Goal: Task Accomplishment & Management: Use online tool/utility

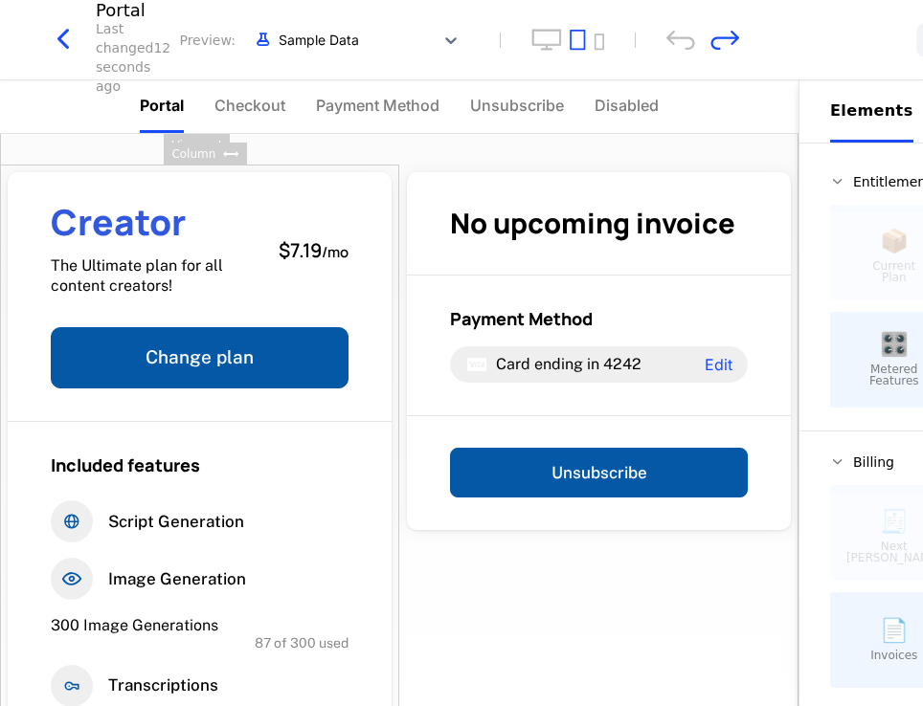
scroll to position [186, 0]
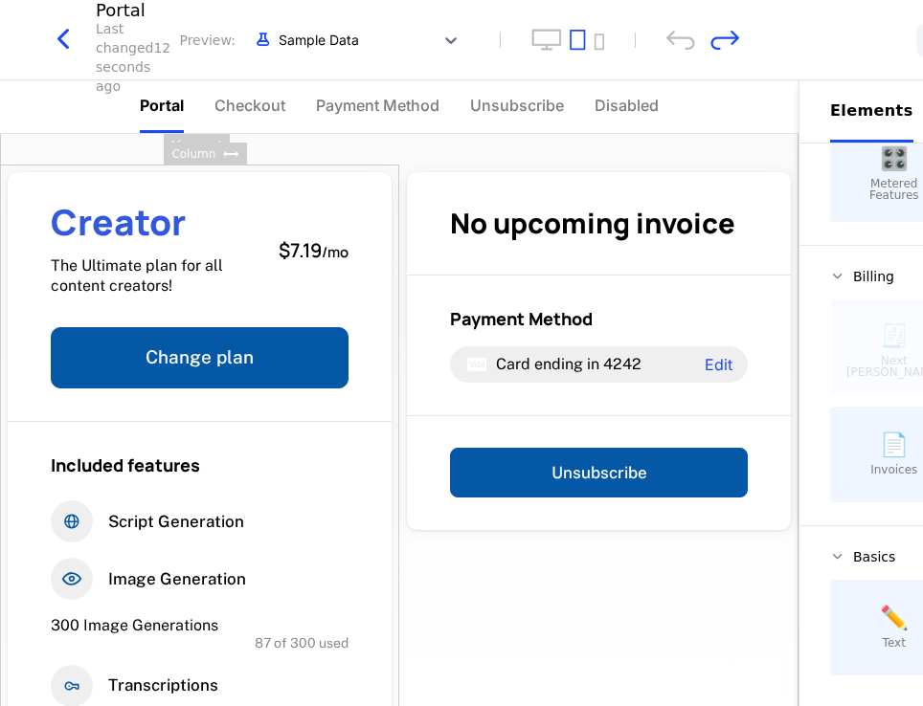
click at [61, 33] on icon "button" at bounding box center [63, 39] width 34 height 34
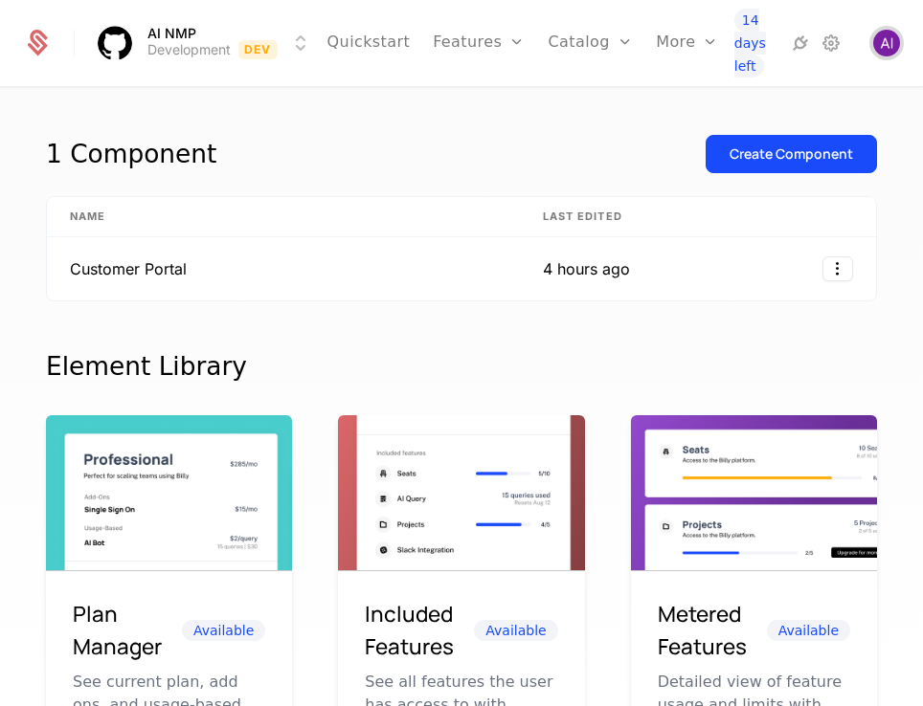
click at [885, 38] on img "Open user button" at bounding box center [886, 43] width 27 height 27
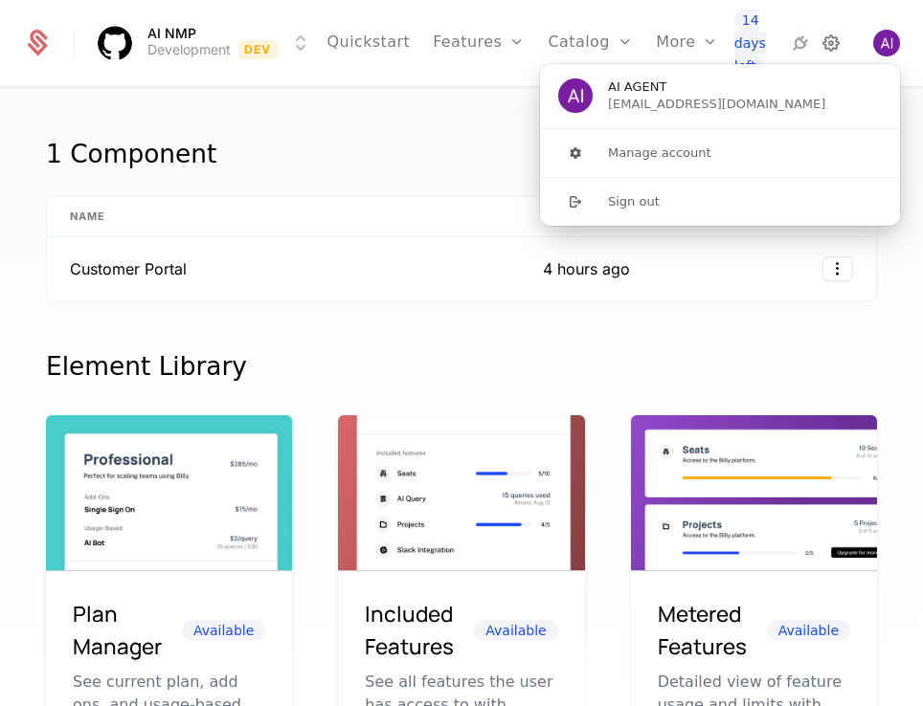
click at [836, 42] on icon at bounding box center [830, 43] width 23 height 23
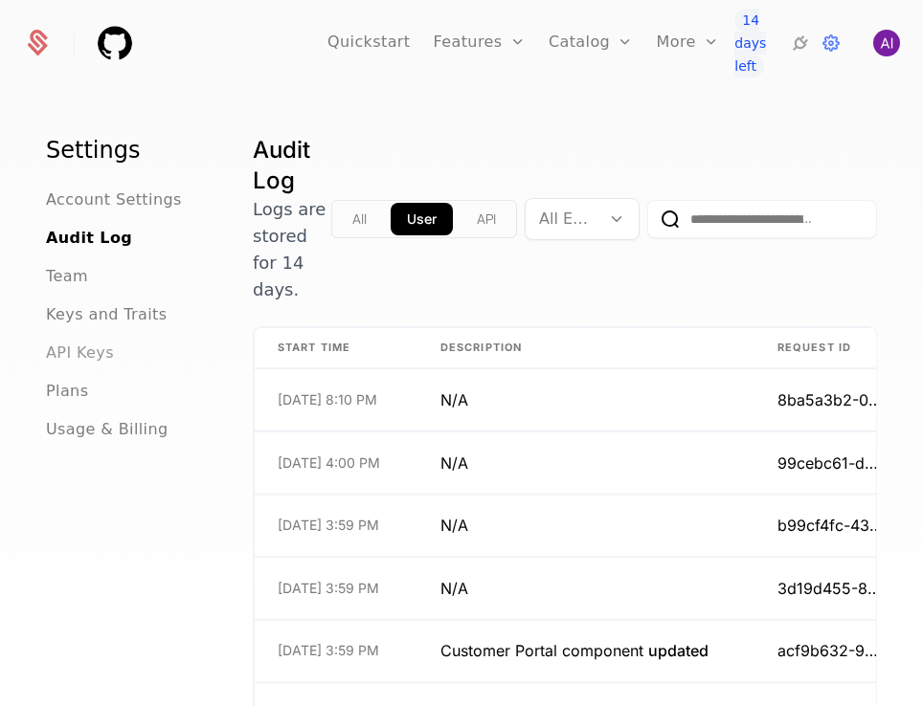
click at [107, 353] on span "API Keys" at bounding box center [80, 353] width 68 height 23
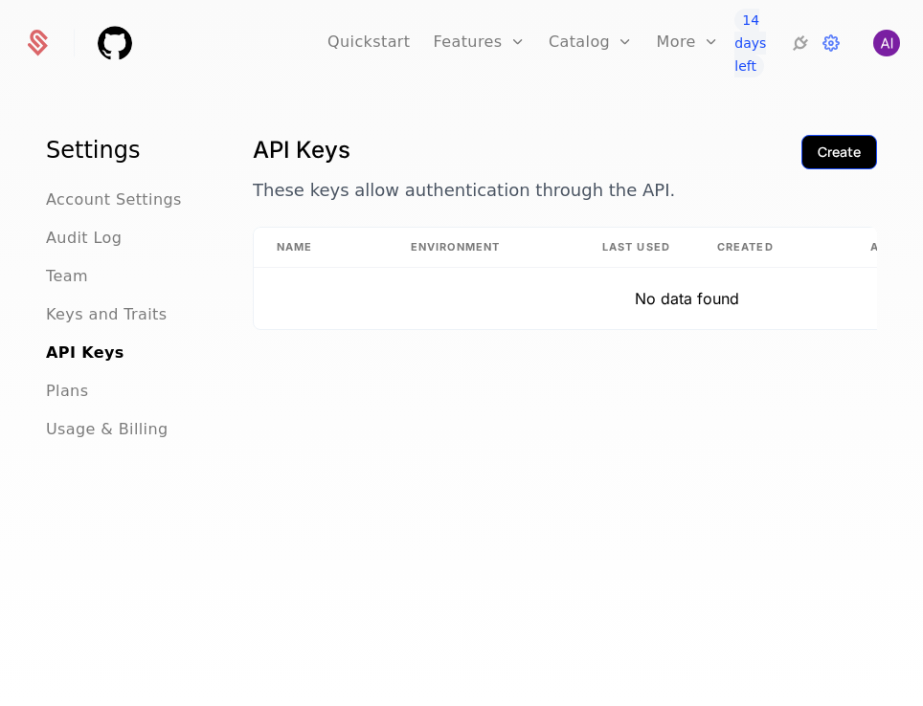
click at [850, 150] on button "Create" at bounding box center [839, 152] width 76 height 34
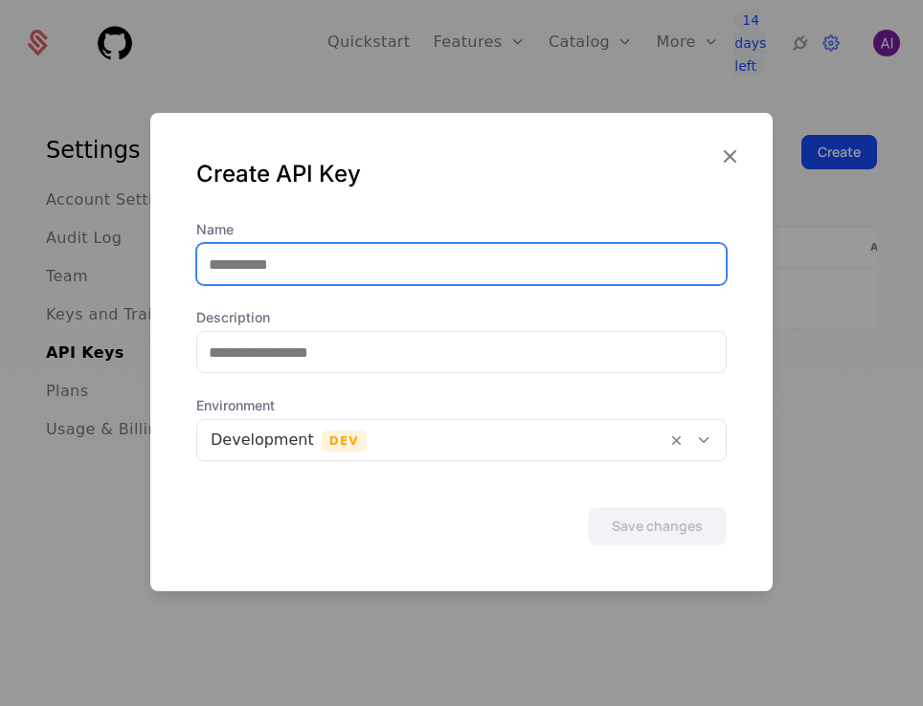
click at [403, 267] on input "Name" at bounding box center [461, 264] width 528 height 40
type input "**********"
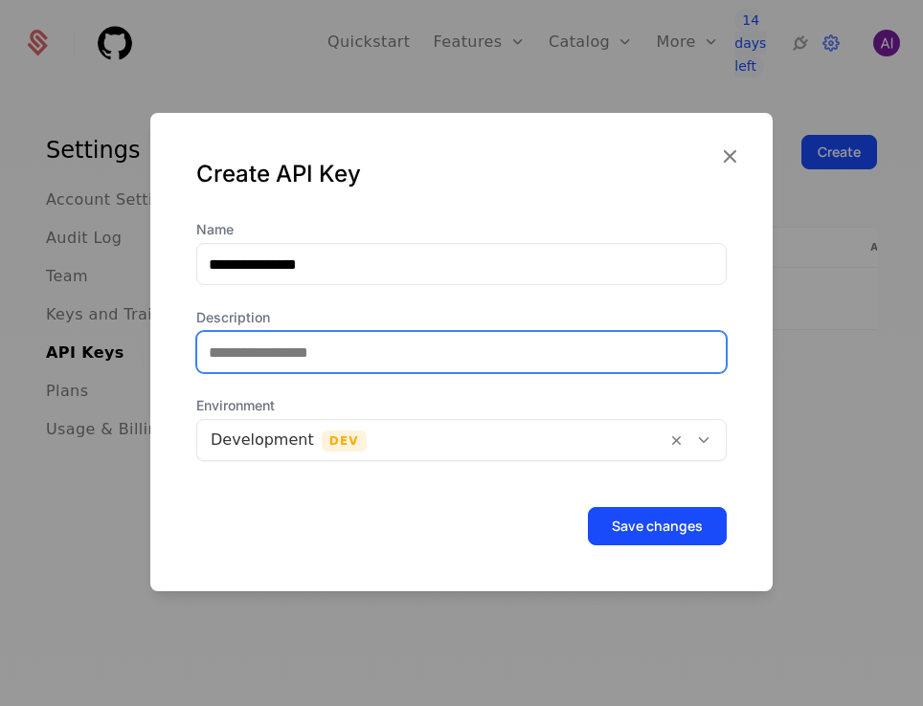
click at [377, 358] on input "Description" at bounding box center [461, 352] width 528 height 40
type input "**********"
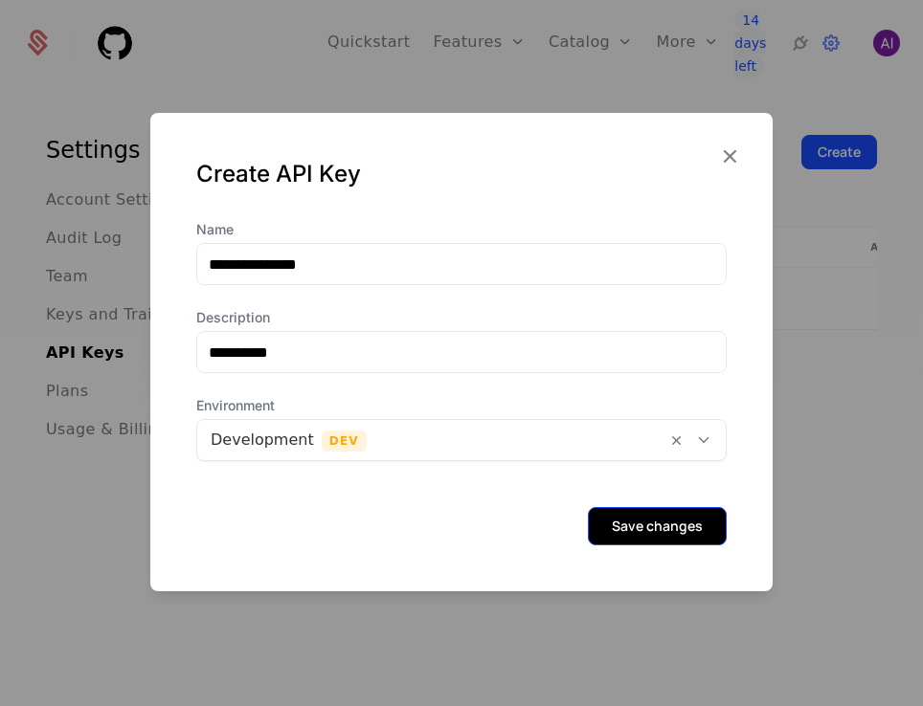
click at [649, 525] on button "Save changes" at bounding box center [657, 526] width 139 height 38
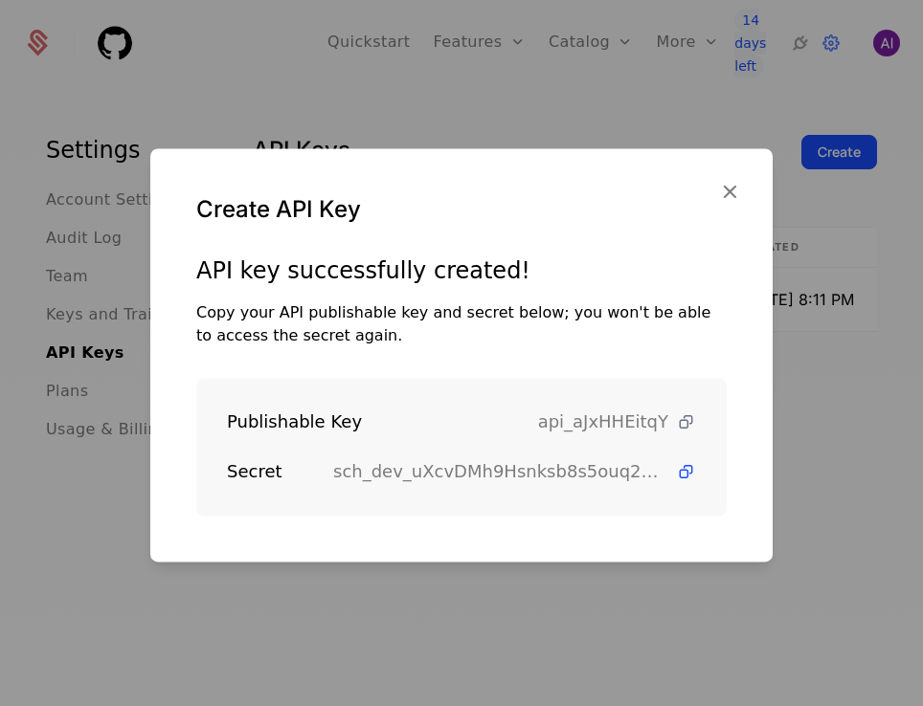
click at [676, 424] on icon at bounding box center [686, 423] width 20 height 20
click at [668, 422] on span at bounding box center [682, 423] width 28 height 20
click at [668, 471] on span at bounding box center [682, 472] width 28 height 20
click at [535, 58] on div at bounding box center [461, 353] width 923 height 706
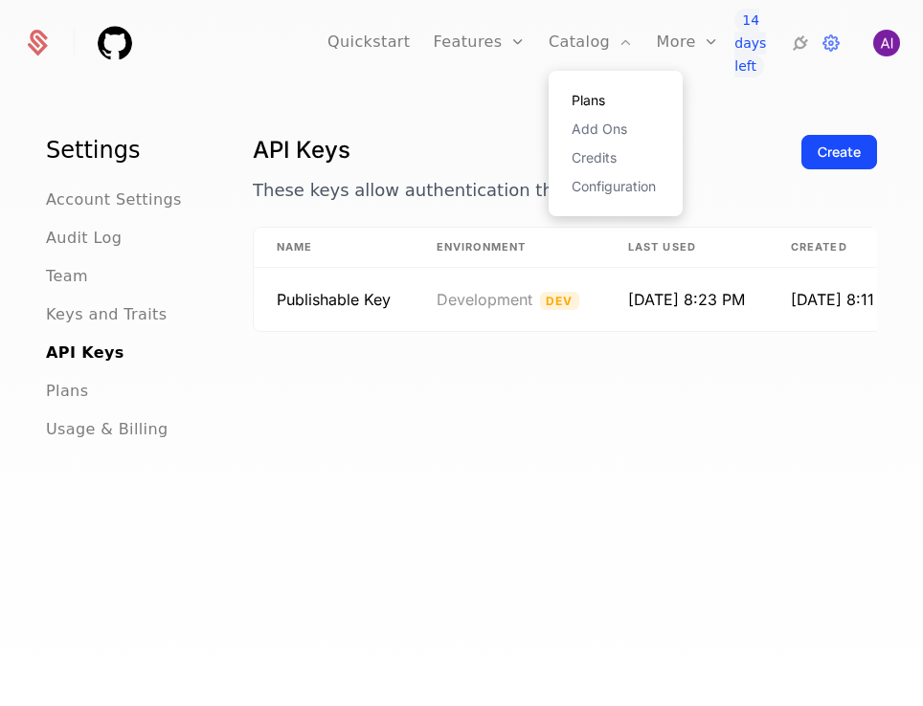
click at [571, 97] on link "Plans" at bounding box center [615, 100] width 88 height 13
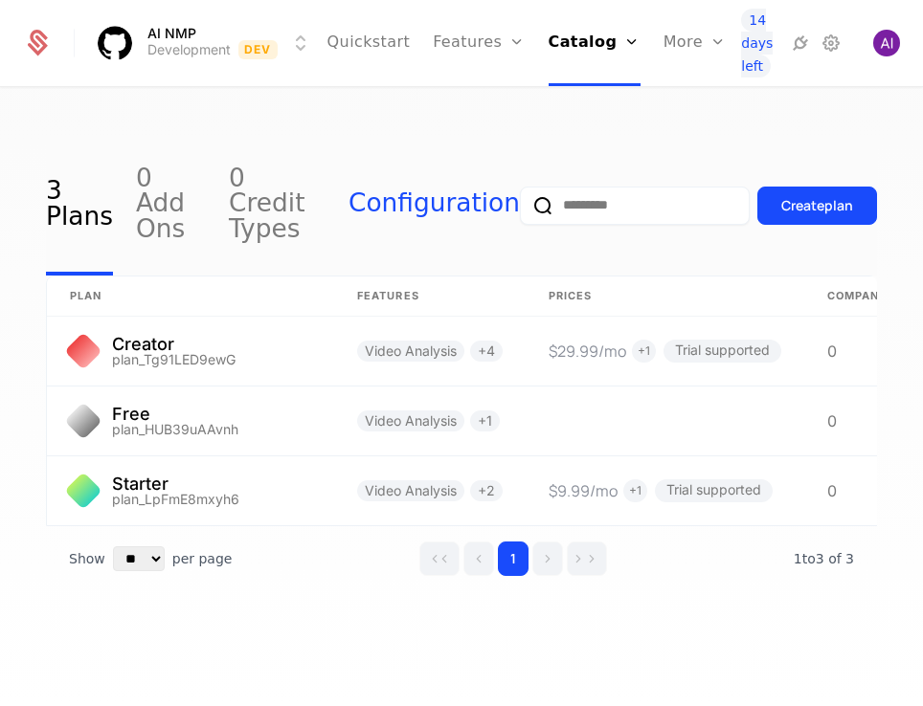
click at [433, 196] on link "Configuration" at bounding box center [433, 205] width 171 height 141
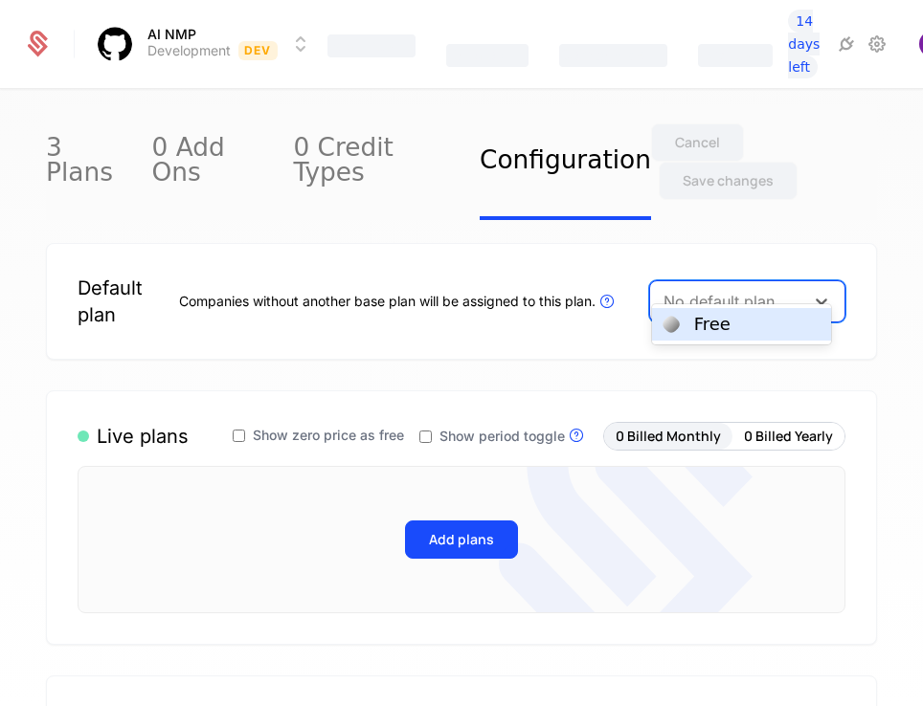
click at [738, 288] on div at bounding box center [726, 301] width 127 height 27
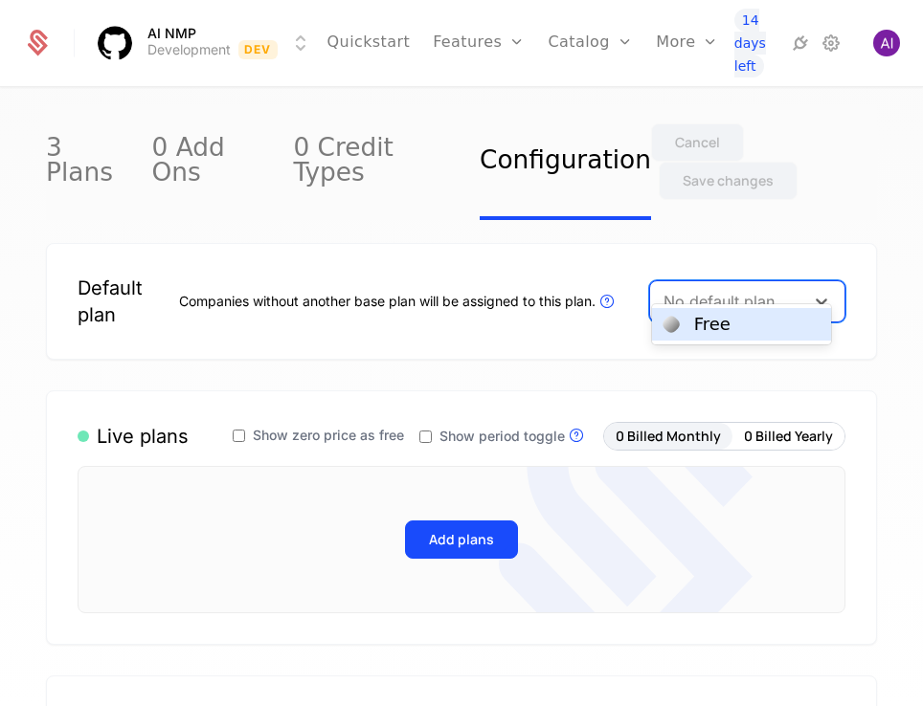
click at [751, 323] on div "Free" at bounding box center [741, 324] width 156 height 17
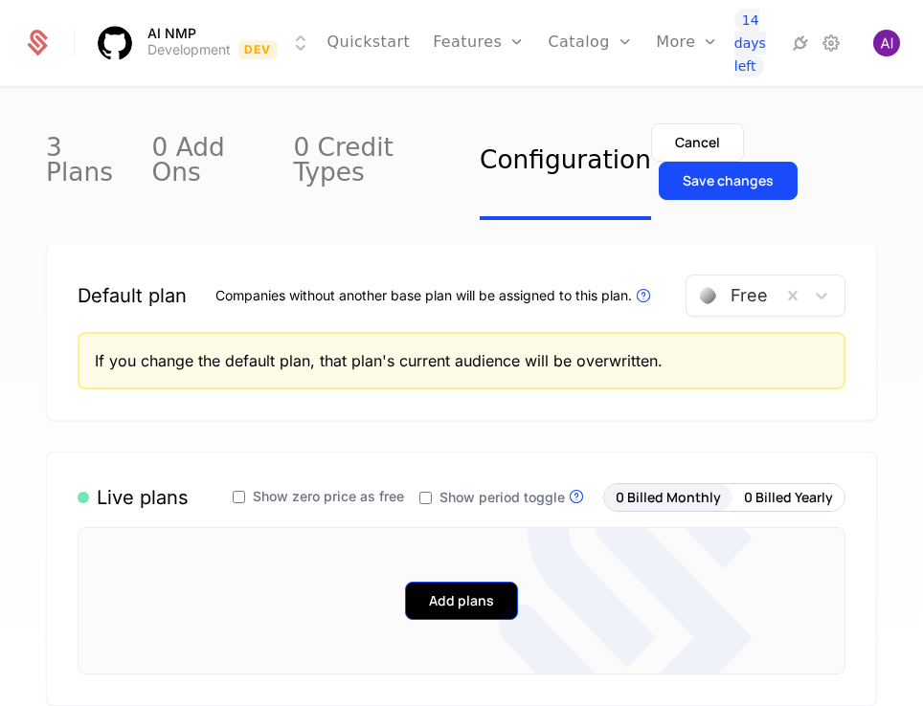
click at [433, 582] on button "Add plans" at bounding box center [461, 601] width 113 height 38
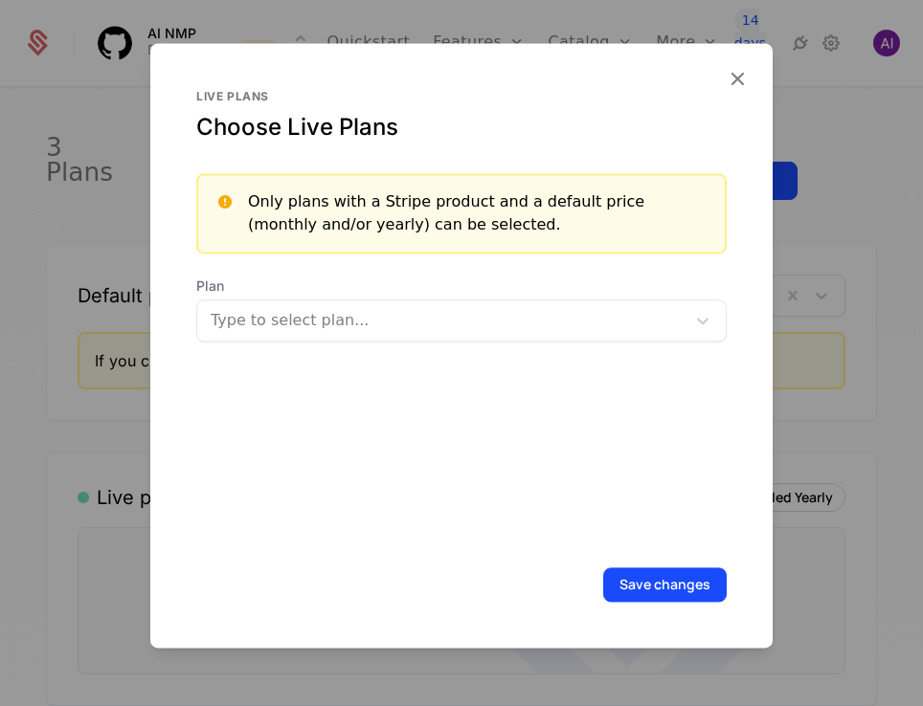
click at [431, 316] on div at bounding box center [442, 320] width 461 height 27
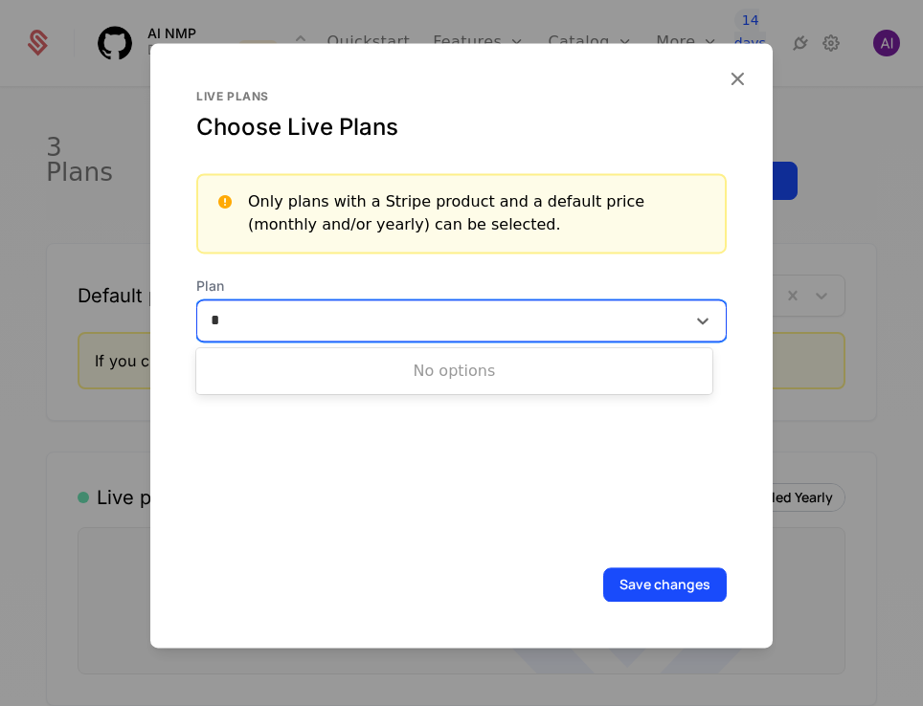
type input "*"
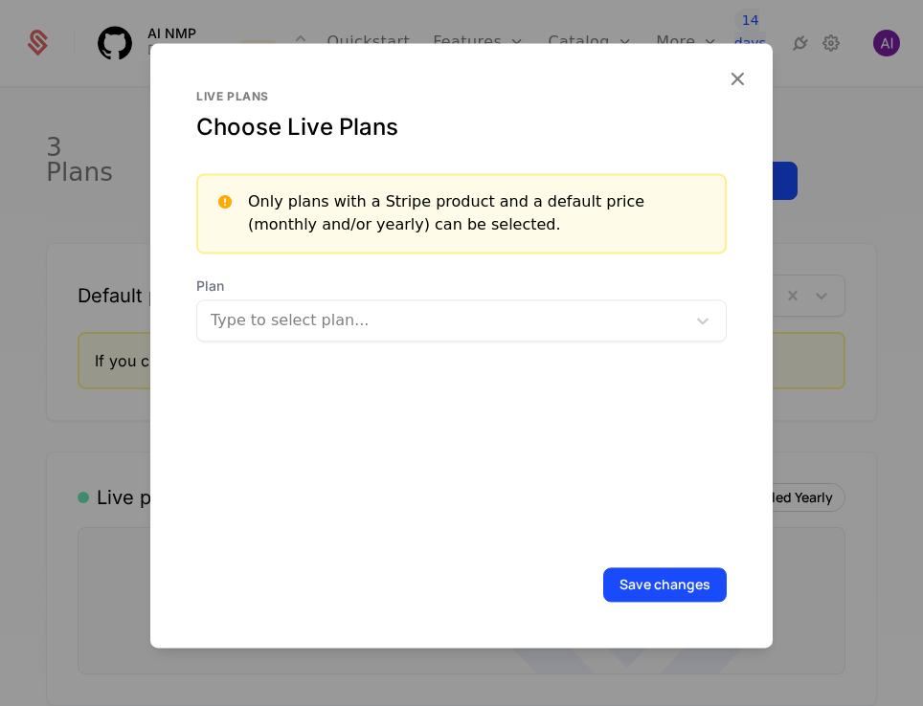
click at [486, 495] on div "Live plans Choose Live Plans Only plans with a Stripe product and a default pri…" at bounding box center [461, 317] width 530 height 456
click at [294, 321] on div at bounding box center [442, 320] width 461 height 27
click at [810, 285] on div at bounding box center [461, 353] width 923 height 706
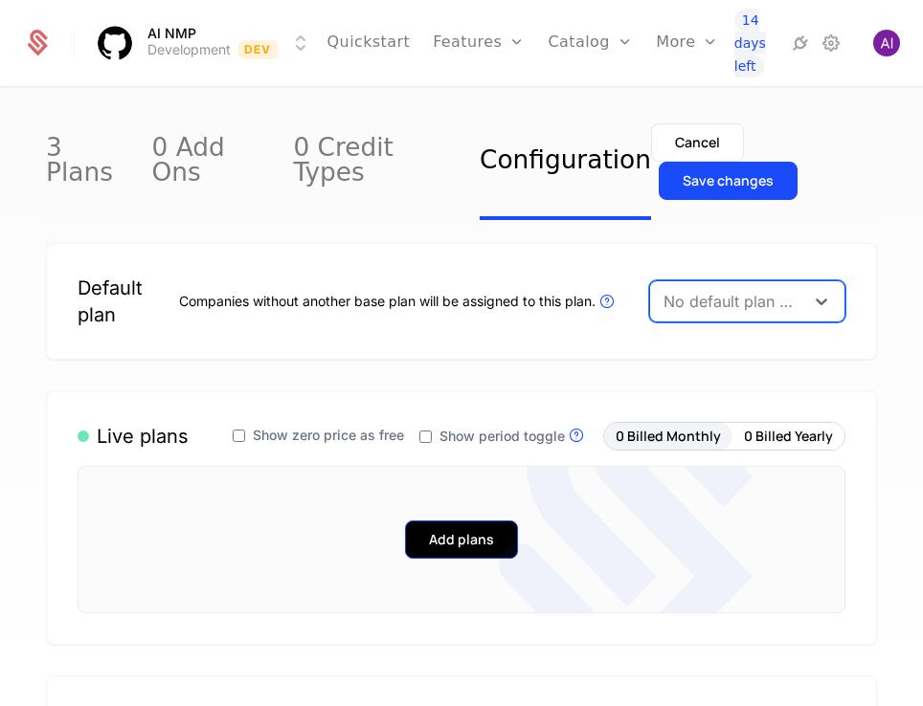
click at [466, 521] on button "Add plans" at bounding box center [461, 540] width 113 height 38
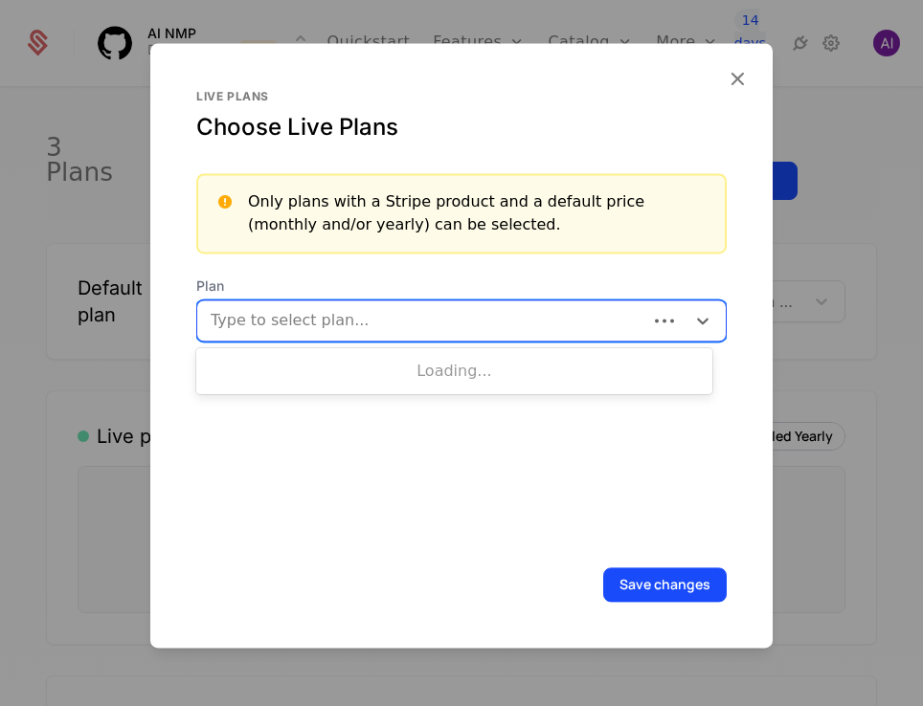
click at [358, 324] on div at bounding box center [423, 320] width 423 height 27
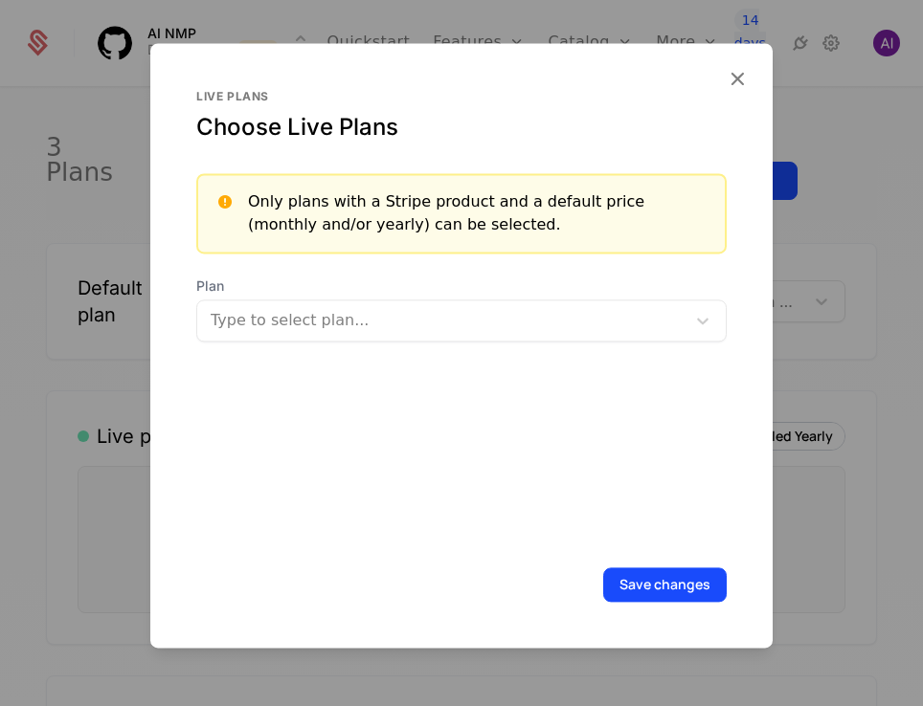
click at [475, 261] on div "Only plans with a Stripe product and a default price (monthly and/or yearly) ca…" at bounding box center [461, 257] width 530 height 168
click at [859, 389] on div at bounding box center [461, 353] width 923 height 706
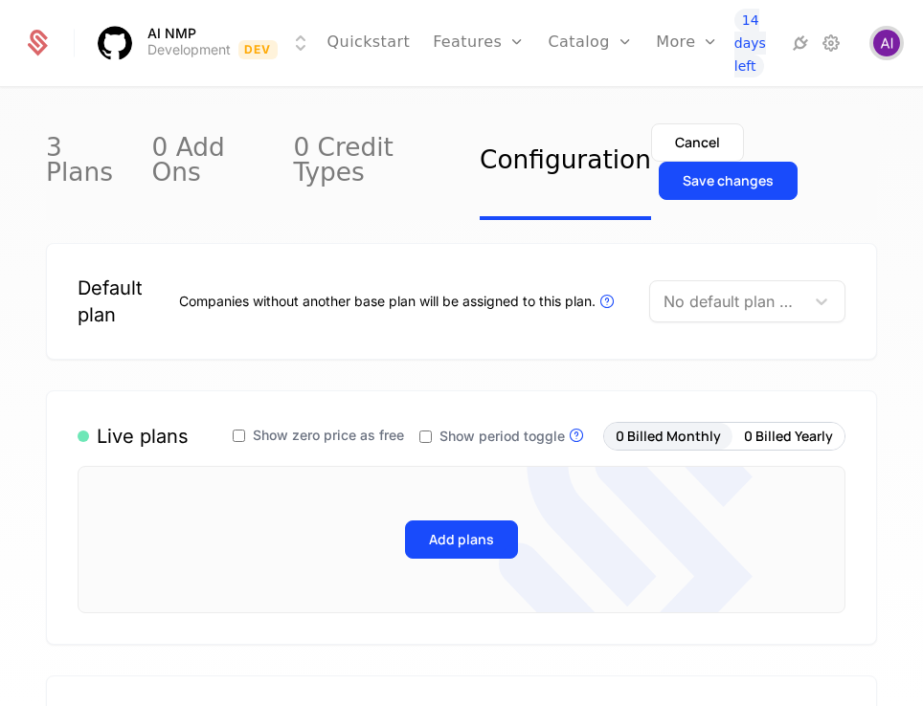
click at [887, 41] on img "Open user button" at bounding box center [886, 43] width 27 height 27
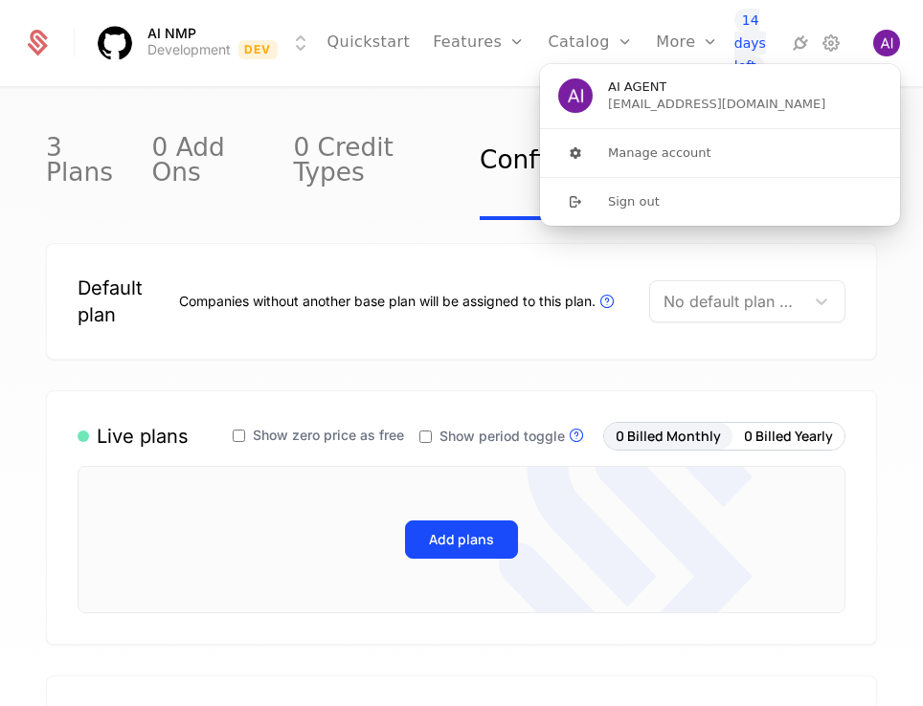
click at [436, 307] on div "Default plan Companies without another base plan will be assigned to this plan.…" at bounding box center [461, 301] width 831 height 117
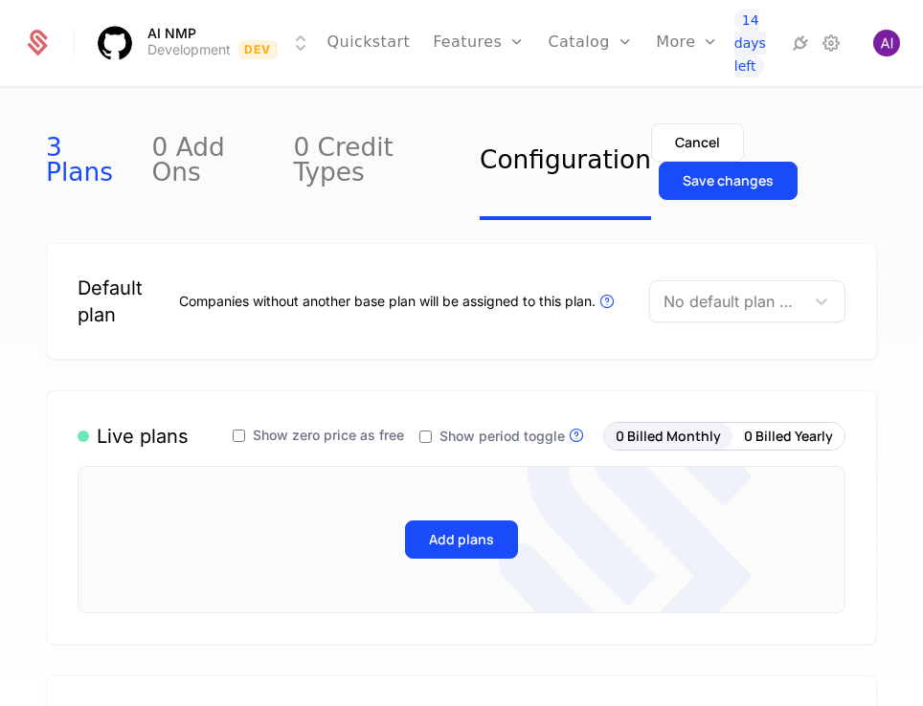
click at [96, 149] on link "3 Plans" at bounding box center [87, 162] width 83 height 116
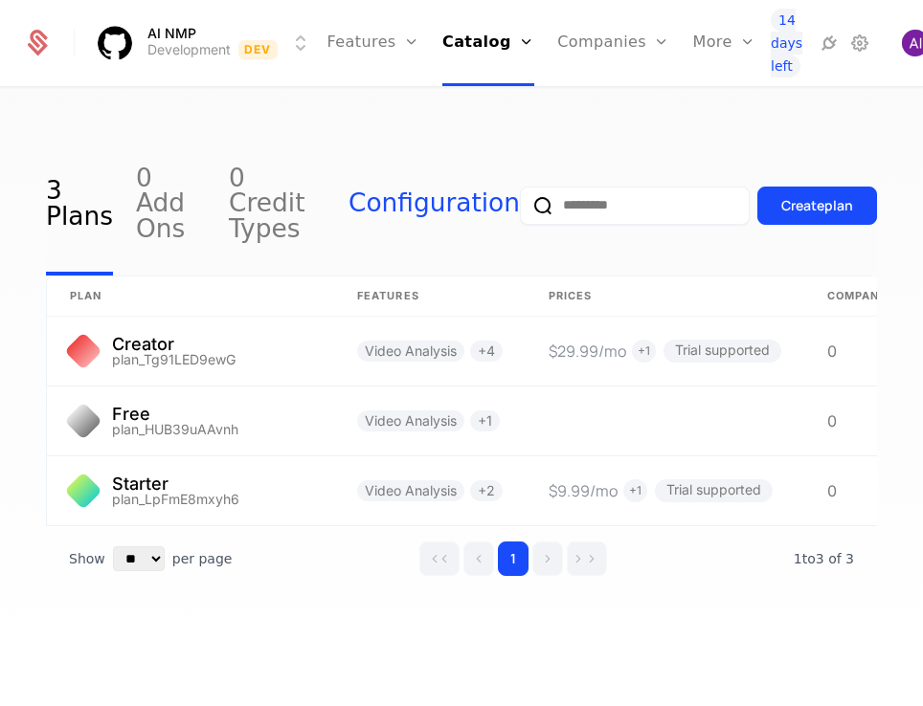
click at [449, 205] on link "Configuration" at bounding box center [433, 205] width 171 height 141
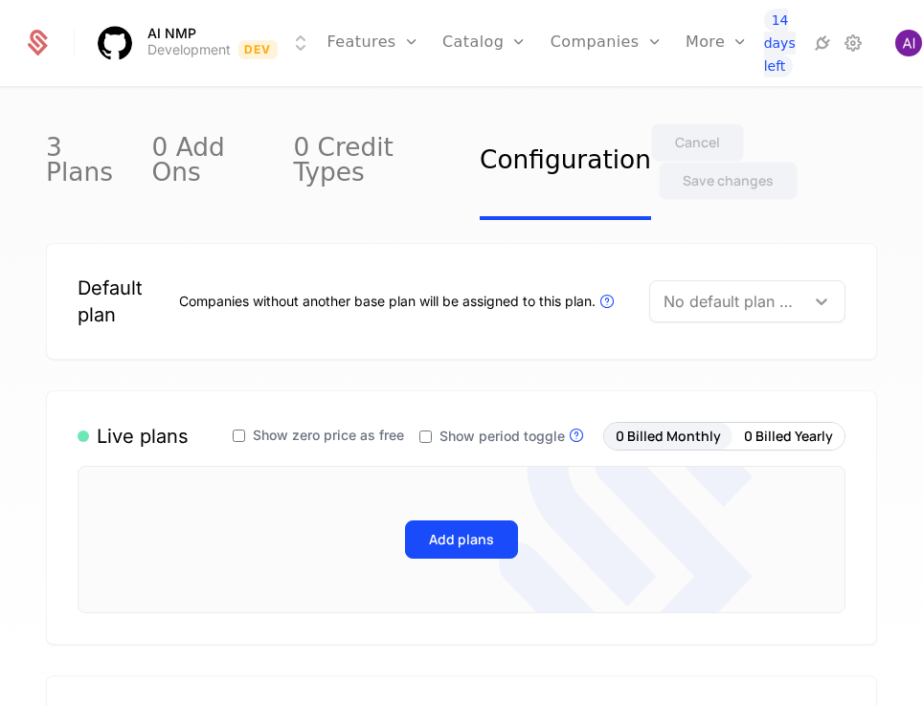
click at [812, 292] on icon at bounding box center [821, 301] width 19 height 19
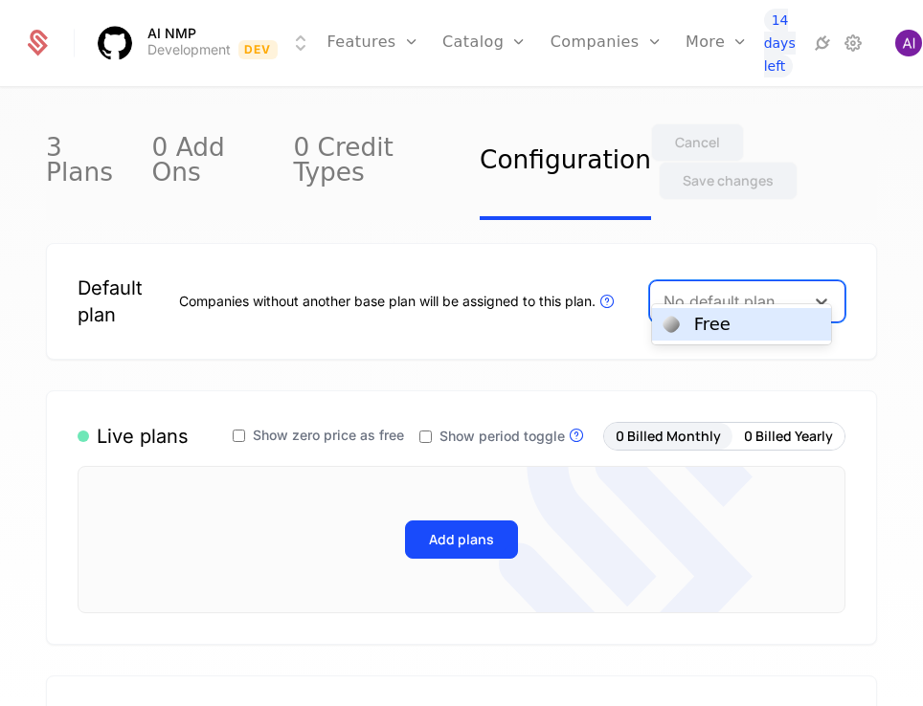
click at [744, 288] on div at bounding box center [726, 301] width 127 height 27
click at [499, 499] on icon at bounding box center [626, 539] width 254 height 334
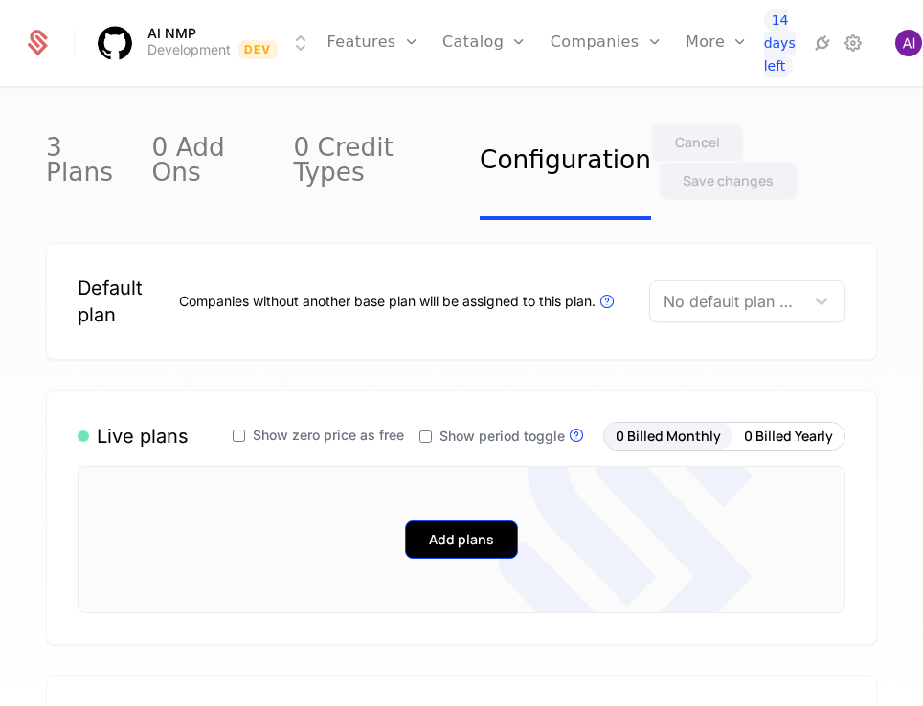
click at [468, 521] on button "Add plans" at bounding box center [461, 540] width 113 height 38
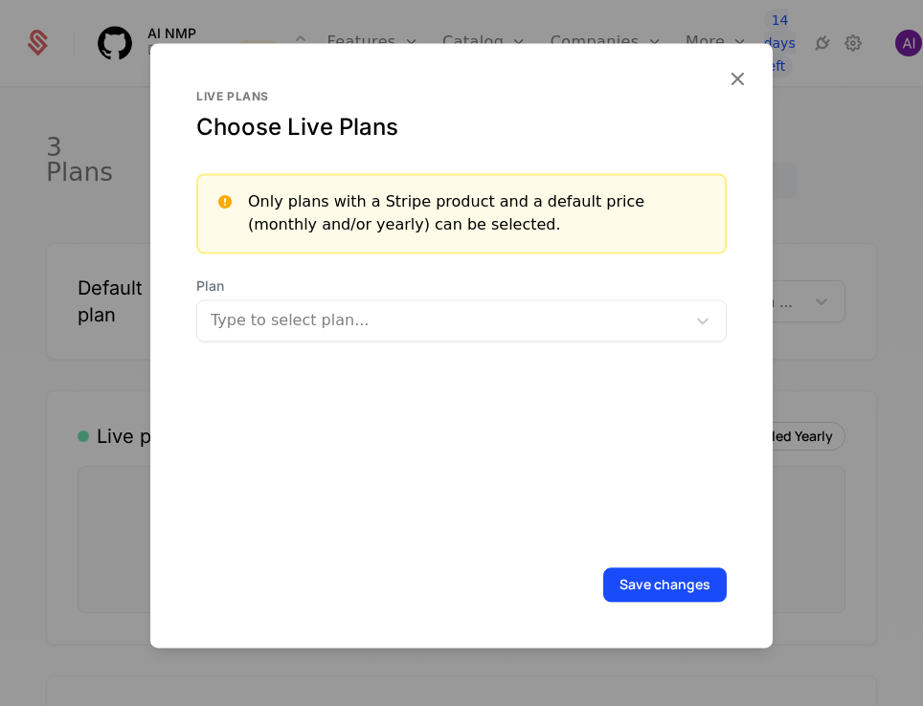
click at [379, 315] on div at bounding box center [442, 320] width 461 height 27
click at [830, 453] on div at bounding box center [461, 353] width 923 height 706
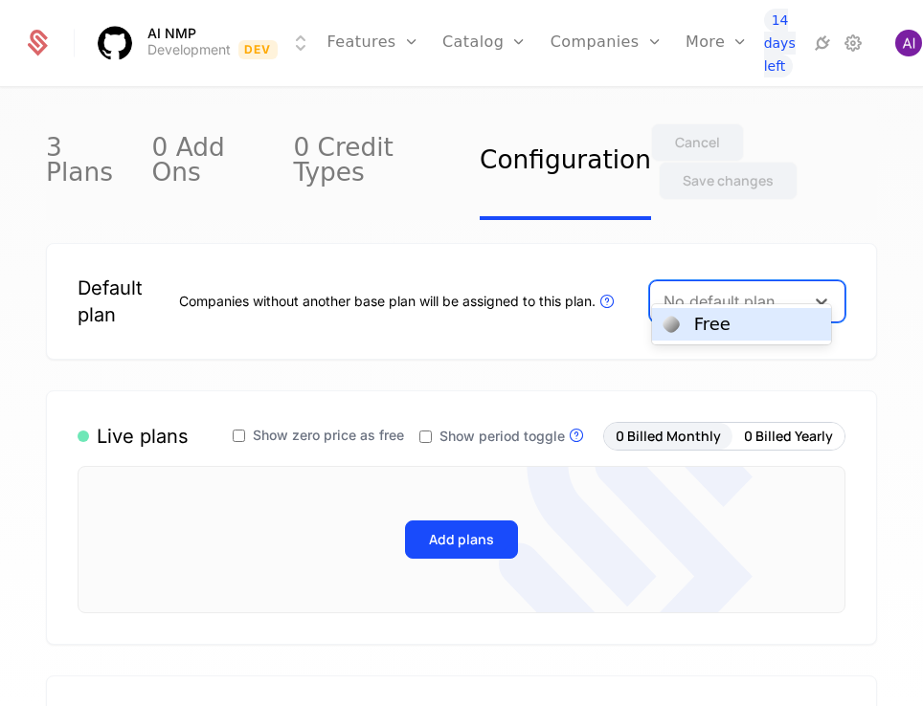
click at [773, 288] on div at bounding box center [726, 301] width 127 height 27
click at [753, 323] on div "Free" at bounding box center [741, 324] width 156 height 17
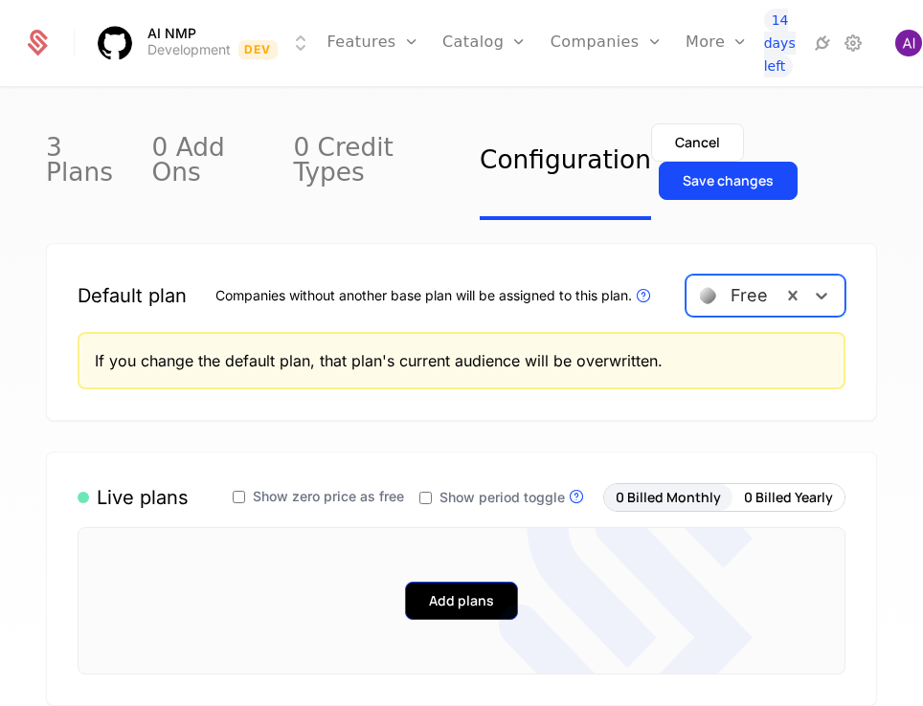
click at [457, 582] on button "Add plans" at bounding box center [461, 601] width 113 height 38
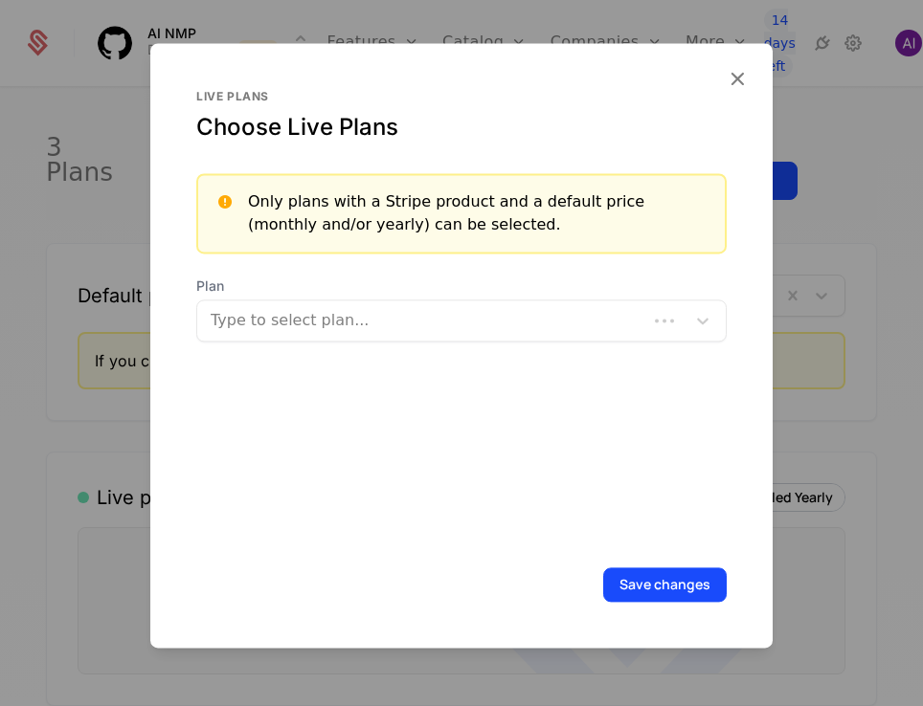
click at [413, 303] on div "Type to select plan..." at bounding box center [422, 320] width 450 height 34
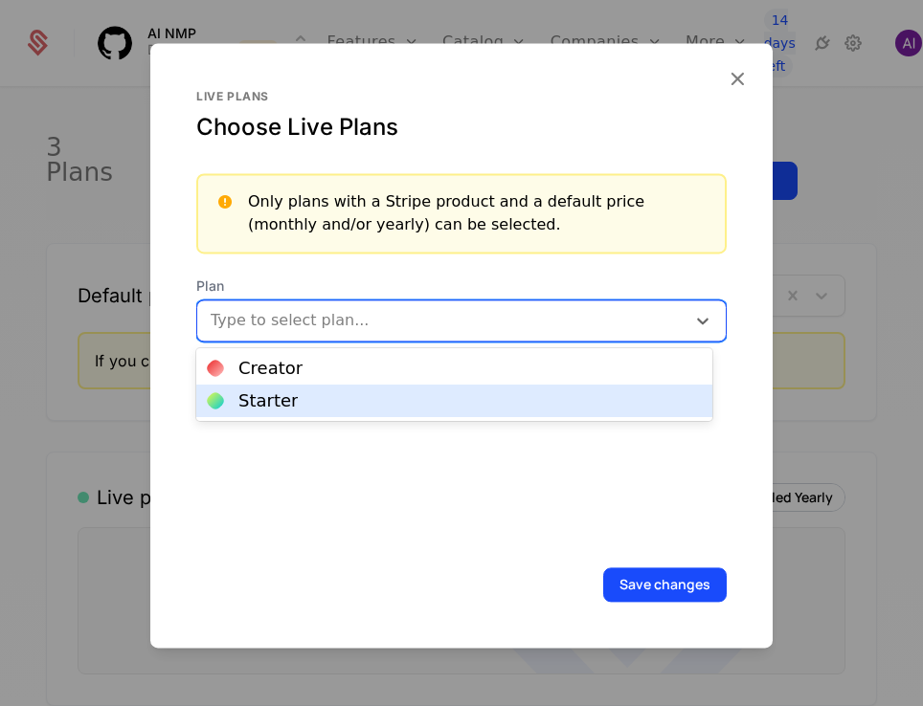
click at [393, 402] on div "Starter" at bounding box center [454, 400] width 493 height 17
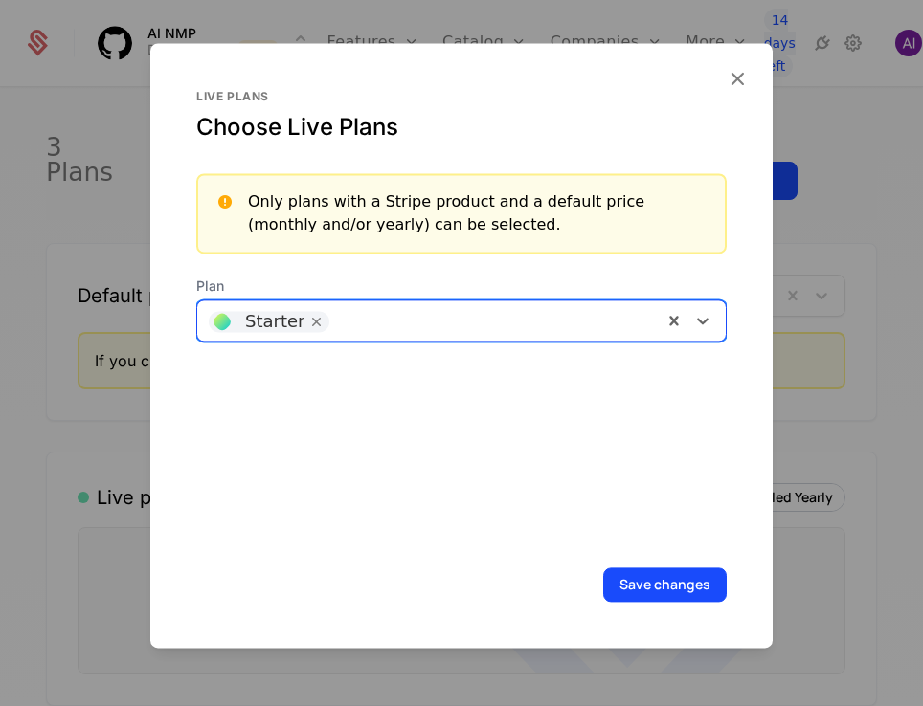
click at [413, 323] on div at bounding box center [495, 318] width 312 height 27
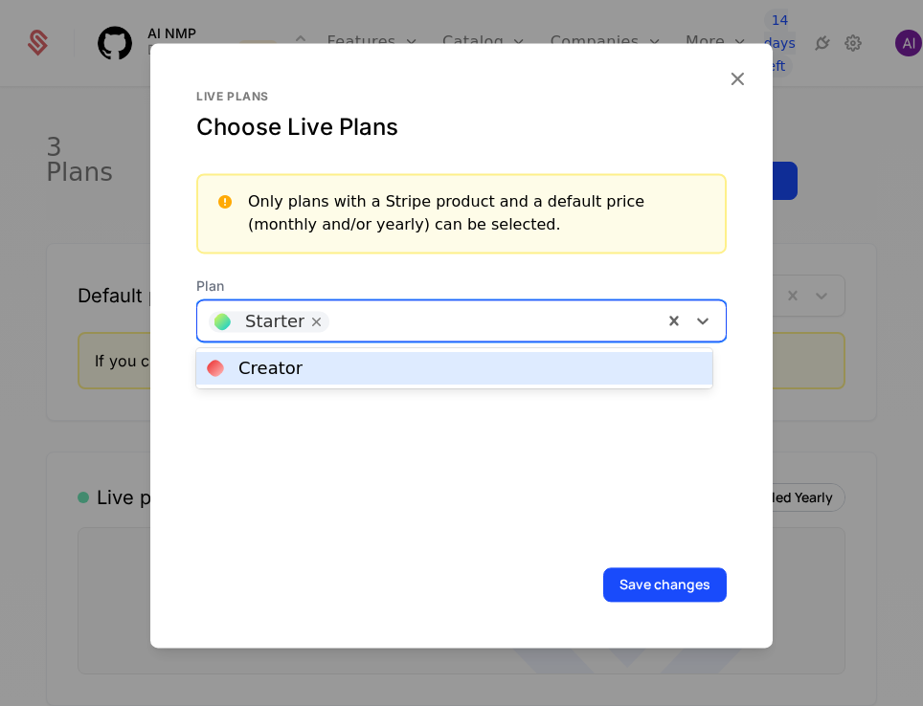
click at [383, 376] on div "Creator" at bounding box center [454, 368] width 493 height 17
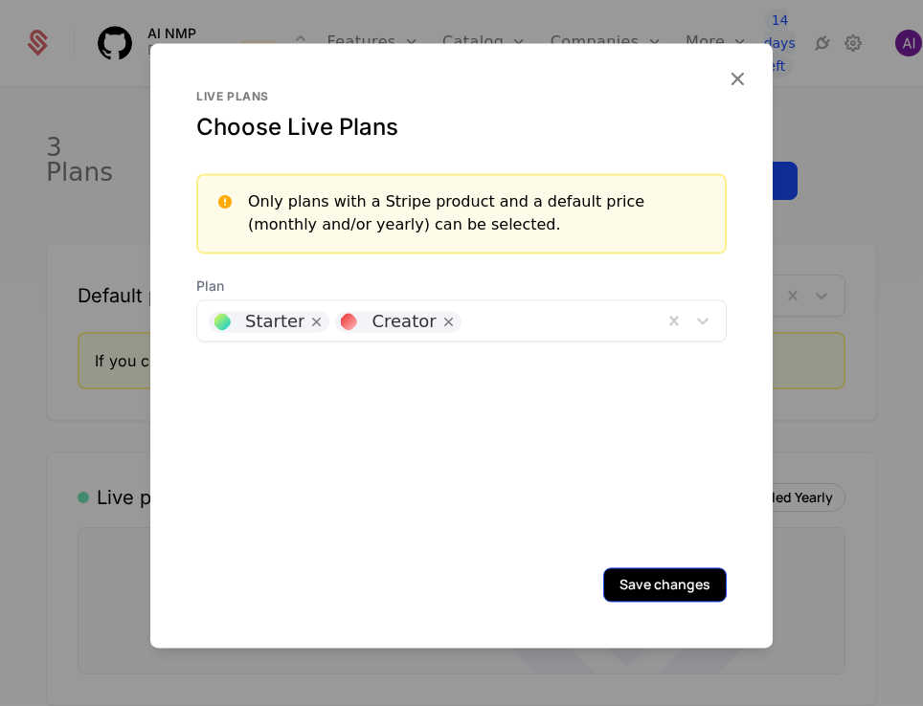
click at [626, 575] on button "Save changes" at bounding box center [664, 585] width 123 height 34
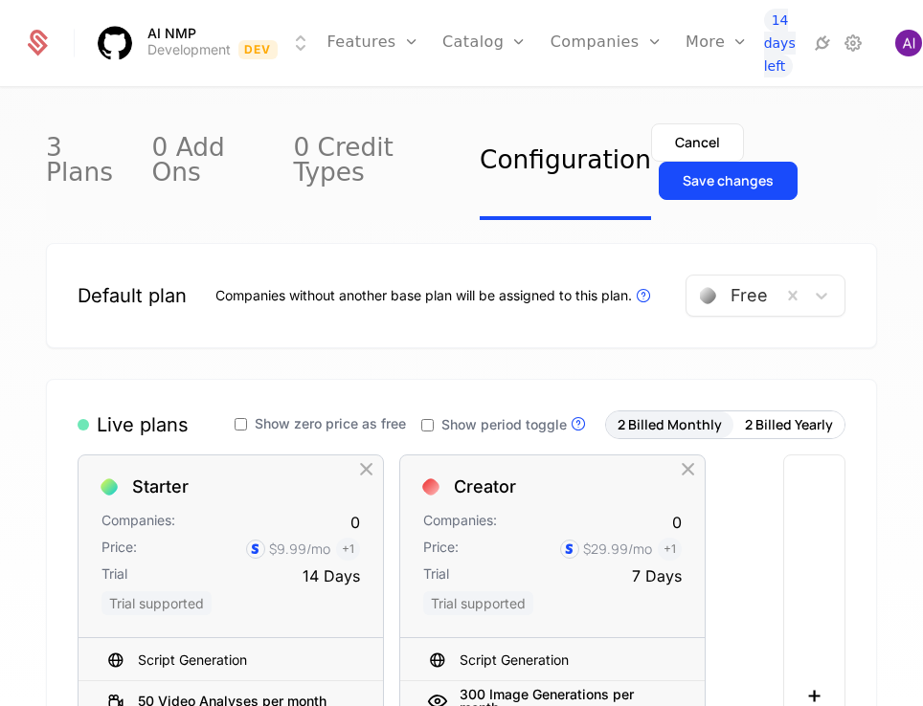
click at [239, 413] on div "Show zero price as free" at bounding box center [319, 424] width 171 height 23
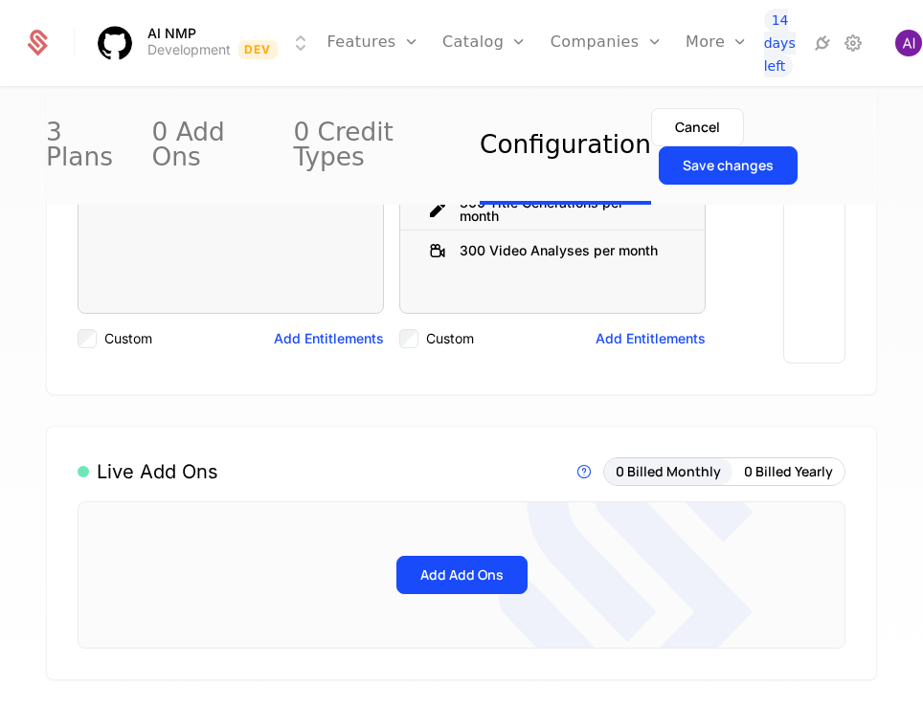
scroll to position [191, 0]
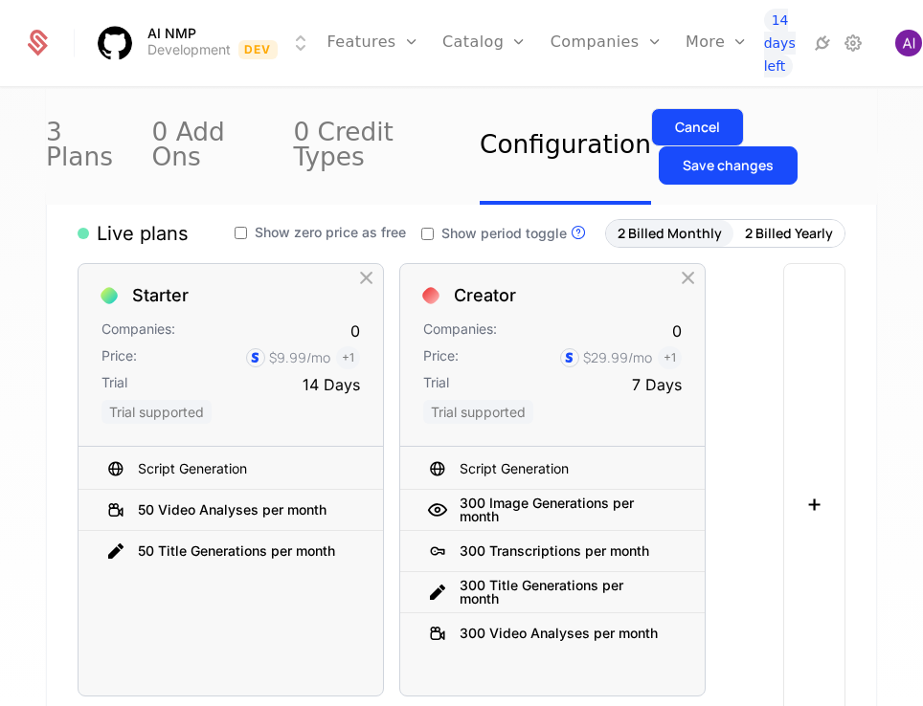
click at [675, 130] on div "Cancel" at bounding box center [697, 127] width 45 height 19
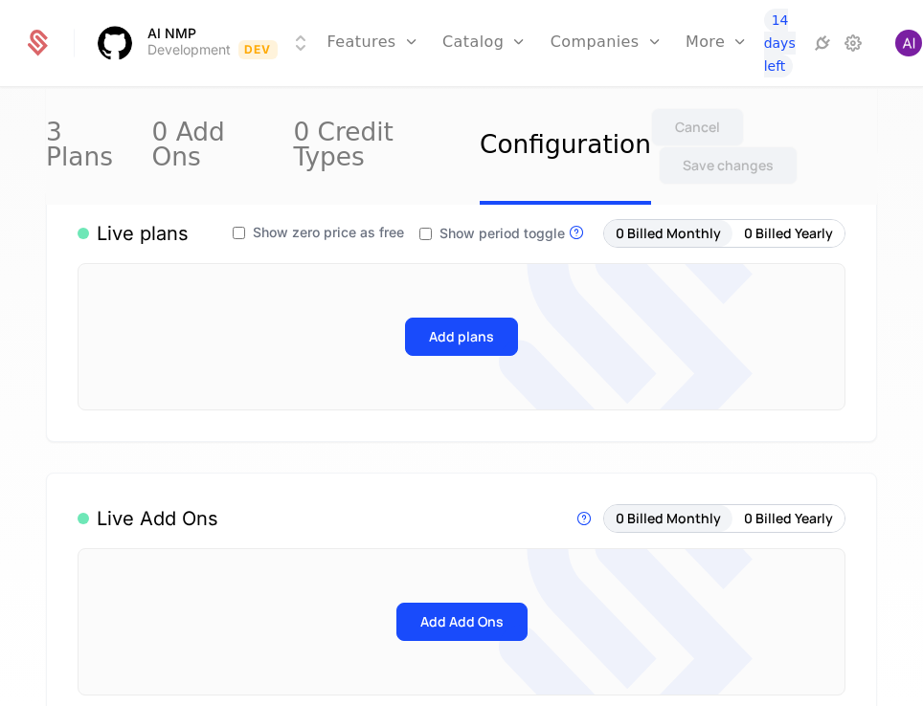
scroll to position [0, 0]
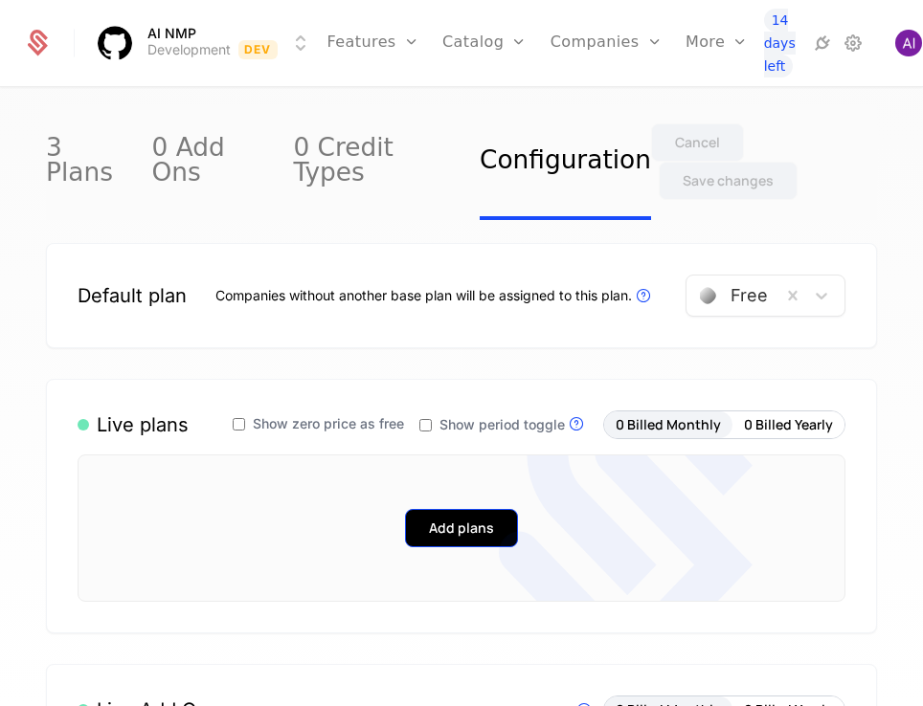
click at [436, 509] on button "Add plans" at bounding box center [461, 528] width 113 height 38
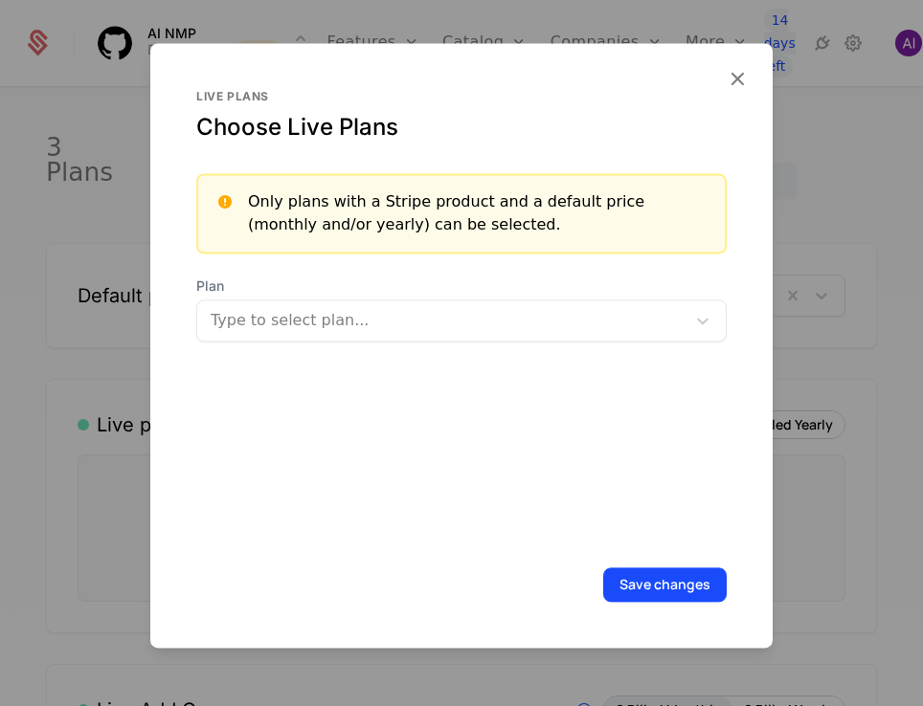
click at [19, 414] on div at bounding box center [461, 353] width 923 height 706
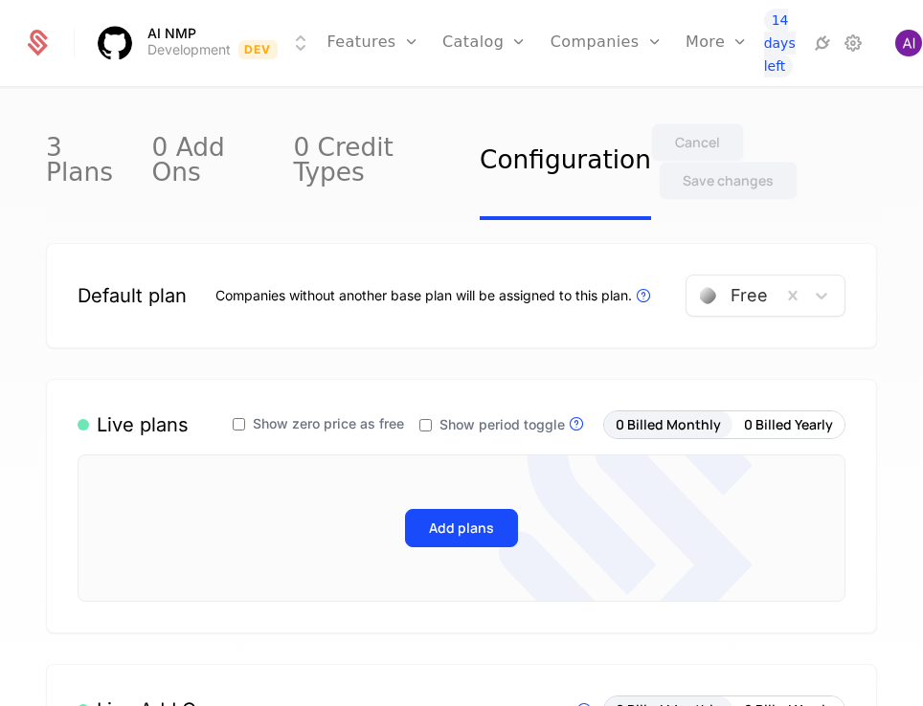
click at [253, 417] on span "Show zero price as free" at bounding box center [328, 423] width 151 height 13
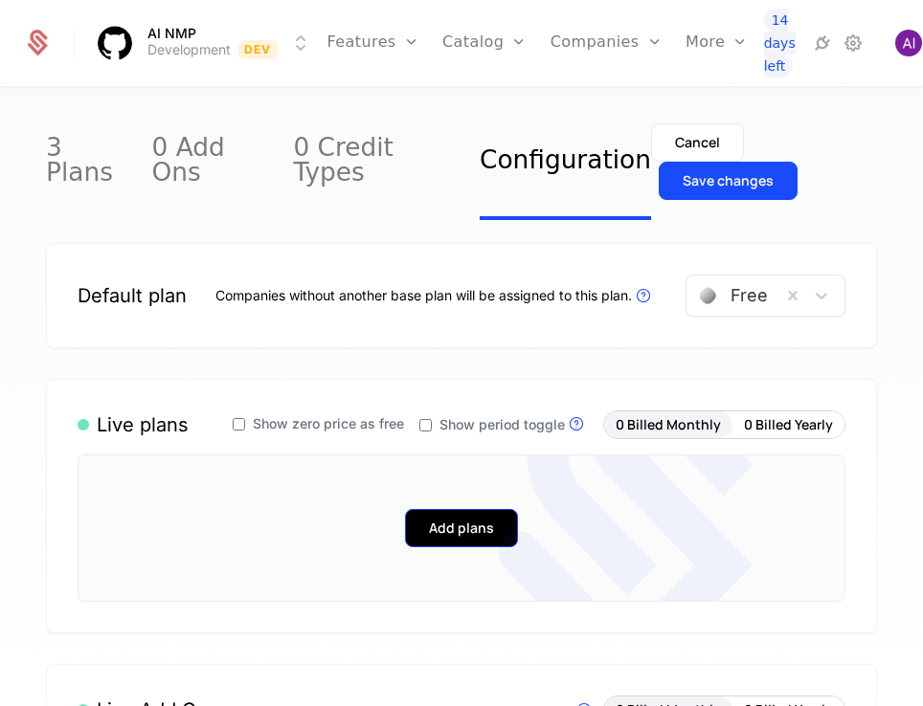
click at [455, 512] on button "Add plans" at bounding box center [461, 528] width 113 height 38
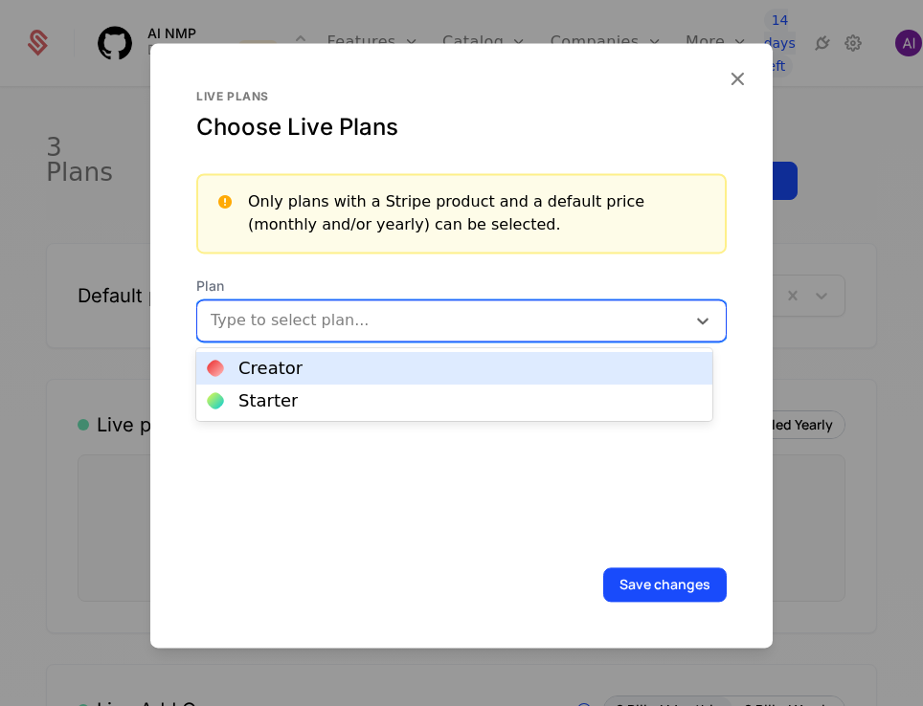
click at [299, 308] on div at bounding box center [442, 320] width 461 height 27
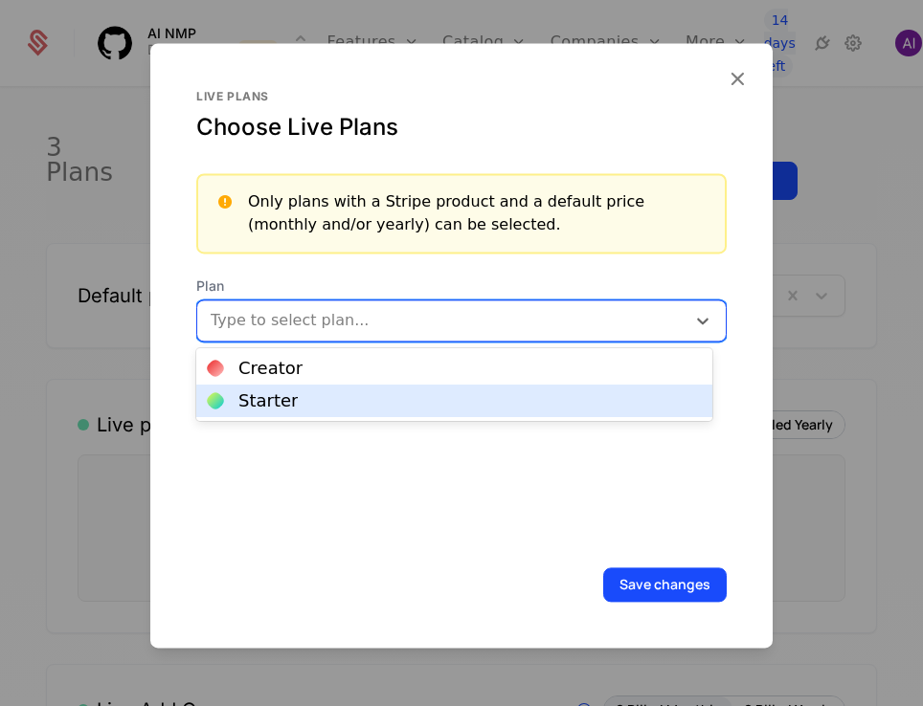
click at [306, 388] on div "Starter" at bounding box center [454, 401] width 516 height 33
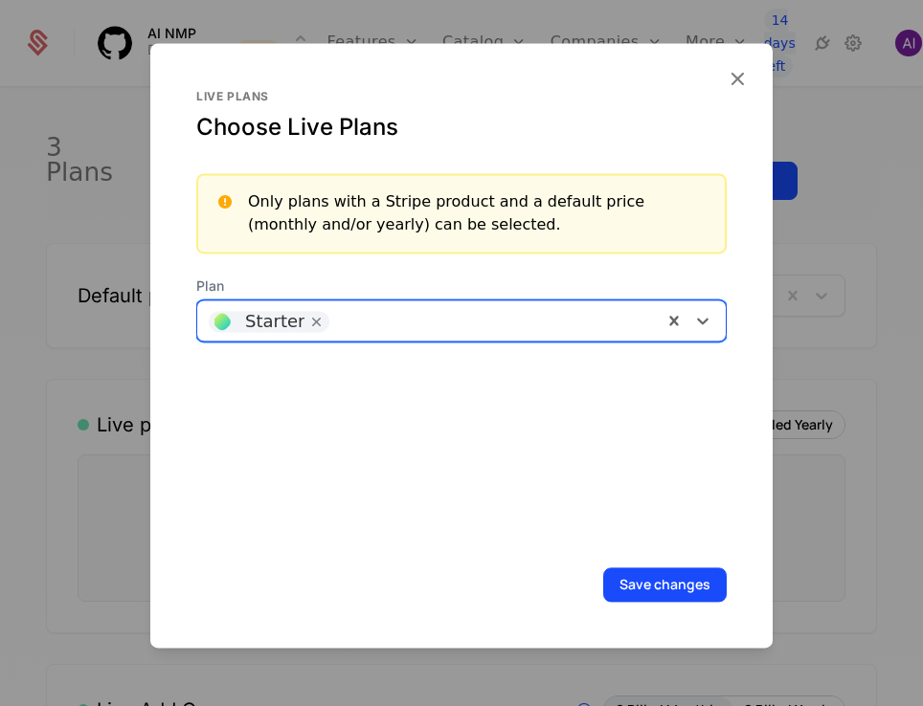
click at [84, 373] on div at bounding box center [461, 353] width 923 height 706
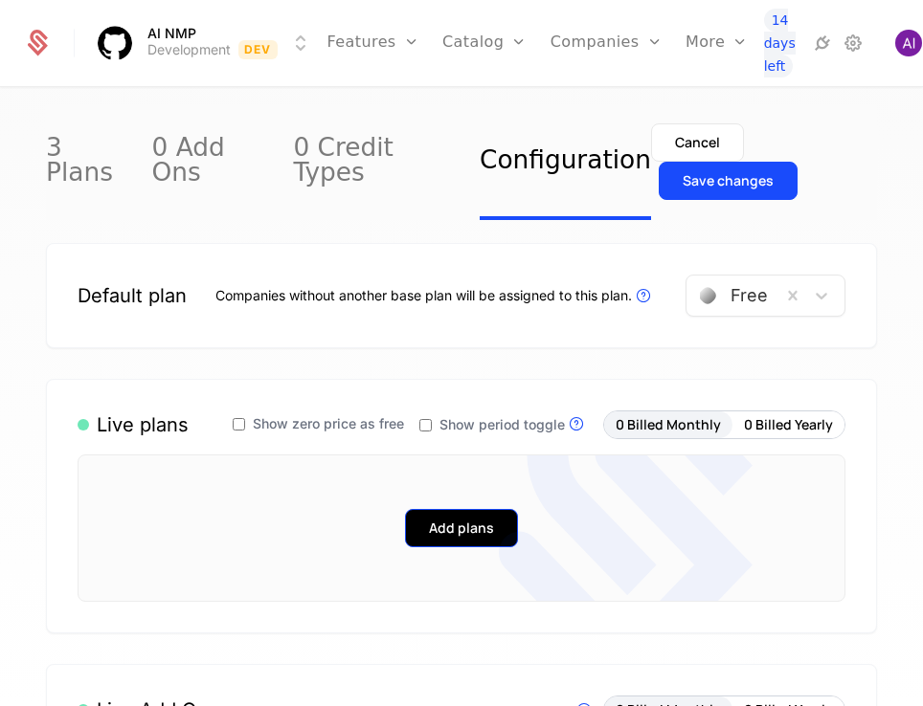
click at [433, 509] on button "Add plans" at bounding box center [461, 528] width 113 height 38
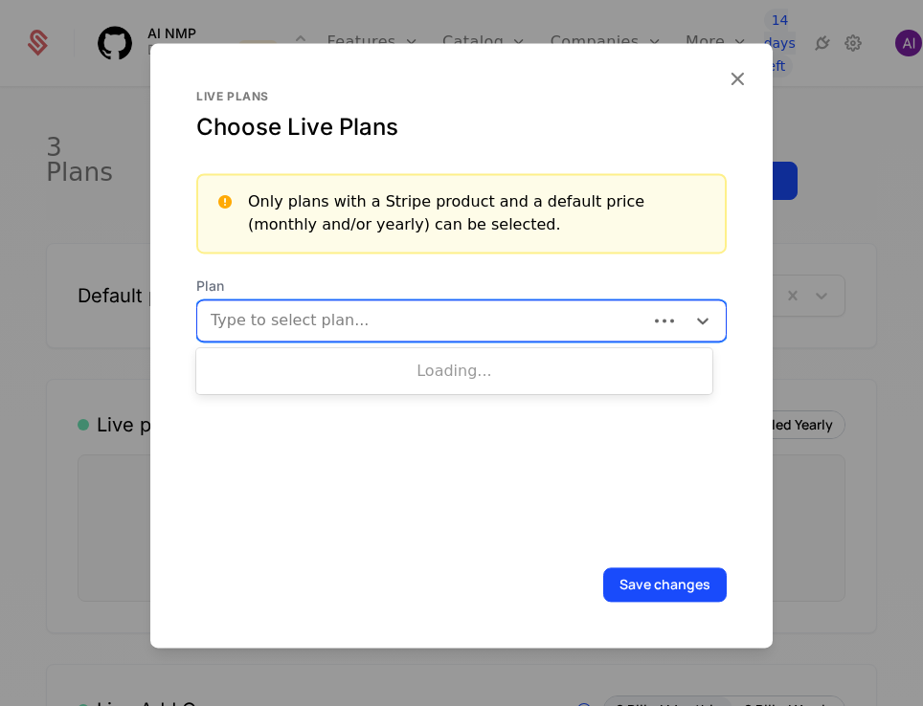
click at [328, 338] on div "Type to select plan..." at bounding box center [461, 321] width 530 height 42
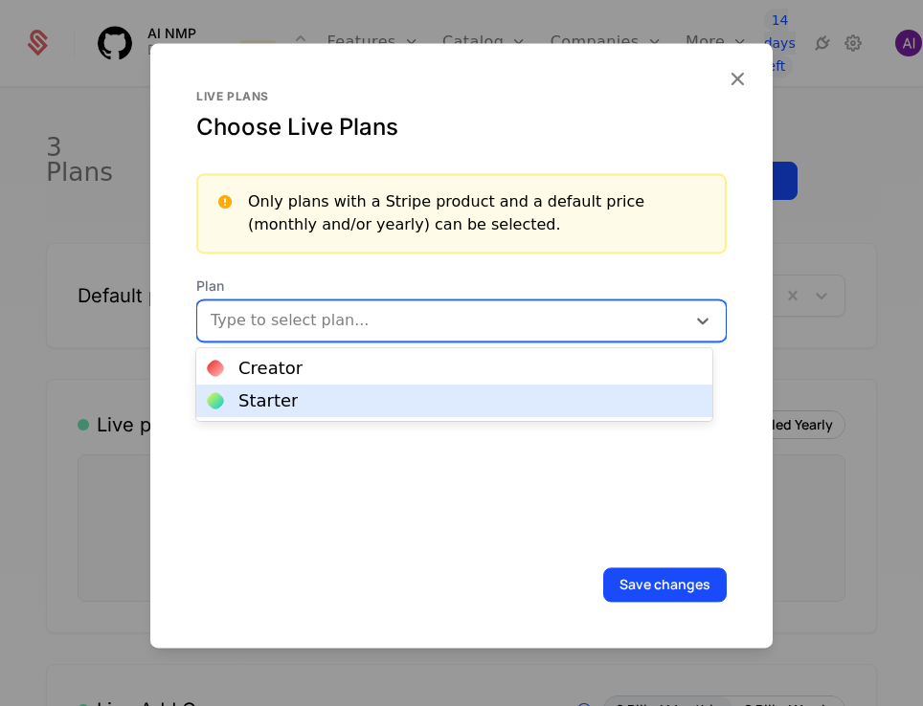
click at [295, 404] on div "Starter" at bounding box center [454, 400] width 493 height 17
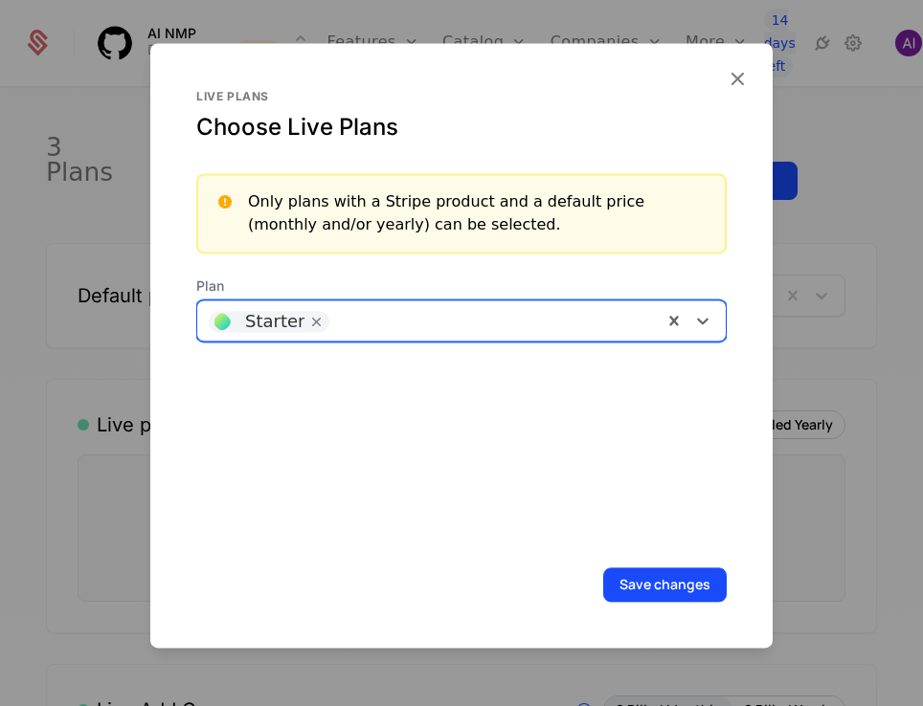
click at [308, 317] on icon "Remove [object Object]" at bounding box center [316, 321] width 17 height 17
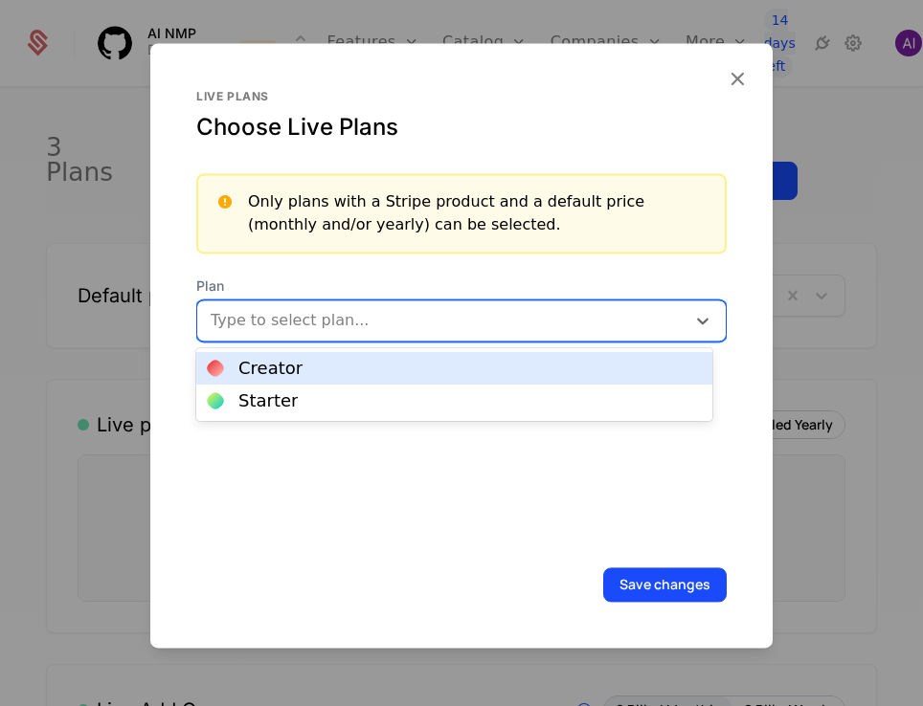
click at [352, 328] on div at bounding box center [442, 320] width 461 height 27
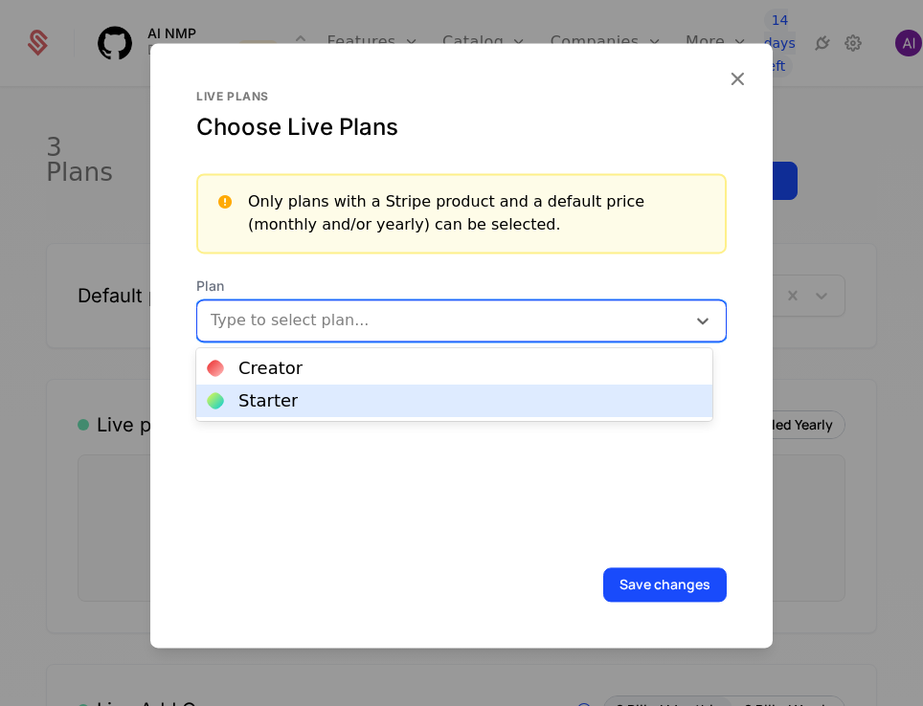
drag, startPoint x: 319, startPoint y: 406, endPoint x: 405, endPoint y: 319, distance: 122.5
click at [319, 403] on div "Starter" at bounding box center [454, 400] width 493 height 17
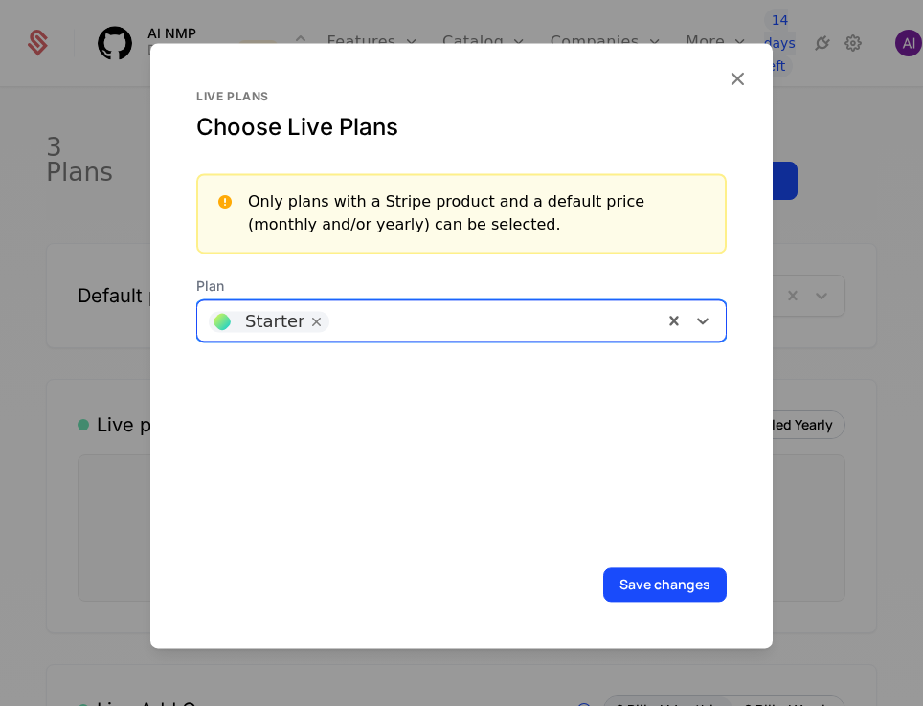
click at [414, 318] on div at bounding box center [495, 318] width 312 height 27
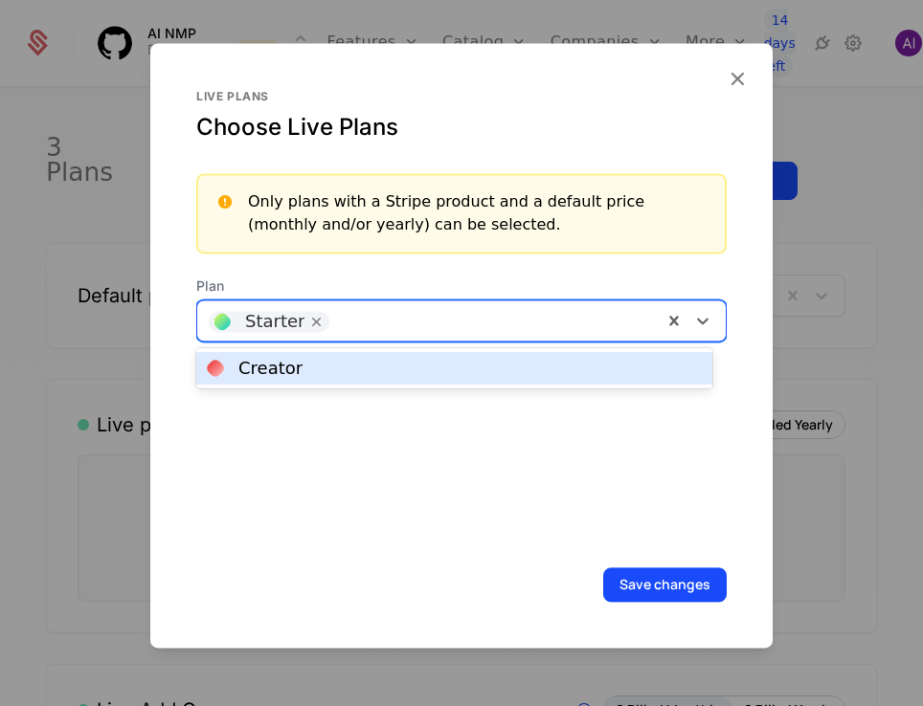
click at [396, 365] on div "Creator" at bounding box center [454, 368] width 493 height 17
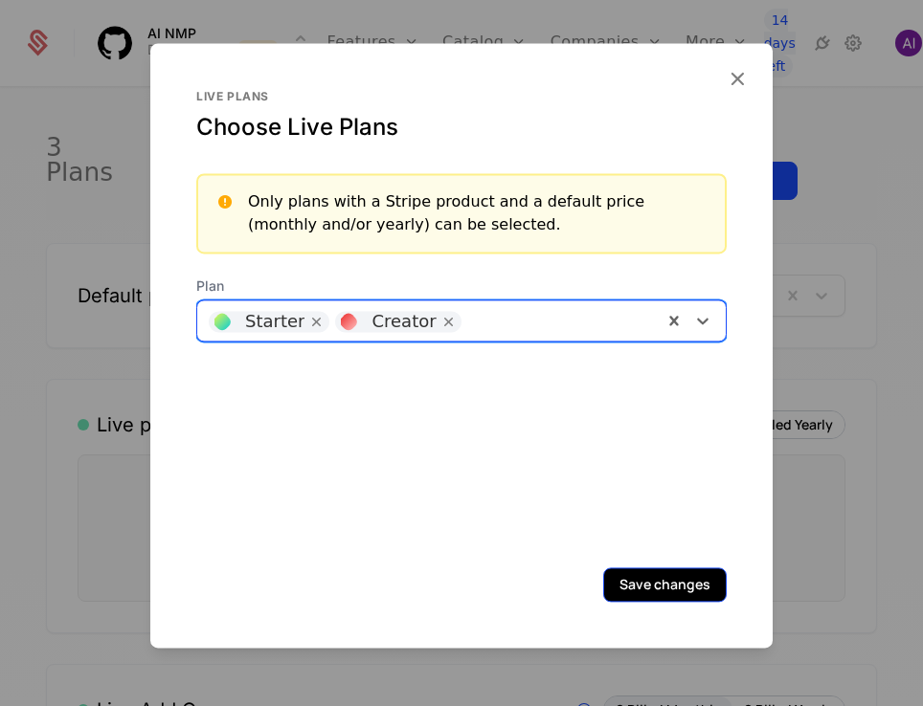
click at [624, 577] on button "Save changes" at bounding box center [664, 585] width 123 height 34
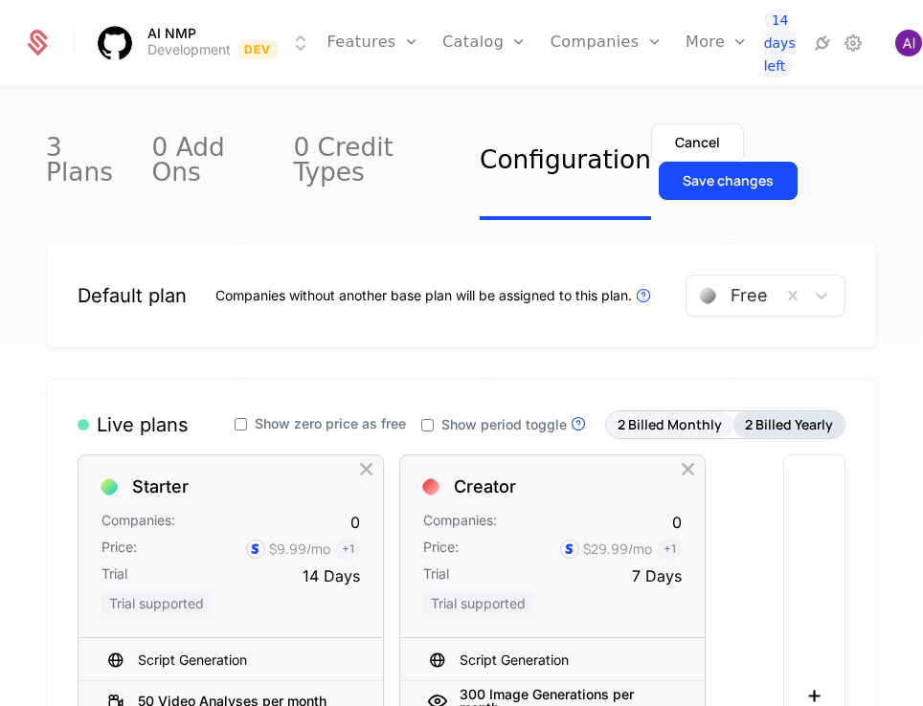
click at [775, 412] on button "2 Billed Yearly" at bounding box center [788, 425] width 111 height 27
click at [679, 412] on button "2 Billed Monthly" at bounding box center [669, 425] width 127 height 27
click at [777, 412] on button "2 Billed Yearly" at bounding box center [788, 425] width 111 height 27
click at [679, 412] on button "2 Billed Monthly" at bounding box center [669, 425] width 127 height 27
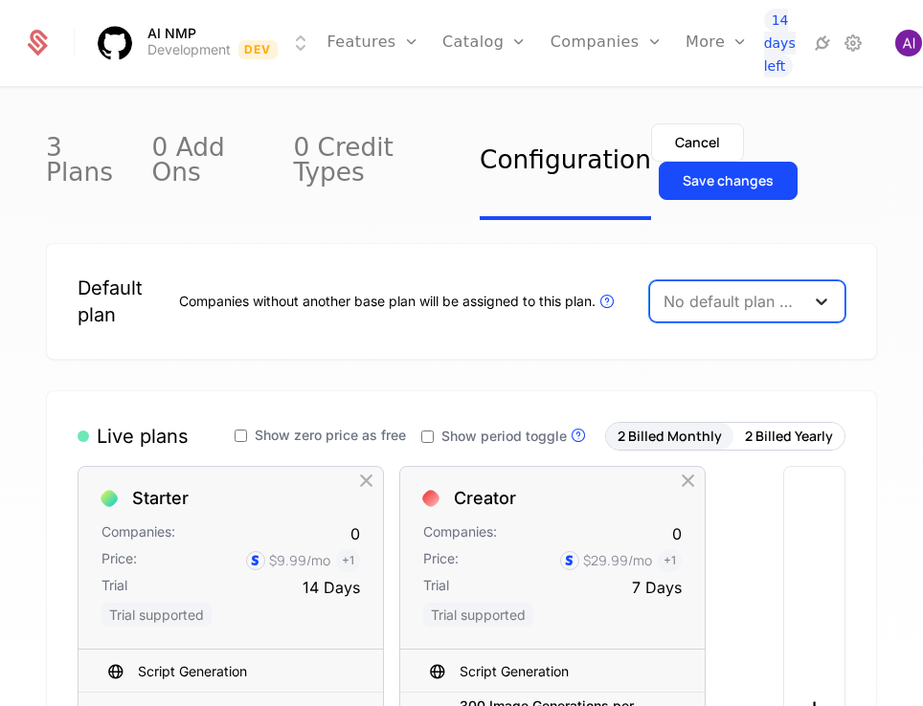
click at [815, 299] on icon at bounding box center [820, 302] width 11 height 7
click at [750, 319] on div "Free" at bounding box center [741, 324] width 156 height 17
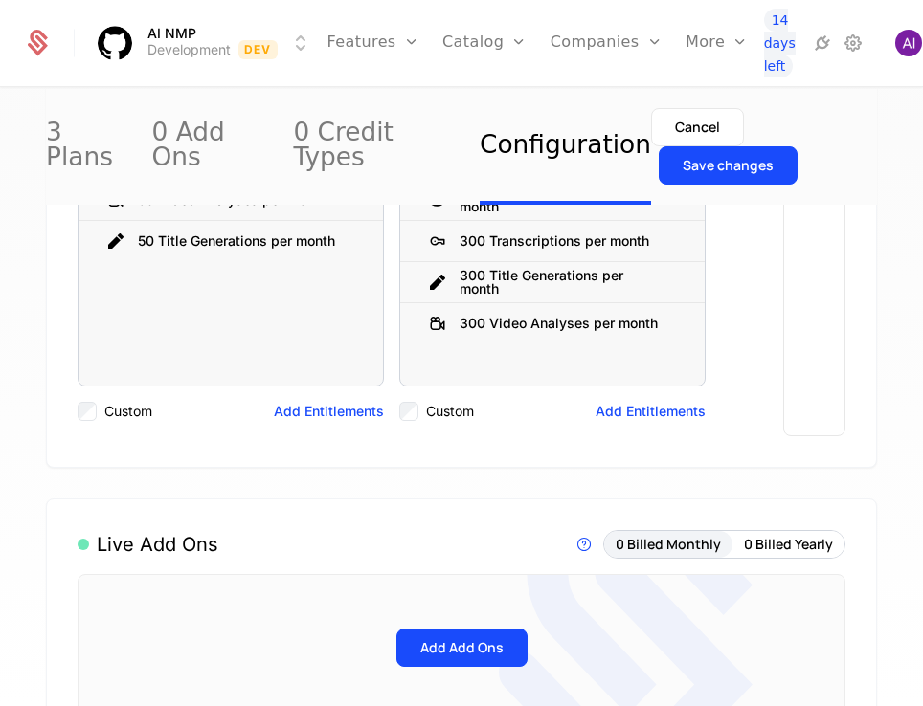
scroll to position [96, 0]
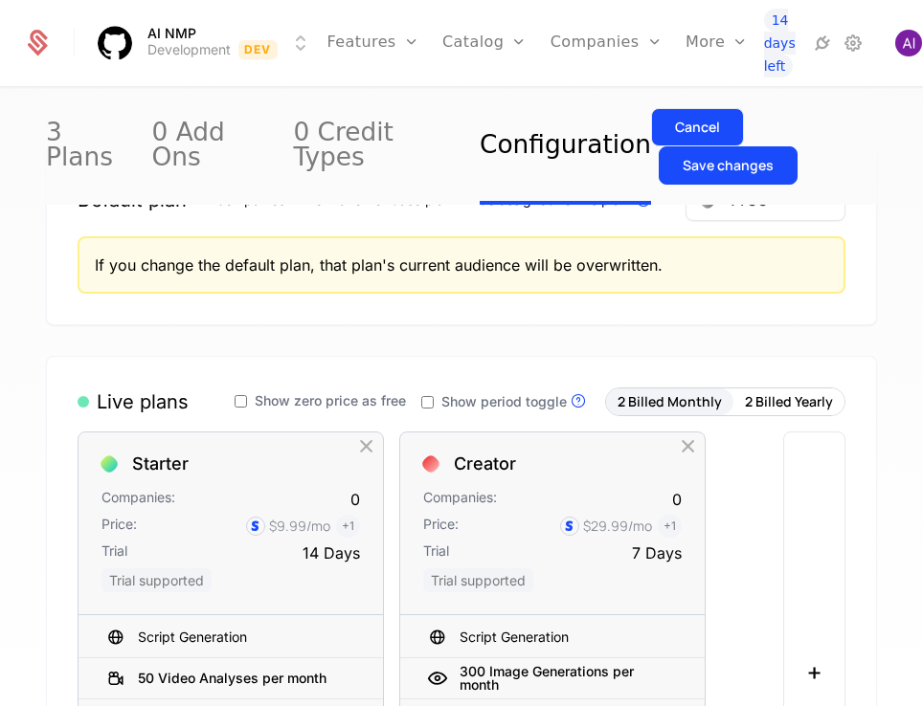
click at [675, 131] on div "Cancel" at bounding box center [697, 127] width 45 height 19
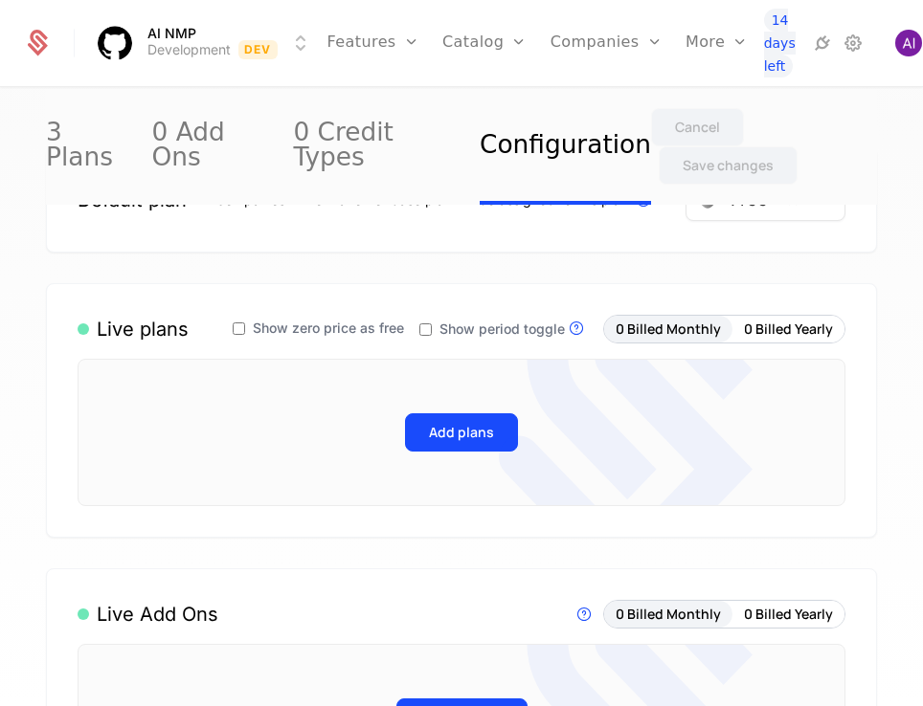
scroll to position [0, 0]
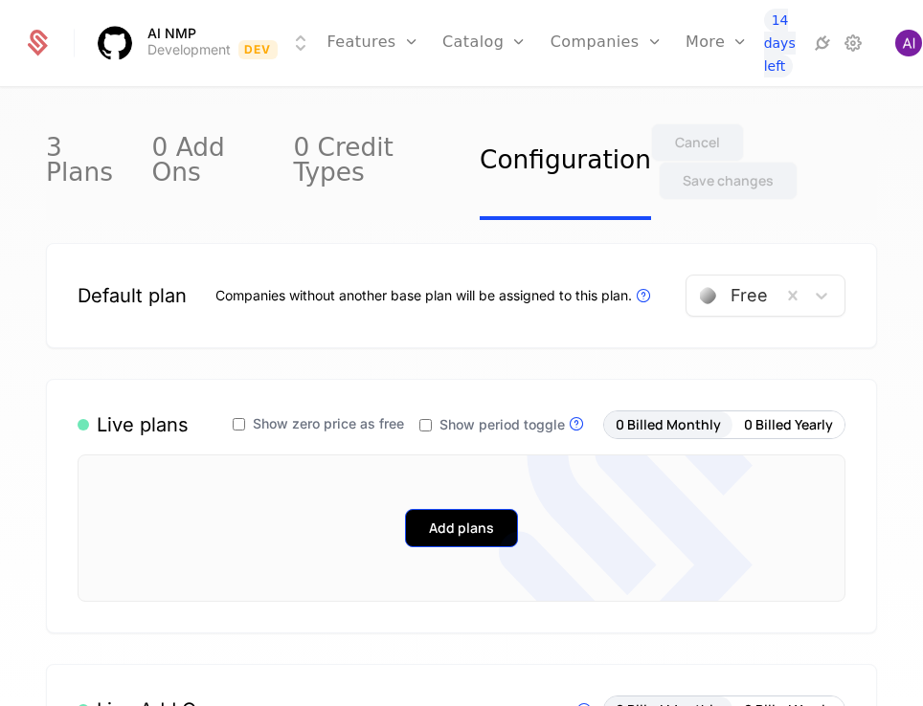
click at [461, 509] on button "Add plans" at bounding box center [461, 528] width 113 height 38
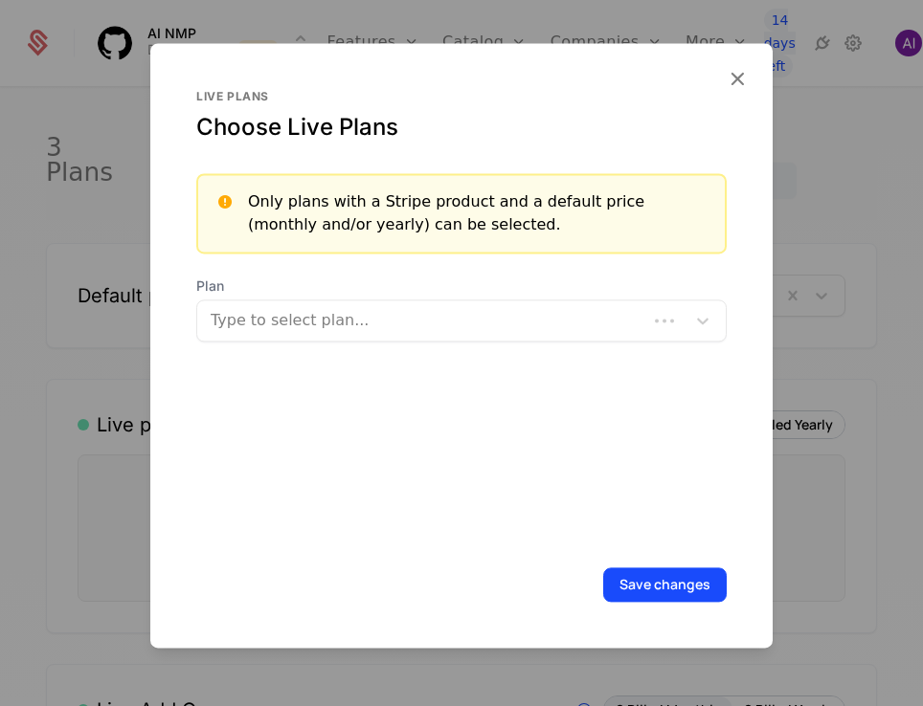
click at [391, 317] on div at bounding box center [423, 320] width 423 height 27
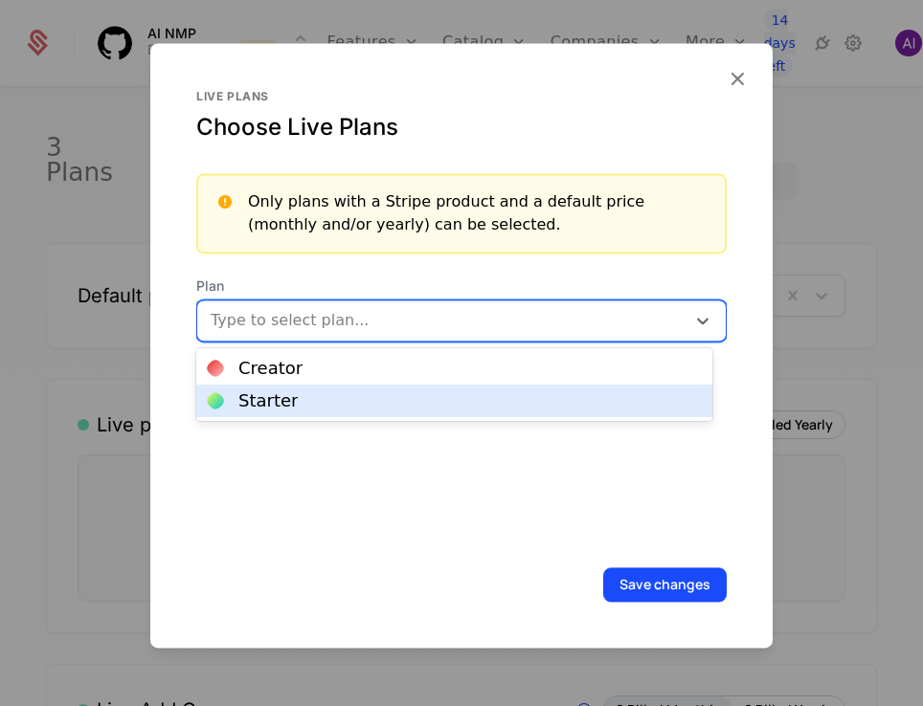
drag, startPoint x: 364, startPoint y: 399, endPoint x: 369, endPoint y: 322, distance: 77.7
click at [364, 399] on div "Starter" at bounding box center [454, 400] width 493 height 17
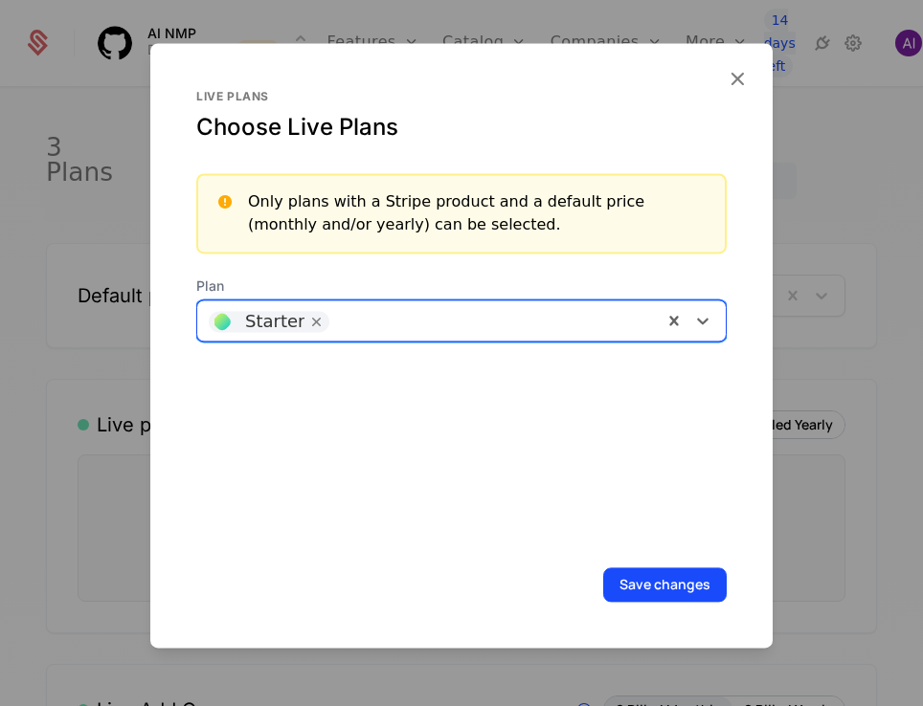
click at [370, 321] on div at bounding box center [495, 318] width 312 height 27
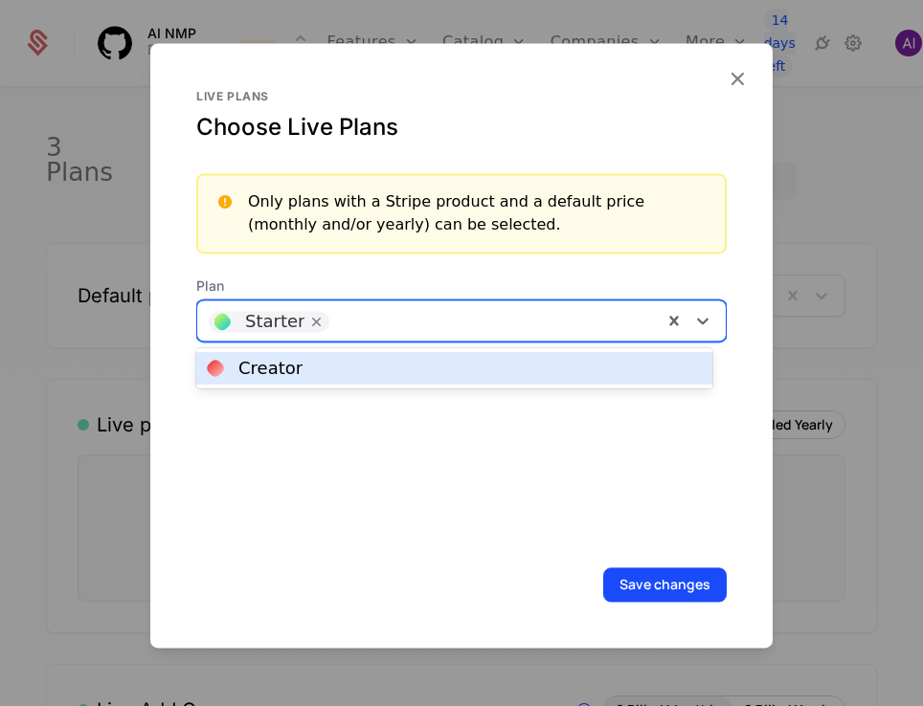
click at [387, 370] on div "Creator" at bounding box center [454, 368] width 493 height 17
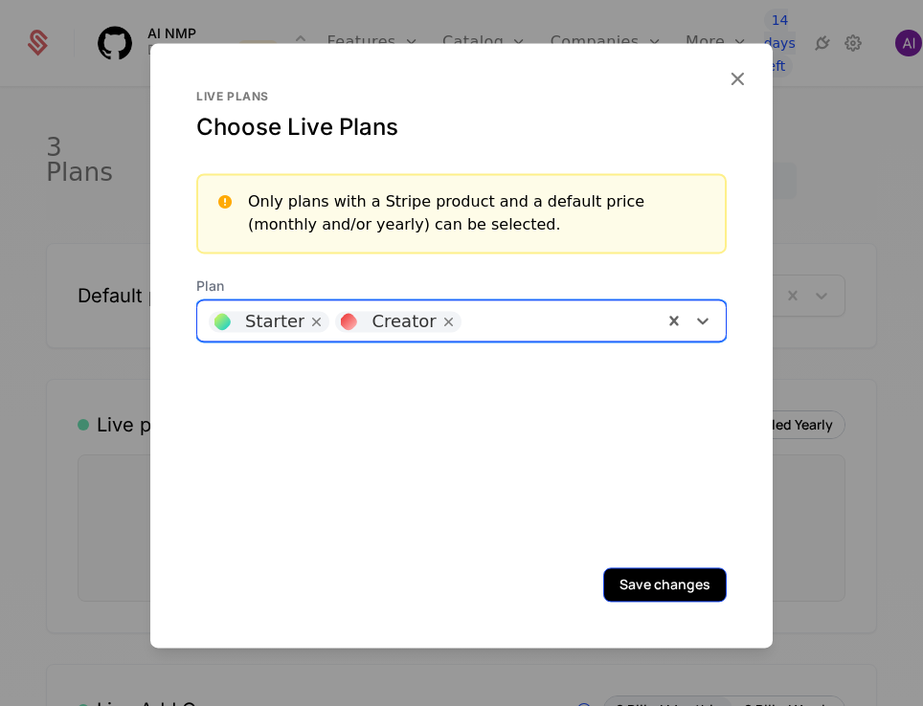
click at [623, 591] on button "Save changes" at bounding box center [664, 585] width 123 height 34
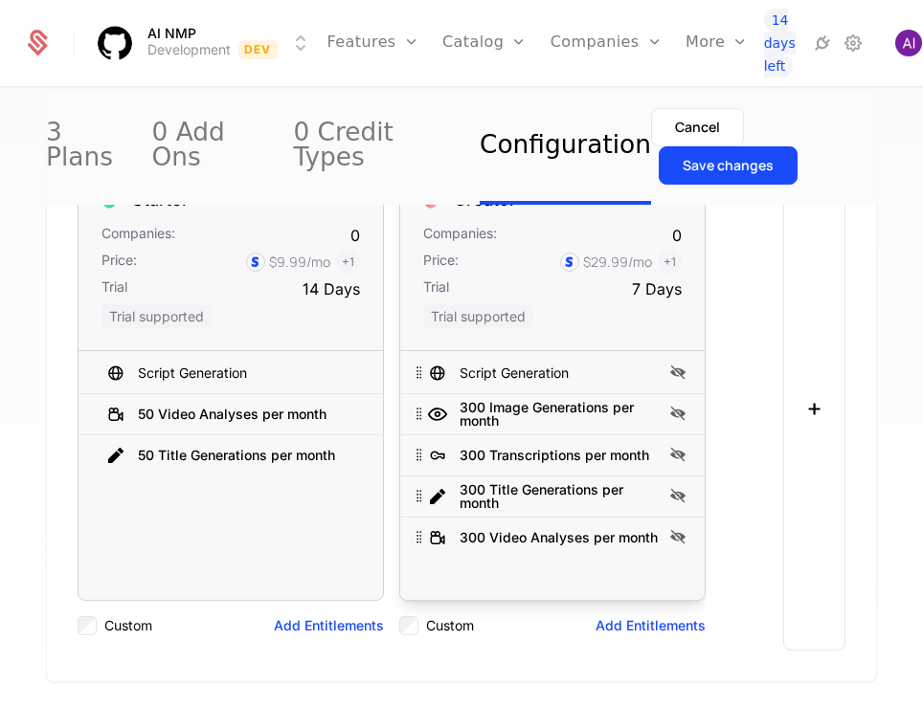
scroll to position [96, 0]
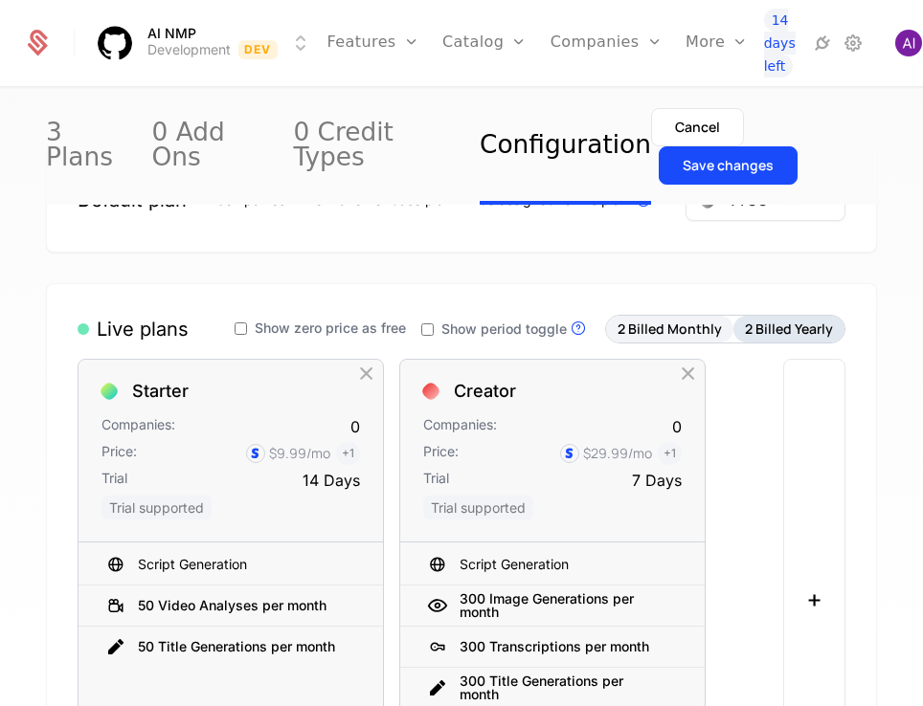
click at [743, 316] on button "2 Billed Yearly" at bounding box center [788, 329] width 111 height 27
click at [671, 316] on button "2 Billed Monthly" at bounding box center [669, 329] width 127 height 27
click at [304, 322] on span "Show zero price as free" at bounding box center [330, 328] width 151 height 13
click at [667, 316] on button "2 Billed Monthly" at bounding box center [669, 329] width 127 height 27
click at [774, 316] on button "2 Billed Yearly" at bounding box center [788, 329] width 111 height 27
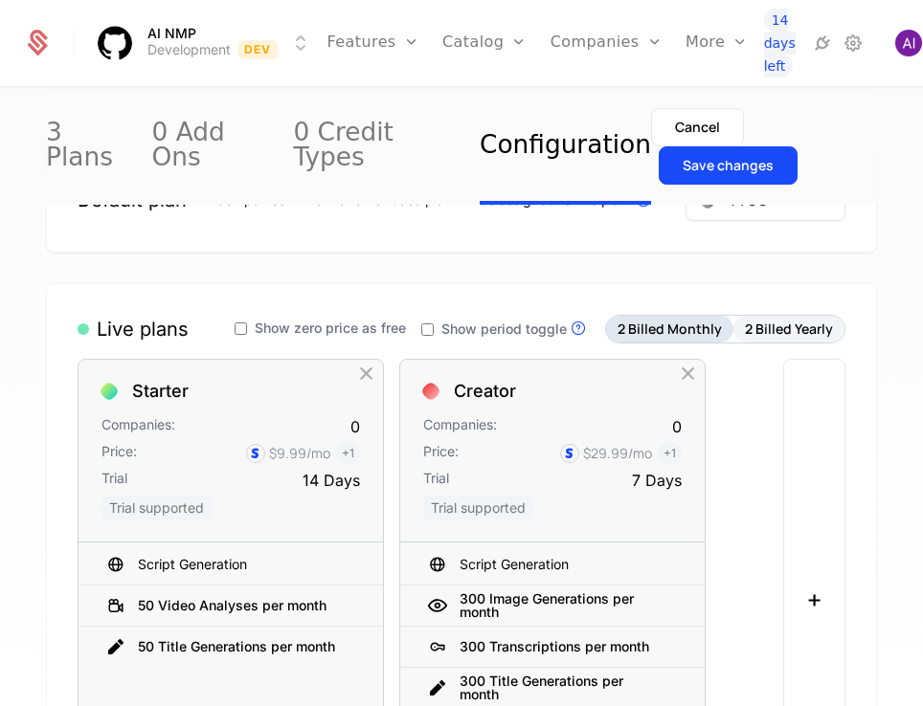
click at [671, 316] on button "2 Billed Monthly" at bounding box center [669, 329] width 127 height 27
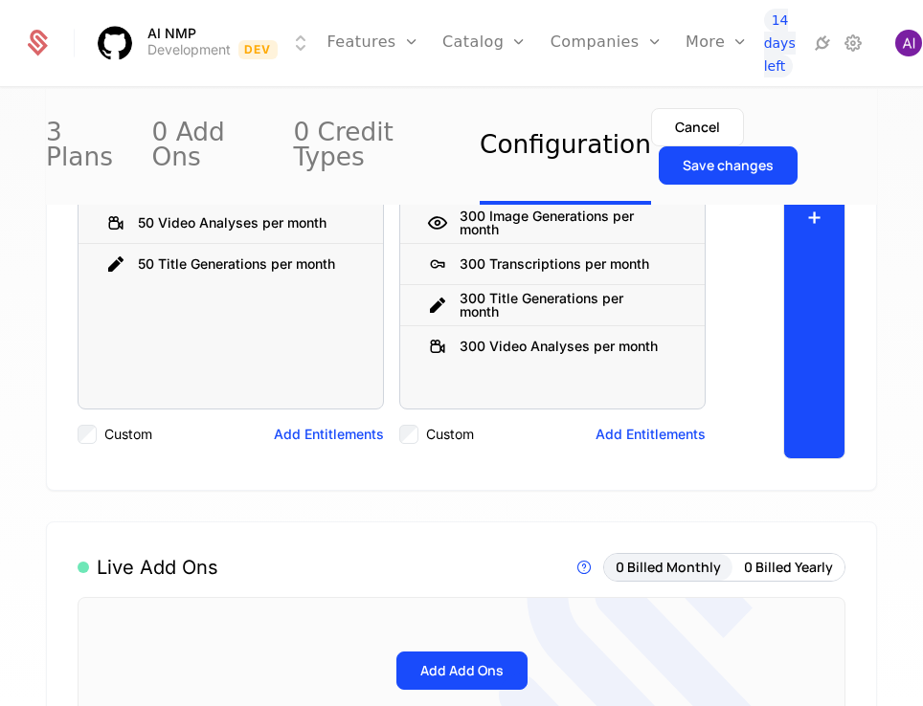
click at [800, 328] on button "+" at bounding box center [814, 217] width 62 height 483
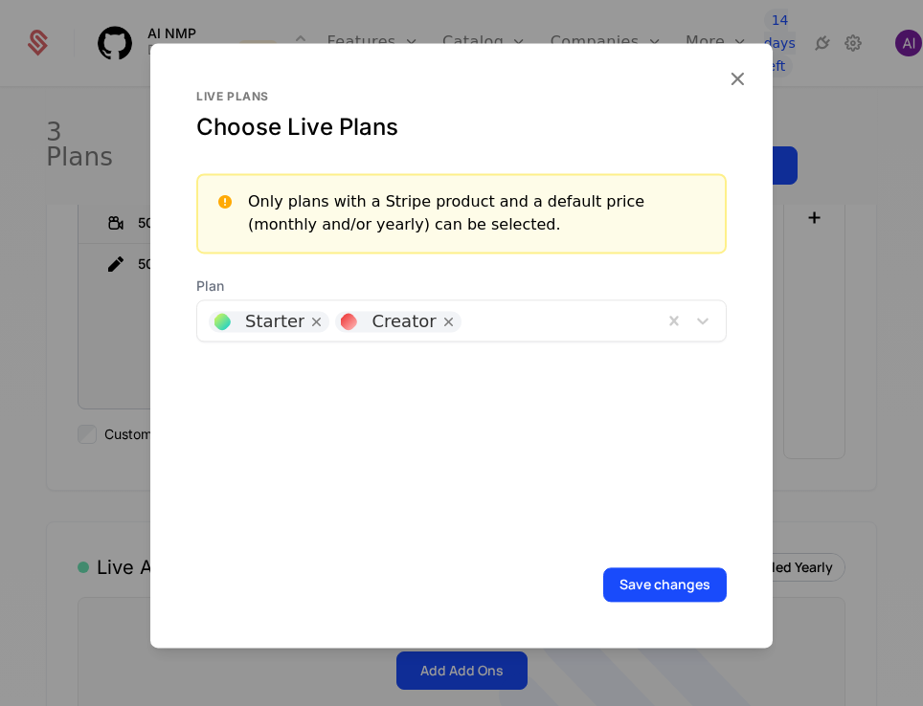
click at [631, 321] on div at bounding box center [561, 318] width 180 height 27
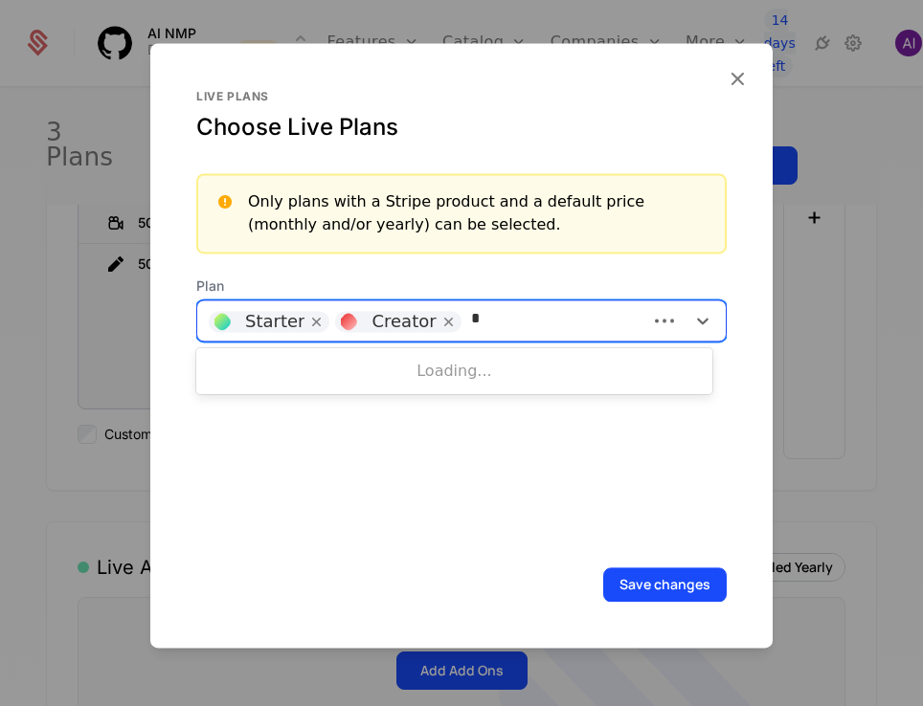
type input "*"
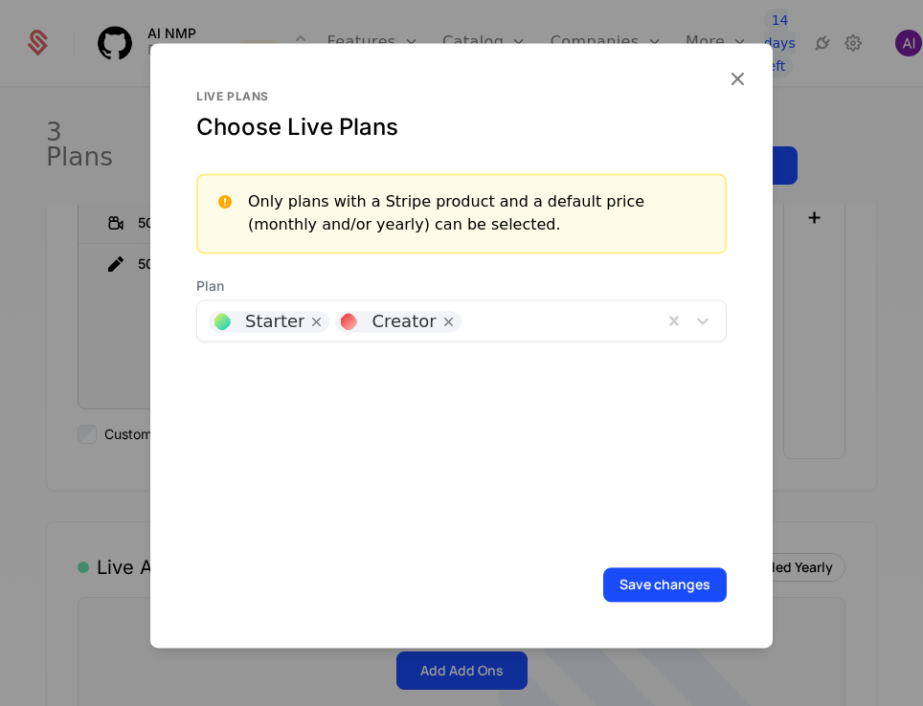
click at [782, 455] on div at bounding box center [461, 353] width 923 height 706
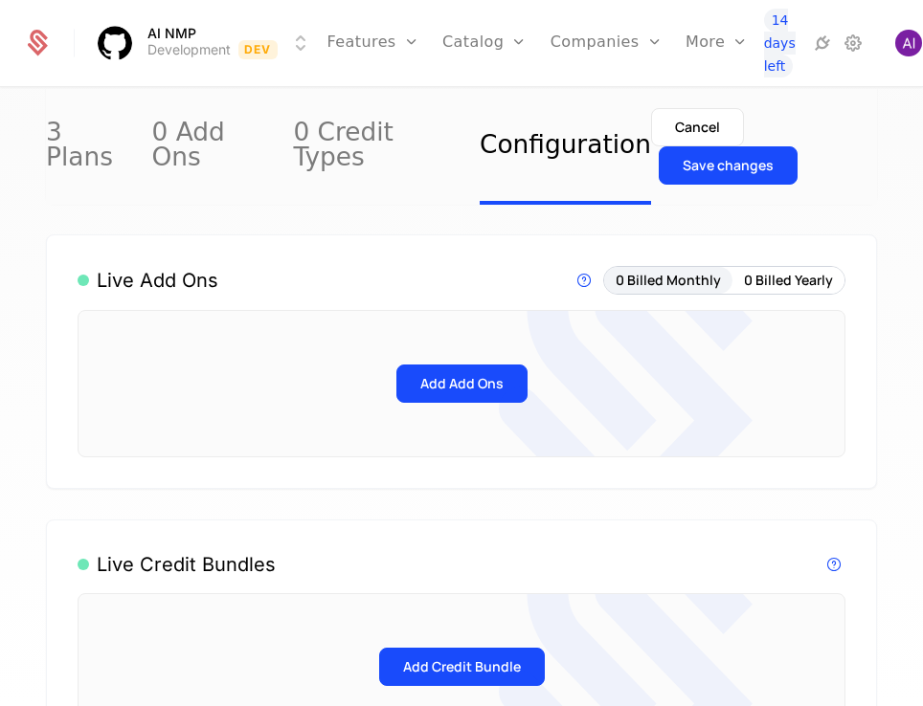
scroll to position [1244, 0]
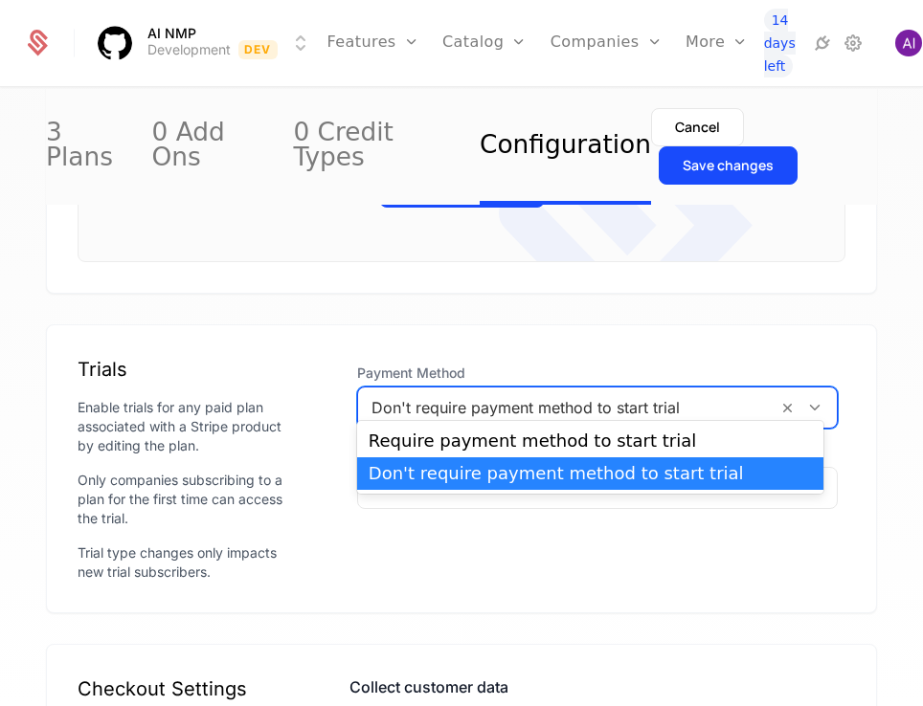
click at [670, 394] on div at bounding box center [567, 407] width 392 height 27
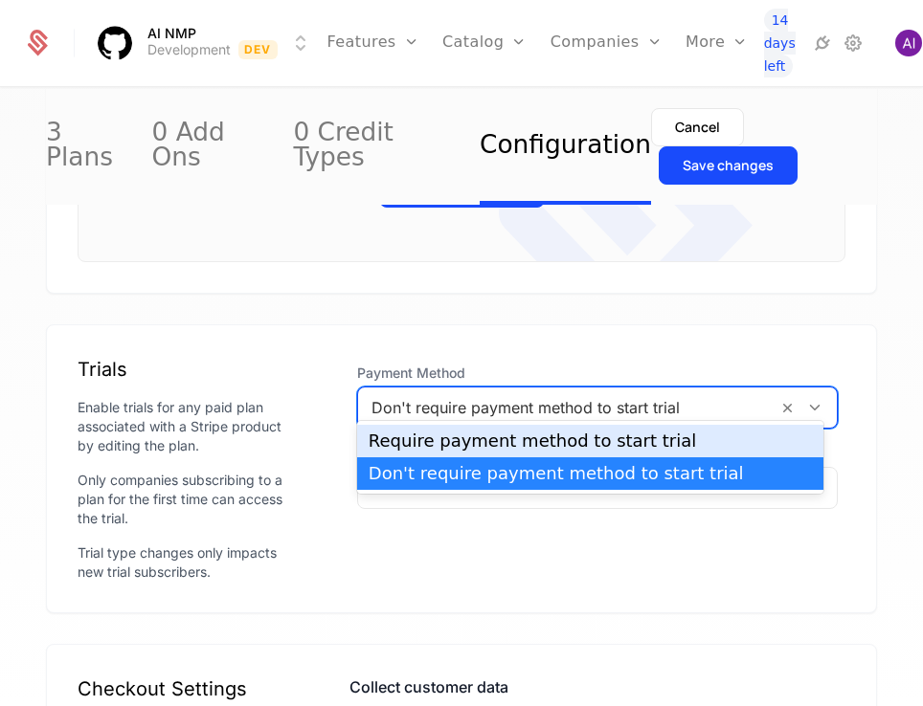
click at [640, 441] on div "Require payment method to start trial" at bounding box center [589, 441] width 443 height 17
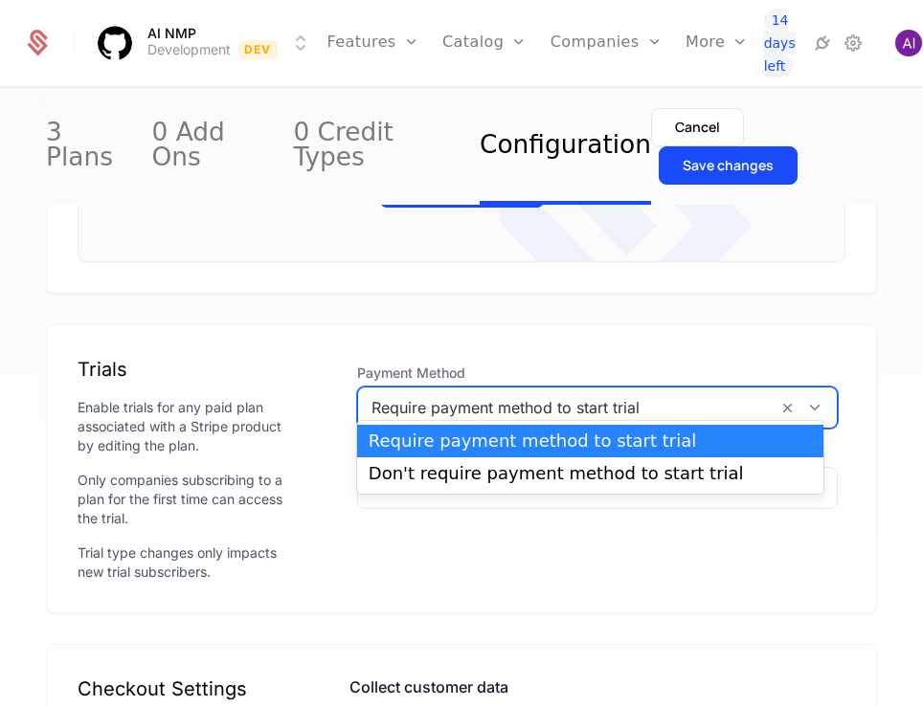
click at [588, 394] on div at bounding box center [567, 407] width 392 height 27
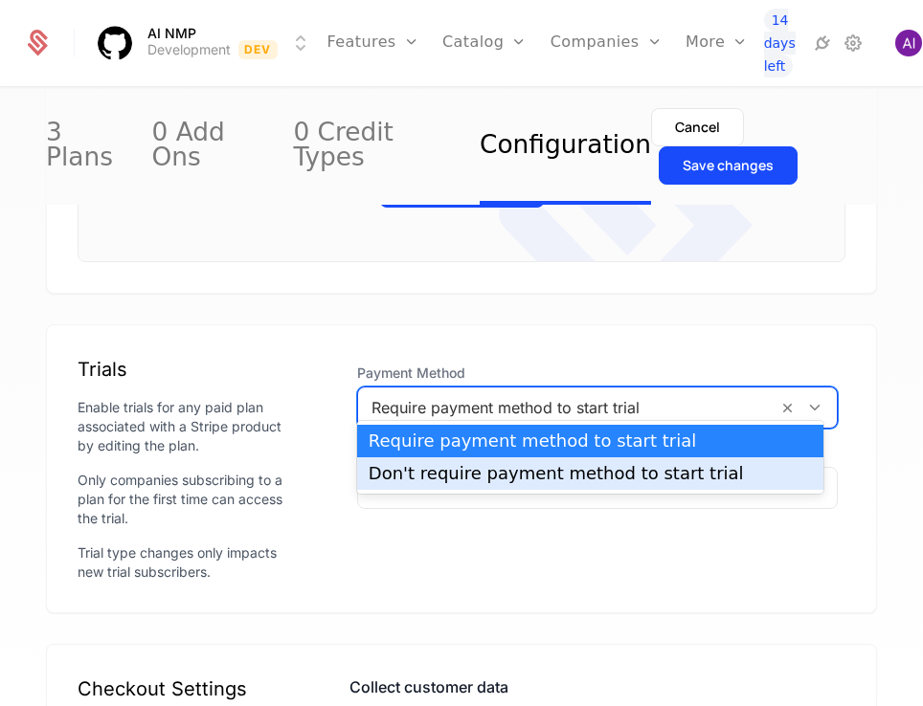
click at [574, 472] on div "Don't require payment method to start trial" at bounding box center [589, 473] width 443 height 17
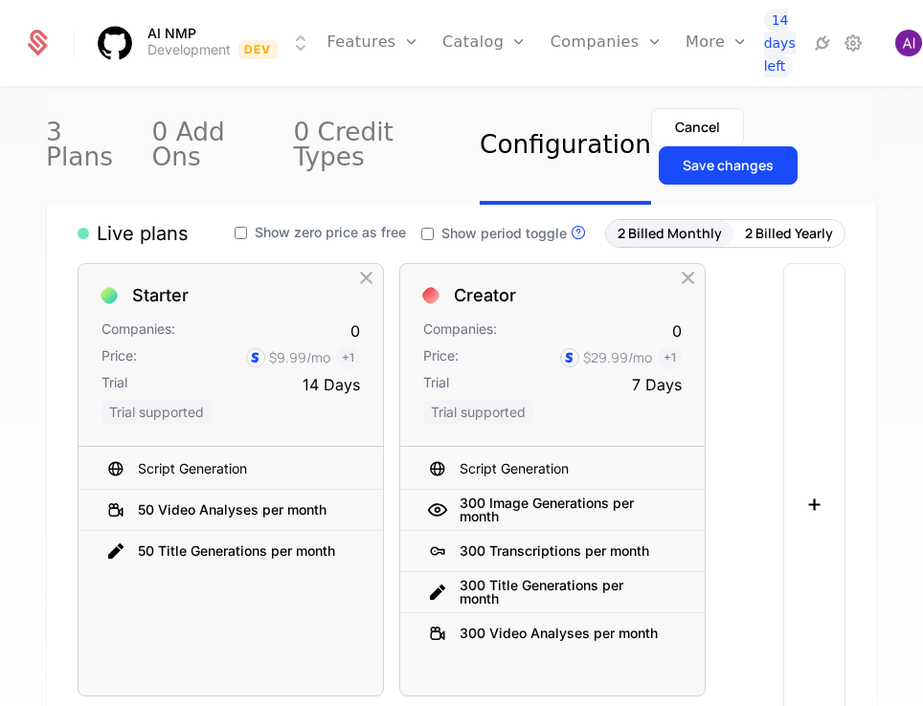
scroll to position [0, 0]
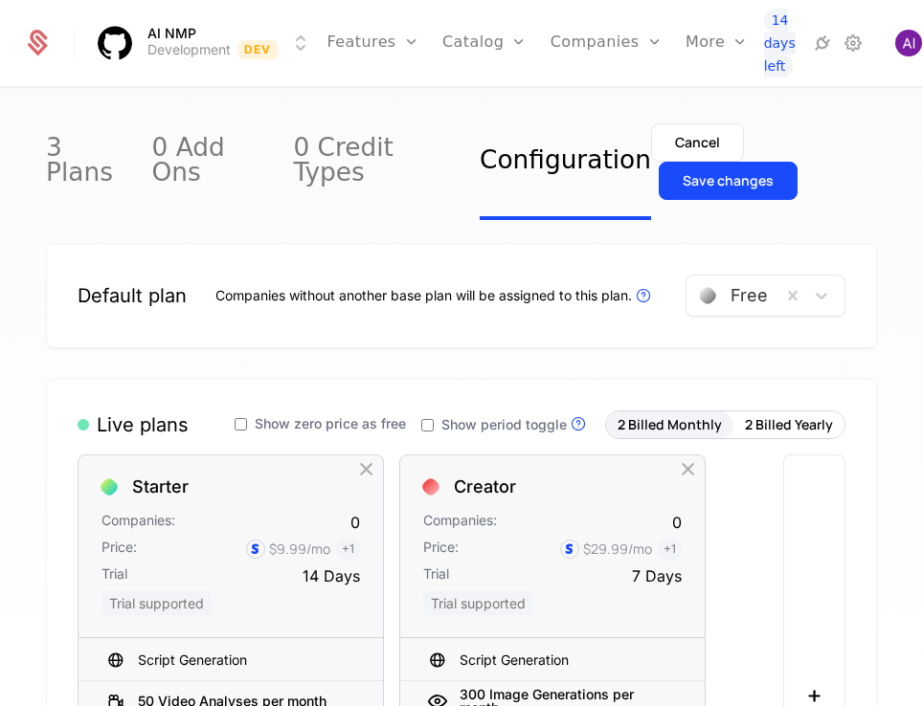
drag, startPoint x: 662, startPoint y: 141, endPoint x: 623, endPoint y: 147, distance: 39.8
click at [675, 141] on div "Cancel" at bounding box center [697, 142] width 45 height 19
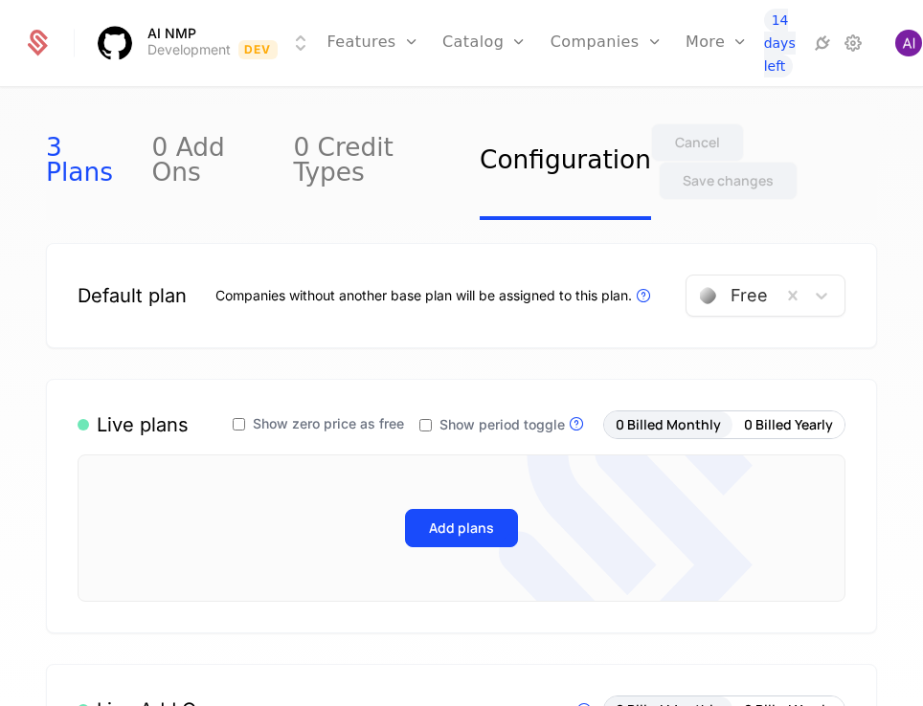
click at [97, 163] on link "3 Plans" at bounding box center [87, 162] width 83 height 116
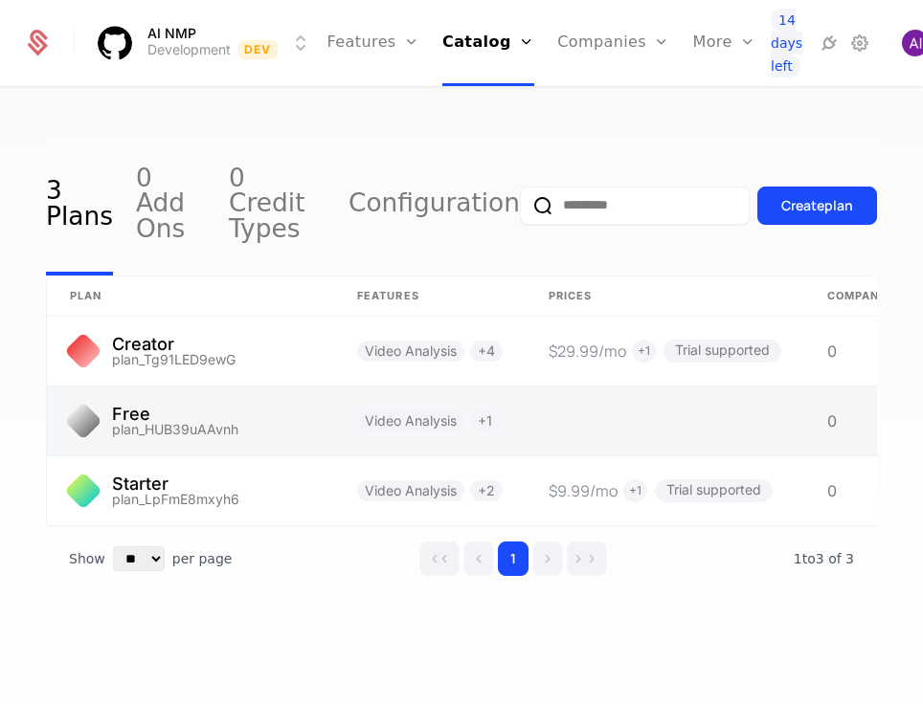
click at [130, 390] on link at bounding box center [190, 421] width 287 height 69
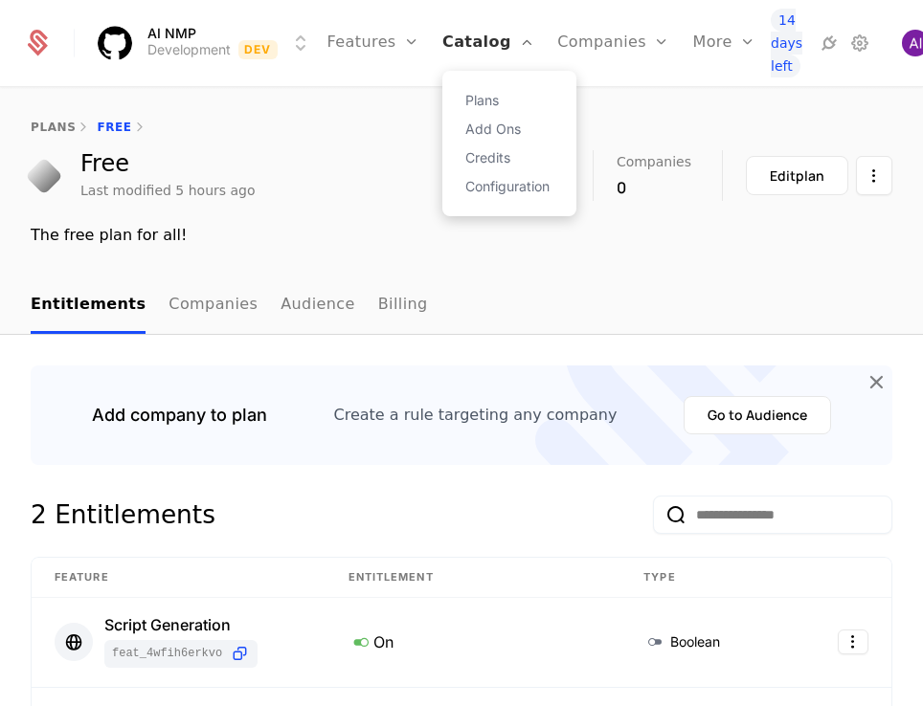
click at [474, 43] on link "Catalog" at bounding box center [488, 43] width 92 height 86
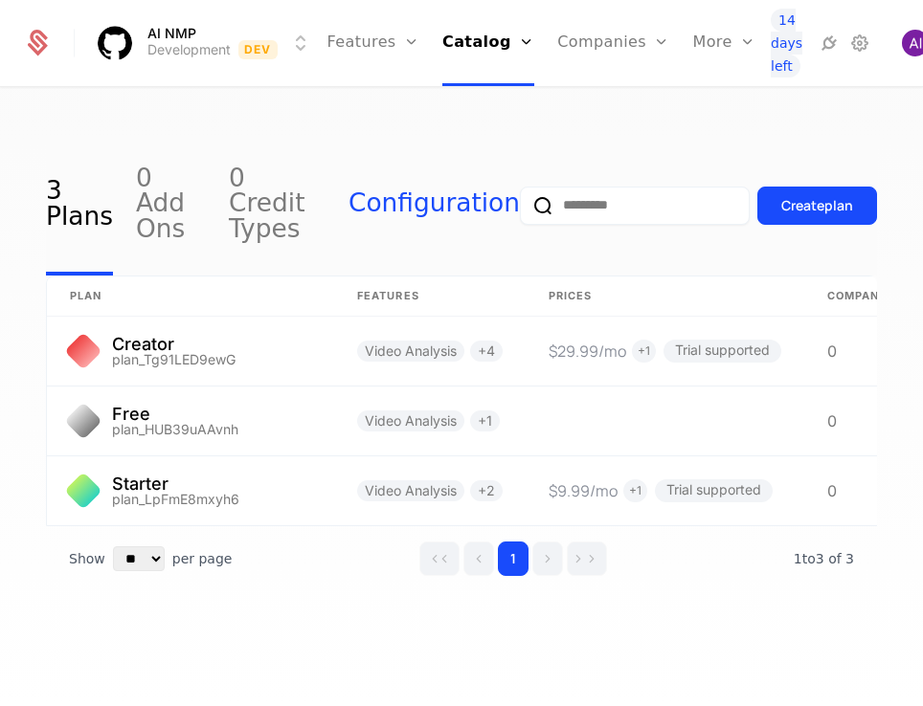
click at [443, 191] on link "Configuration" at bounding box center [433, 205] width 171 height 141
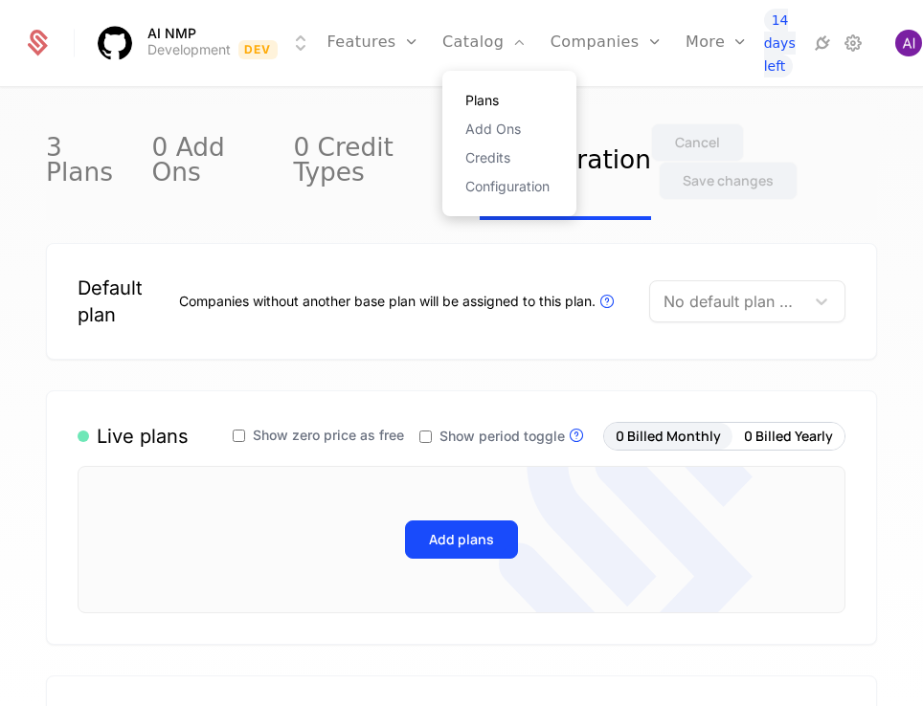
click at [474, 104] on link "Plans" at bounding box center [509, 100] width 88 height 13
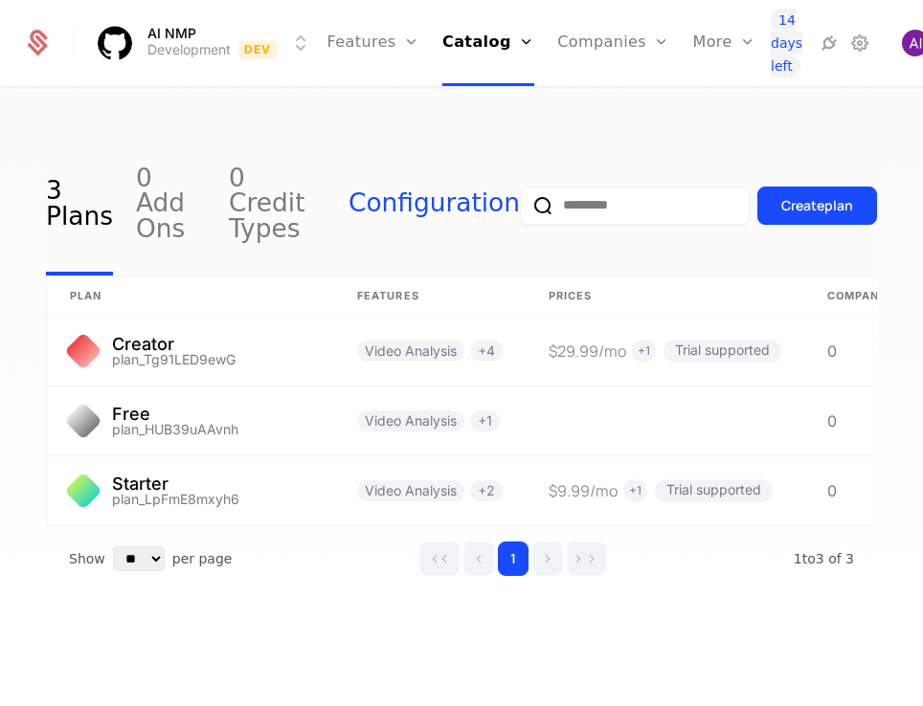
click at [488, 183] on link "Configuration" at bounding box center [433, 205] width 171 height 141
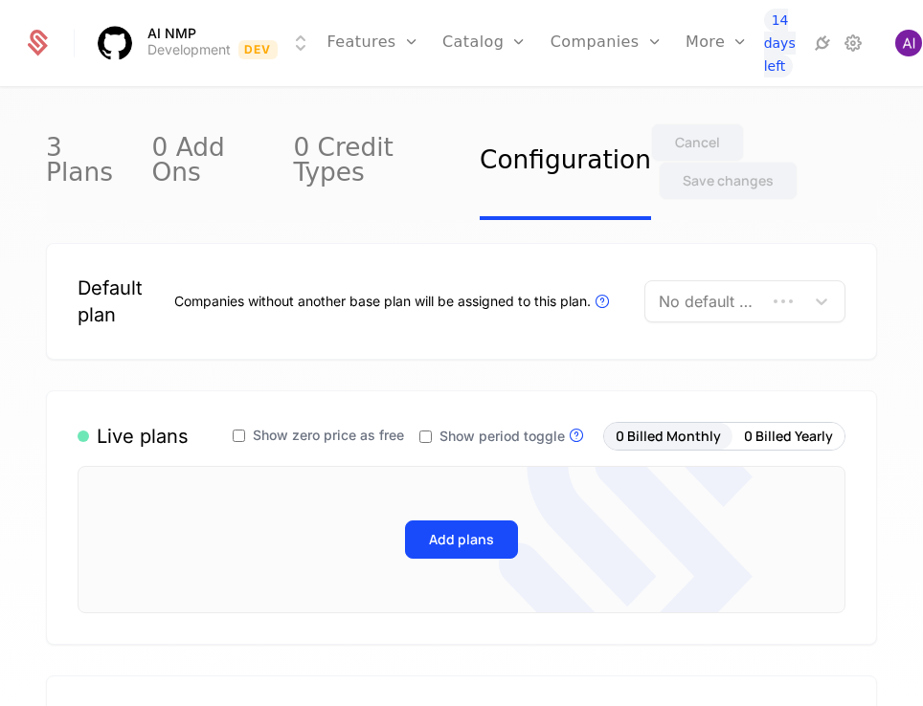
scroll to position [96, 0]
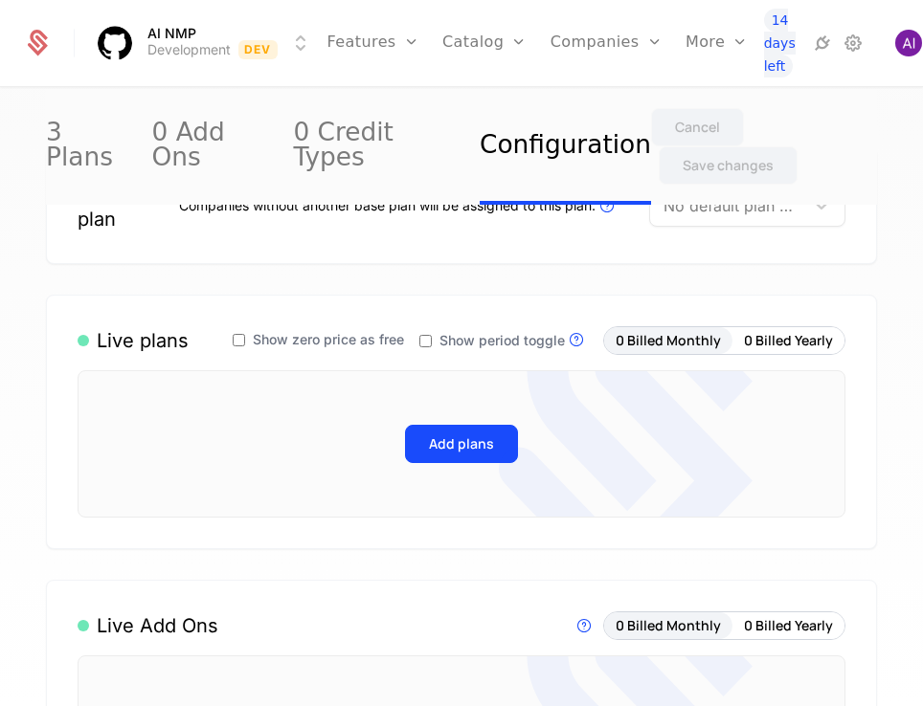
click at [745, 192] on div at bounding box center [726, 205] width 127 height 27
click at [734, 234] on div "Free" at bounding box center [741, 228] width 156 height 17
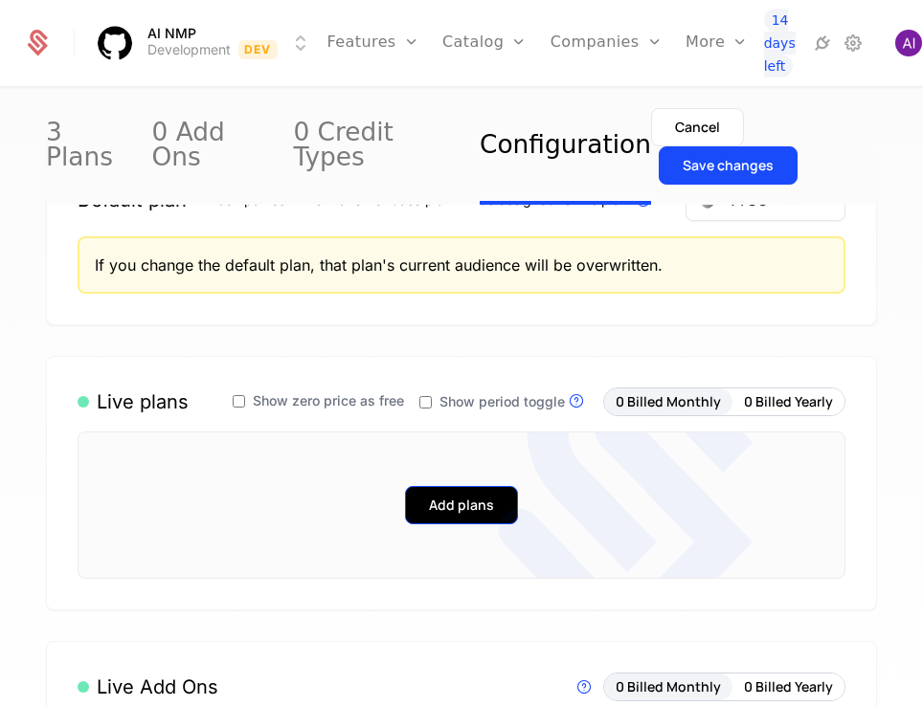
click at [449, 486] on button "Add plans" at bounding box center [461, 505] width 113 height 38
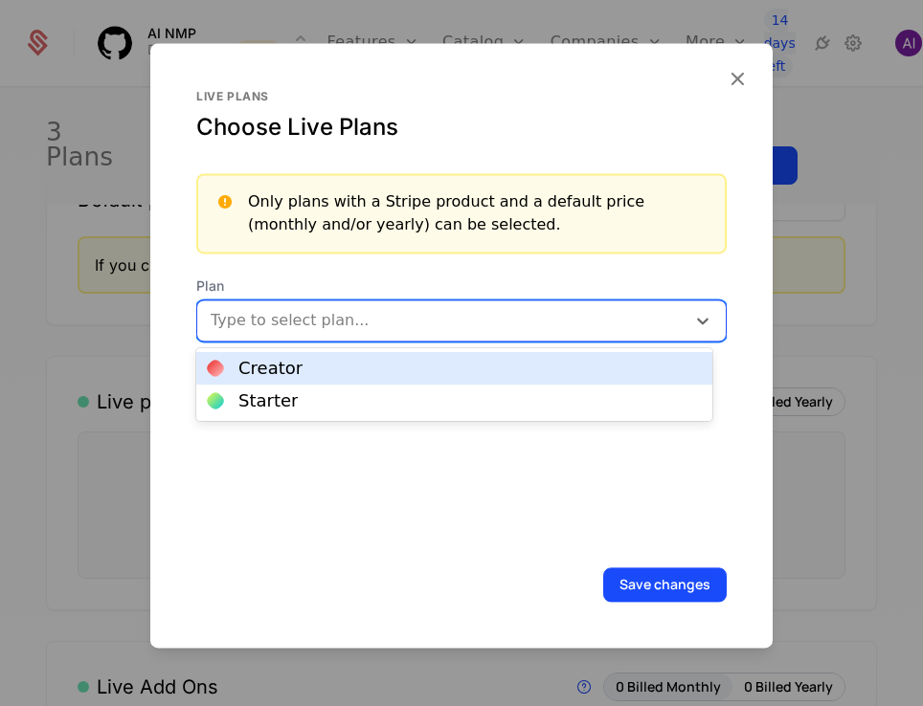
click at [348, 323] on div at bounding box center [442, 320] width 461 height 27
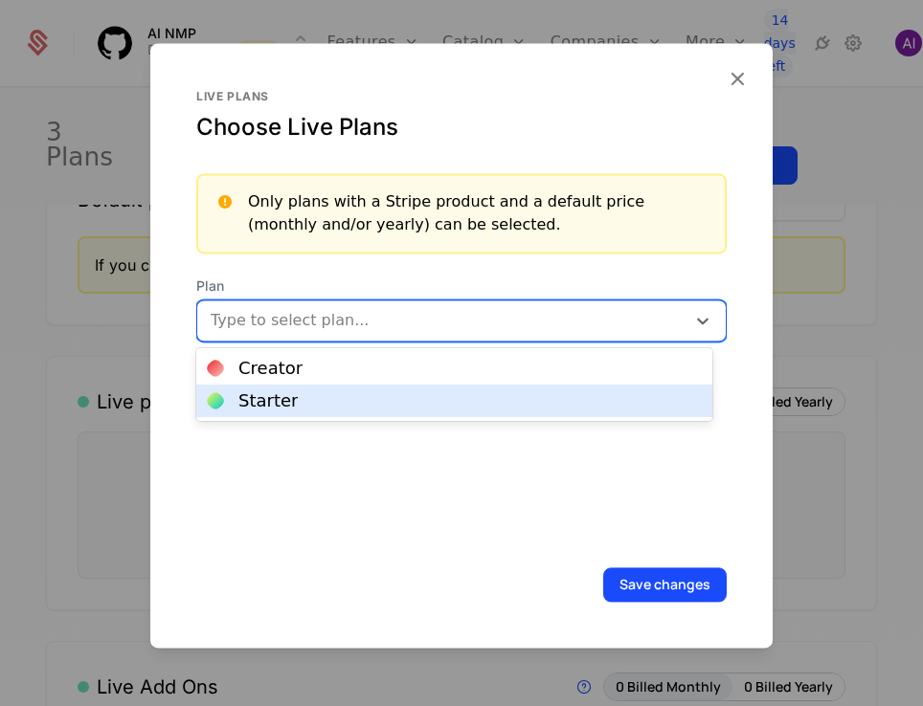
click at [345, 395] on div "Starter" at bounding box center [454, 400] width 493 height 17
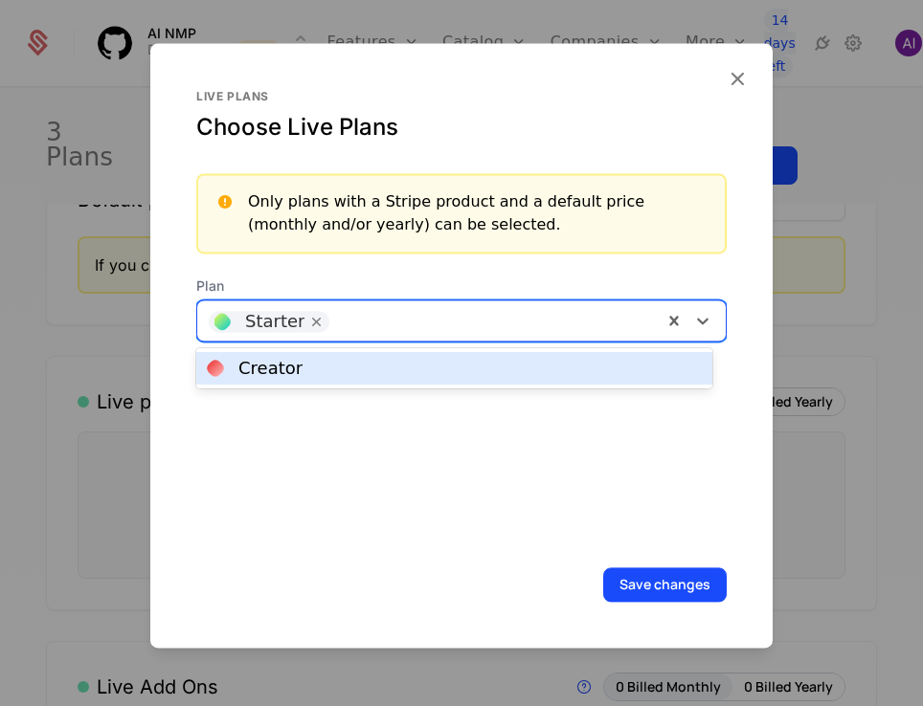
click at [346, 319] on div at bounding box center [495, 318] width 312 height 27
click at [371, 374] on div "Creator" at bounding box center [454, 368] width 493 height 17
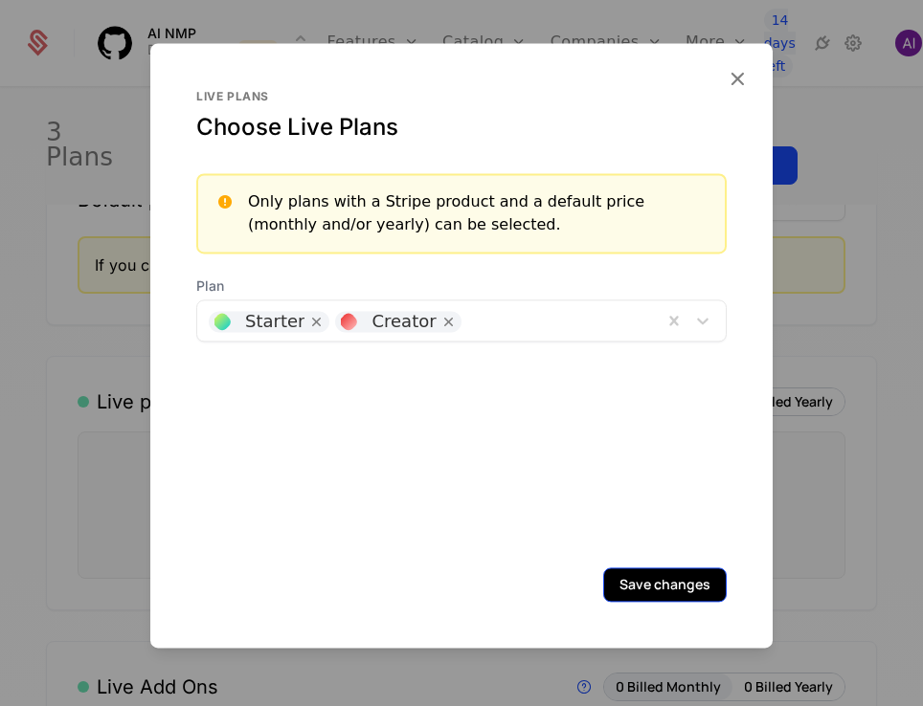
click at [677, 581] on button "Save changes" at bounding box center [664, 585] width 123 height 34
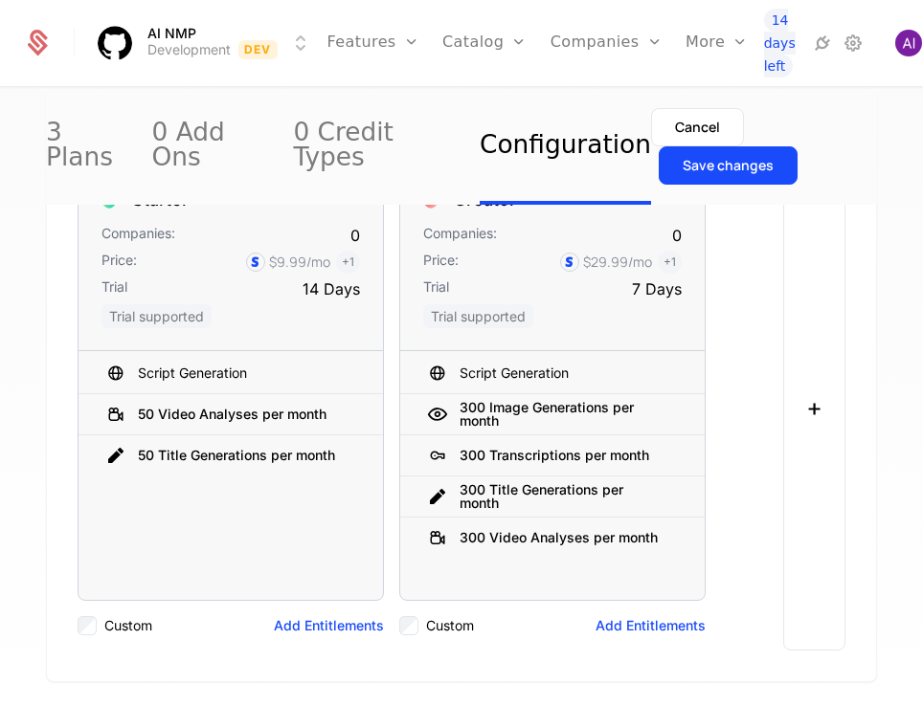
scroll to position [0, 0]
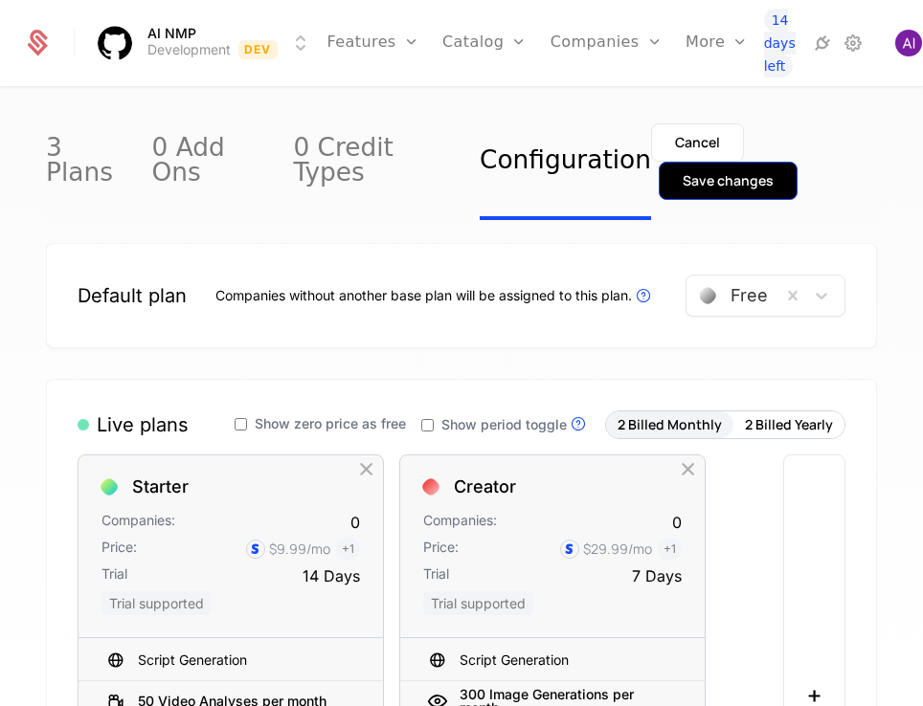
click at [773, 171] on div "Save changes" at bounding box center [727, 180] width 91 height 19
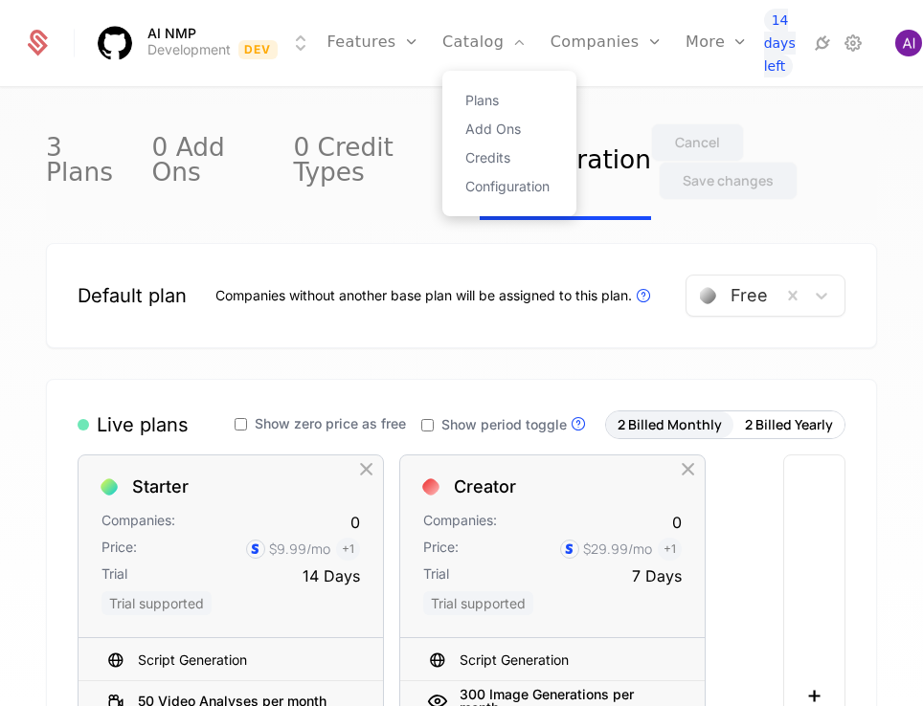
click at [467, 109] on div "Plans Add Ons Credits Configuration" at bounding box center [509, 143] width 134 height 145
click at [470, 96] on link "Plans" at bounding box center [509, 100] width 88 height 13
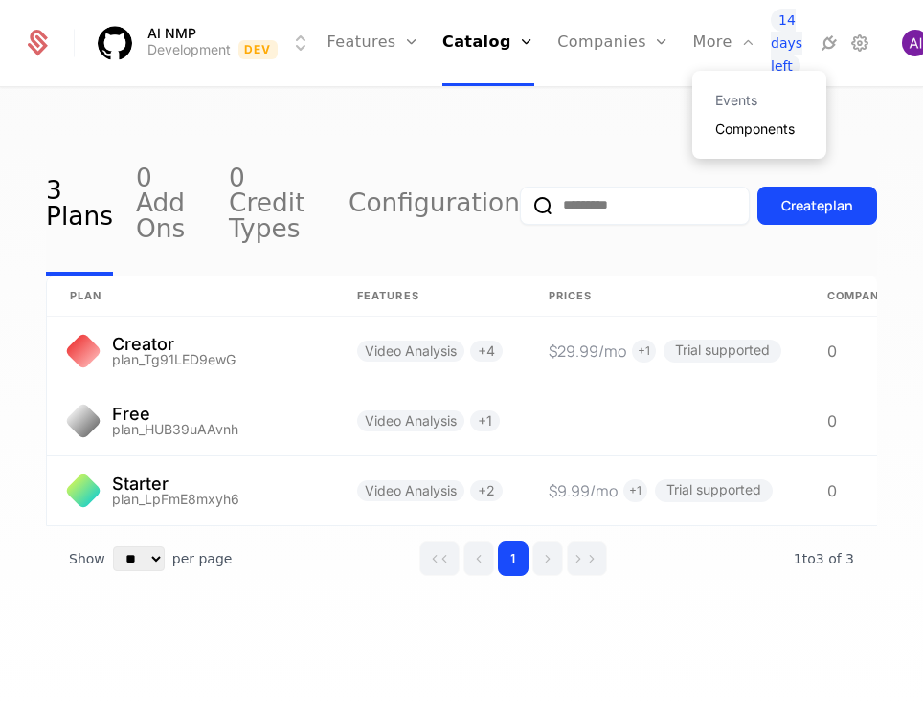
click at [715, 128] on link "Components" at bounding box center [759, 129] width 88 height 13
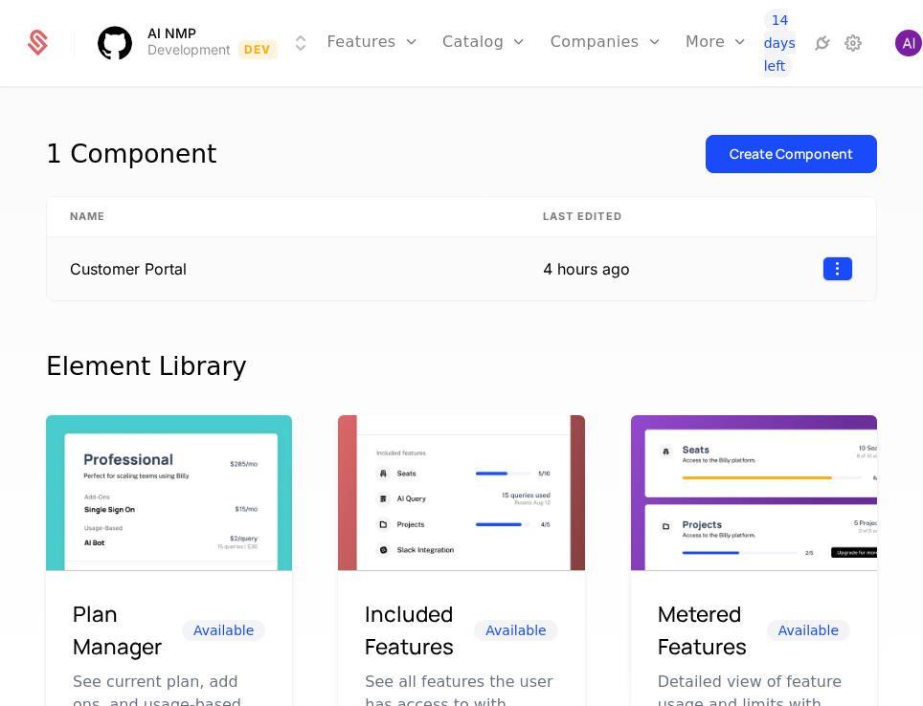
click at [825, 262] on html "AI NMP Development Dev Features Features Flags Catalog Plans Add Ons Credits Co…" at bounding box center [461, 353] width 923 height 706
click at [726, 314] on div "Delete" at bounding box center [706, 315] width 72 height 27
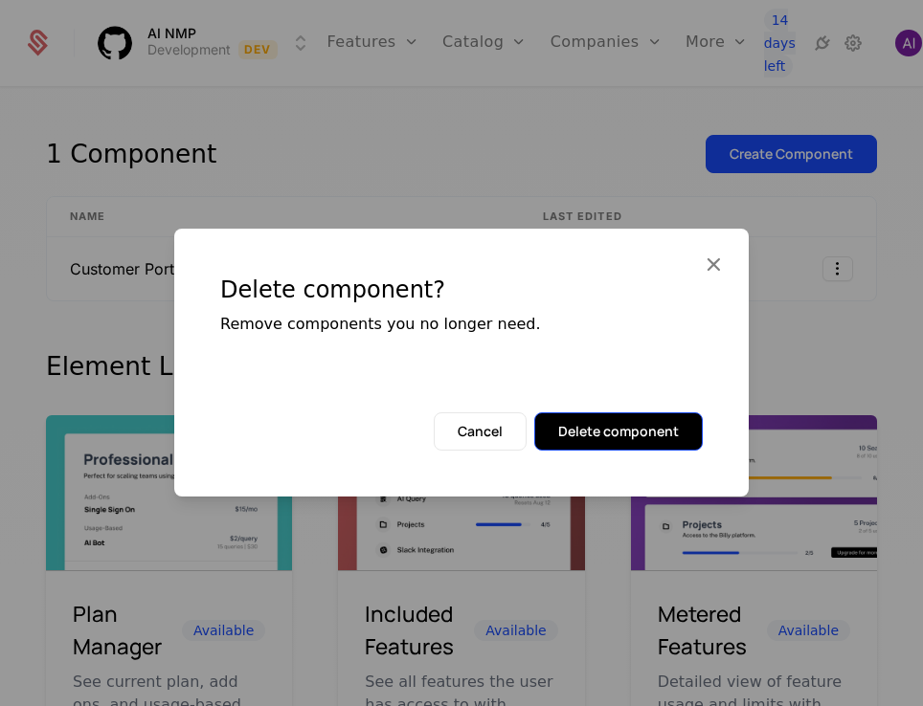
click at [609, 419] on button "Delete component" at bounding box center [618, 432] width 168 height 38
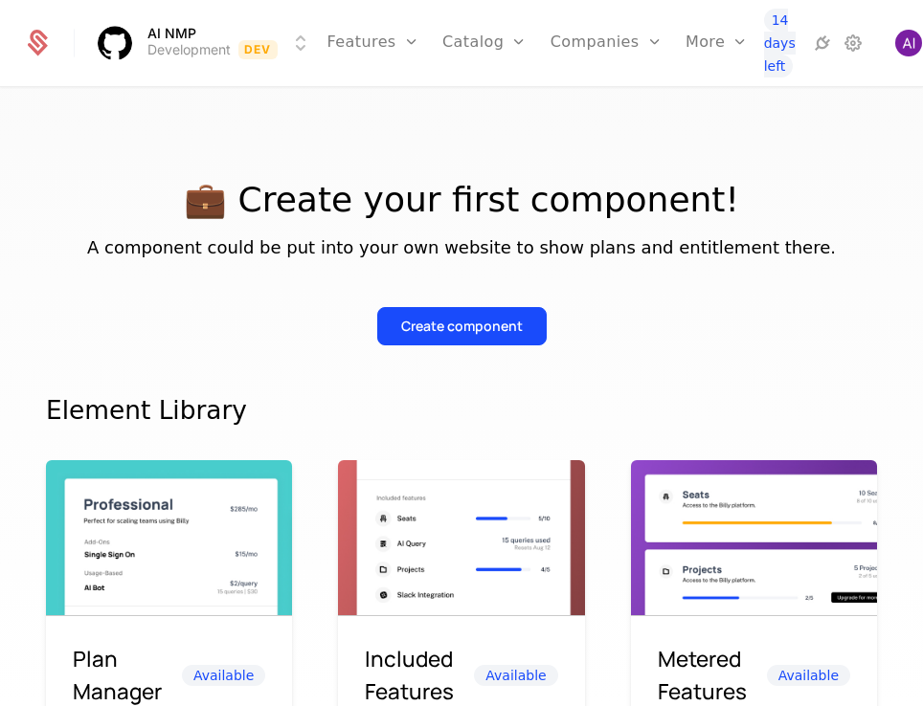
click at [758, 156] on div "💼 Create your first component! A component could be put into your own website t…" at bounding box center [461, 240] width 831 height 211
click at [410, 306] on div "Create component" at bounding box center [461, 311] width 831 height 69
click at [408, 315] on button "Create component" at bounding box center [461, 326] width 169 height 38
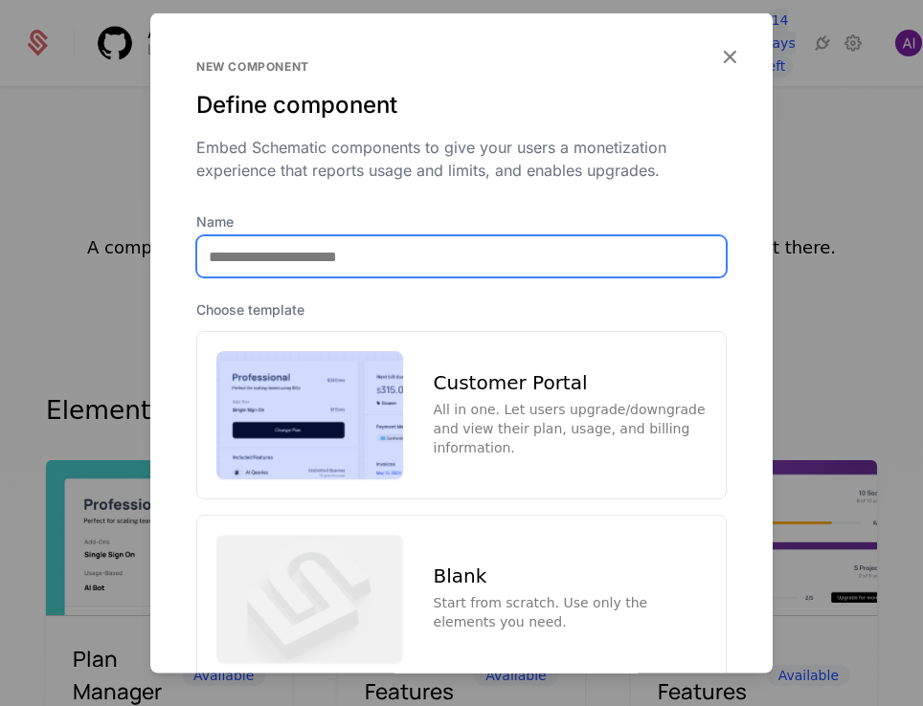
click at [377, 260] on input "Name" at bounding box center [461, 256] width 528 height 40
type input "**********"
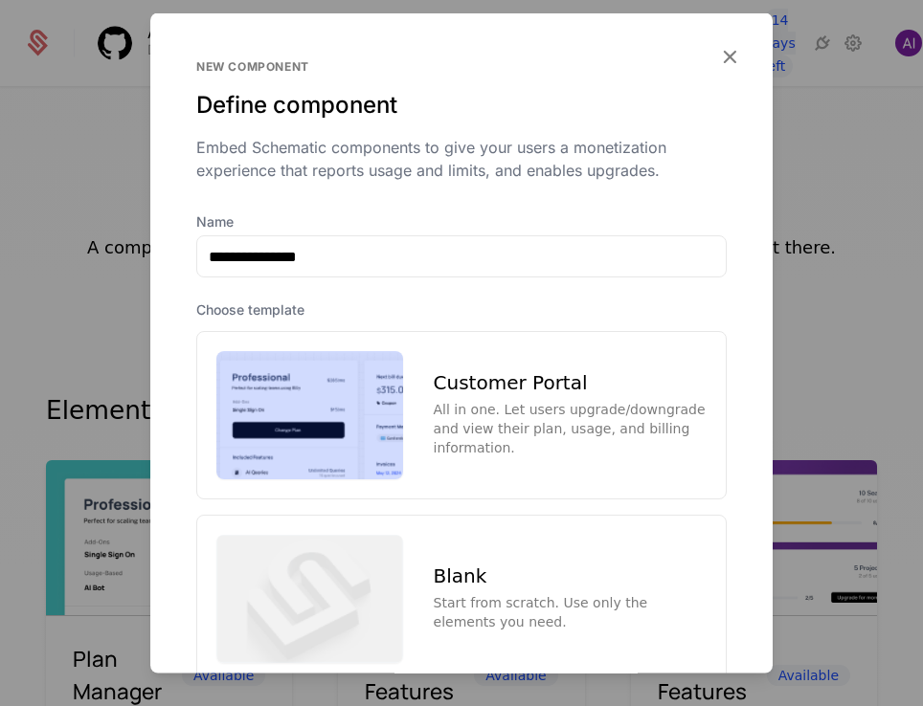
click at [297, 415] on img at bounding box center [309, 415] width 187 height 128
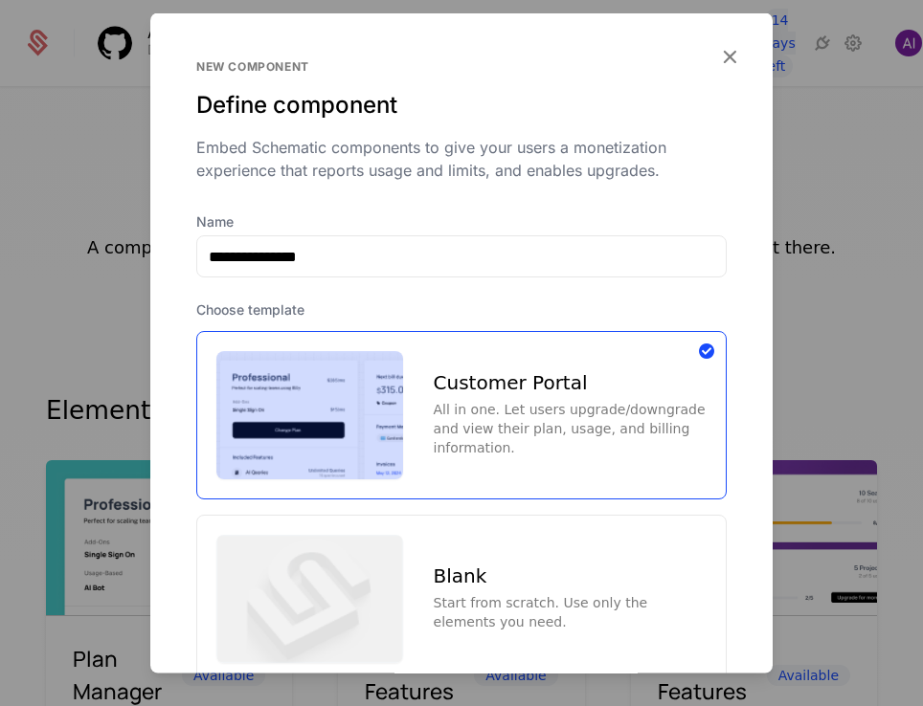
scroll to position [130, 0]
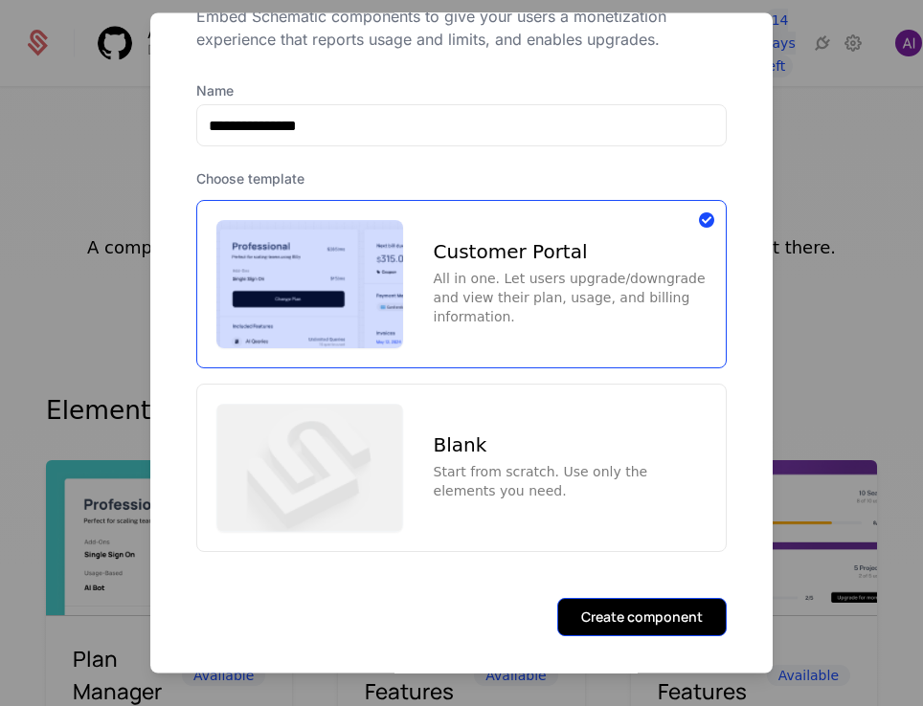
click at [602, 609] on button "Create component" at bounding box center [641, 617] width 169 height 38
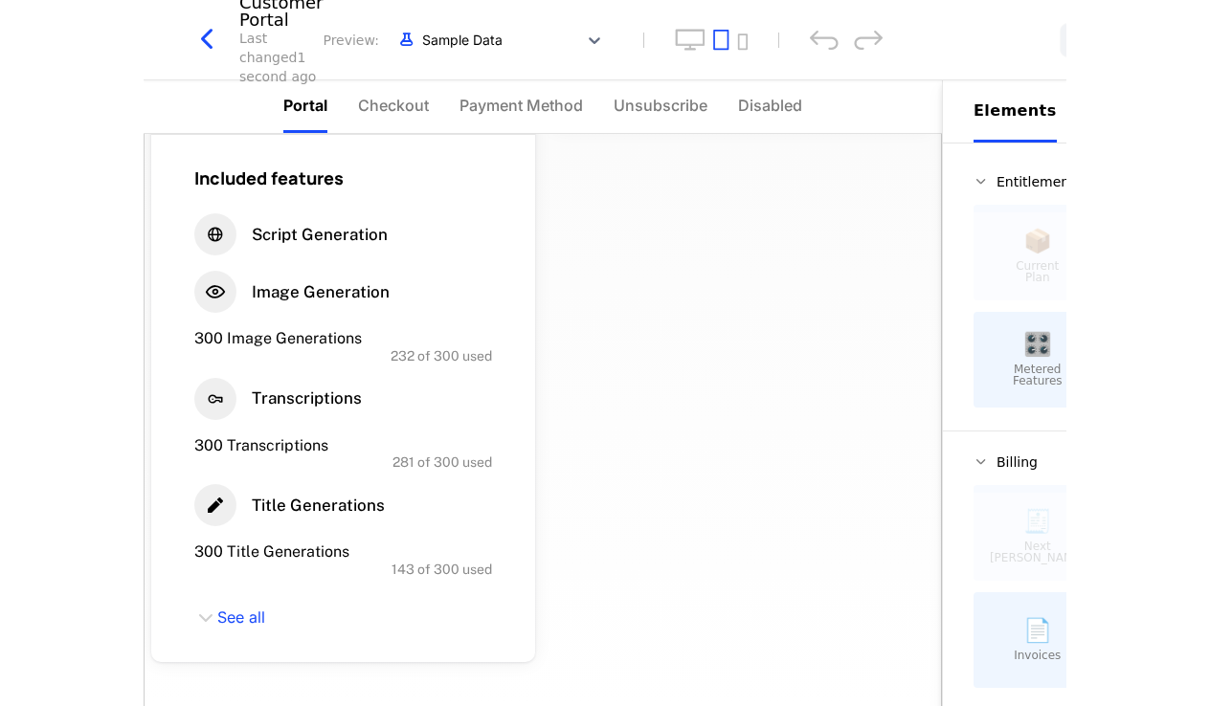
scroll to position [96, 0]
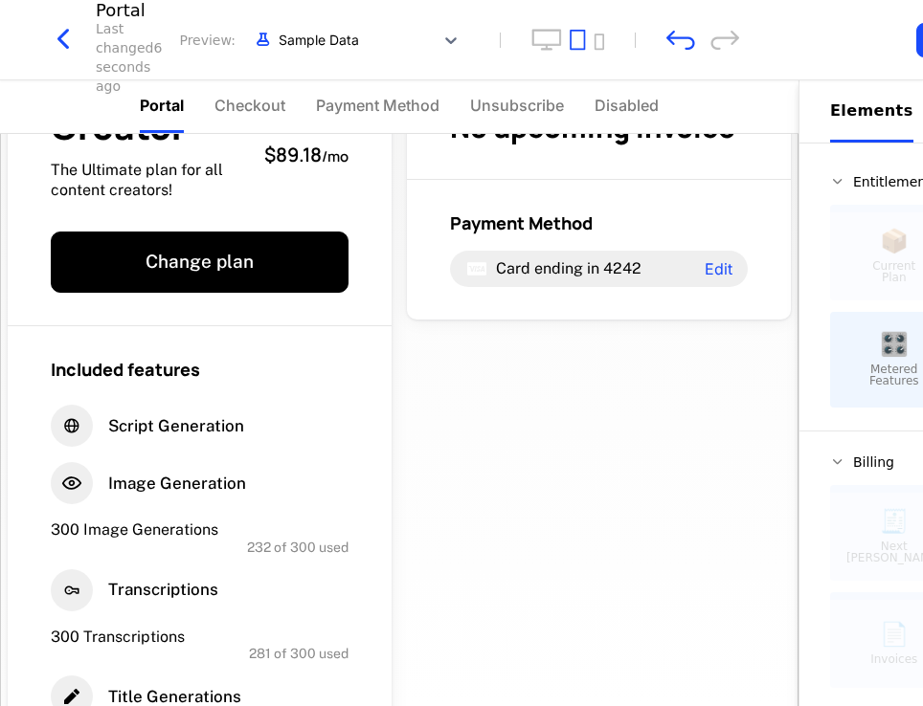
click at [638, 444] on div "Creator The Ultimate plan for all content creators! $89.18 / mo Change plan Inc…" at bounding box center [399, 534] width 798 height 992
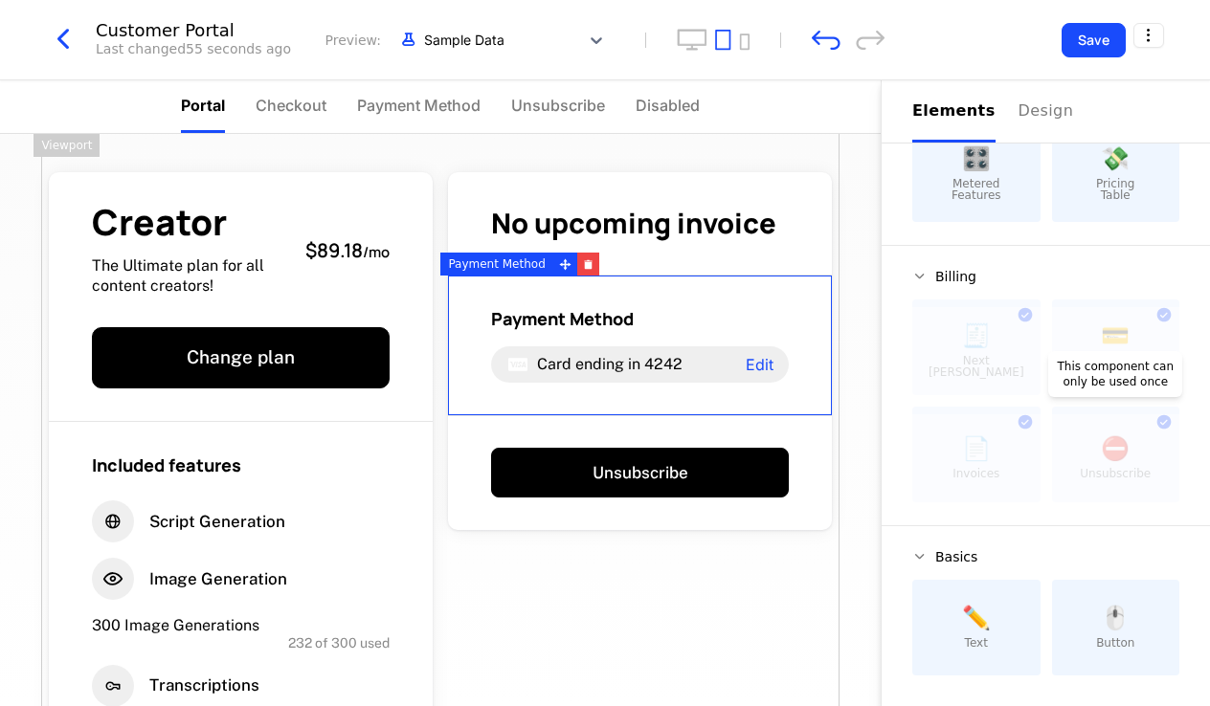
scroll to position [0, 0]
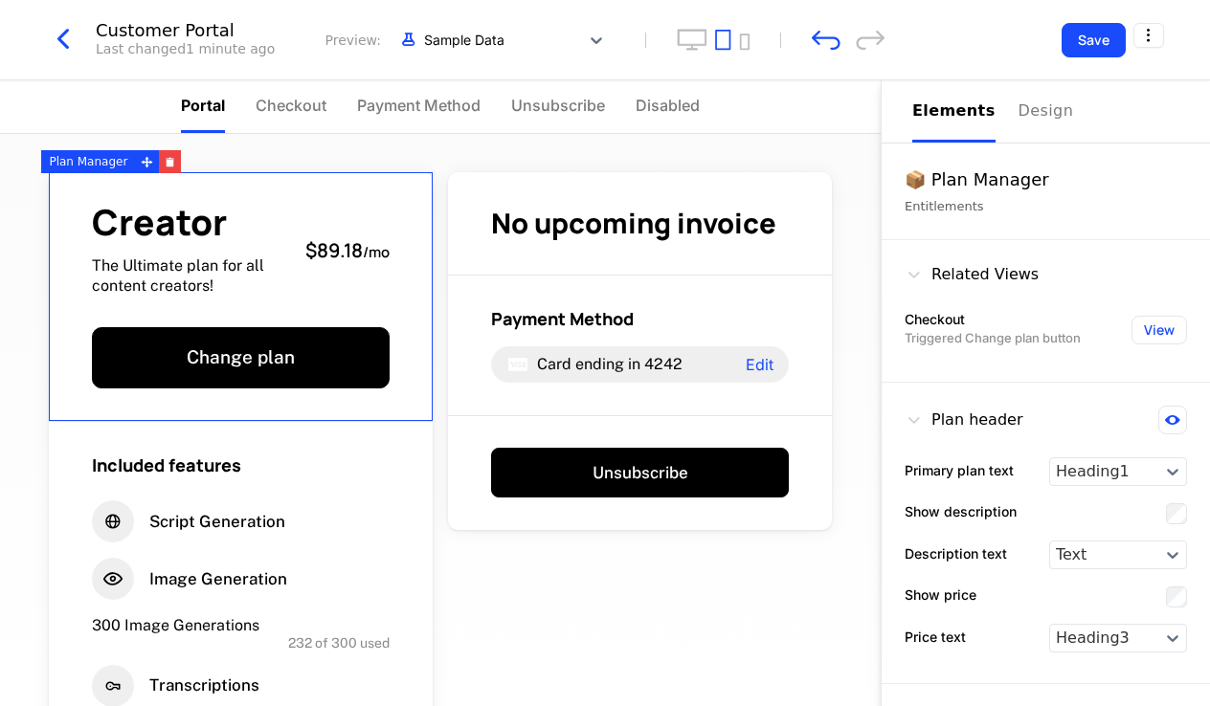
click at [318, 300] on div "Creator The Ultimate plan for all content creators! $89.18 / mo Change plan" at bounding box center [241, 297] width 384 height 250
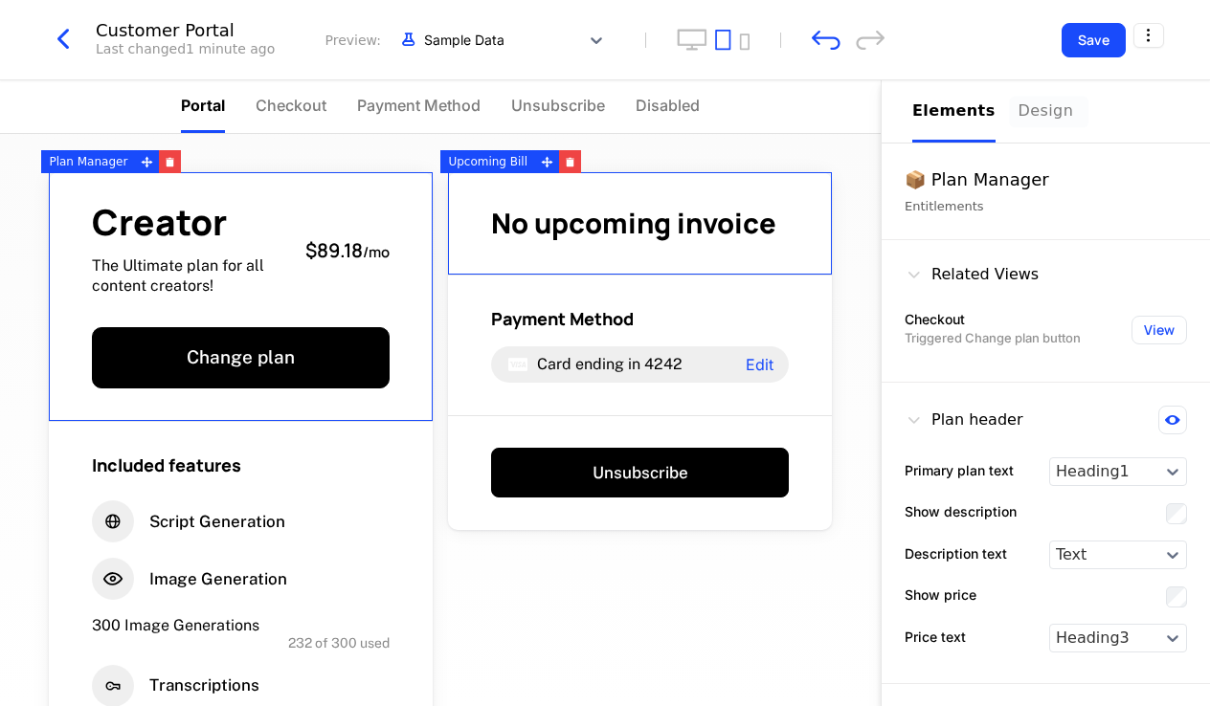
click at [922, 116] on div "Design" at bounding box center [1048, 111] width 61 height 23
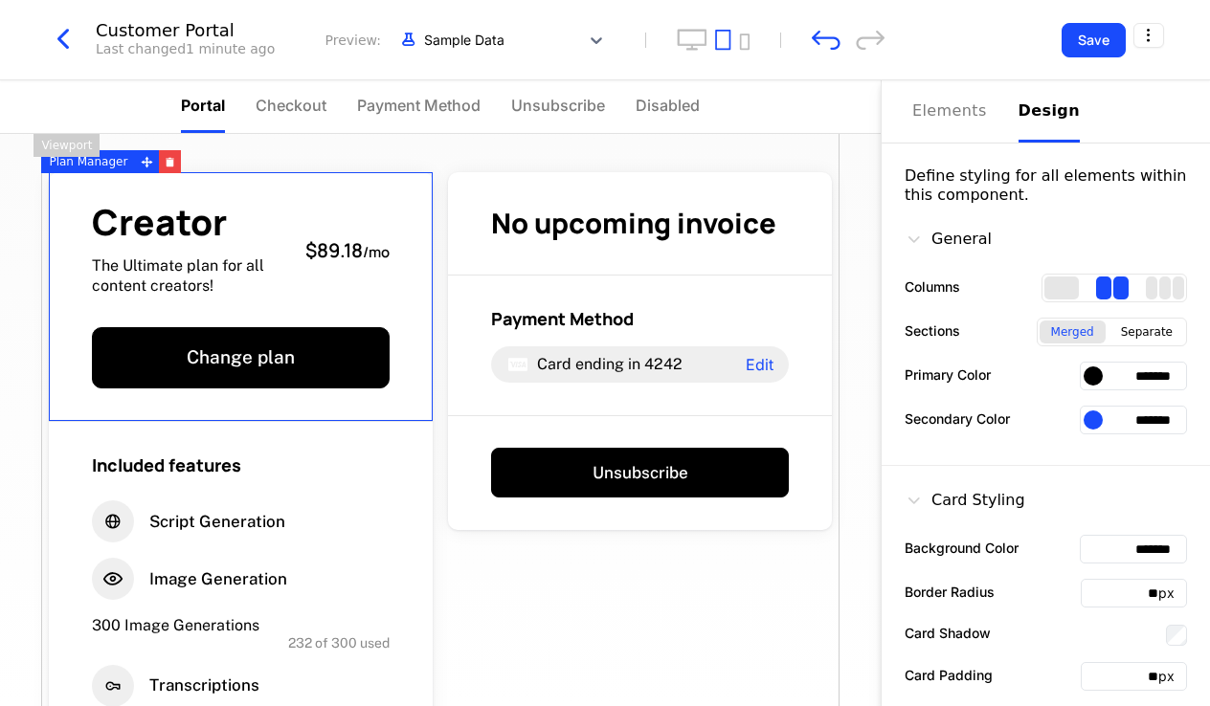
scroll to position [96, 0]
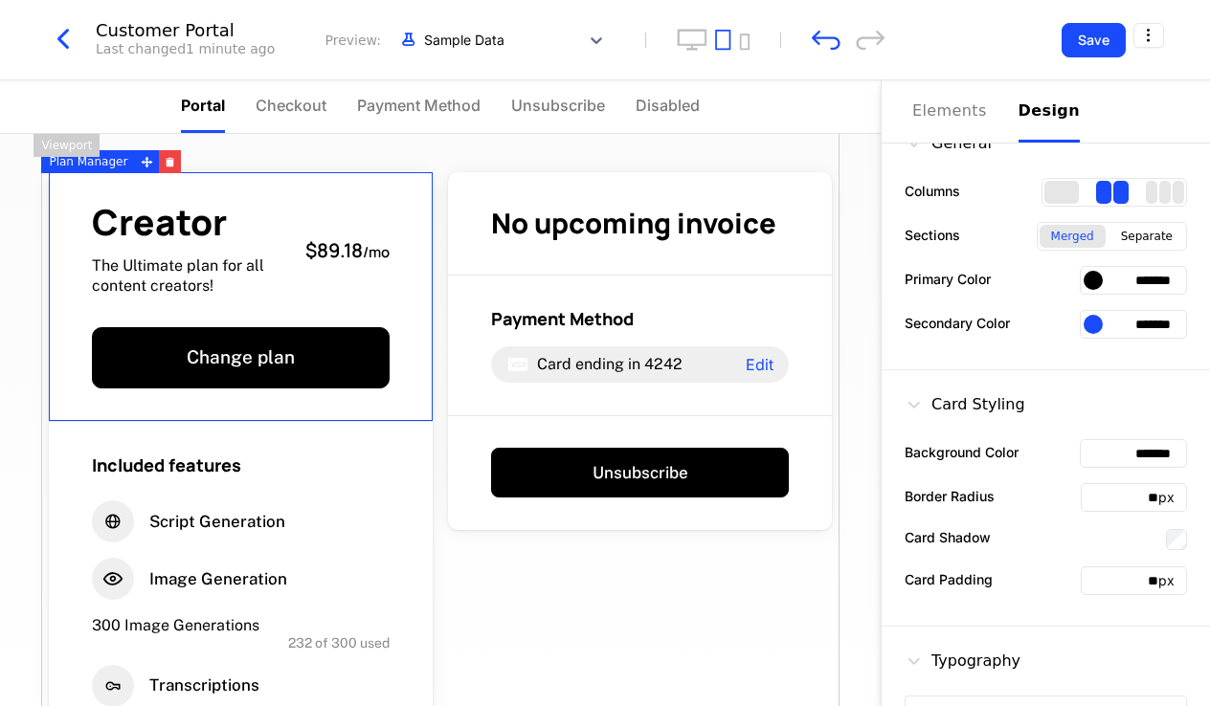
click at [922, 273] on div at bounding box center [1092, 280] width 19 height 19
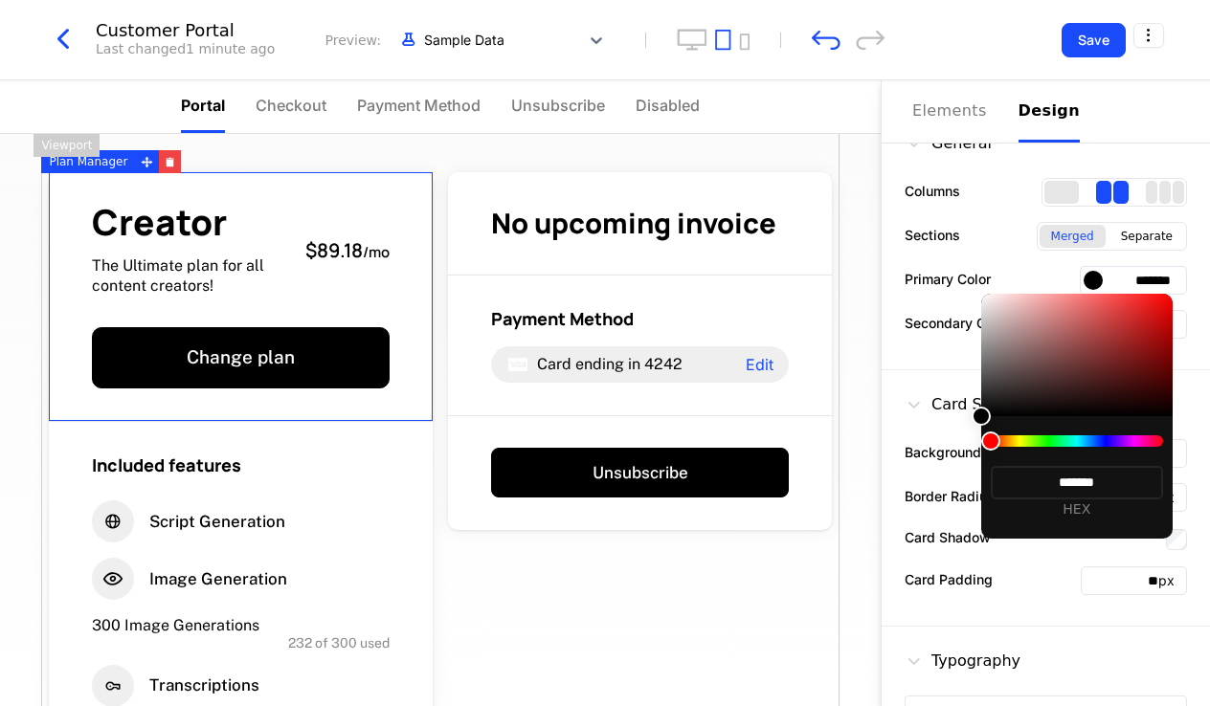
type input "*******"
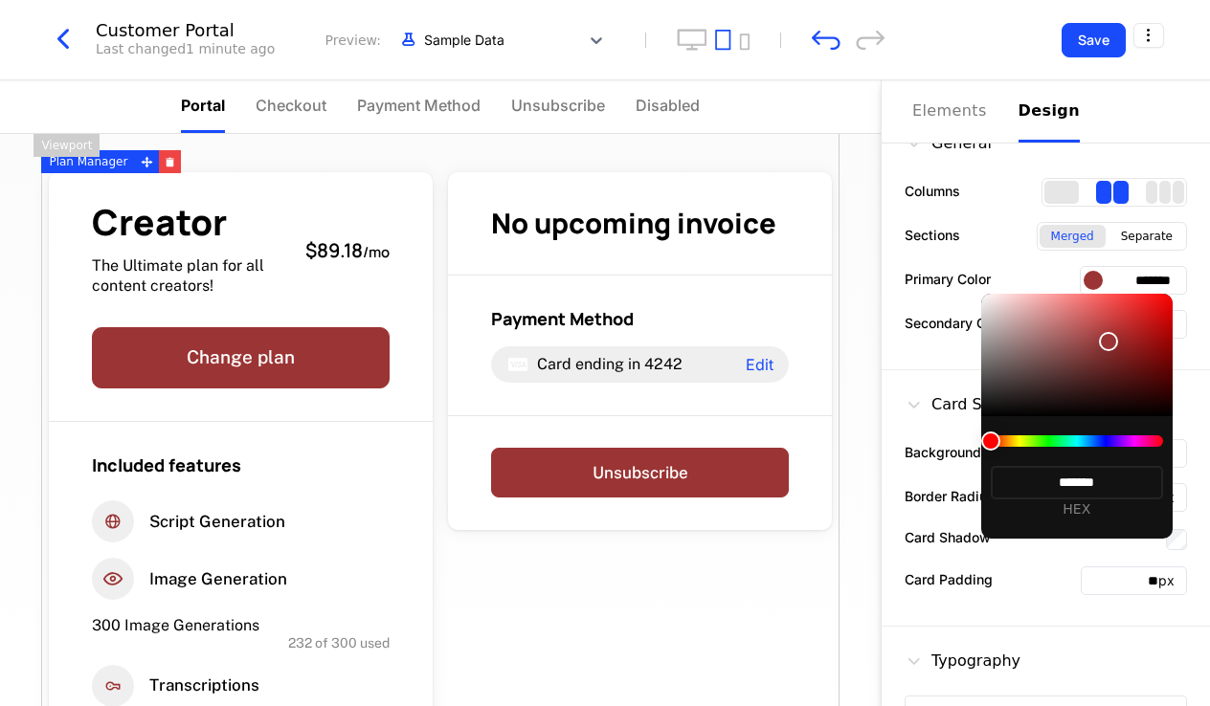
type input "*******"
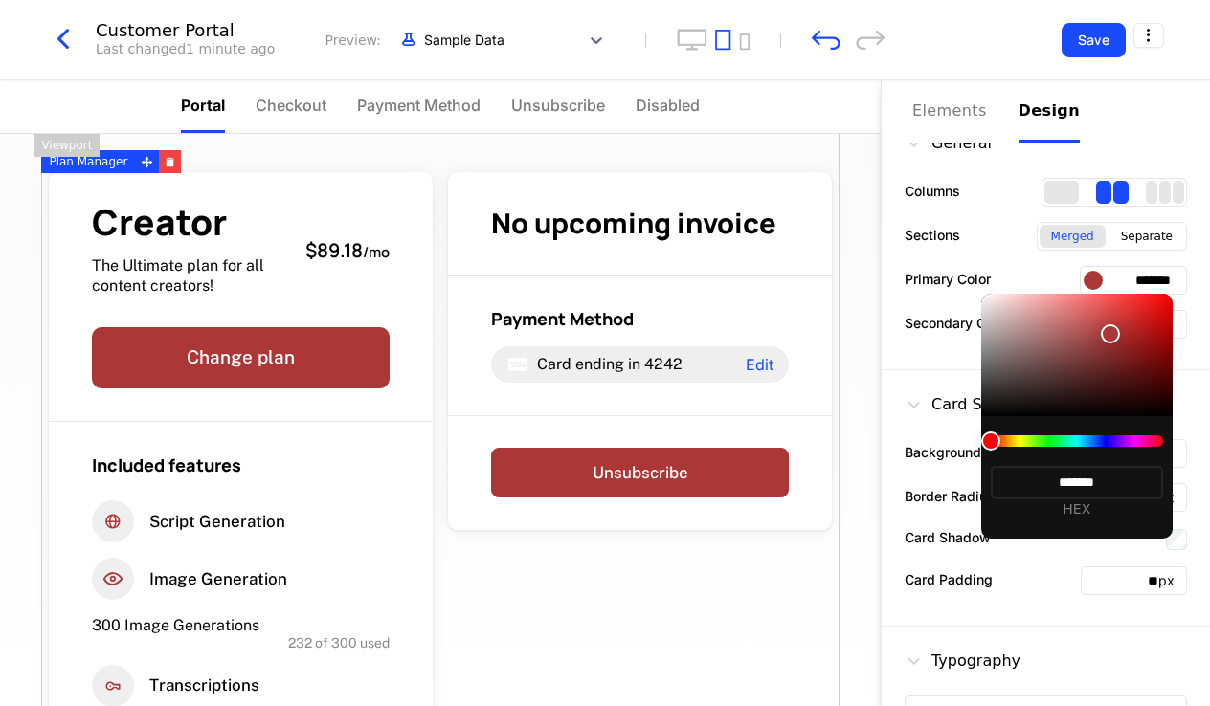
type input "*******"
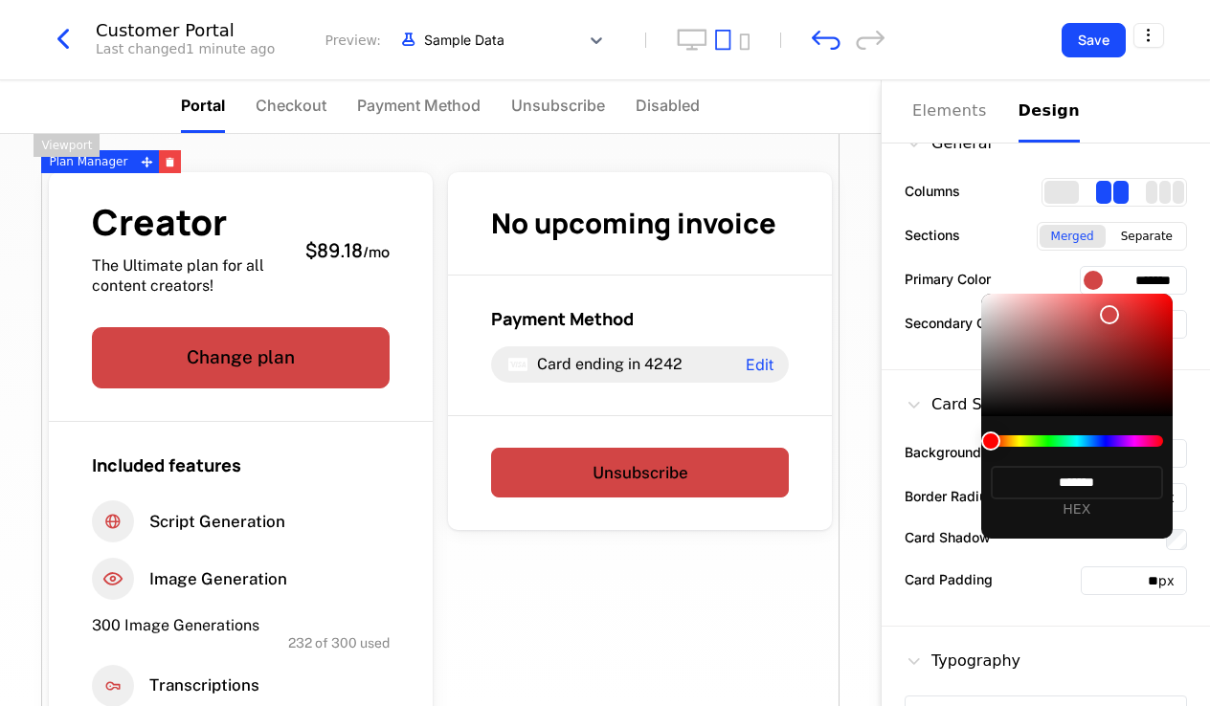
type input "*******"
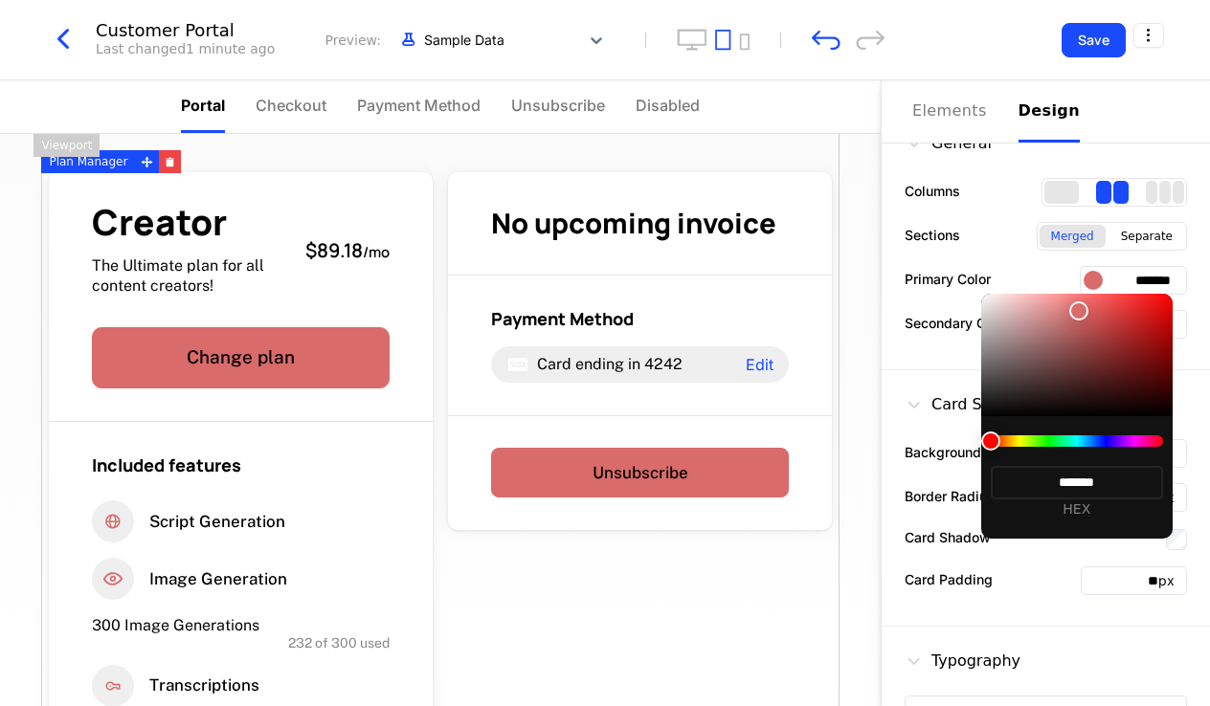
type input "*******"
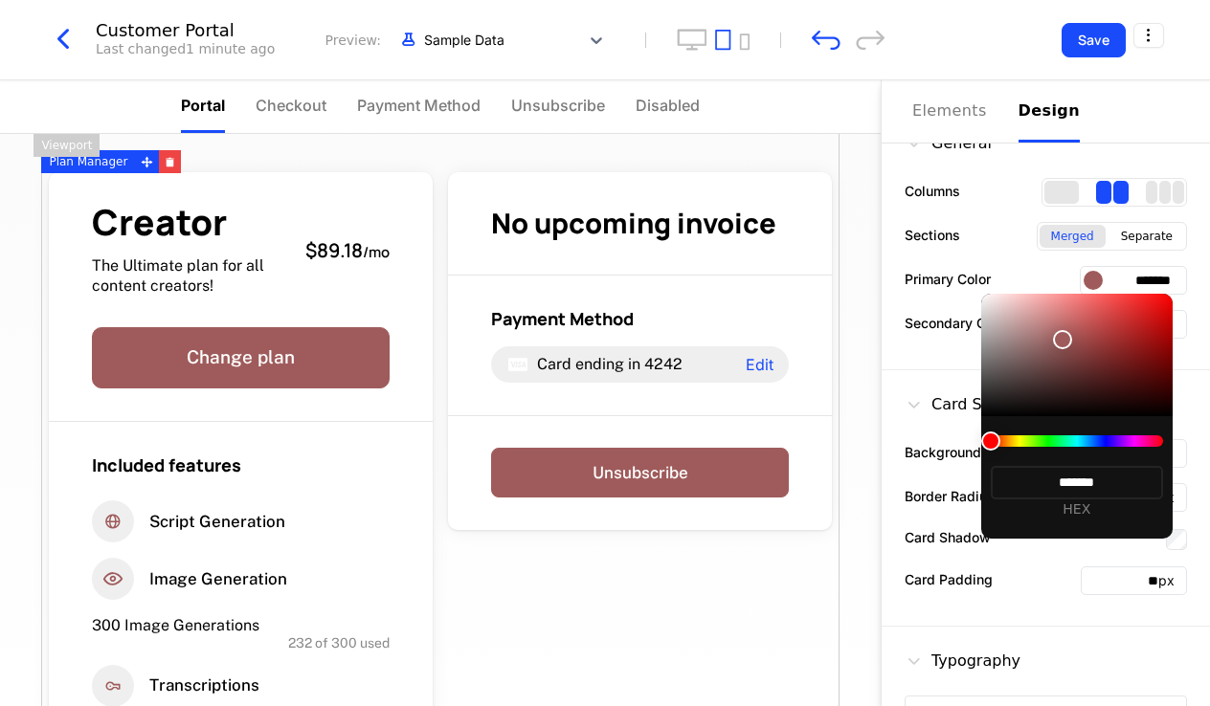
type input "*******"
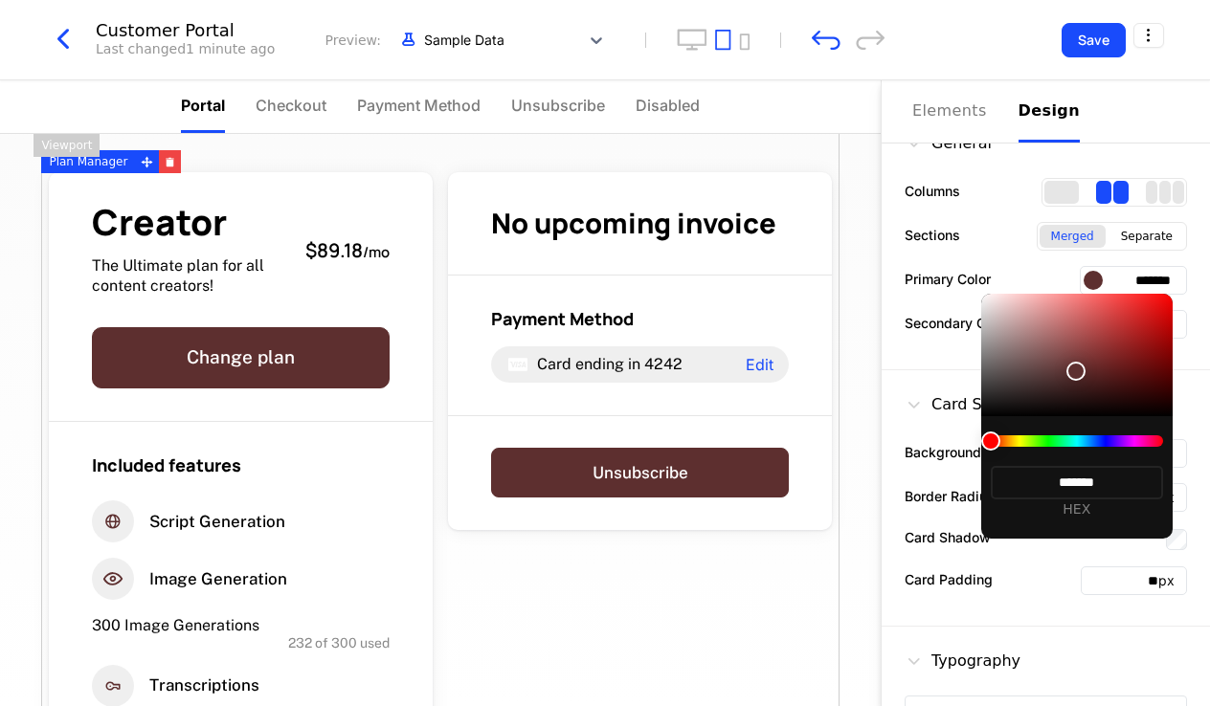
type input "*******"
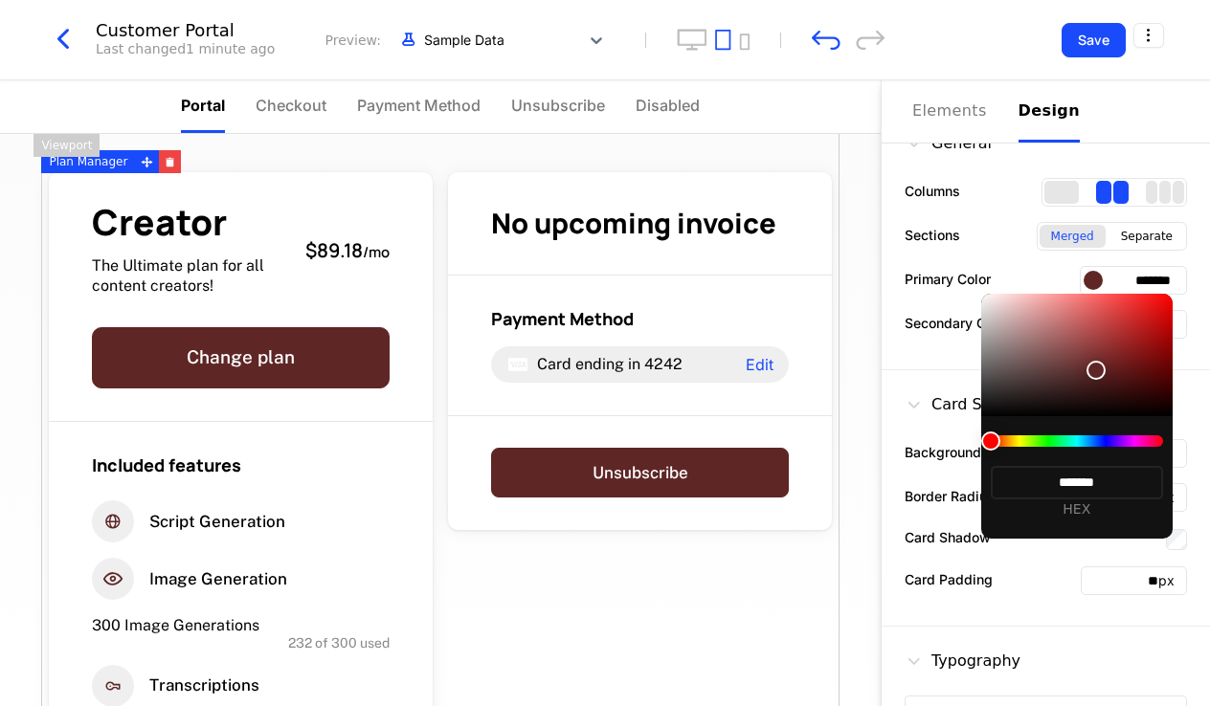
type input "*******"
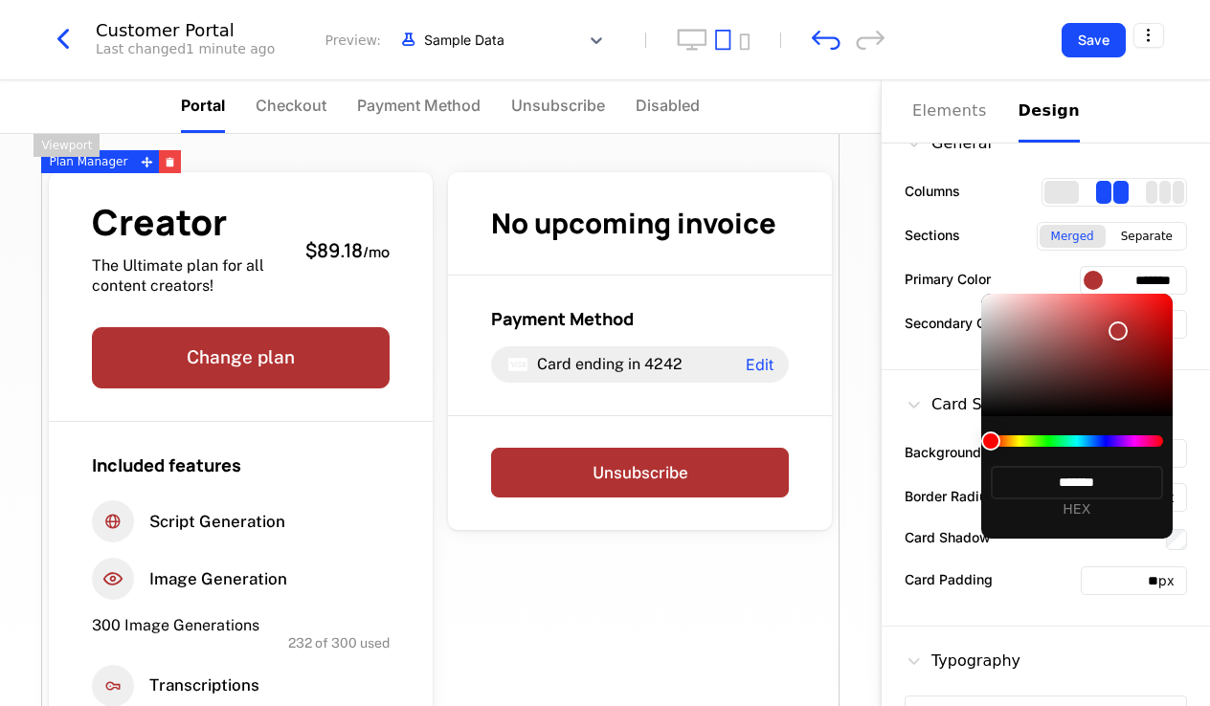
type input "*******"
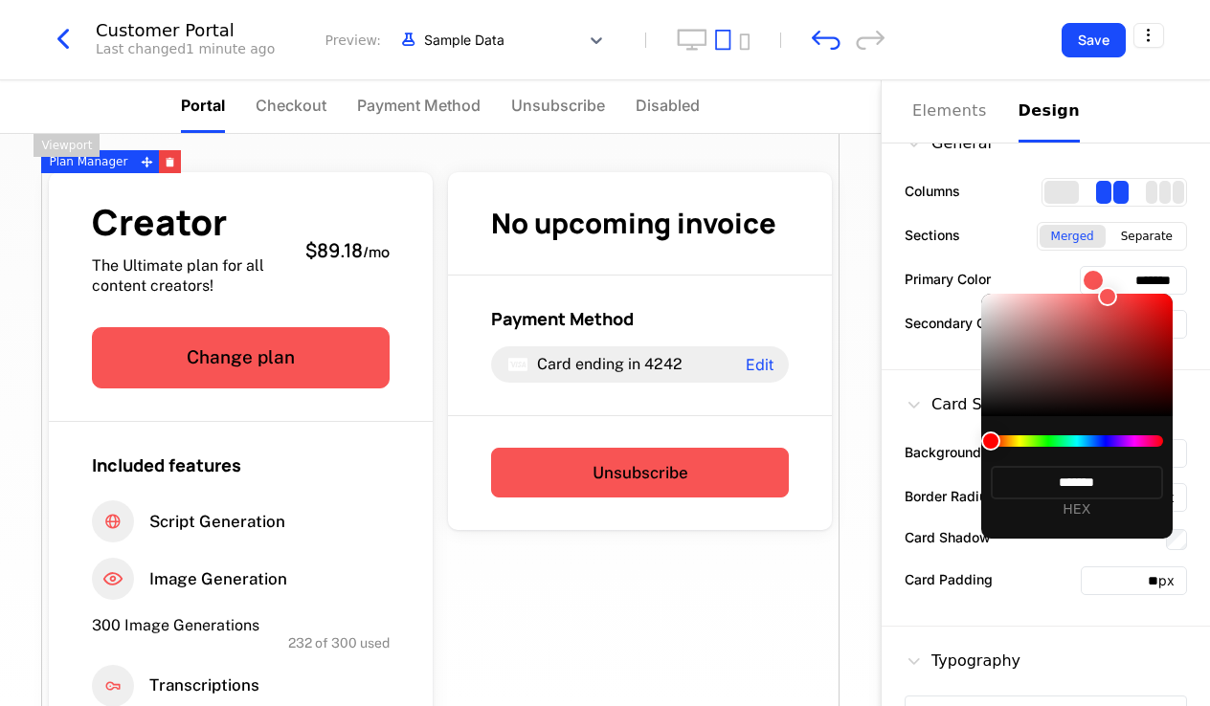
type input "*******"
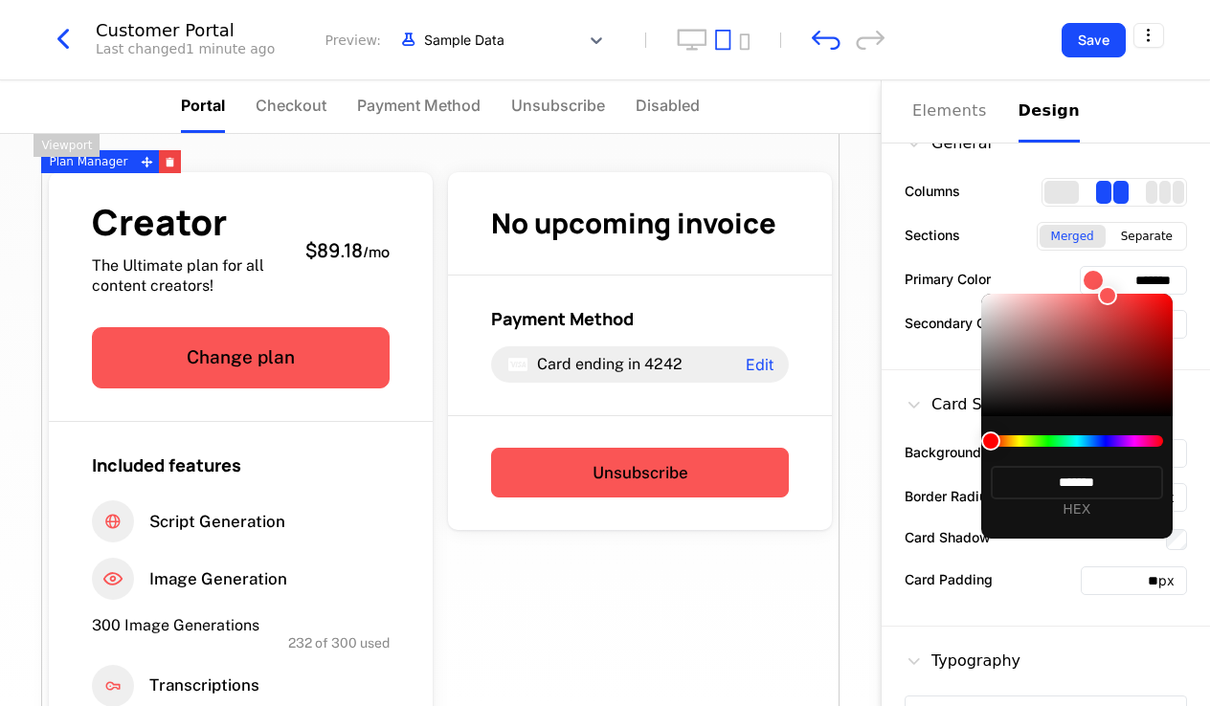
type input "*******"
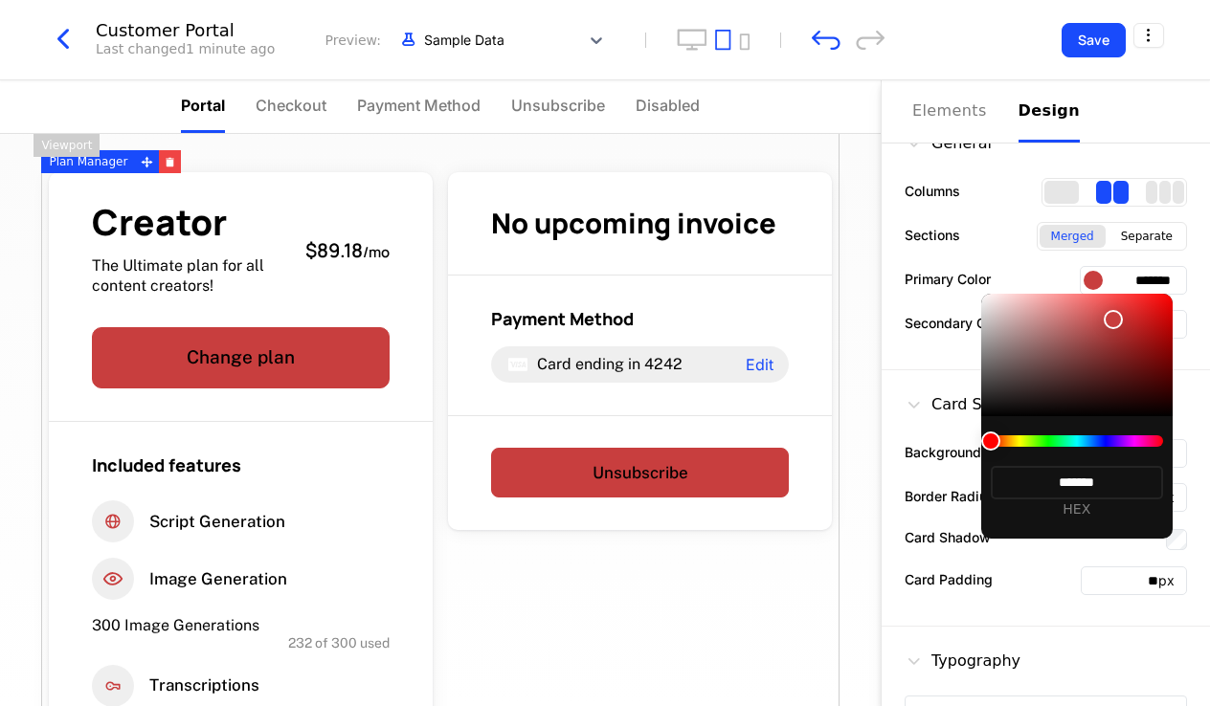
type input "*******"
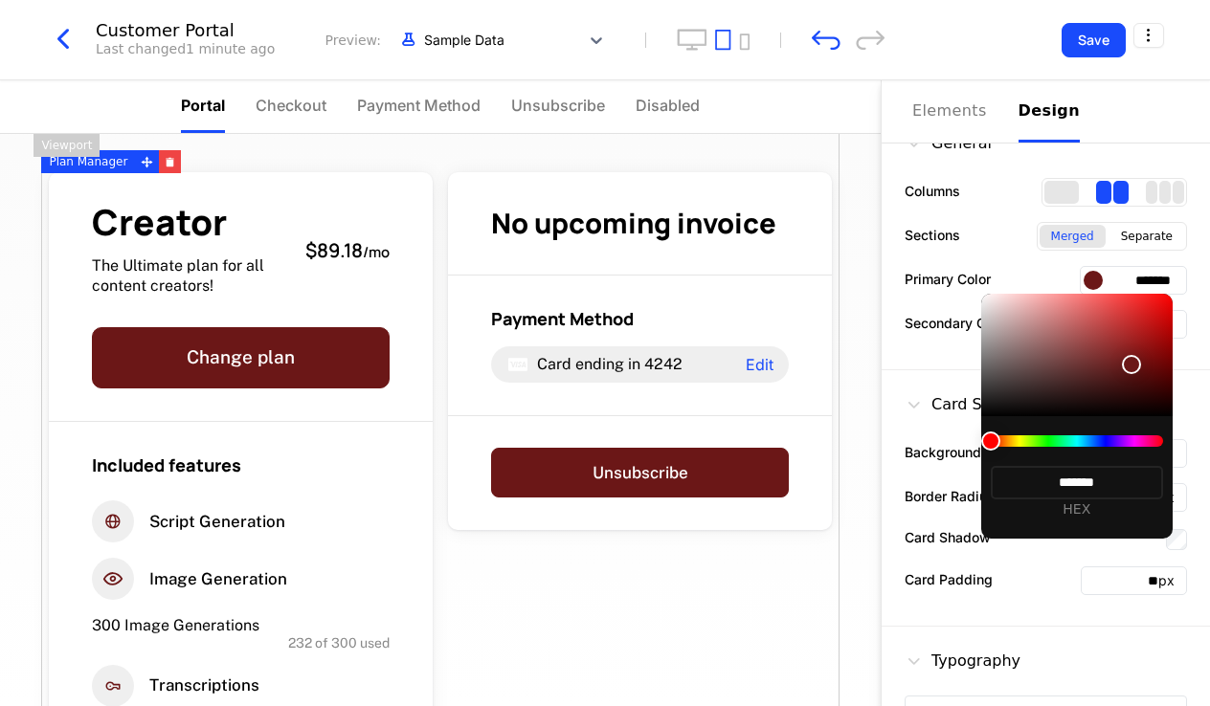
type input "*******"
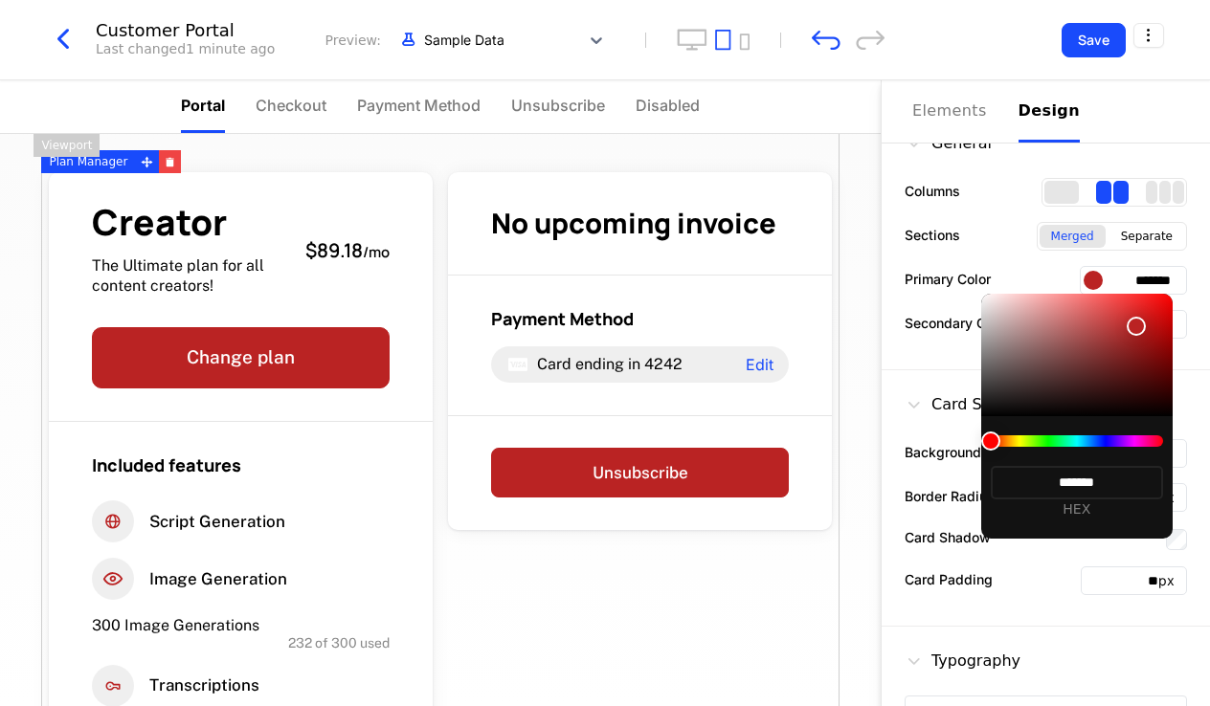
type input "*******"
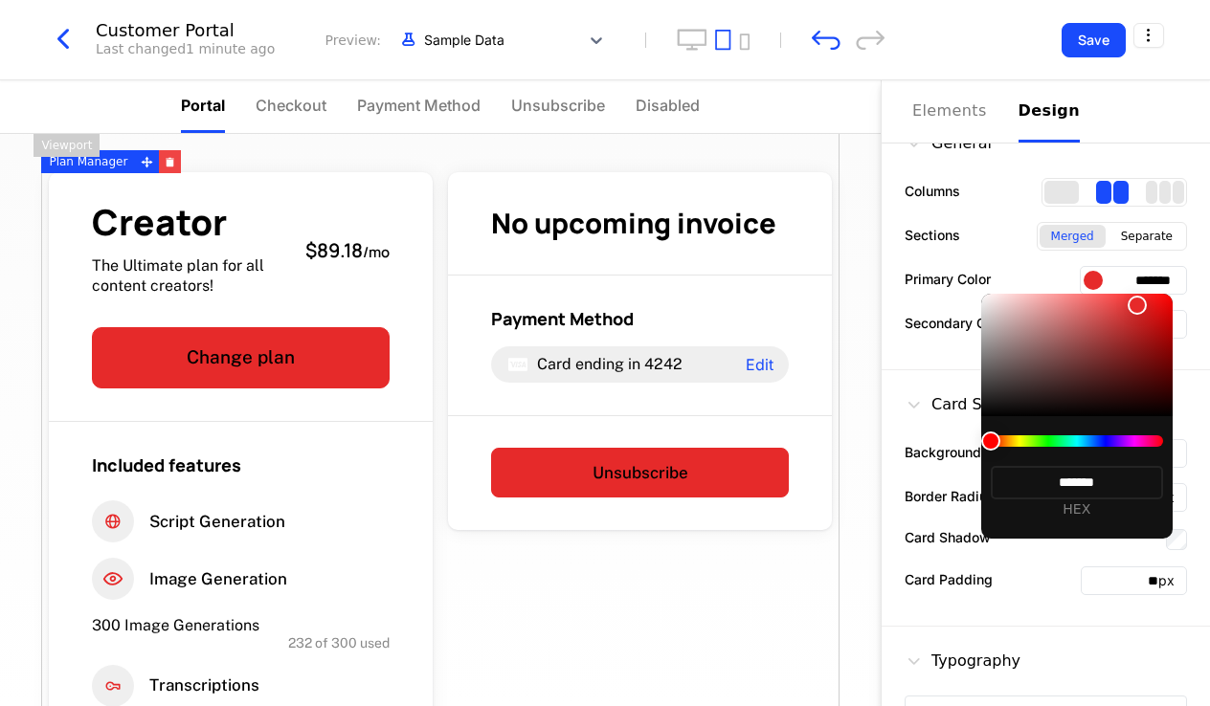
type input "*******"
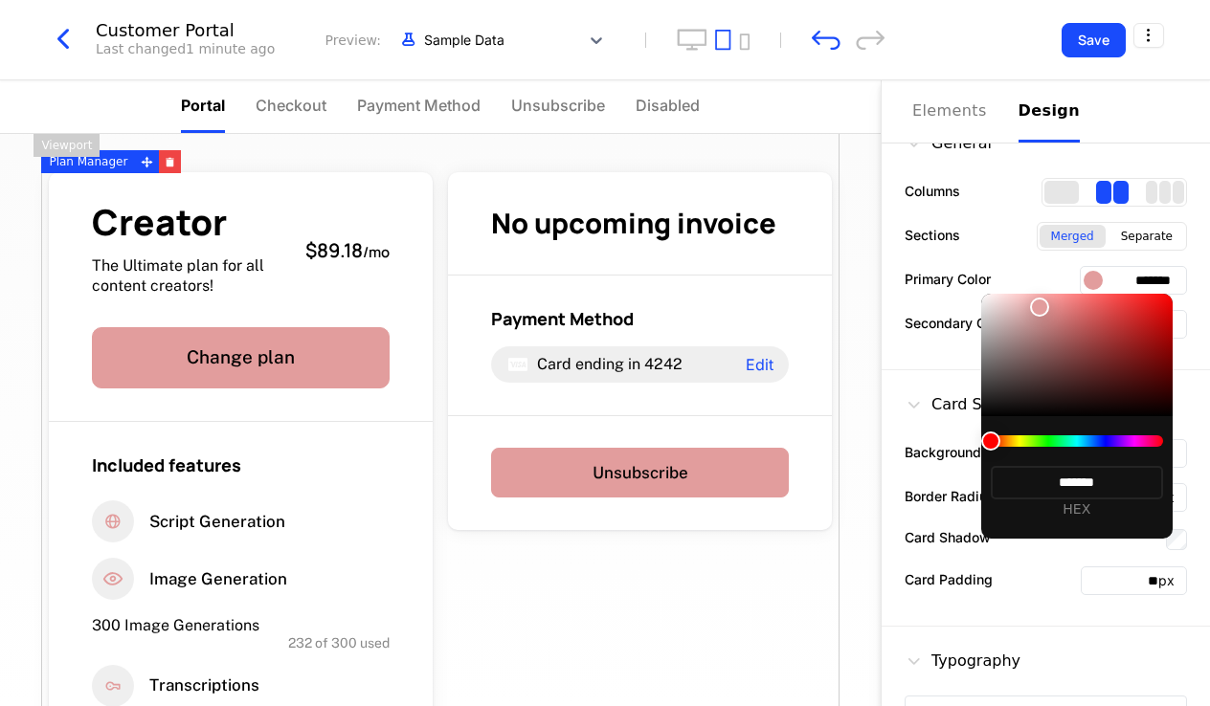
type input "*******"
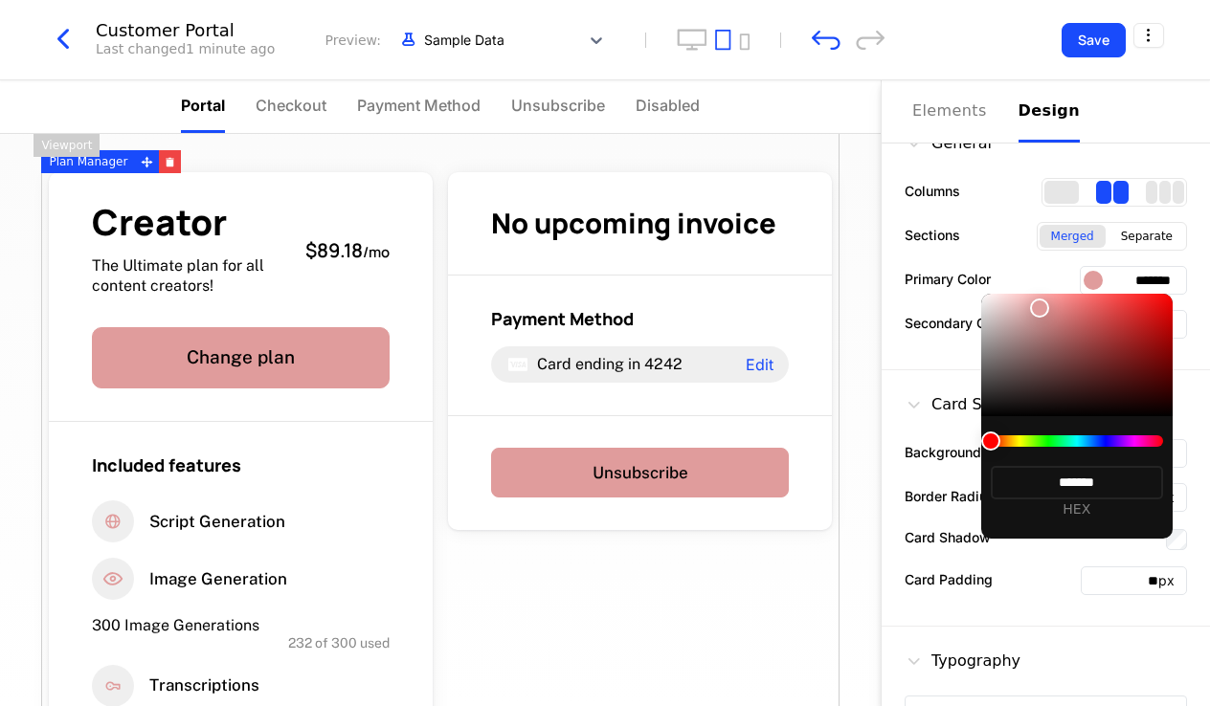
type input "*******"
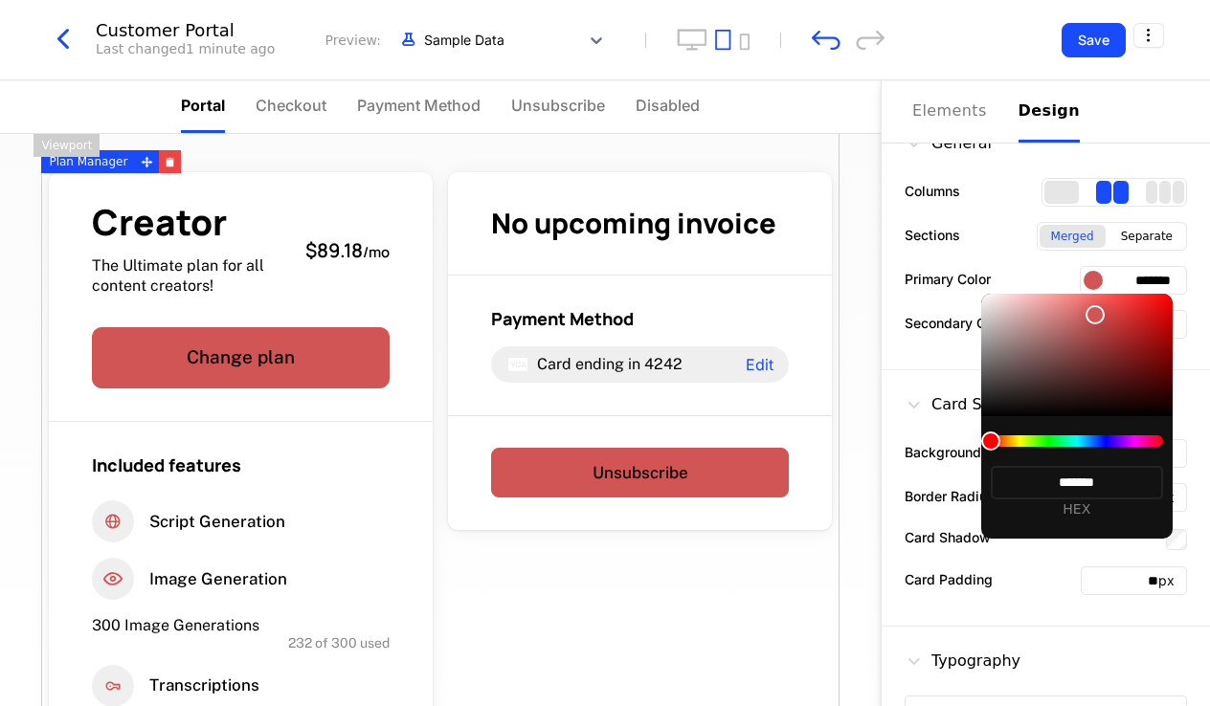
type input "*******"
drag, startPoint x: 980, startPoint y: 412, endPoint x: 1095, endPoint y: 303, distance: 157.8
click at [922, 305] on div at bounding box center [1094, 314] width 19 height 19
type input "*******"
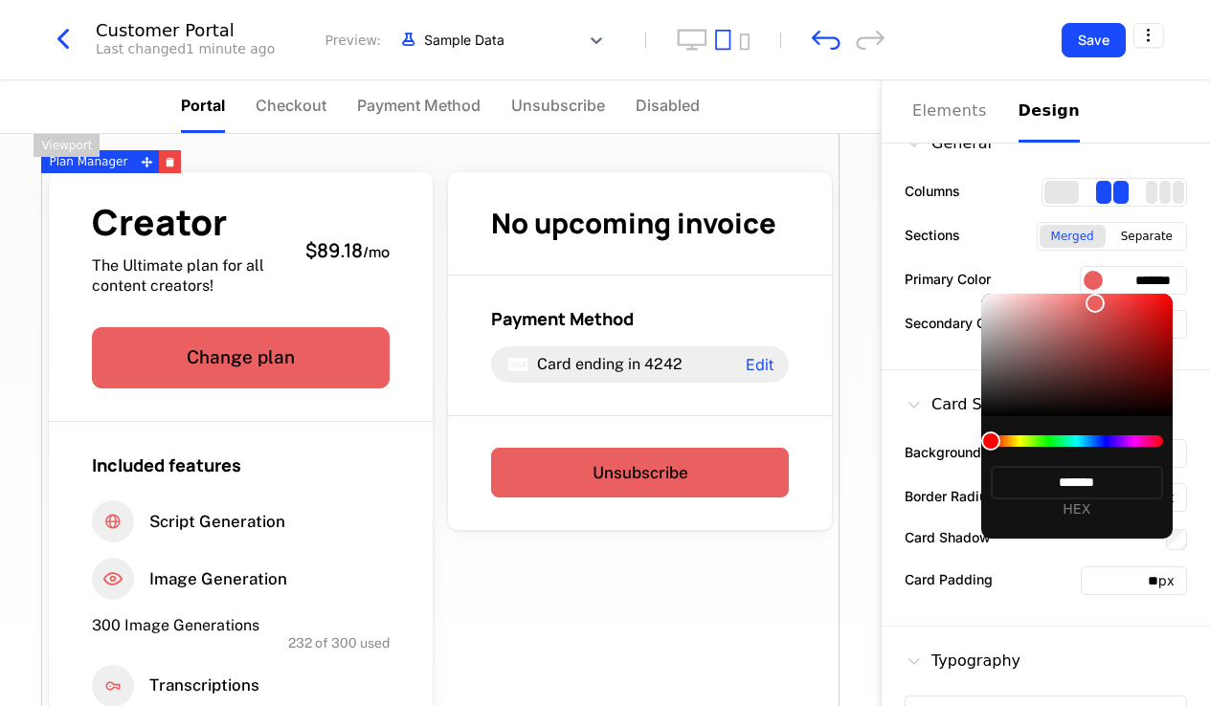
type input "*******"
click at [922, 301] on div at bounding box center [1094, 303] width 19 height 19
type input "*******"
click at [922, 441] on div at bounding box center [1077, 440] width 172 height 11
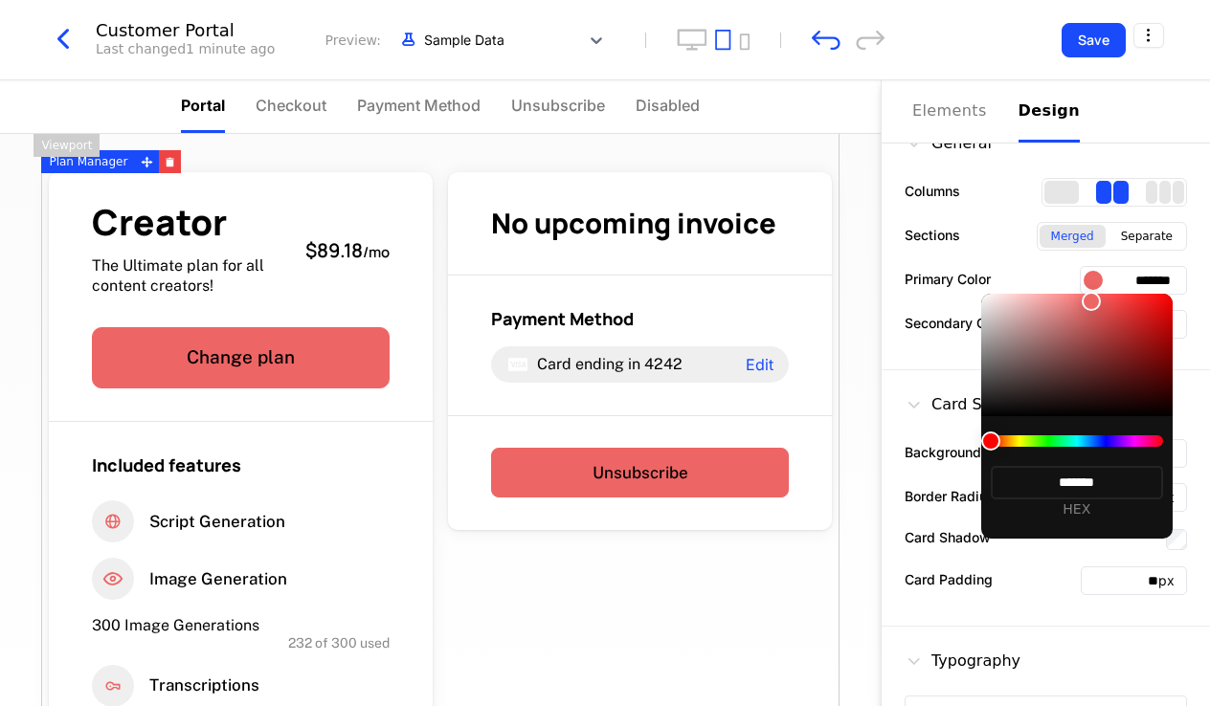
click at [922, 441] on div at bounding box center [1077, 440] width 172 height 11
type input "*******"
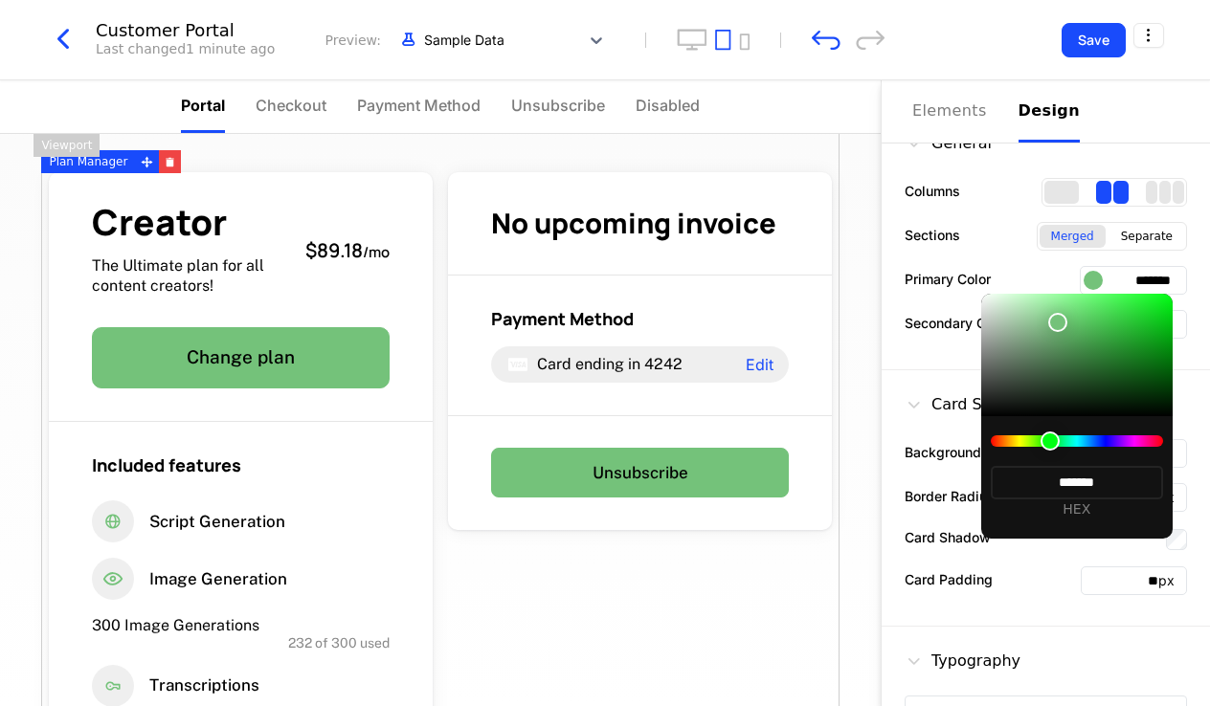
type input "*******"
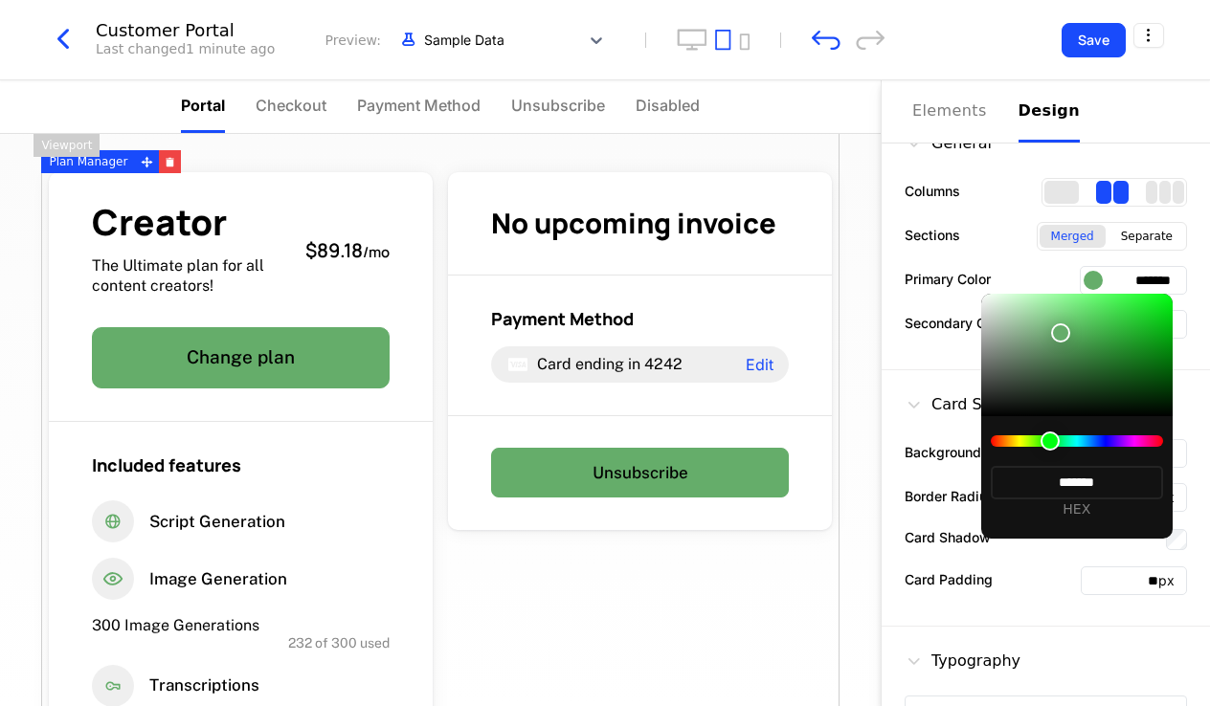
type input "*******"
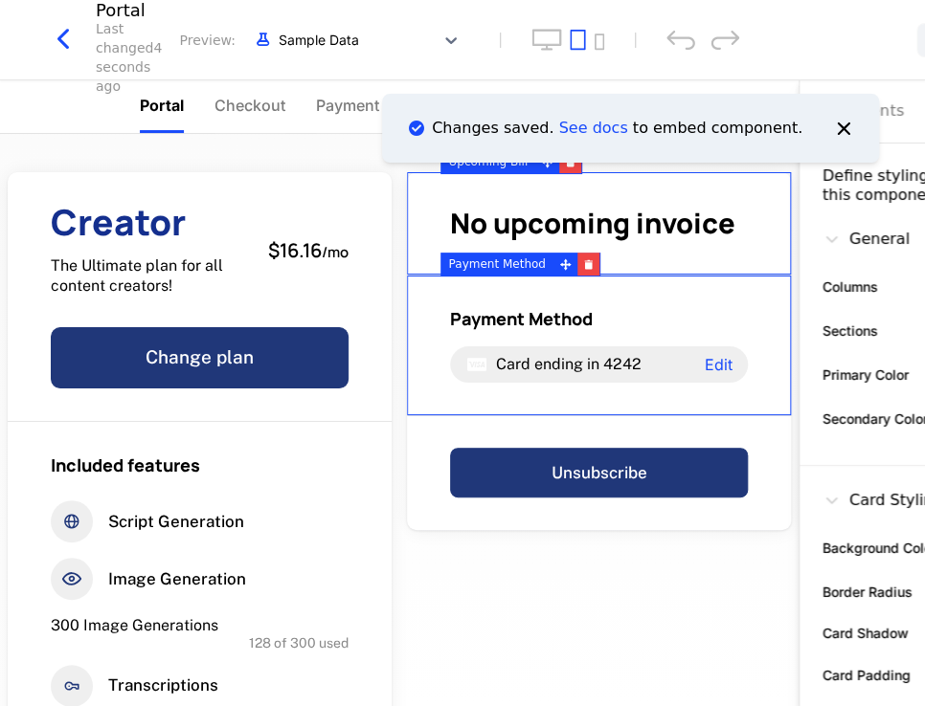
click at [849, 36] on div "Save" at bounding box center [894, 40] width 249 height 34
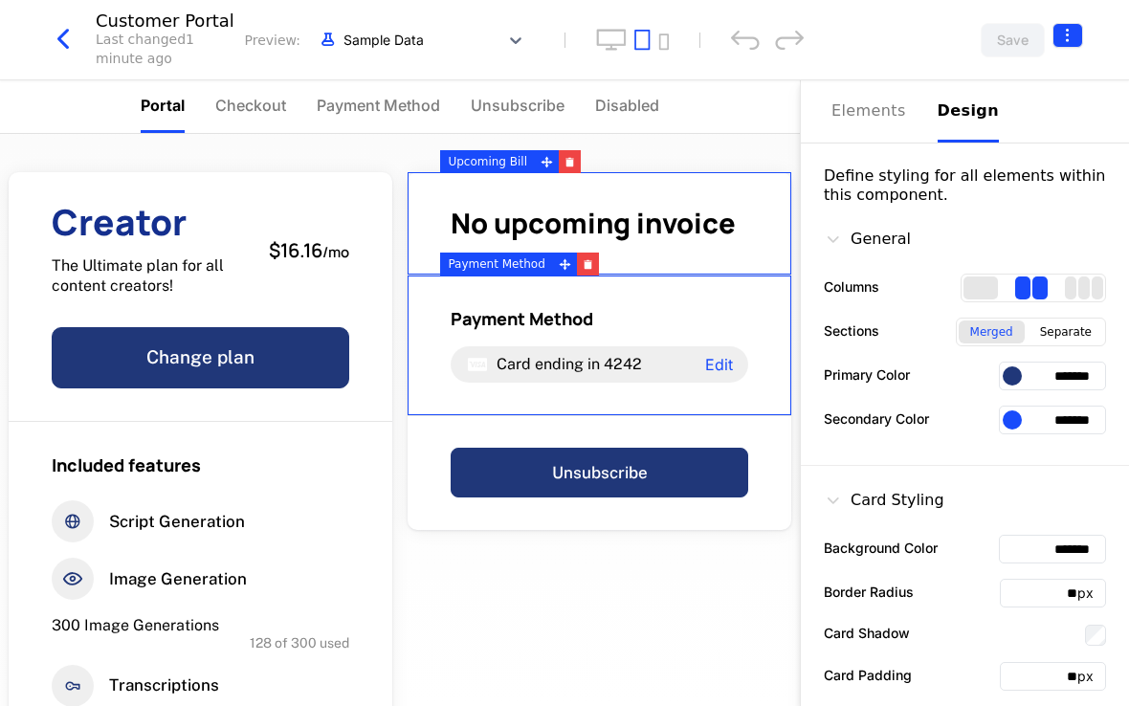
click at [1073, 39] on html "AI NMP Development Dev Features Features Flags Catalog Plans Add Ons Credits Co…" at bounding box center [564, 353] width 1129 height 706
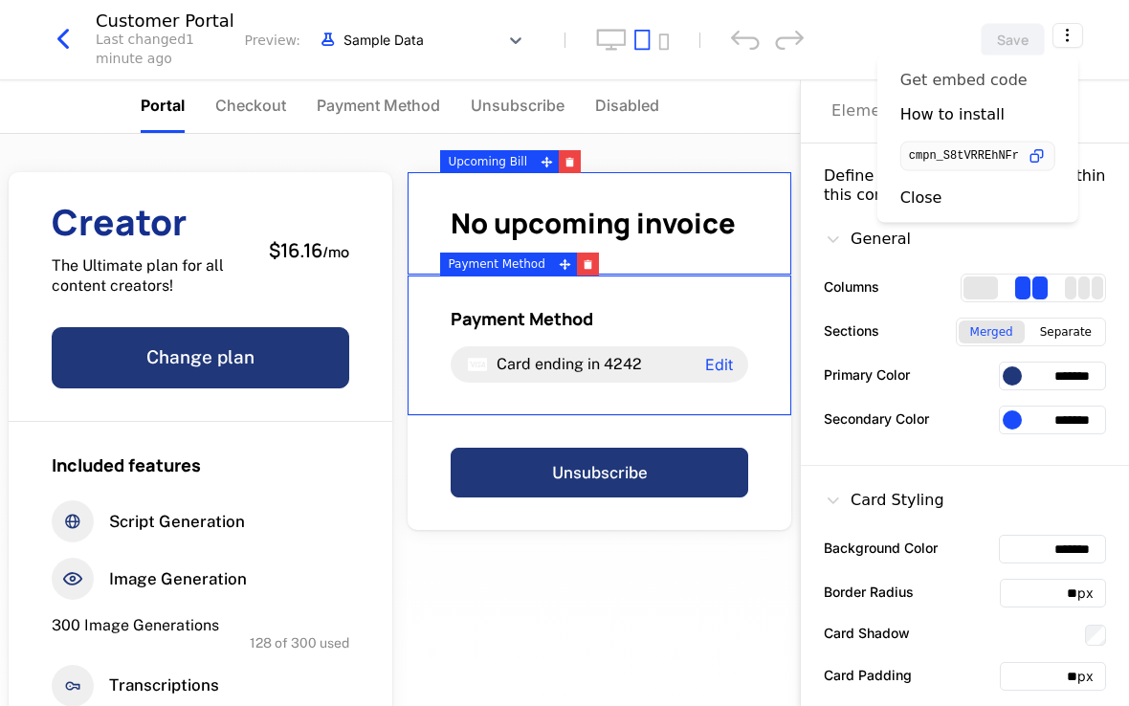
click at [928, 78] on div "Get embed code" at bounding box center [964, 80] width 127 height 19
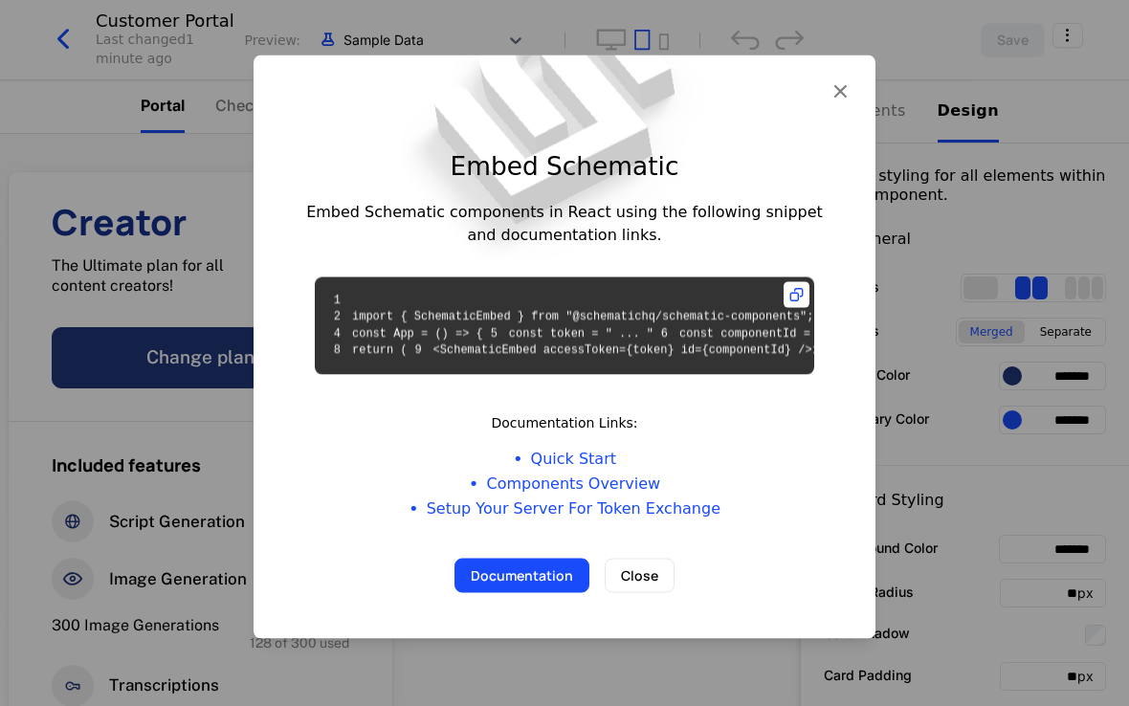
click at [478, 293] on code "1 2 import { SchematicEmbed } from "@schematichq/schematic-components"; 3 4 con…" at bounding box center [646, 325] width 641 height 64
copy code "SchematicEmbed"
click at [789, 281] on icon at bounding box center [797, 294] width 26 height 26
click at [828, 78] on icon "button" at bounding box center [840, 90] width 25 height 25
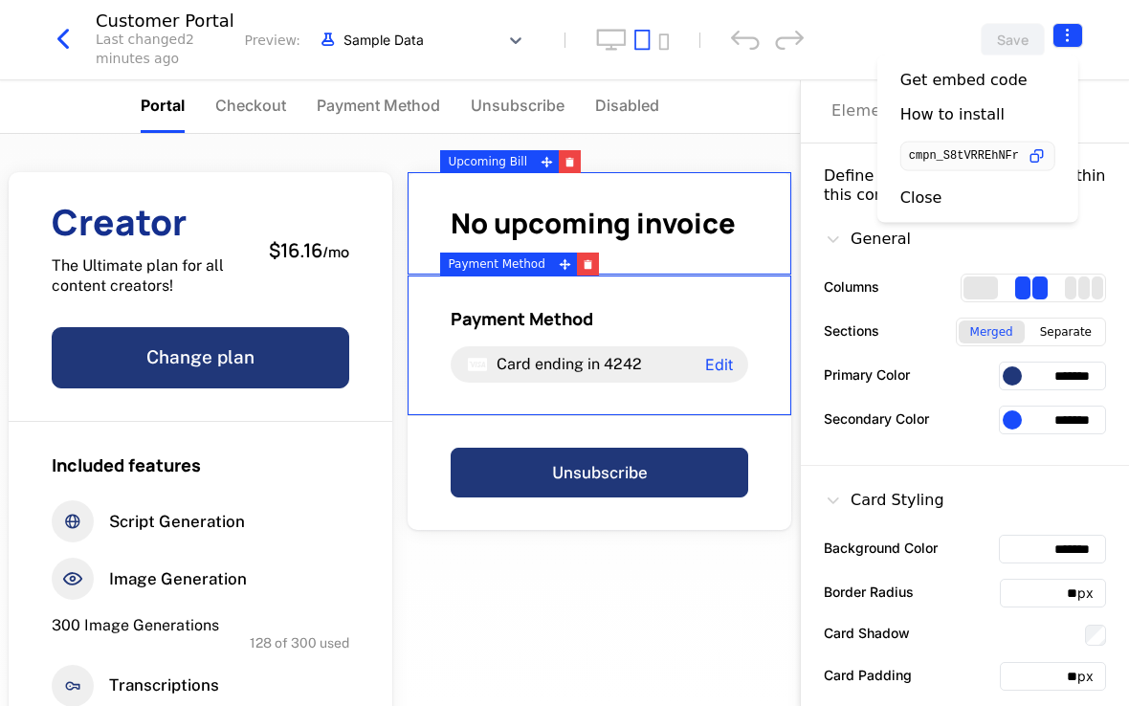
click at [1071, 44] on html "AI NMP Development Dev Features Features Flags Catalog Plans Add Ons Credits Co…" at bounding box center [564, 353] width 1129 height 706
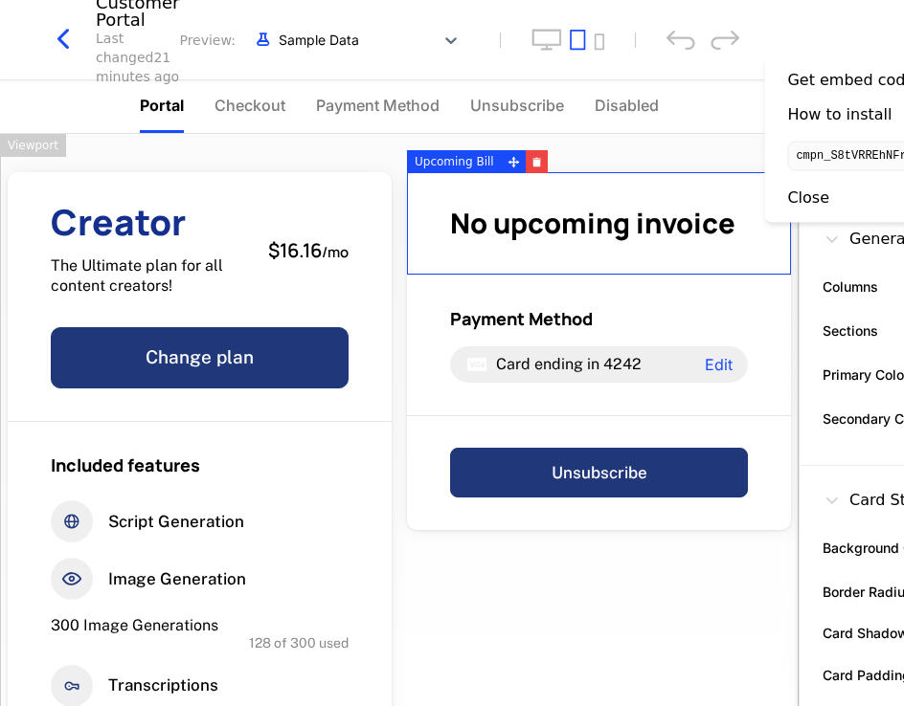
click at [672, 609] on div "Creator The Ultimate plan for all content creators! $16.16 / mo Change plan Inc…" at bounding box center [399, 630] width 798 height 992
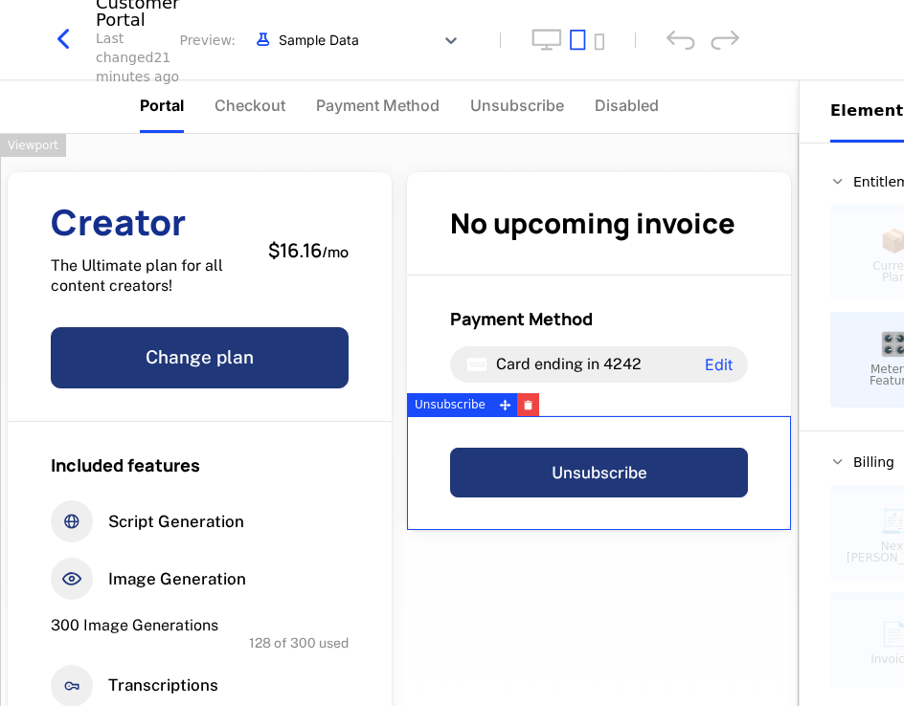
click at [777, 39] on div "Save" at bounding box center [894, 40] width 249 height 34
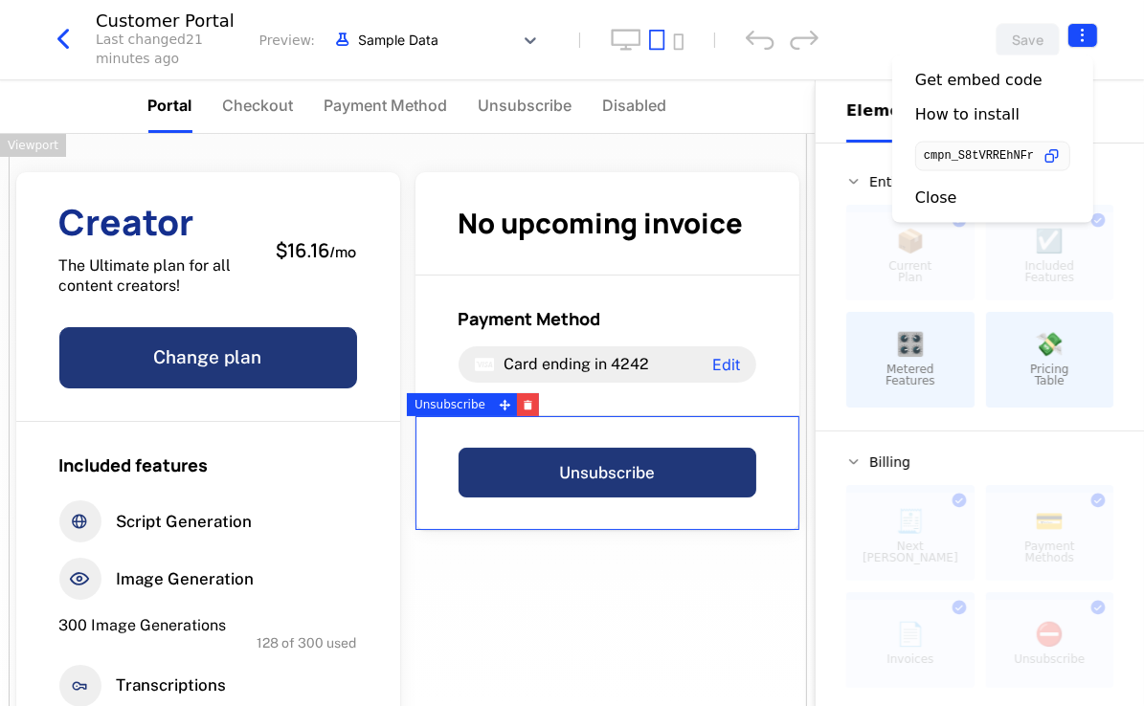
click at [1080, 33] on html "AI NMP Development Dev Features Features Flags Catalog Plans Add Ons Credits Co…" at bounding box center [572, 353] width 1144 height 706
click at [1053, 157] on icon "button" at bounding box center [1051, 156] width 20 height 20
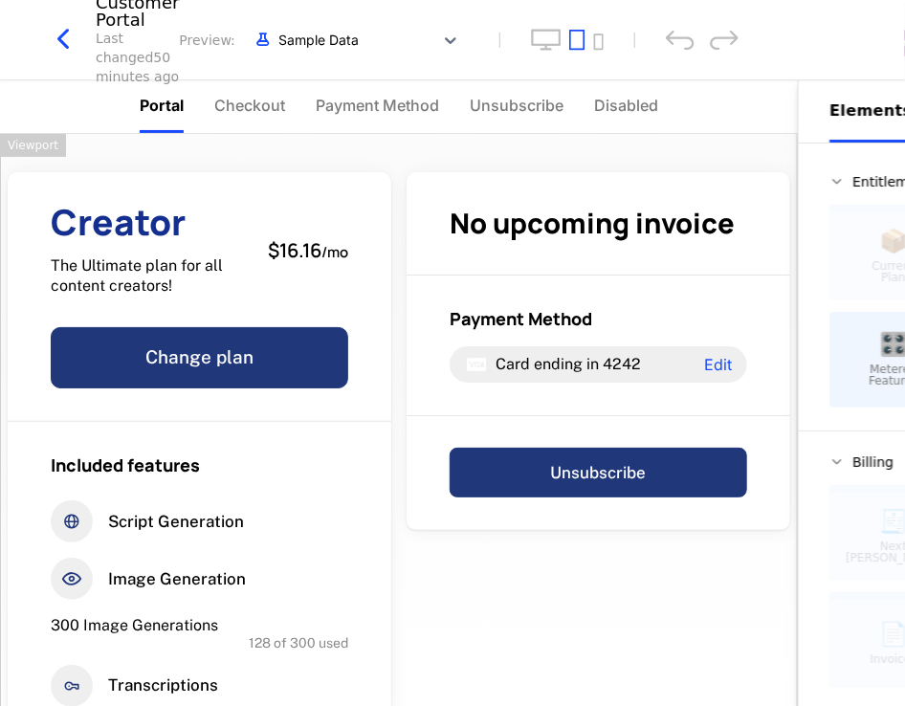
click at [647, 600] on div "Creator The Ultimate plan for all content creators! $16.16 / mo Change plan Inc…" at bounding box center [399, 630] width 798 height 992
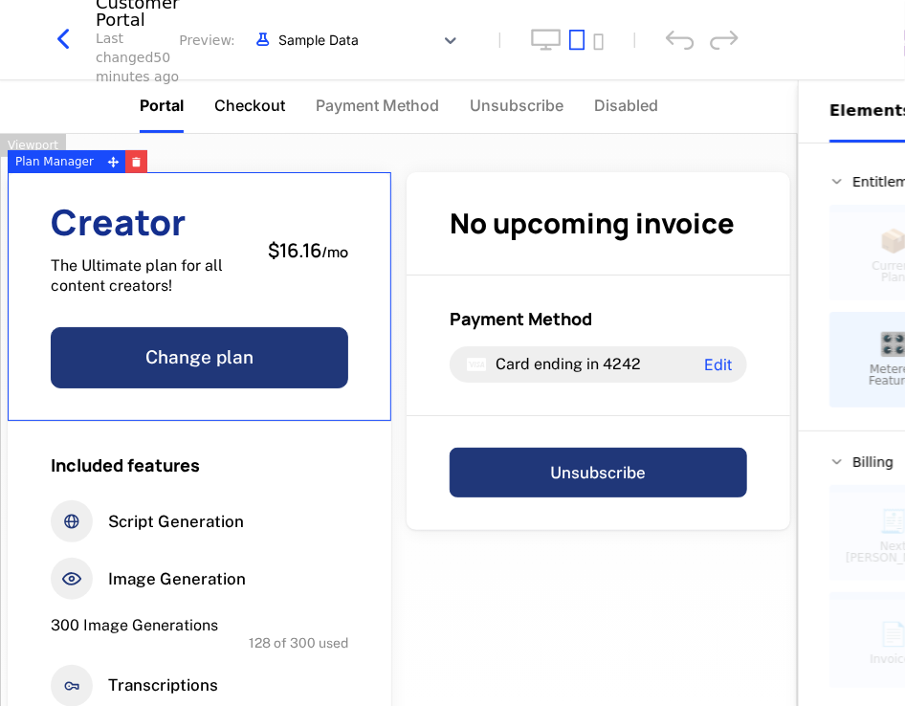
click at [248, 104] on span "Checkout" at bounding box center [249, 105] width 71 height 23
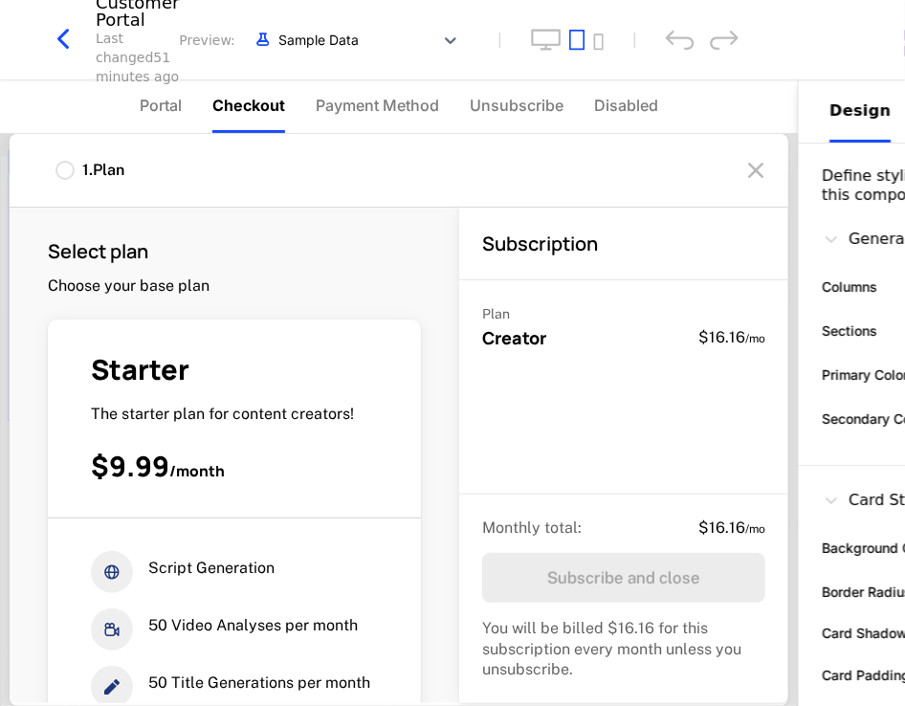
click at [259, 106] on span "Checkout" at bounding box center [248, 105] width 73 height 23
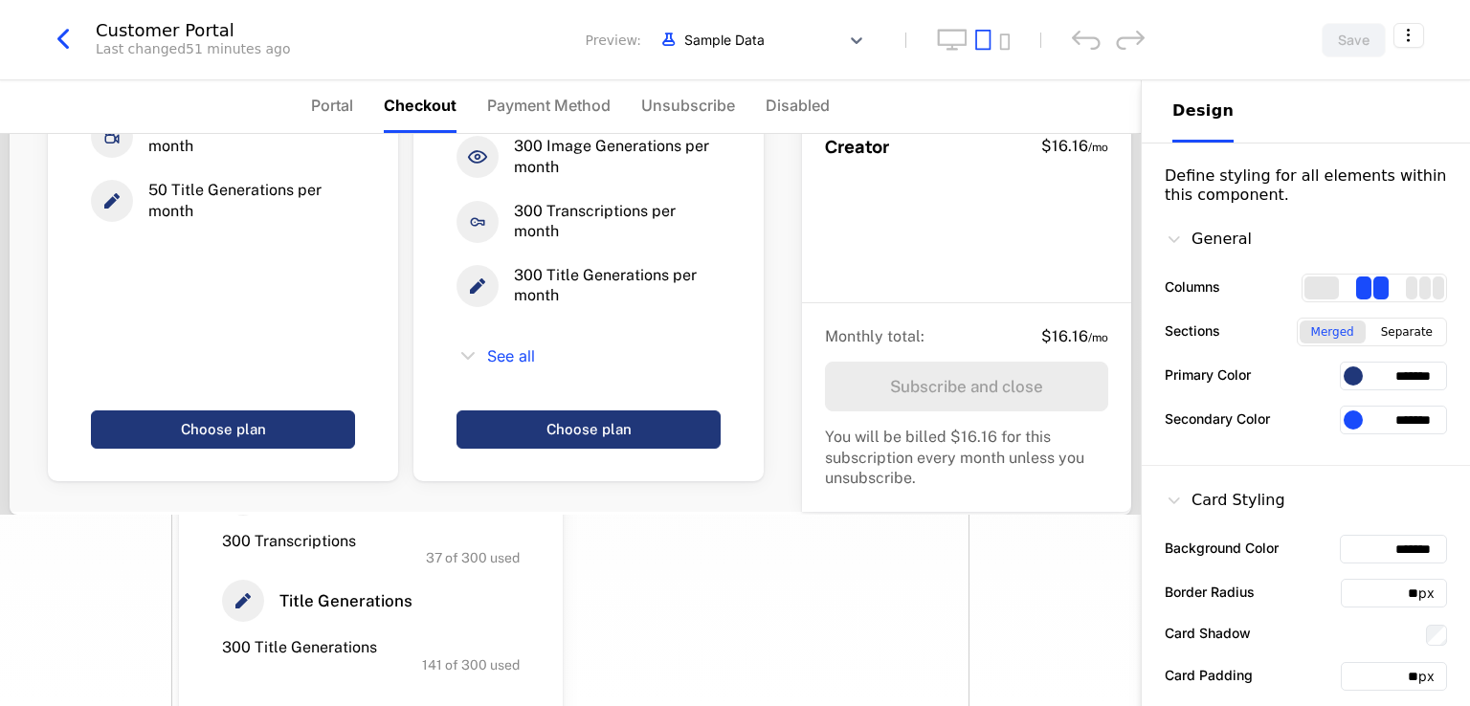
scroll to position [418, 0]
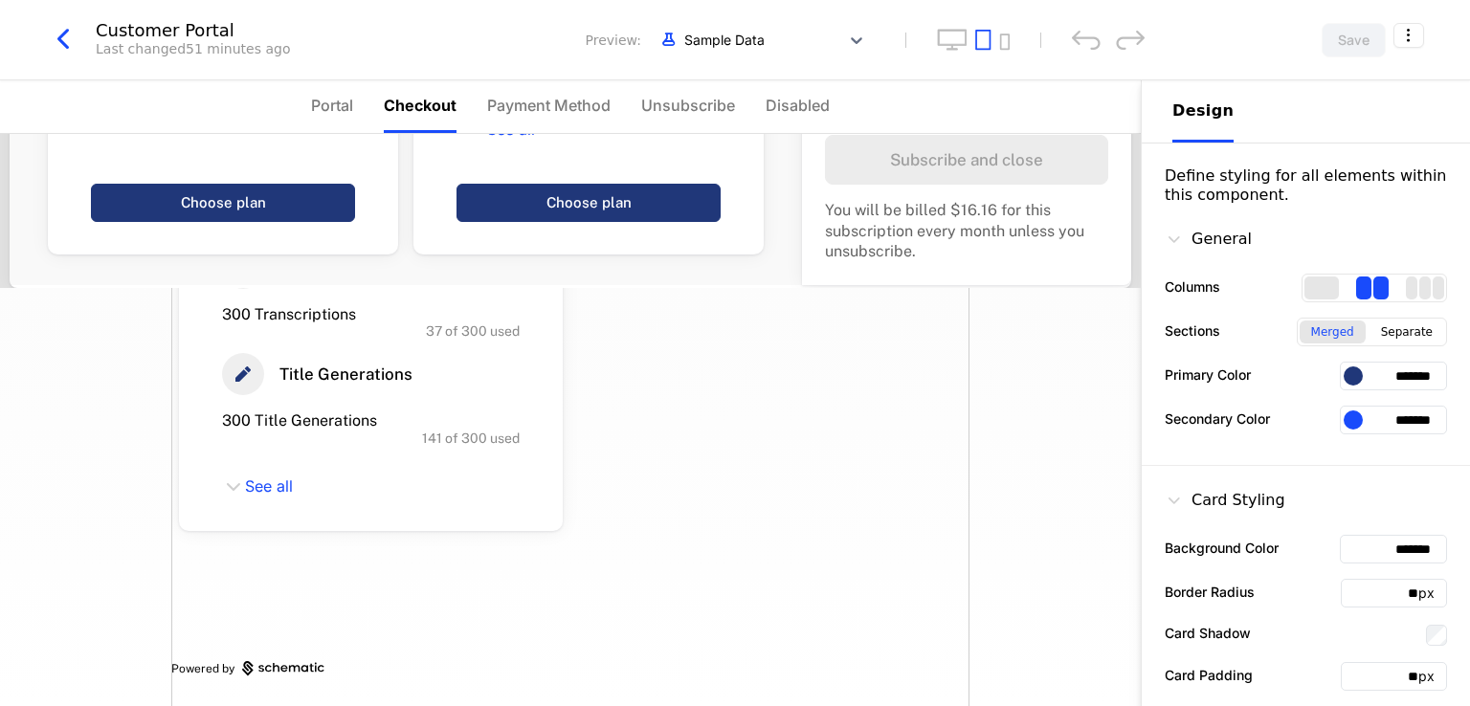
click at [777, 493] on div "Creator The Ultimate plan for all content creators! $16.16 / mo Change plan Inc…" at bounding box center [570, 212] width 798 height 992
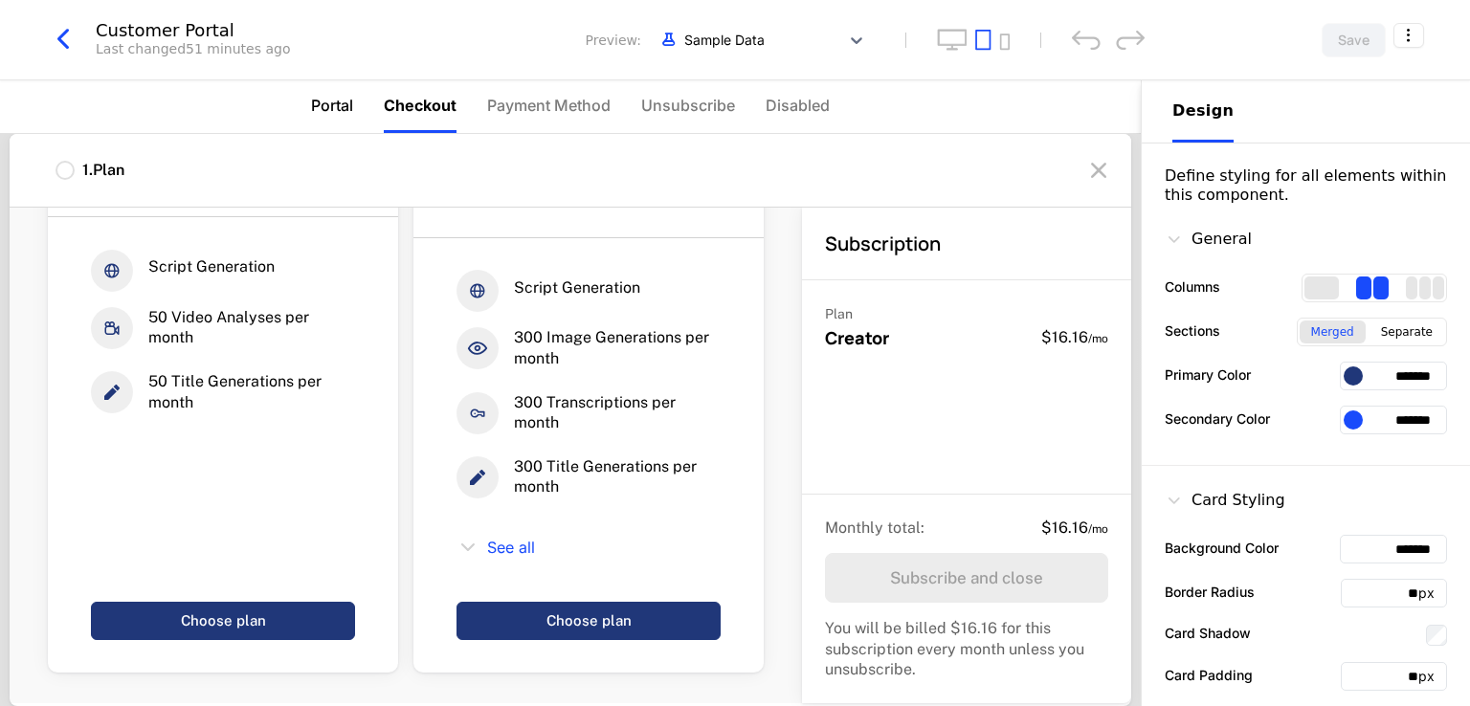
click at [337, 111] on span "Portal" at bounding box center [332, 105] width 42 height 23
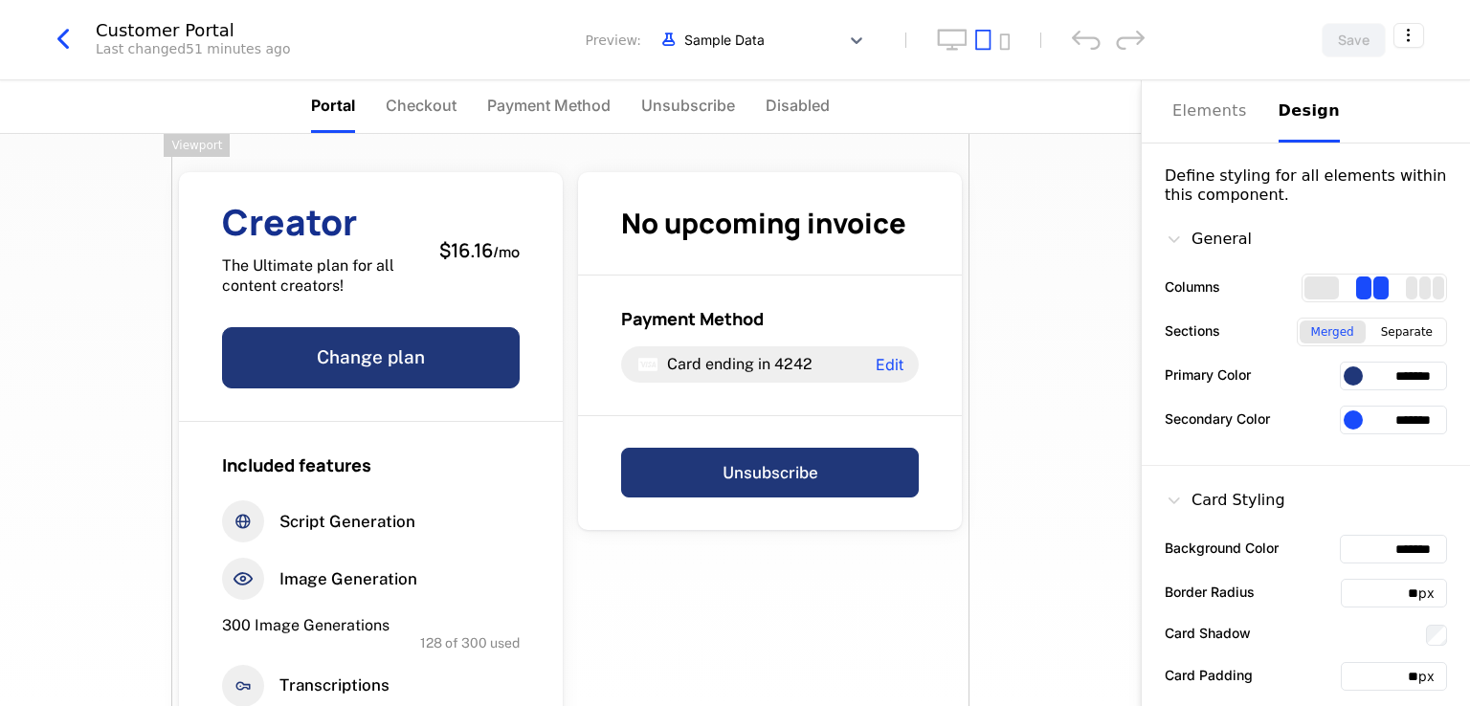
click at [71, 40] on icon "button" at bounding box center [63, 39] width 34 height 34
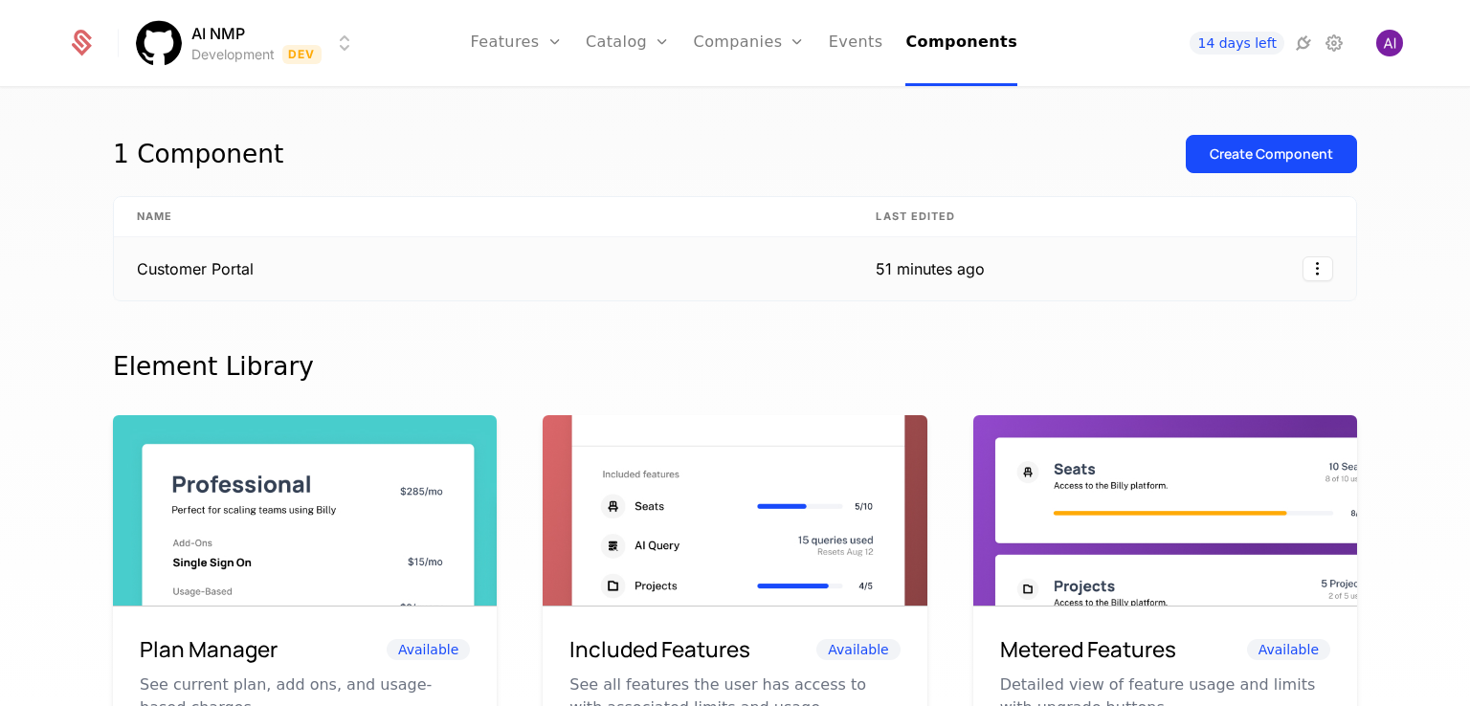
click at [475, 276] on td "Customer Portal" at bounding box center [483, 268] width 739 height 63
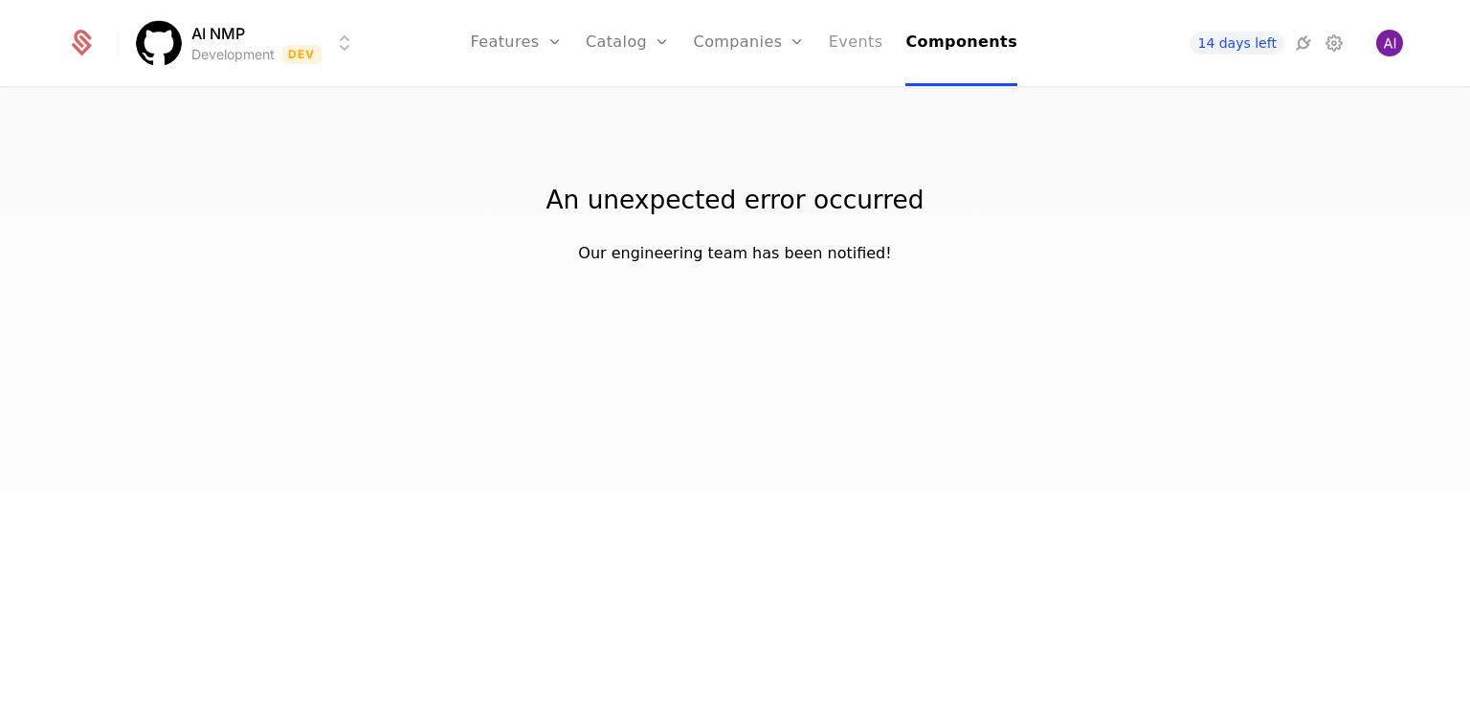
click at [855, 44] on link "Events" at bounding box center [856, 43] width 55 height 86
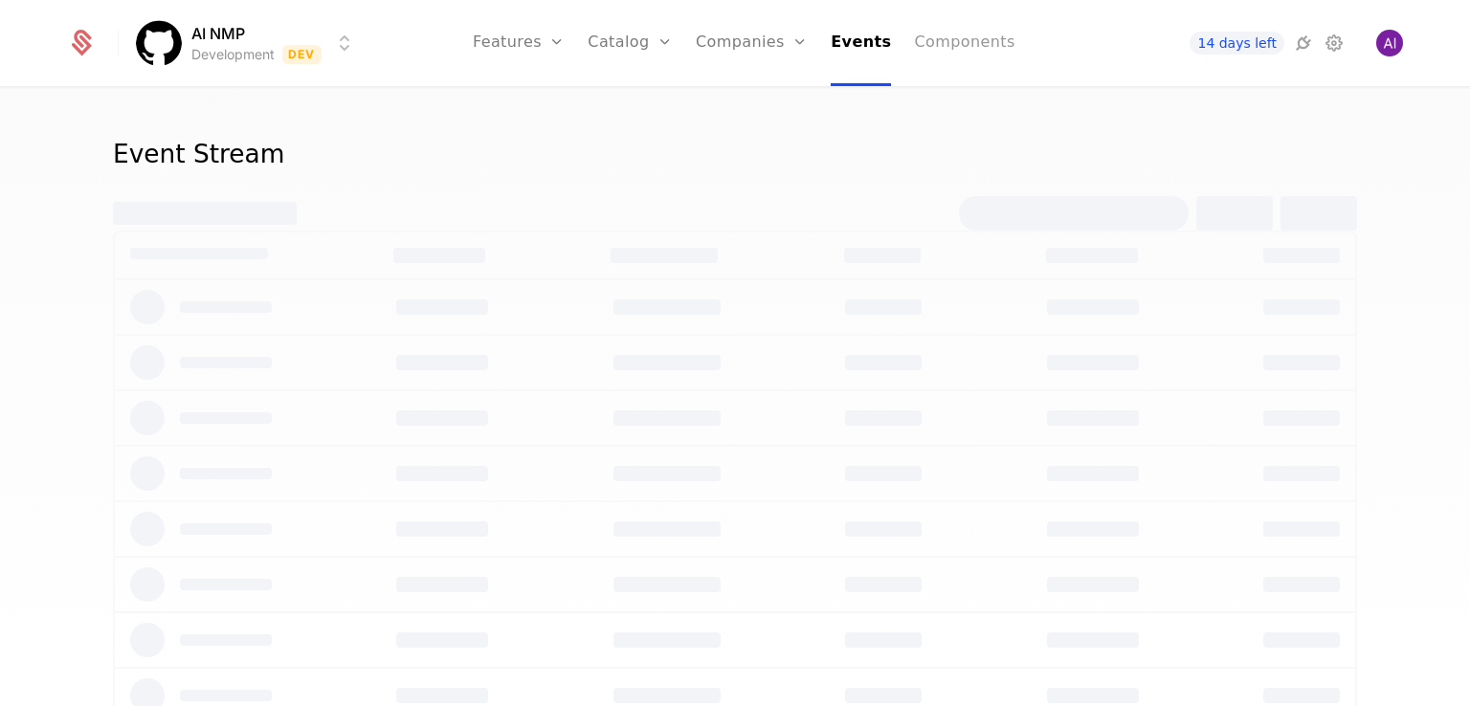
click at [967, 46] on link "Components" at bounding box center [964, 43] width 100 height 86
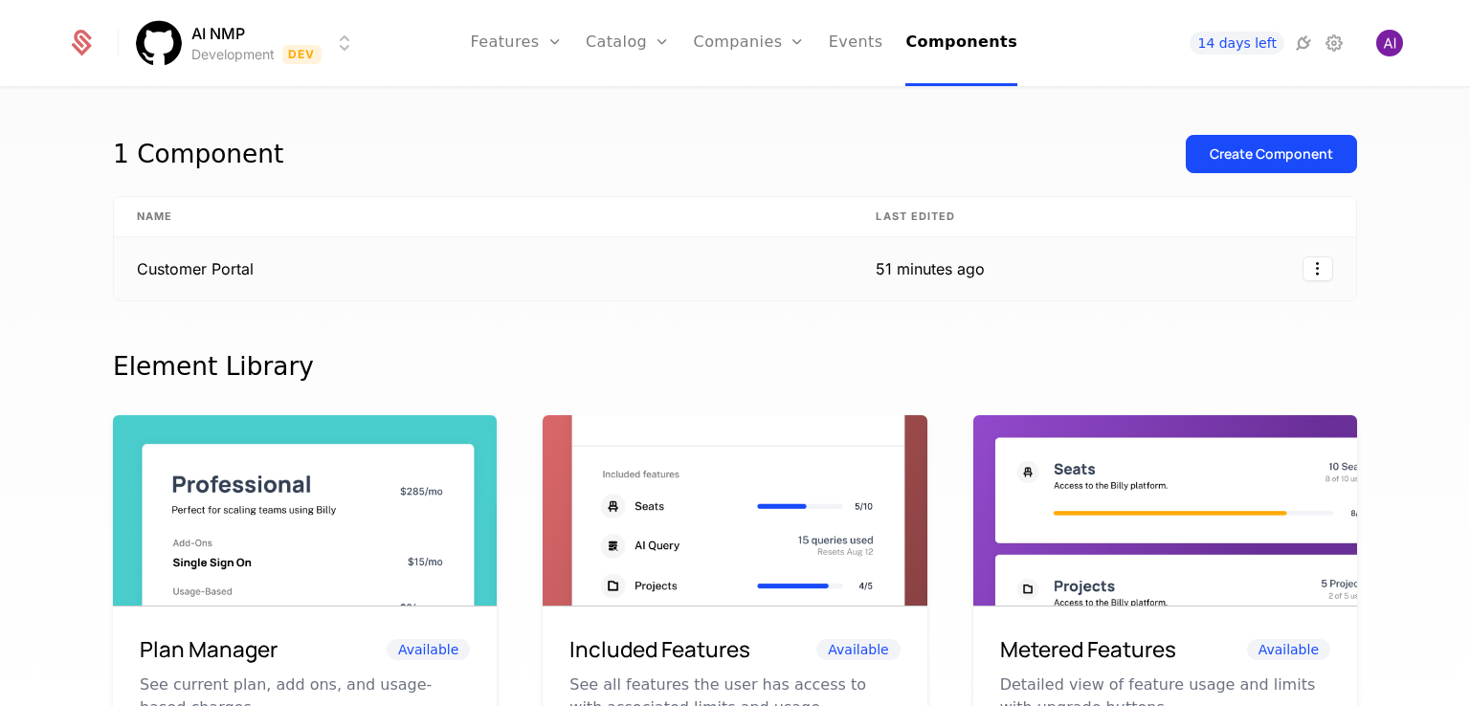
click at [203, 265] on td "Customer Portal" at bounding box center [483, 268] width 739 height 63
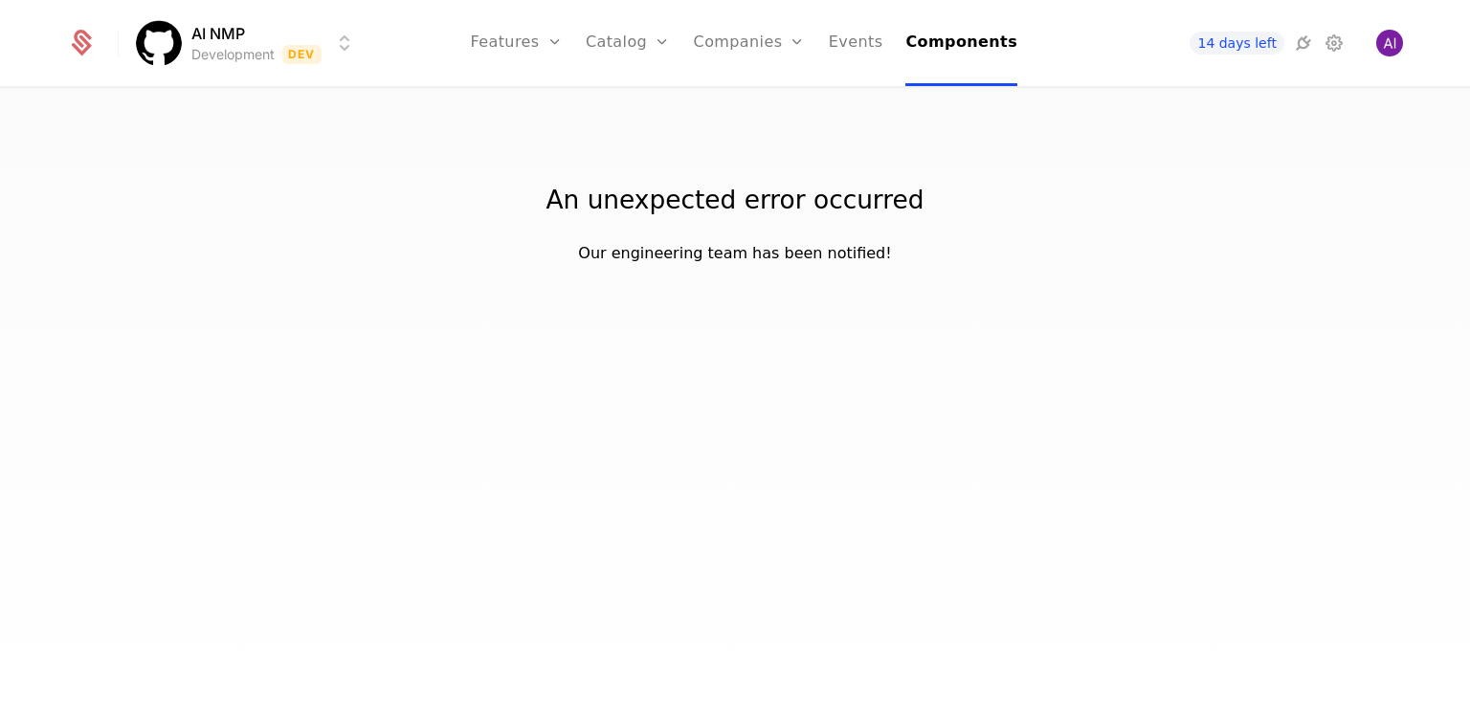
drag, startPoint x: 1285, startPoint y: 257, endPoint x: 1238, endPoint y: 244, distance: 48.8
click at [1209, 257] on div "An unexpected error occurred Our engineering team has been notified!" at bounding box center [735, 177] width 1470 height 176
click at [840, 44] on link "Events" at bounding box center [856, 43] width 55 height 86
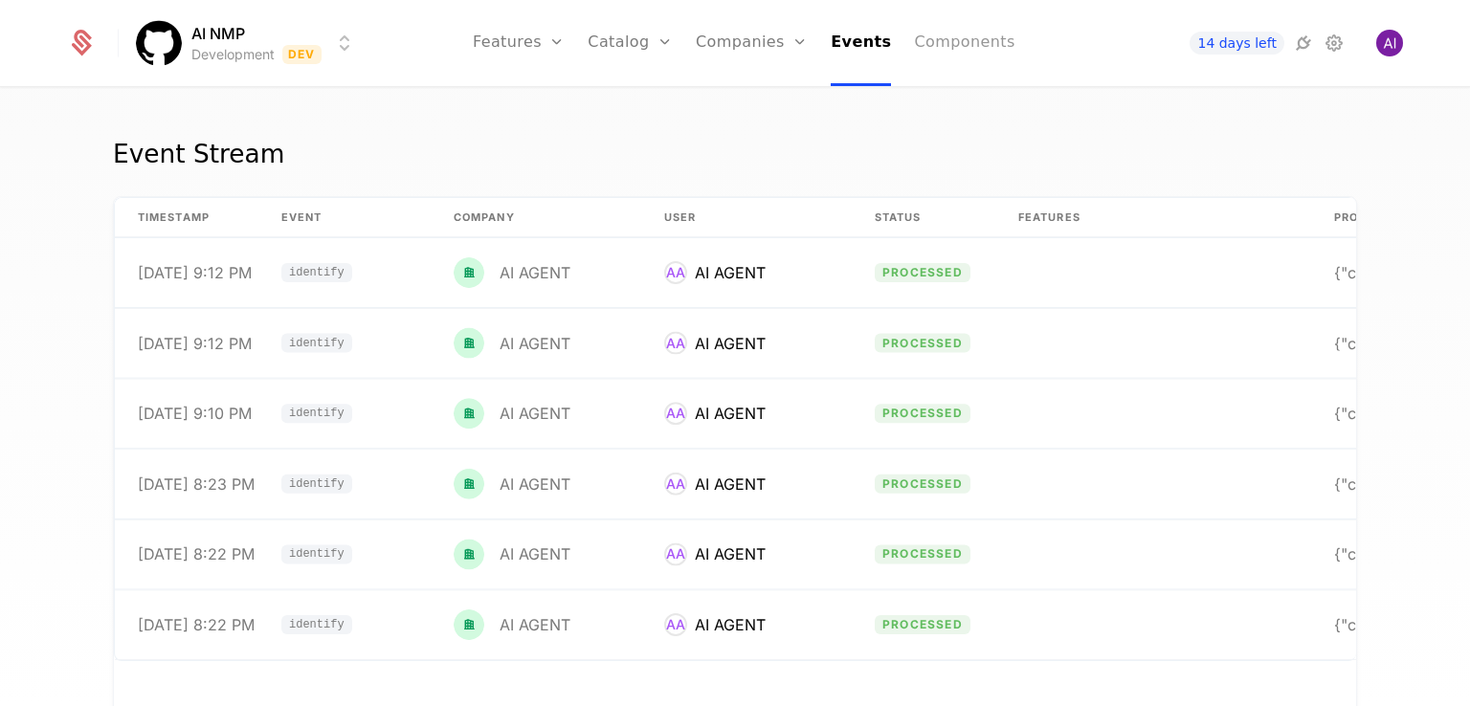
click at [940, 36] on link "Components" at bounding box center [964, 43] width 100 height 86
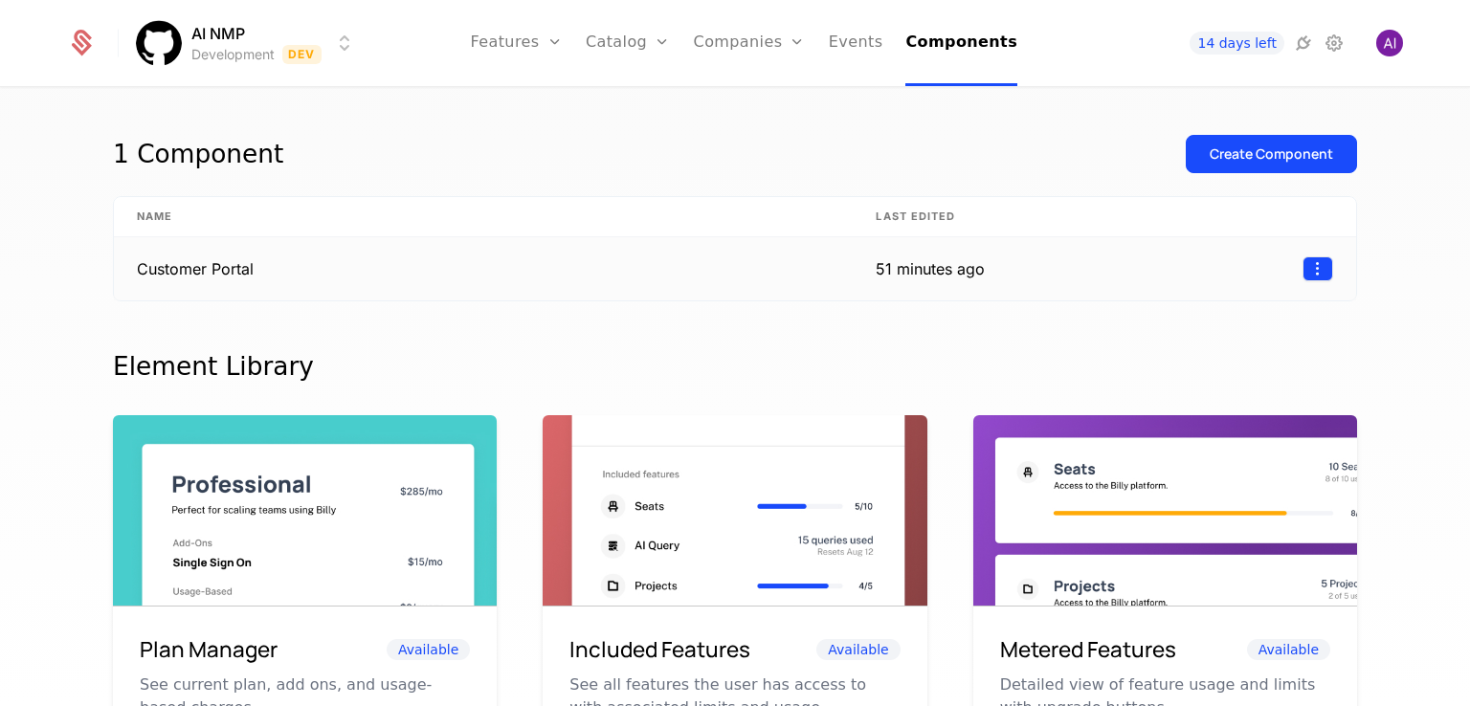
click at [1209, 257] on html "AI NMP Development Dev Features Features Flags Catalog Plans Add Ons Credits Co…" at bounding box center [735, 353] width 1470 height 706
click at [510, 37] on html "AI NMP Development Dev Features Features Flags Catalog Plans Add Ons Credits Co…" at bounding box center [735, 353] width 1470 height 706
click at [636, 47] on link "Catalog" at bounding box center [628, 43] width 85 height 86
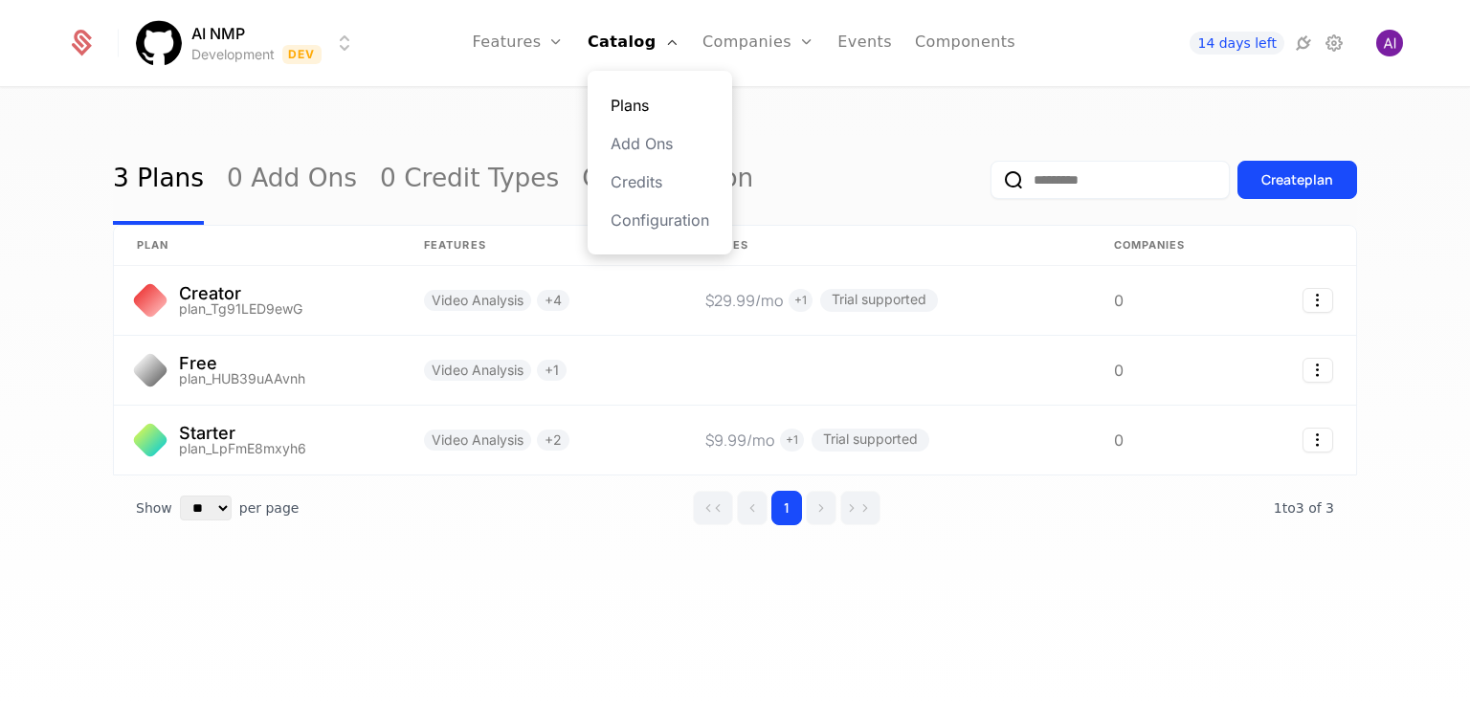
click at [636, 107] on link "Plans" at bounding box center [660, 105] width 99 height 23
click at [658, 648] on div "3 Plans 0 Add Ons 0 Credit Types Configuration Create plan plan Features Prices…" at bounding box center [735, 403] width 1470 height 629
click at [540, 96] on link "Features" at bounding box center [539, 105] width 88 height 23
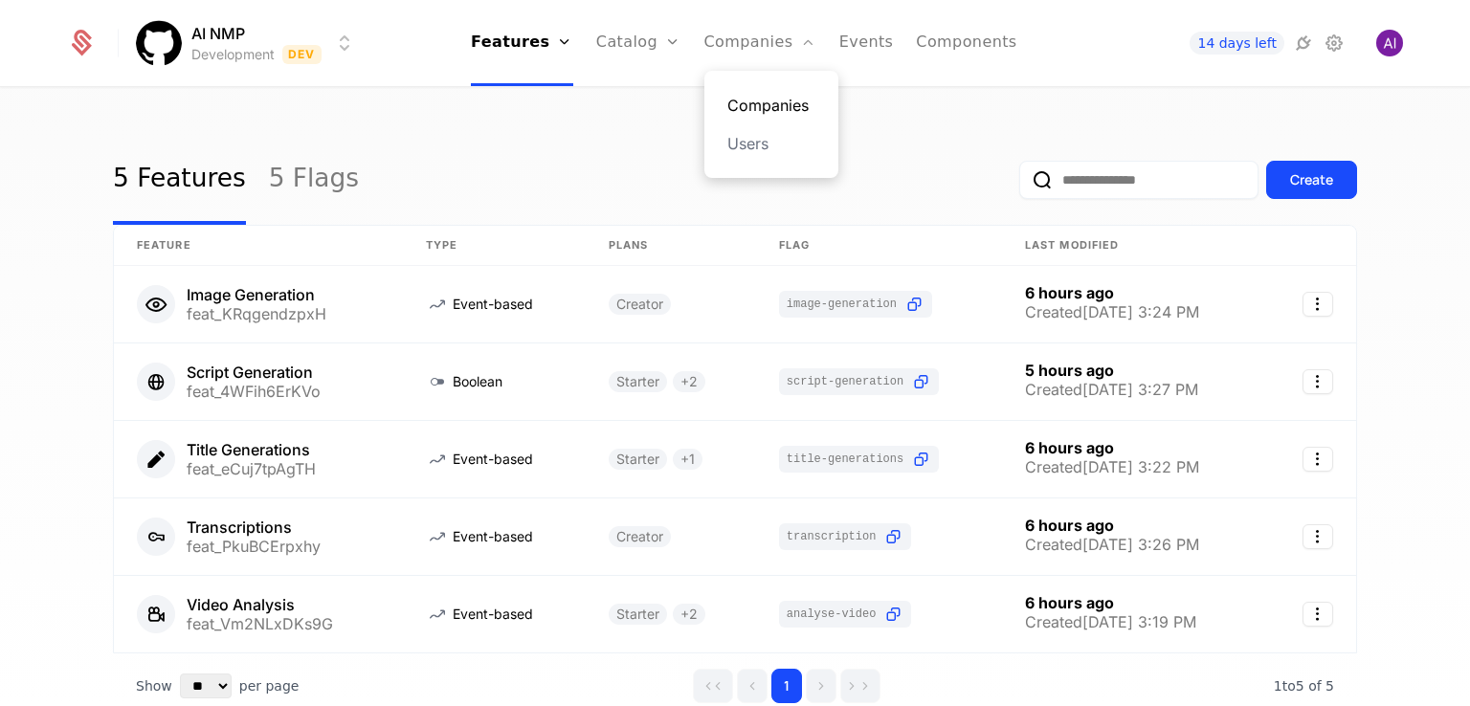
click at [758, 104] on link "Companies" at bounding box center [771, 105] width 88 height 23
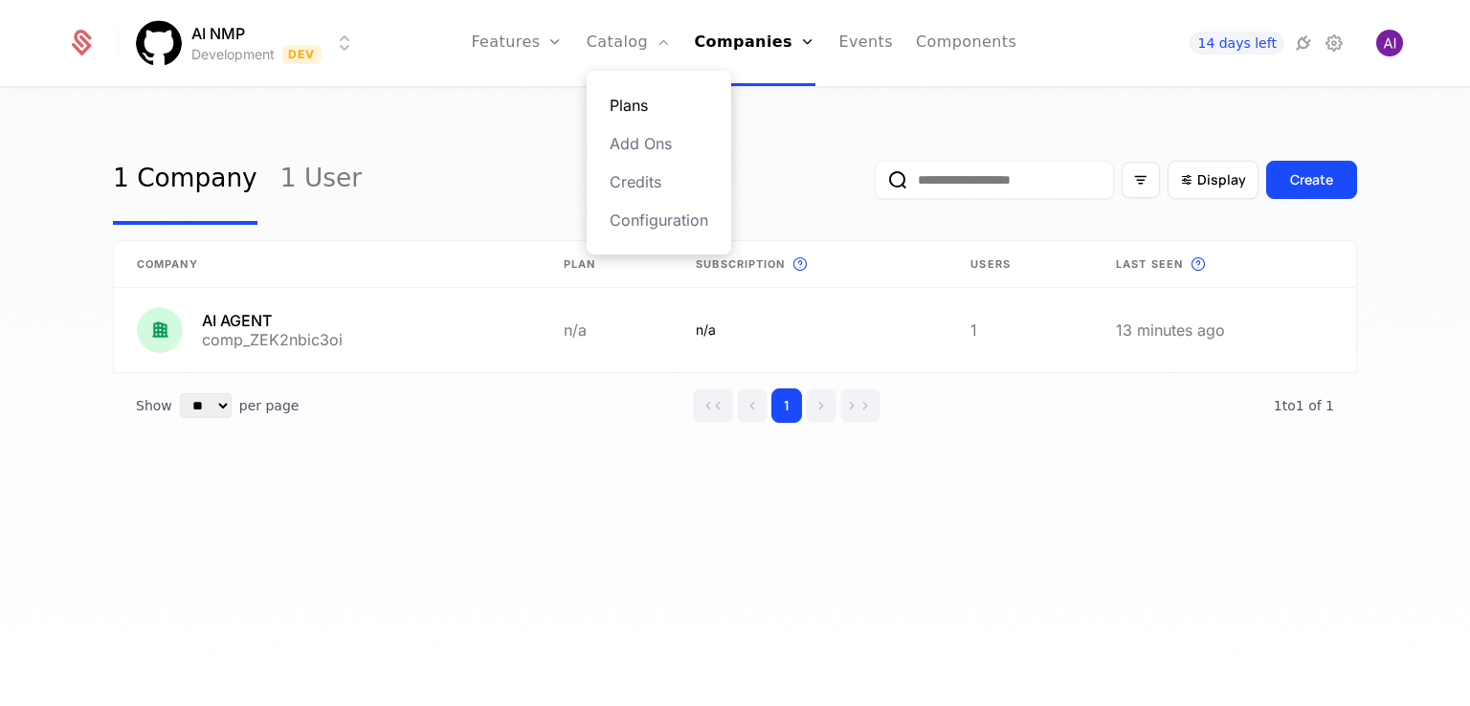
click at [646, 100] on link "Plans" at bounding box center [659, 105] width 99 height 23
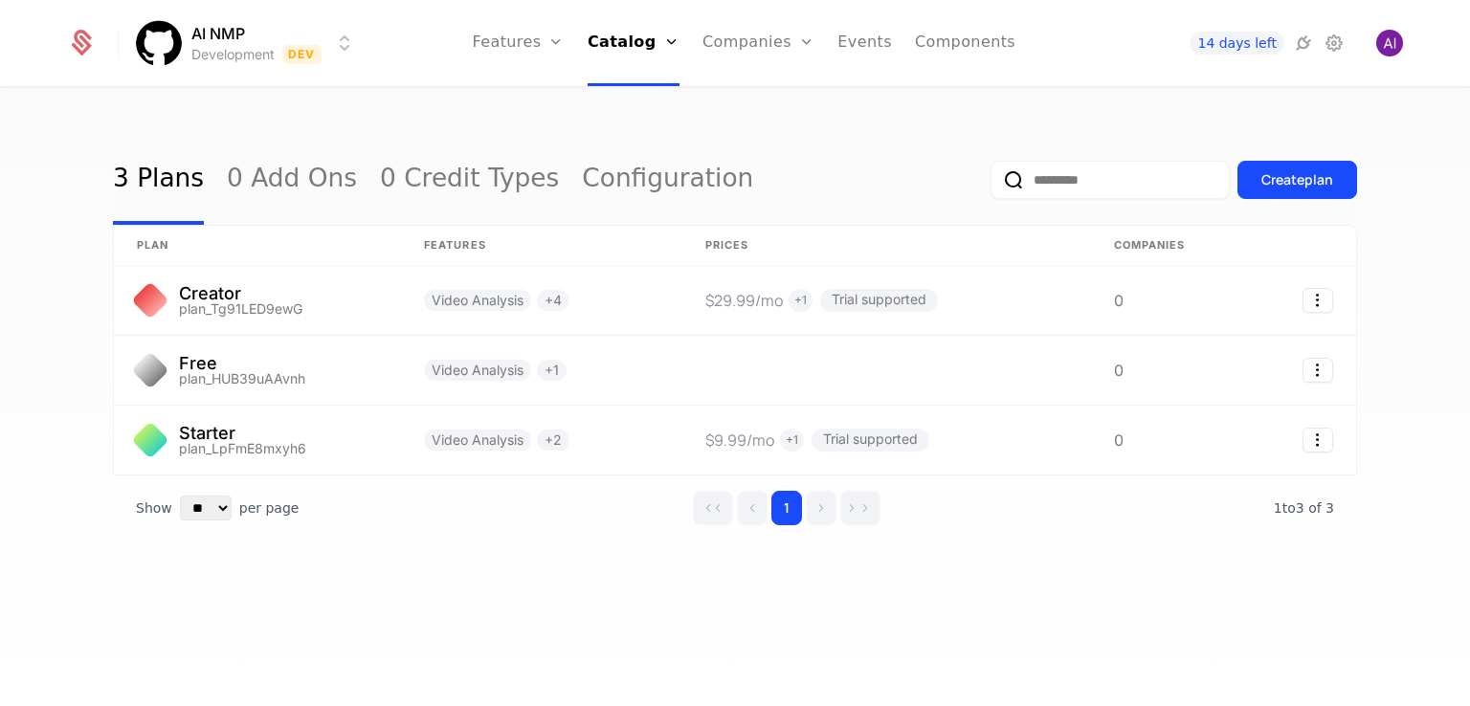
click at [487, 41] on nav "Features Features Flags Catalog Plans Add Ons Credits Configuration Companies C…" at bounding box center [744, 43] width 746 height 86
click at [540, 106] on link "Features" at bounding box center [539, 105] width 88 height 23
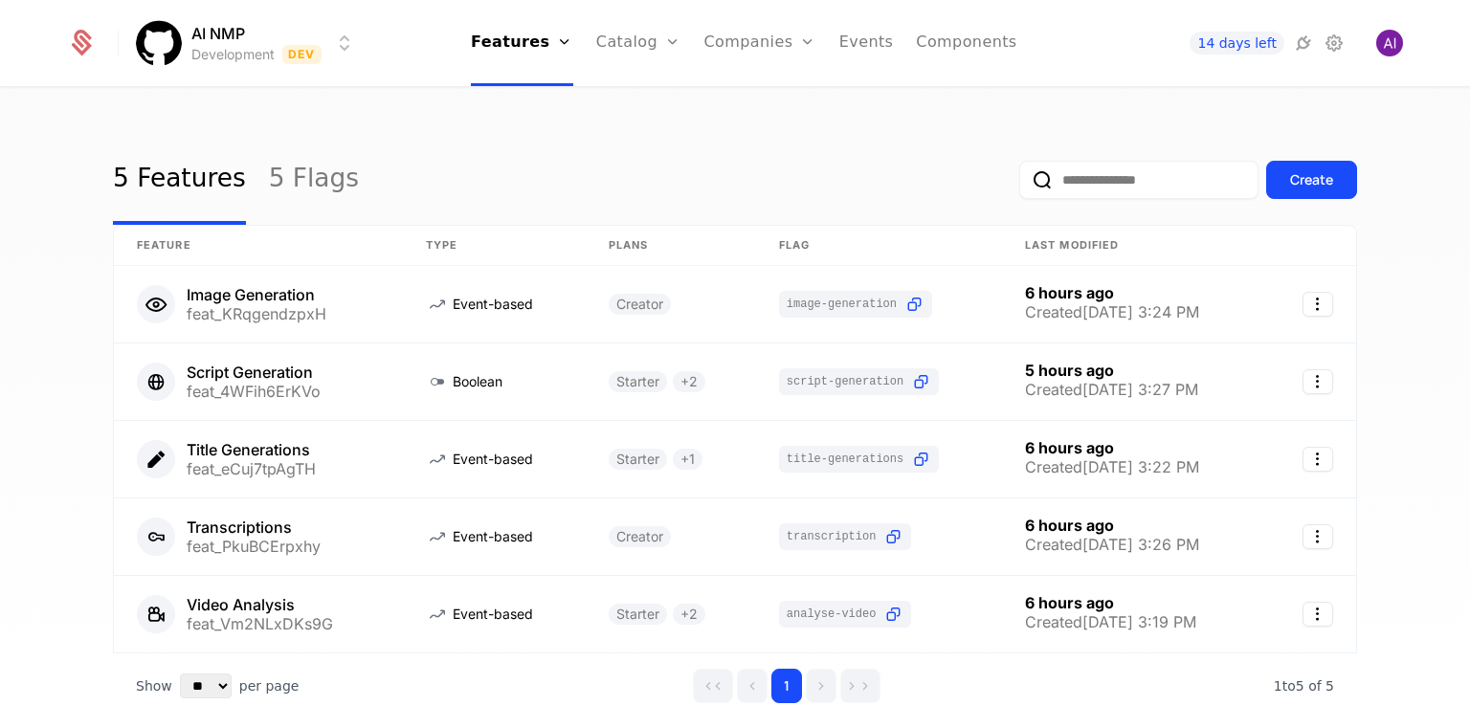
click at [216, 28] on html "AI NMP Development Dev Features Features Flags Catalog Plans Add Ons Credits Co…" at bounding box center [735, 353] width 1470 height 706
click at [616, 112] on html "AI NMP Development Dev Features Features Flags Catalog Plans Add Ons Credits Co…" at bounding box center [735, 353] width 1470 height 706
click at [552, 111] on link "Features" at bounding box center [538, 105] width 88 height 23
click at [864, 47] on link "Events" at bounding box center [866, 43] width 55 height 86
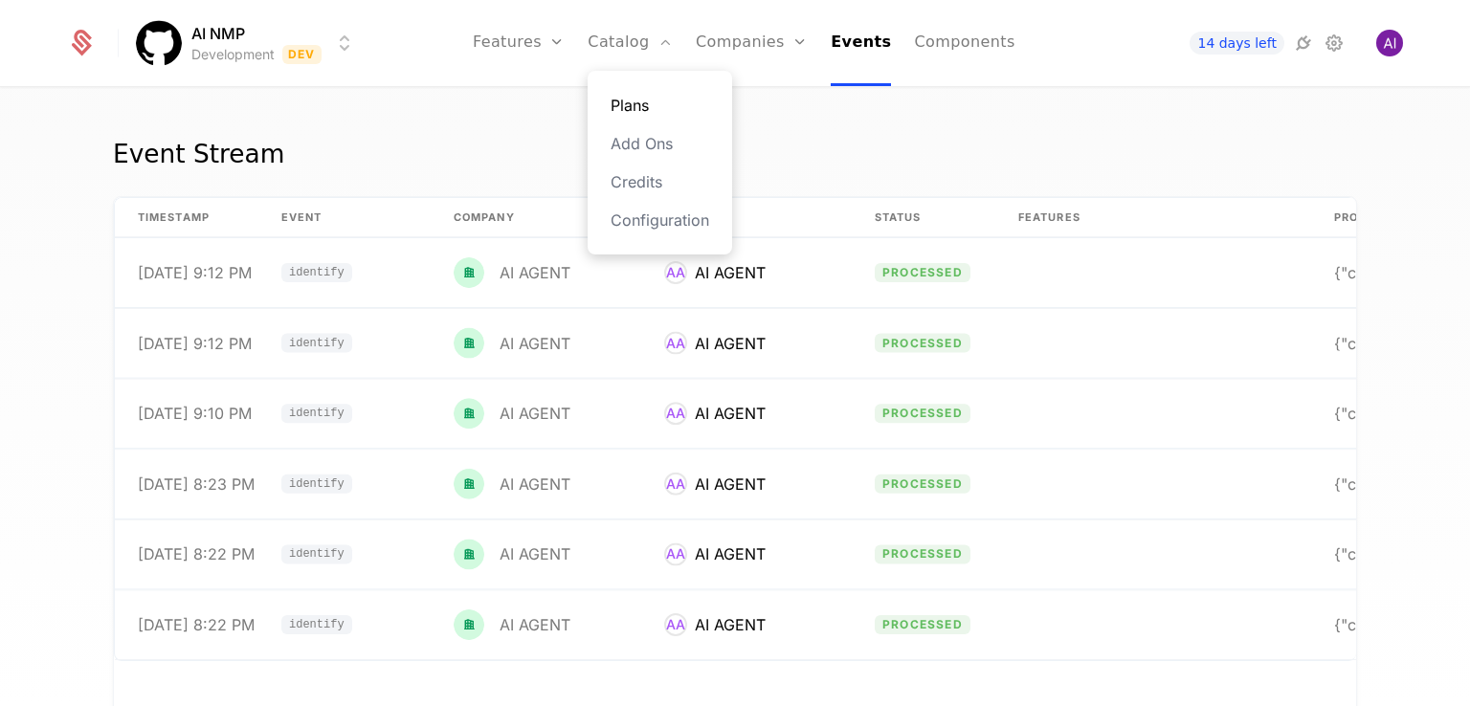
click at [647, 102] on link "Plans" at bounding box center [660, 105] width 99 height 23
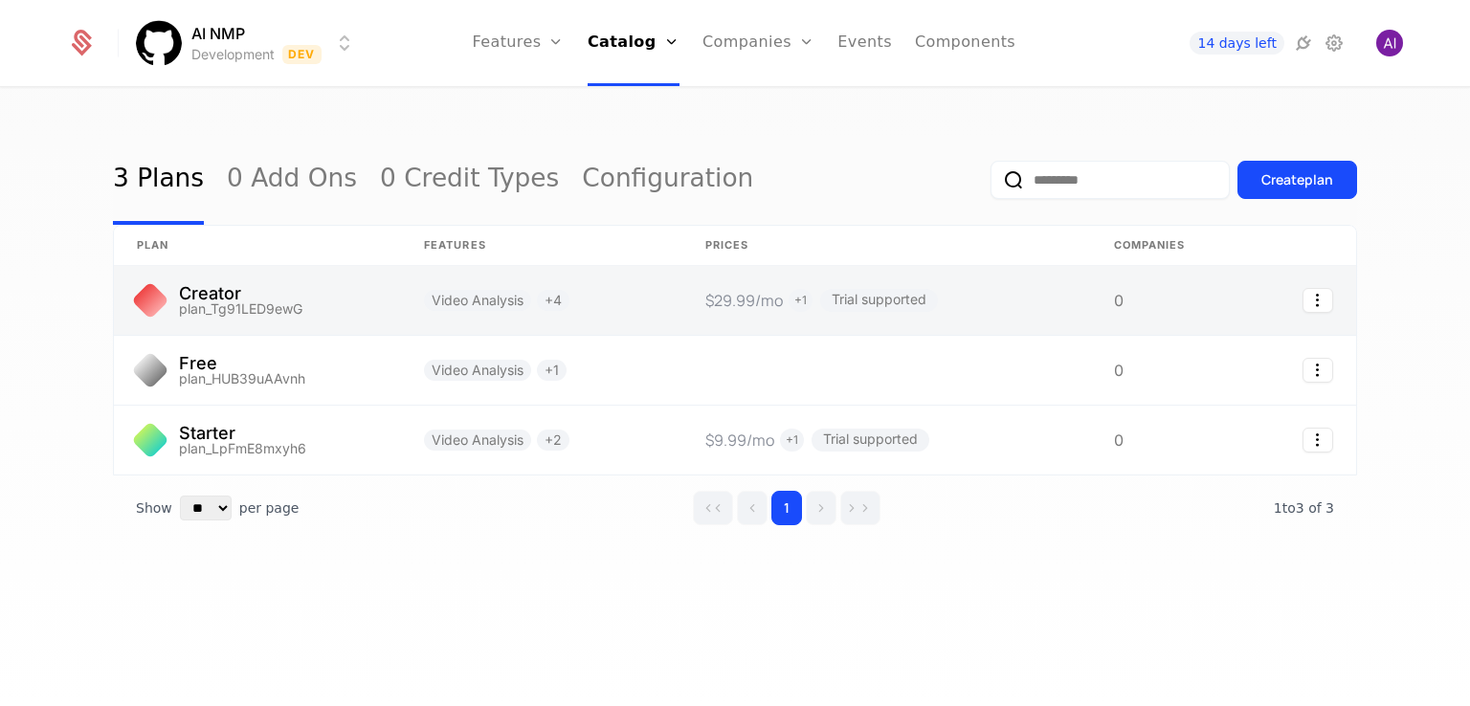
click at [324, 287] on link at bounding box center [257, 300] width 287 height 69
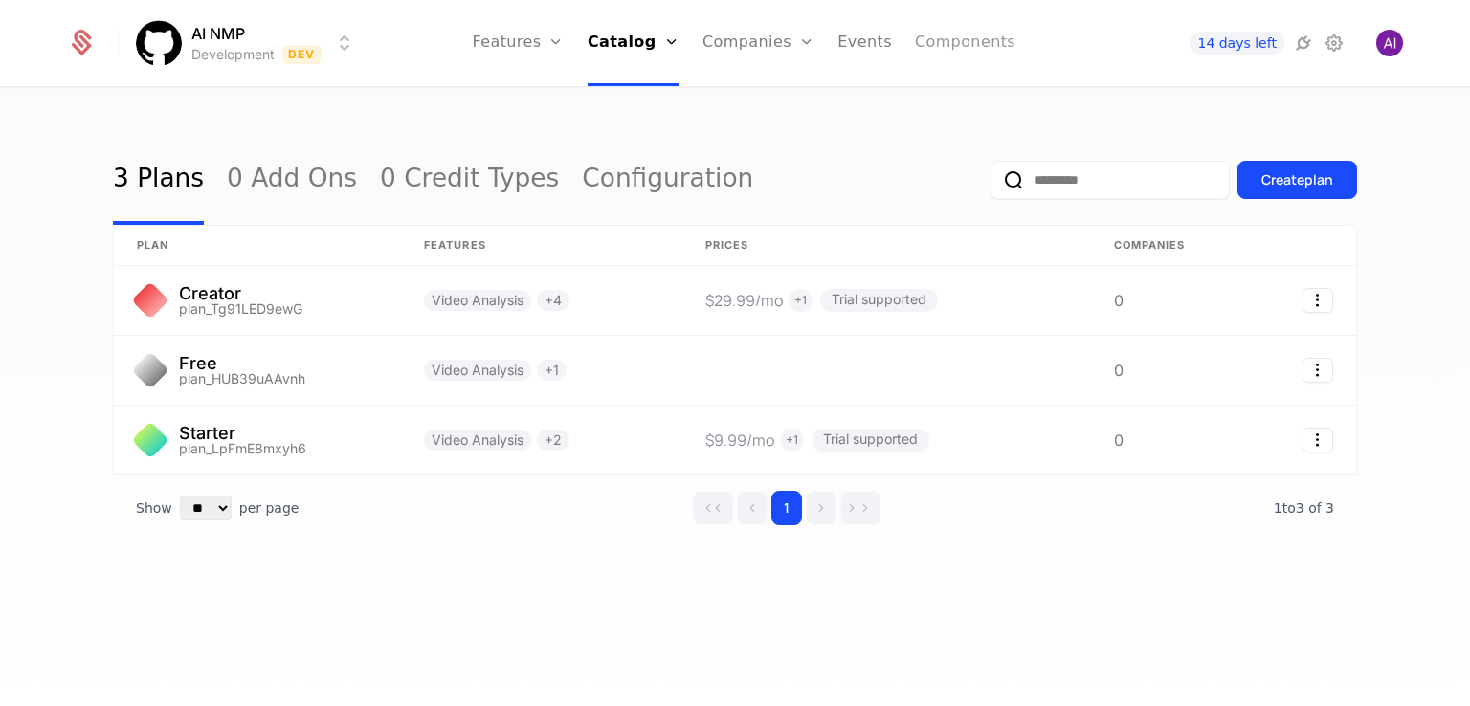
click at [974, 49] on link "Components" at bounding box center [965, 43] width 100 height 86
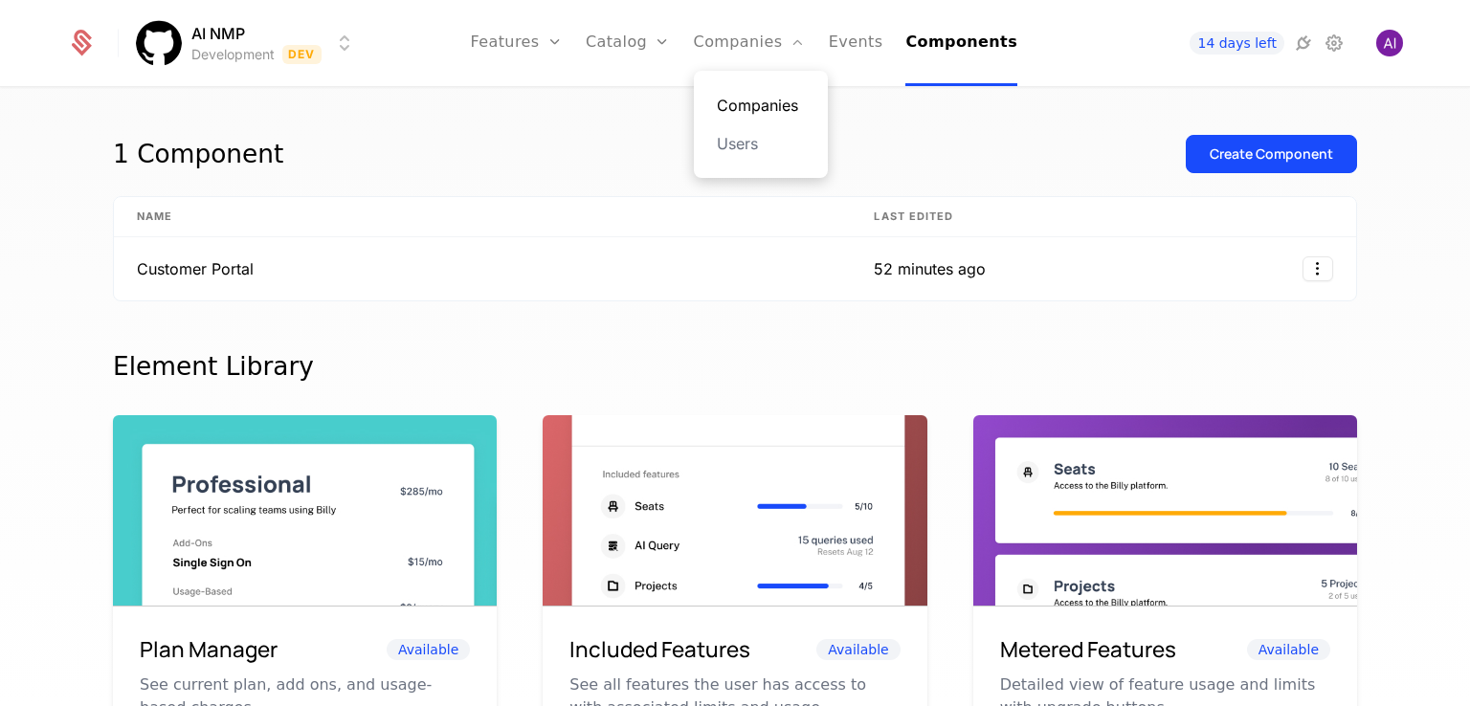
click at [743, 103] on link "Companies" at bounding box center [761, 105] width 88 height 23
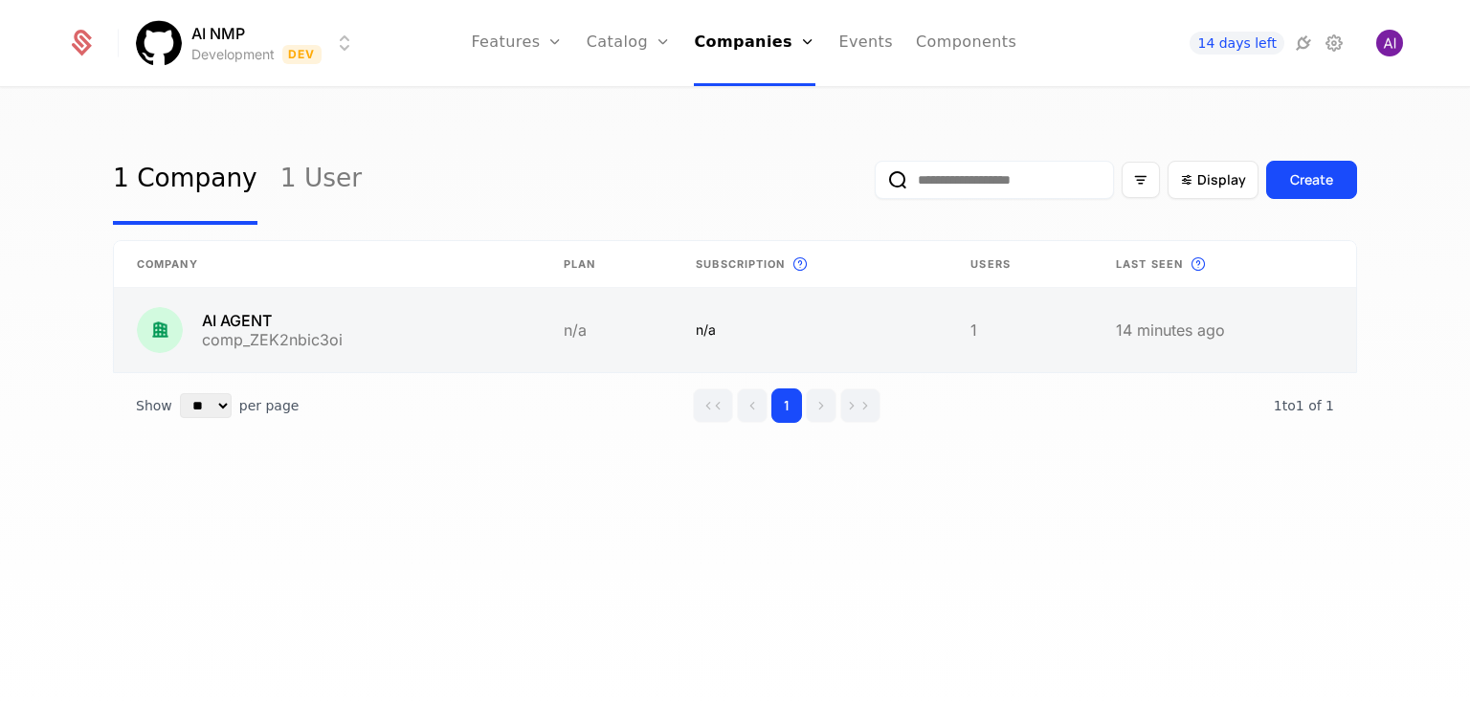
click at [432, 315] on link at bounding box center [327, 330] width 427 height 84
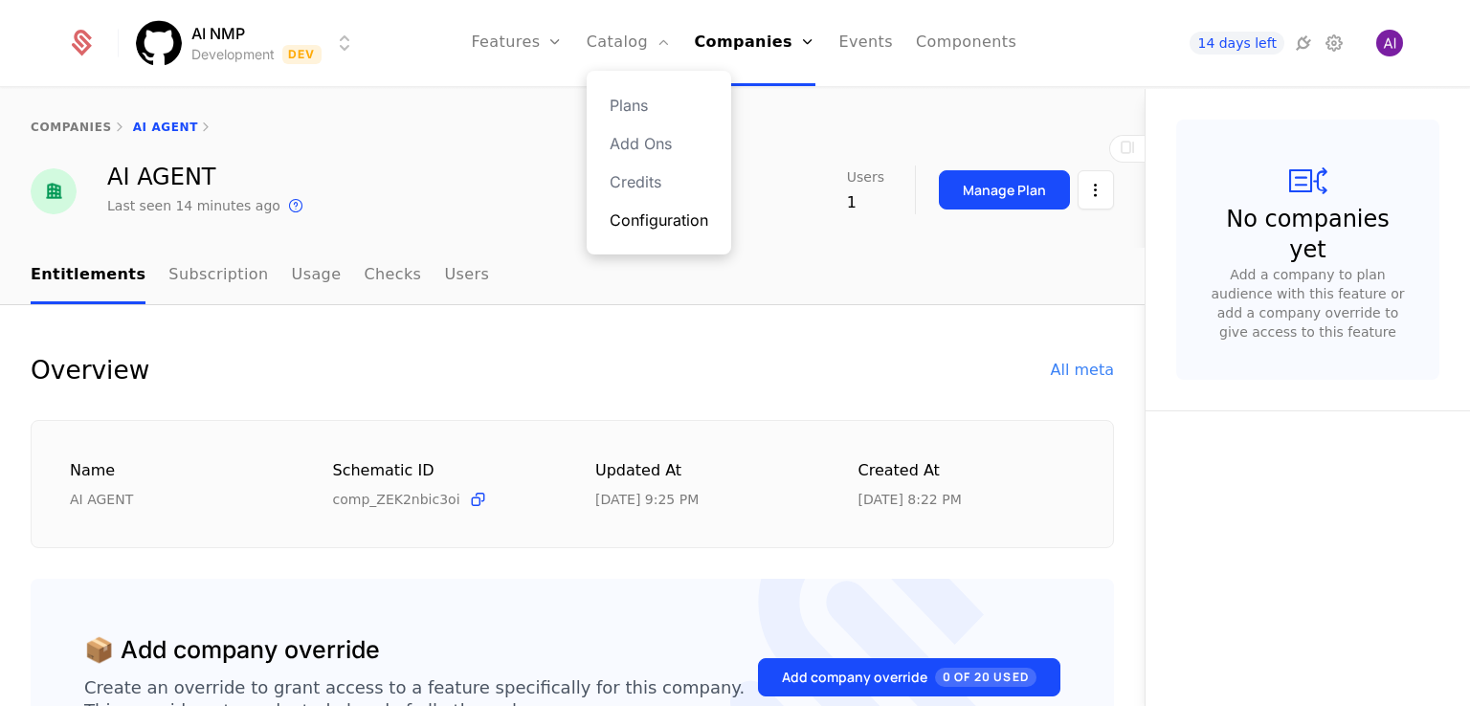
click at [656, 225] on link "Configuration" at bounding box center [659, 220] width 99 height 23
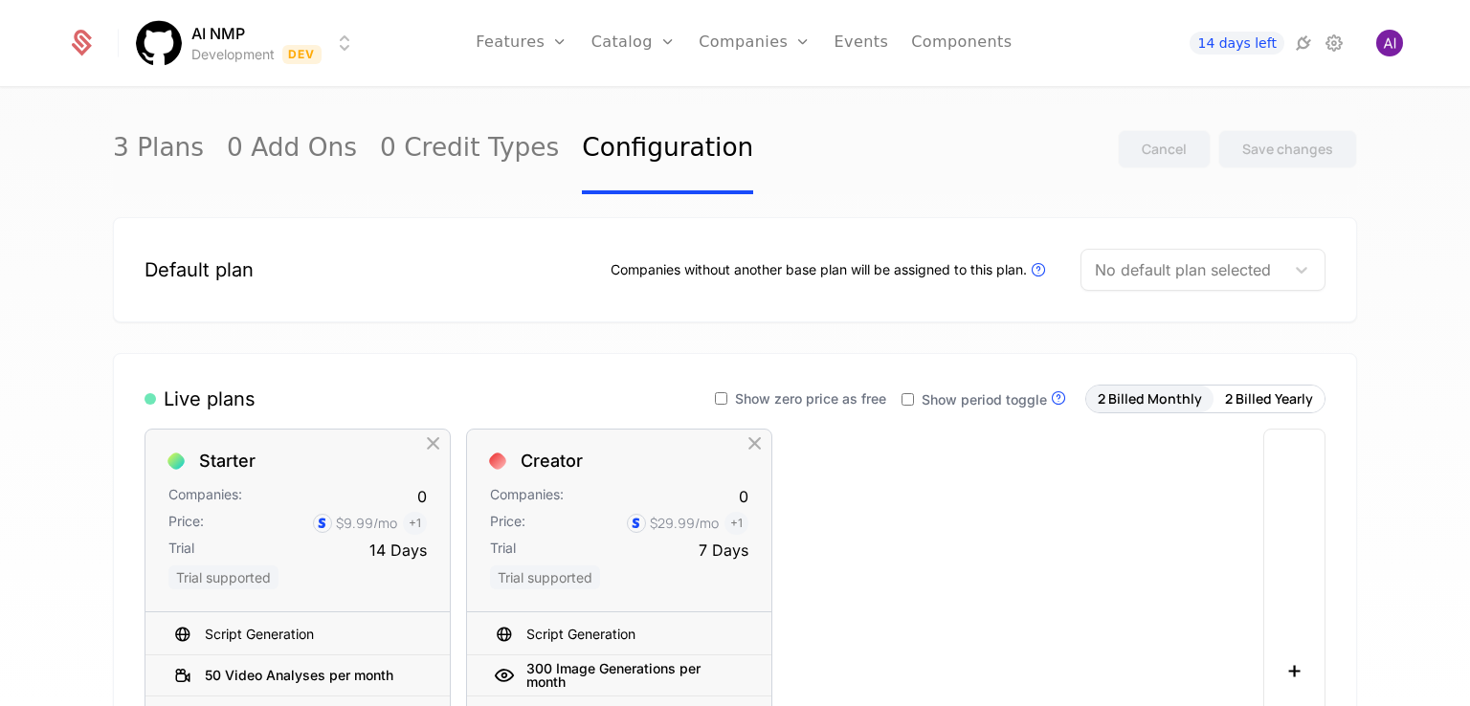
click at [494, 296] on div "Default plan Companies without another base plan will be assigned to this plan.…" at bounding box center [735, 269] width 1244 height 105
click at [1202, 263] on div at bounding box center [1183, 270] width 176 height 27
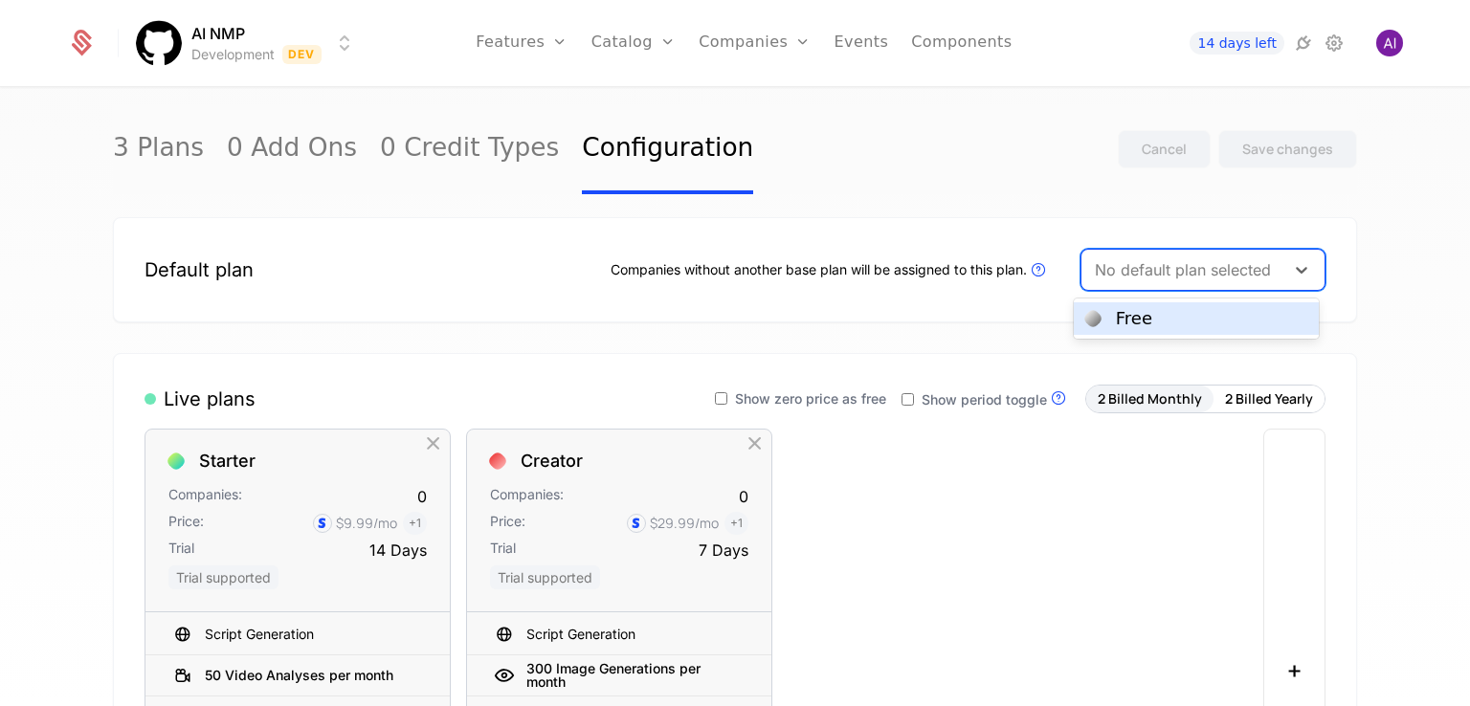
click at [1151, 315] on div "Free" at bounding box center [1196, 318] width 222 height 17
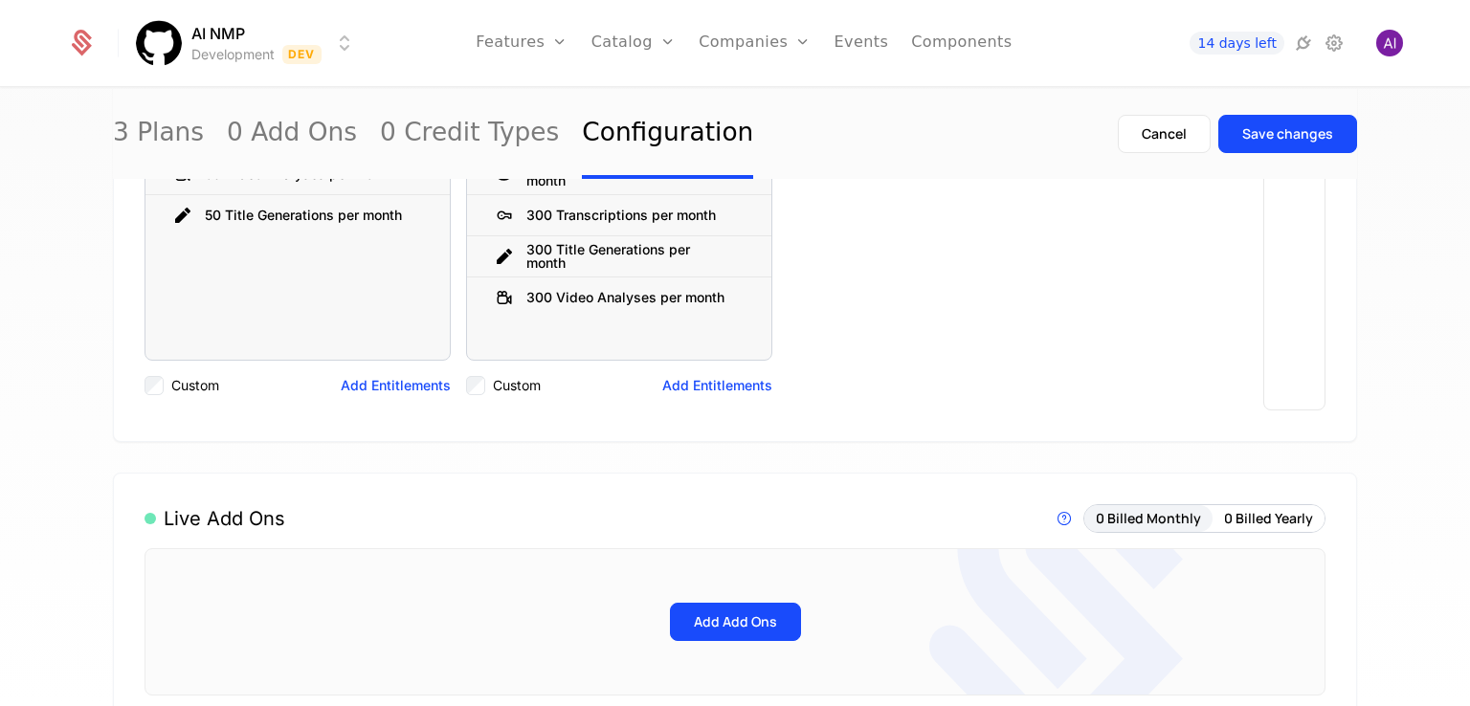
scroll to position [96, 0]
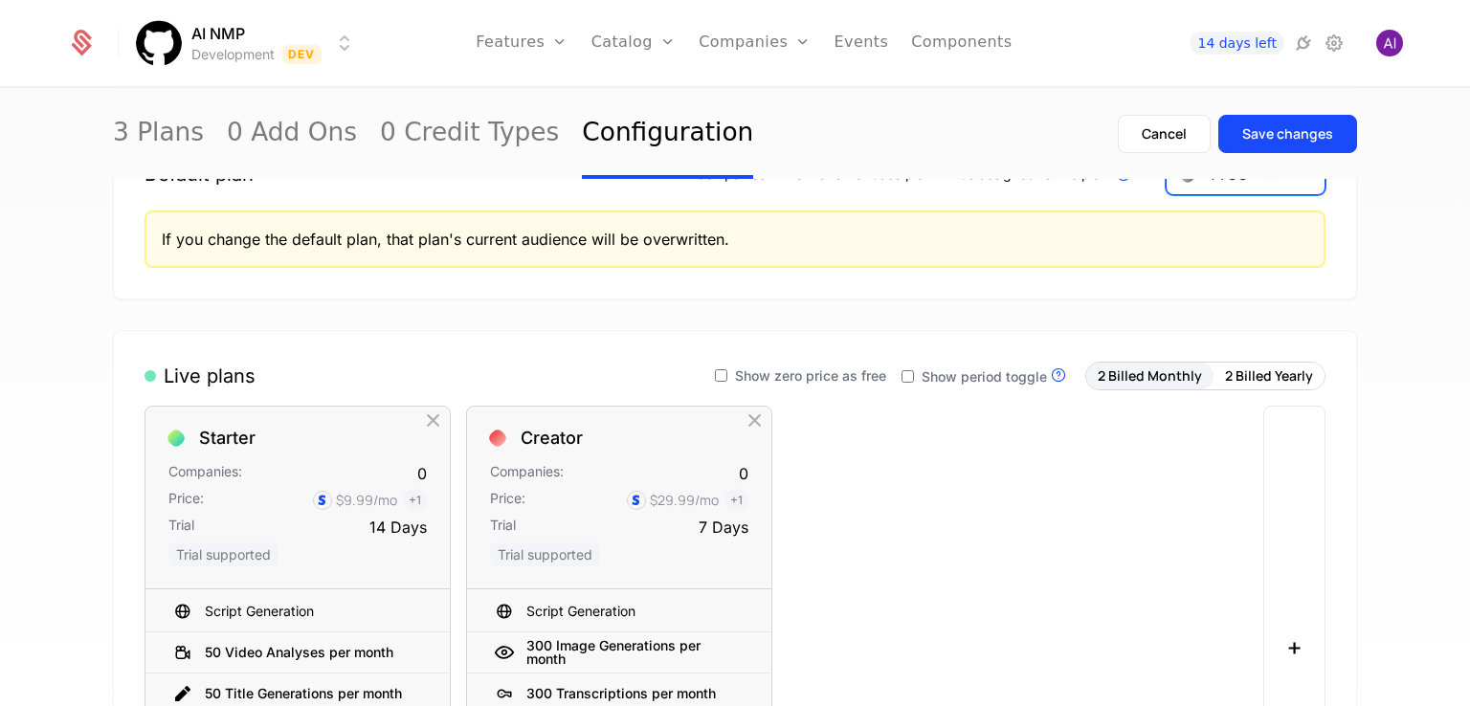
click at [750, 369] on span "Show zero price as free" at bounding box center [810, 375] width 151 height 13
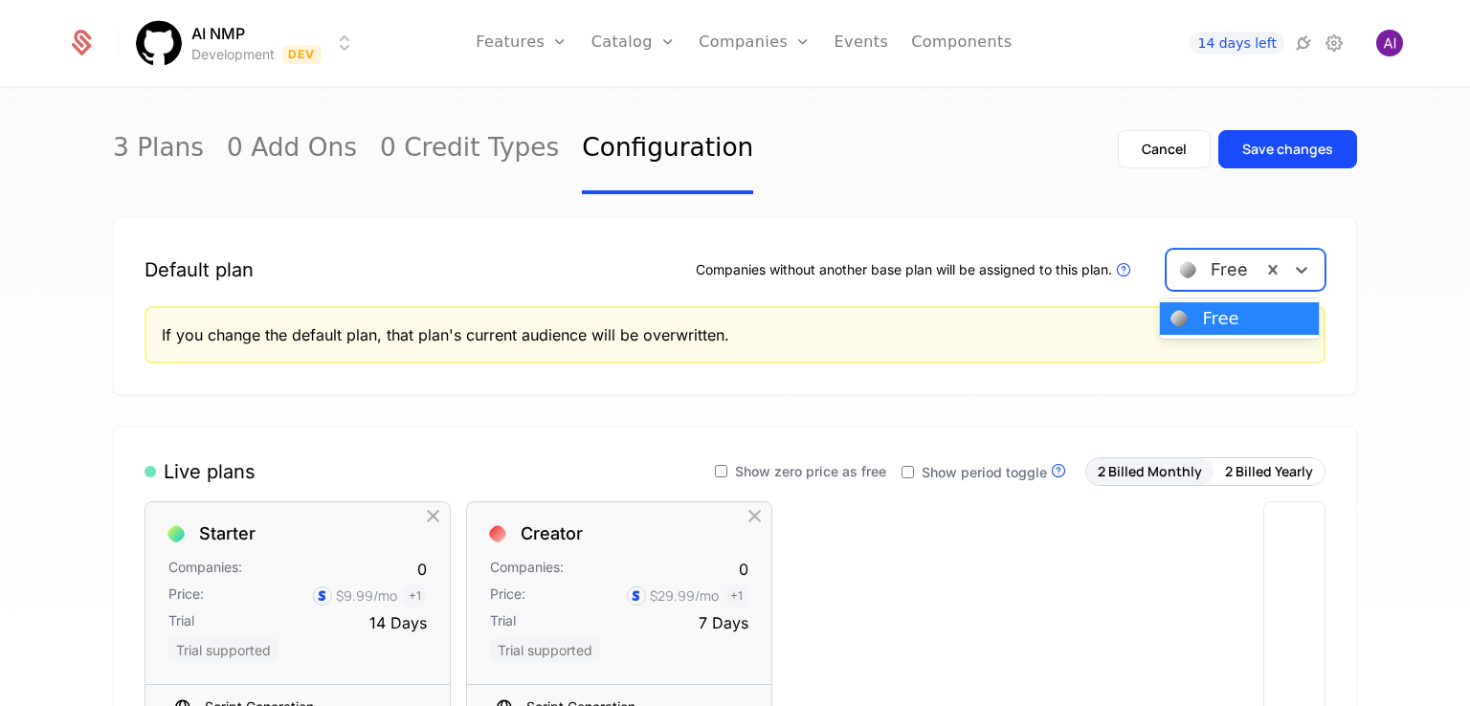
click at [1209, 268] on div "Free" at bounding box center [1214, 270] width 95 height 34
click at [1209, 273] on div at bounding box center [1214, 270] width 68 height 27
click at [952, 49] on link "Components" at bounding box center [961, 43] width 100 height 86
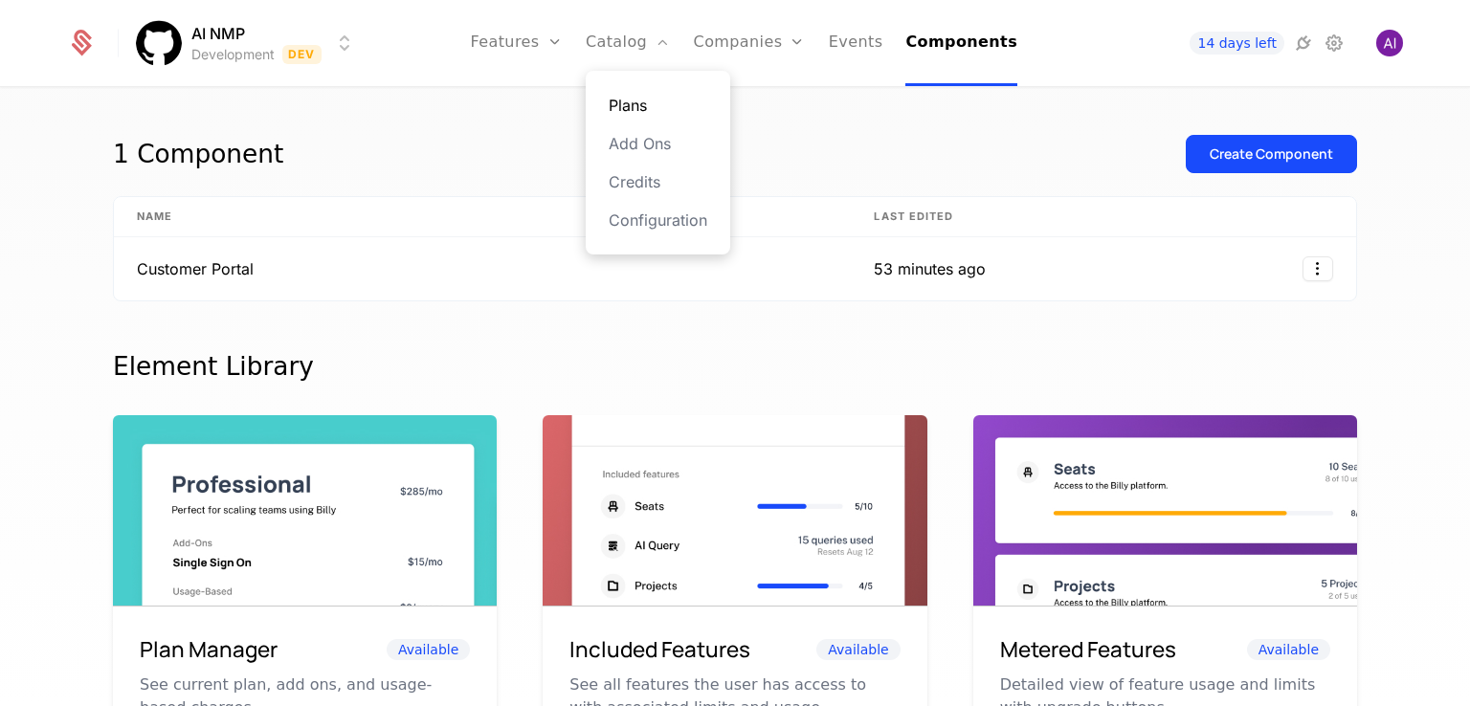
click at [636, 97] on link "Plans" at bounding box center [658, 105] width 99 height 23
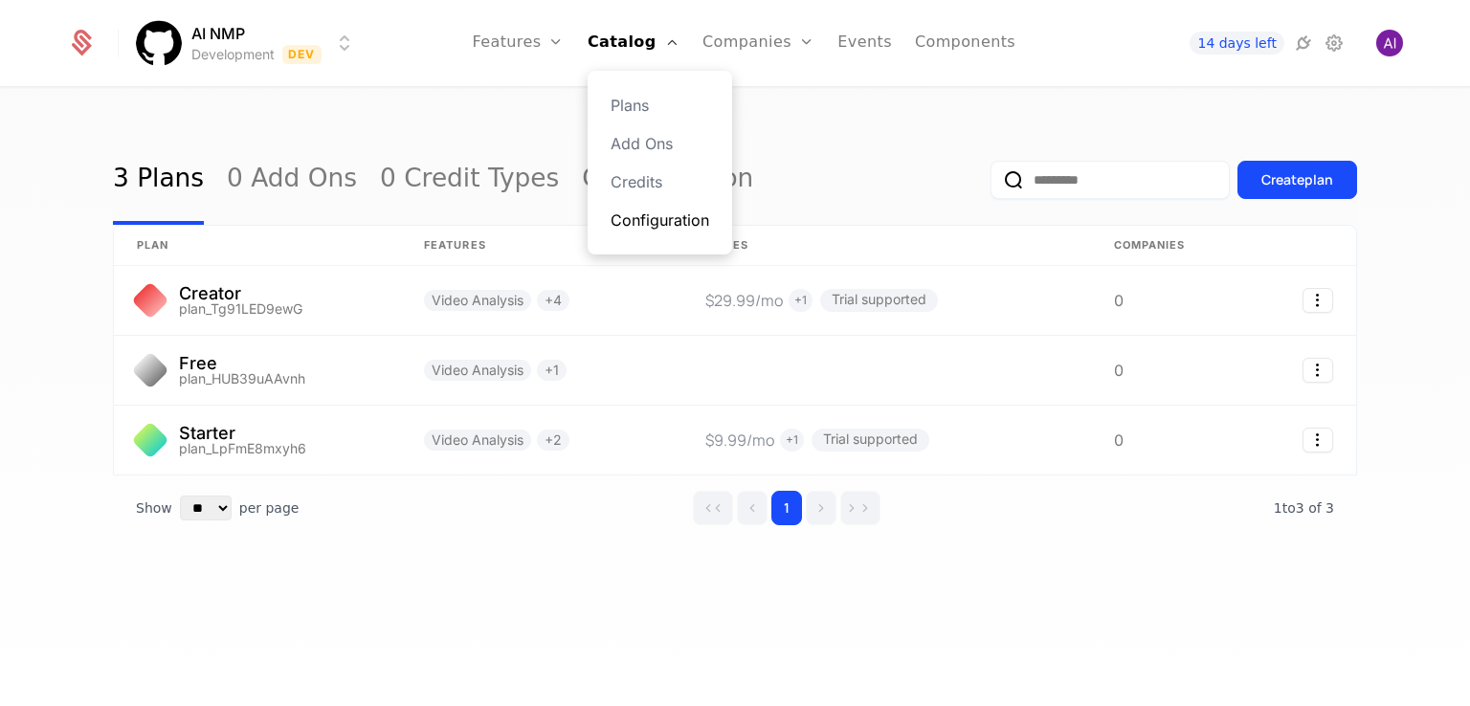
click at [650, 218] on link "Configuration" at bounding box center [660, 220] width 99 height 23
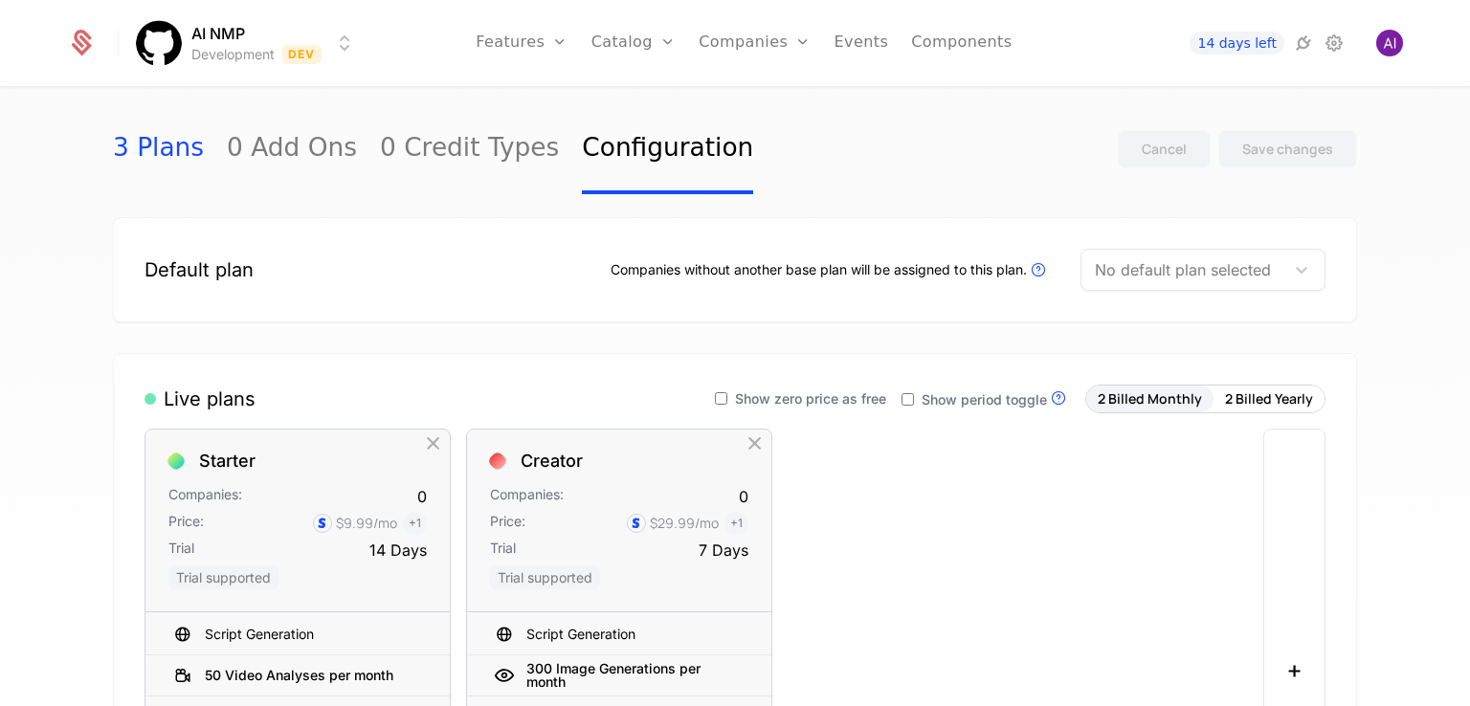
click at [142, 156] on link "3 Plans" at bounding box center [158, 149] width 91 height 90
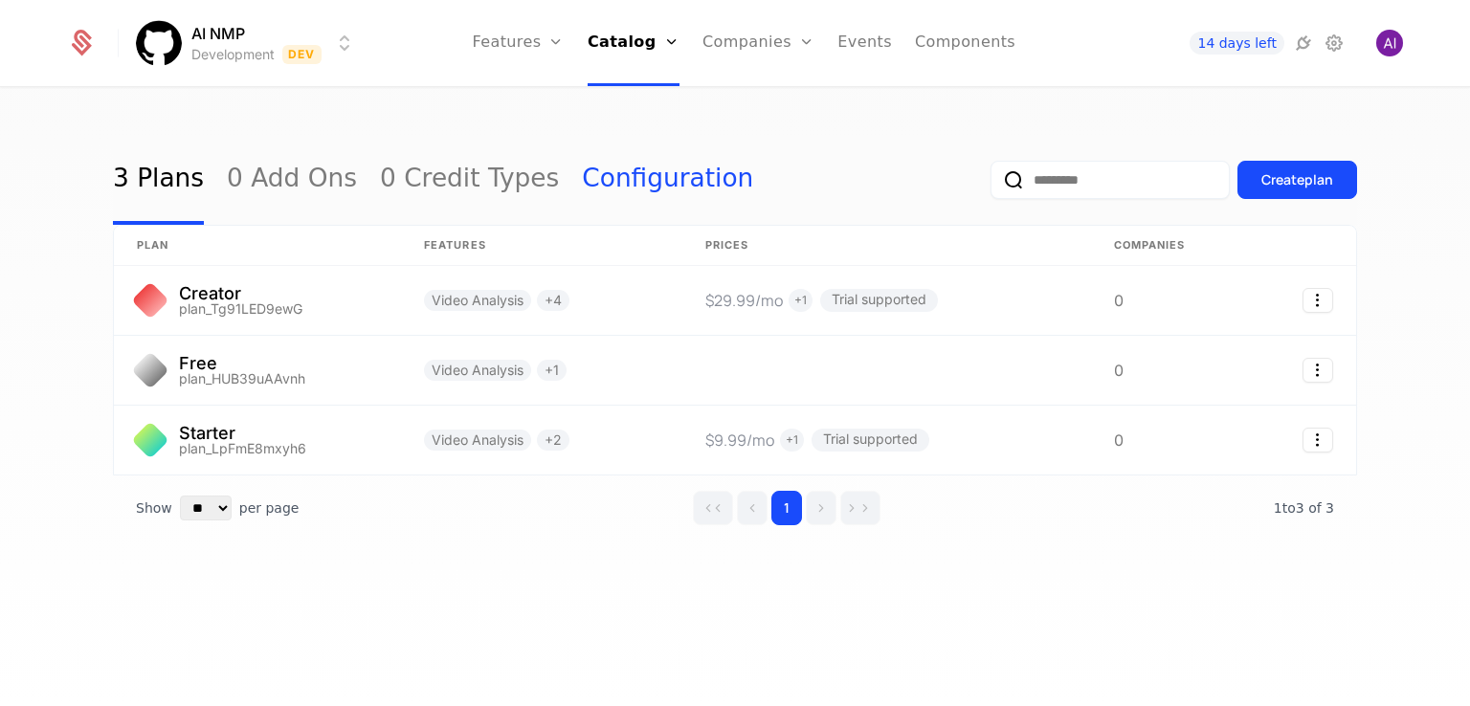
click at [604, 181] on link "Configuration" at bounding box center [667, 180] width 171 height 90
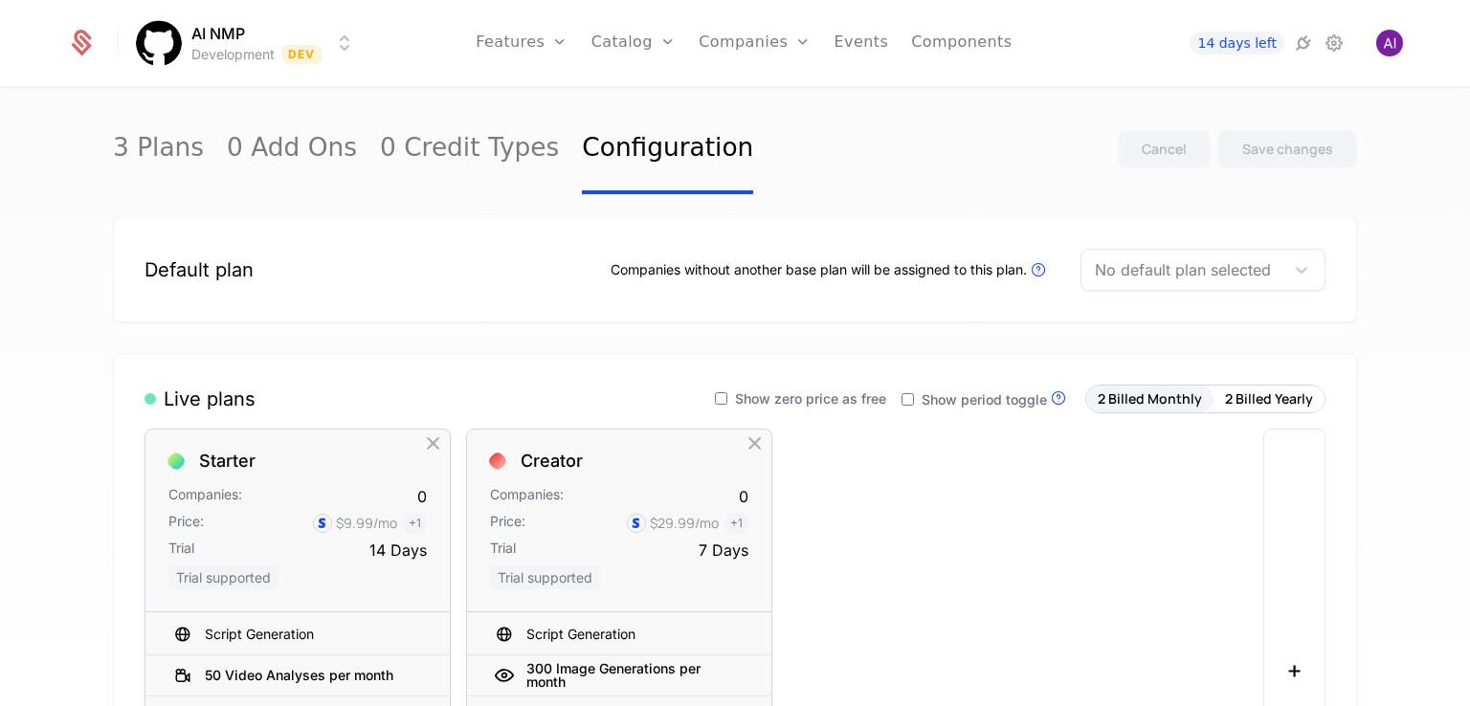
scroll to position [191, 0]
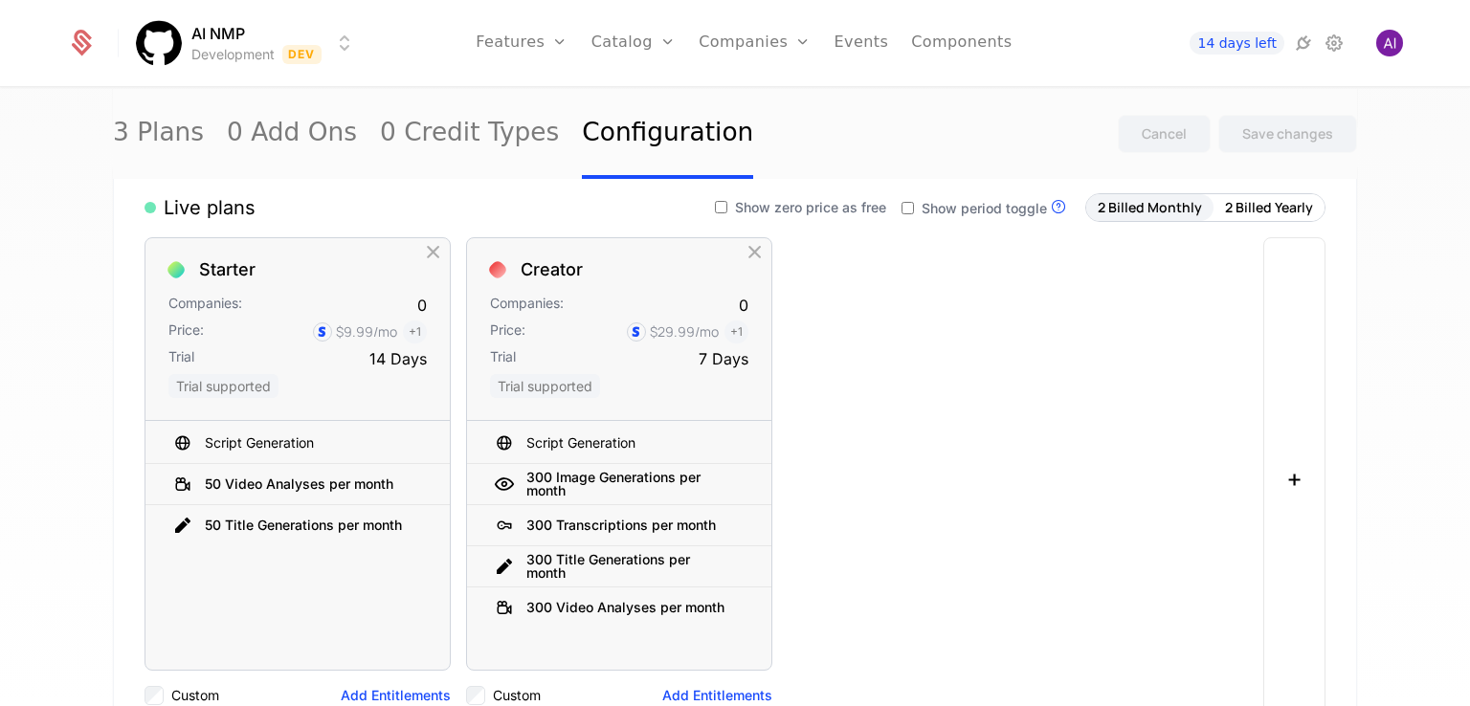
click at [927, 374] on div "Starter Companies: 0 Price: $9.99 /mo + 1 Trial 14 Days Trial supported Script …" at bounding box center [698, 478] width 1107 height 483
click at [557, 97] on link "Features" at bounding box center [543, 105] width 88 height 23
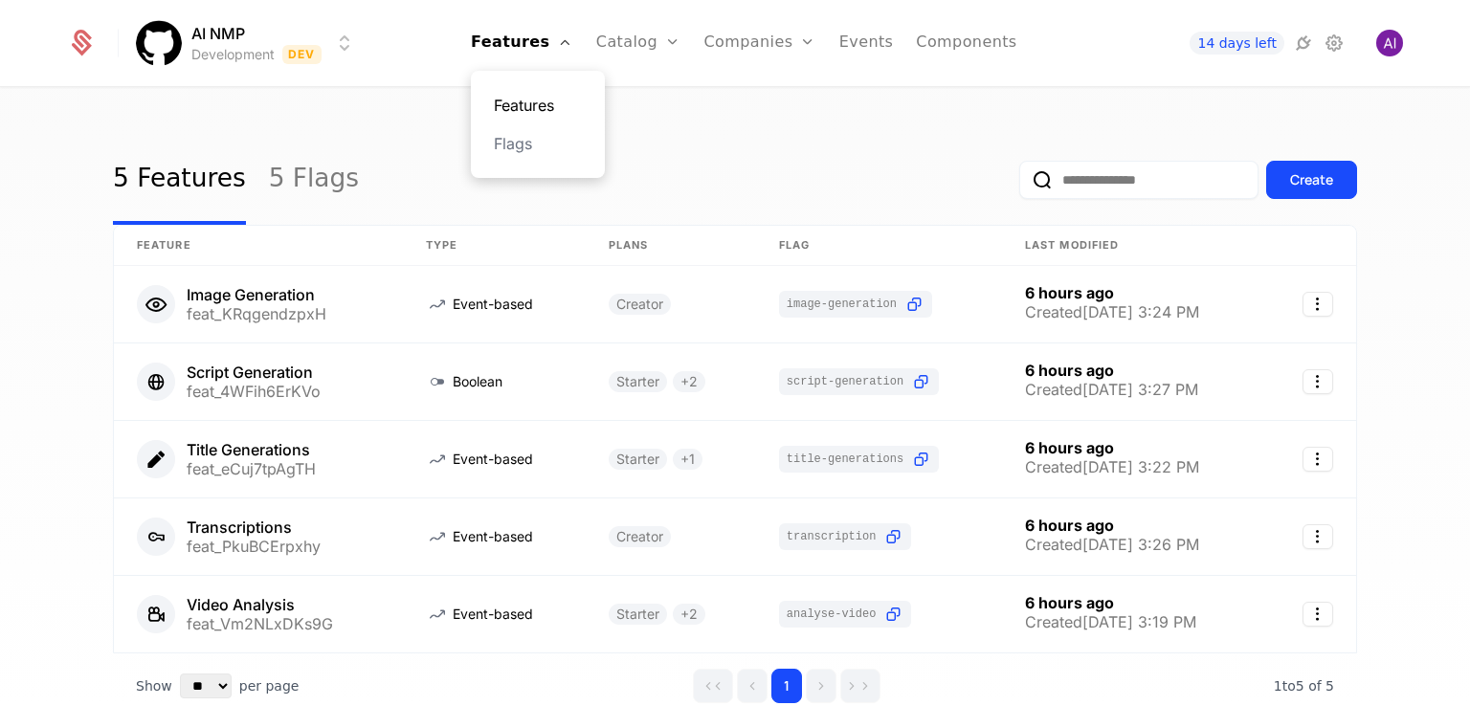
click at [551, 110] on link "Features" at bounding box center [538, 105] width 88 height 23
click at [80, 45] on icon at bounding box center [83, 39] width 18 height 18
click at [569, 102] on link "Features" at bounding box center [538, 105] width 88 height 23
click at [636, 101] on link "Plans" at bounding box center [668, 105] width 99 height 23
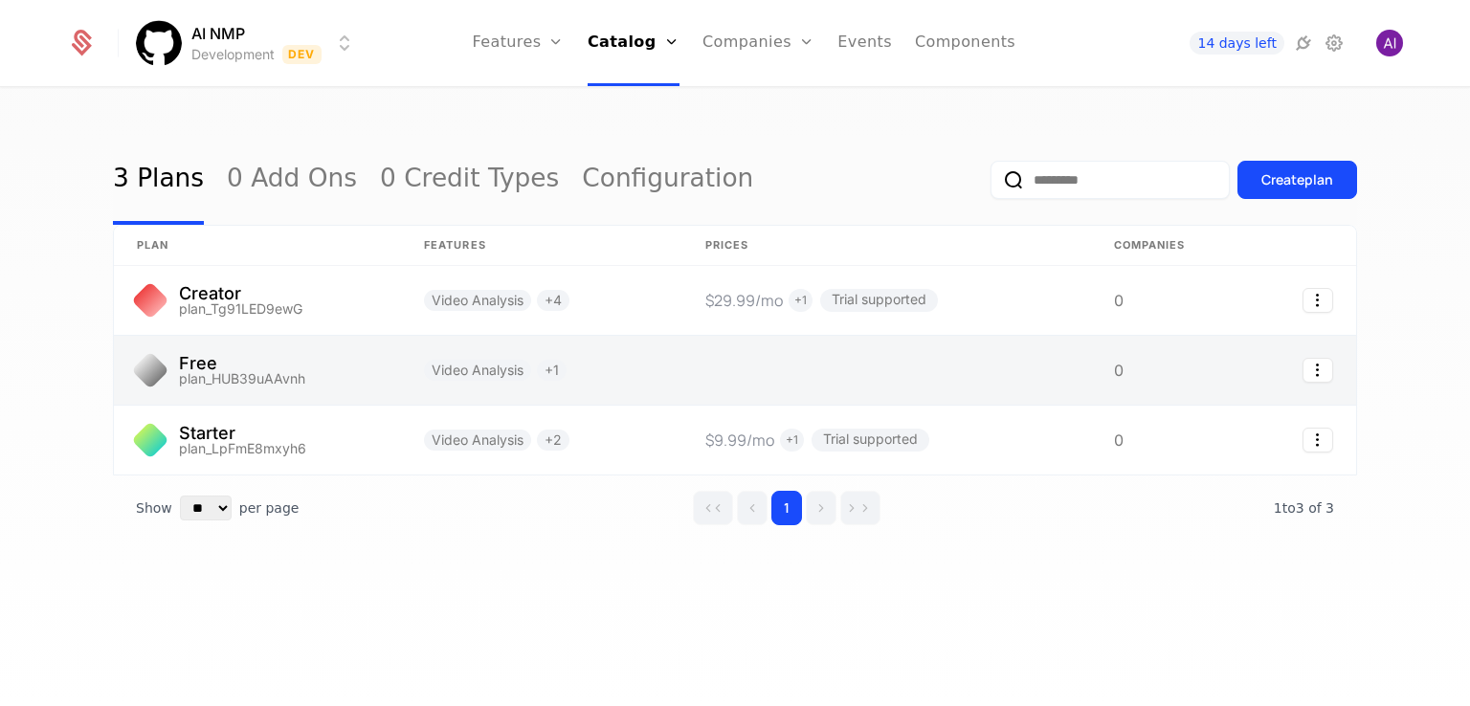
click at [351, 370] on link at bounding box center [257, 370] width 287 height 69
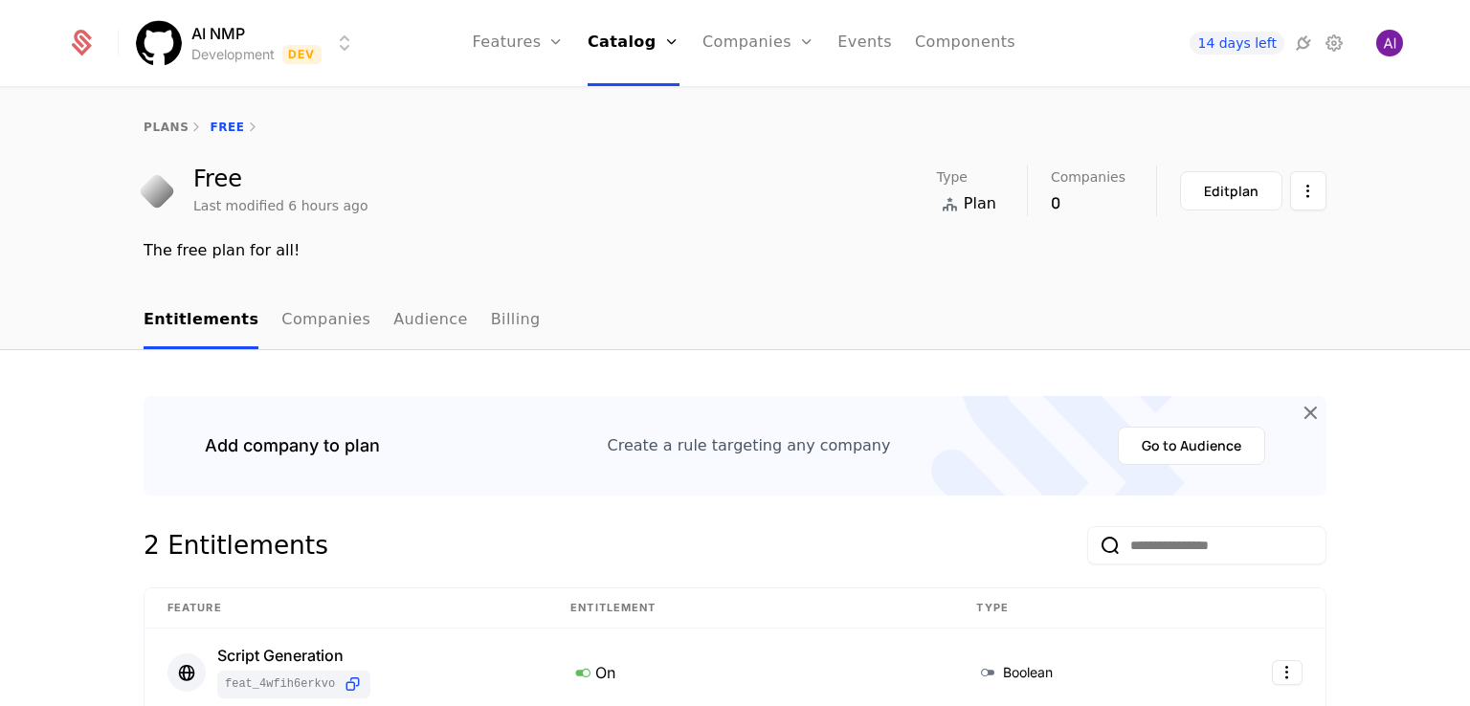
click at [735, 246] on div "The free plan for all!" at bounding box center [735, 250] width 1183 height 23
click at [915, 34] on link "Components" at bounding box center [965, 43] width 100 height 86
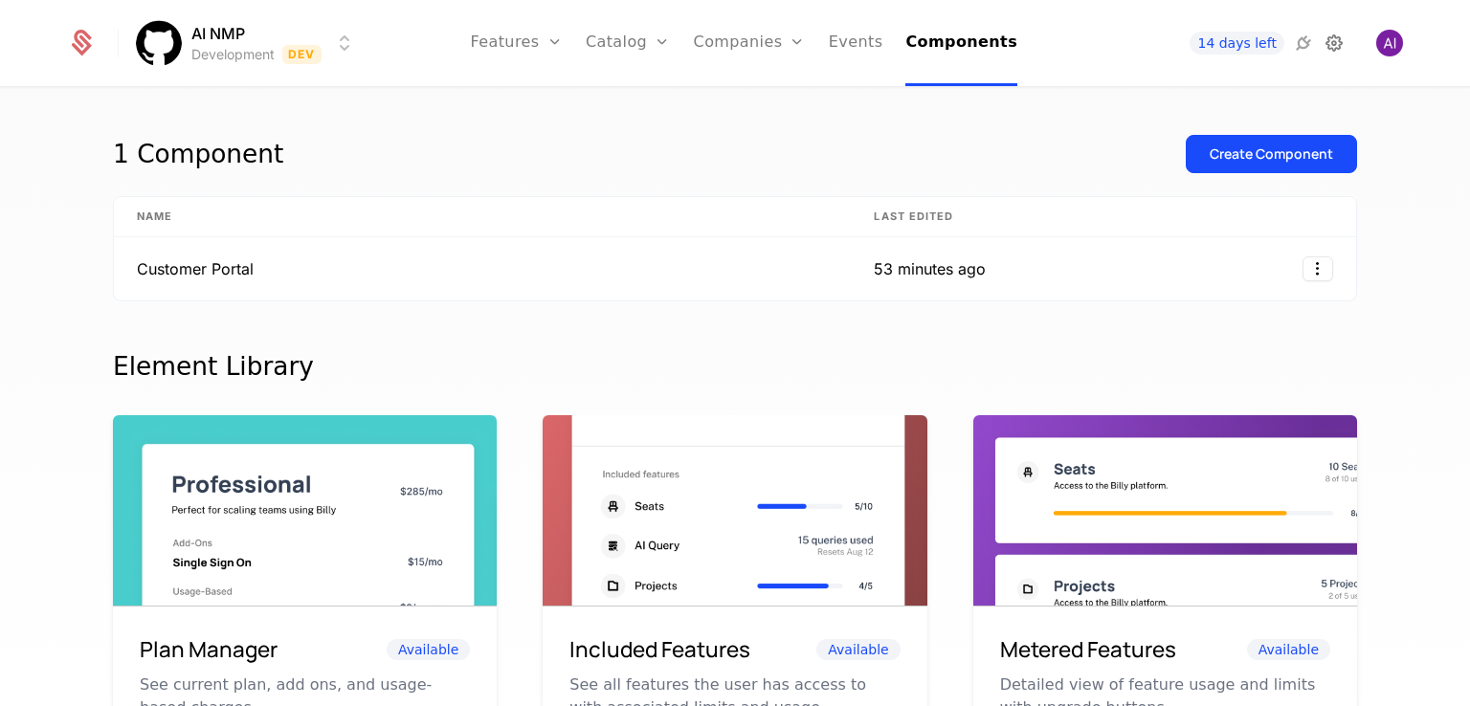
click at [1209, 39] on icon at bounding box center [1334, 43] width 23 height 23
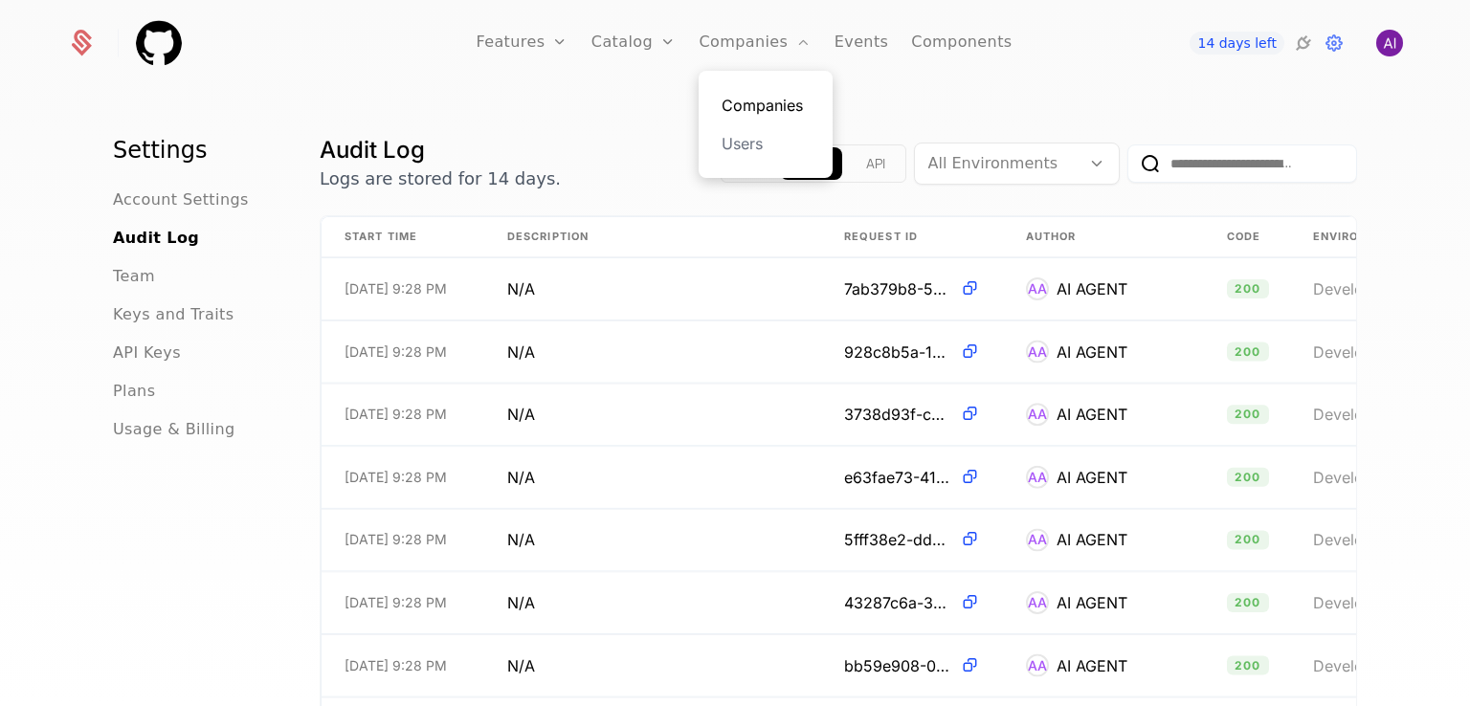
click at [764, 103] on link "Companies" at bounding box center [766, 105] width 88 height 23
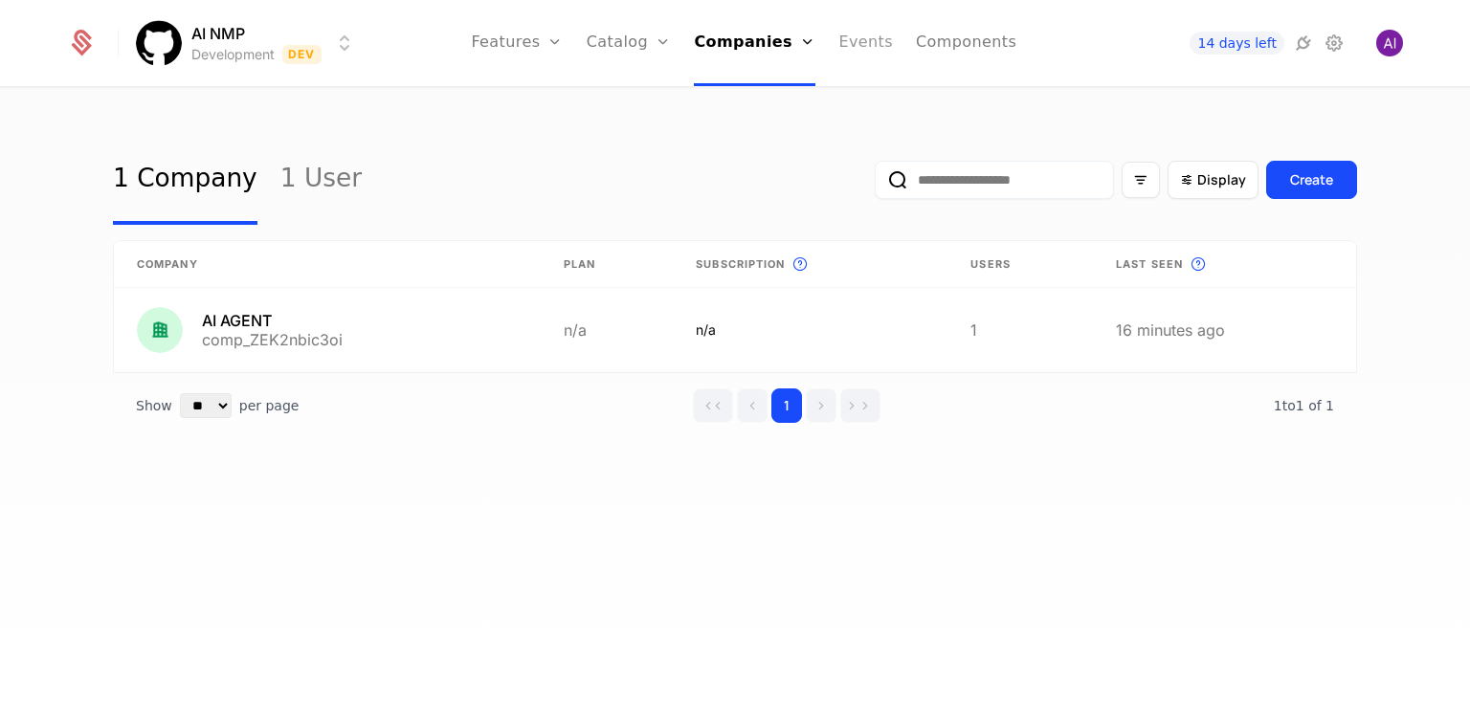
click at [878, 44] on link "Events" at bounding box center [865, 43] width 55 height 86
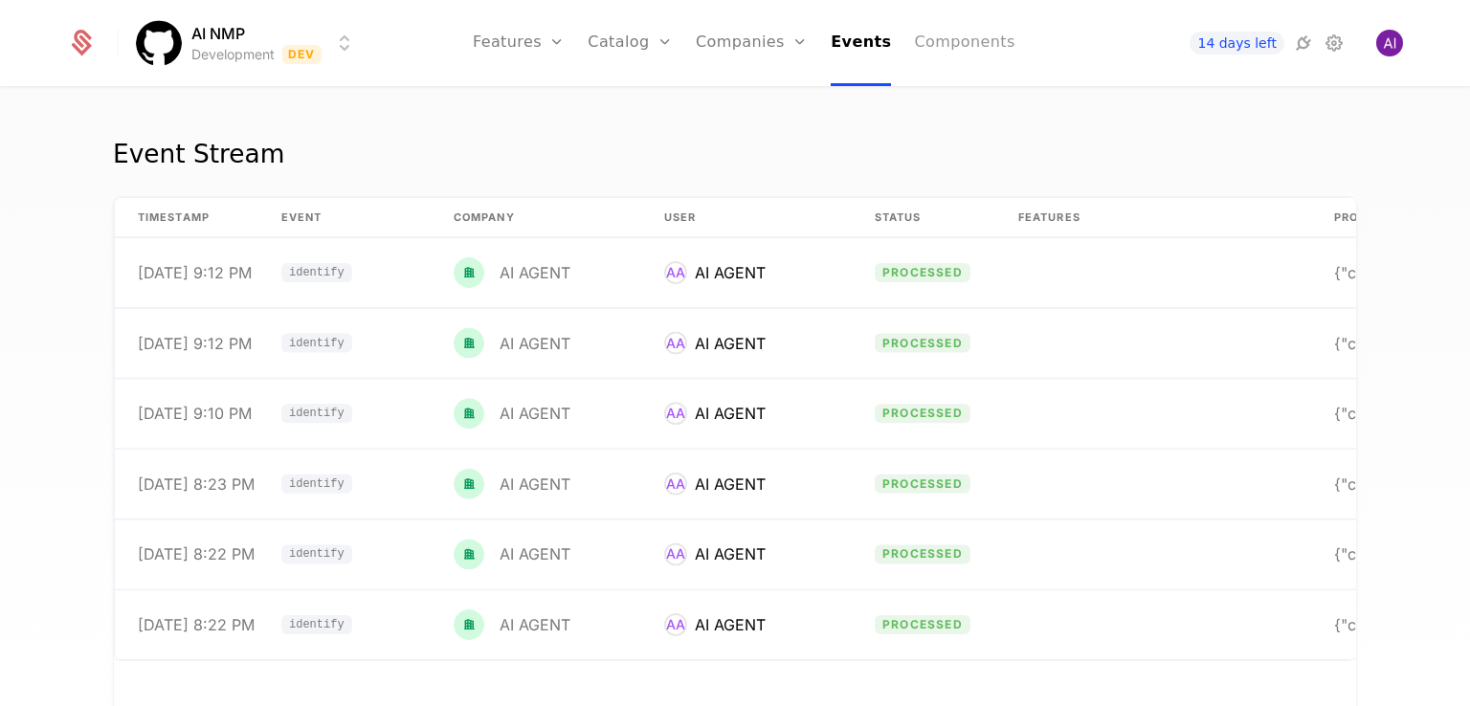
click at [952, 33] on link "Components" at bounding box center [964, 43] width 100 height 86
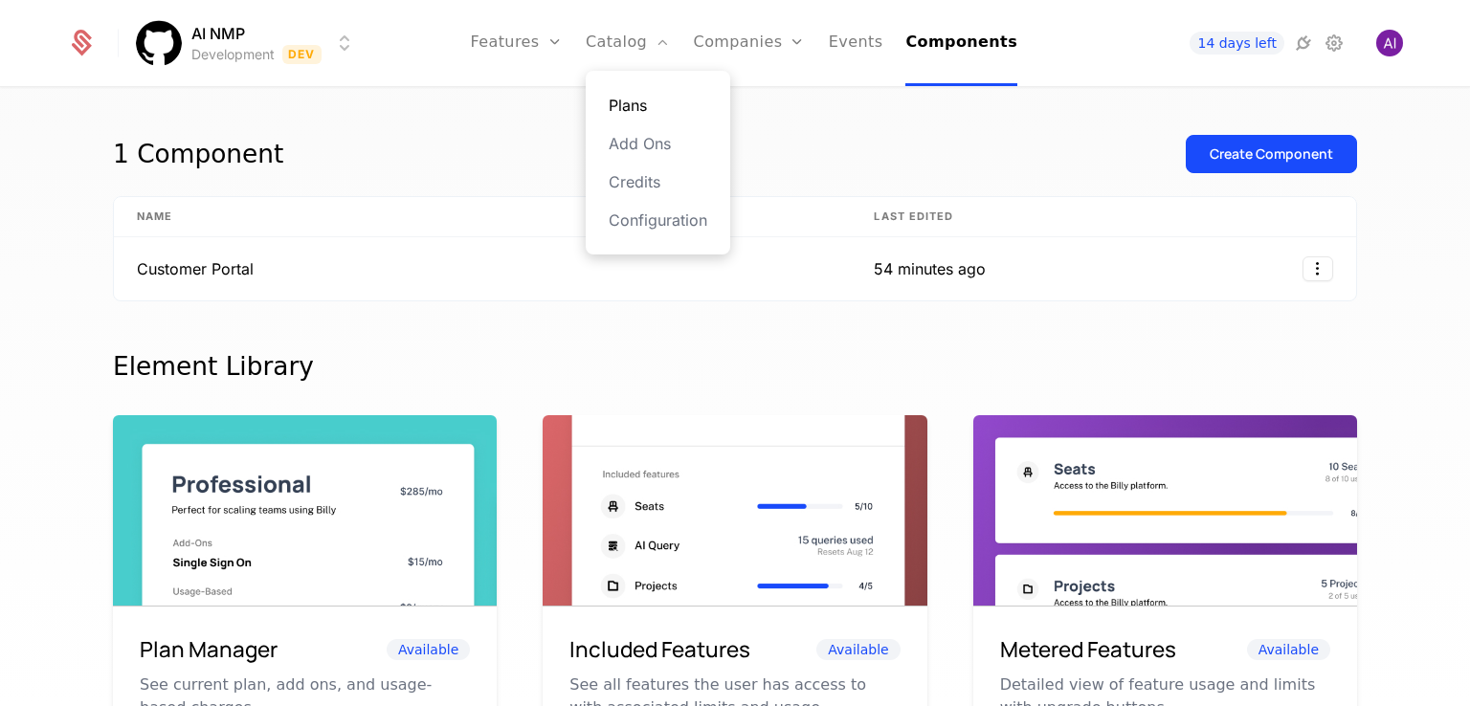
click at [652, 105] on link "Plans" at bounding box center [658, 105] width 99 height 23
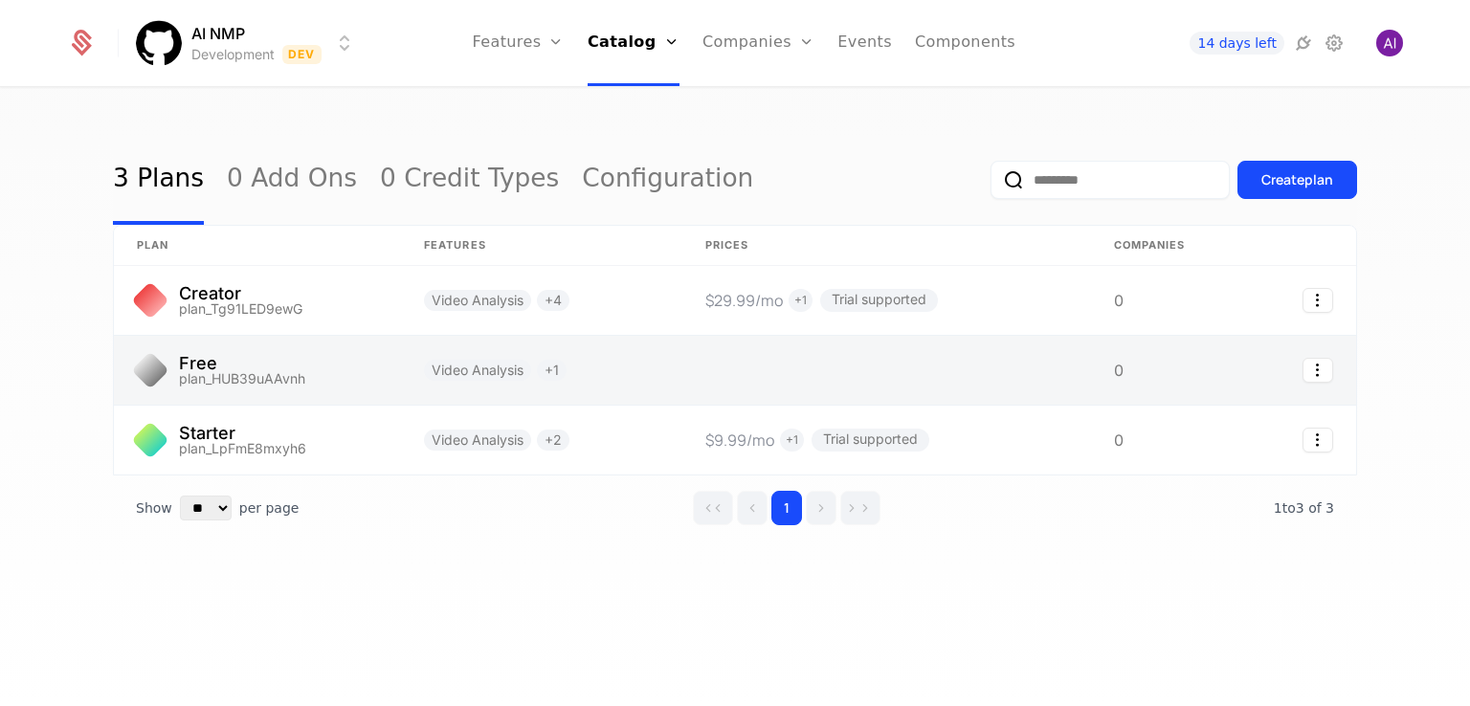
click at [349, 368] on link at bounding box center [257, 370] width 287 height 69
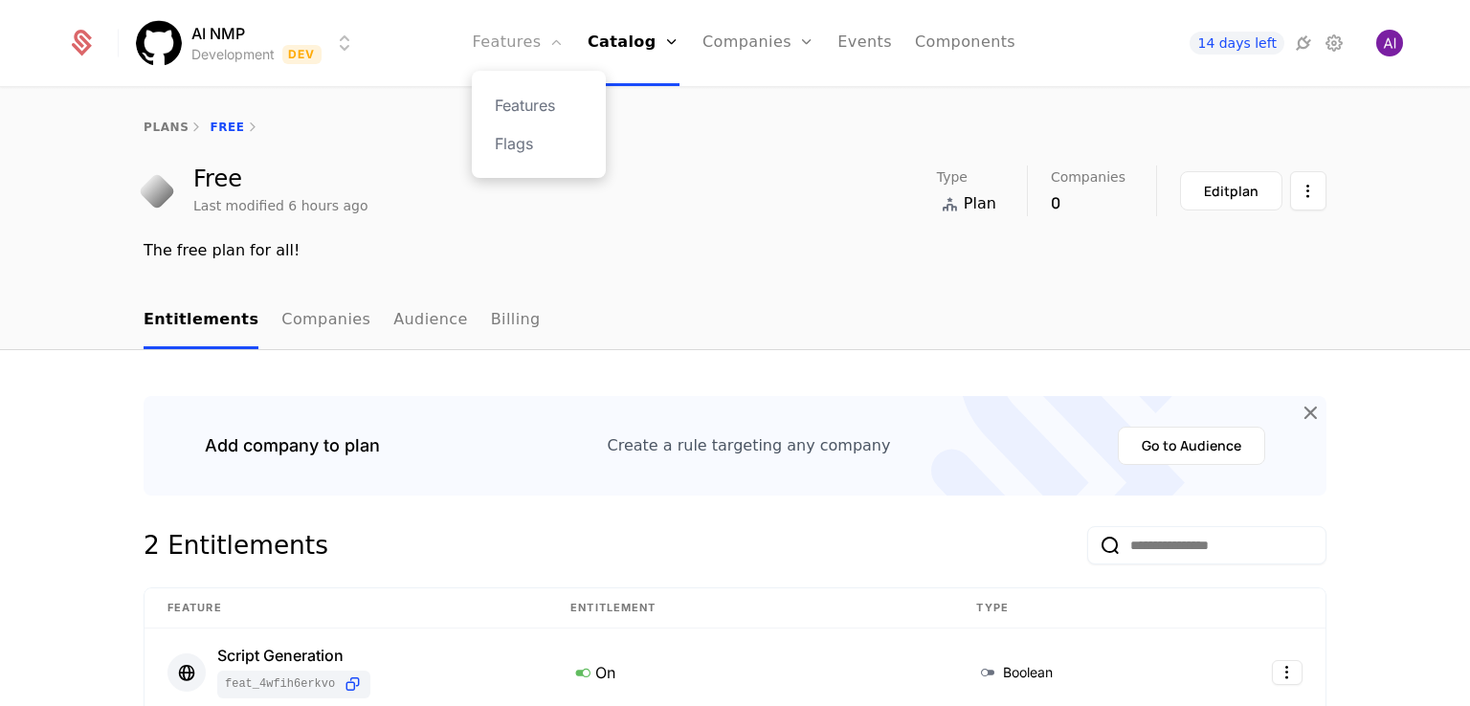
click at [530, 43] on link "Features" at bounding box center [518, 43] width 92 height 86
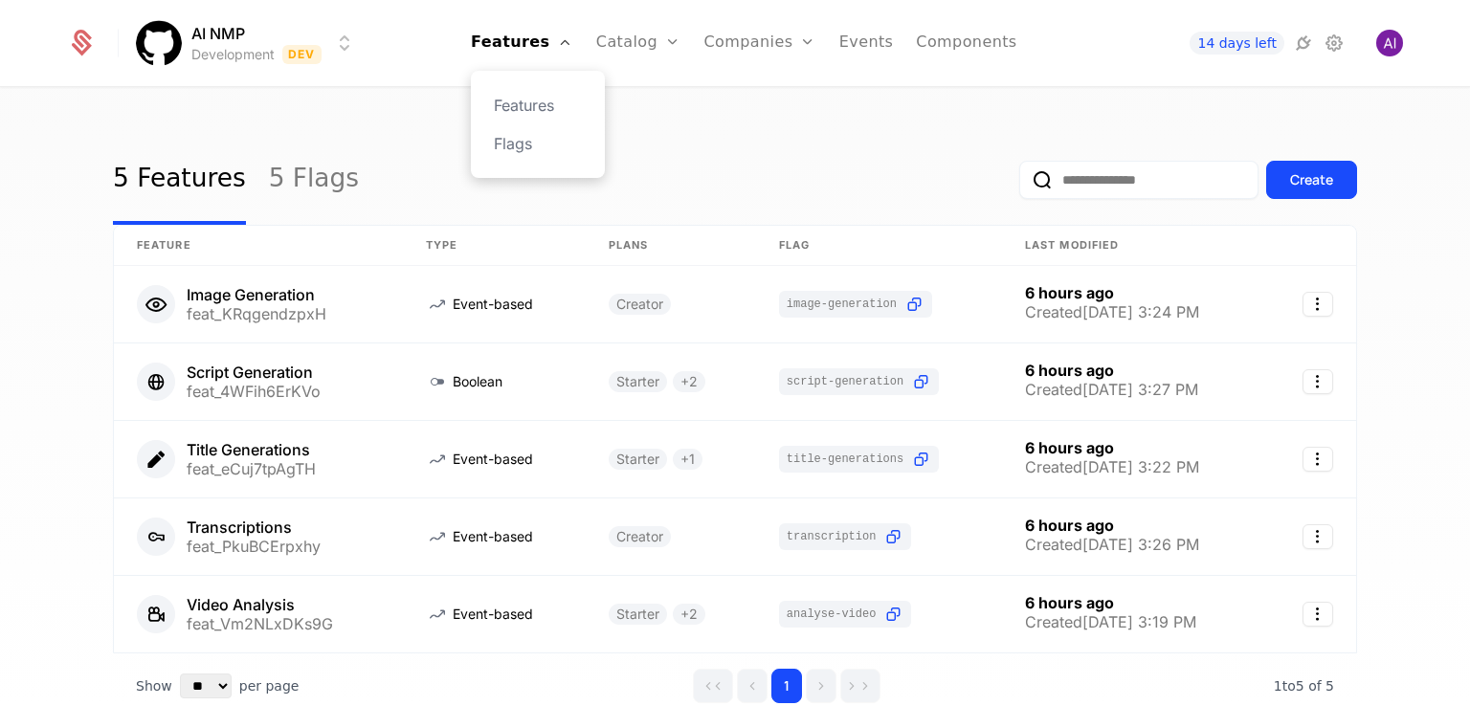
click at [529, 93] on div "Features Flags" at bounding box center [538, 124] width 134 height 107
click at [545, 105] on link "Features" at bounding box center [538, 105] width 88 height 23
click at [662, 103] on link "Plans" at bounding box center [668, 105] width 99 height 23
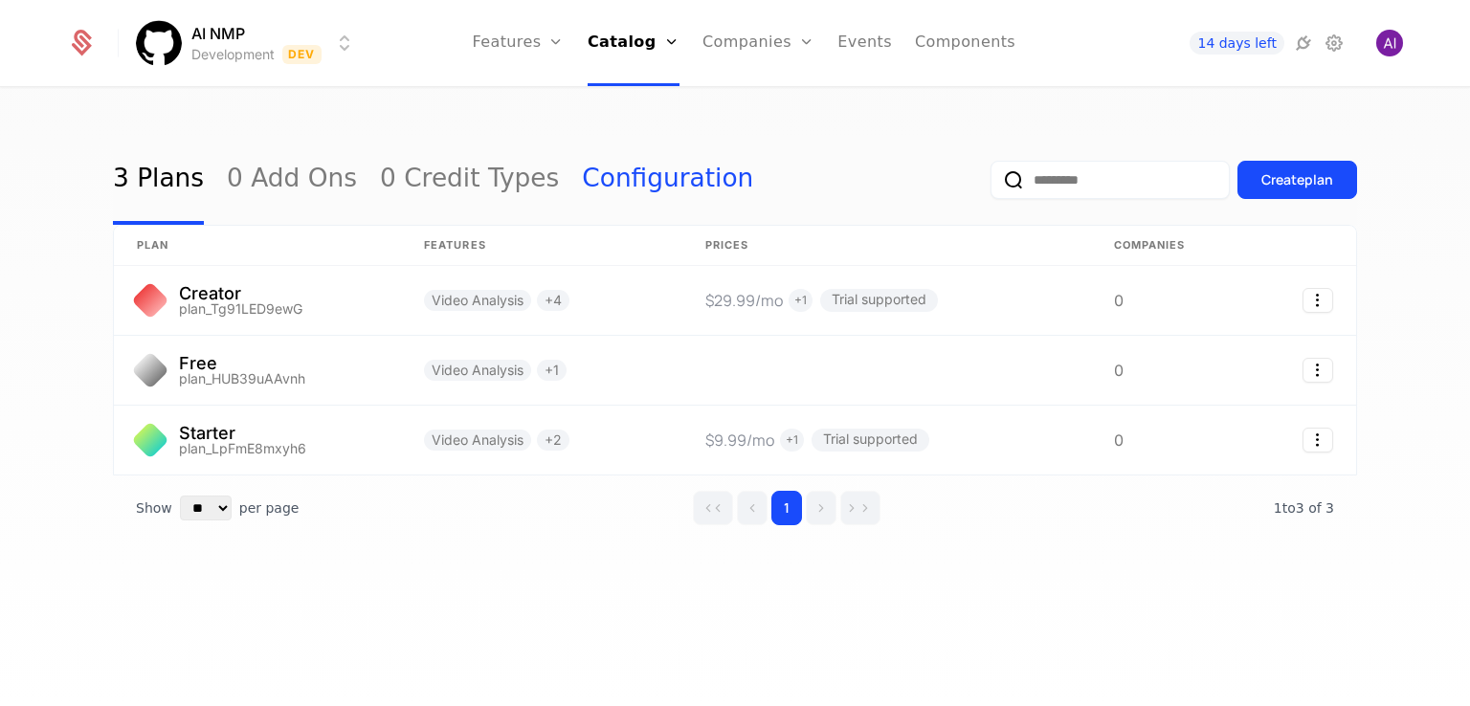
click at [582, 185] on link "Configuration" at bounding box center [667, 180] width 171 height 90
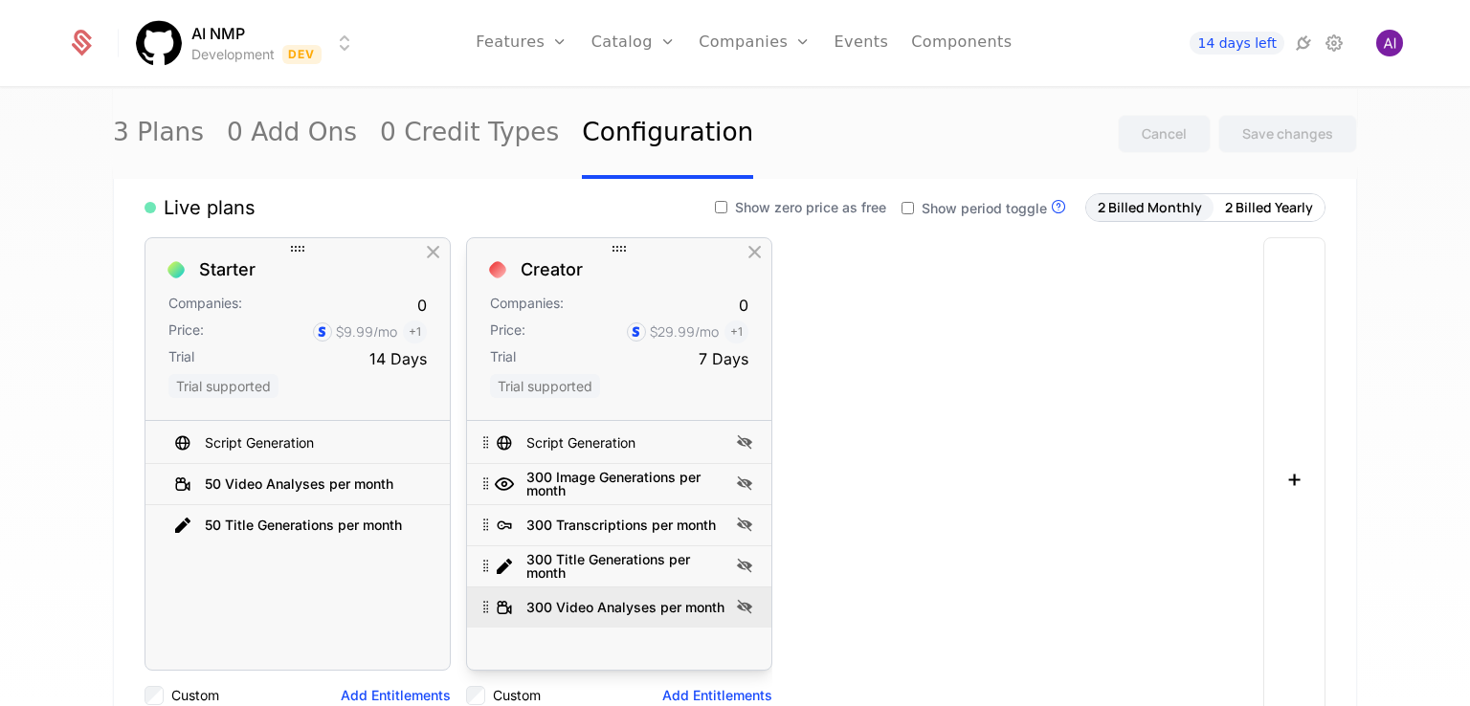
scroll to position [383, 0]
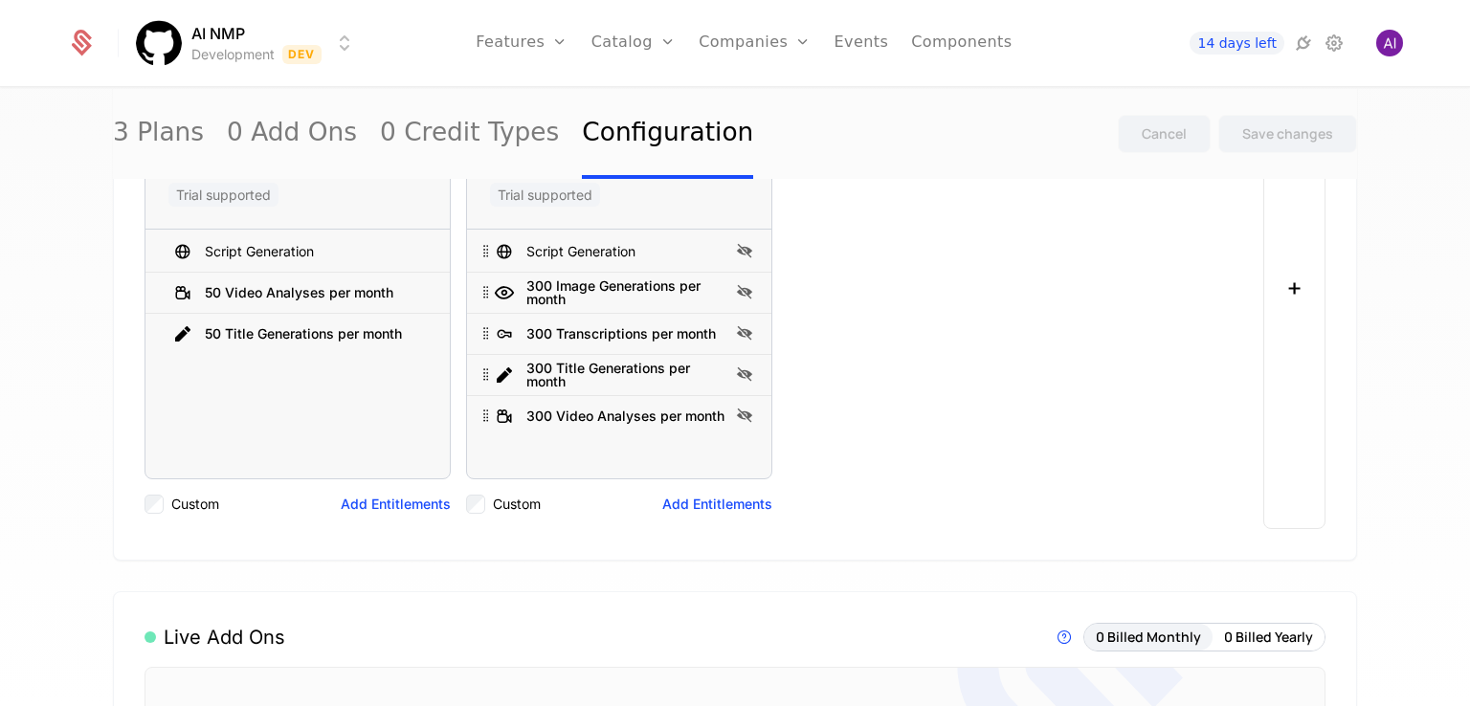
click at [479, 502] on div "Custom" at bounding box center [503, 504] width 75 height 19
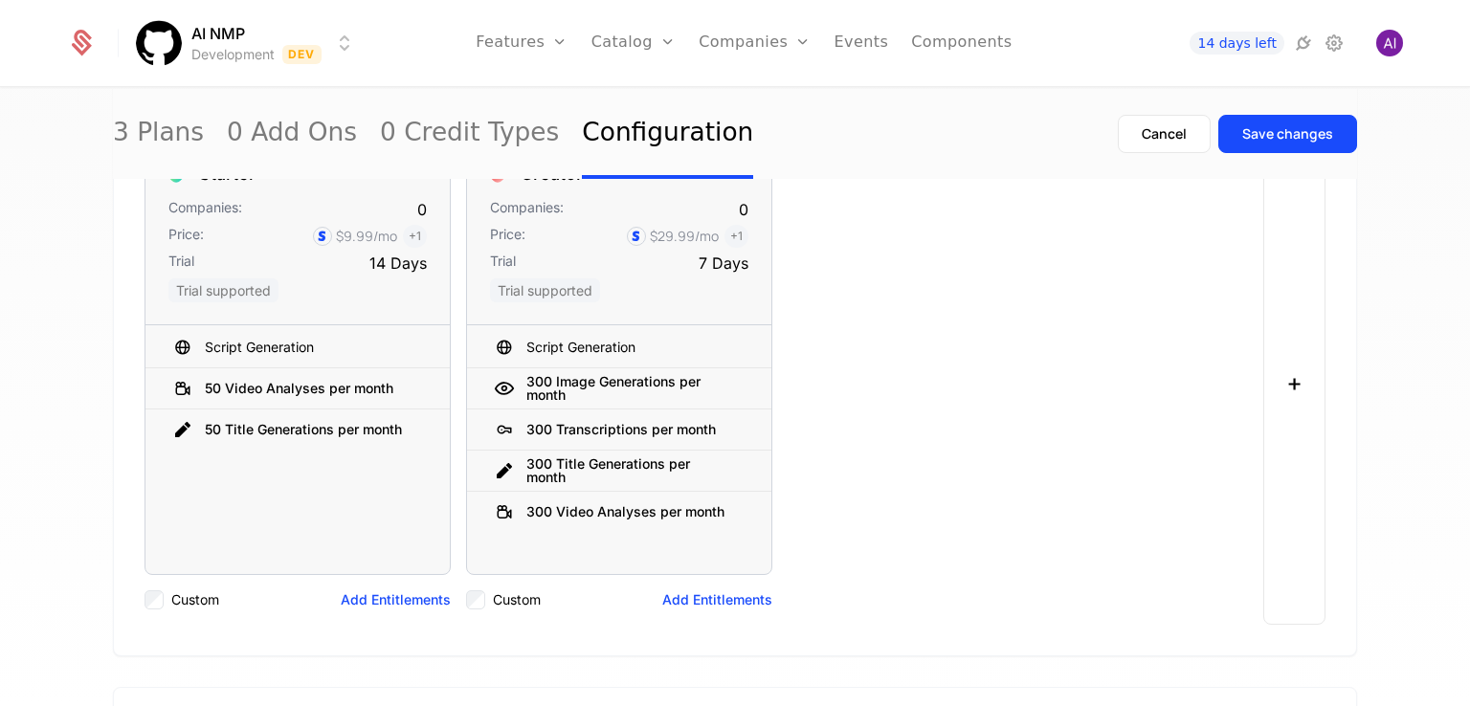
scroll to position [0, 0]
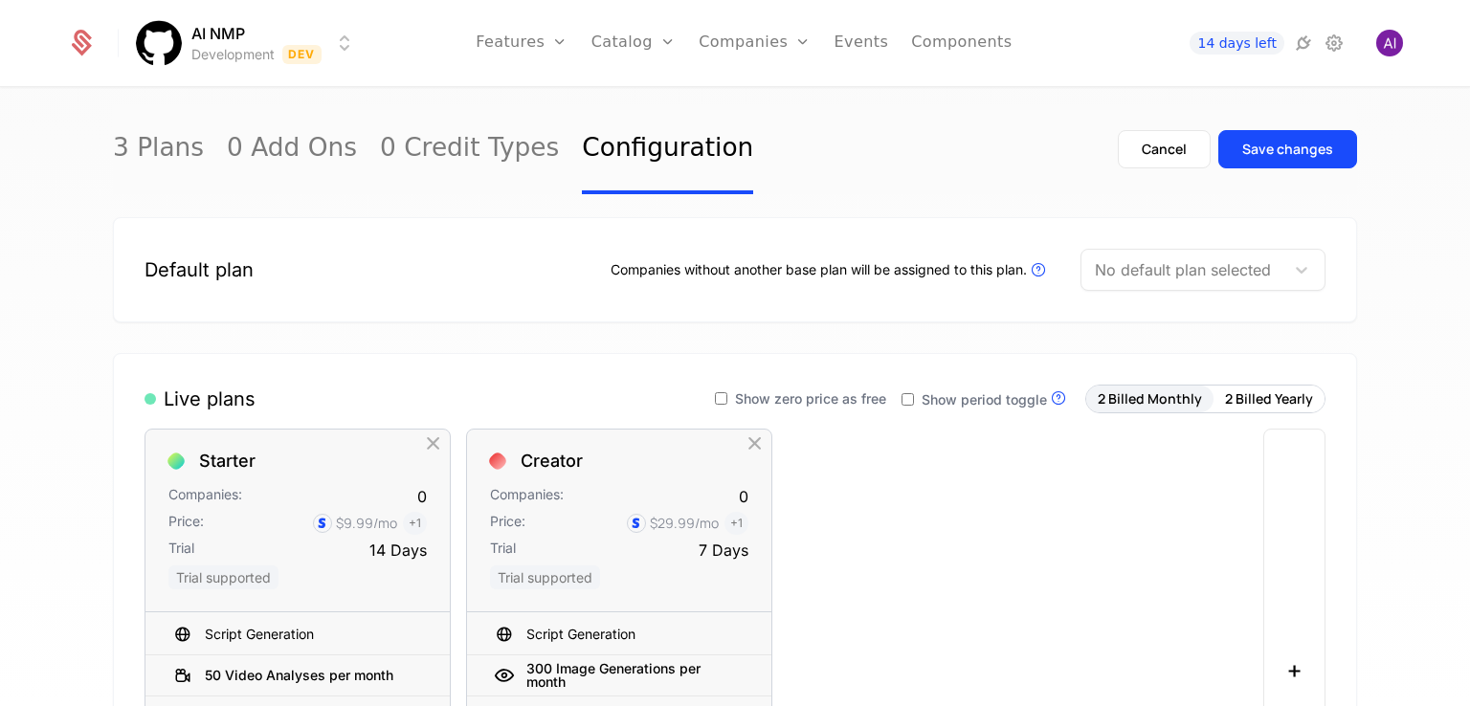
click at [1152, 269] on div at bounding box center [1183, 270] width 176 height 27
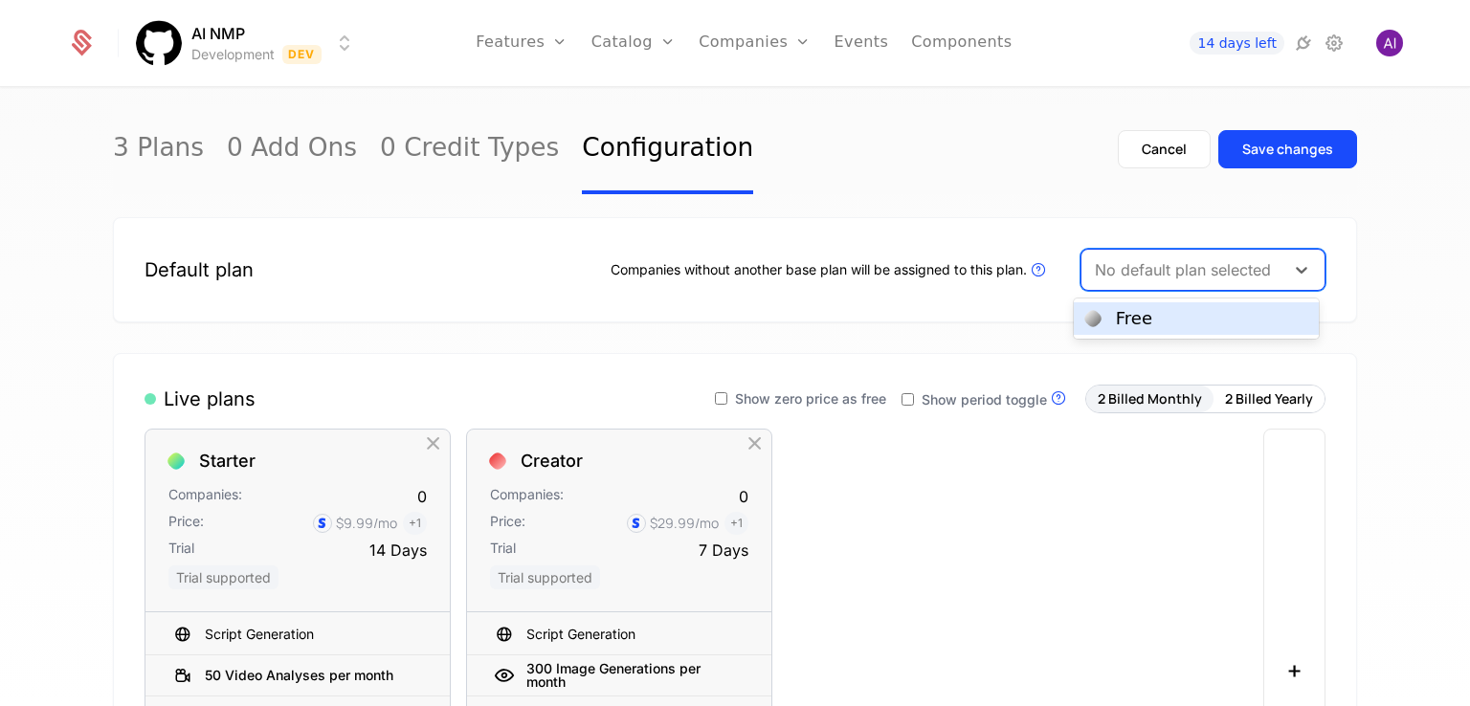
click at [1156, 311] on div "Free" at bounding box center [1196, 318] width 222 height 17
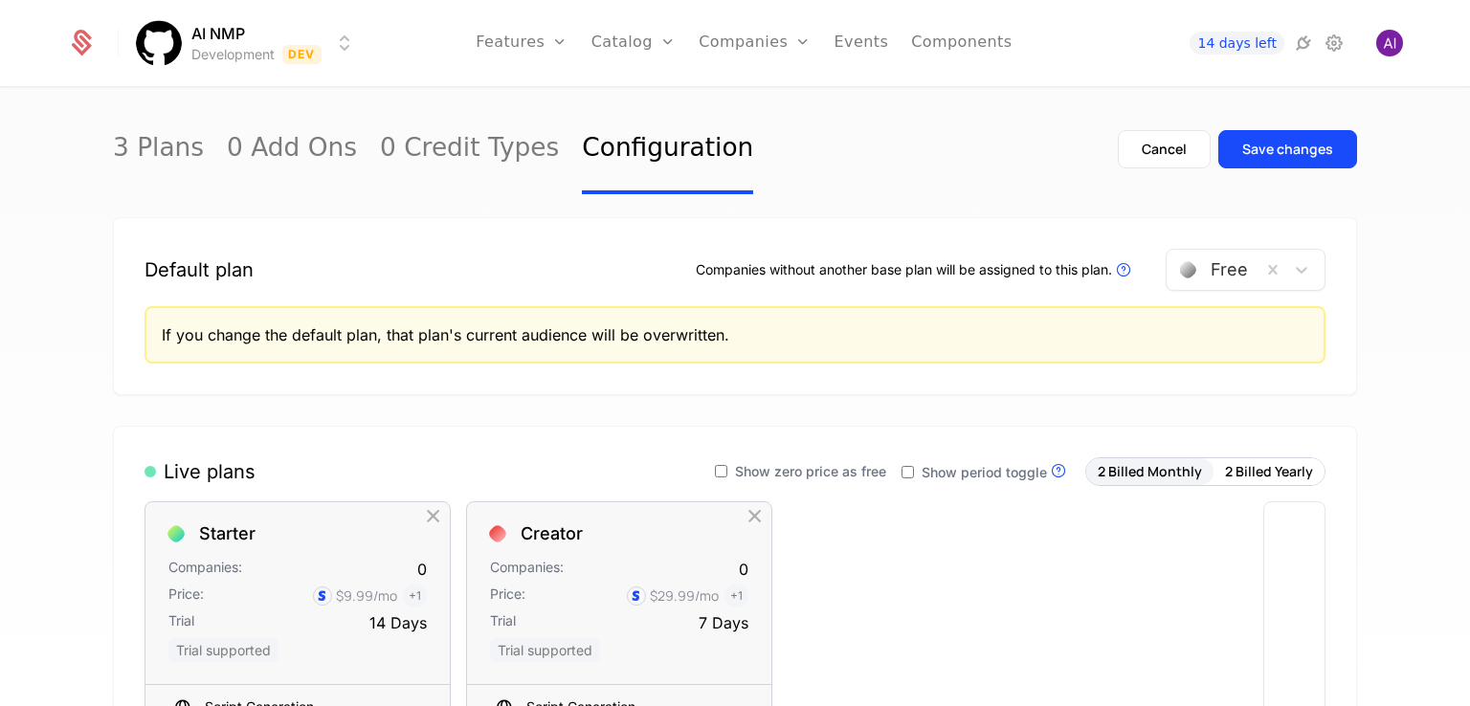
click at [343, 315] on div "If you change the default plan, that plan's current audience will be overwritte…" at bounding box center [735, 334] width 1181 height 57
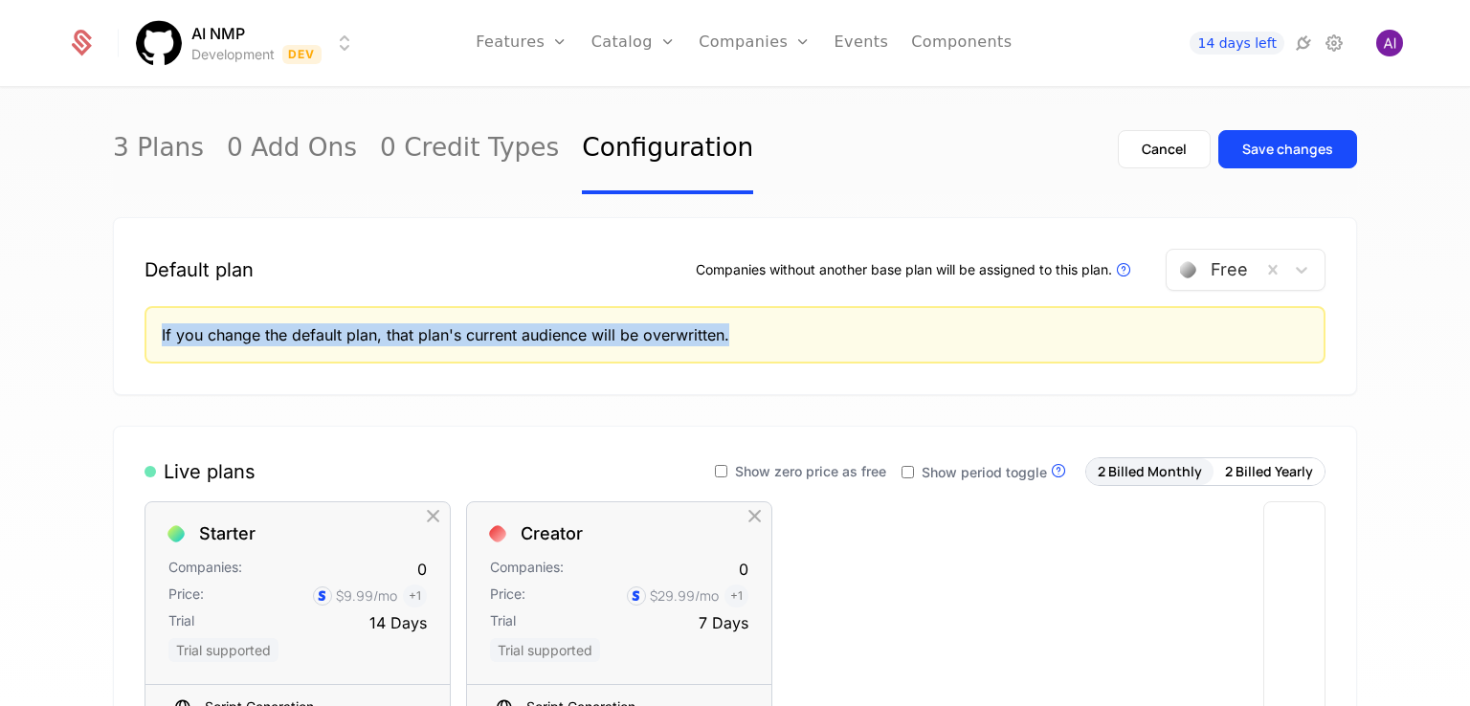
click at [343, 315] on div "If you change the default plan, that plan's current audience will be overwritte…" at bounding box center [735, 334] width 1181 height 57
click at [812, 332] on div "If you change the default plan, that plan's current audience will be overwritte…" at bounding box center [735, 335] width 1147 height 23
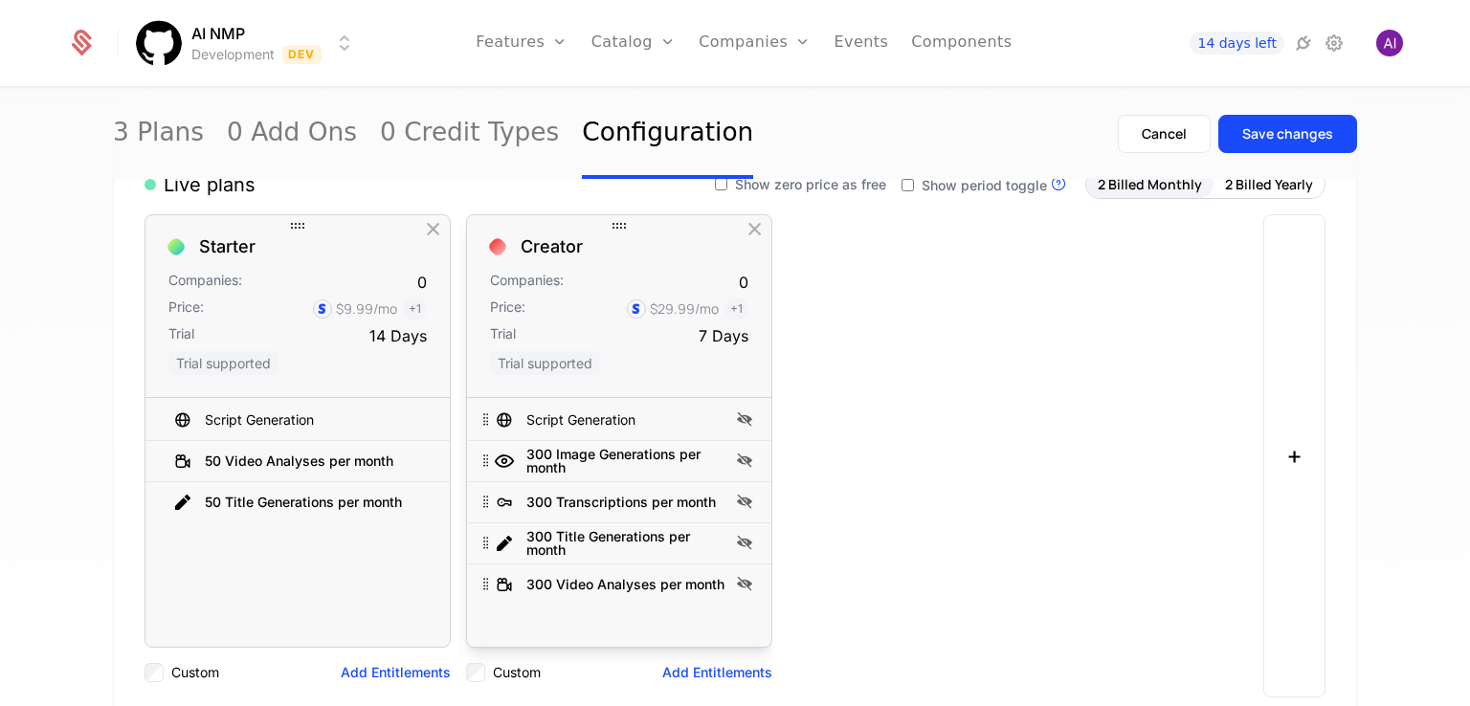
scroll to position [96, 0]
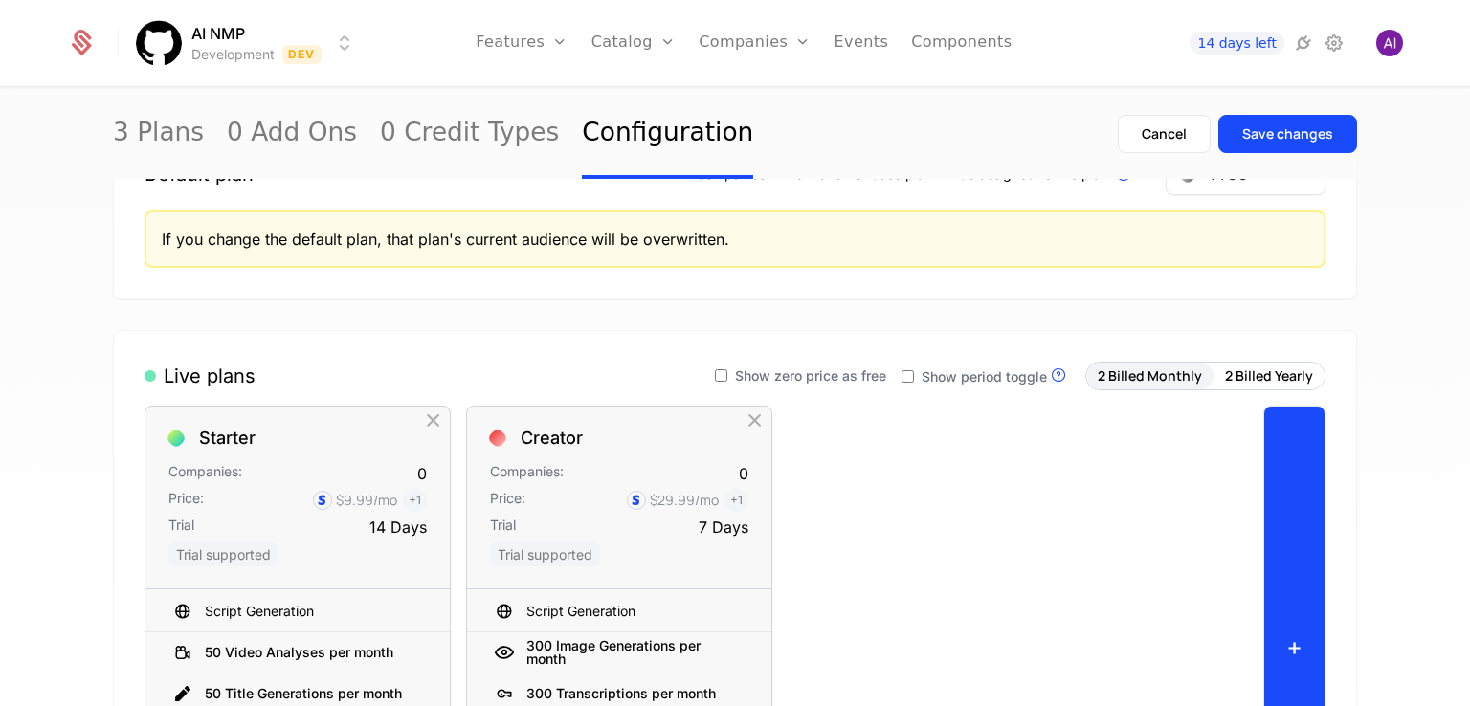
click at [1209, 594] on button "+" at bounding box center [1294, 647] width 62 height 483
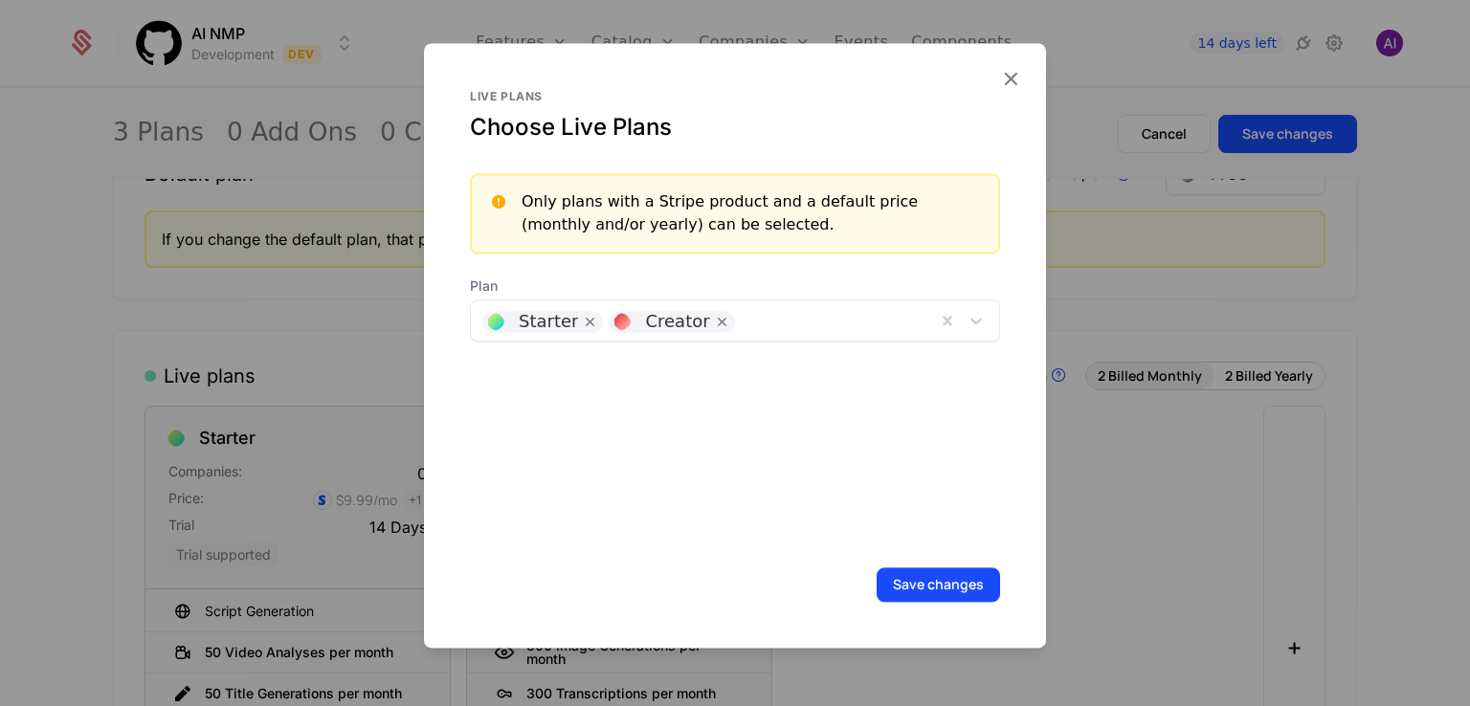
click at [816, 323] on div at bounding box center [835, 318] width 180 height 27
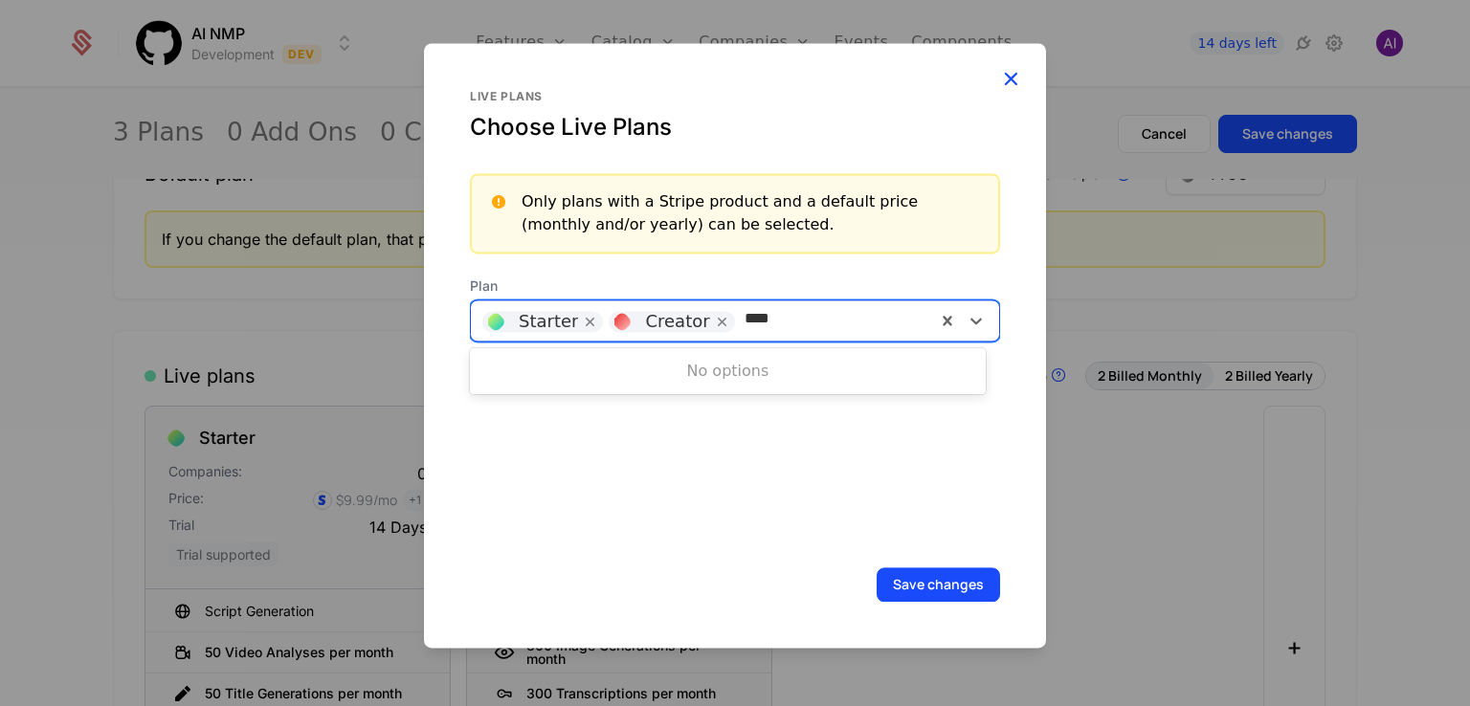
type input "****"
click at [1009, 87] on icon "button" at bounding box center [1010, 78] width 25 height 25
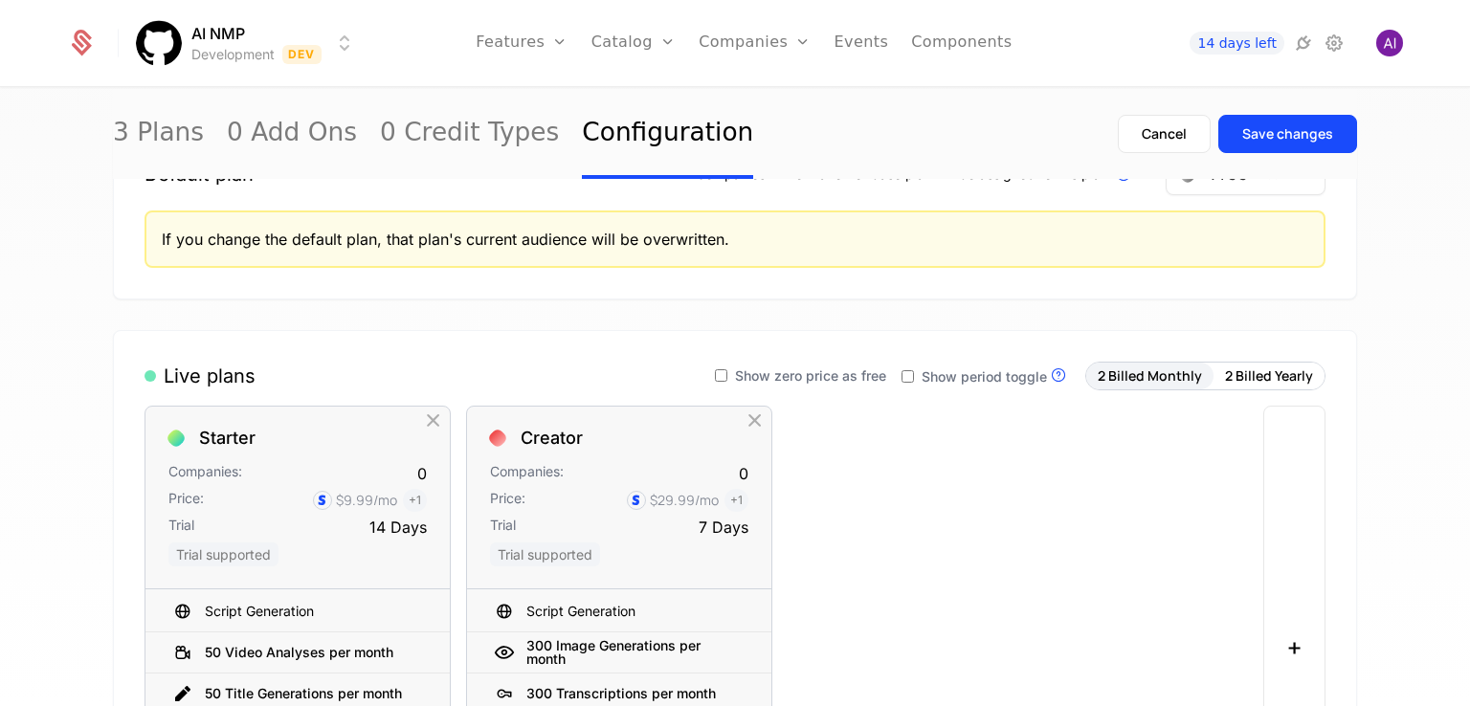
scroll to position [0, 0]
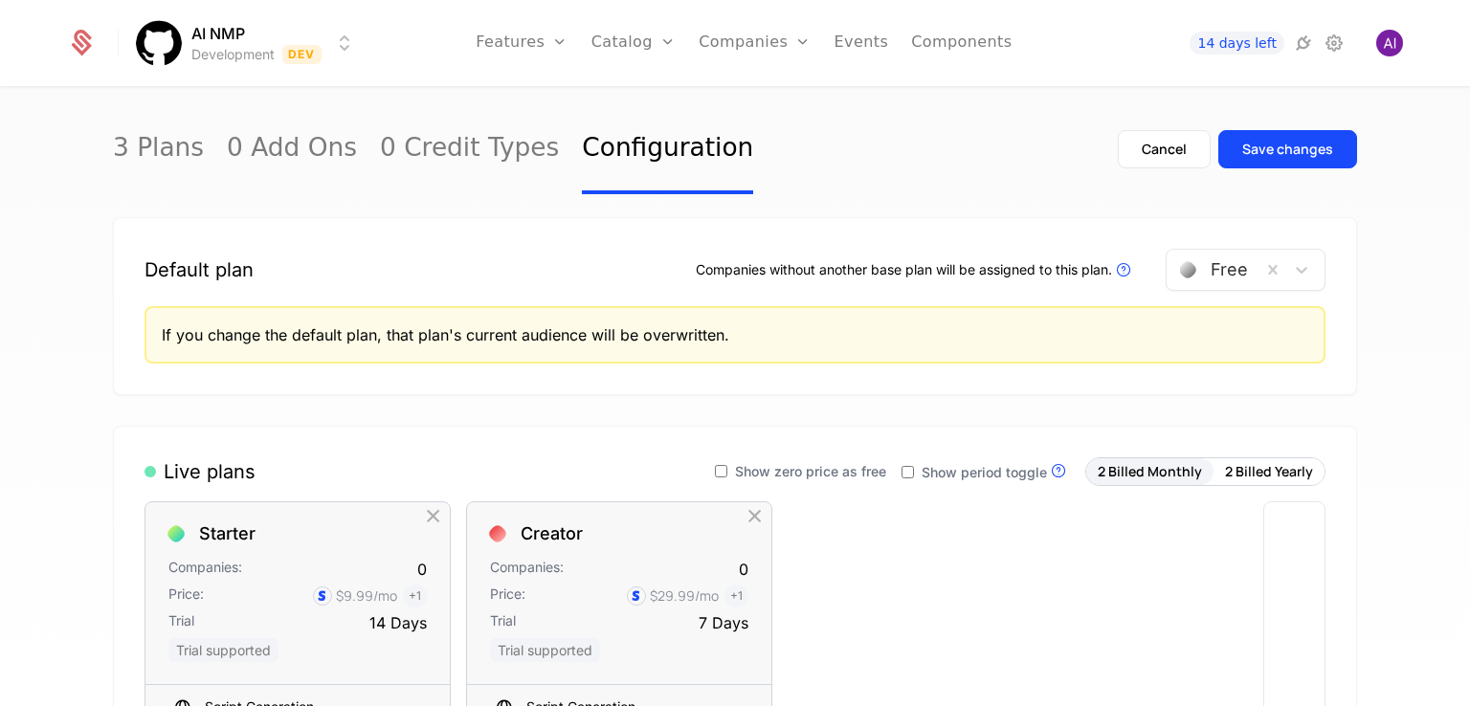
click at [1209, 279] on div at bounding box center [1214, 270] width 68 height 27
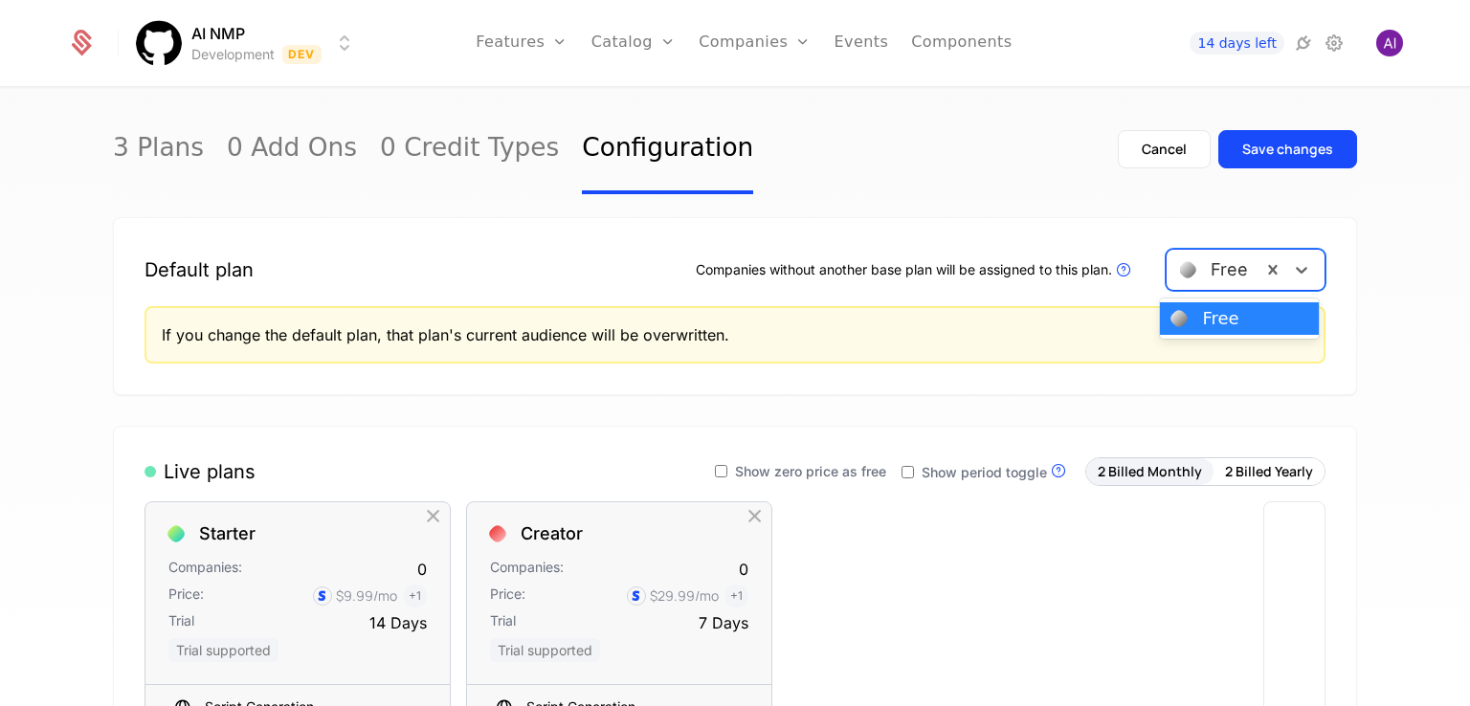
click at [1209, 319] on div "Free" at bounding box center [1220, 318] width 36 height 17
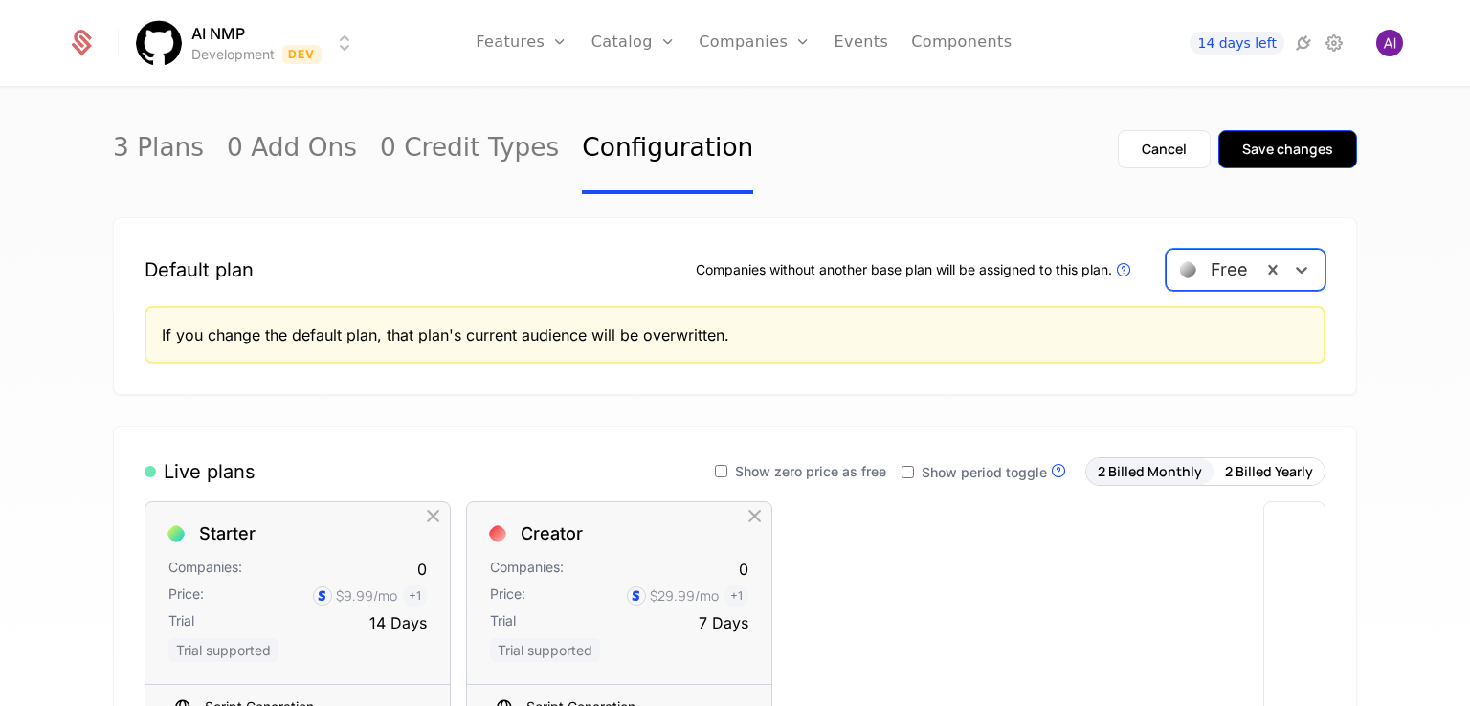
click at [1209, 147] on div "Save changes" at bounding box center [1287, 149] width 91 height 19
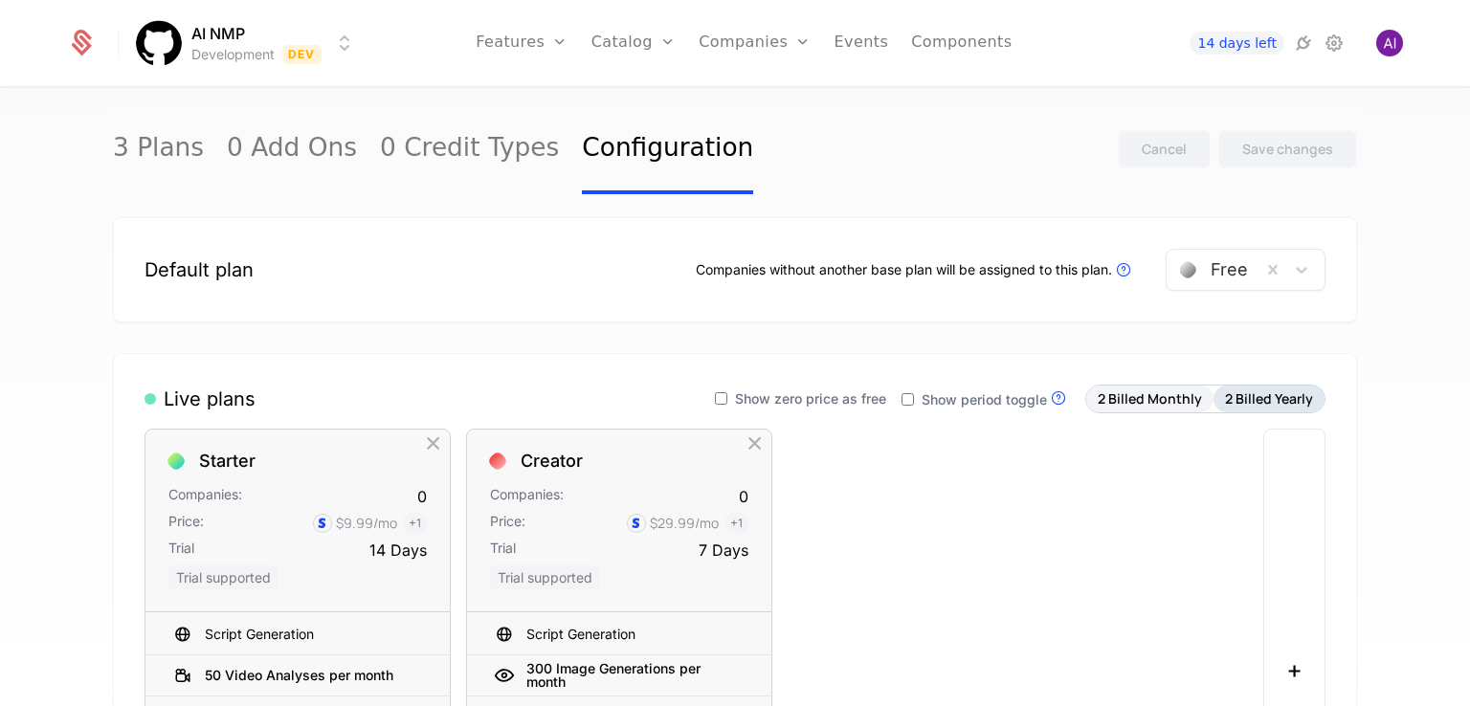
click at [1209, 398] on button "2 Billed Yearly" at bounding box center [1269, 399] width 111 height 27
click at [1174, 402] on button "2 Billed Monthly" at bounding box center [1149, 399] width 127 height 27
click at [745, 402] on span "Show zero price as free" at bounding box center [810, 398] width 151 height 13
click at [939, 393] on span "Show period toggle" at bounding box center [984, 399] width 125 height 13
click at [913, 399] on label "Show period toggle" at bounding box center [974, 399] width 145 height 13
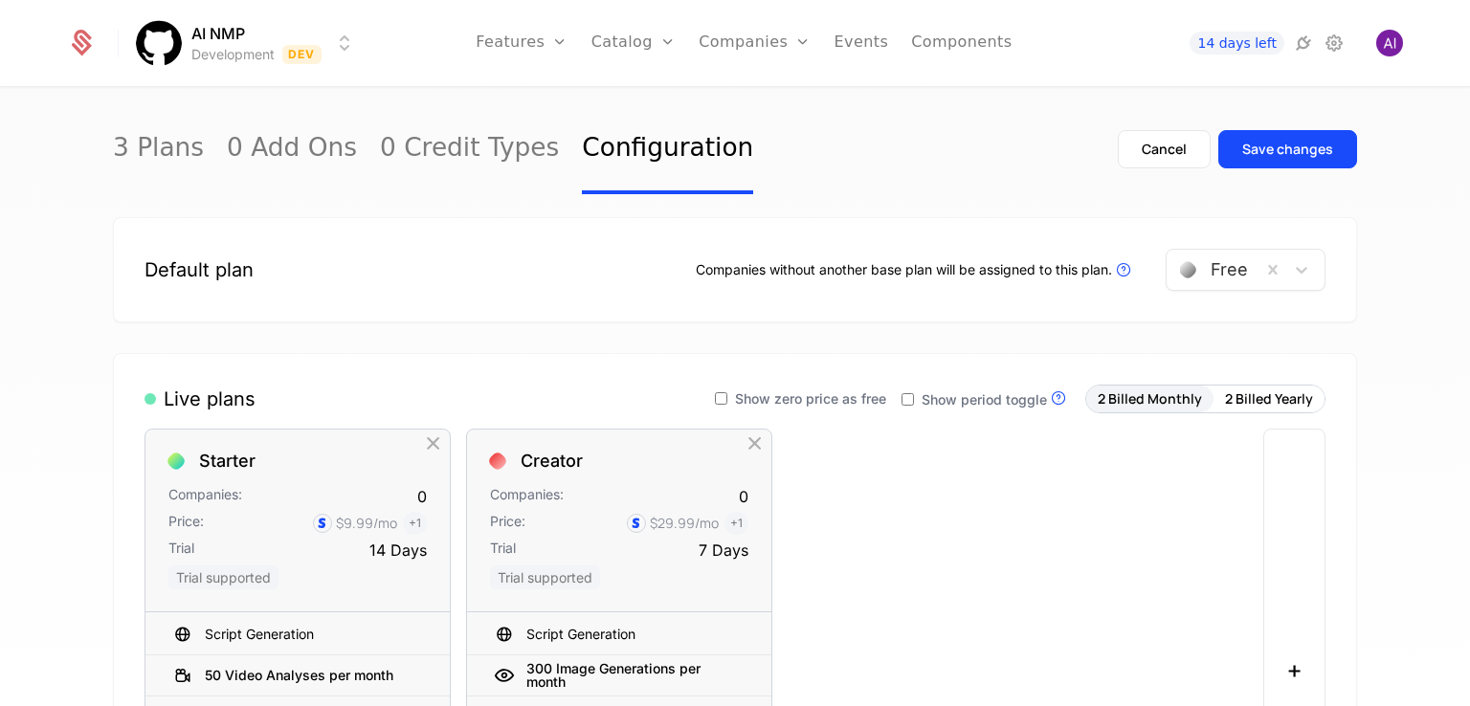
click at [913, 399] on icon at bounding box center [908, 399] width 15 height 15
click at [754, 396] on span "Show zero price as free" at bounding box center [810, 398] width 151 height 13
click at [1209, 400] on div "2 Billed Monthly 2 Billed Yearly" at bounding box center [1205, 399] width 240 height 29
click at [1149, 399] on button "2 Billed Monthly" at bounding box center [1149, 399] width 127 height 27
click at [1209, 392] on button "2 Billed Yearly" at bounding box center [1269, 399] width 111 height 27
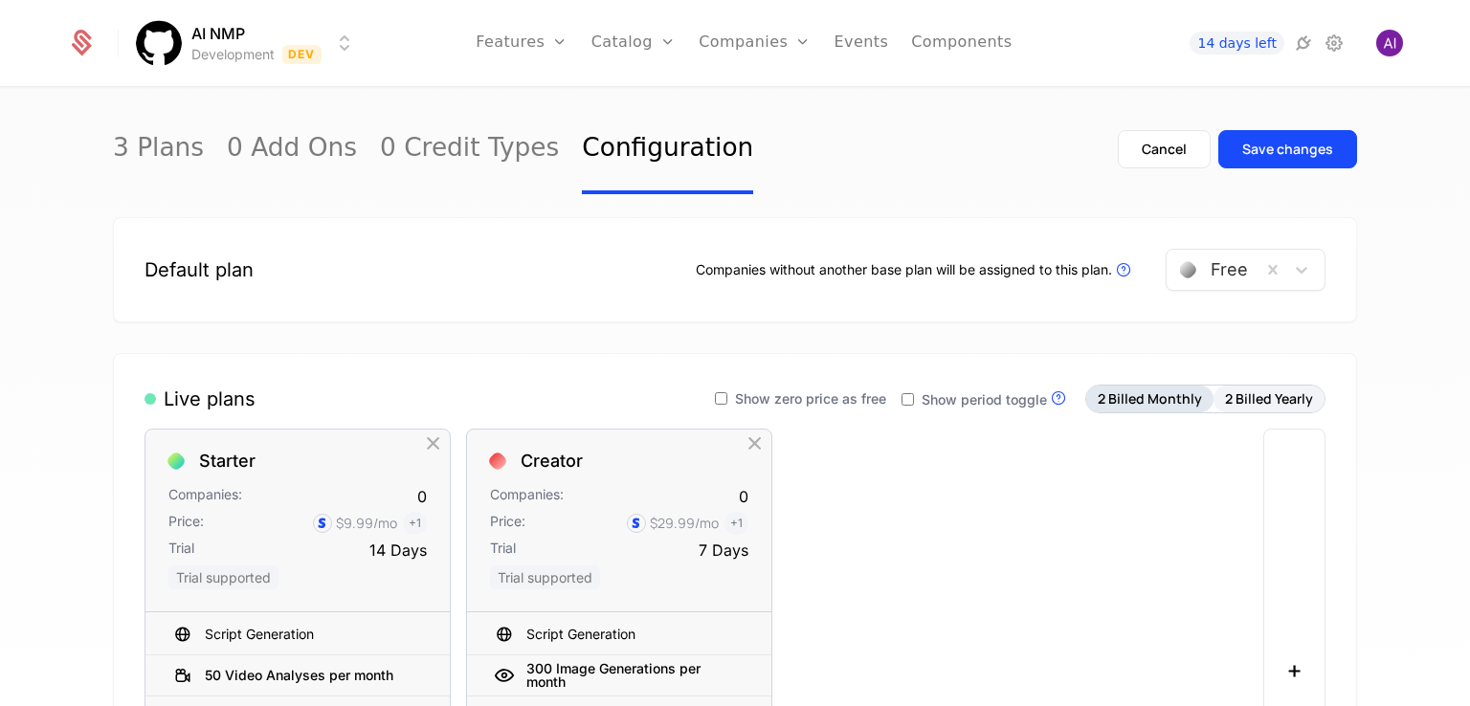
click at [1130, 392] on button "2 Billed Monthly" at bounding box center [1149, 399] width 127 height 27
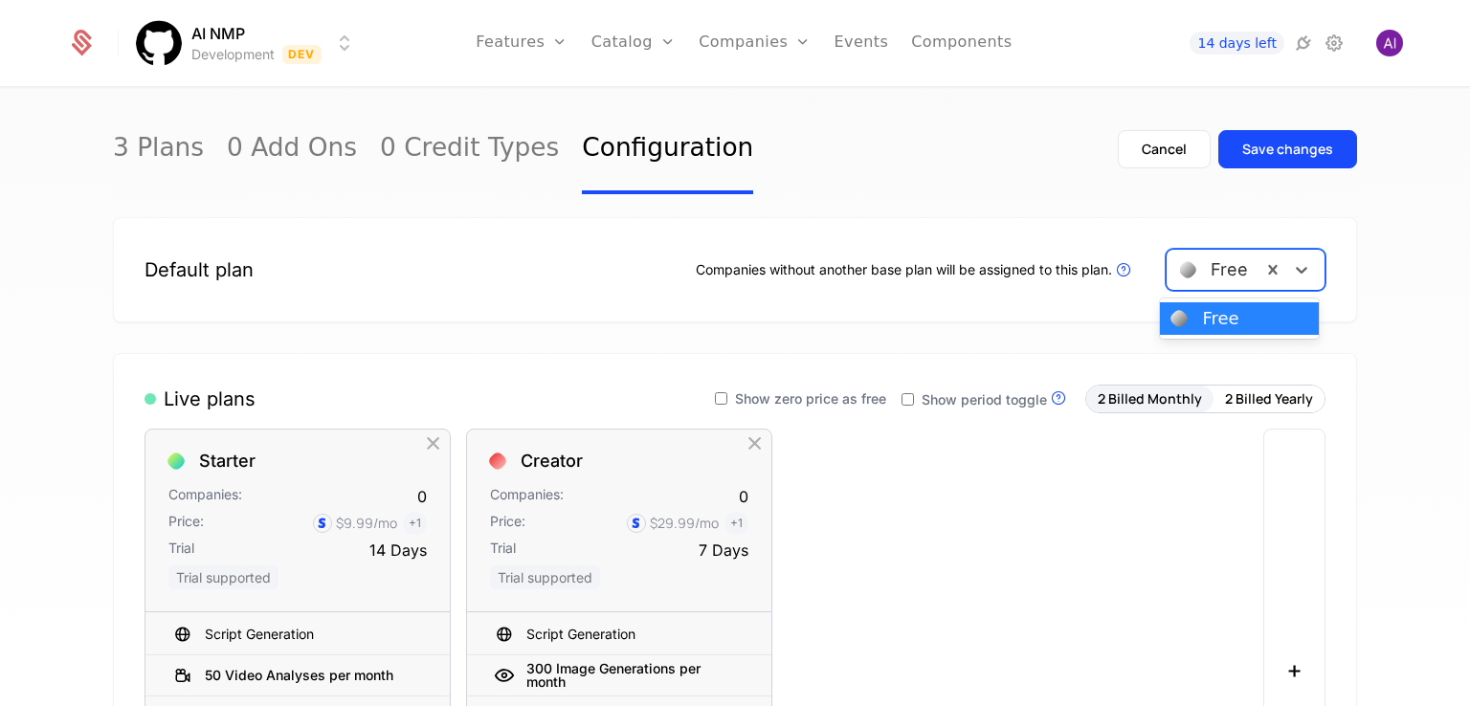
click at [1197, 276] on div at bounding box center [1214, 270] width 68 height 27
click at [1187, 321] on div at bounding box center [1180, 319] width 22 height 22
click at [1209, 266] on icon at bounding box center [1301, 269] width 19 height 19
click at [1209, 267] on icon at bounding box center [1301, 269] width 19 height 19
click at [835, 397] on span "Show zero price as free" at bounding box center [810, 398] width 151 height 13
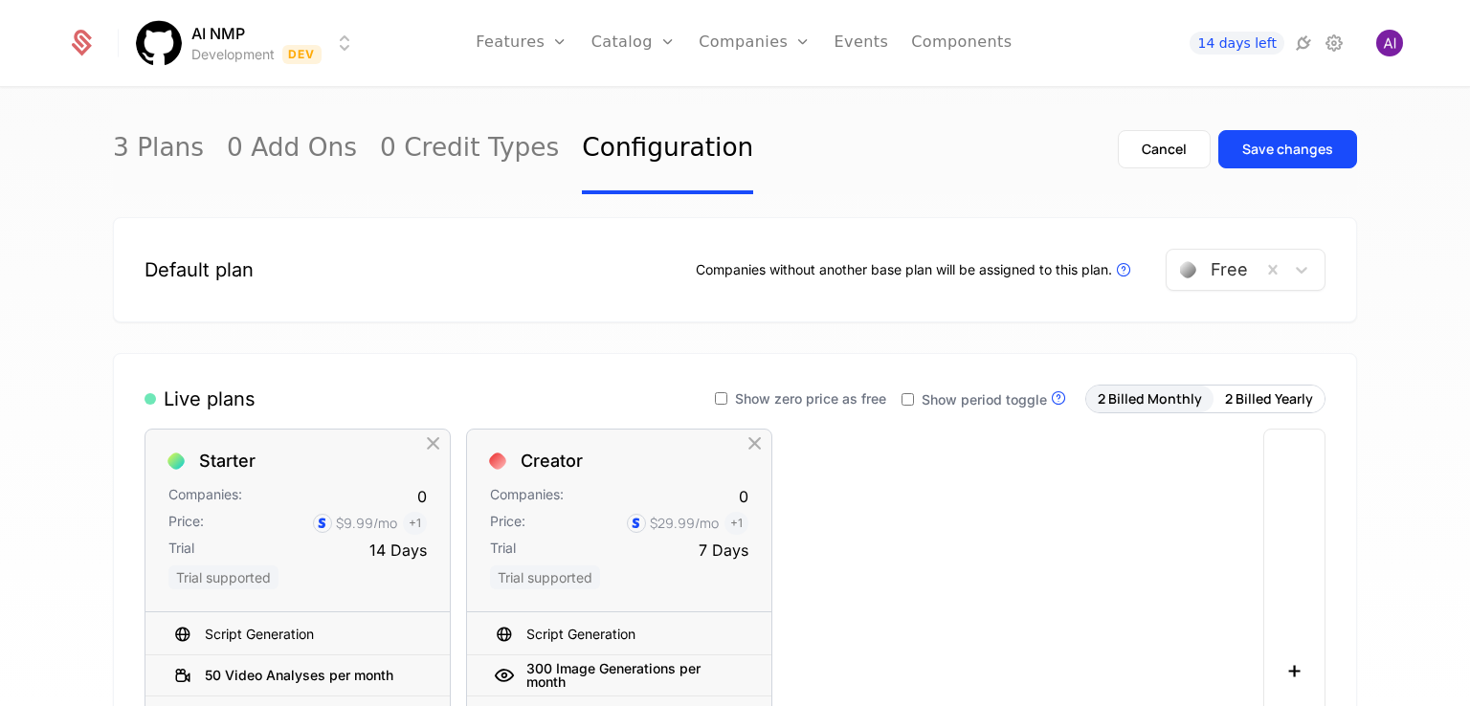
click at [850, 402] on span "Show zero price as free" at bounding box center [810, 398] width 151 height 13
click at [971, 390] on div "Show period toggle Live Plans are visible in components and available for purch…" at bounding box center [986, 399] width 168 height 25
click at [929, 399] on span "Show period toggle" at bounding box center [984, 399] width 125 height 13
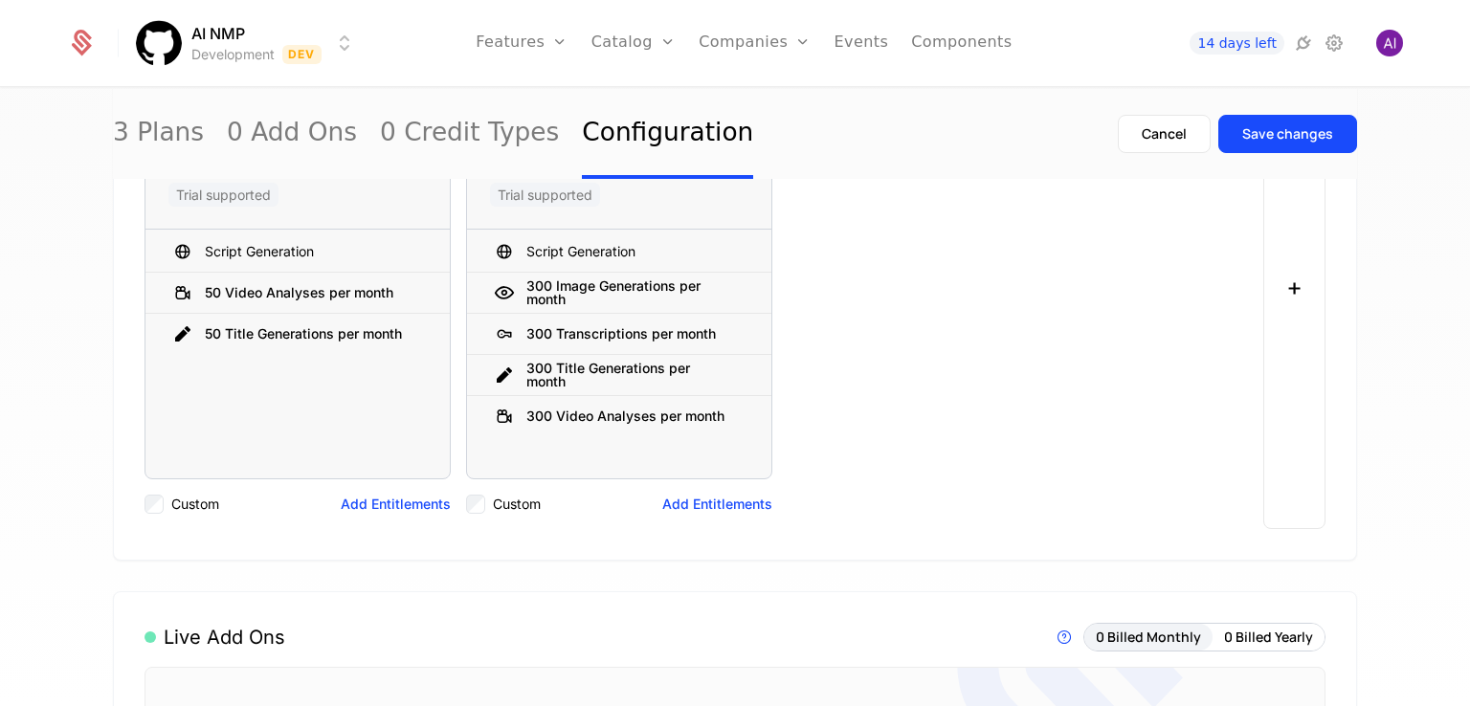
scroll to position [191, 0]
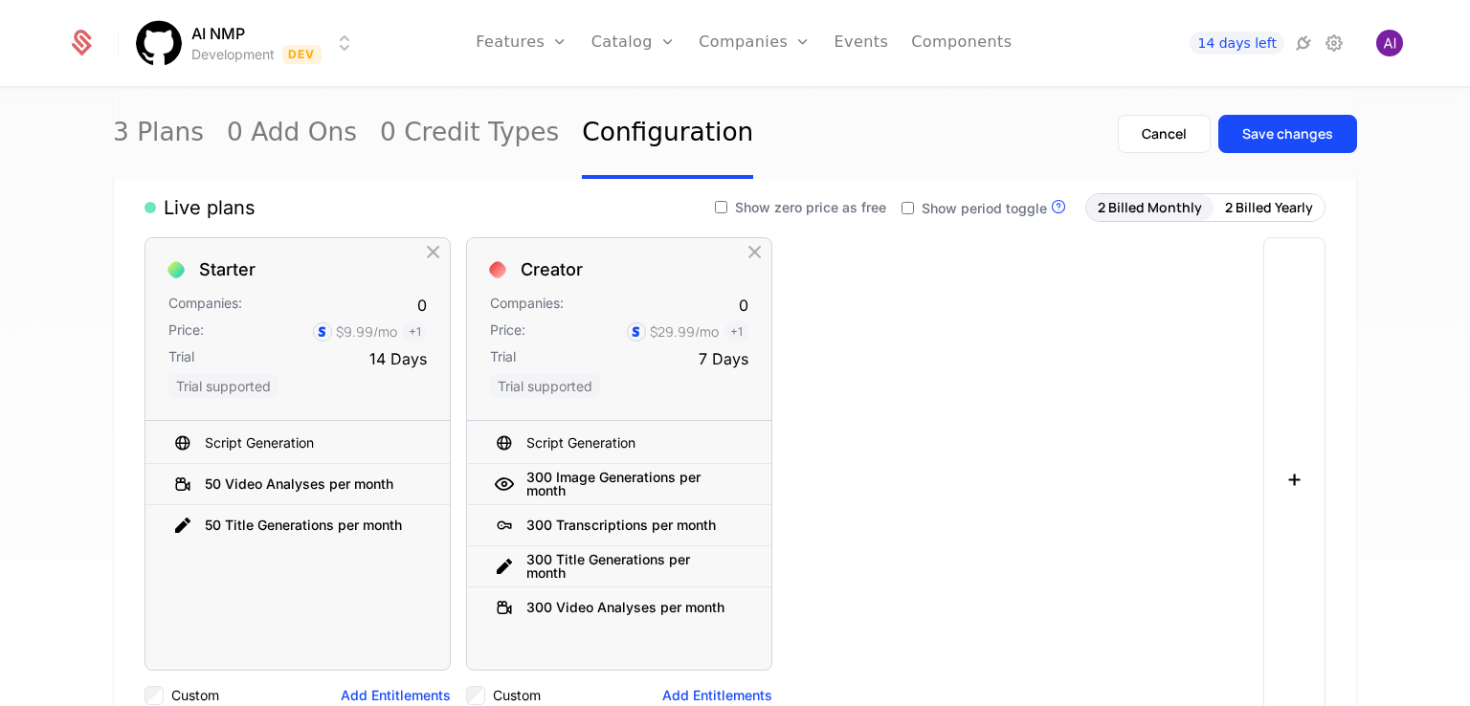
click at [841, 212] on span "Show zero price as free" at bounding box center [810, 207] width 151 height 13
click at [913, 208] on icon at bounding box center [908, 208] width 15 height 15
click at [783, 213] on div "Show zero price as free" at bounding box center [800, 207] width 171 height 23
click at [859, 204] on span "Show zero price as free" at bounding box center [810, 207] width 151 height 13
click at [751, 207] on span "Show zero price as free" at bounding box center [810, 207] width 151 height 13
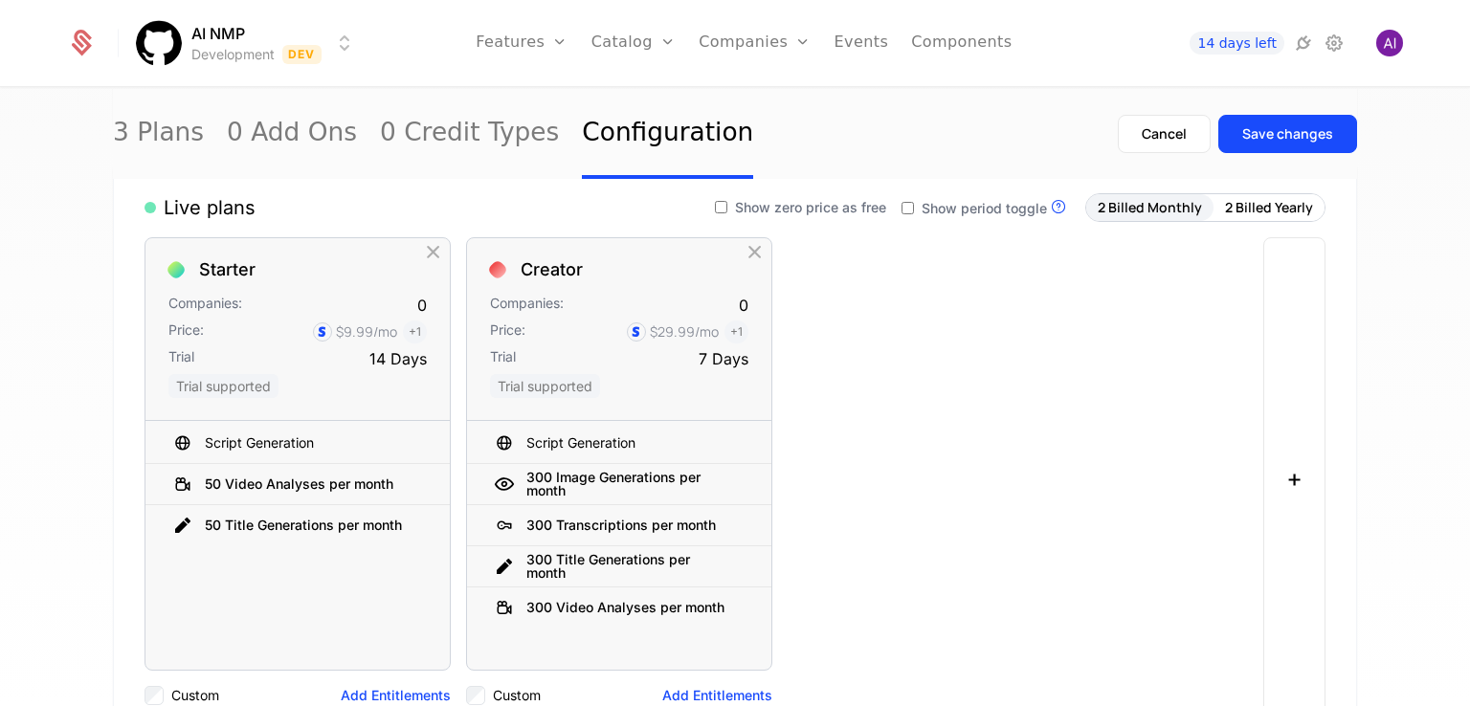
click at [916, 204] on label "Show period toggle" at bounding box center [974, 208] width 145 height 13
click at [829, 208] on span "Show zero price as free" at bounding box center [810, 207] width 151 height 13
click at [1209, 140] on div "Save changes" at bounding box center [1287, 133] width 91 height 19
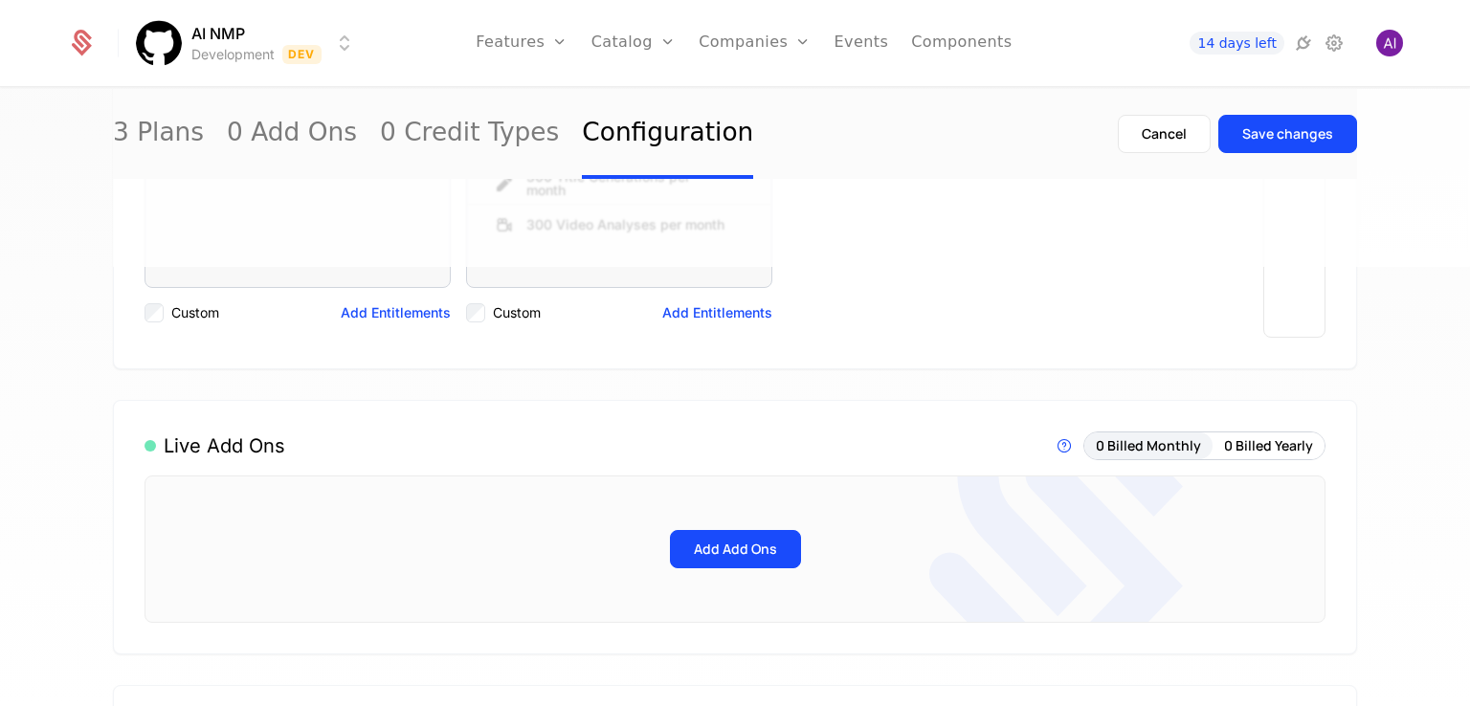
scroll to position [0, 0]
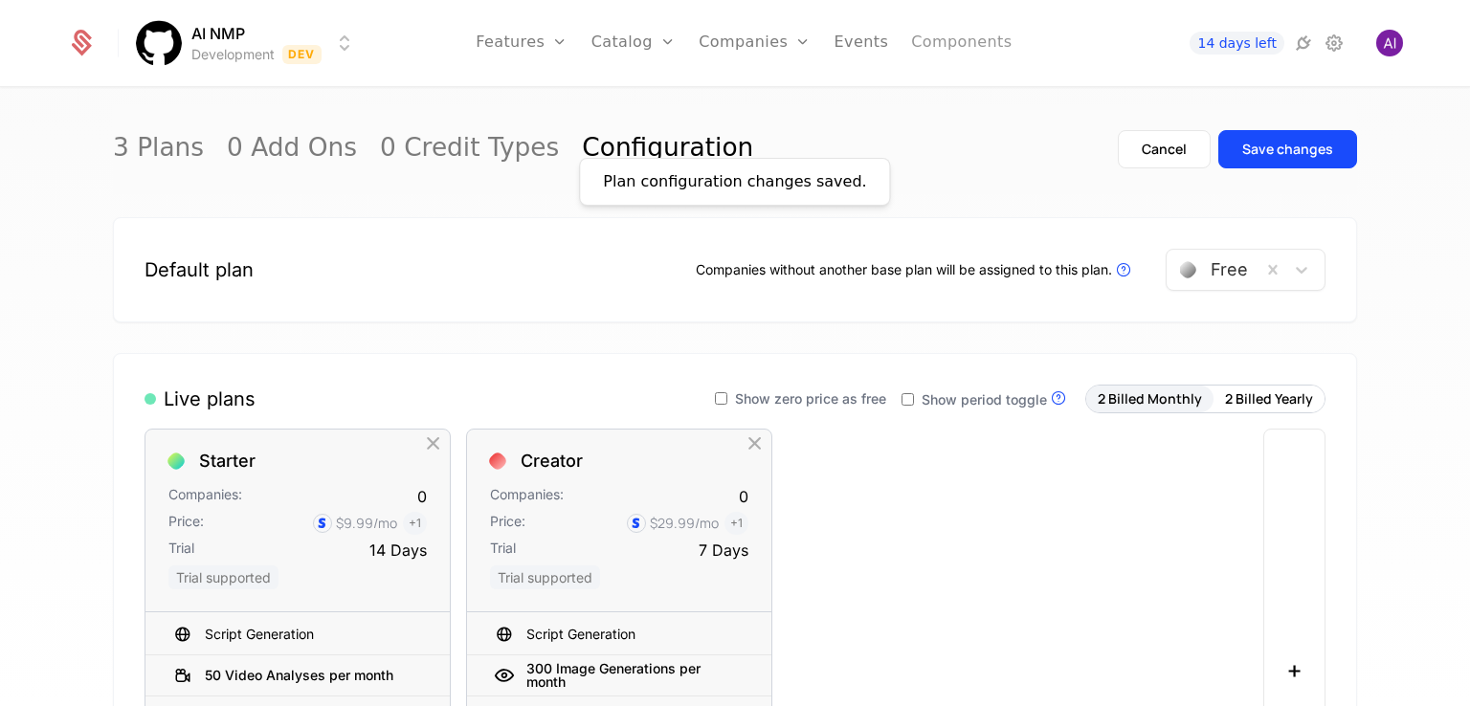
click at [923, 35] on link "Components" at bounding box center [961, 43] width 100 height 86
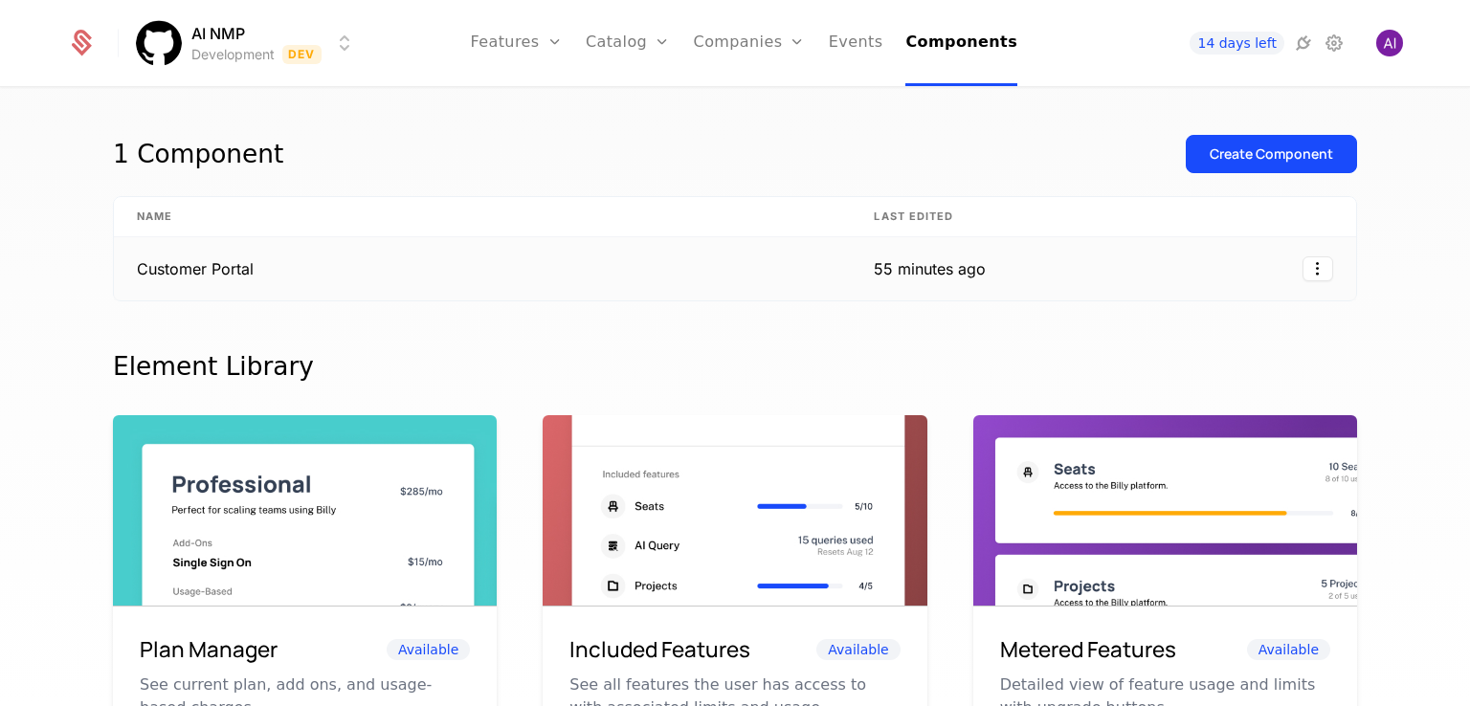
click at [424, 265] on td "Customer Portal" at bounding box center [482, 268] width 737 height 63
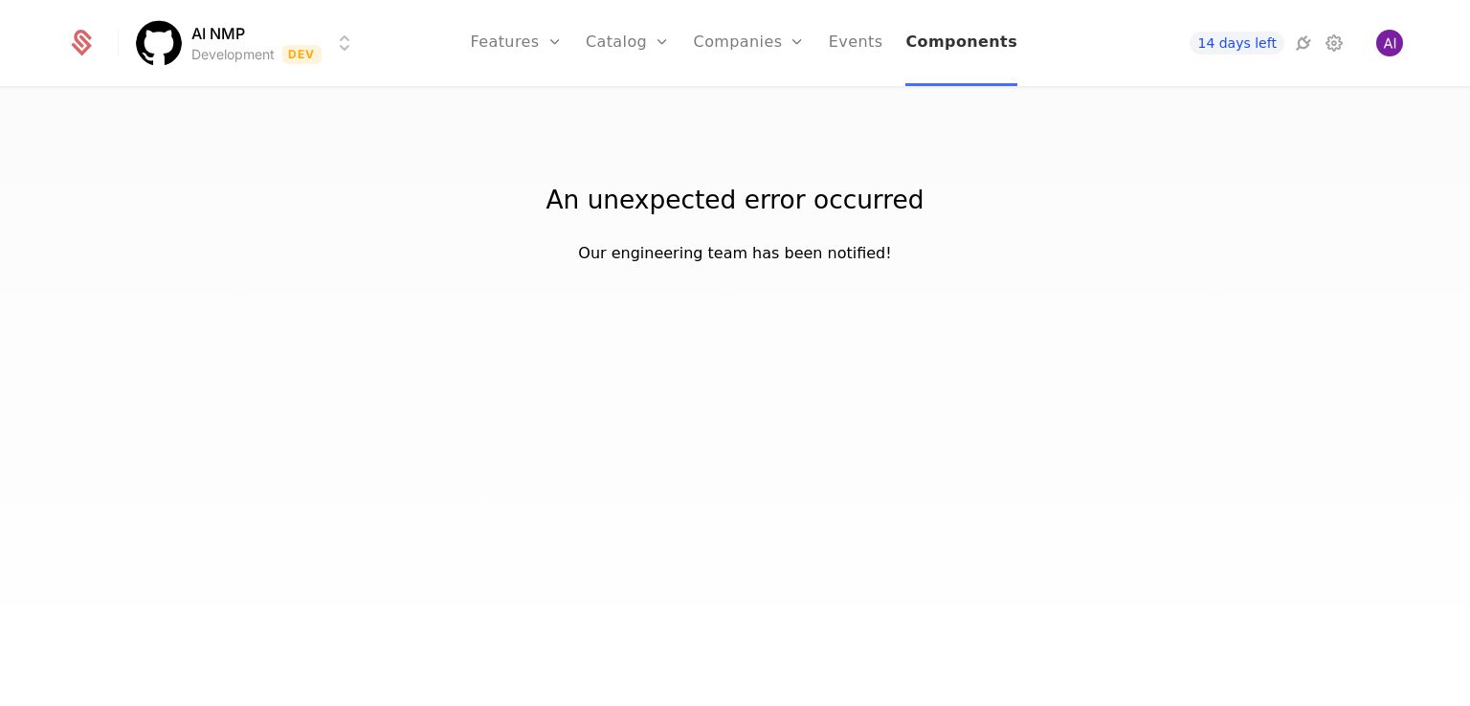
click at [952, 56] on link "Components" at bounding box center [961, 43] width 112 height 86
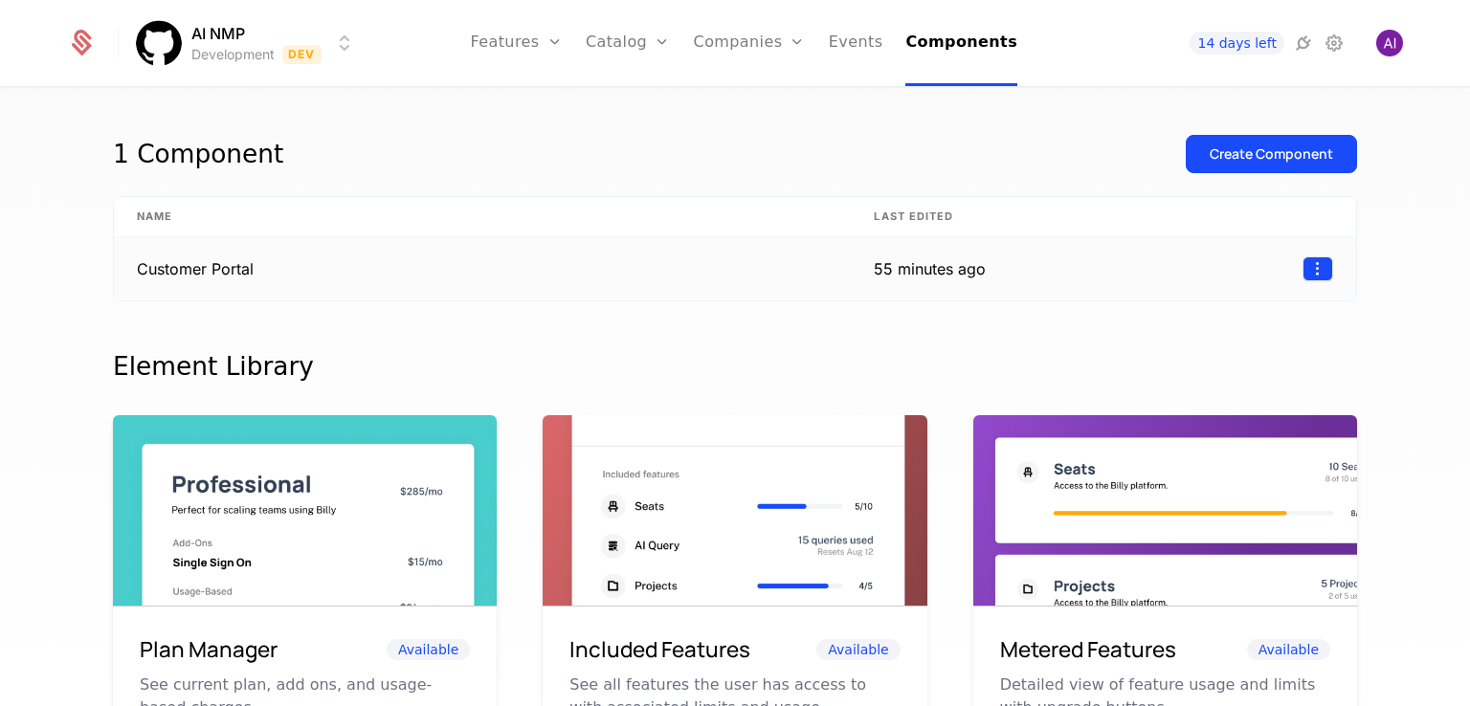
click at [1209, 264] on html "AI NMP Development Dev Features Features Flags Catalog Plans Add Ons Credits Co…" at bounding box center [735, 353] width 1470 height 706
click at [1181, 313] on div "Delete" at bounding box center [1186, 315] width 56 height 27
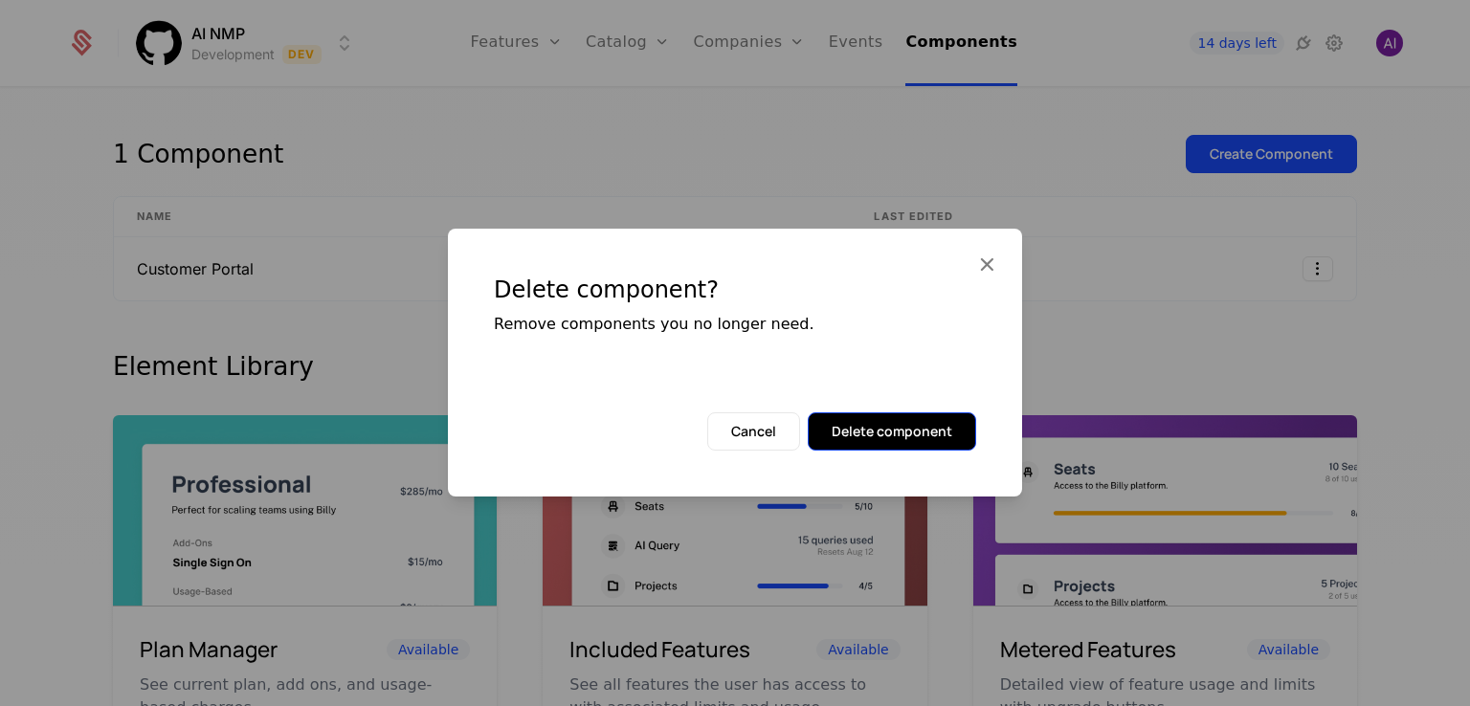
click at [923, 418] on button "Delete component" at bounding box center [892, 432] width 168 height 38
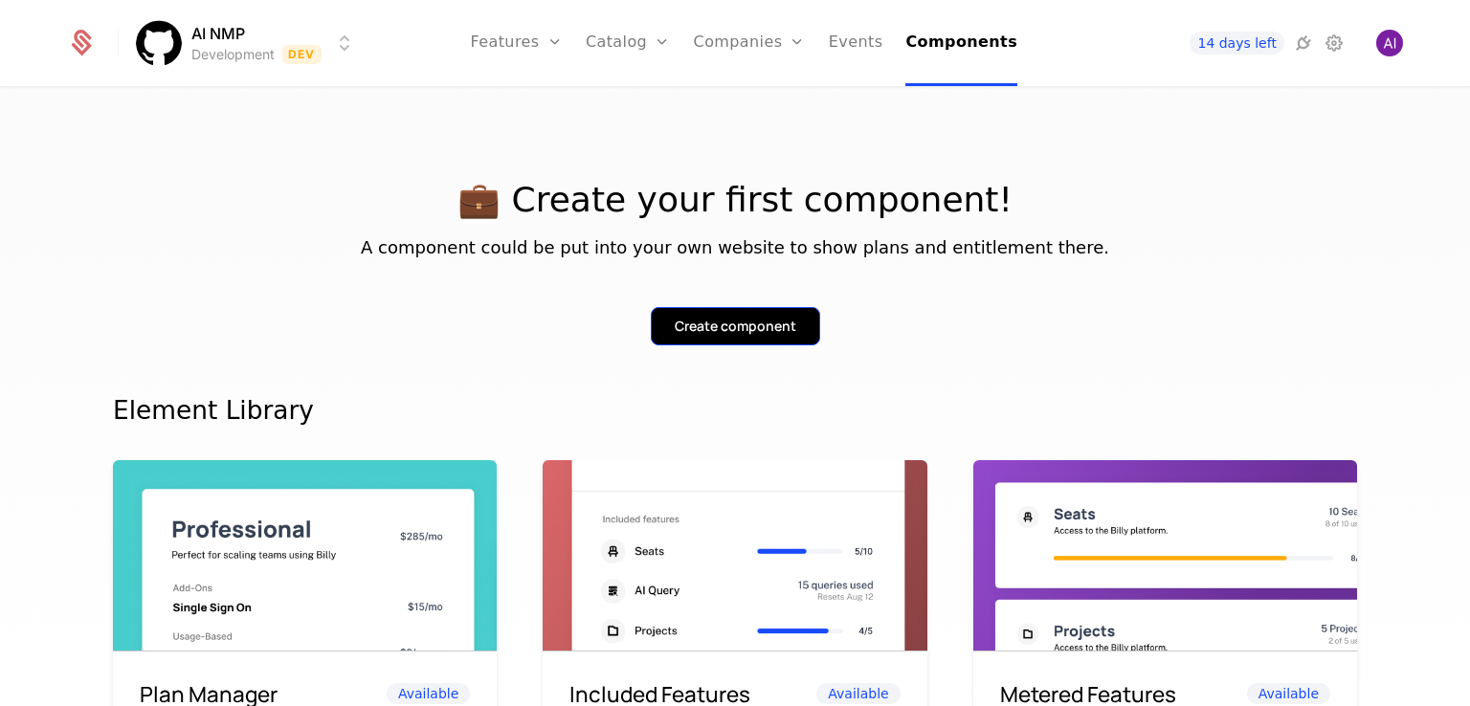
click at [693, 338] on button "Create component" at bounding box center [735, 326] width 169 height 38
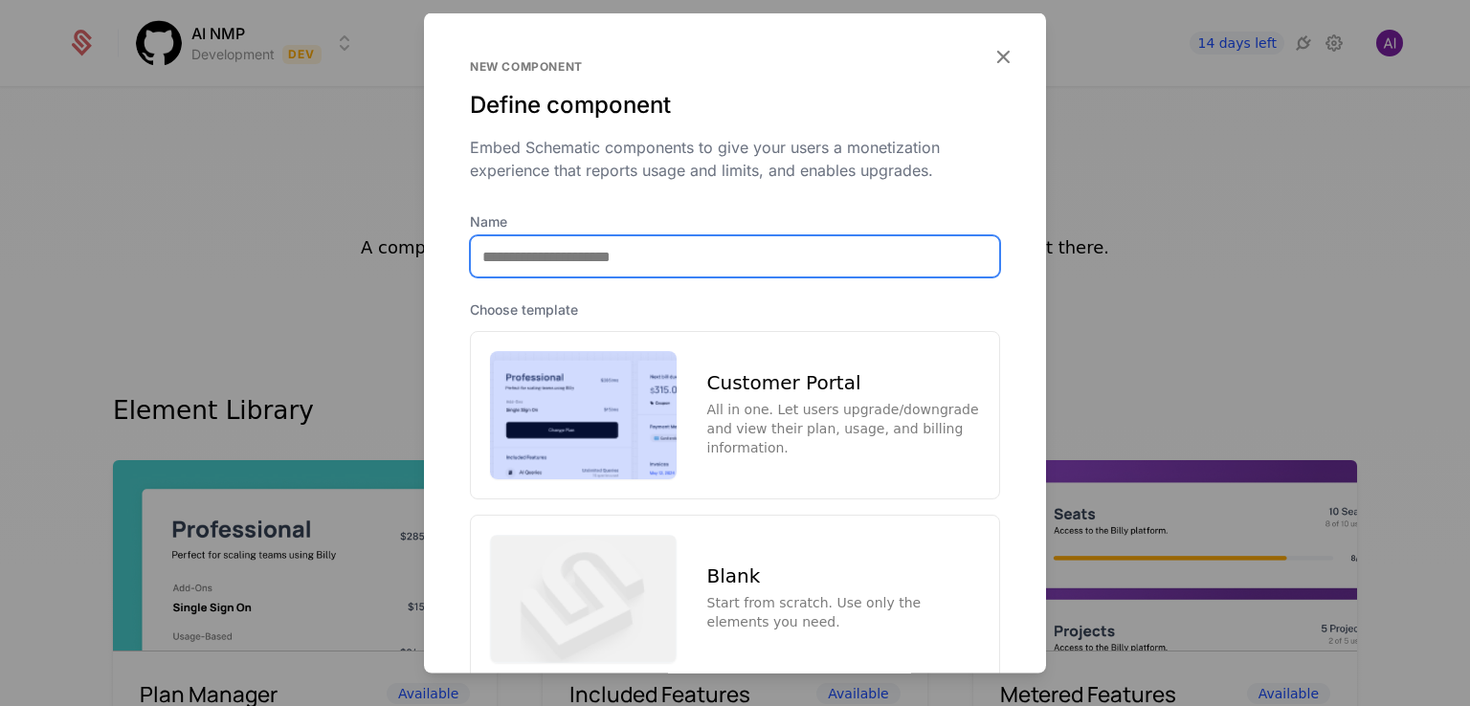
click at [645, 253] on input "Name" at bounding box center [735, 256] width 528 height 40
type input "**********"
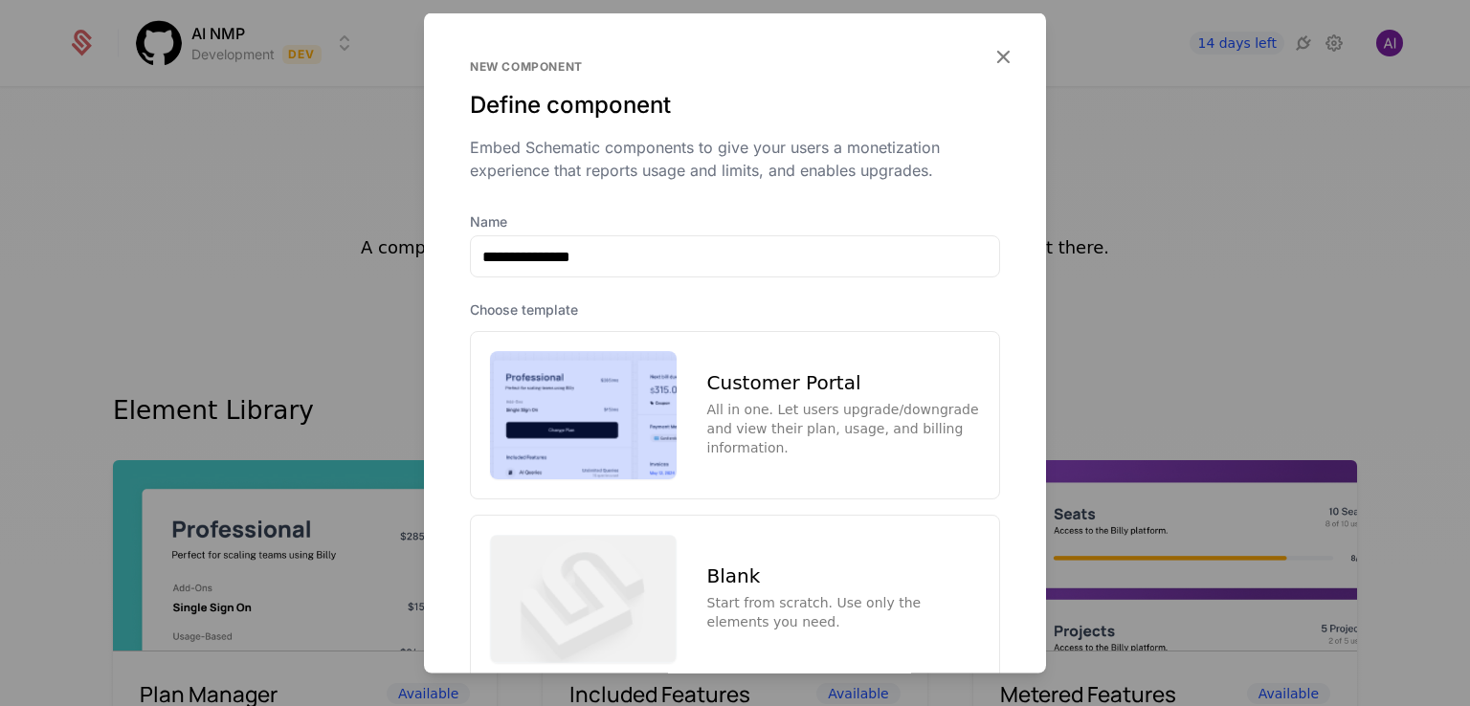
click at [542, 381] on img at bounding box center [583, 415] width 187 height 128
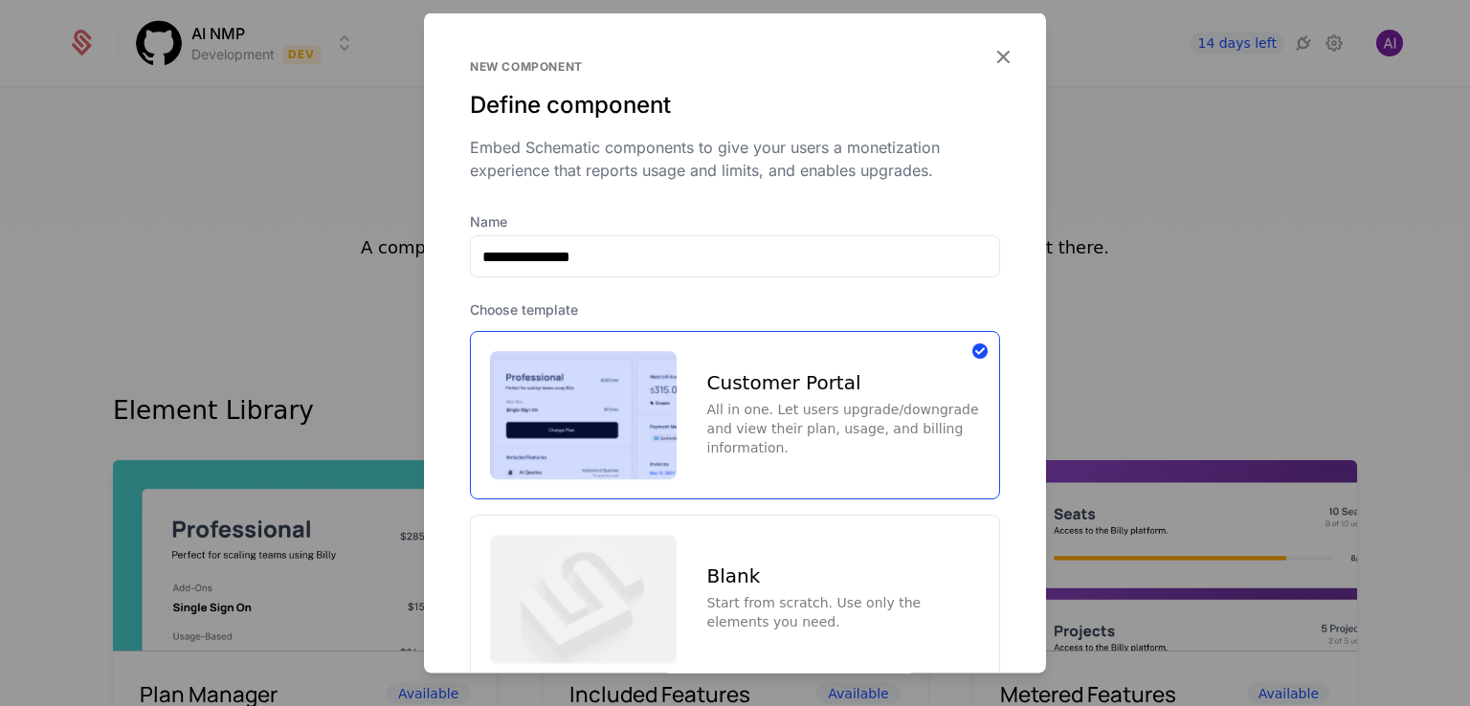
scroll to position [130, 0]
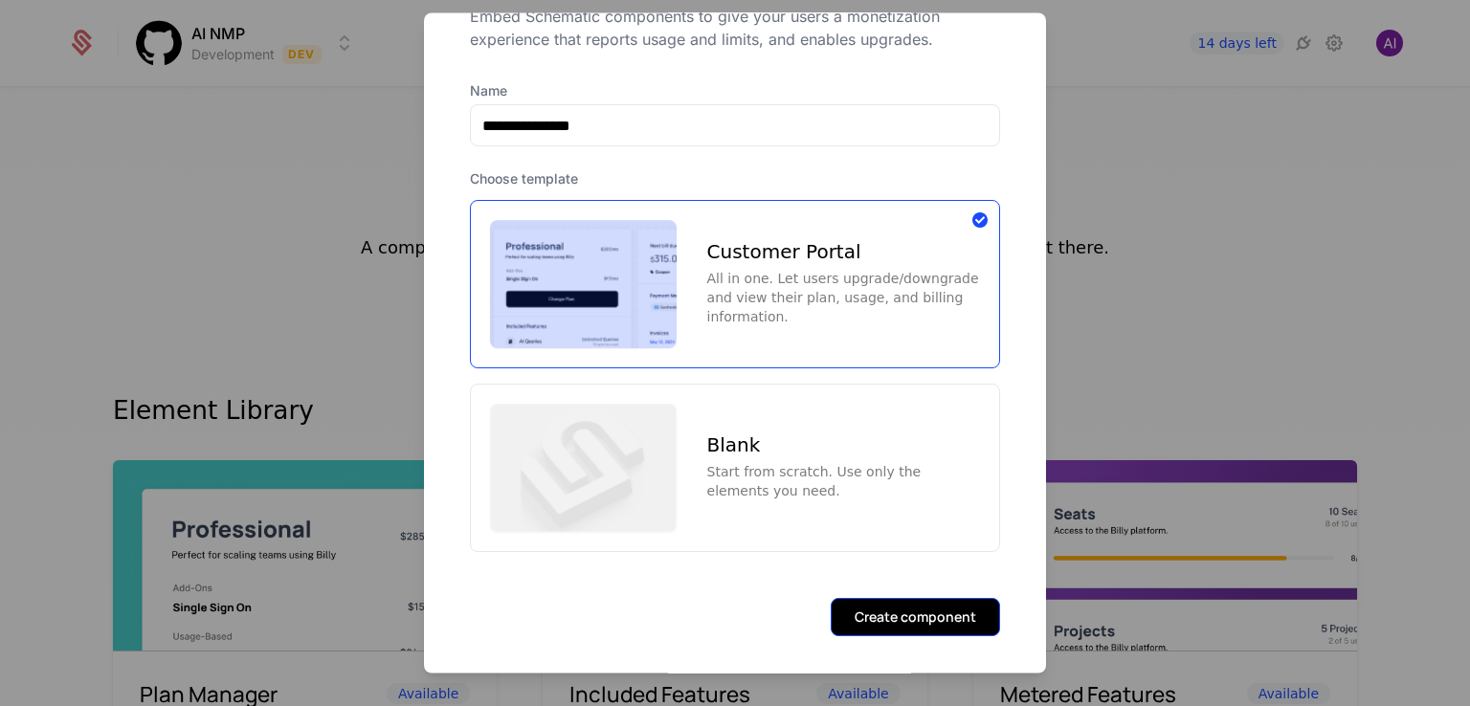
click at [865, 609] on button "Create component" at bounding box center [915, 617] width 169 height 38
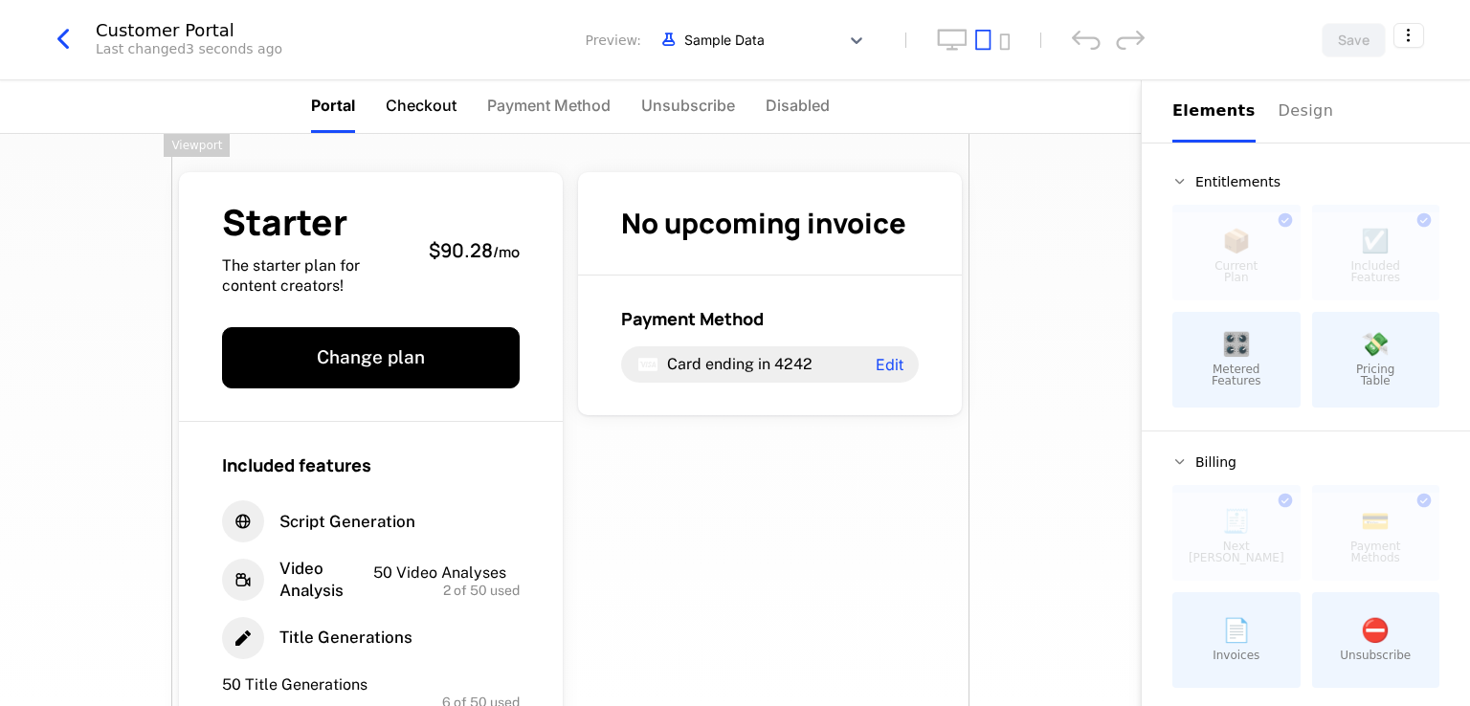
click at [424, 107] on span "Checkout" at bounding box center [421, 105] width 71 height 23
click at [439, 116] on span "Checkout" at bounding box center [421, 105] width 71 height 23
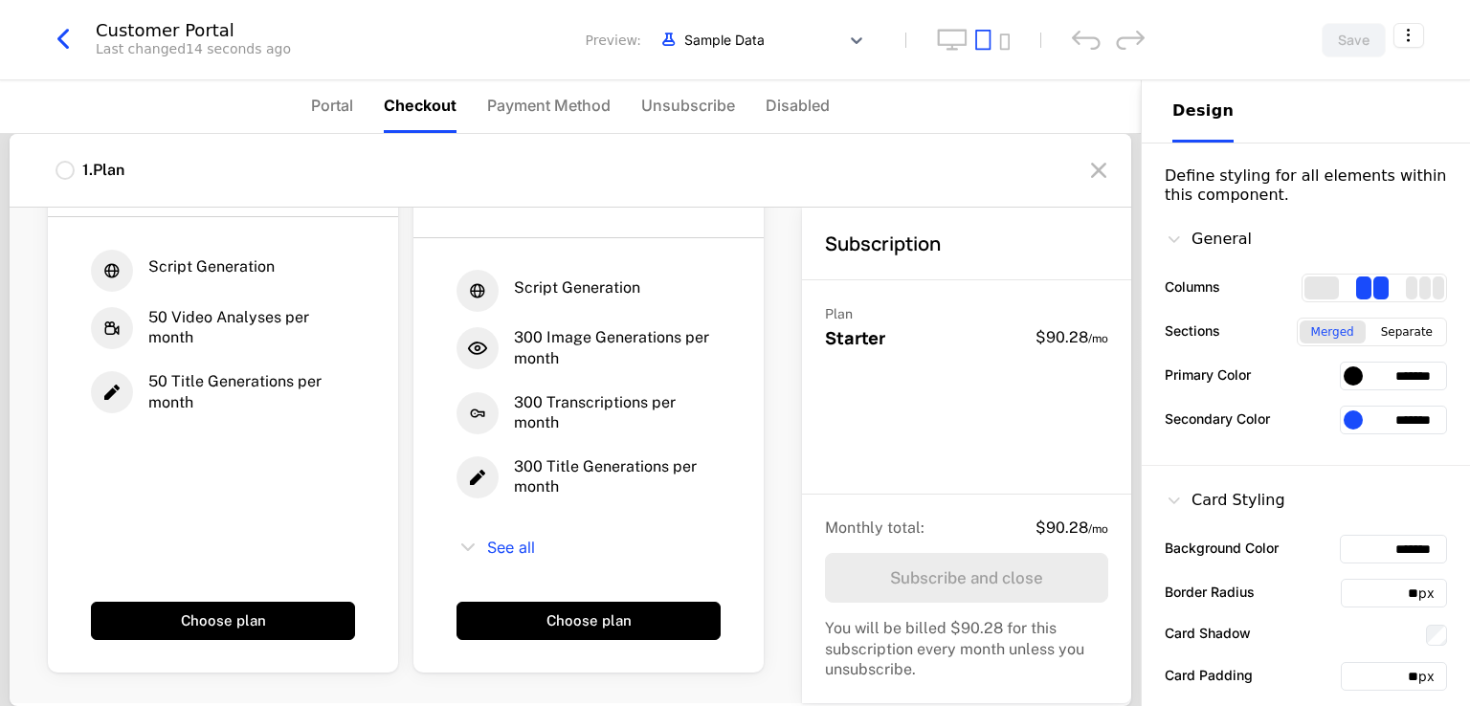
scroll to position [211, 0]
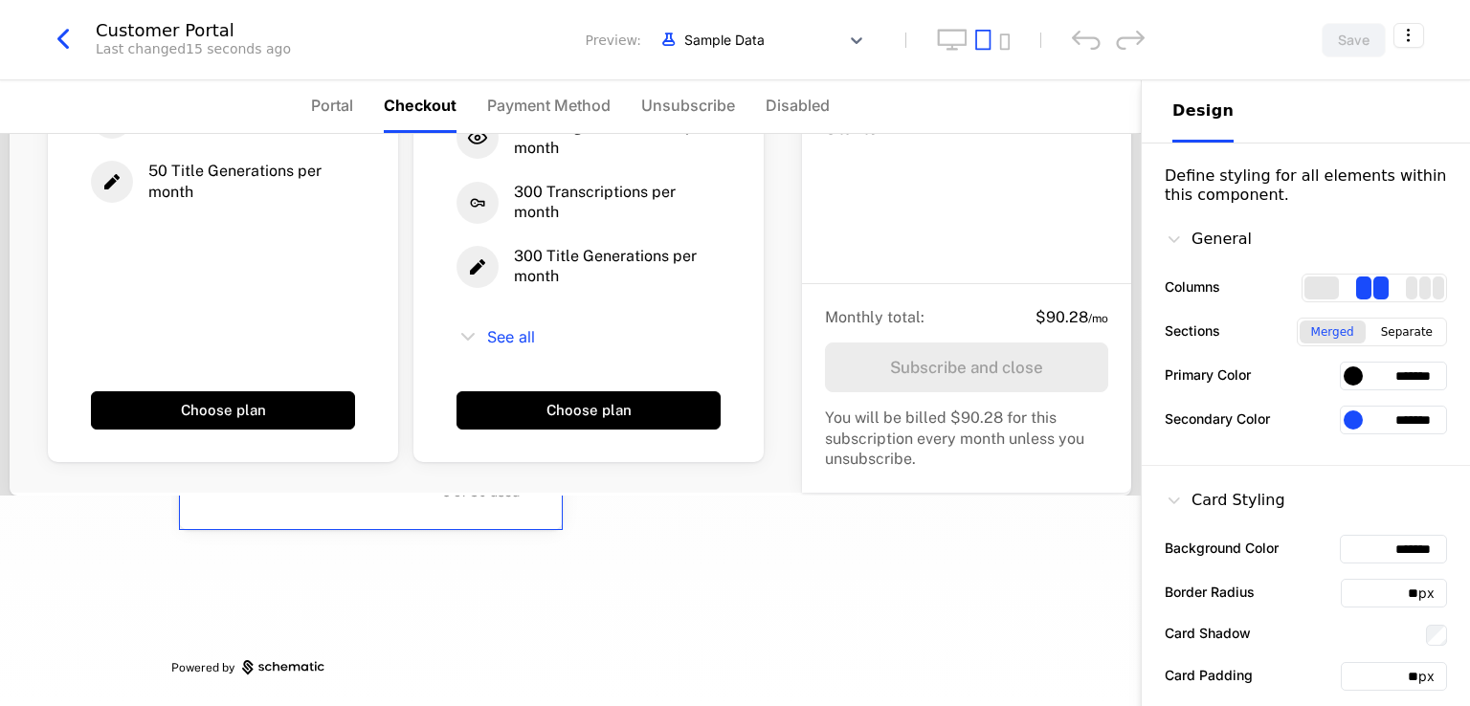
click at [377, 502] on div "Included features Script Generation Video Analysis 50 Video Analyses 2 of 50 us…" at bounding box center [371, 372] width 384 height 320
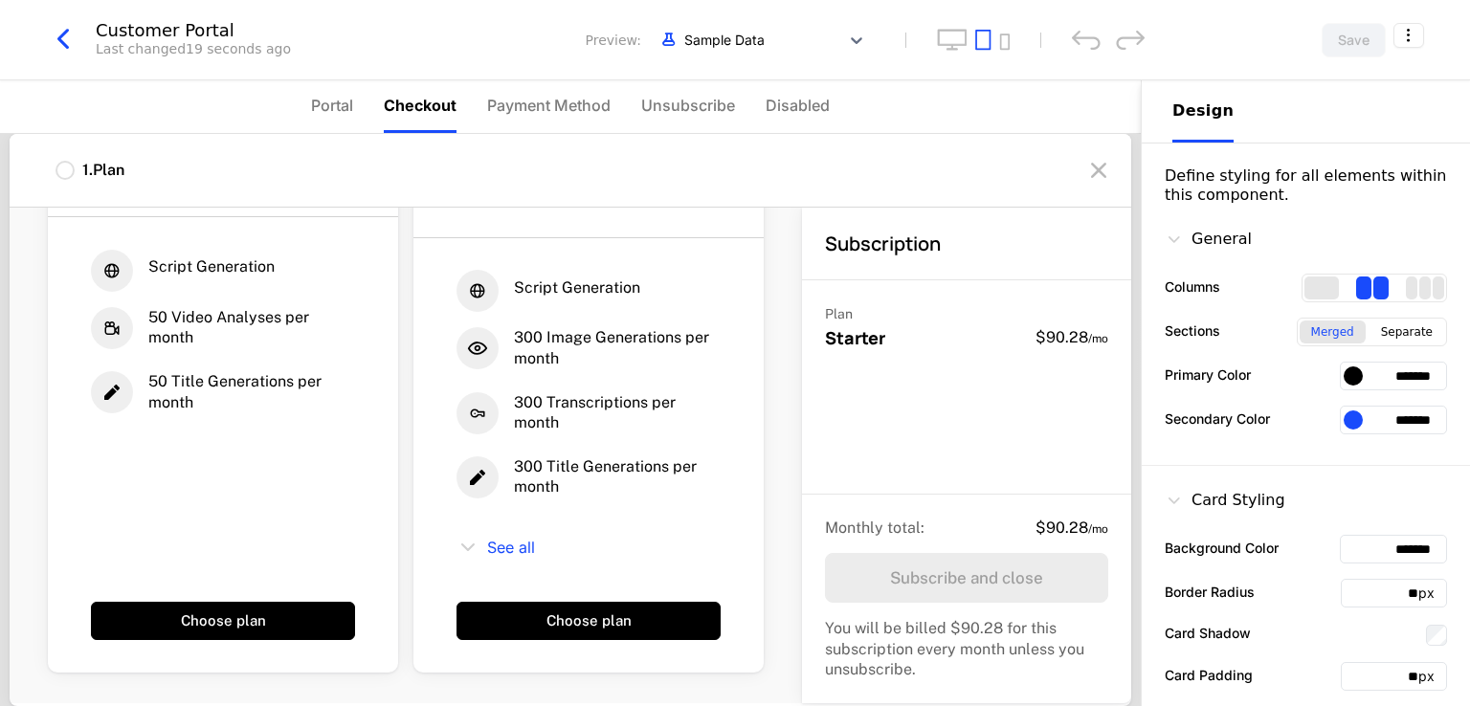
scroll to position [110, 0]
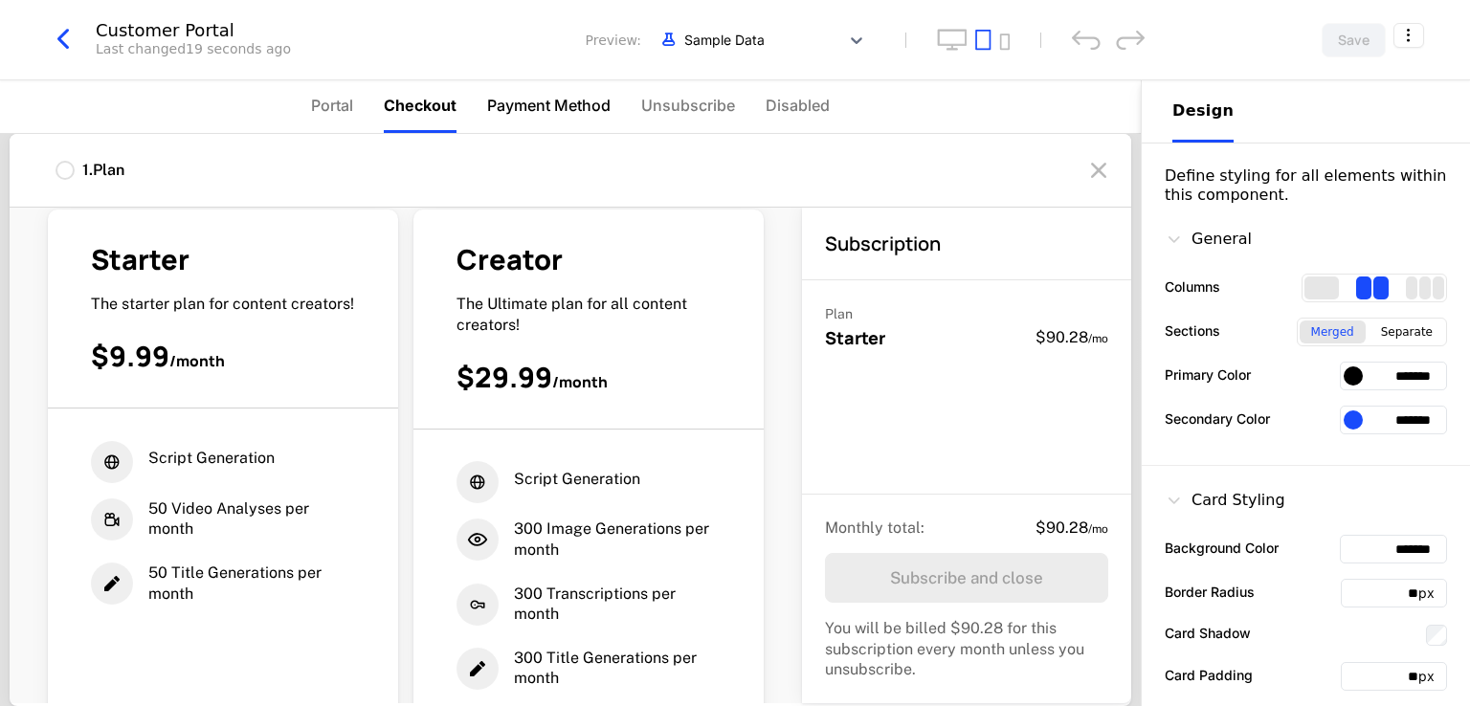
click at [560, 104] on span "Payment Method" at bounding box center [548, 105] width 123 height 23
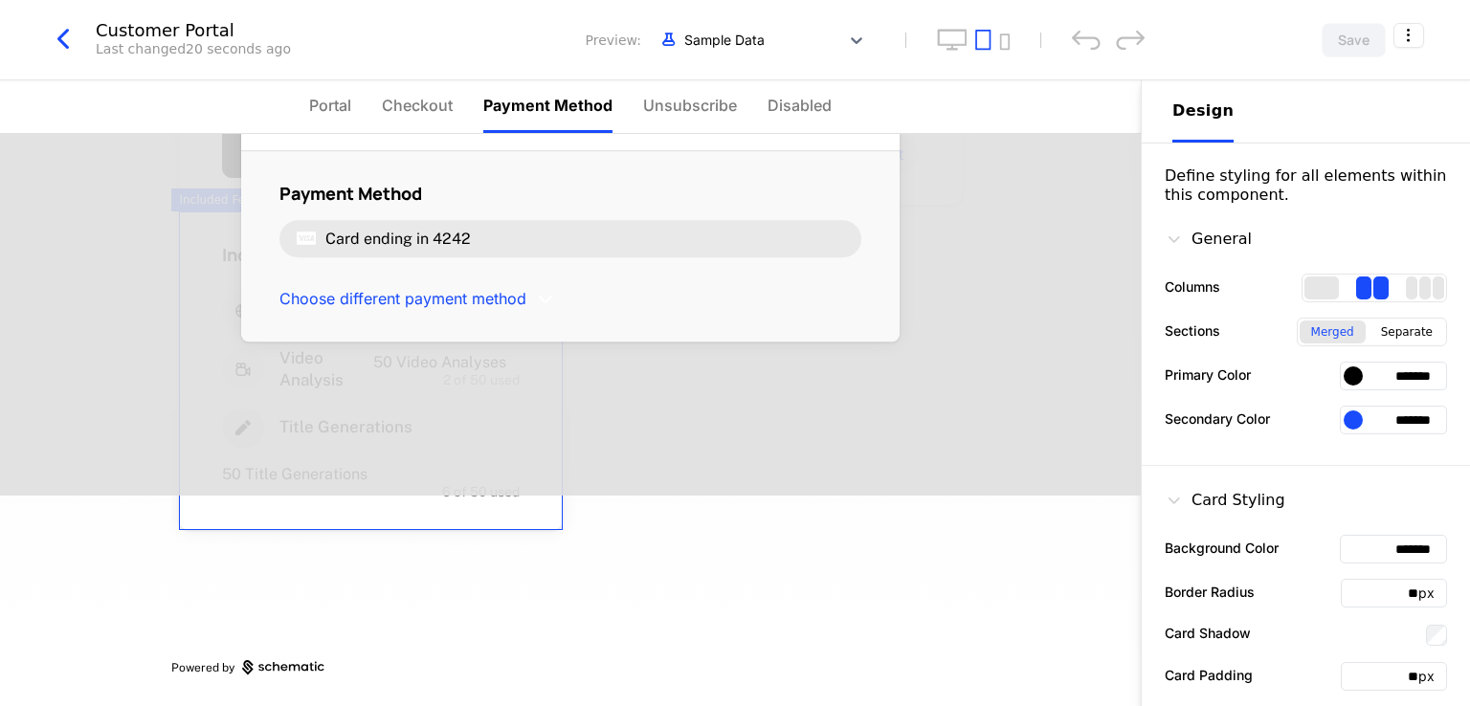
scroll to position [0, 0]
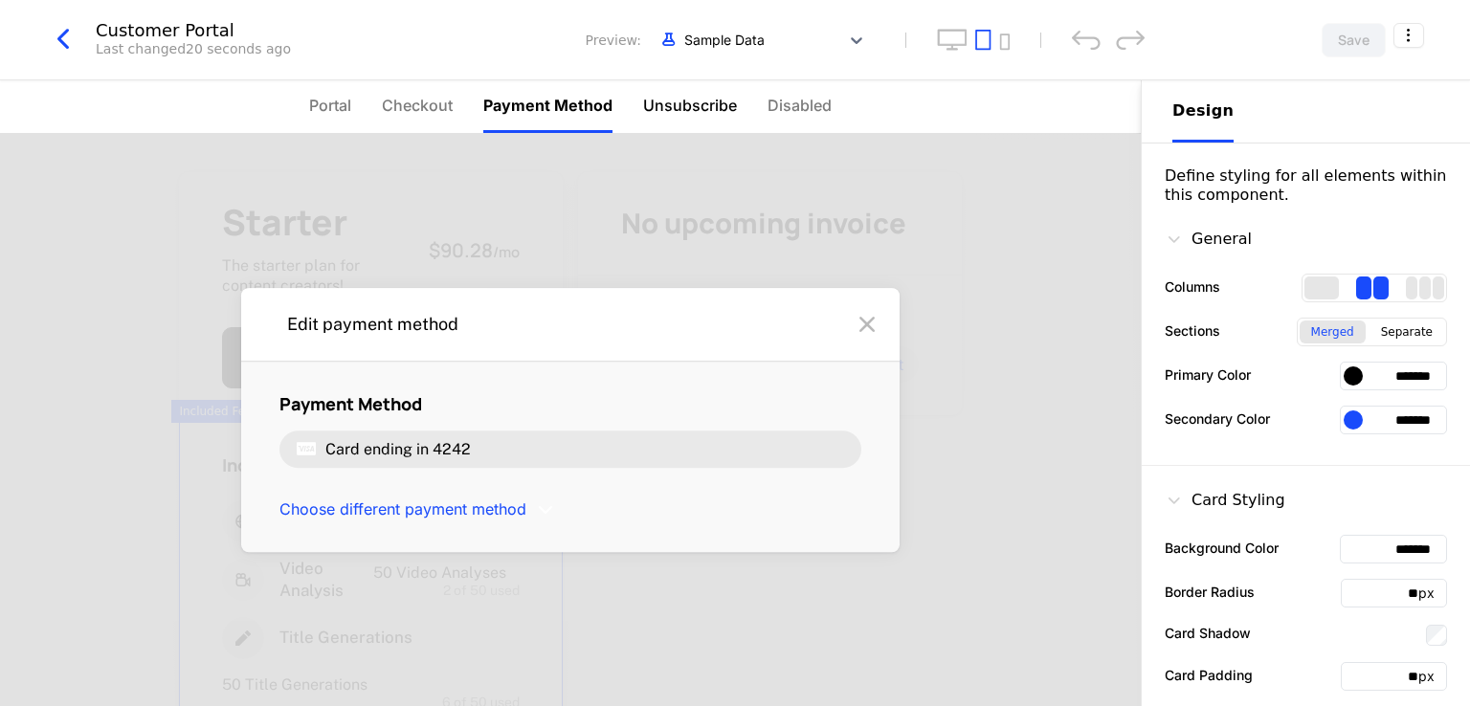
click at [697, 100] on span "Unsubscribe" at bounding box center [690, 105] width 94 height 23
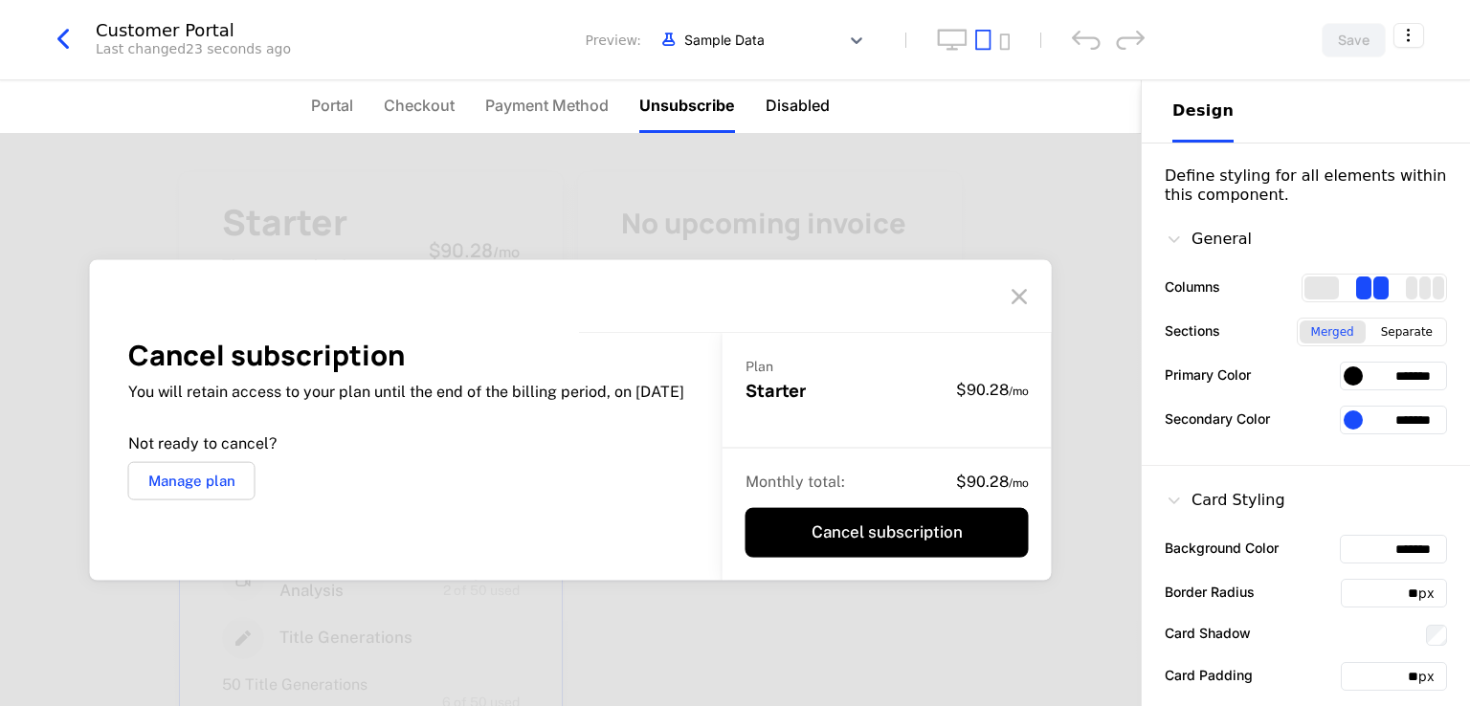
click at [783, 111] on span "Disabled" at bounding box center [798, 105] width 64 height 23
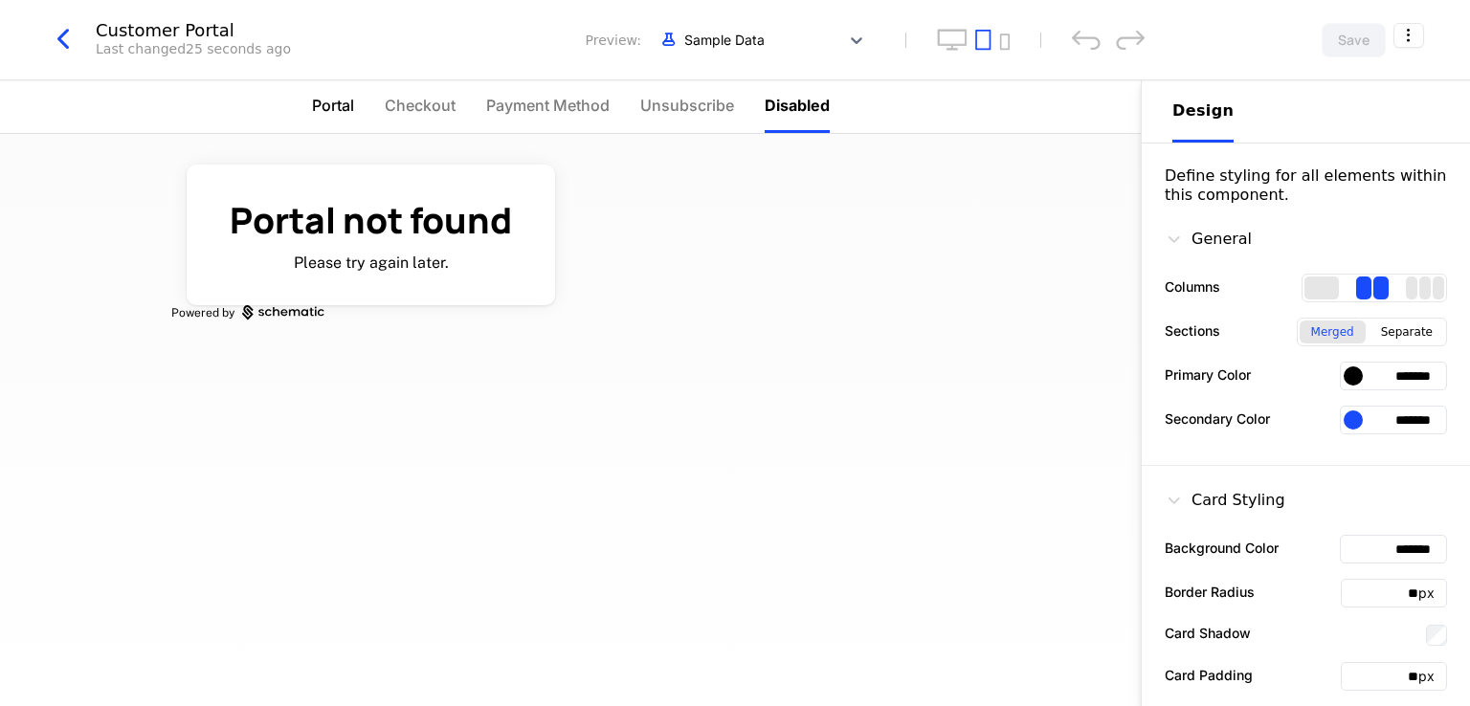
click at [325, 102] on span "Portal" at bounding box center [333, 105] width 42 height 23
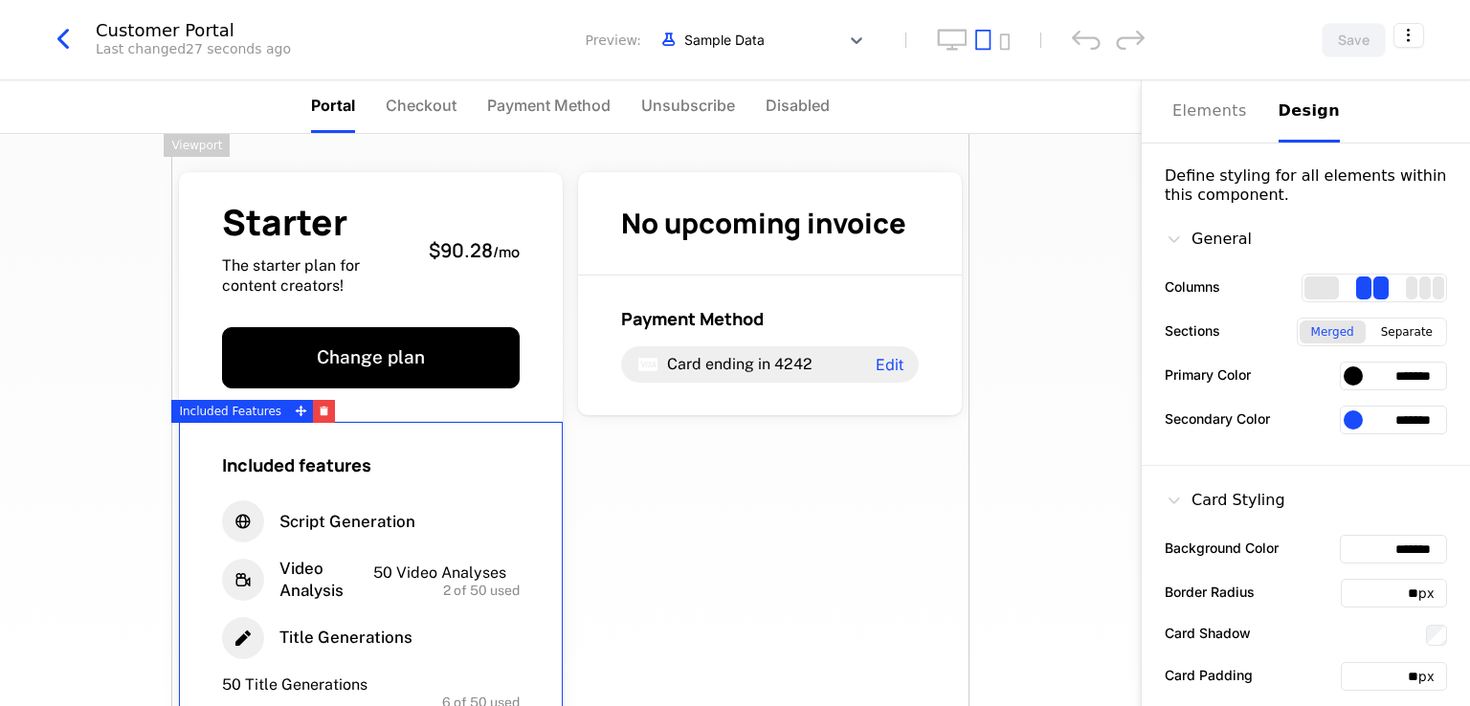
scroll to position [211, 0]
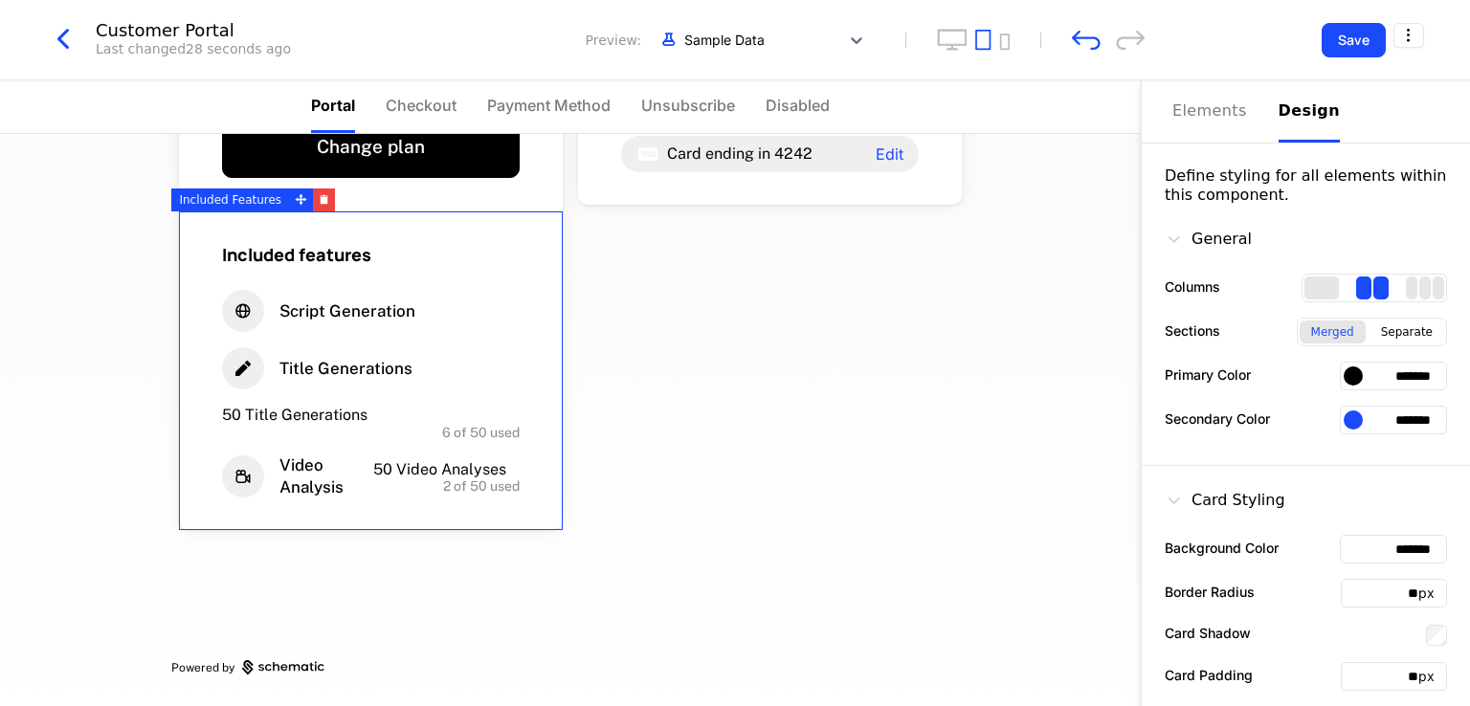
click at [0, 355] on div "Starter The starter plan for content creators! $90.28 / mo Change plan Included…" at bounding box center [570, 420] width 1141 height 572
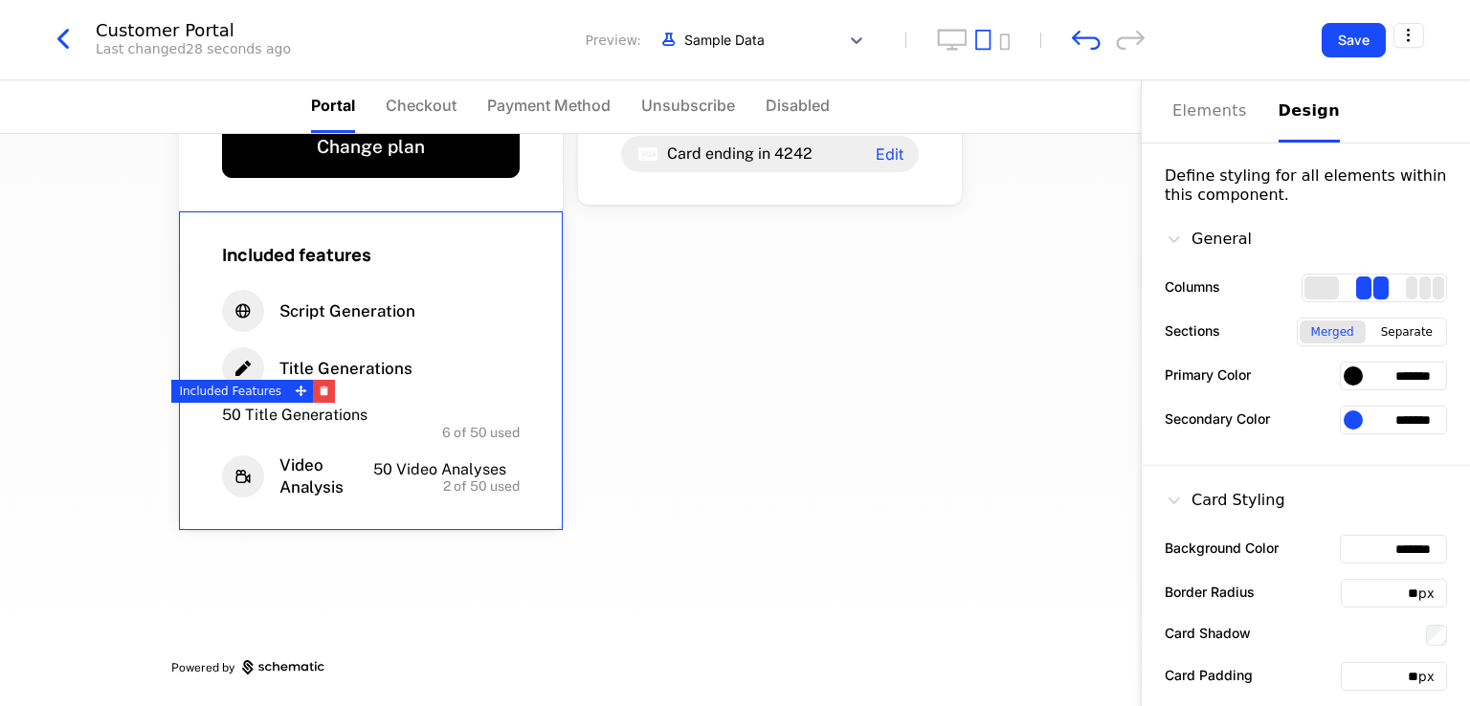
scroll to position [0, 0]
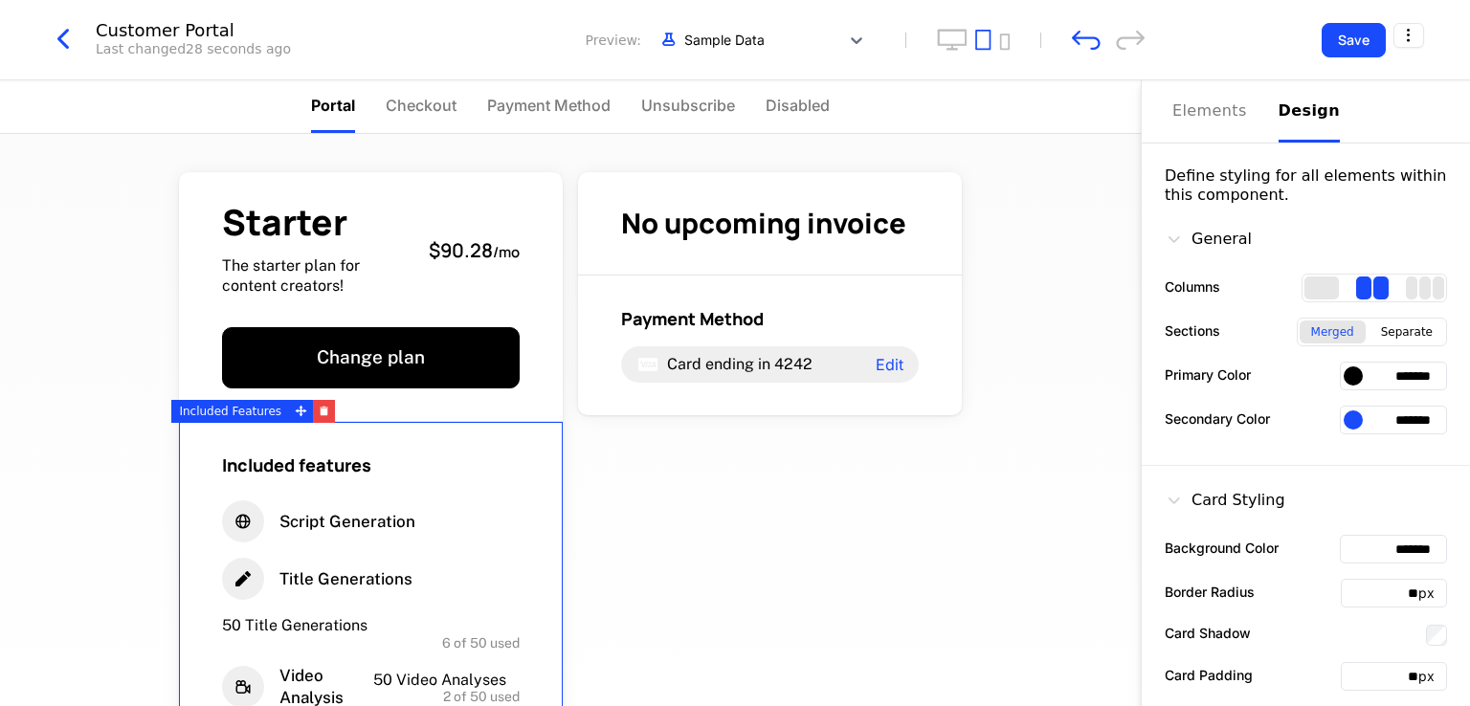
click at [32, 190] on div "Starter The starter plan for content creators! $90.28 / mo Change plan Included…" at bounding box center [570, 420] width 1141 height 572
click at [815, 34] on div at bounding box center [743, 40] width 174 height 24
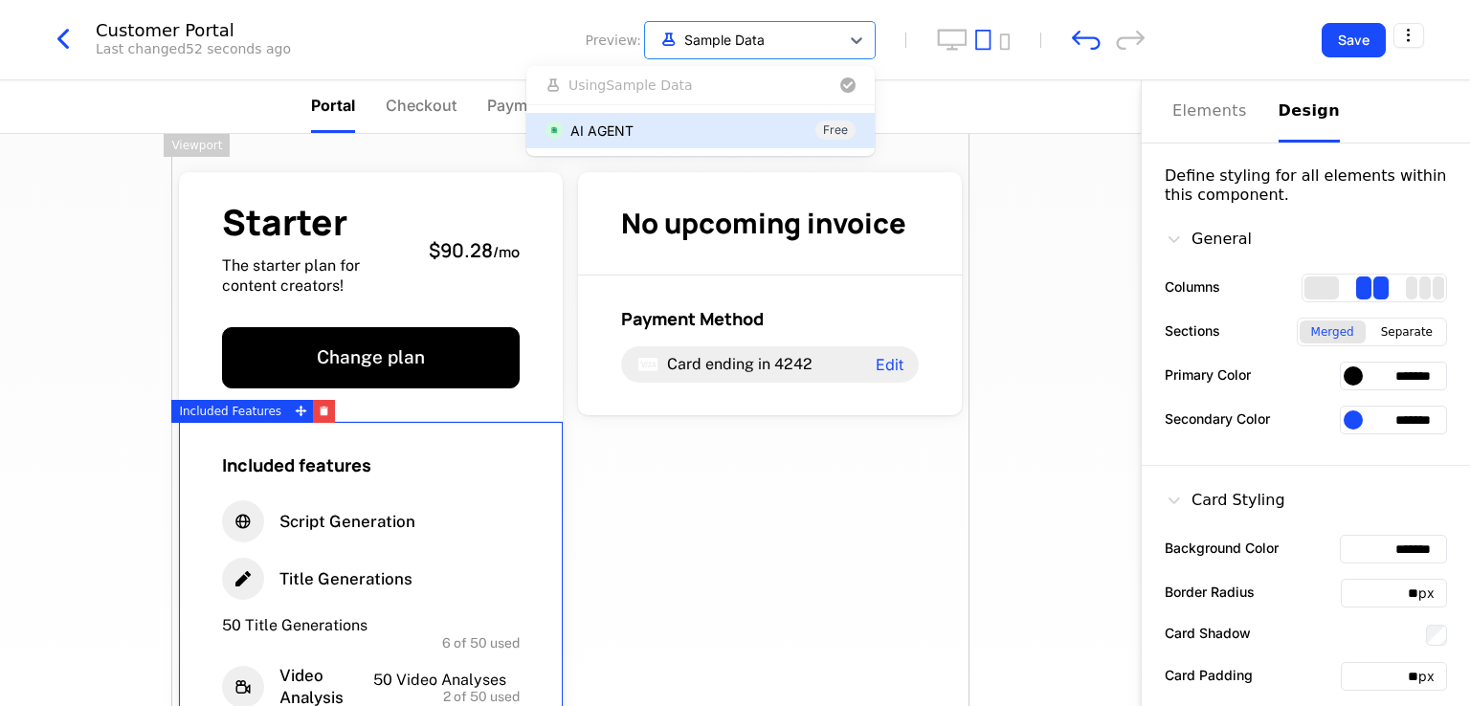
click at [699, 121] on div "AI AGENT Free" at bounding box center [701, 131] width 310 height 20
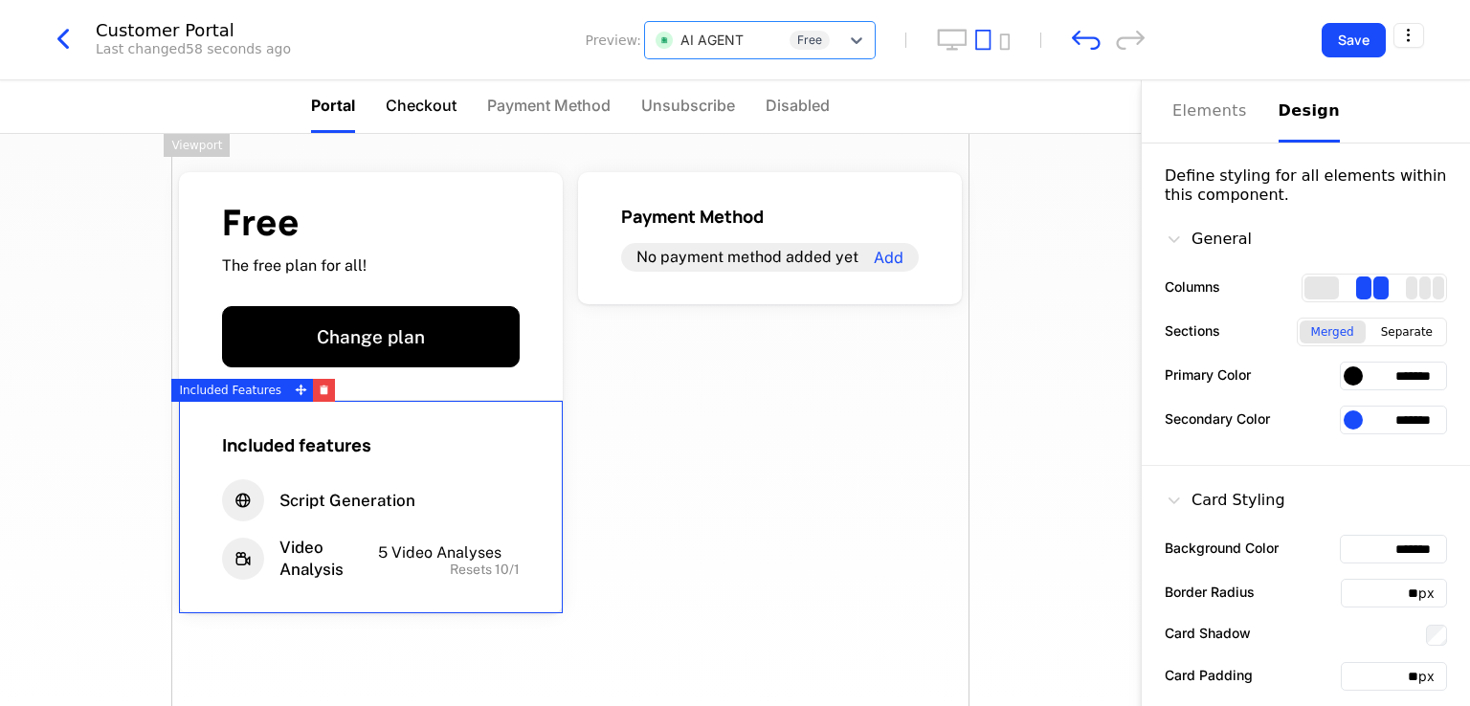
click at [425, 107] on span "Checkout" at bounding box center [421, 105] width 71 height 23
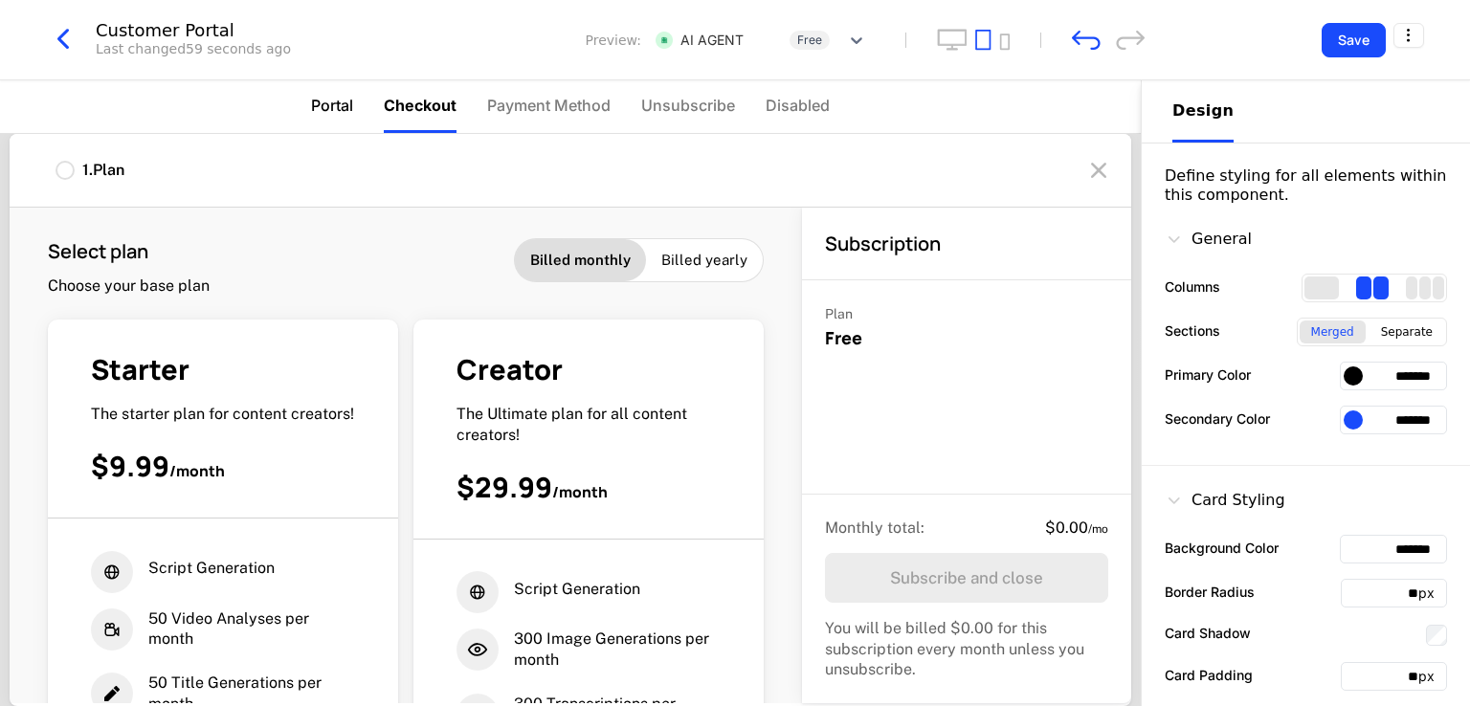
click at [348, 104] on span "Portal" at bounding box center [332, 105] width 42 height 23
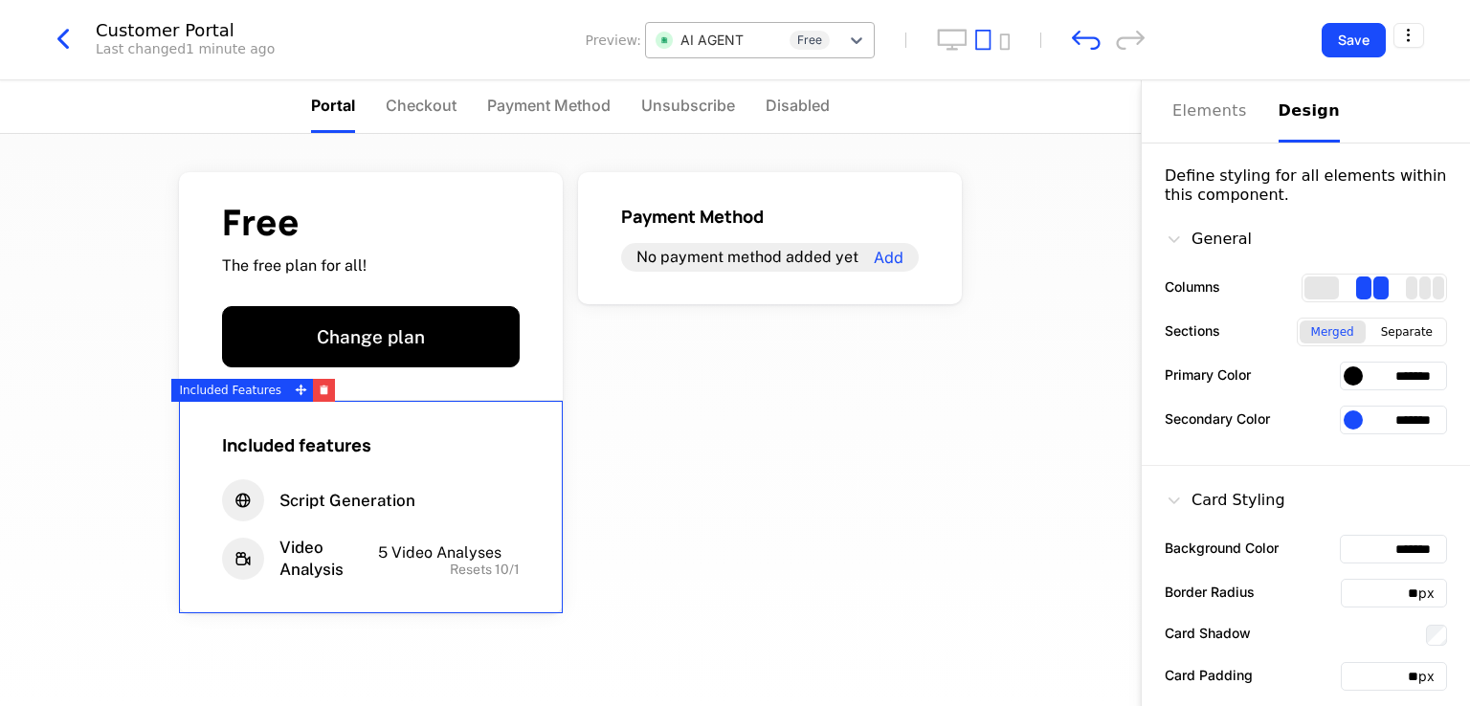
click at [773, 42] on div at bounding box center [743, 40] width 174 height 24
click at [651, 85] on span "Use Sample Data" at bounding box center [625, 84] width 112 height 13
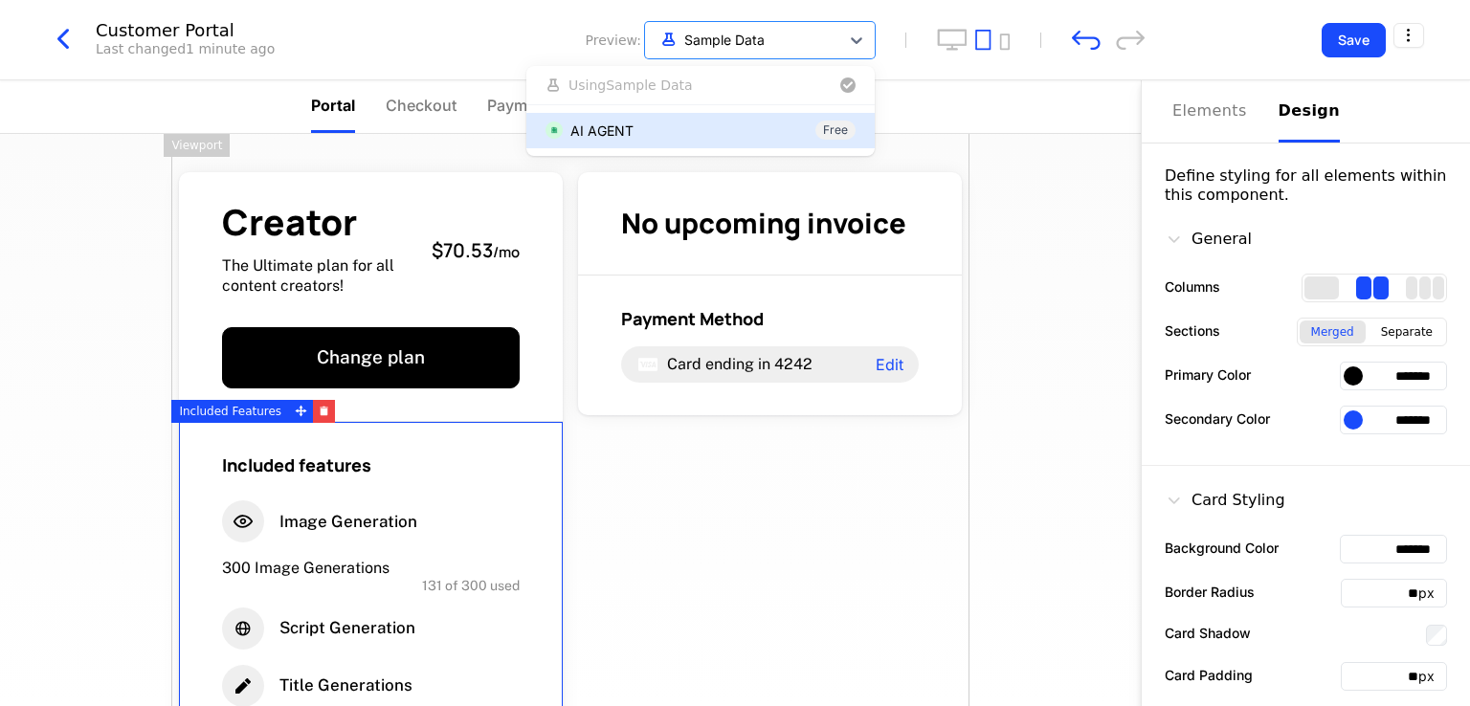
click at [735, 20] on div "Customer Portal Last changed 1 minute ago Preview: 1 result available. Use Up a…" at bounding box center [735, 40] width 1470 height 80
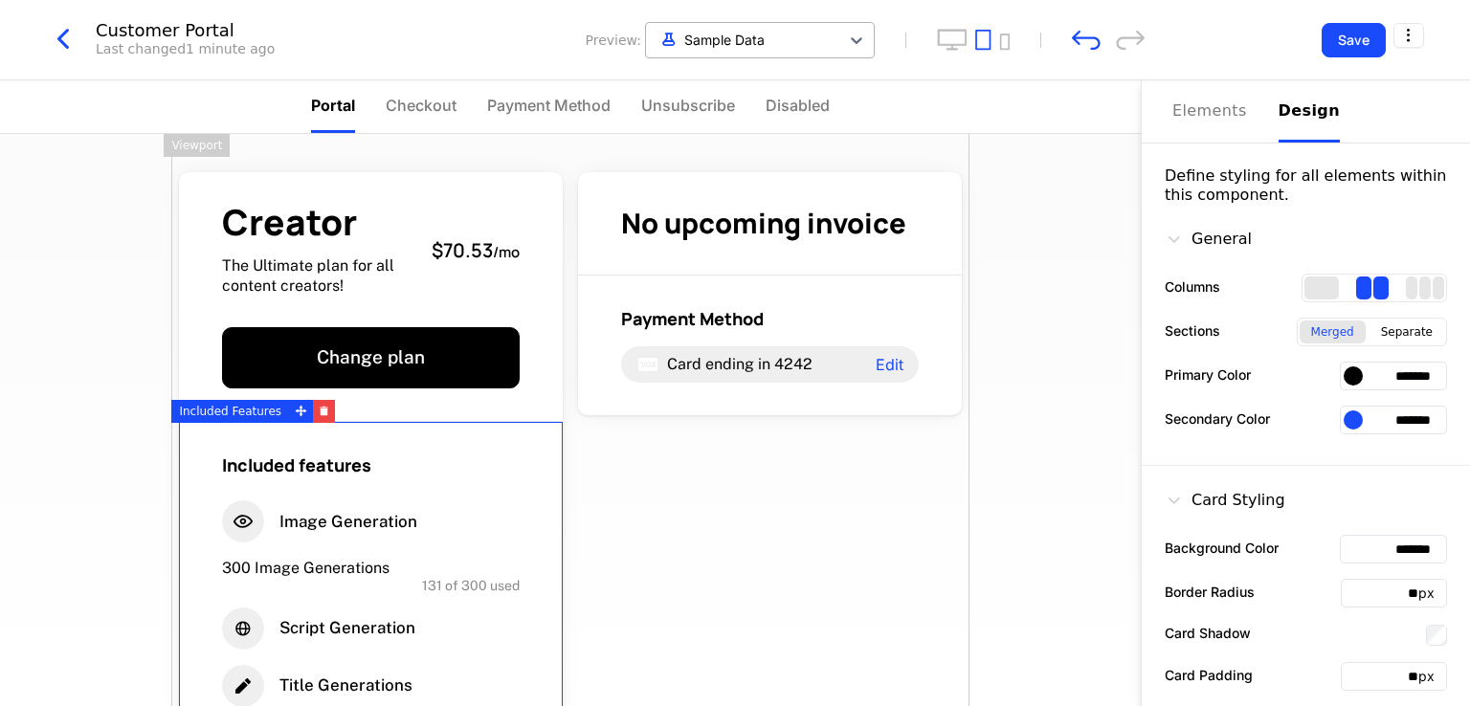
click at [727, 32] on div at bounding box center [743, 40] width 174 height 24
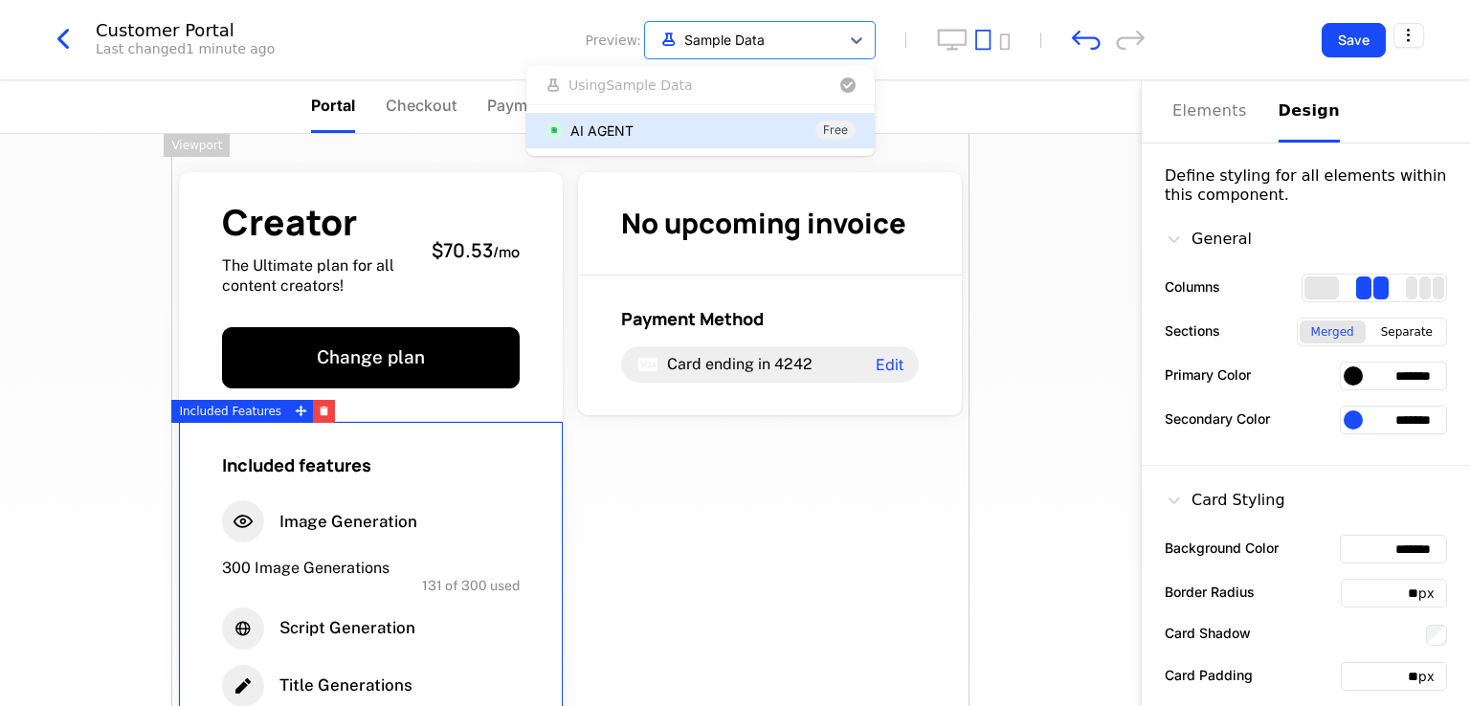
click at [611, 131] on div "AI AGENT" at bounding box center [601, 131] width 63 height 20
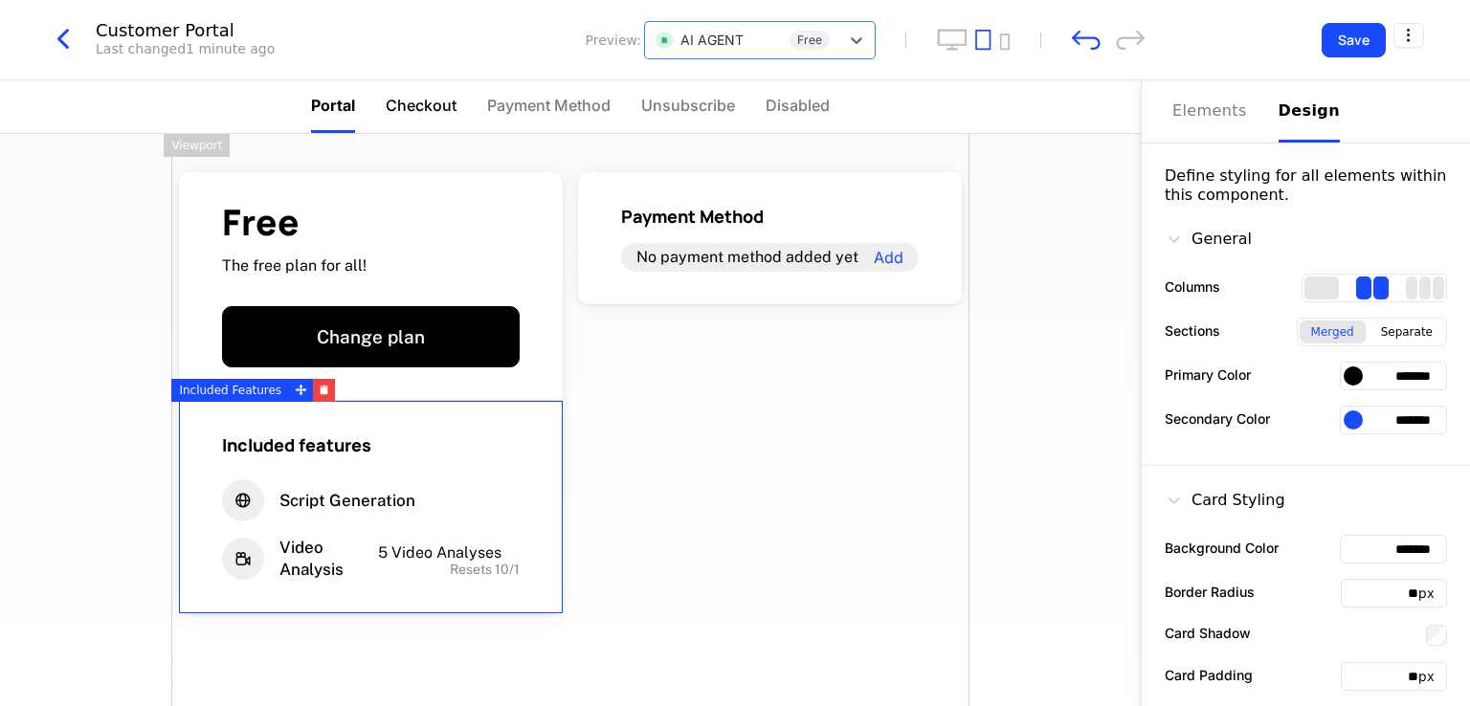
click at [401, 99] on span "Checkout" at bounding box center [421, 105] width 71 height 23
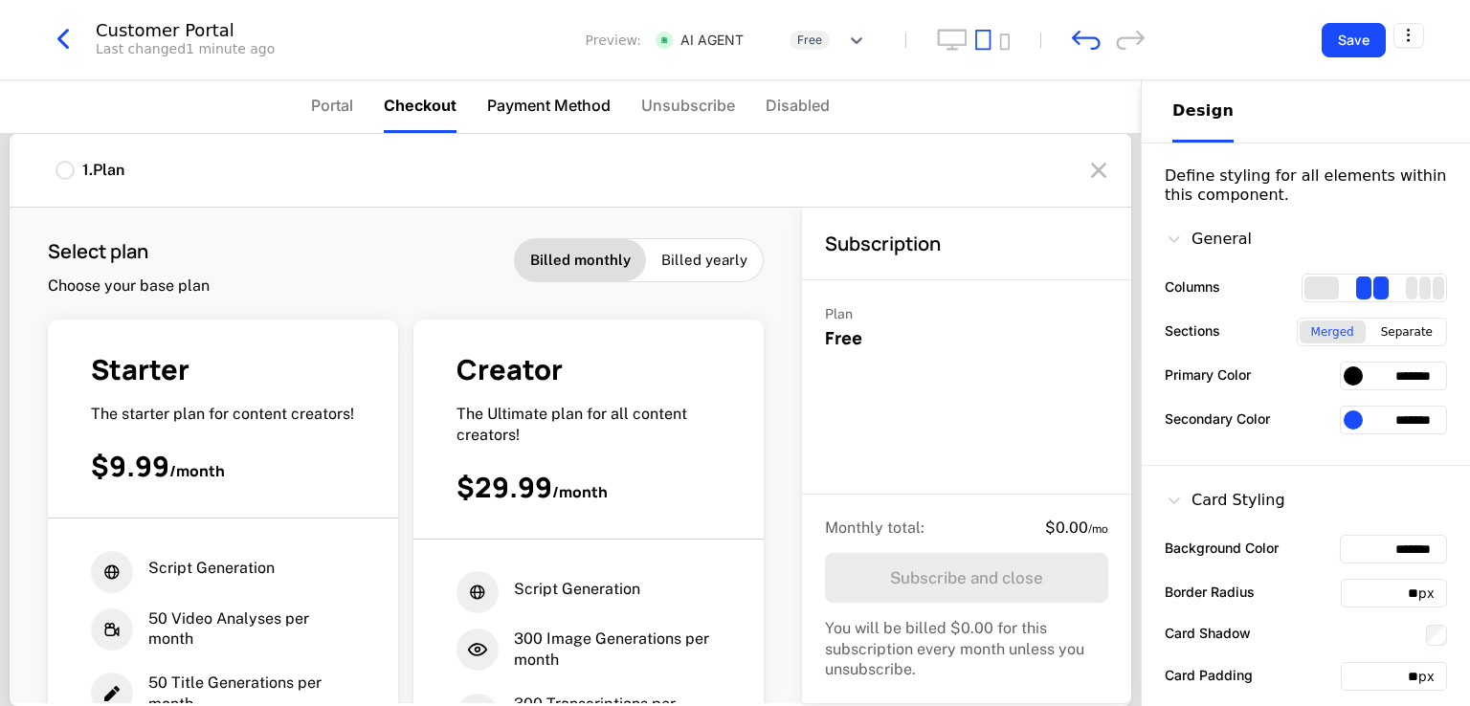
click at [540, 96] on span "Payment Method" at bounding box center [548, 105] width 123 height 23
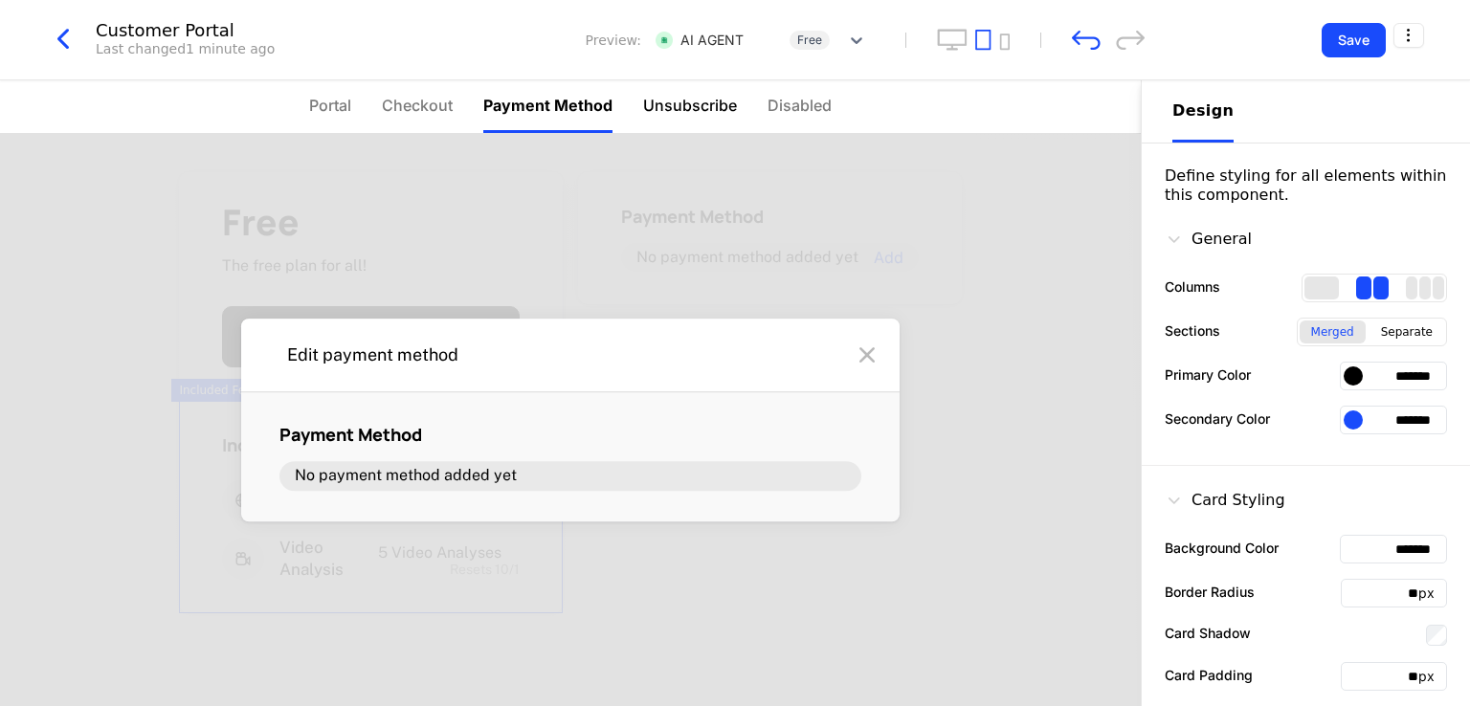
click at [698, 102] on span "Unsubscribe" at bounding box center [690, 105] width 94 height 23
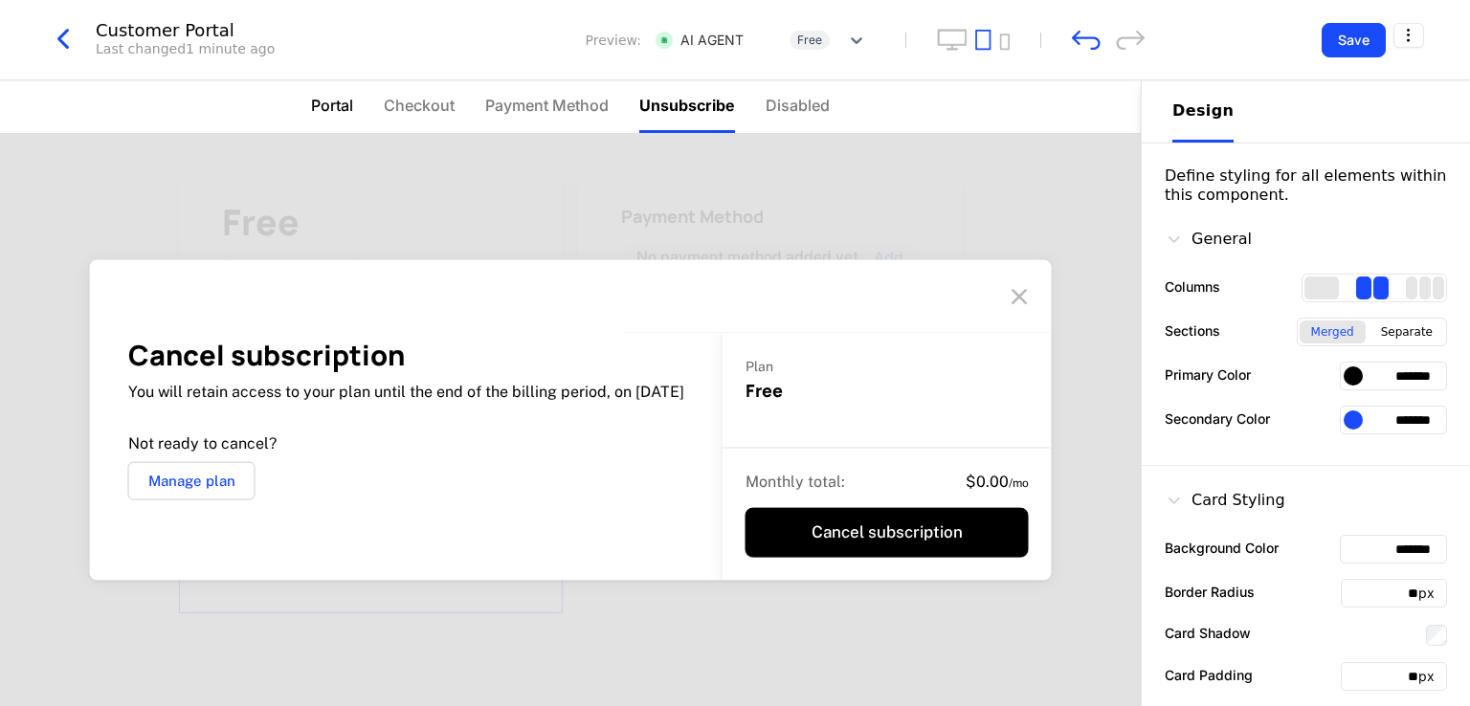
click at [322, 92] on li "Portal" at bounding box center [332, 106] width 42 height 53
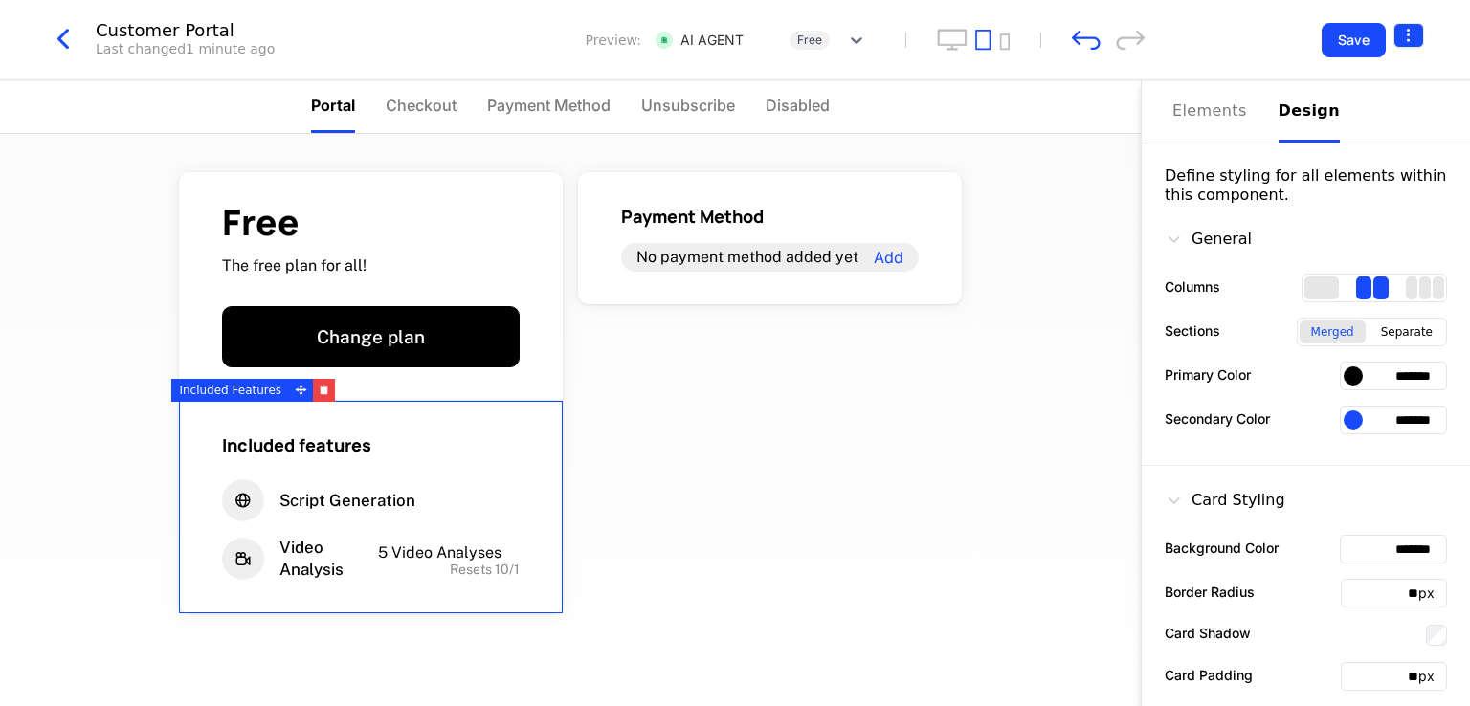
click at [1209, 41] on html "AI NMP Development Dev Features Features Flags Catalog Plans Add Ons Credits Co…" at bounding box center [735, 353] width 1470 height 706
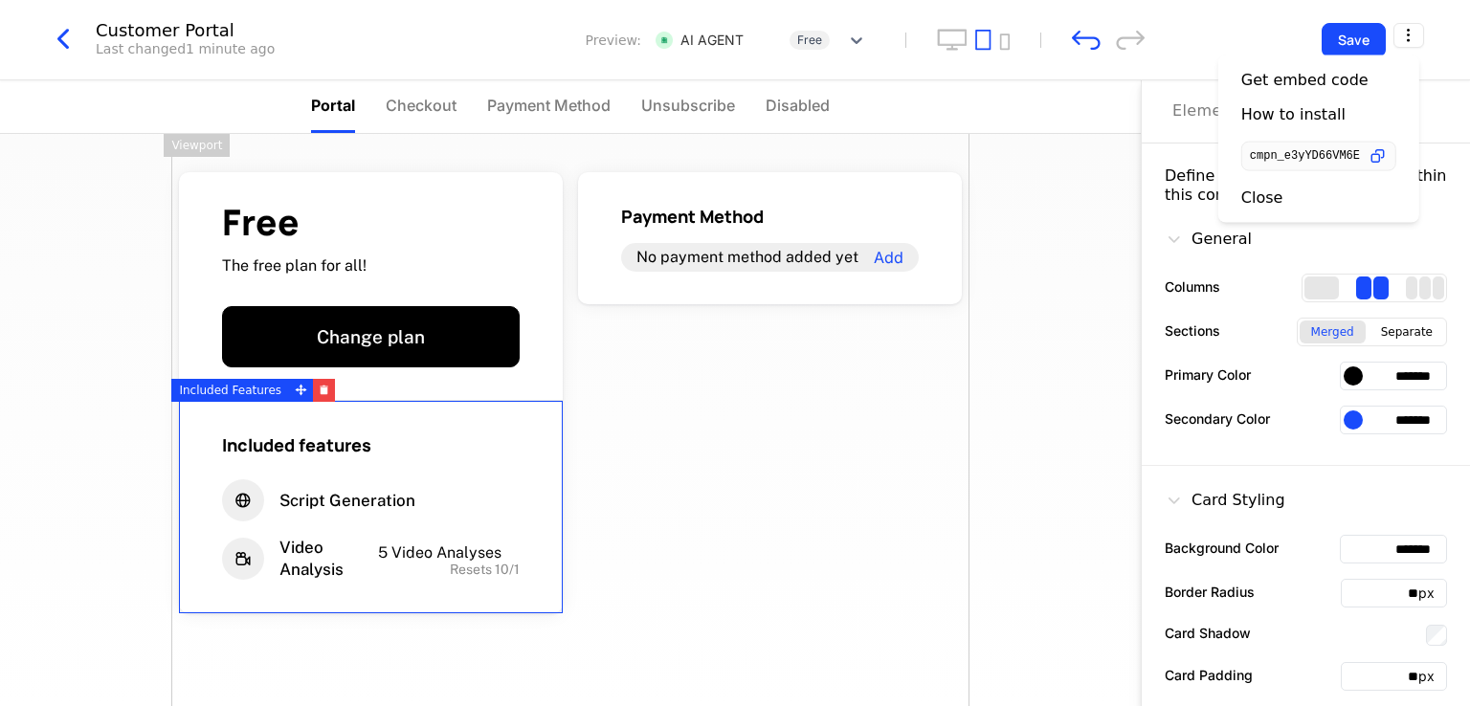
click at [1037, 372] on html "AI NMP Development Dev Features Features Flags Catalog Plans Add Ons Credits Co…" at bounding box center [735, 353] width 1470 height 706
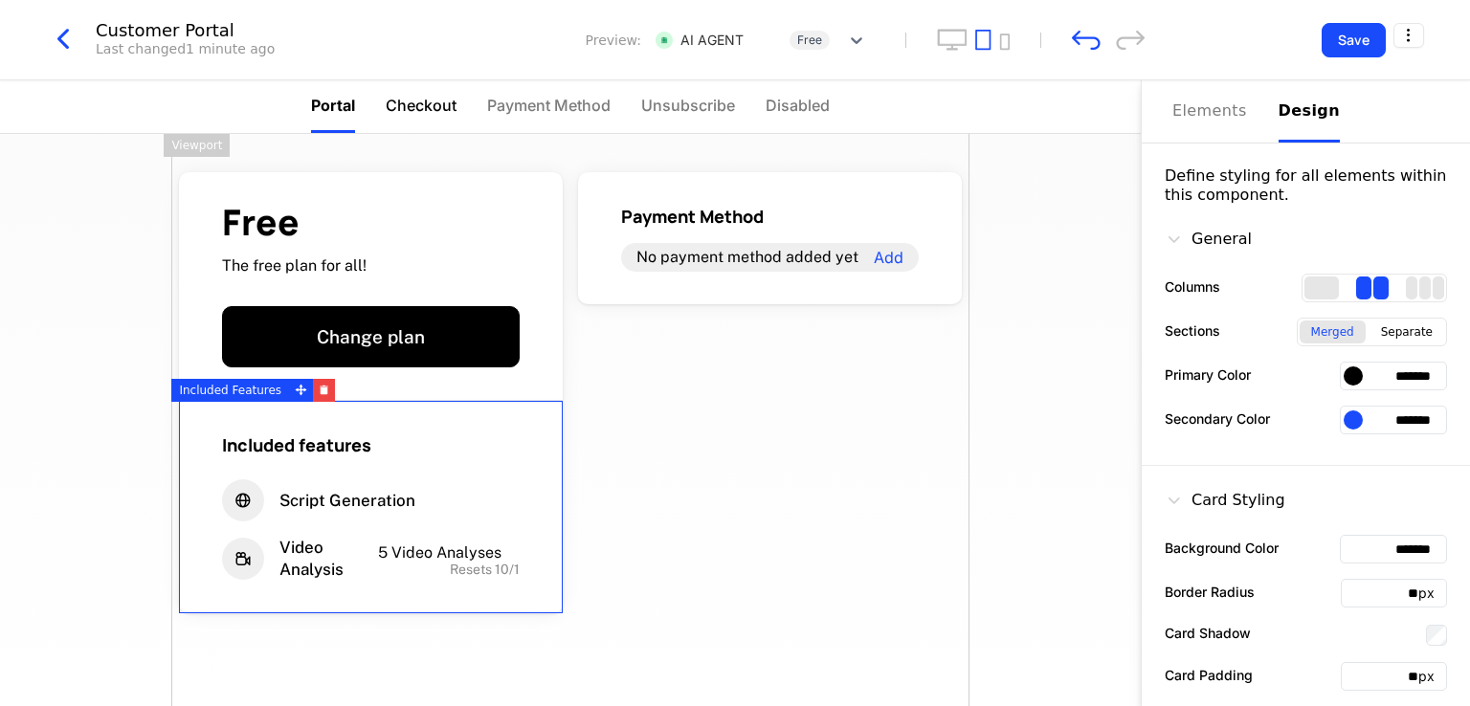
click at [433, 111] on span "Checkout" at bounding box center [421, 105] width 71 height 23
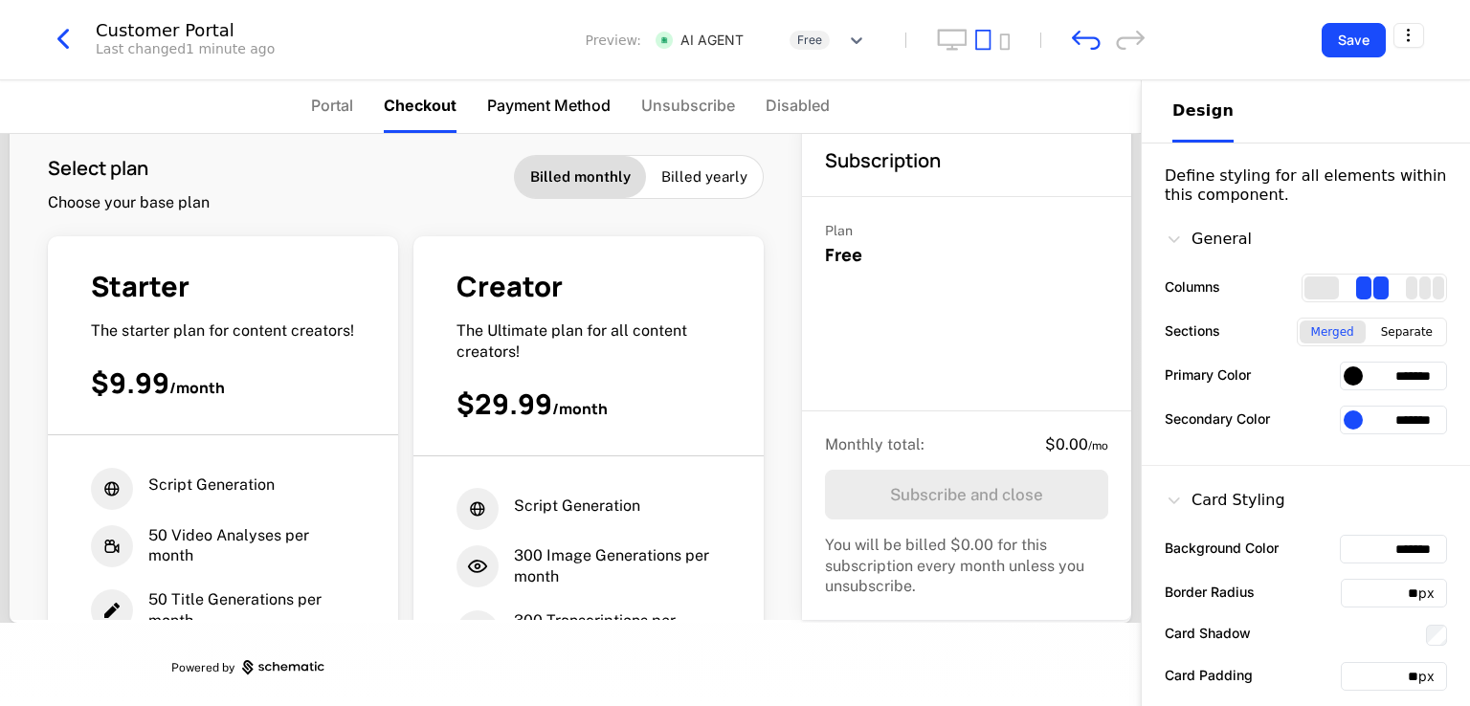
click at [536, 98] on span "Payment Method" at bounding box center [548, 105] width 123 height 23
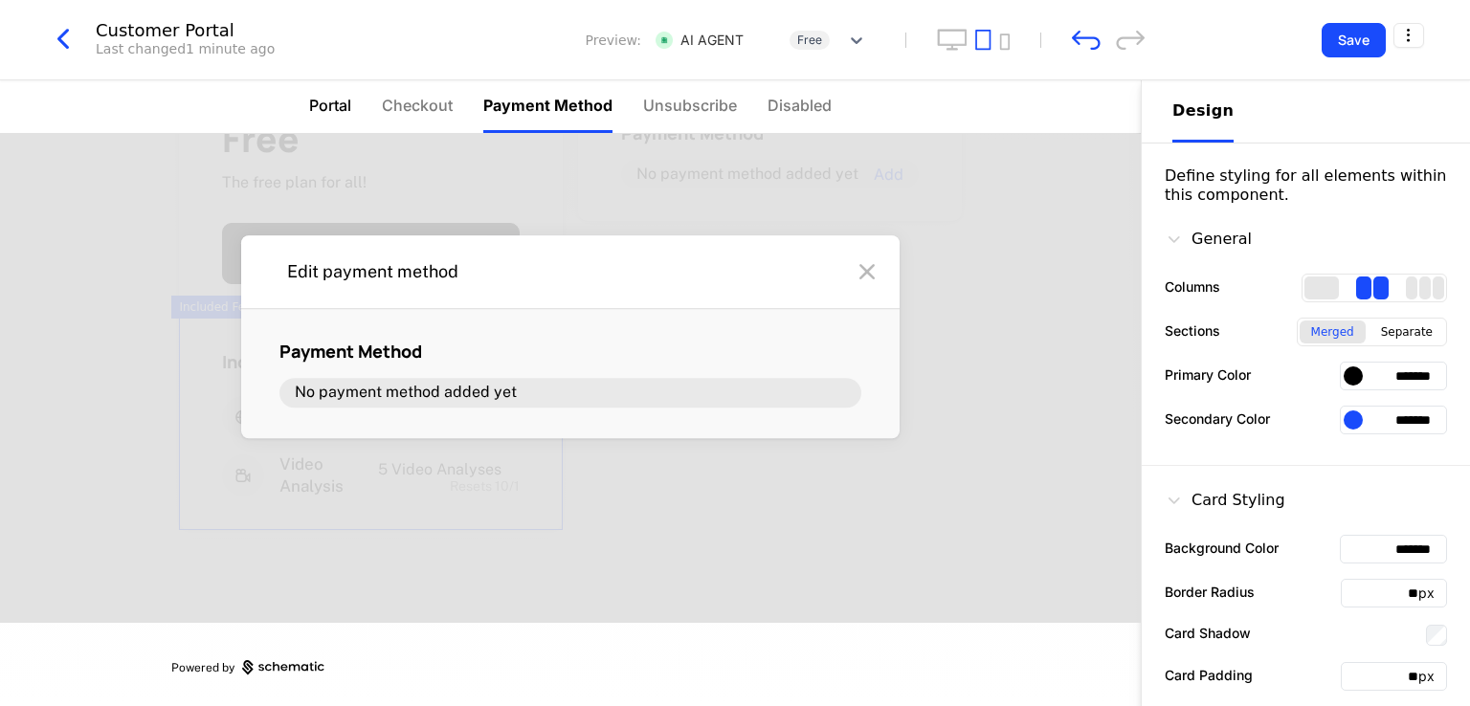
click at [320, 100] on span "Portal" at bounding box center [330, 105] width 42 height 23
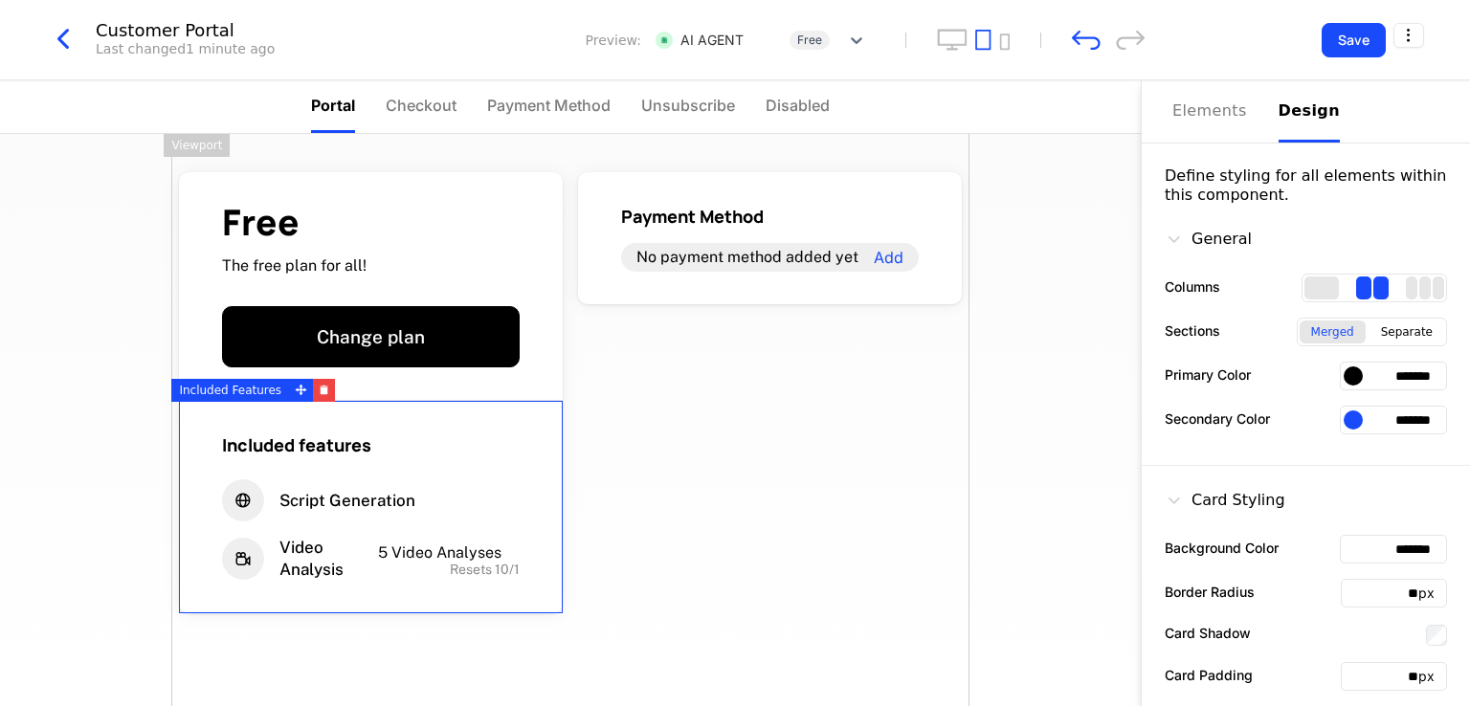
click at [1105, 476] on div "Free The free plan for all! Change plan Included features Script Generation Vid…" at bounding box center [570, 420] width 1141 height 572
click at [1205, 109] on div "Elements" at bounding box center [1213, 111] width 83 height 23
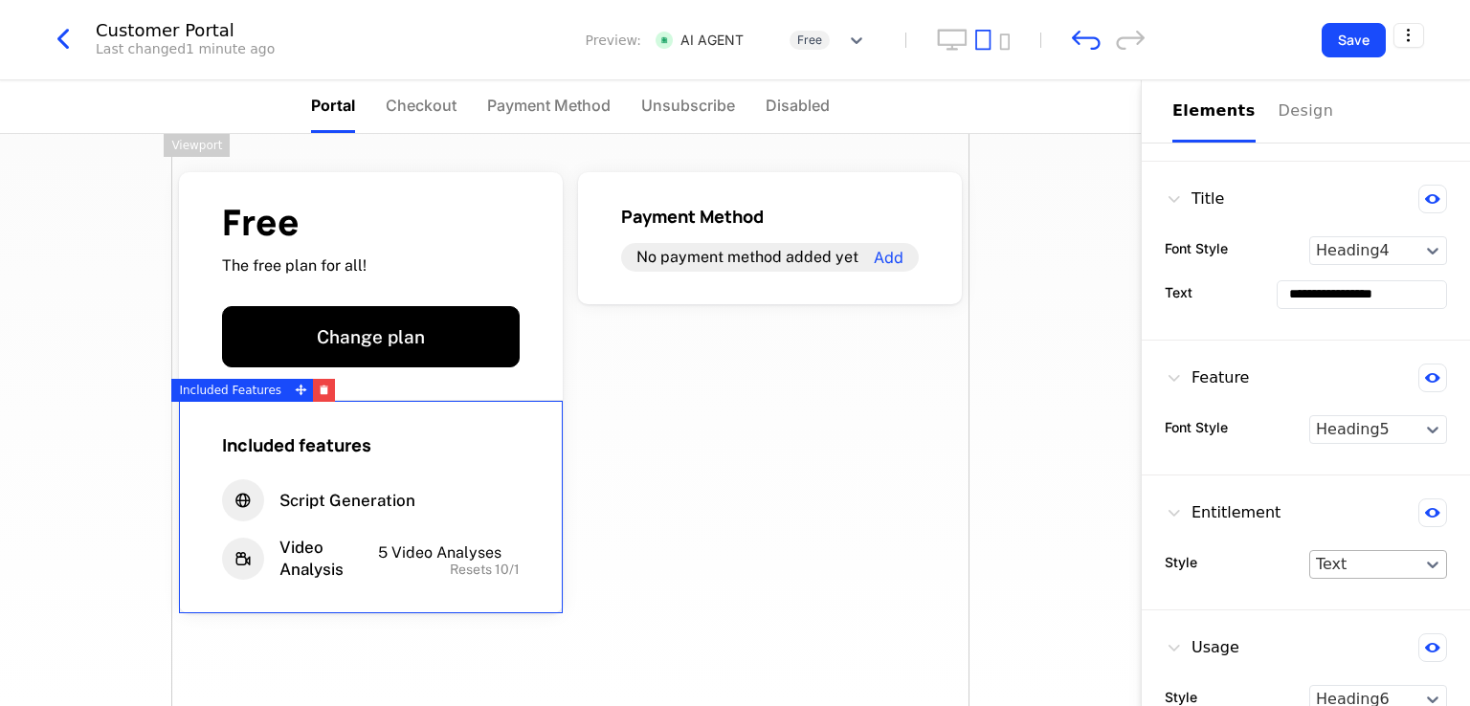
scroll to position [551, 0]
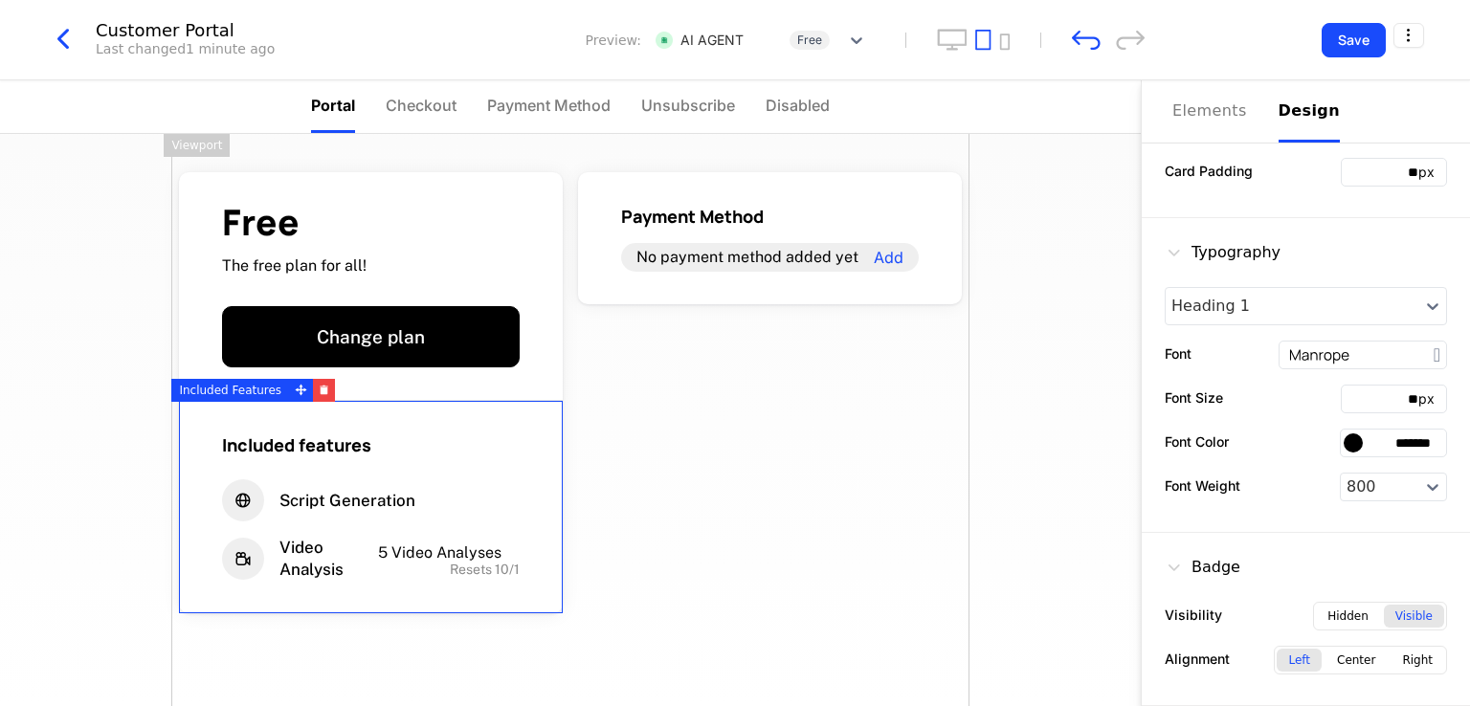
click at [1209, 104] on div "Design" at bounding box center [1309, 111] width 61 height 23
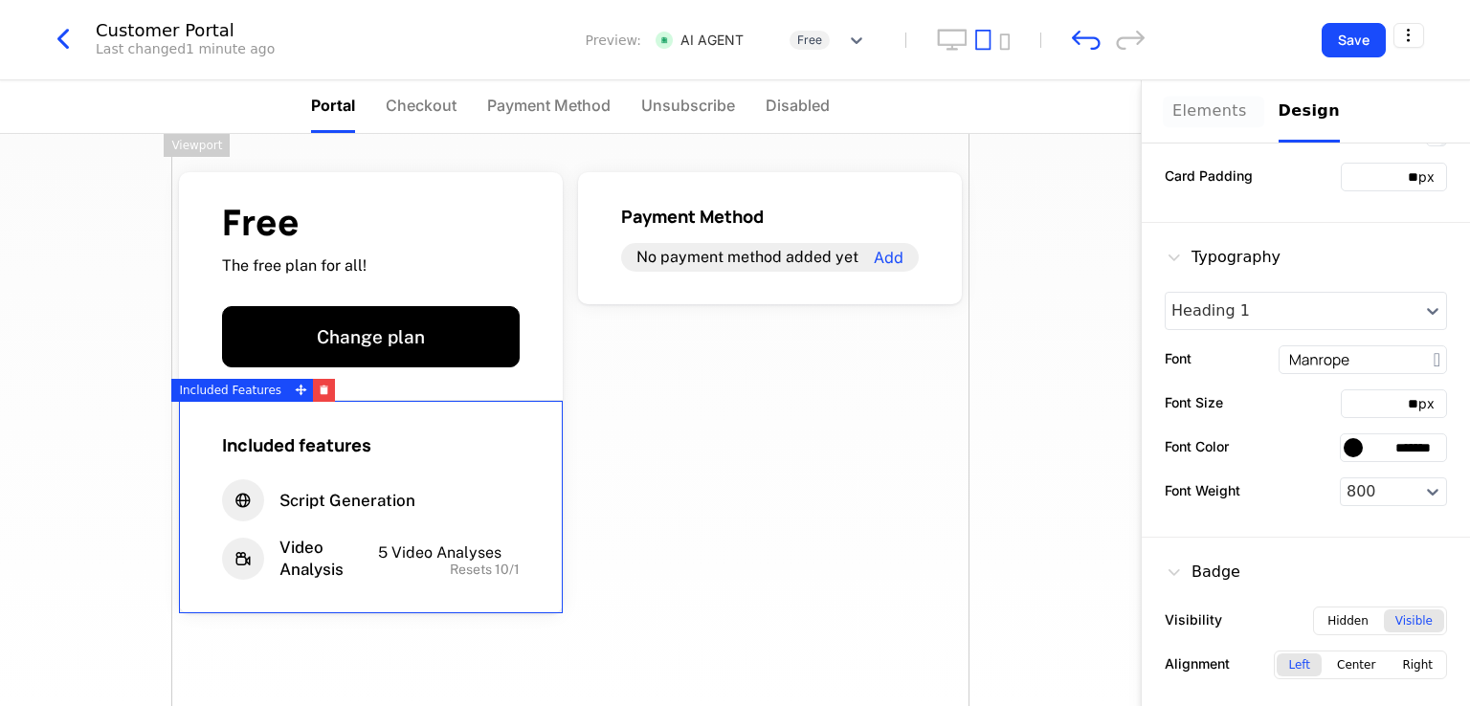
click at [1200, 123] on button "Elements" at bounding box center [1213, 111] width 83 height 62
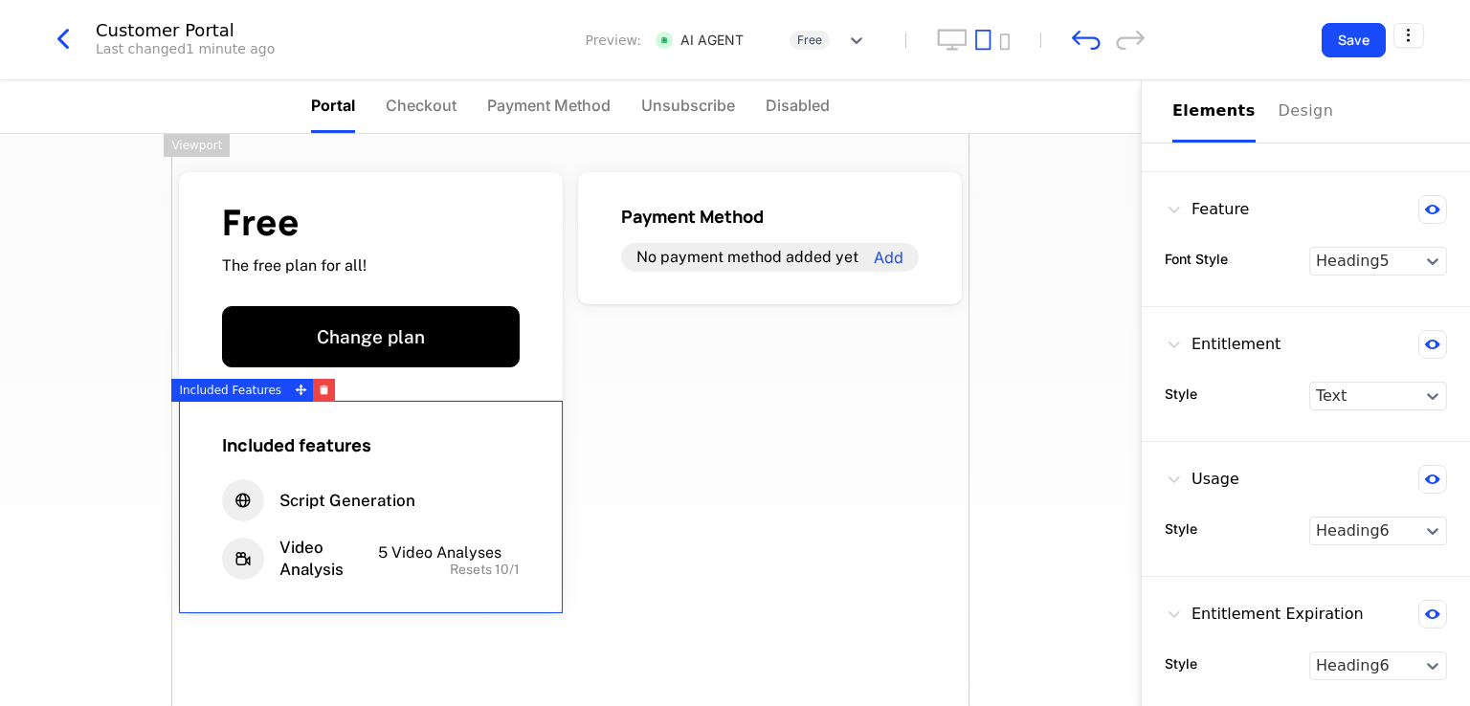
scroll to position [0, 0]
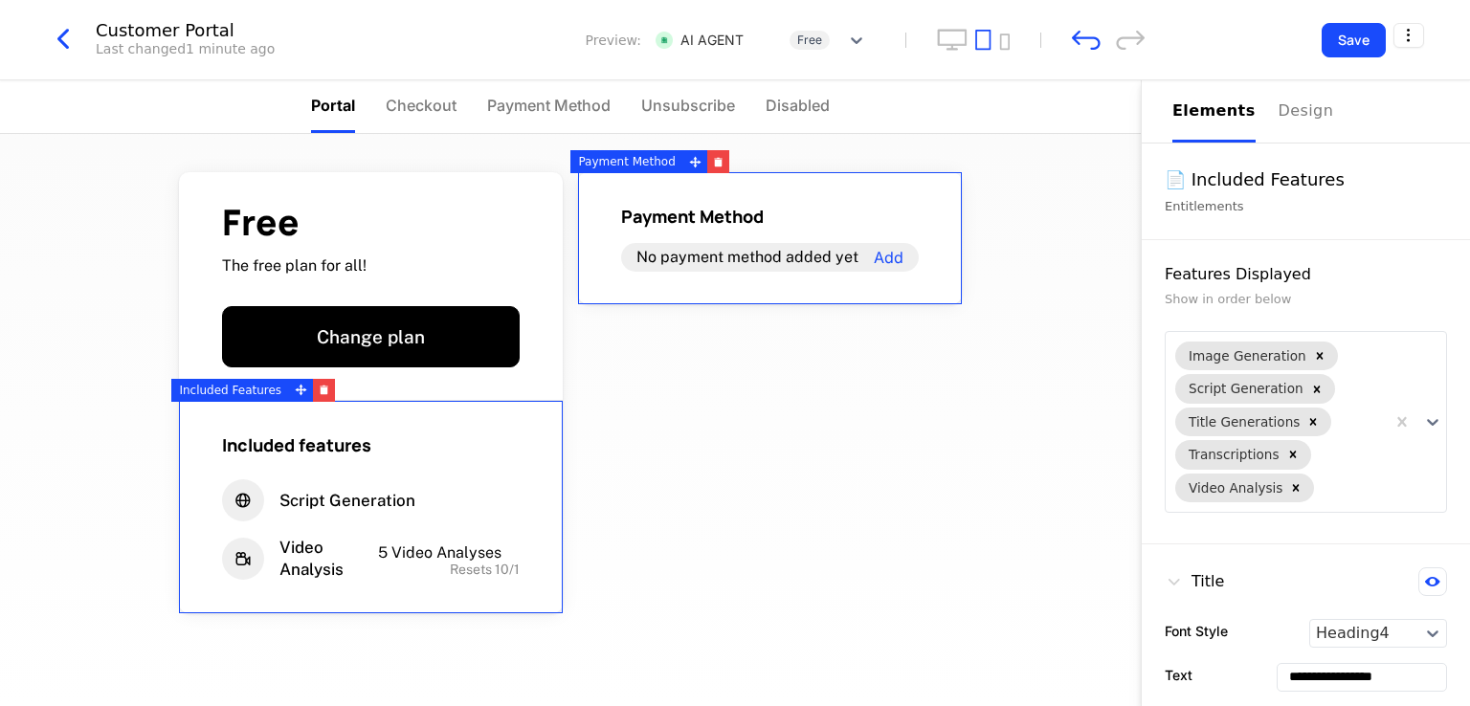
click at [865, 211] on div "Payment Method" at bounding box center [770, 216] width 298 height 23
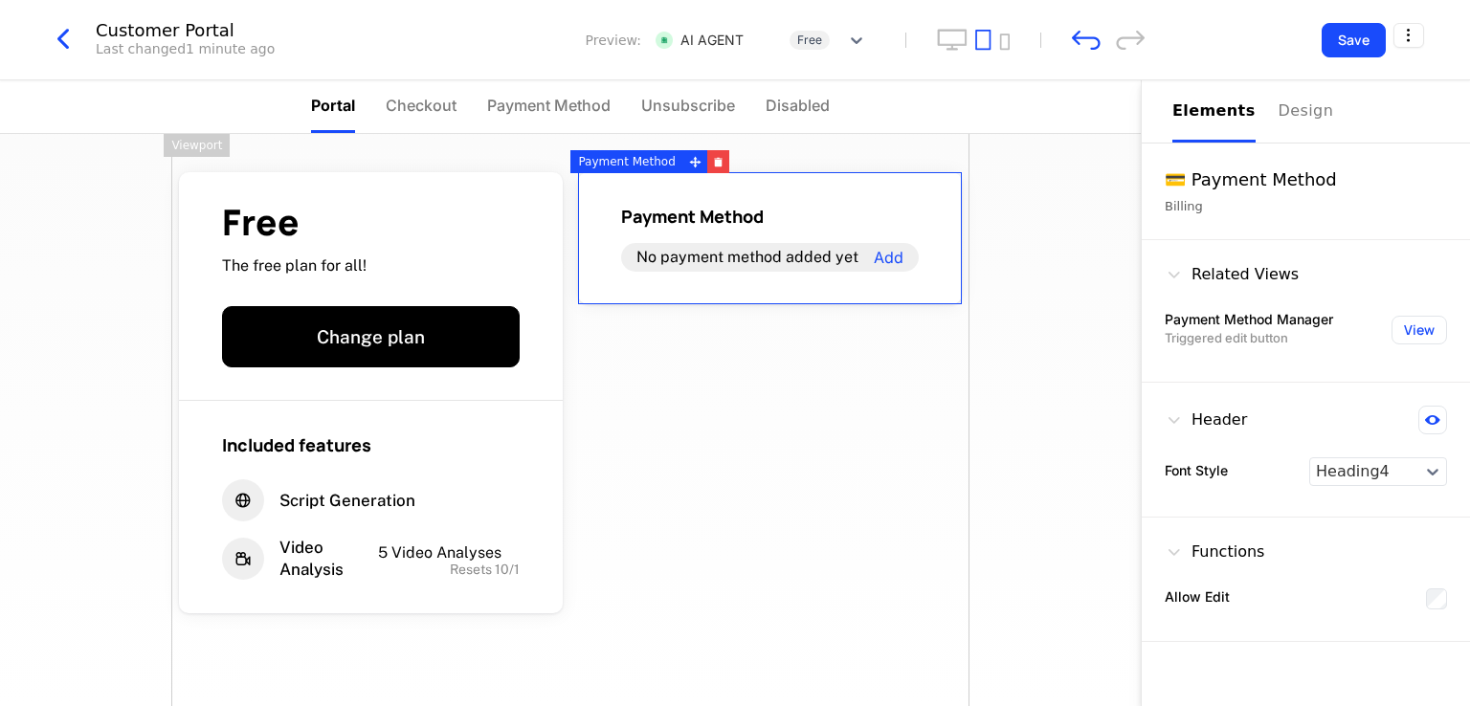
click at [869, 480] on div "Free The free plan for all! Change plan Included features Script Generation Vid…" at bounding box center [570, 462] width 798 height 656
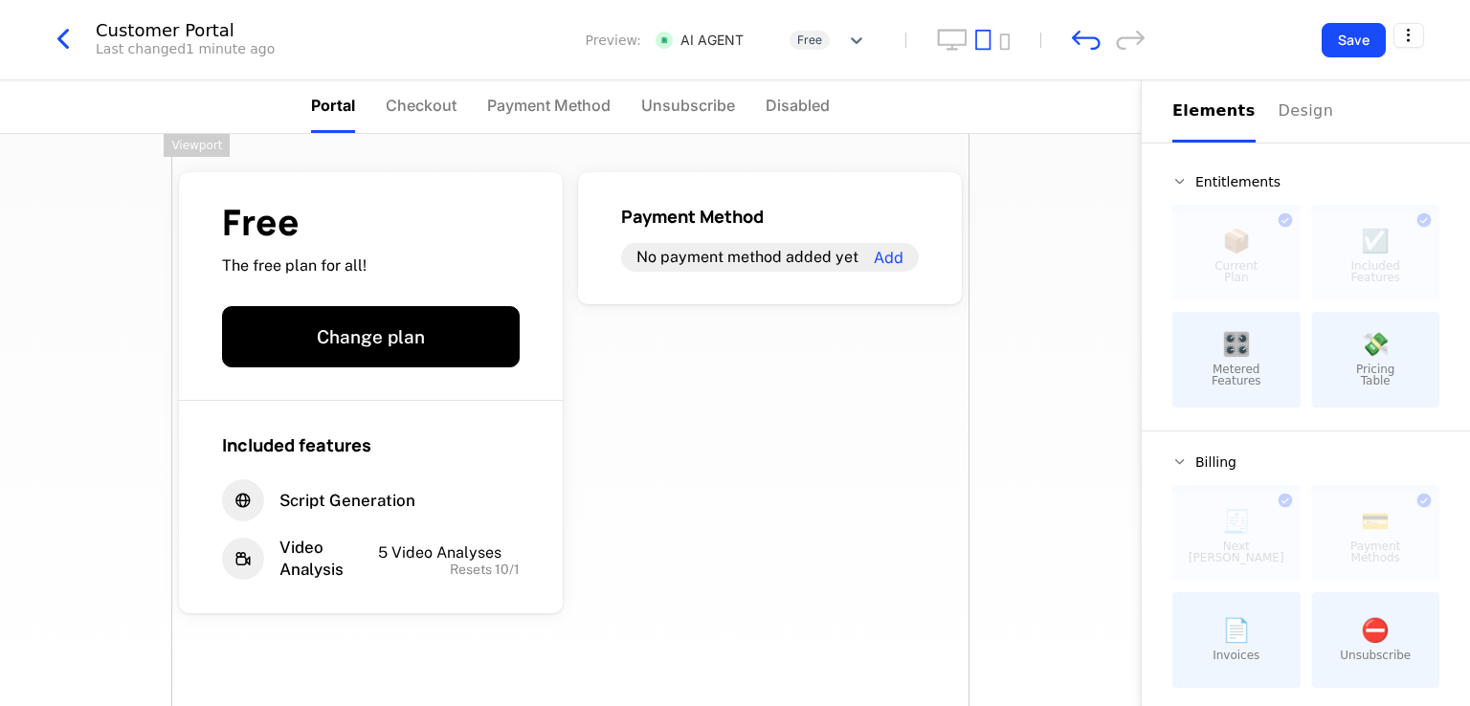
scroll to position [186, 0]
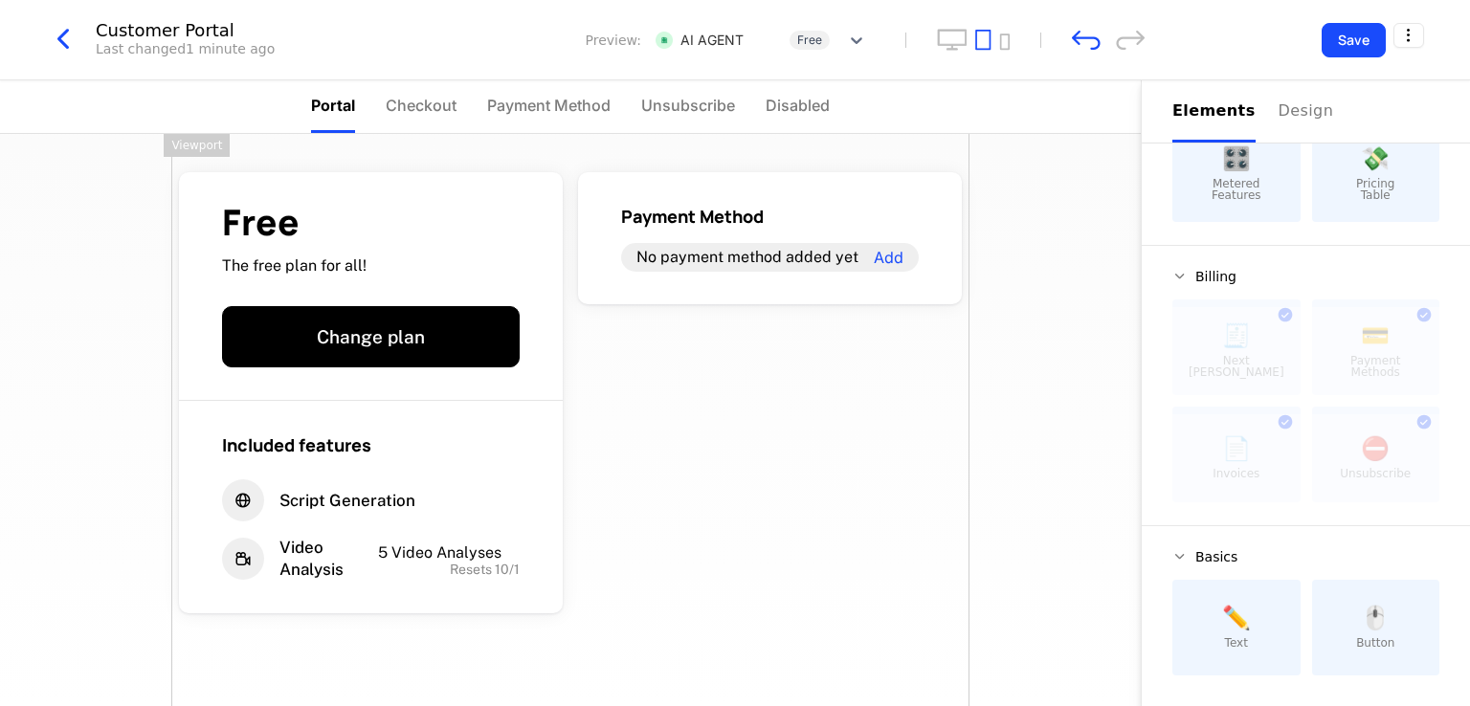
click at [711, 457] on div "Free The free plan for all! Change plan Included features Script Generation Vid…" at bounding box center [570, 462] width 798 height 656
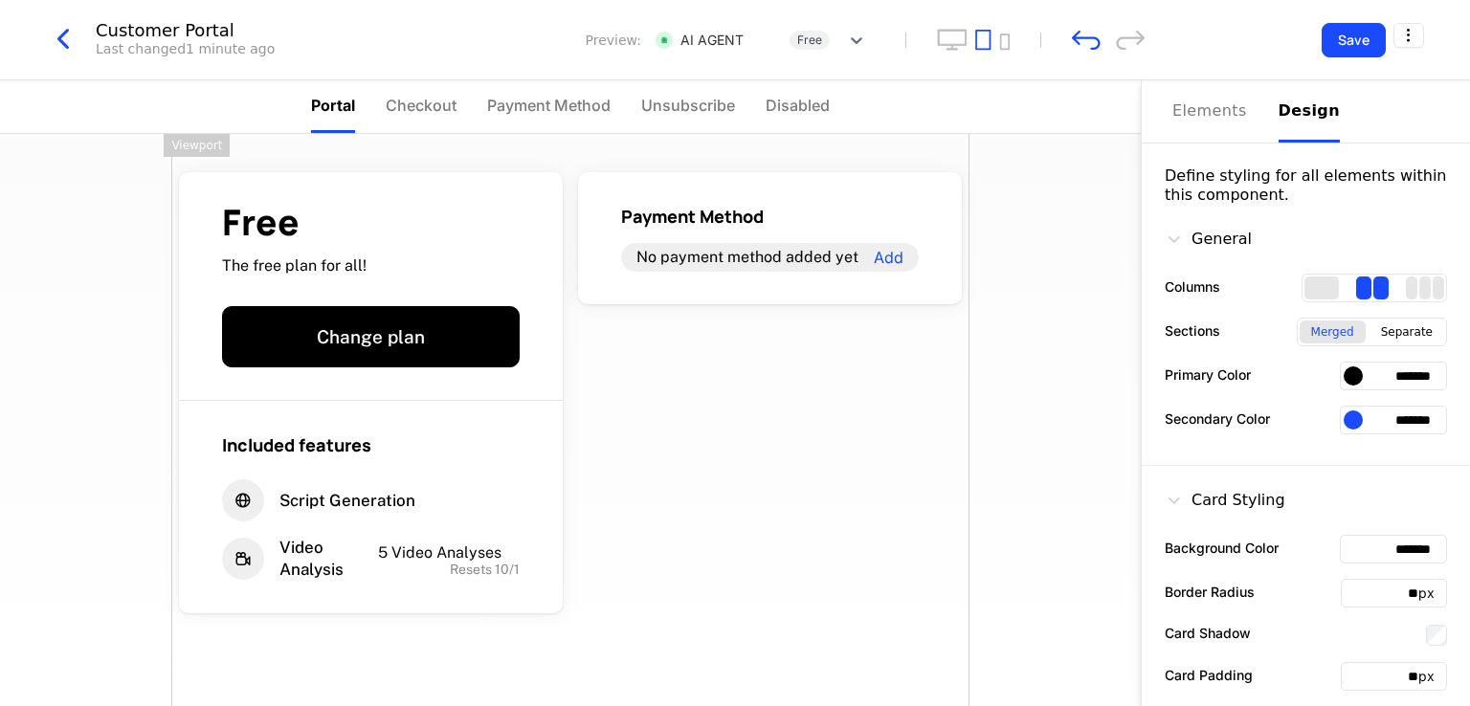
click at [1209, 117] on div "Design" at bounding box center [1309, 111] width 61 height 23
click at [1209, 373] on div at bounding box center [1353, 376] width 19 height 19
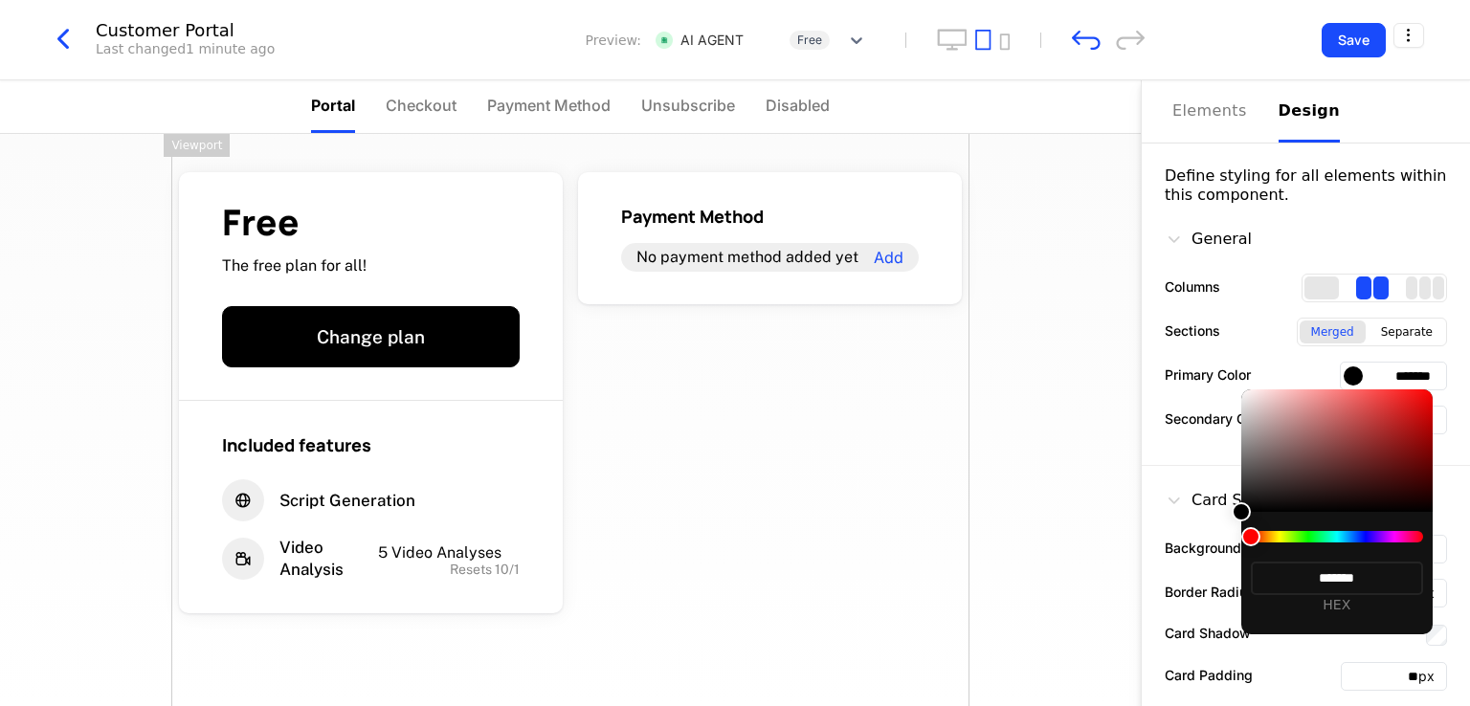
click at [1209, 537] on div at bounding box center [1337, 536] width 172 height 11
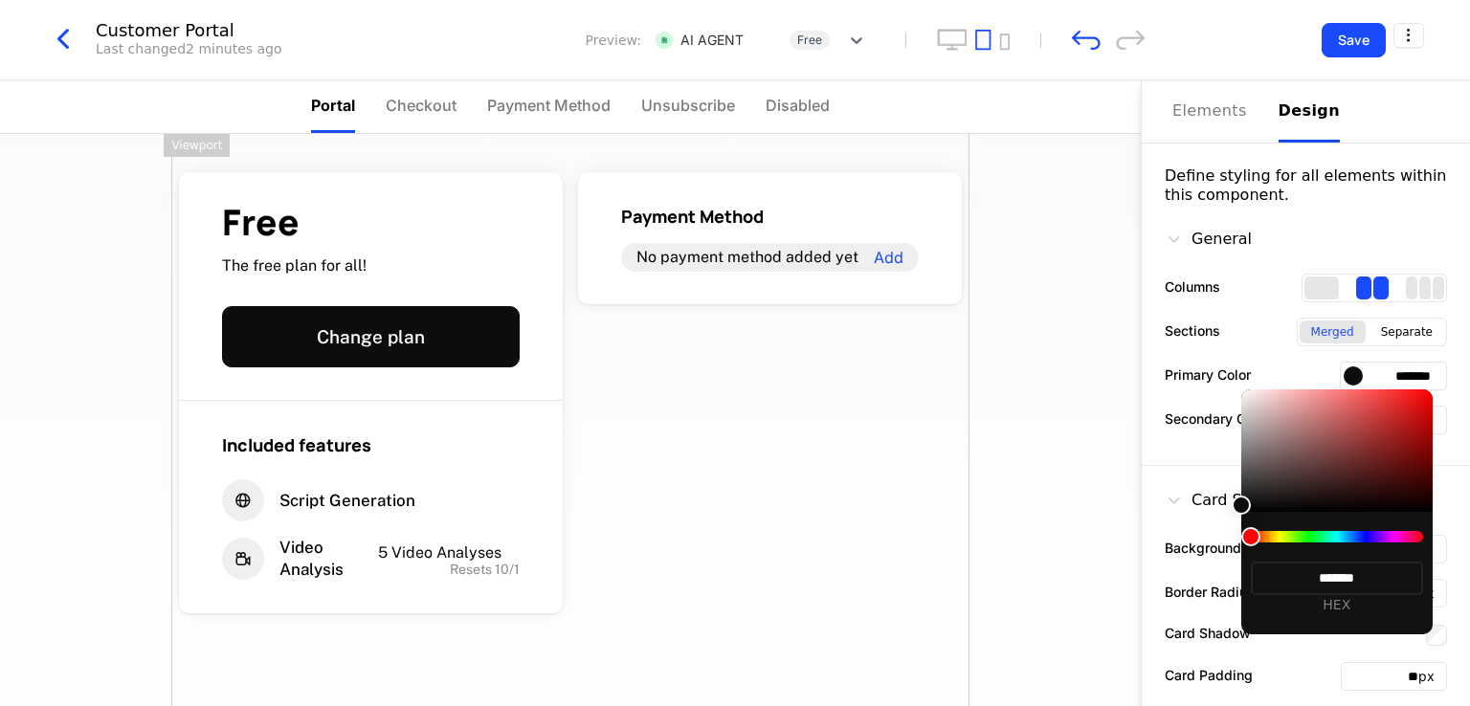
drag, startPoint x: 1237, startPoint y: 505, endPoint x: 1390, endPoint y: 420, distance: 175.2
click at [1209, 496] on div at bounding box center [1241, 505] width 19 height 19
click at [1209, 407] on div at bounding box center [1336, 451] width 191 height 123
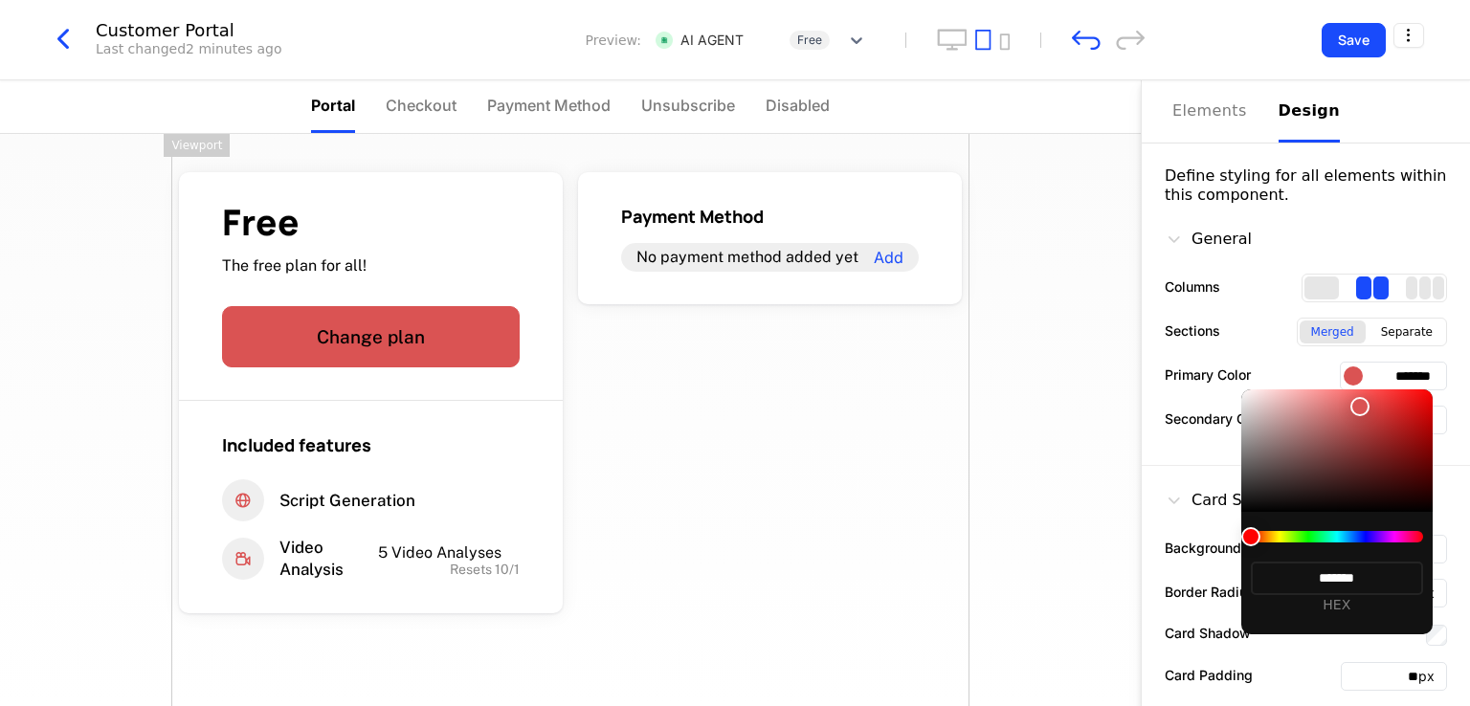
type input "*******"
click at [1209, 400] on div at bounding box center [1336, 451] width 191 height 123
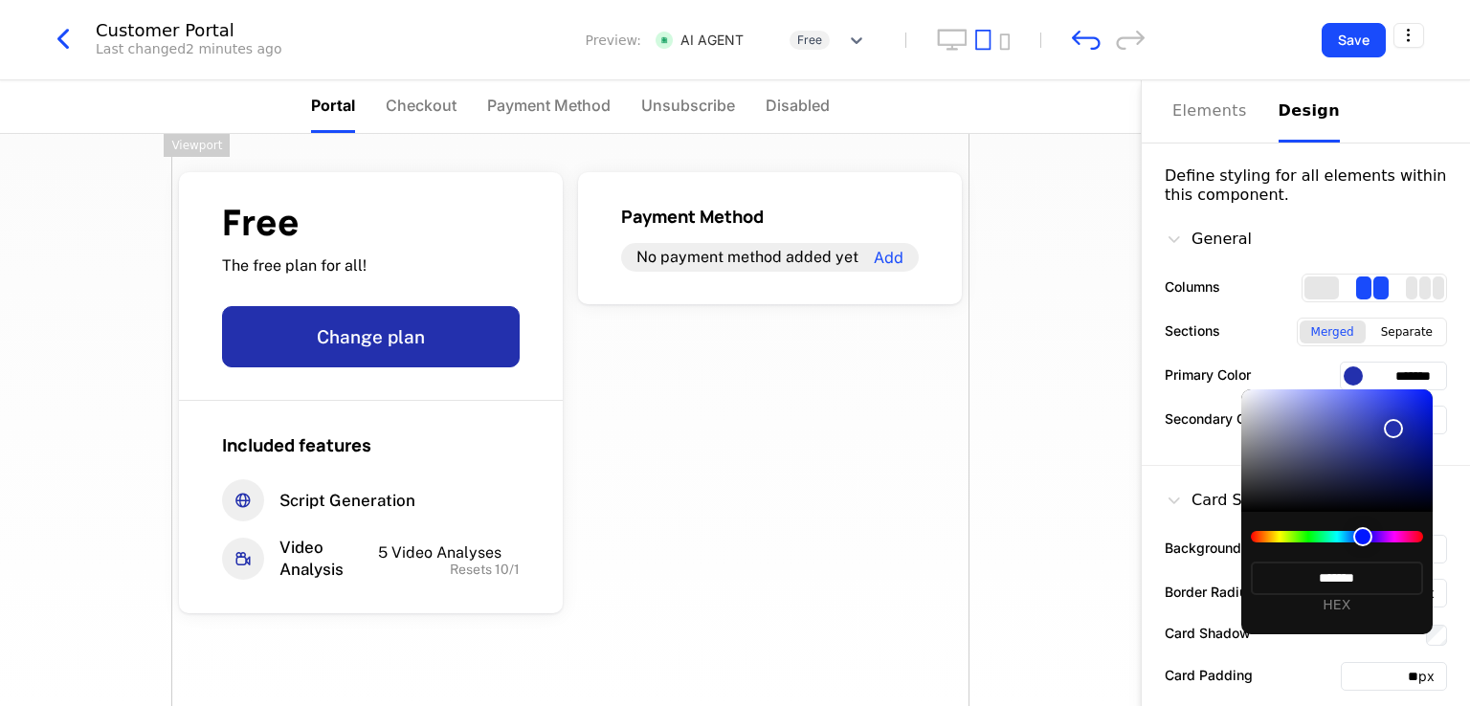
click at [1407, 422] on div at bounding box center [1336, 451] width 191 height 123
type input "*******"
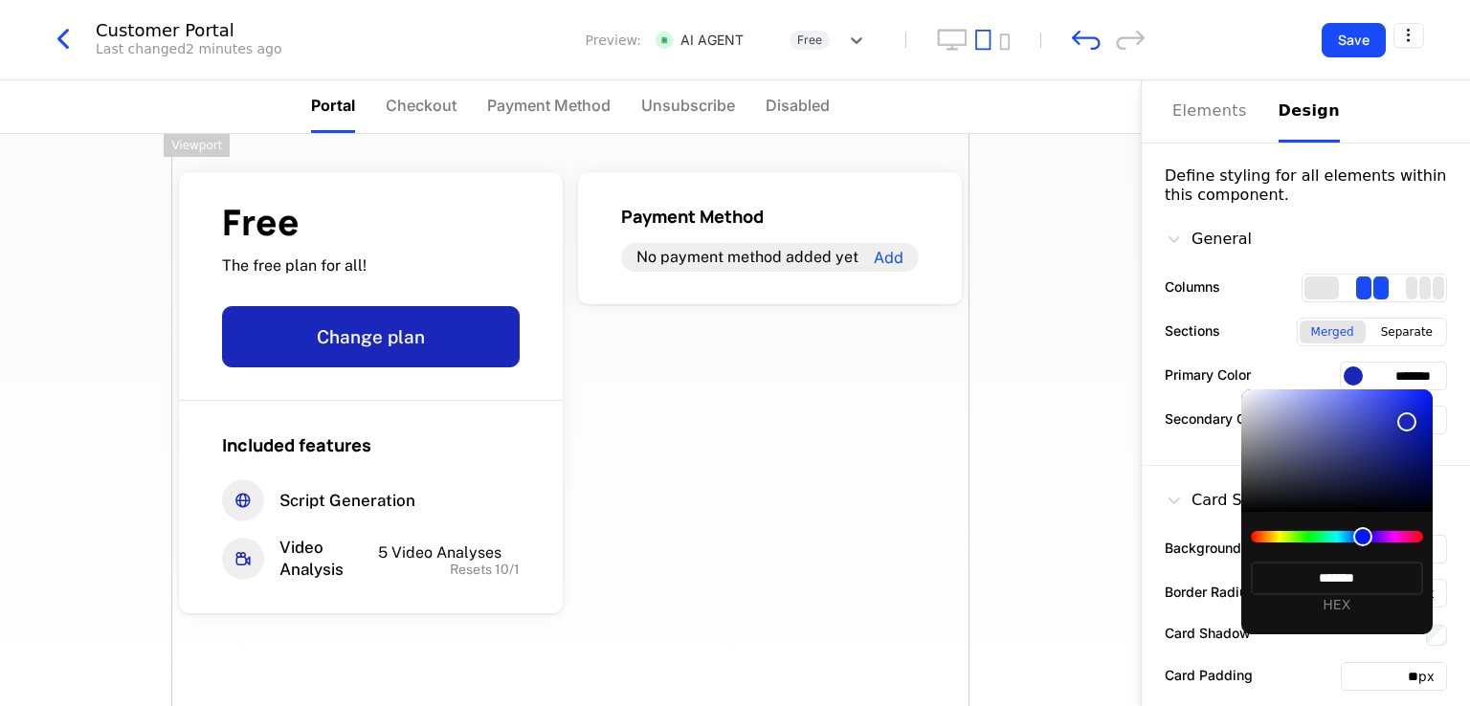
click at [1378, 418] on div at bounding box center [1336, 451] width 191 height 123
type input "*******"
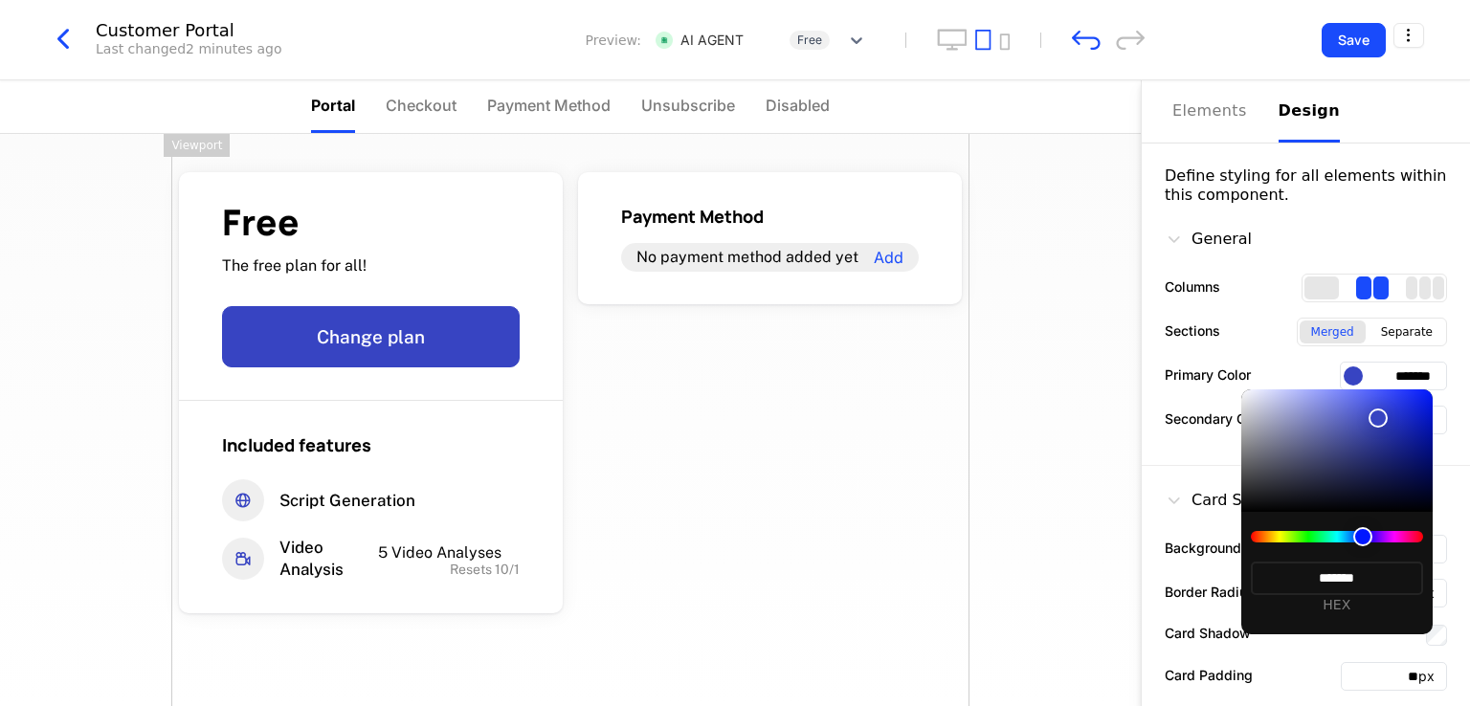
click at [947, 510] on div at bounding box center [735, 353] width 1470 height 706
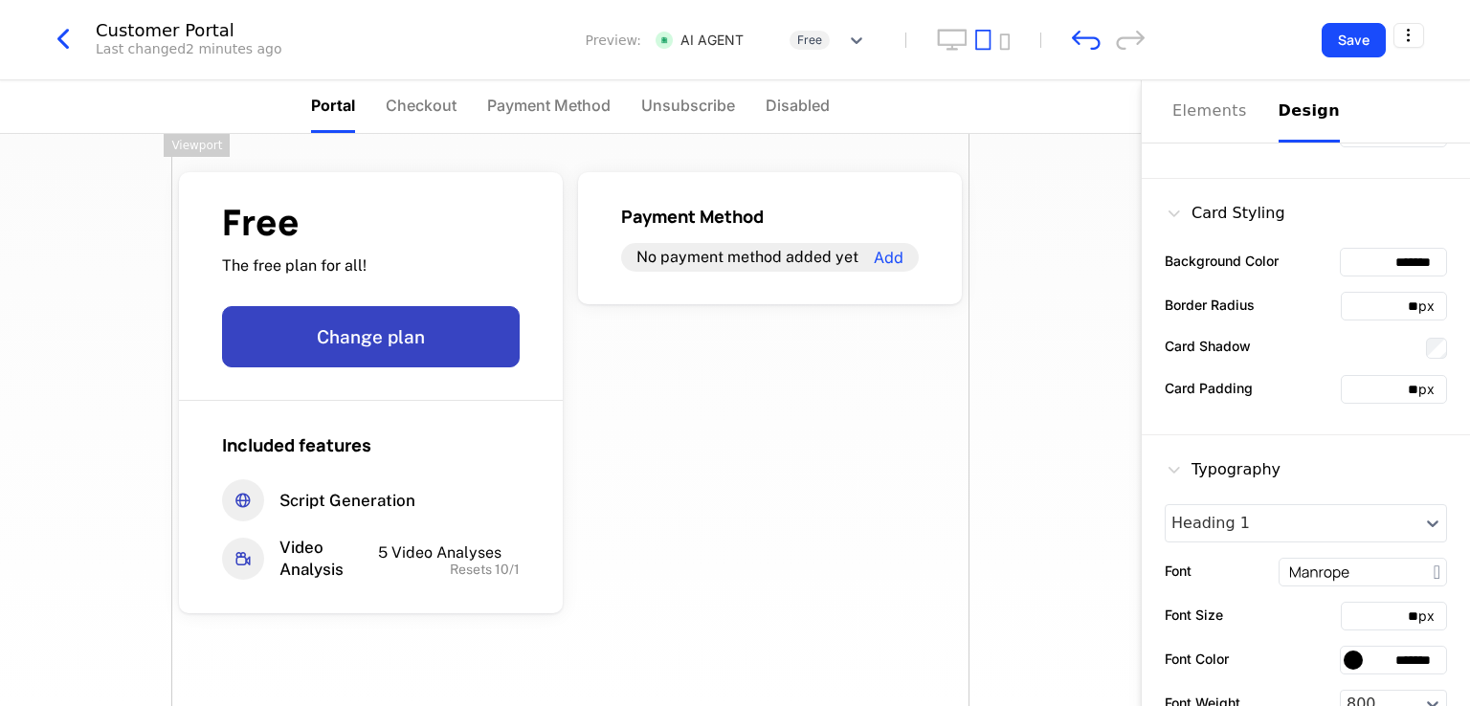
scroll to position [479, 0]
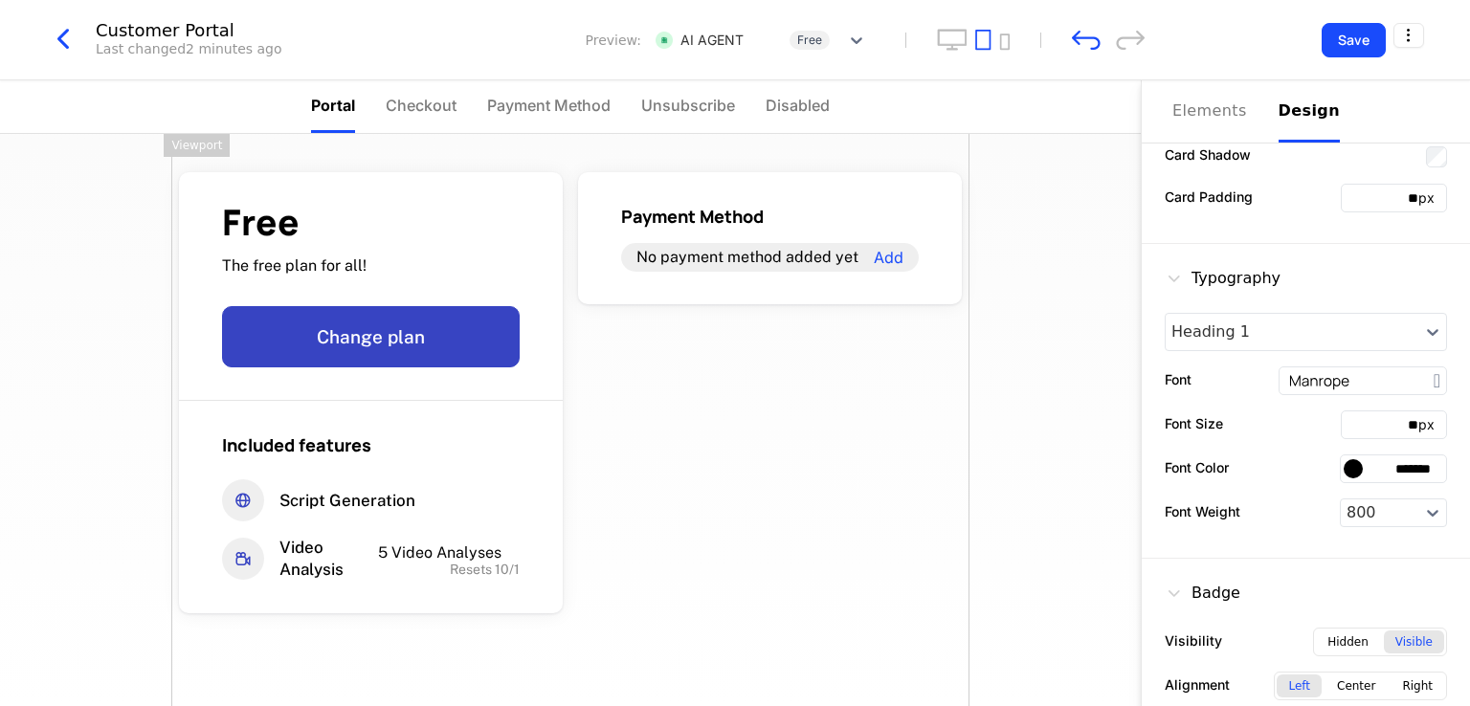
click at [1344, 463] on div at bounding box center [1353, 468] width 19 height 19
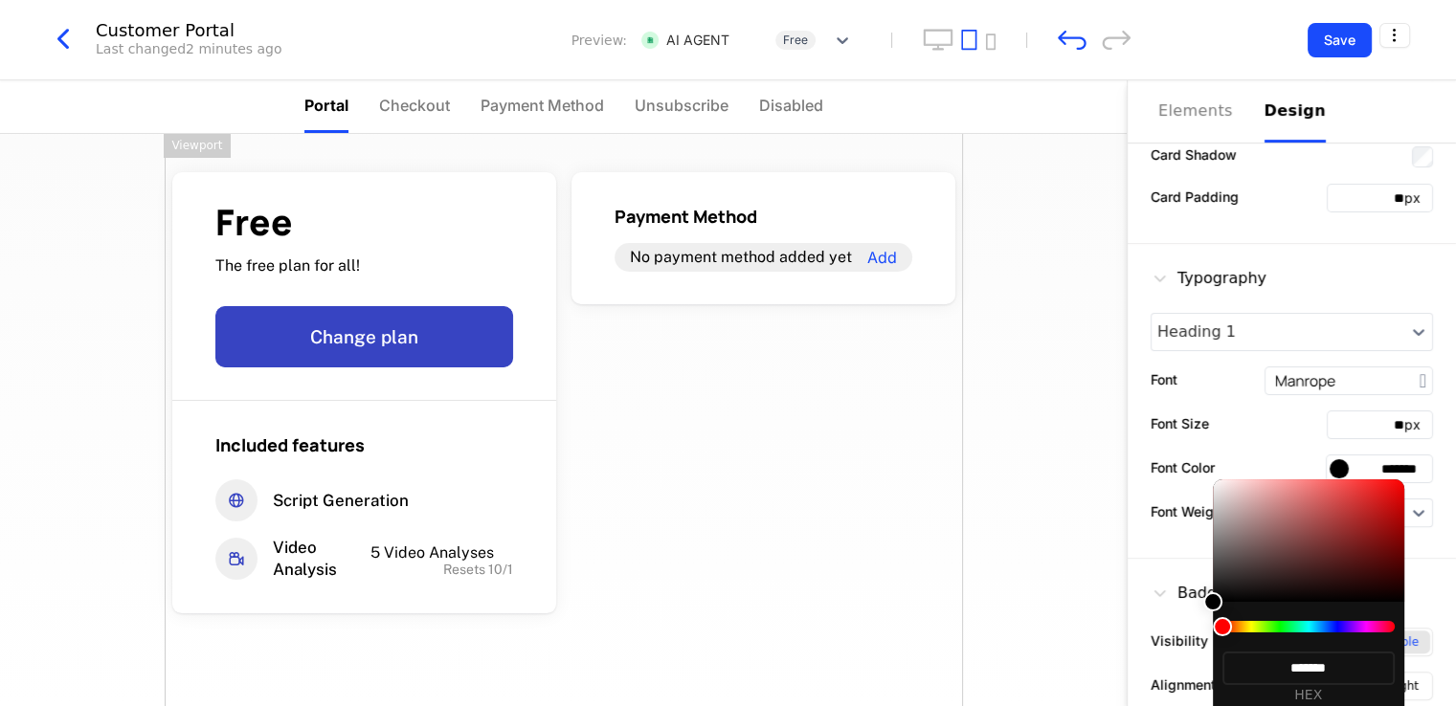
click at [1322, 626] on div at bounding box center [1308, 626] width 172 height 11
click at [1336, 628] on div at bounding box center [1308, 626] width 172 height 11
drag, startPoint x: 1221, startPoint y: 630, endPoint x: 1347, endPoint y: 629, distance: 125.4
click at [1347, 629] on div at bounding box center [1308, 626] width 172 height 11
click at [1344, 622] on div at bounding box center [1308, 626] width 172 height 11
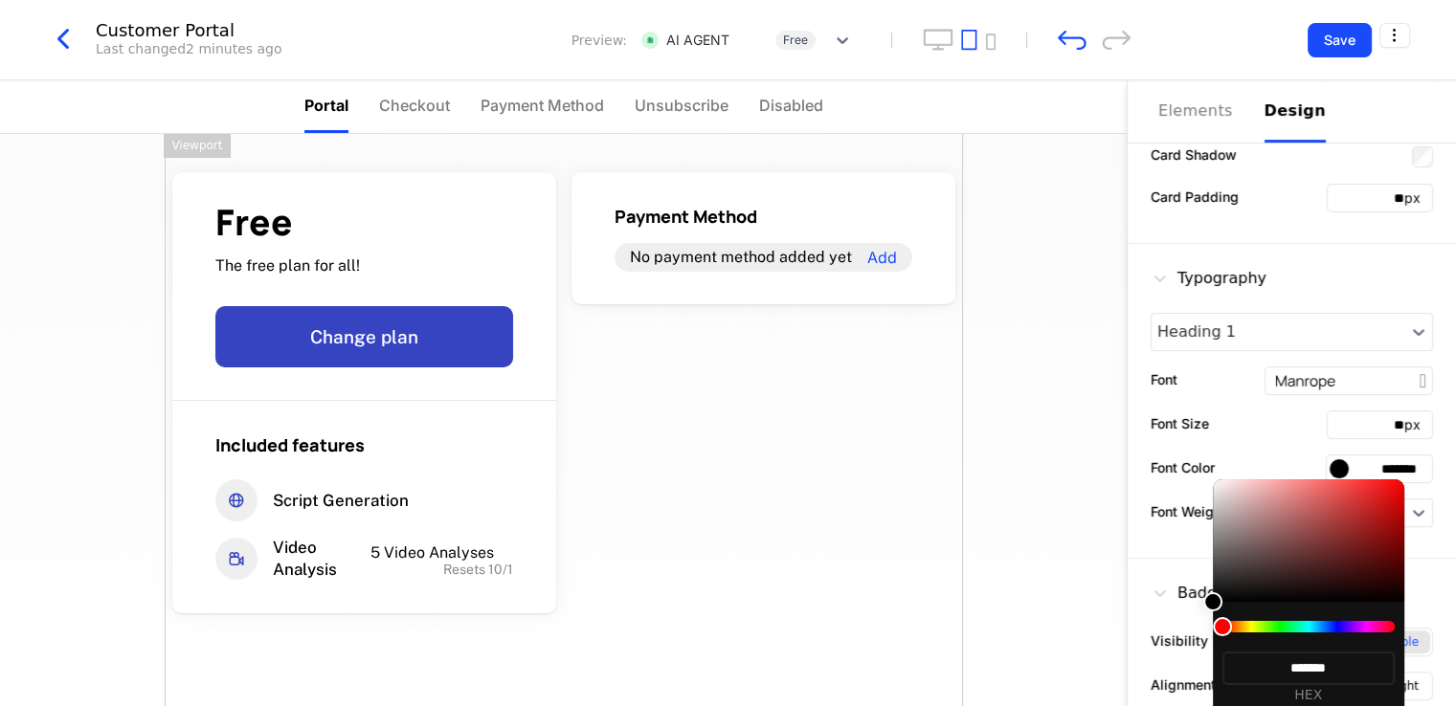
drag, startPoint x: 1226, startPoint y: 629, endPoint x: 1349, endPoint y: 631, distance: 122.5
click at [1349, 631] on div at bounding box center [1308, 626] width 172 height 11
click at [697, 489] on div at bounding box center [728, 353] width 1456 height 706
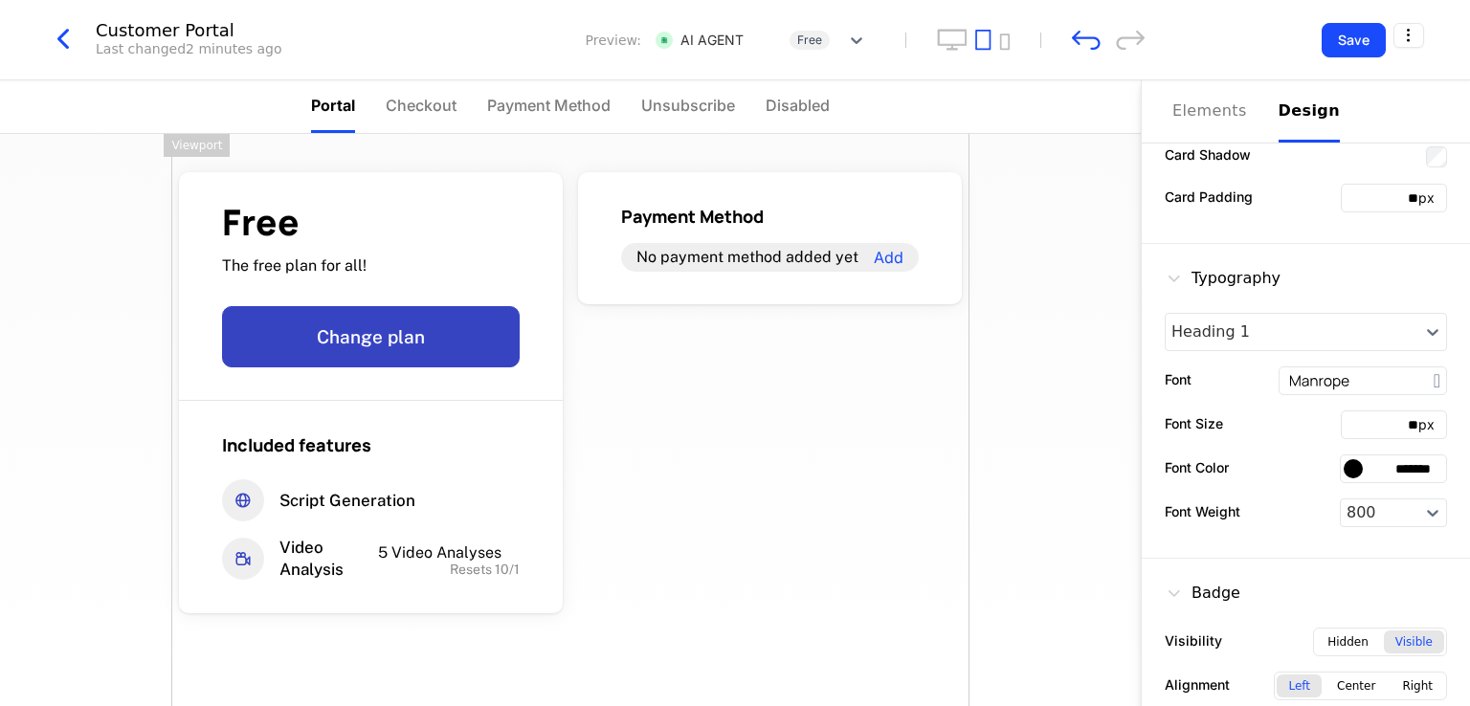
click at [1344, 468] on div at bounding box center [1353, 468] width 19 height 19
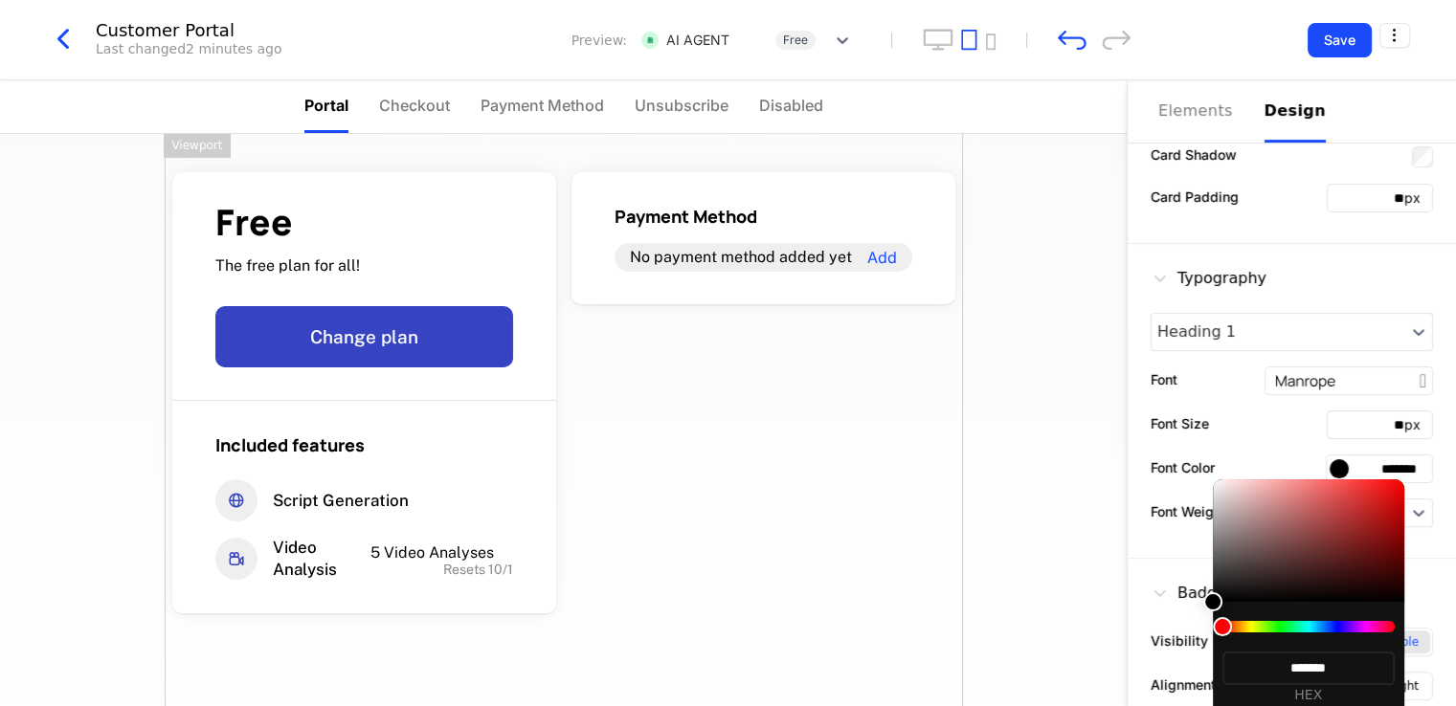
drag, startPoint x: 1251, startPoint y: 622, endPoint x: 1345, endPoint y: 621, distance: 93.8
click at [1345, 621] on div at bounding box center [1308, 626] width 172 height 11
click at [1339, 625] on div at bounding box center [1308, 626] width 172 height 11
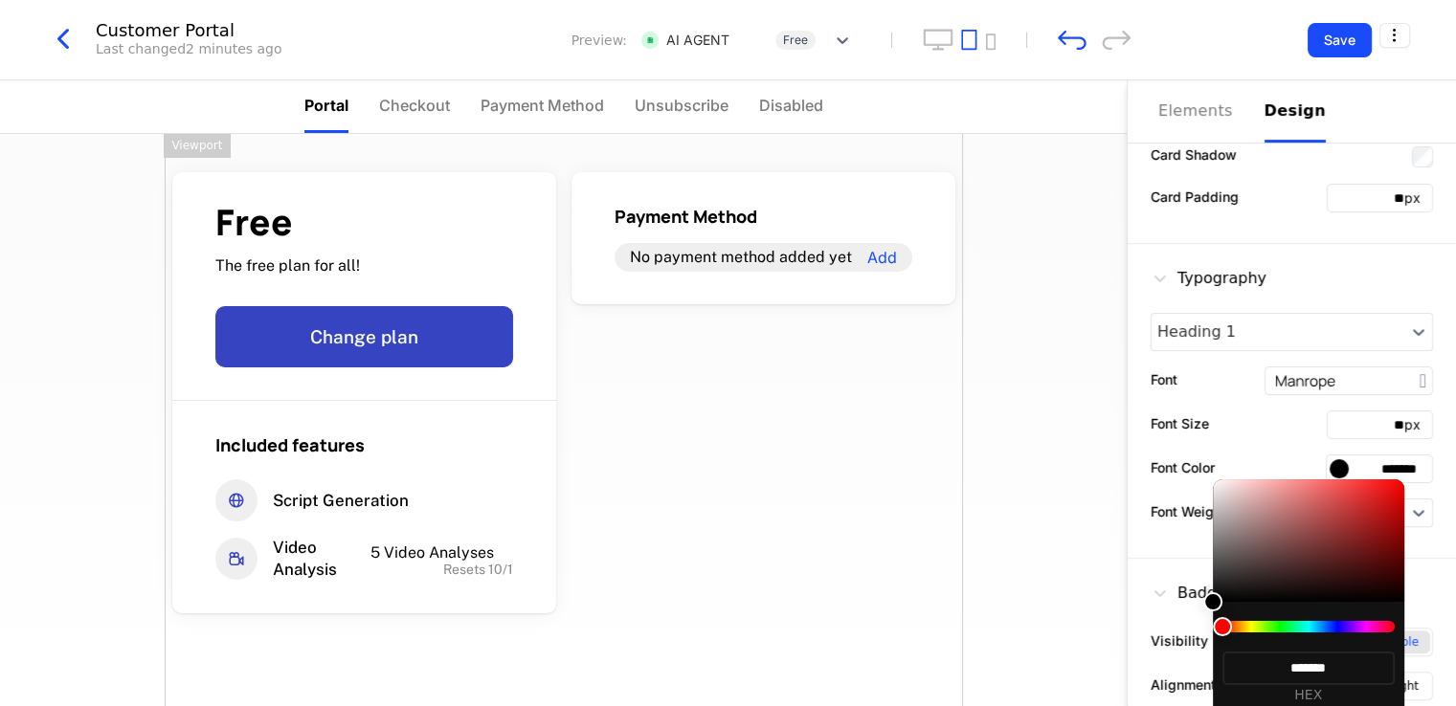
click at [825, 552] on div at bounding box center [728, 353] width 1456 height 706
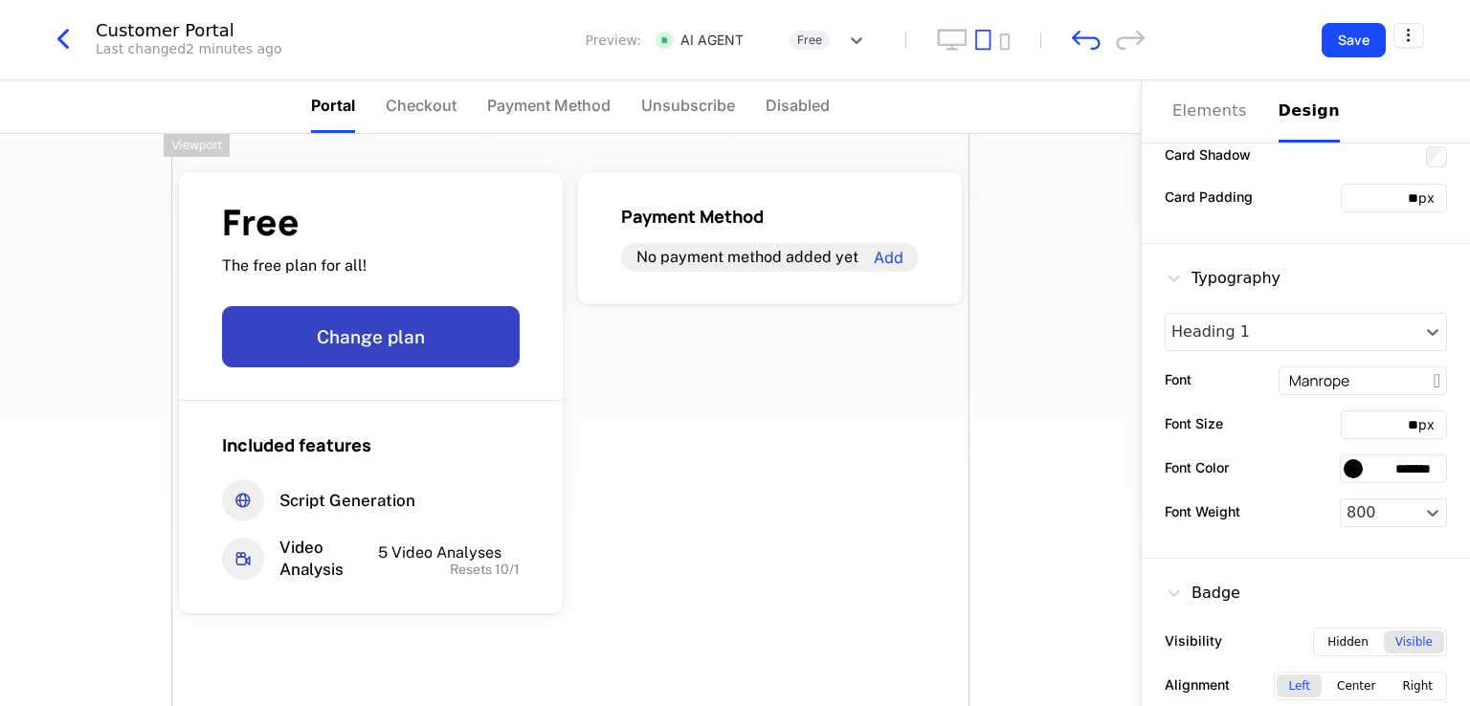
scroll to position [191, 0]
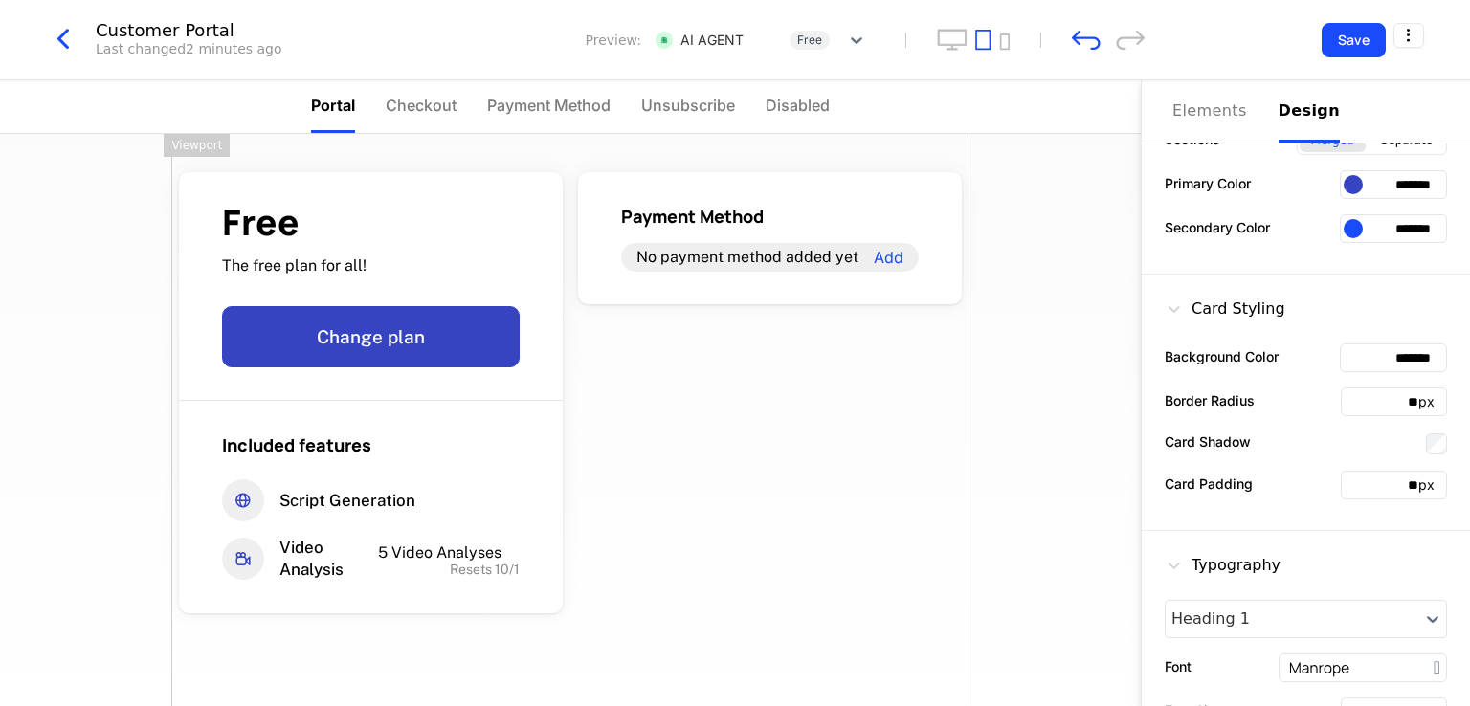
click at [1380, 229] on input "*******" at bounding box center [1393, 228] width 107 height 29
click at [870, 525] on div "Free The free plan for all! Change plan Included features Script Generation Vid…" at bounding box center [570, 462] width 798 height 656
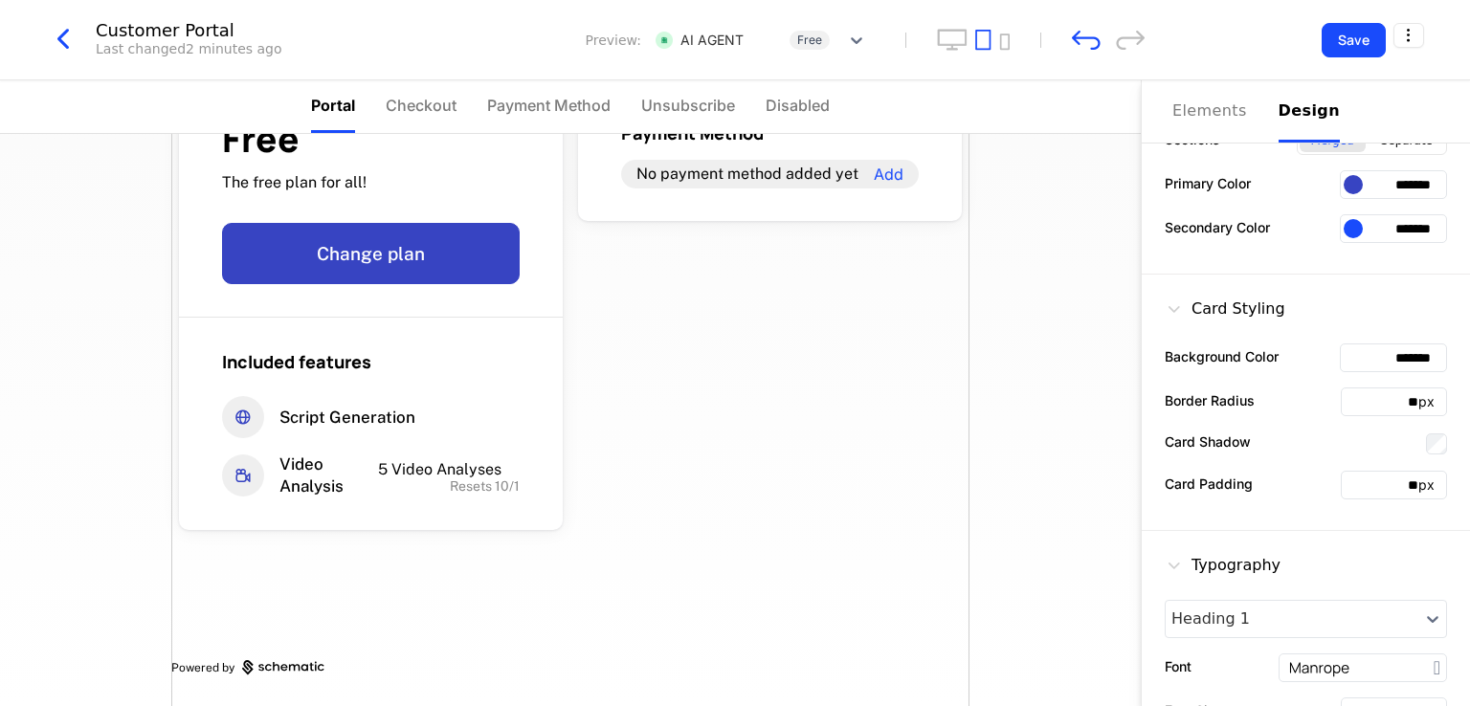
scroll to position [479, 0]
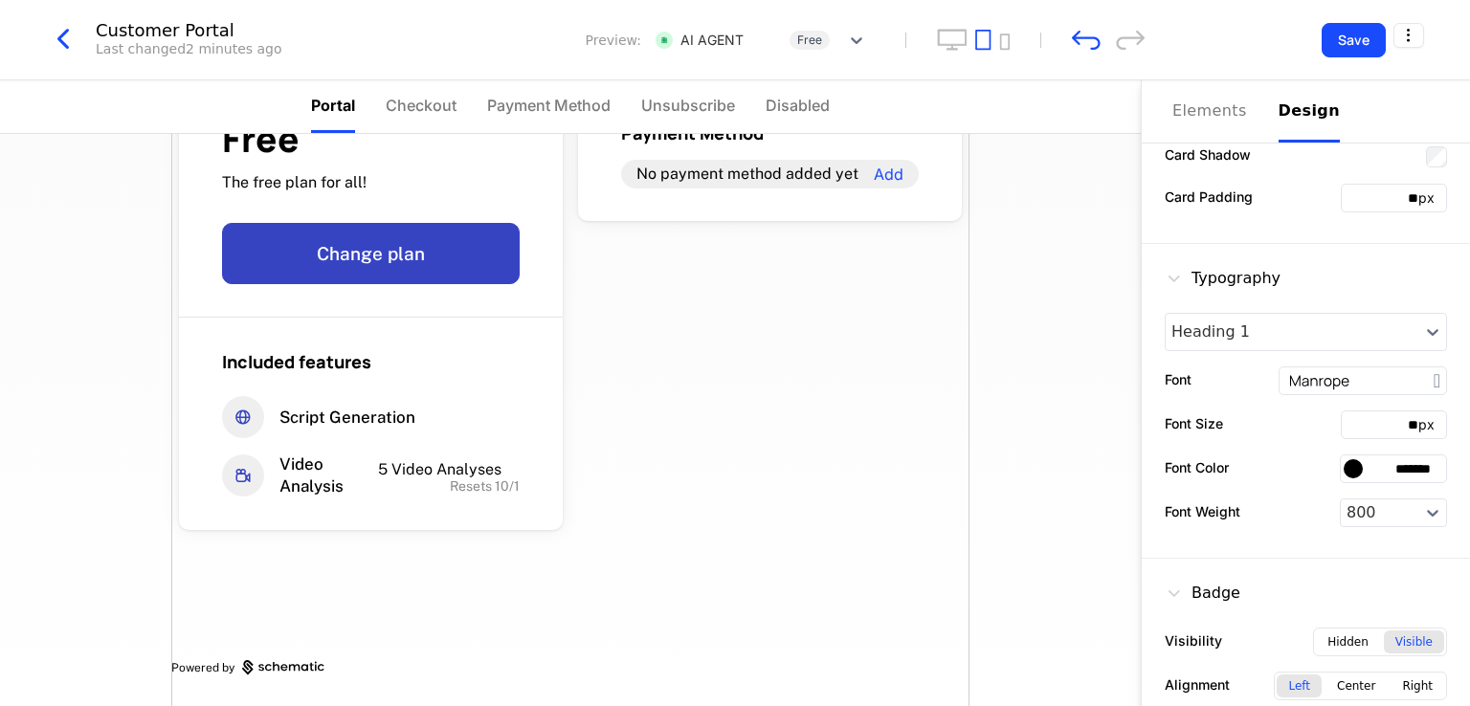
click at [1394, 462] on input "*******" at bounding box center [1393, 469] width 107 height 29
paste input "text"
click at [695, 423] on div "Free The free plan for all! Change plan Included features Script Generation Vid…" at bounding box center [570, 379] width 798 height 656
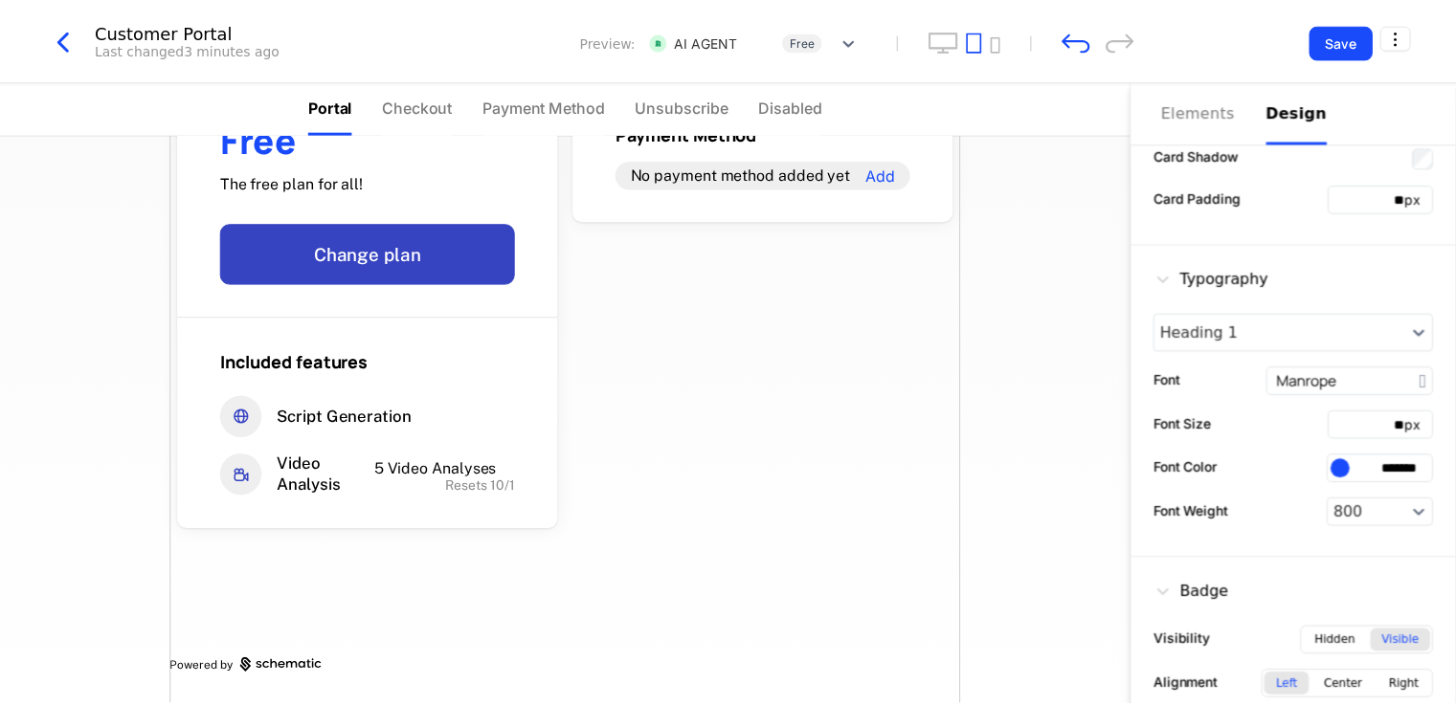
scroll to position [0, 0]
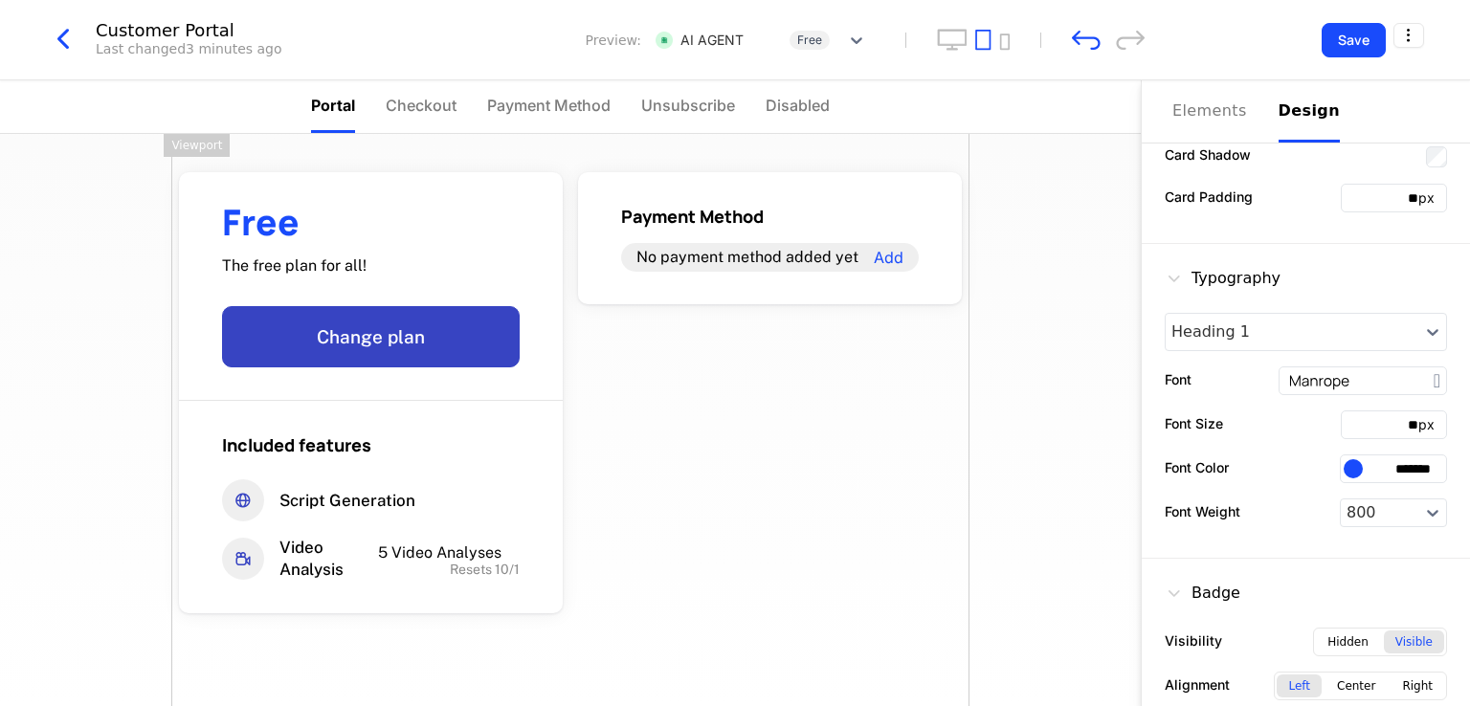
click at [1344, 462] on div at bounding box center [1353, 468] width 19 height 19
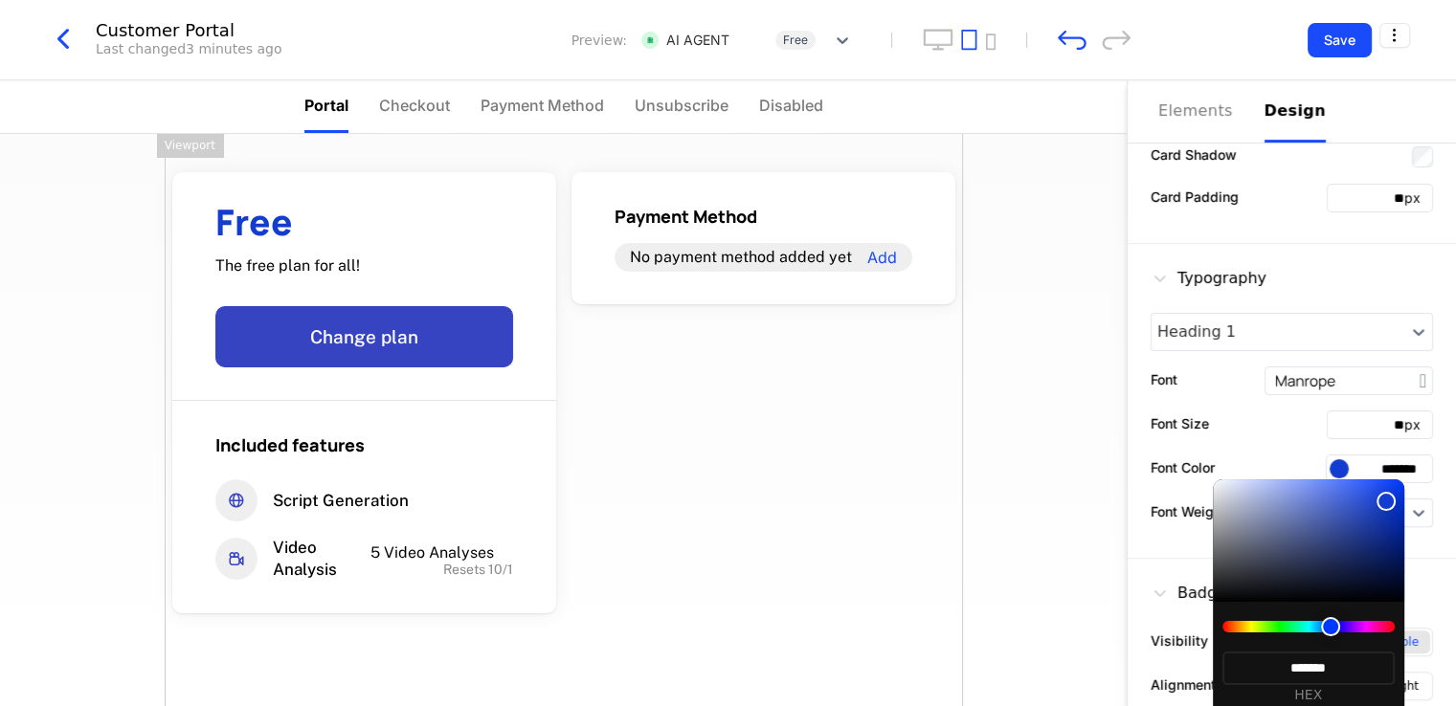
type input "*******"
drag, startPoint x: 1384, startPoint y: 483, endPoint x: 1386, endPoint y: 506, distance: 23.1
click at [1386, 506] on div at bounding box center [1385, 501] width 19 height 19
type input "*******"
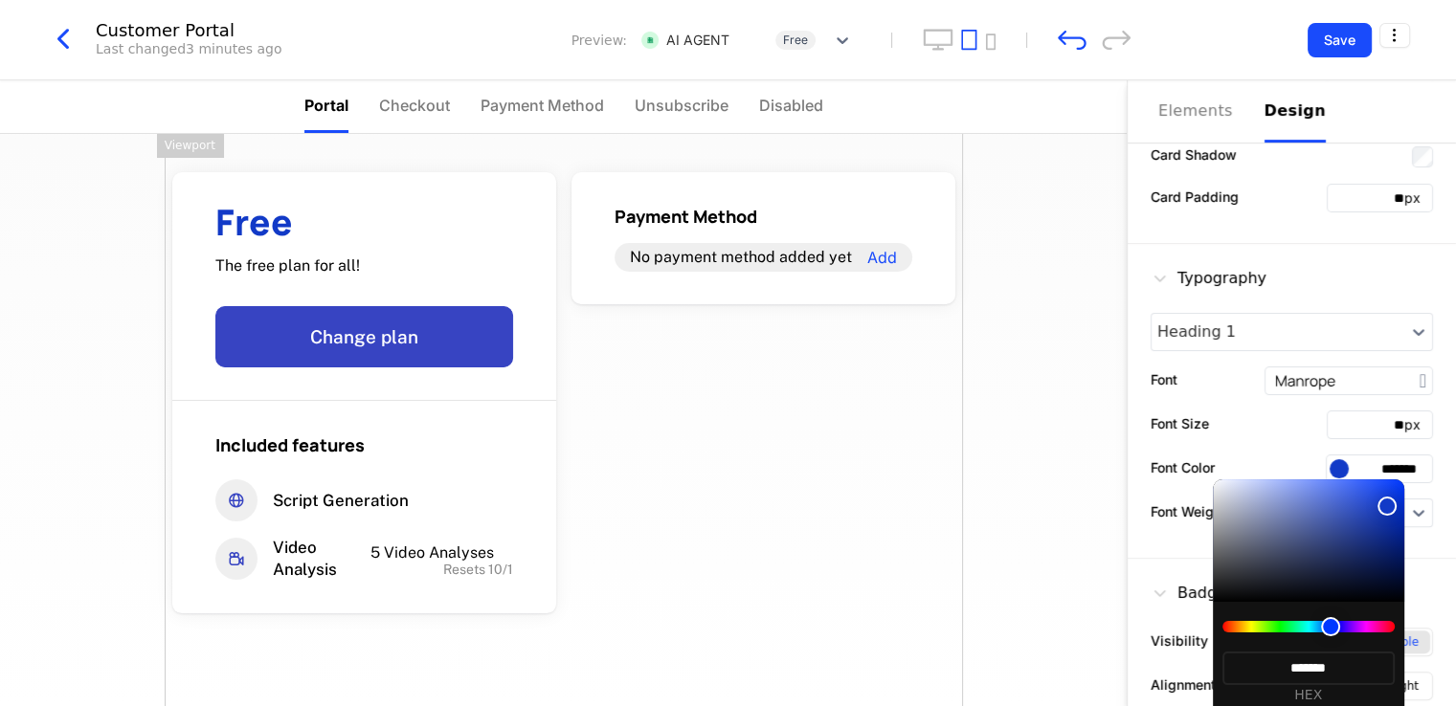
type input "*******"
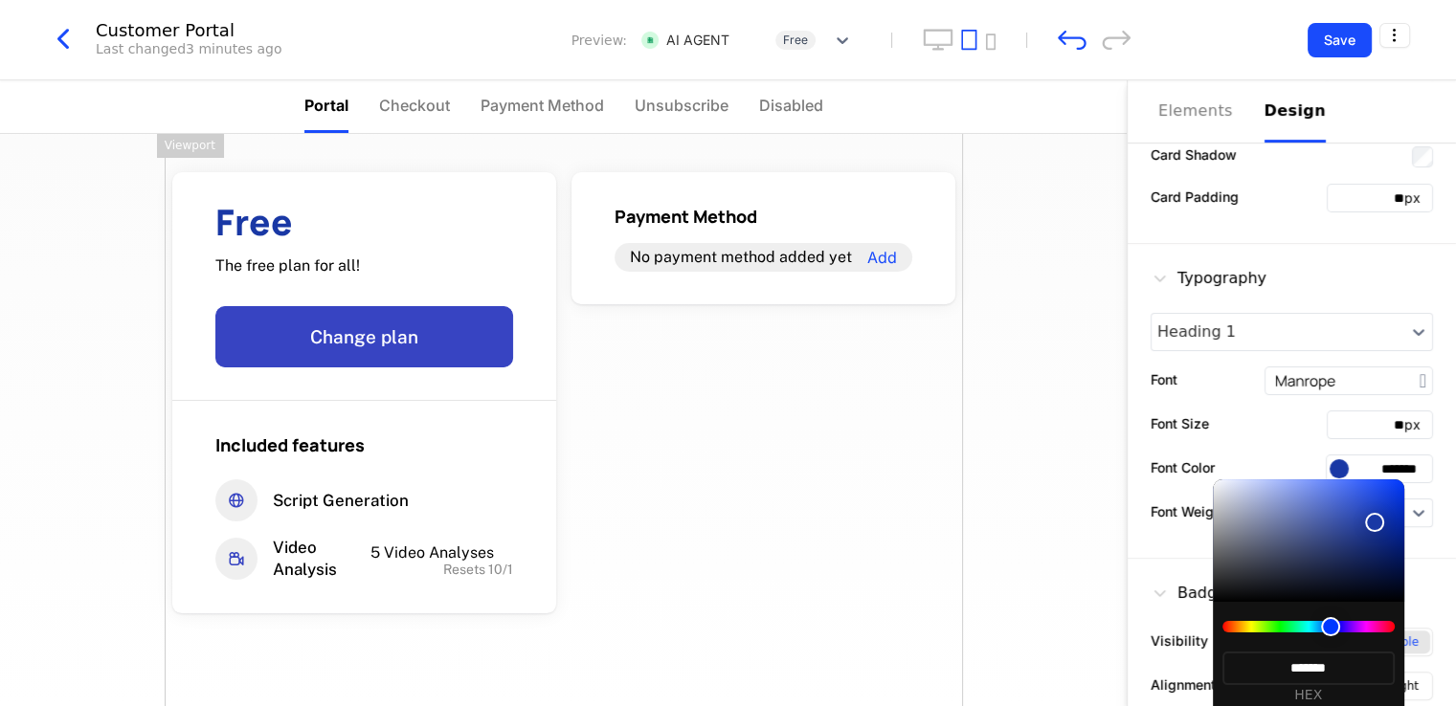
drag, startPoint x: 1386, startPoint y: 506, endPoint x: 1374, endPoint y: 523, distance: 19.9
click at [1374, 523] on div at bounding box center [1374, 522] width 19 height 19
type input "*******"
drag, startPoint x: 1374, startPoint y: 523, endPoint x: 1386, endPoint y: 564, distance: 42.7
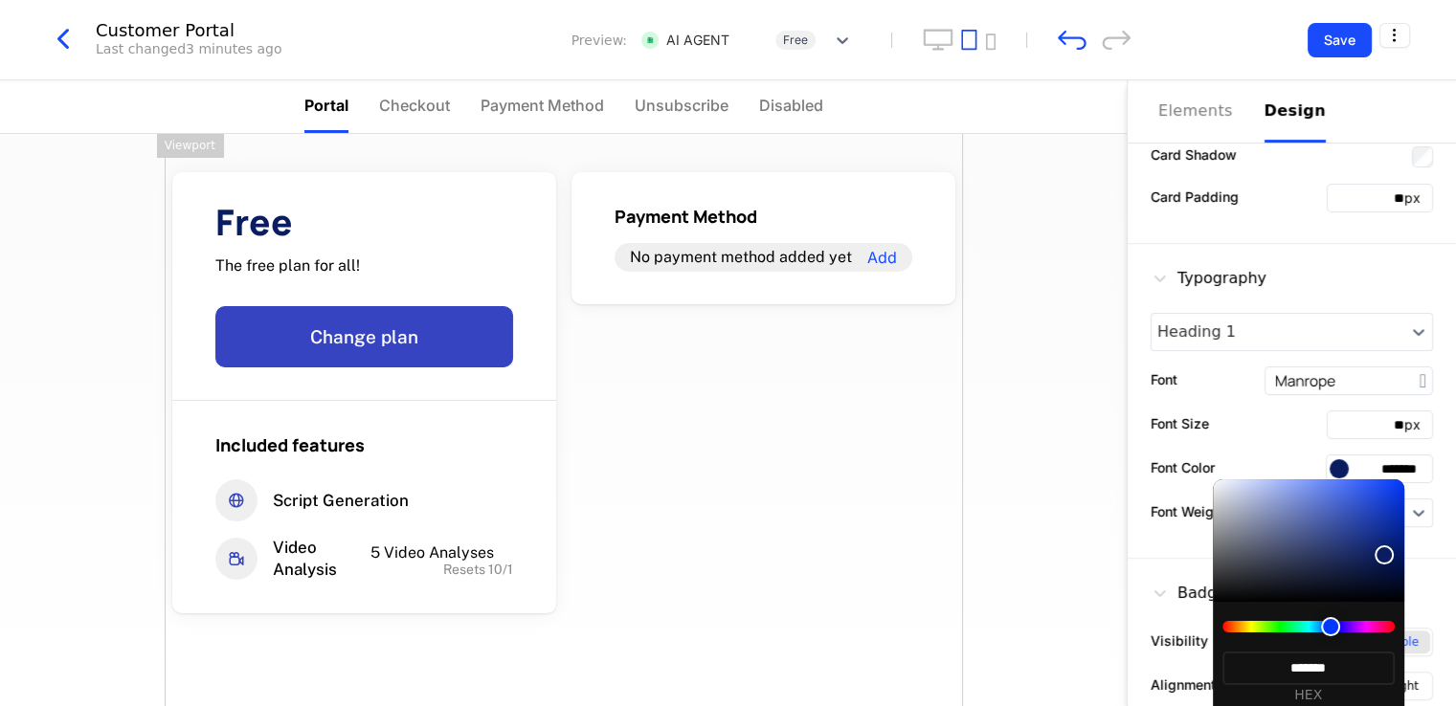
click at [1386, 564] on div at bounding box center [1383, 555] width 19 height 19
type input "*******"
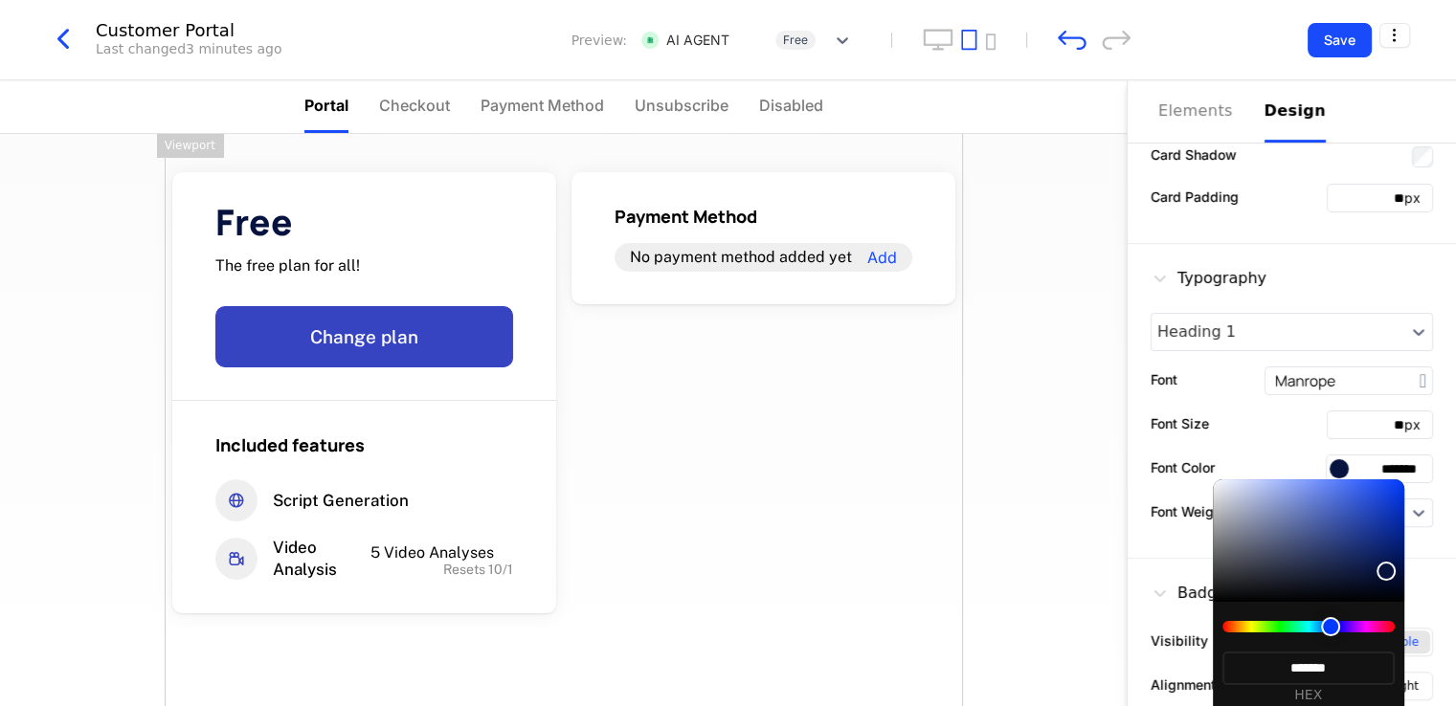
drag, startPoint x: 1386, startPoint y: 564, endPoint x: 1378, endPoint y: 573, distance: 12.3
click at [1378, 573] on div at bounding box center [1385, 571] width 19 height 19
type input "*******"
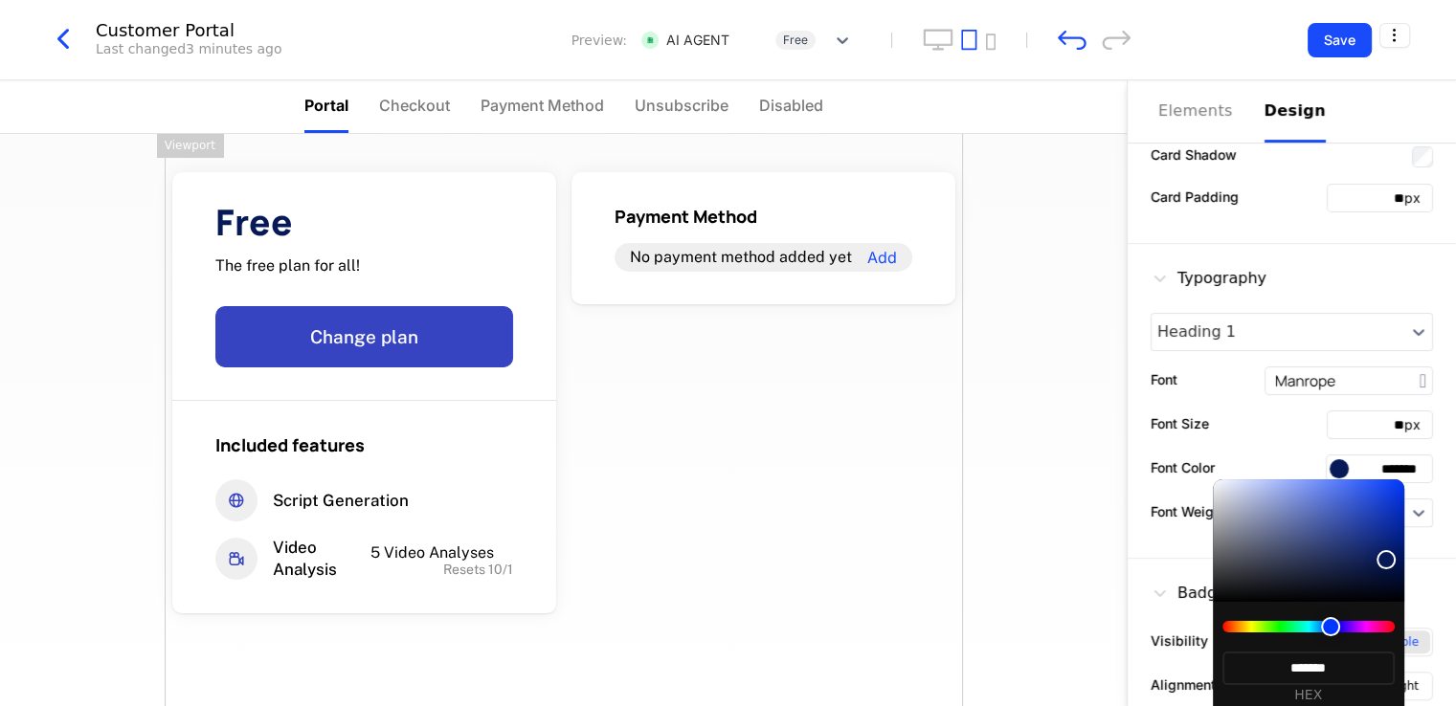
type input "*******"
drag, startPoint x: 1378, startPoint y: 573, endPoint x: 1390, endPoint y: 553, distance: 23.1
click at [1390, 553] on div at bounding box center [1385, 559] width 19 height 19
type input "*******"
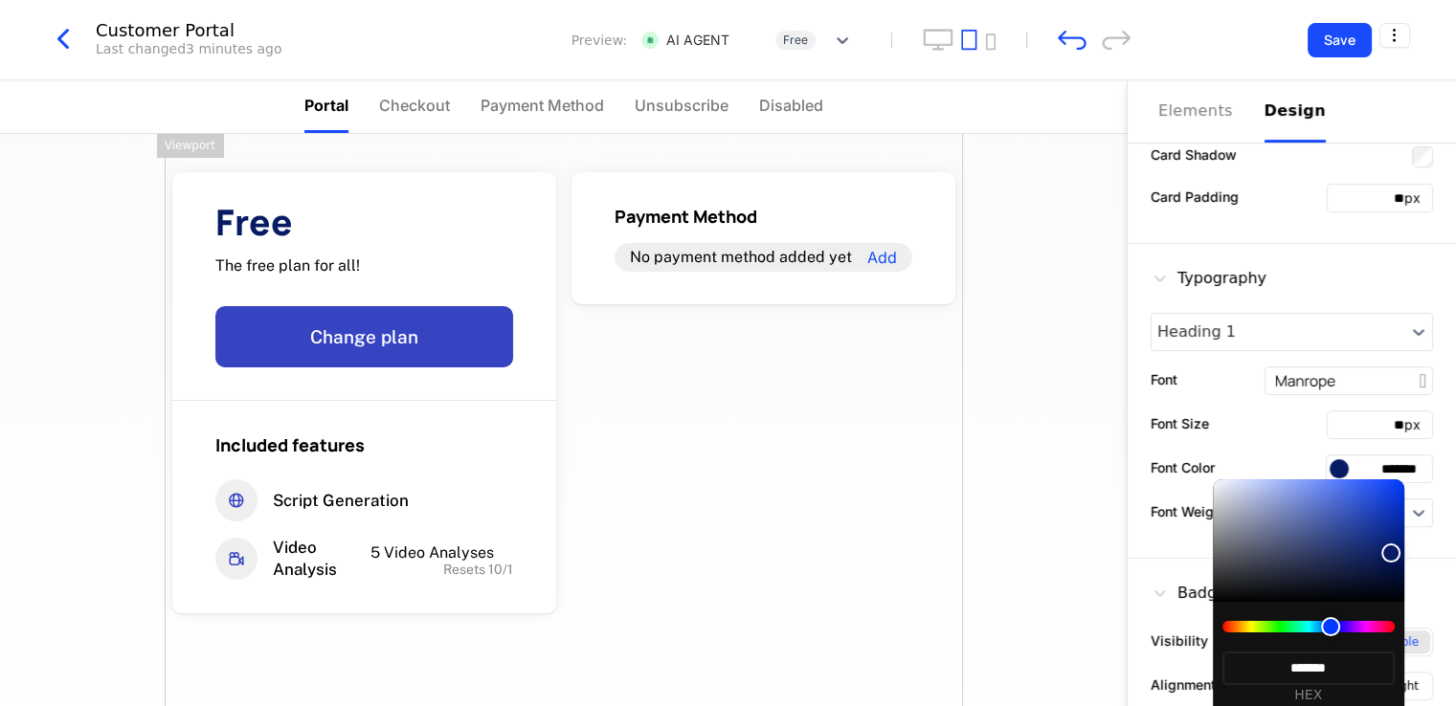
type input "*******"
drag, startPoint x: 1386, startPoint y: 558, endPoint x: 1357, endPoint y: 553, distance: 29.1
click at [1357, 553] on div at bounding box center [1359, 553] width 19 height 19
type input "*******"
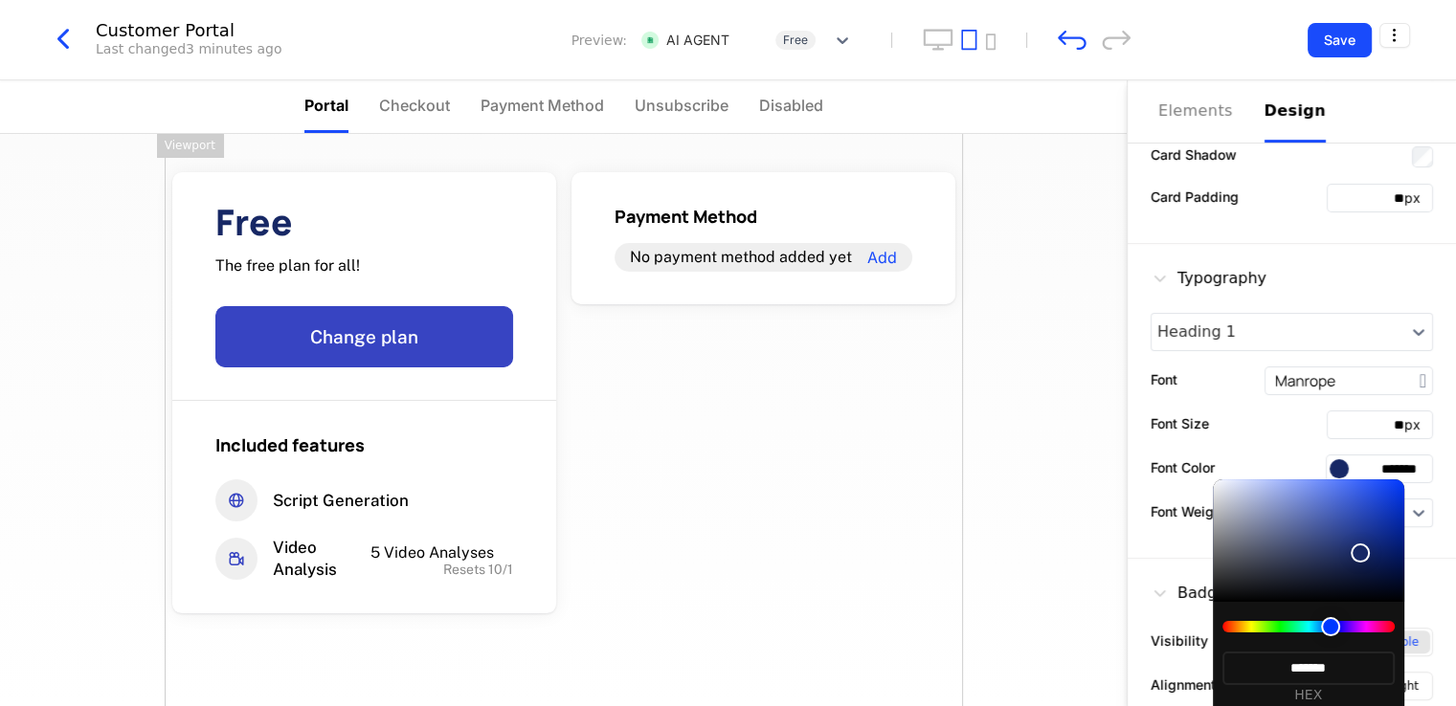
type input "*******"
drag, startPoint x: 1362, startPoint y: 553, endPoint x: 1348, endPoint y: 564, distance: 17.8
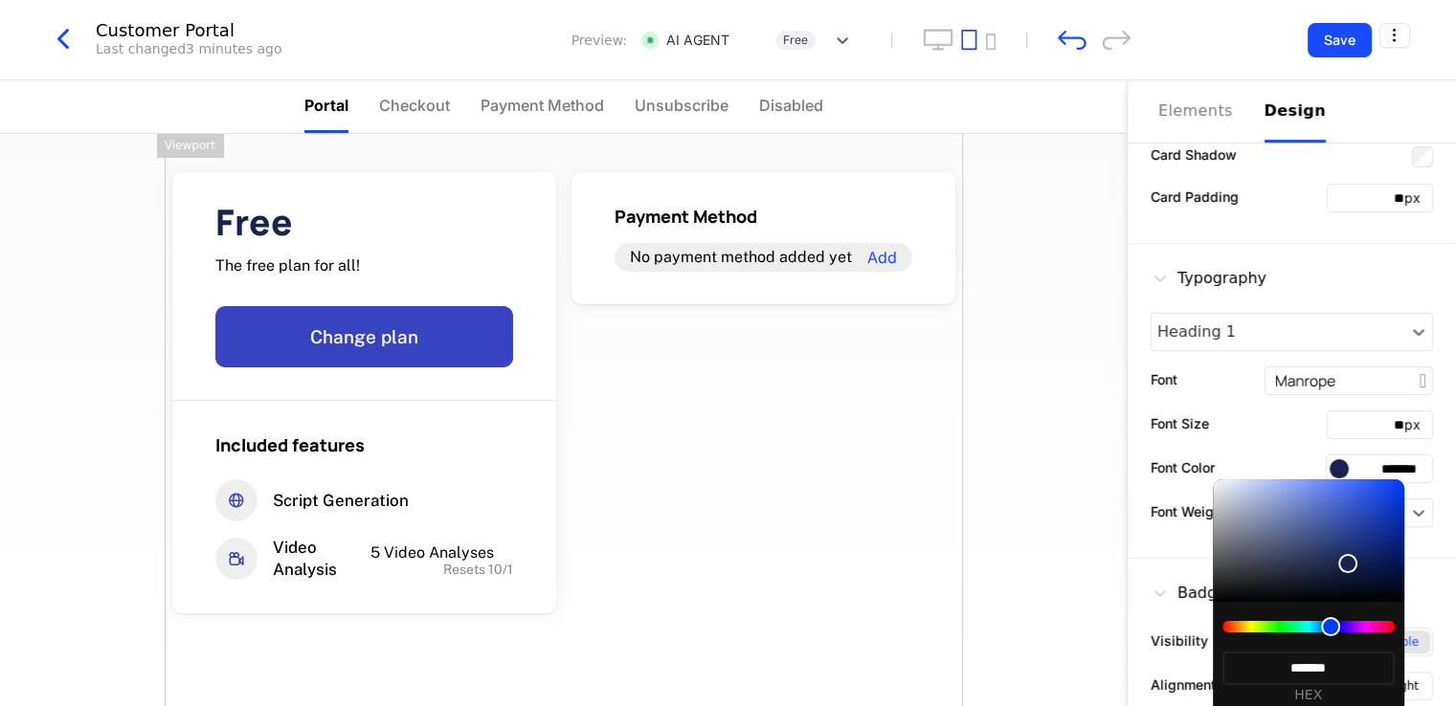
click at [1348, 564] on div at bounding box center [1347, 563] width 19 height 19
type input "*******"
click at [1329, 547] on div at bounding box center [1335, 556] width 19 height 19
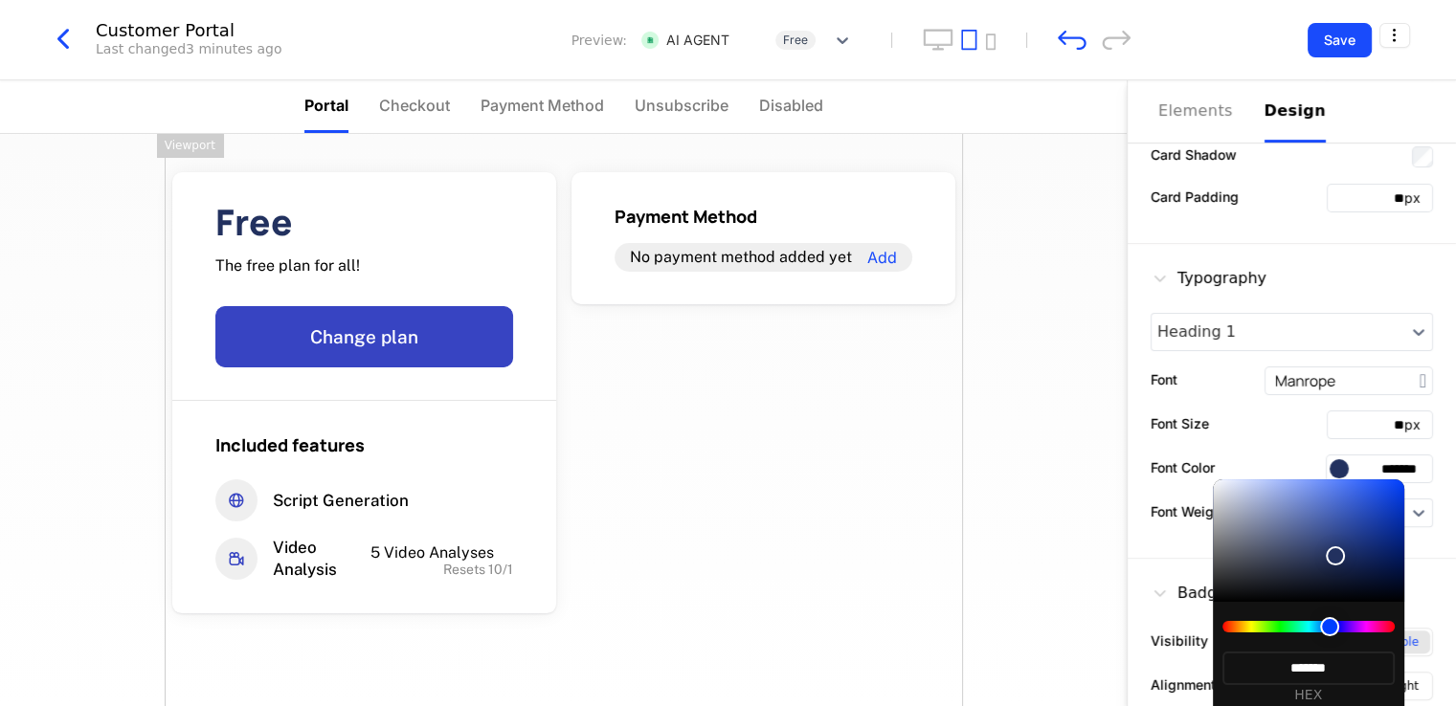
type input "*******"
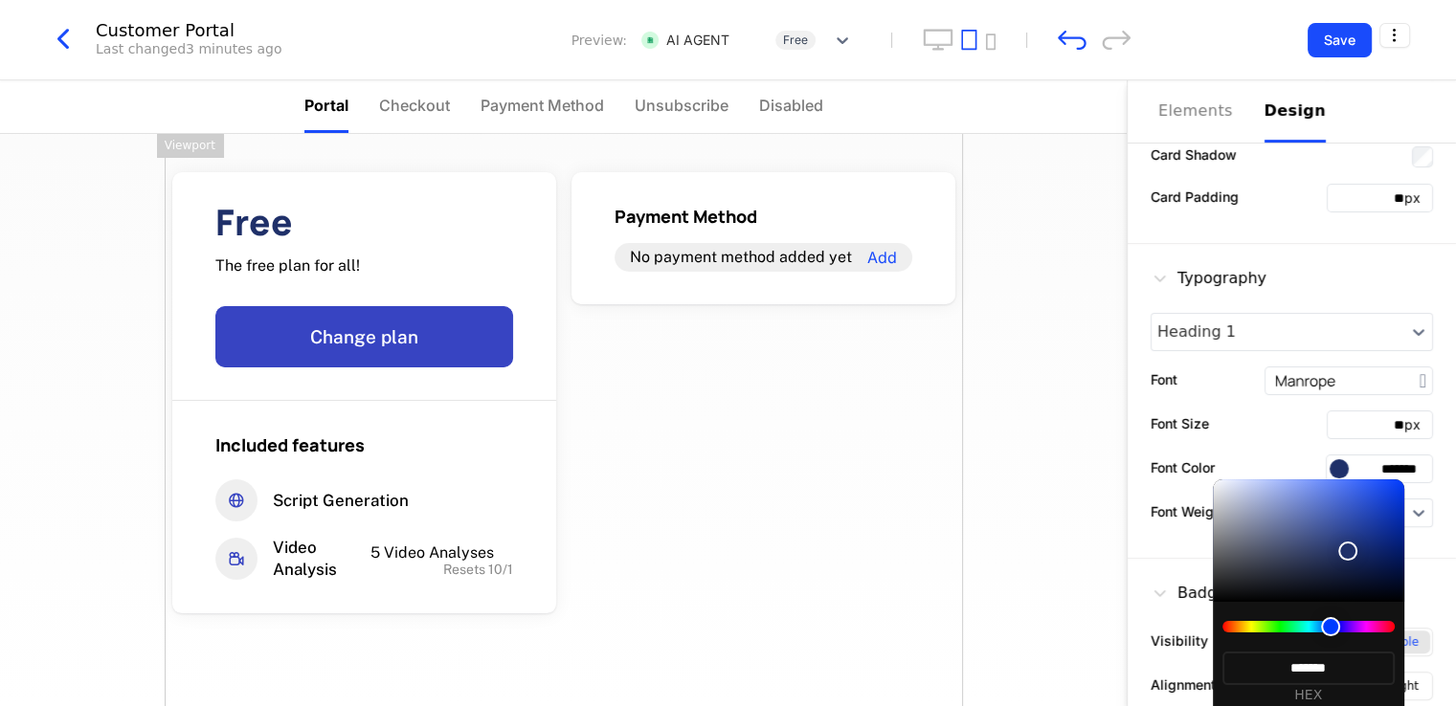
type input "*******"
drag, startPoint x: 1337, startPoint y: 548, endPoint x: 1354, endPoint y: 551, distance: 17.5
click at [1354, 551] on div at bounding box center [1347, 551] width 19 height 19
type input "*******"
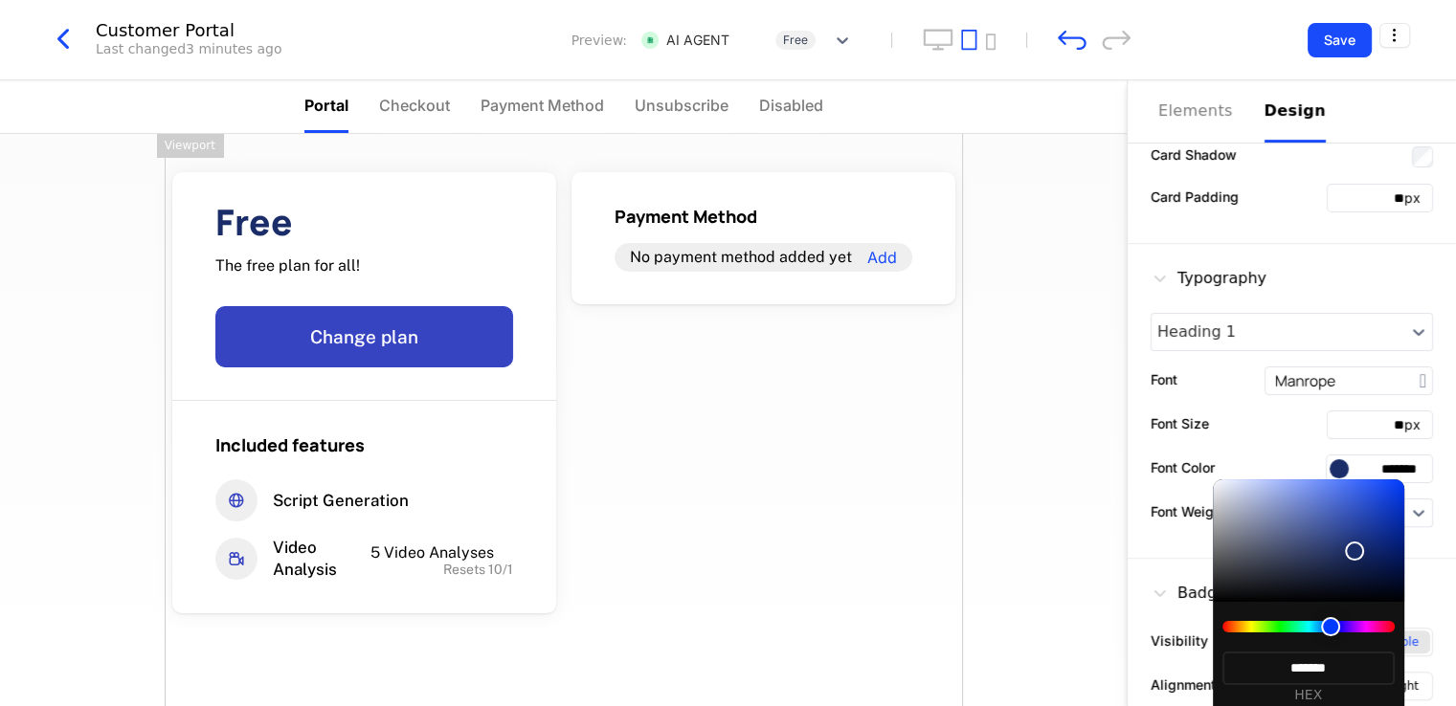
click at [1240, 629] on div at bounding box center [1308, 626] width 172 height 11
type input "*******"
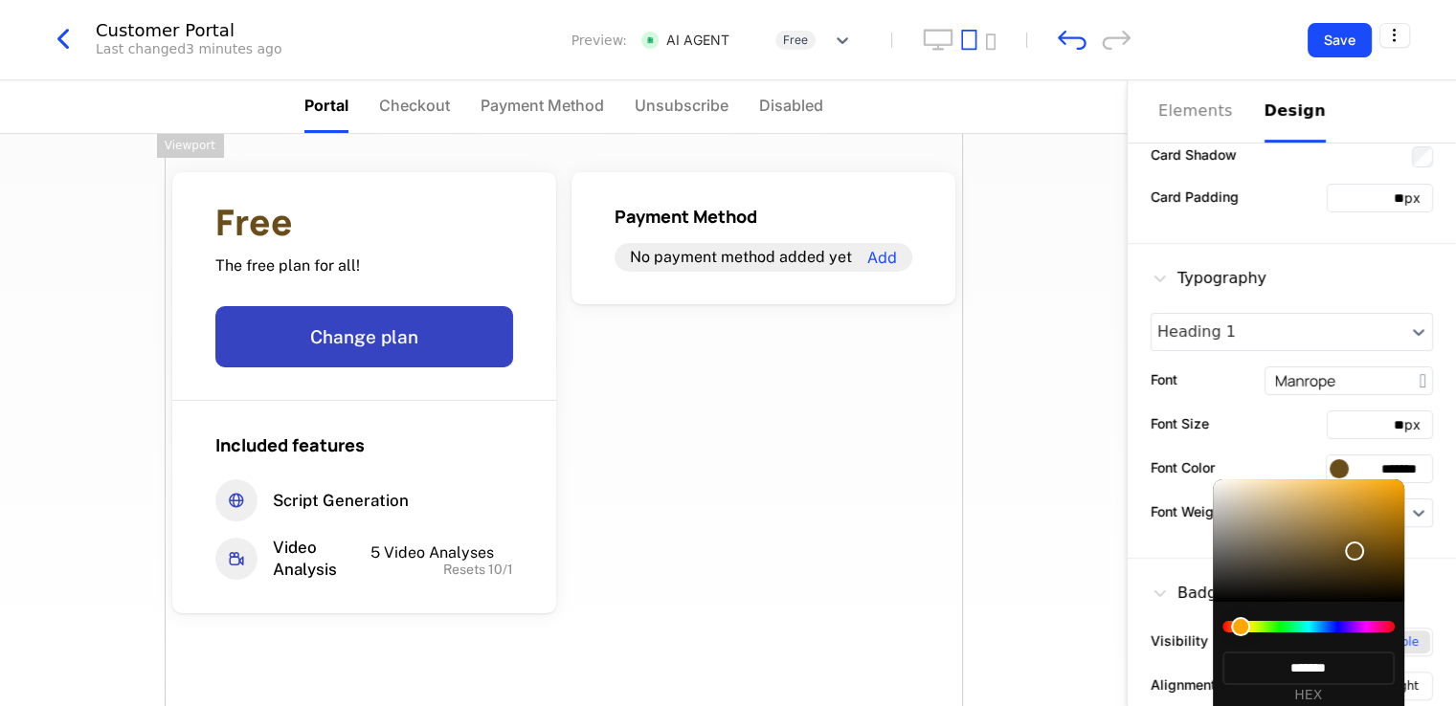
type input "*******"
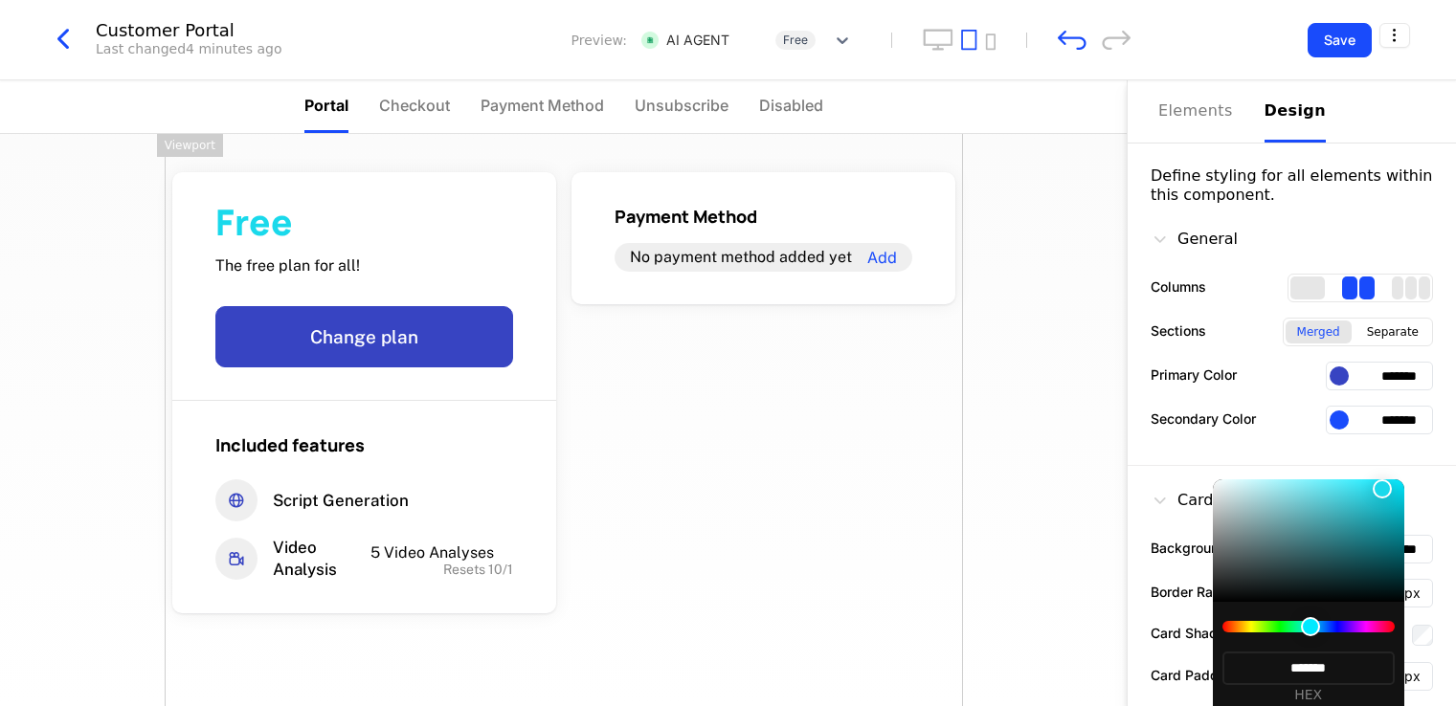
click at [1408, 510] on div at bounding box center [728, 353] width 1456 height 706
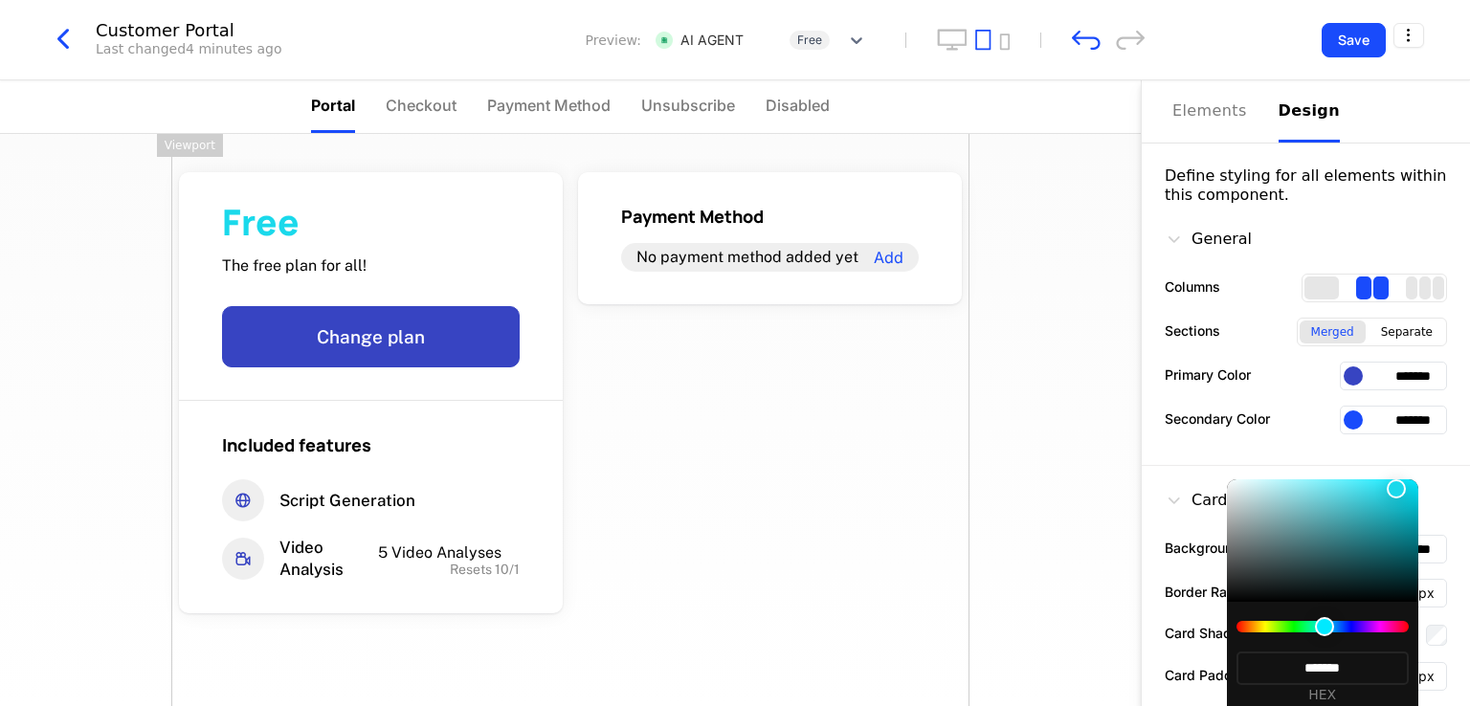
scroll to position [479, 0]
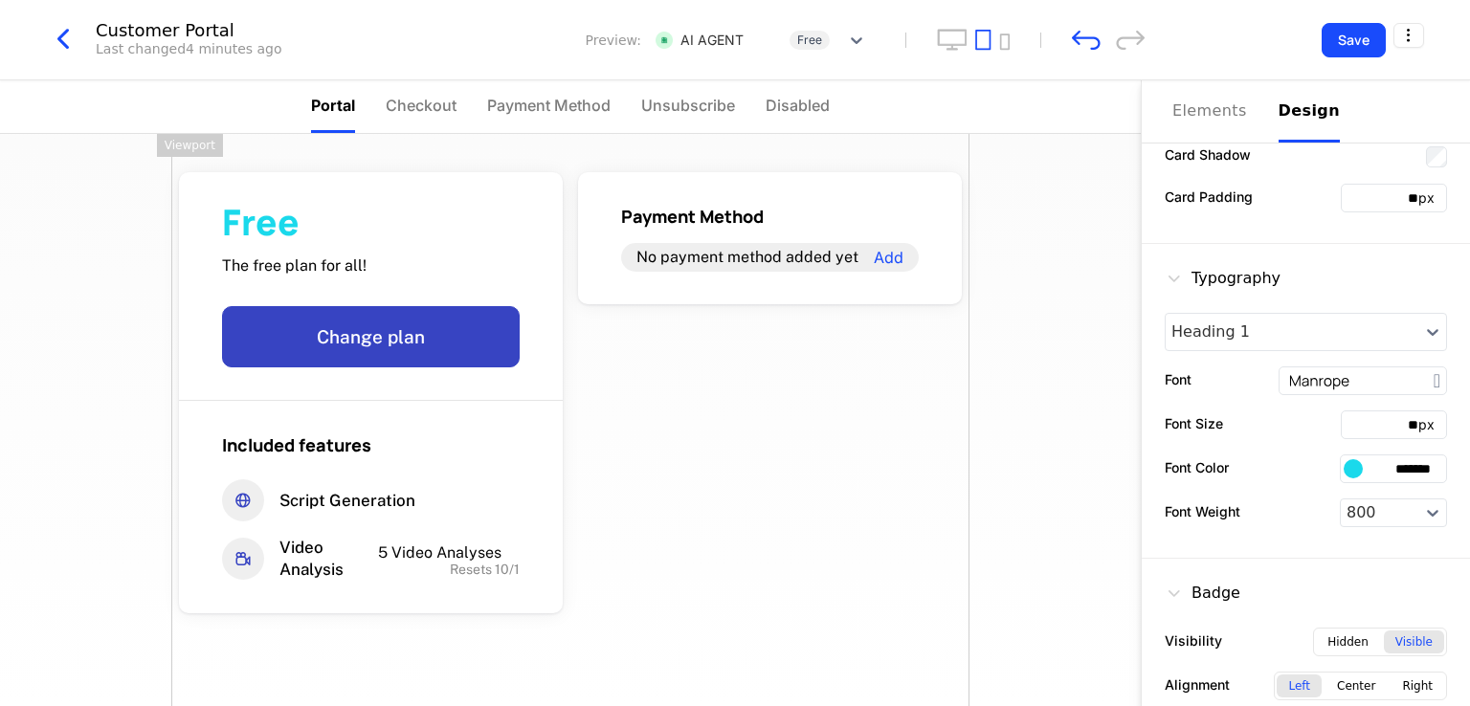
click at [1344, 466] on div at bounding box center [1353, 468] width 19 height 19
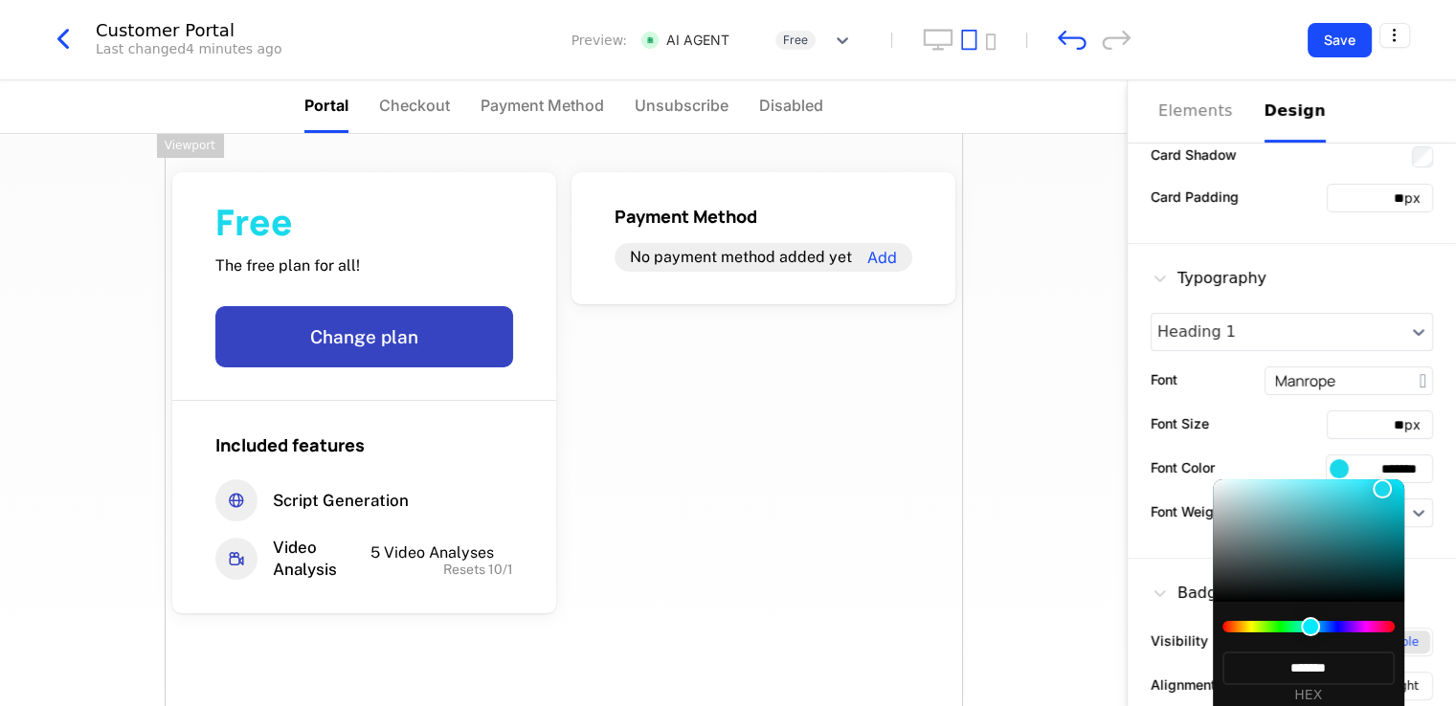
click at [1361, 628] on div at bounding box center [1308, 626] width 172 height 11
type input "*******"
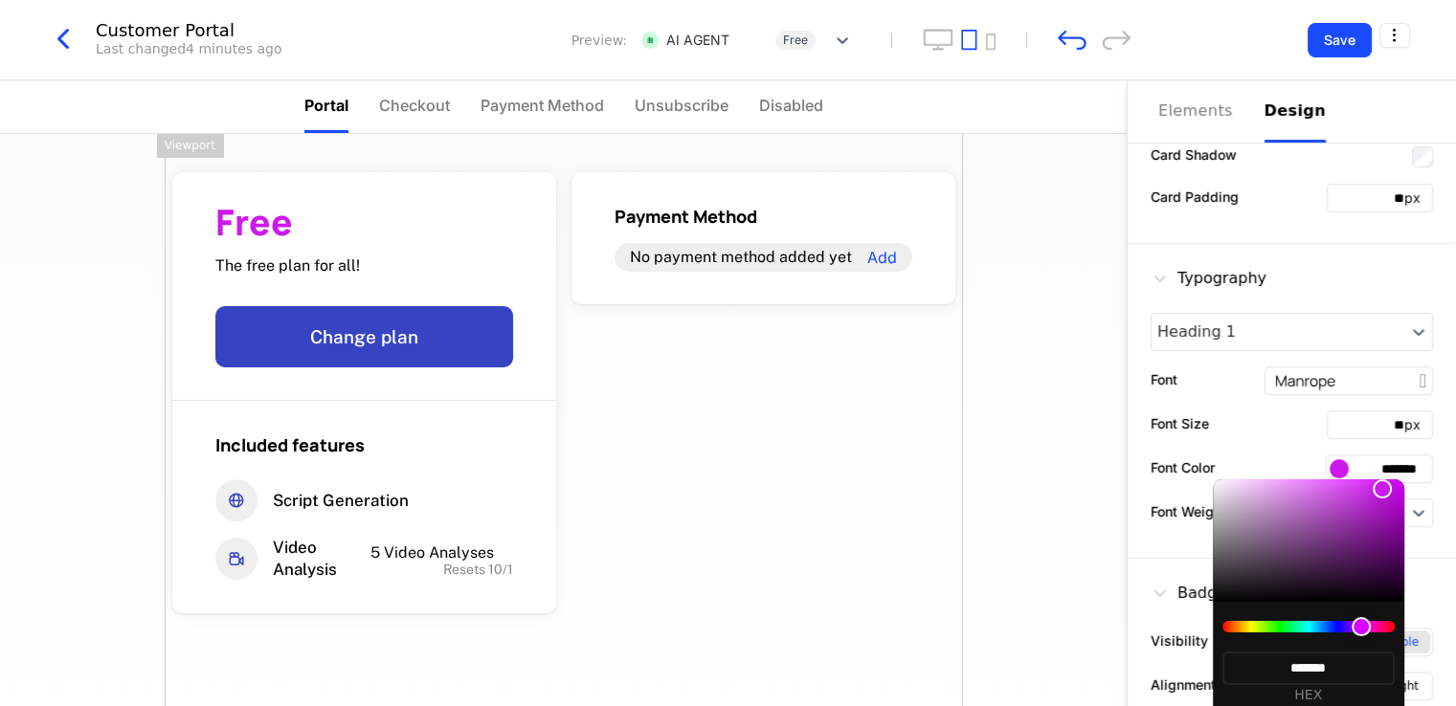
click at [1366, 627] on div at bounding box center [1360, 626] width 19 height 19
type input "*******"
click at [1371, 628] on div at bounding box center [1365, 626] width 19 height 19
type input "*******"
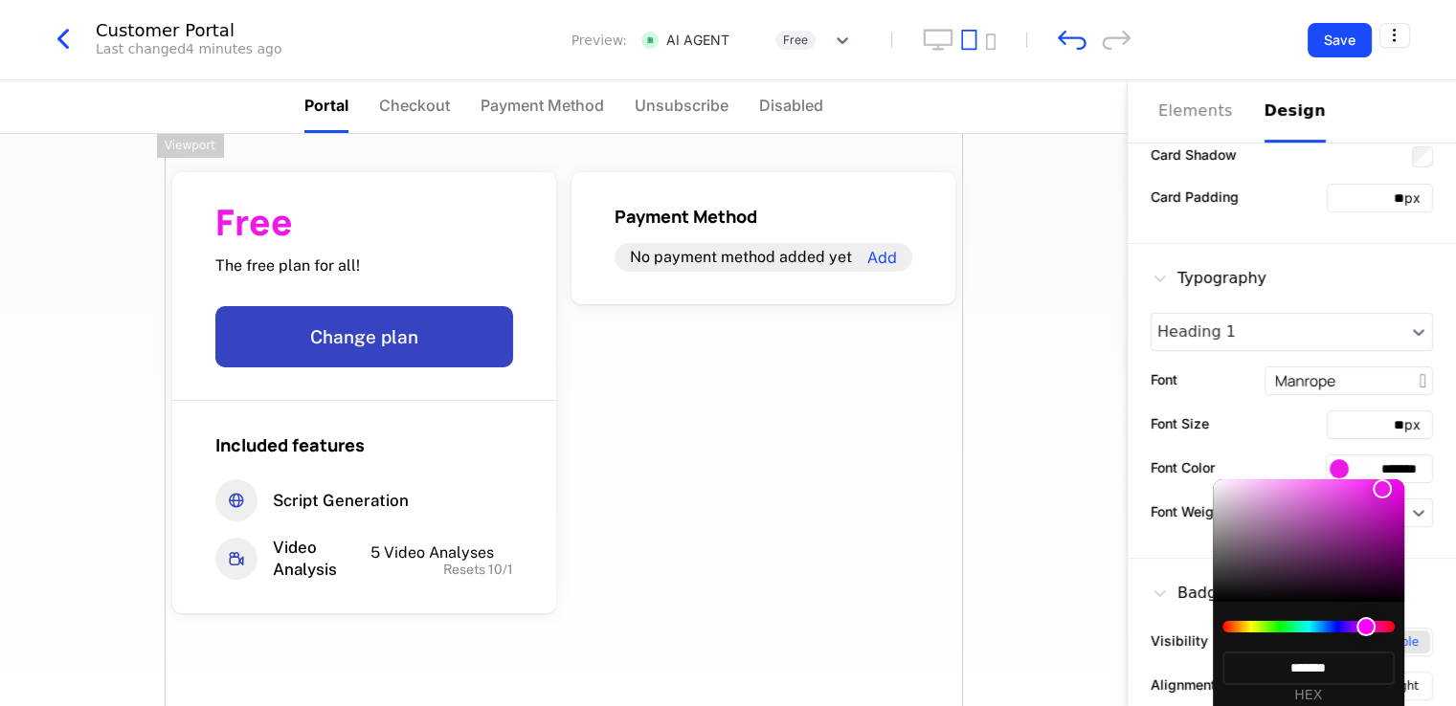
type input "*******"
click at [1361, 626] on div at bounding box center [1370, 626] width 19 height 19
type input "*******"
click at [1382, 530] on div at bounding box center [1308, 541] width 191 height 123
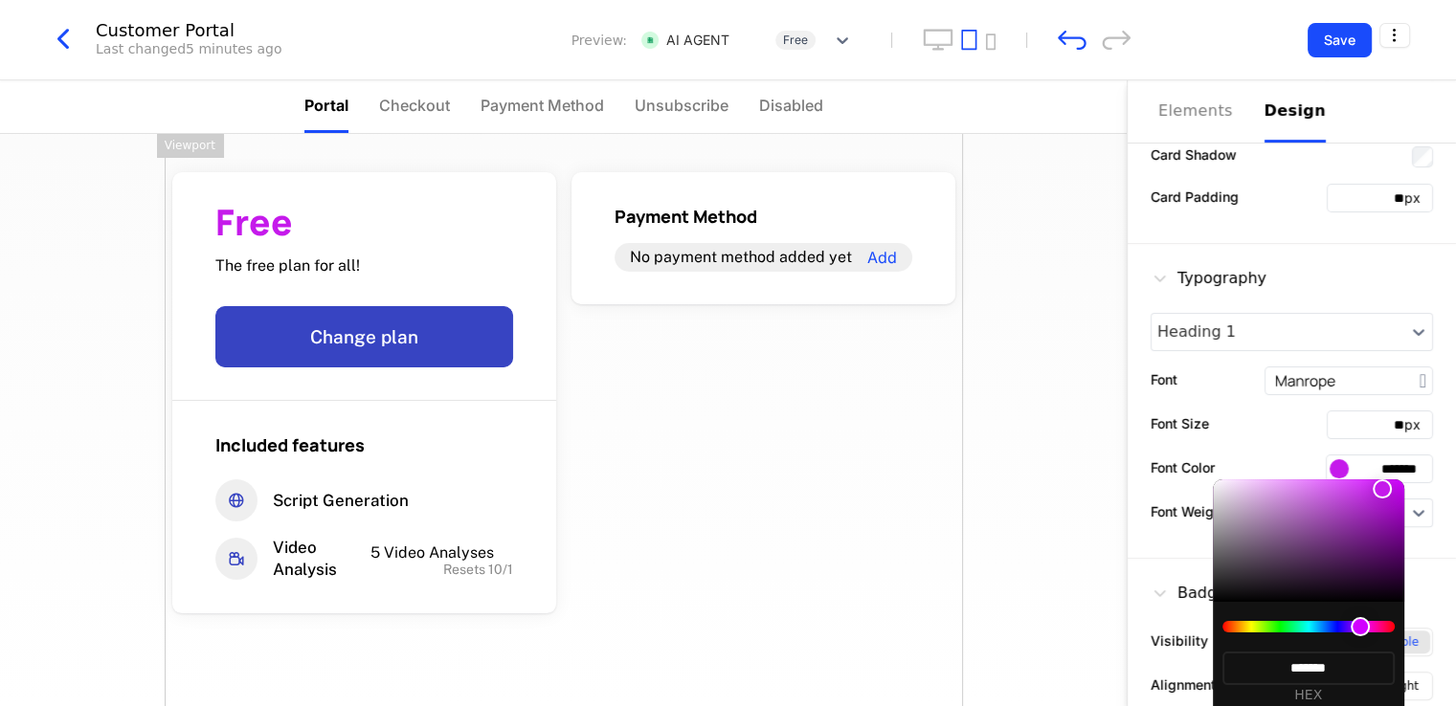
type input "*******"
click at [1372, 530] on div at bounding box center [1381, 530] width 19 height 19
type input "*******"
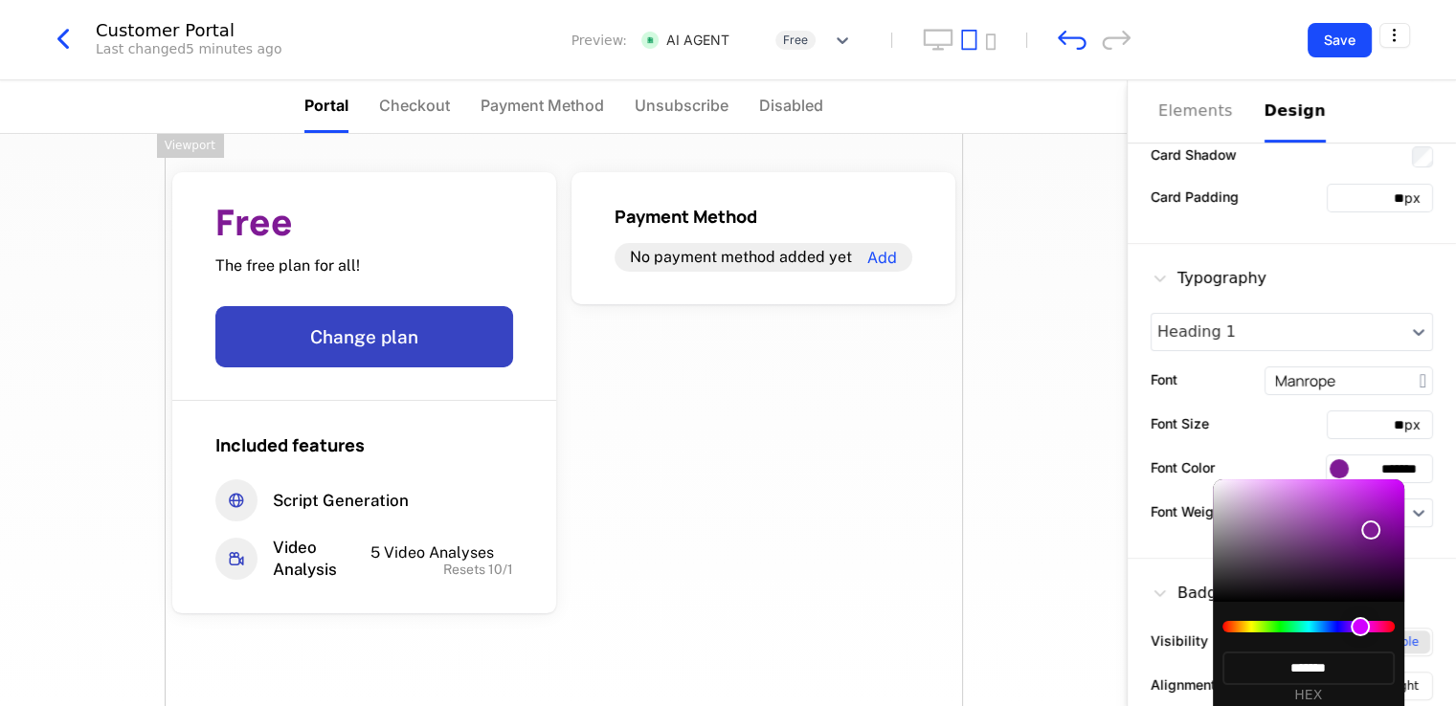
click at [1363, 485] on div at bounding box center [1308, 541] width 191 height 123
type input "*******"
click at [1327, 487] on div at bounding box center [1308, 541] width 191 height 123
type input "*******"
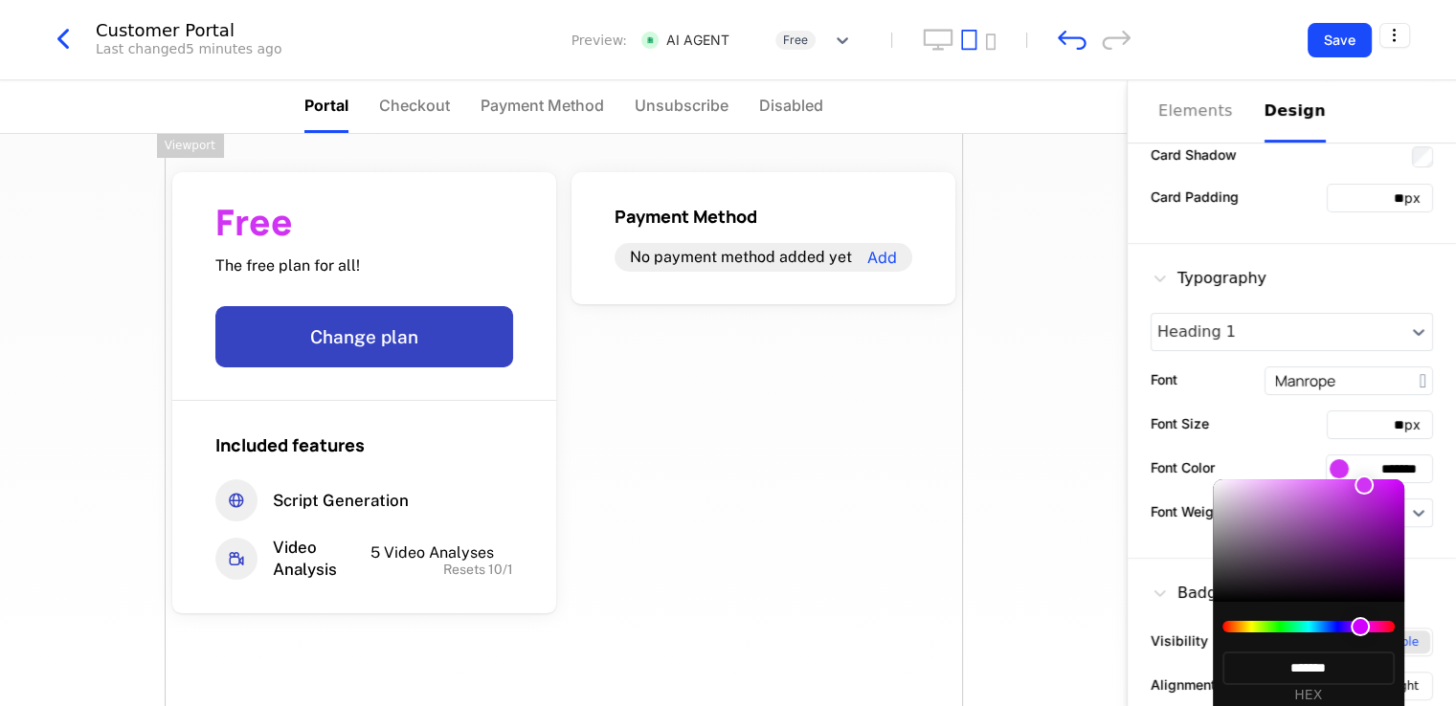
type input "*******"
drag, startPoint x: 1263, startPoint y: 497, endPoint x: 1225, endPoint y: 497, distance: 38.3
click at [1262, 497] on div at bounding box center [1308, 541] width 191 height 123
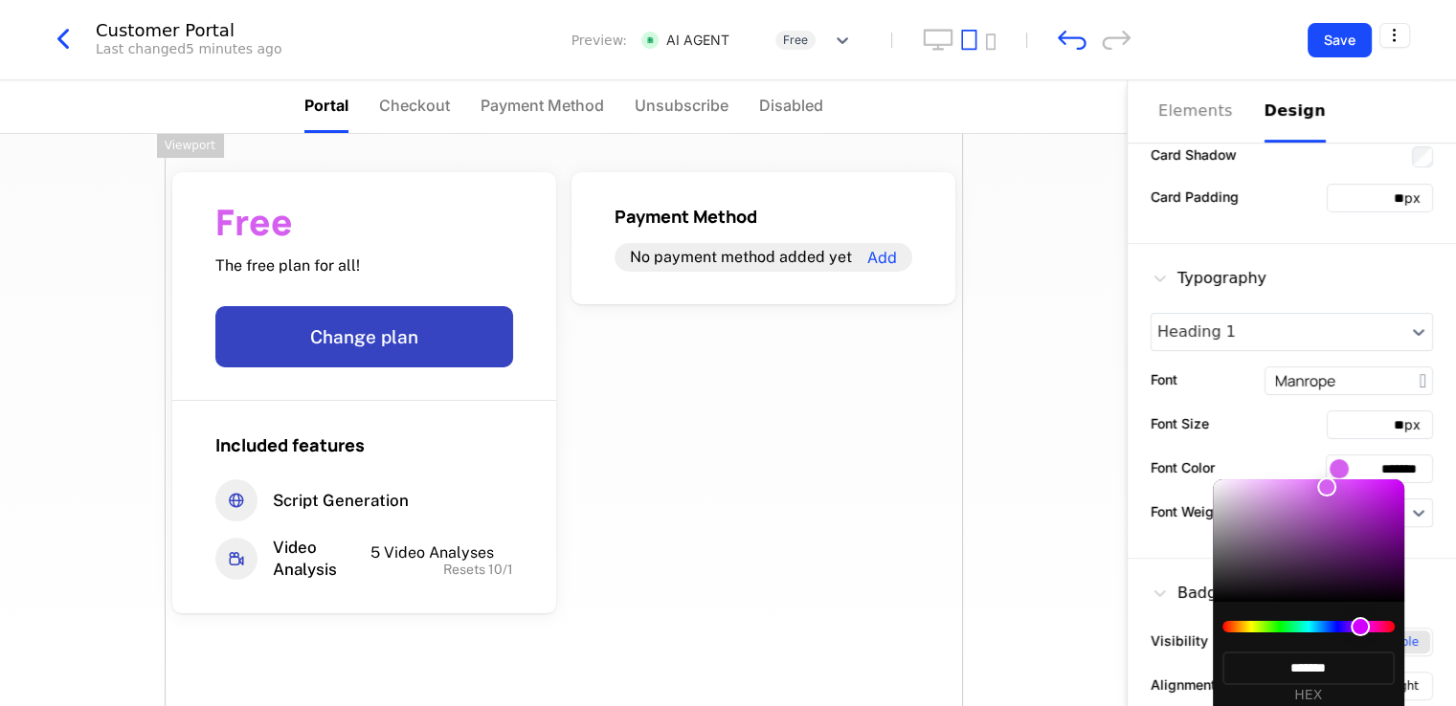
type input "*******"
click at [1233, 522] on div at bounding box center [1308, 541] width 191 height 123
type input "*******"
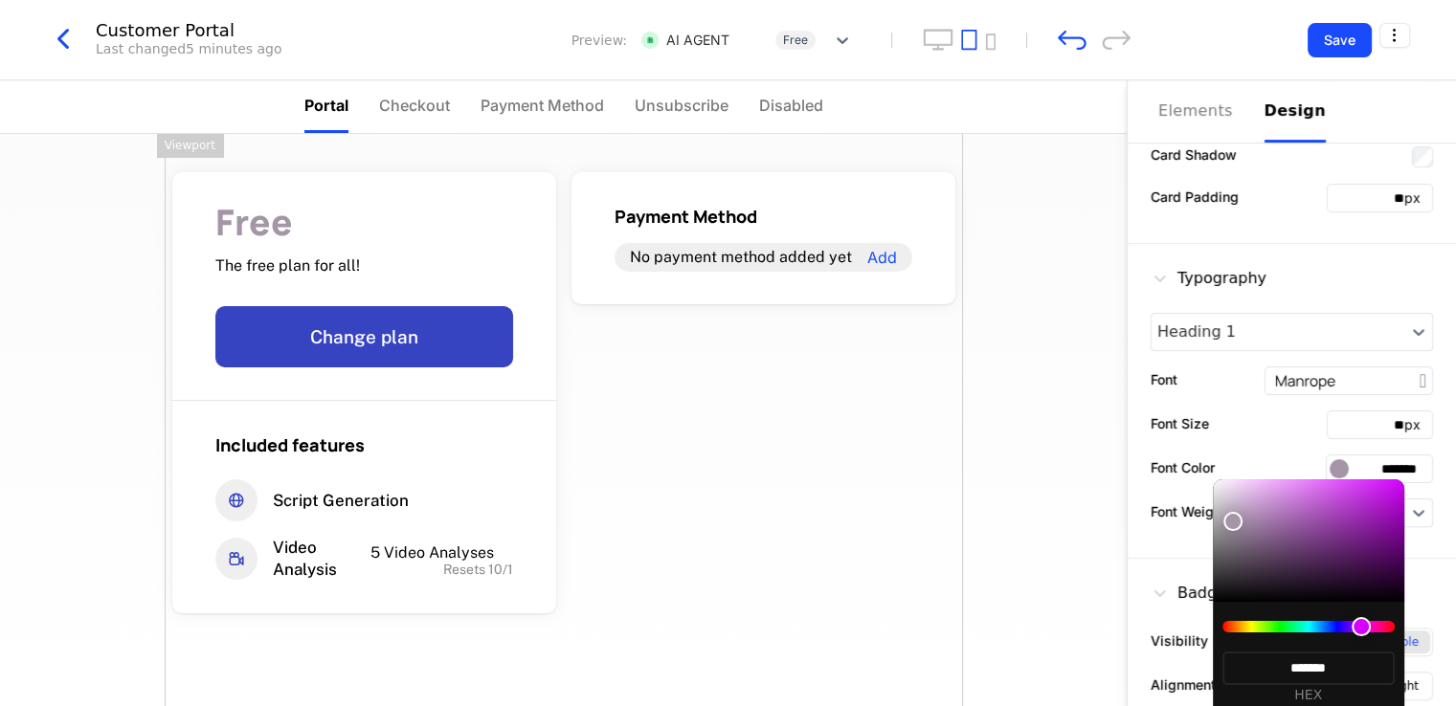
drag, startPoint x: 1237, startPoint y: 559, endPoint x: 1243, endPoint y: 602, distance: 43.6
click at [1236, 562] on div at bounding box center [1308, 541] width 191 height 123
type input "*******"
click at [1244, 602] on div "******* HEX" at bounding box center [1308, 663] width 191 height 123
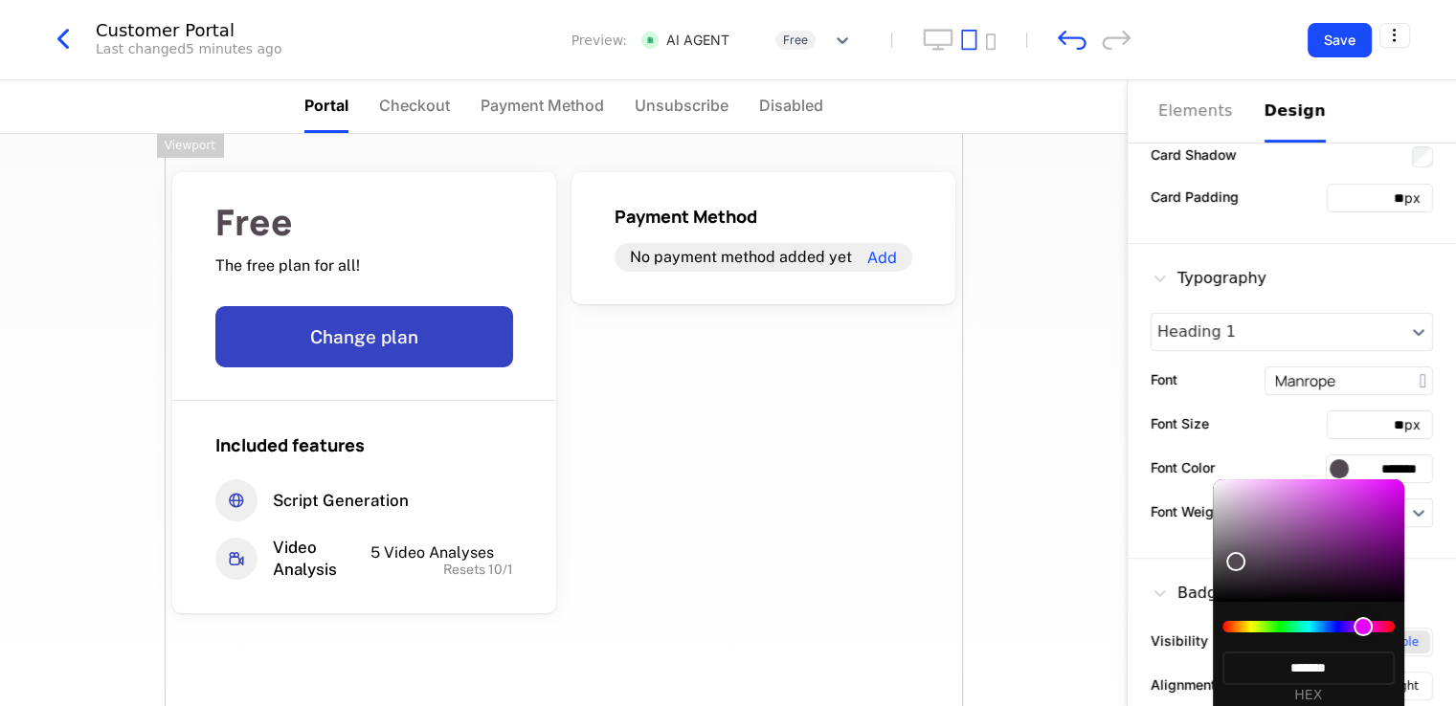
click at [1217, 588] on div at bounding box center [1308, 541] width 191 height 123
type input "*******"
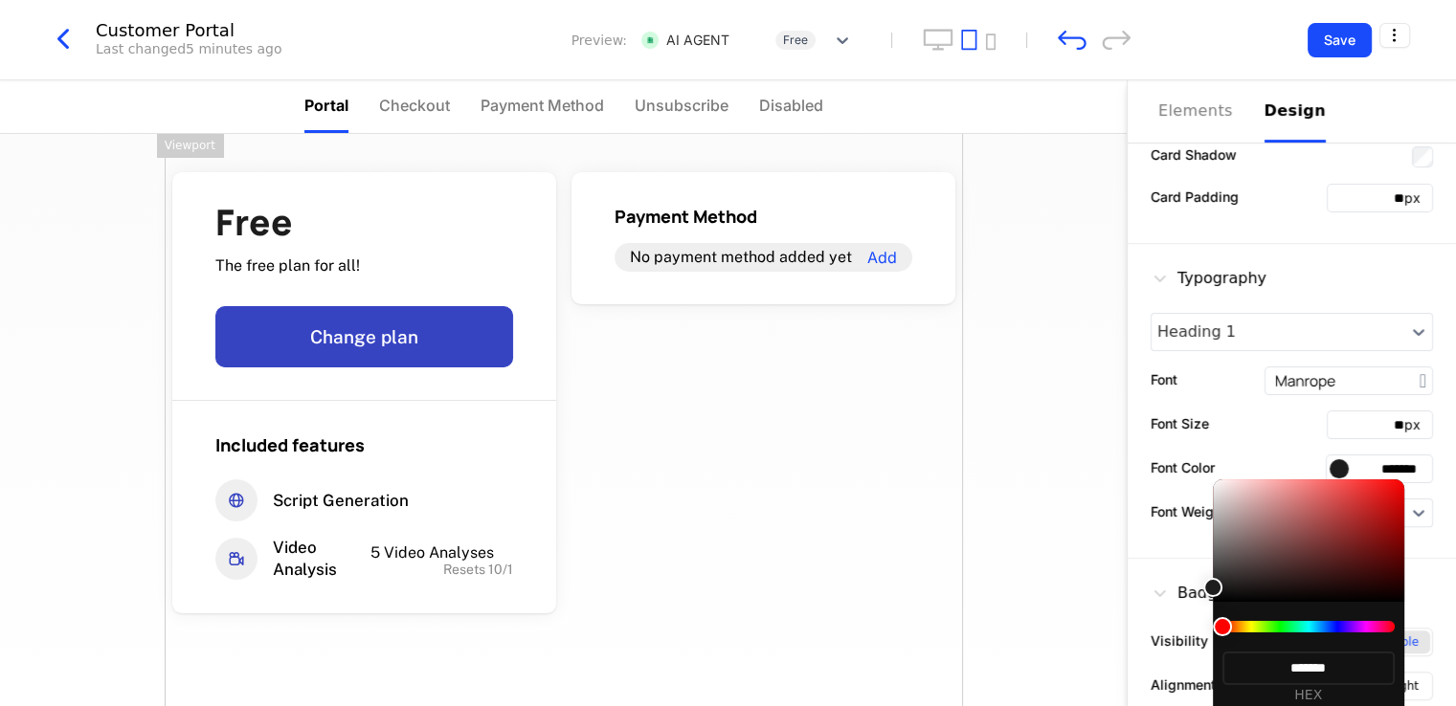
click at [1216, 537] on div at bounding box center [1308, 541] width 191 height 123
type input "*******"
click at [1234, 548] on div at bounding box center [1308, 541] width 191 height 123
type input "*******"
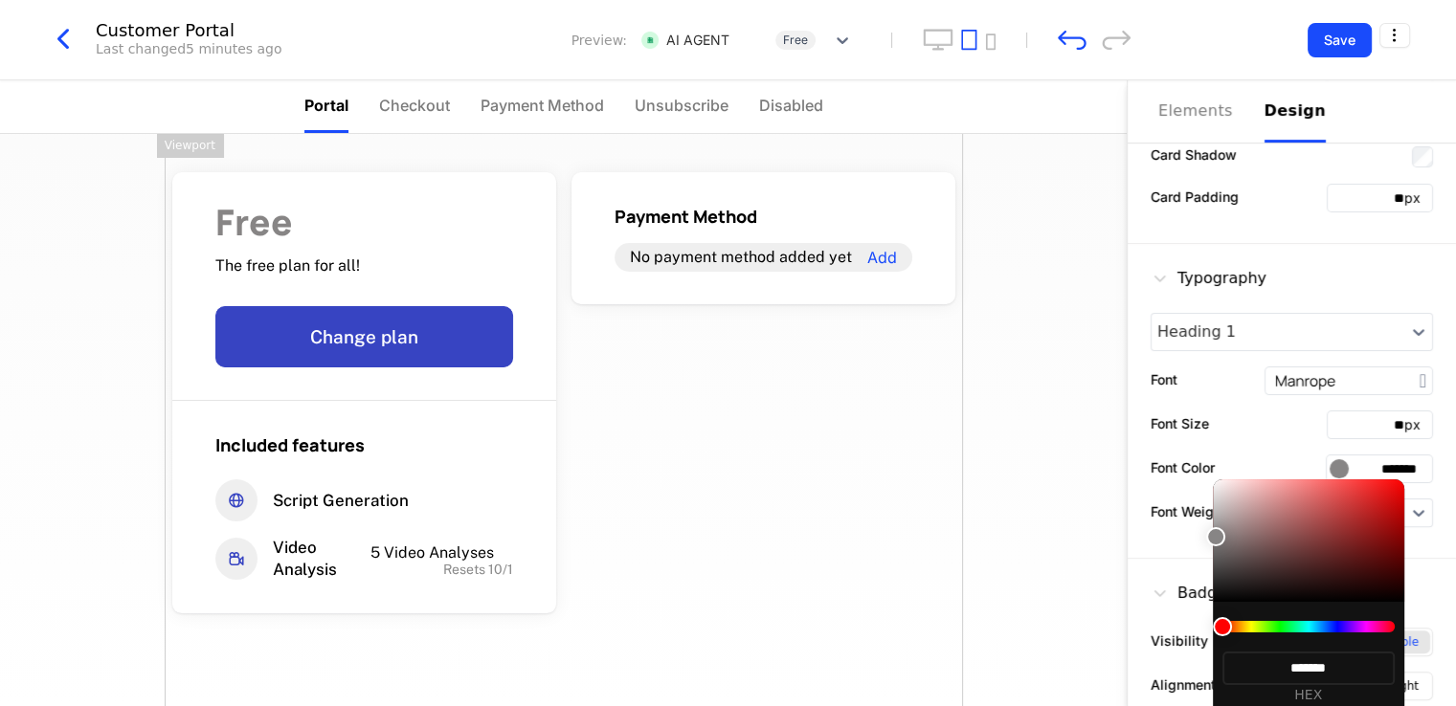
type input "*******"
click at [1250, 569] on div at bounding box center [1308, 541] width 191 height 123
type input "*******"
click at [1254, 580] on div at bounding box center [1308, 541] width 191 height 123
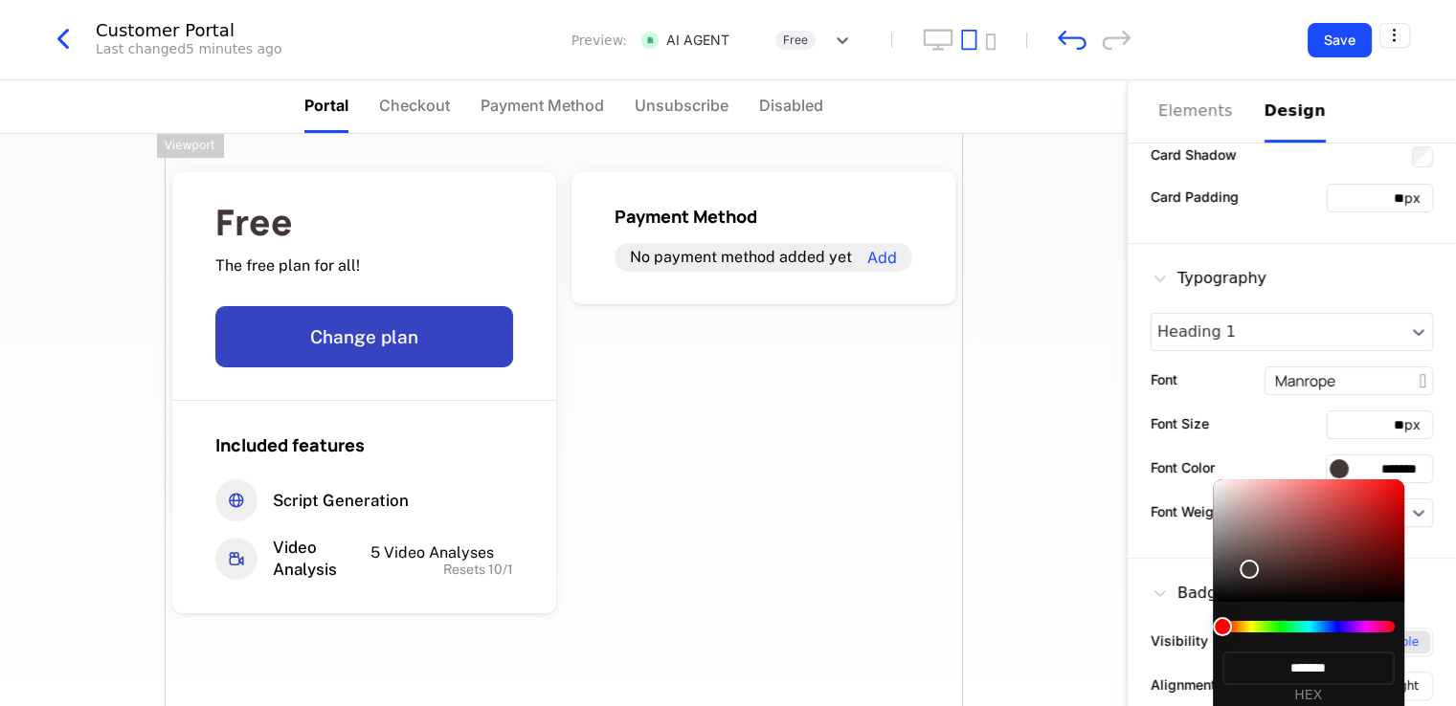
type input "*******"
click at [1234, 568] on div at bounding box center [1308, 541] width 191 height 123
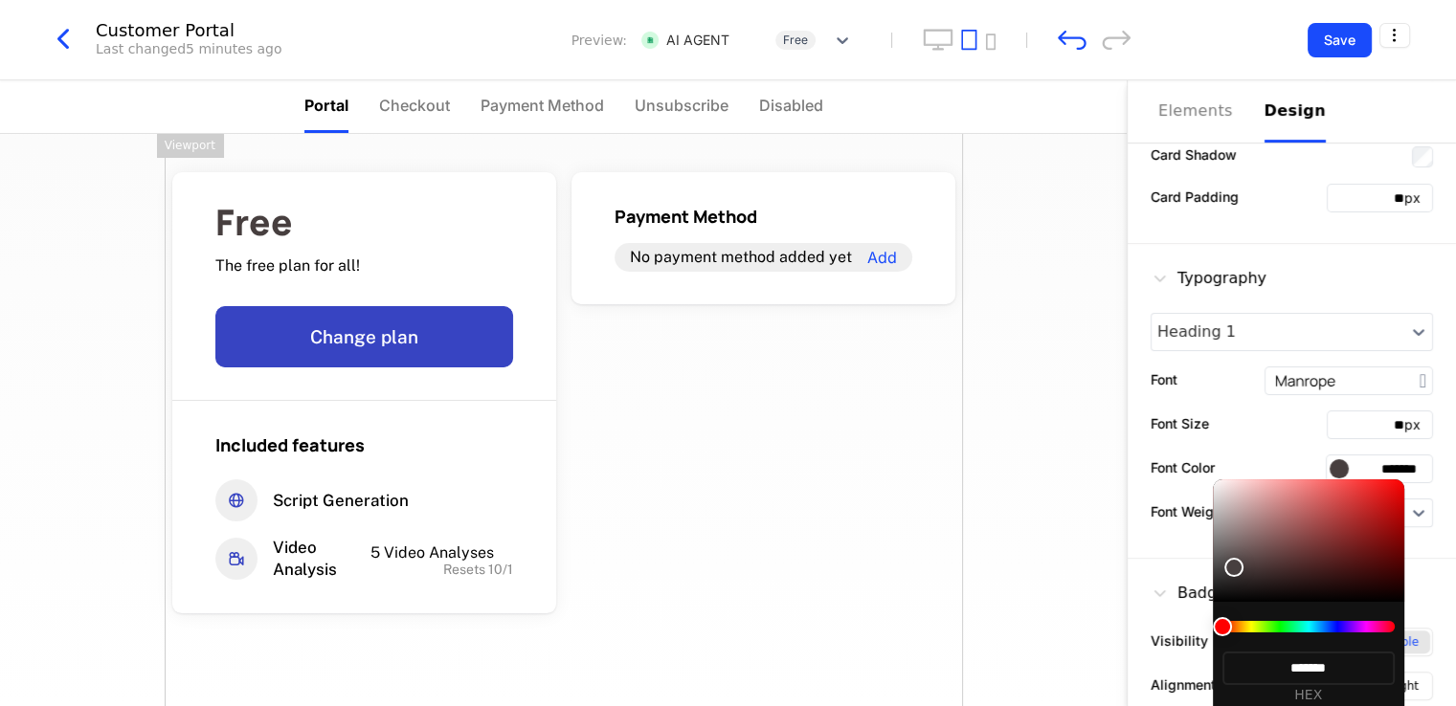
drag, startPoint x: 1249, startPoint y: 539, endPoint x: 1278, endPoint y: 536, distance: 28.9
click at [1250, 539] on div at bounding box center [1308, 541] width 191 height 123
type input "*******"
drag, startPoint x: 1278, startPoint y: 536, endPoint x: 1302, endPoint y: 531, distance: 24.4
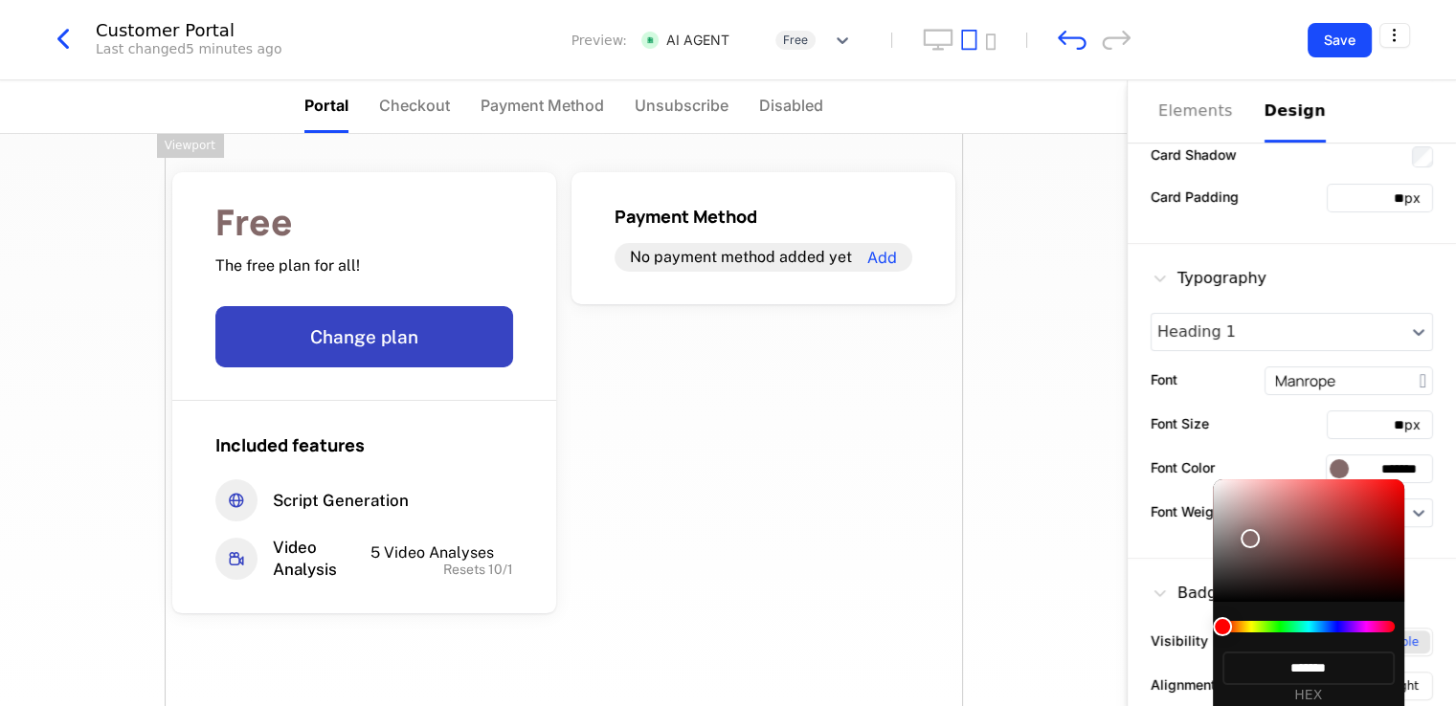
click at [1279, 536] on div at bounding box center [1308, 541] width 191 height 123
type input "*******"
click at [1309, 550] on div at bounding box center [1308, 541] width 191 height 123
type input "*******"
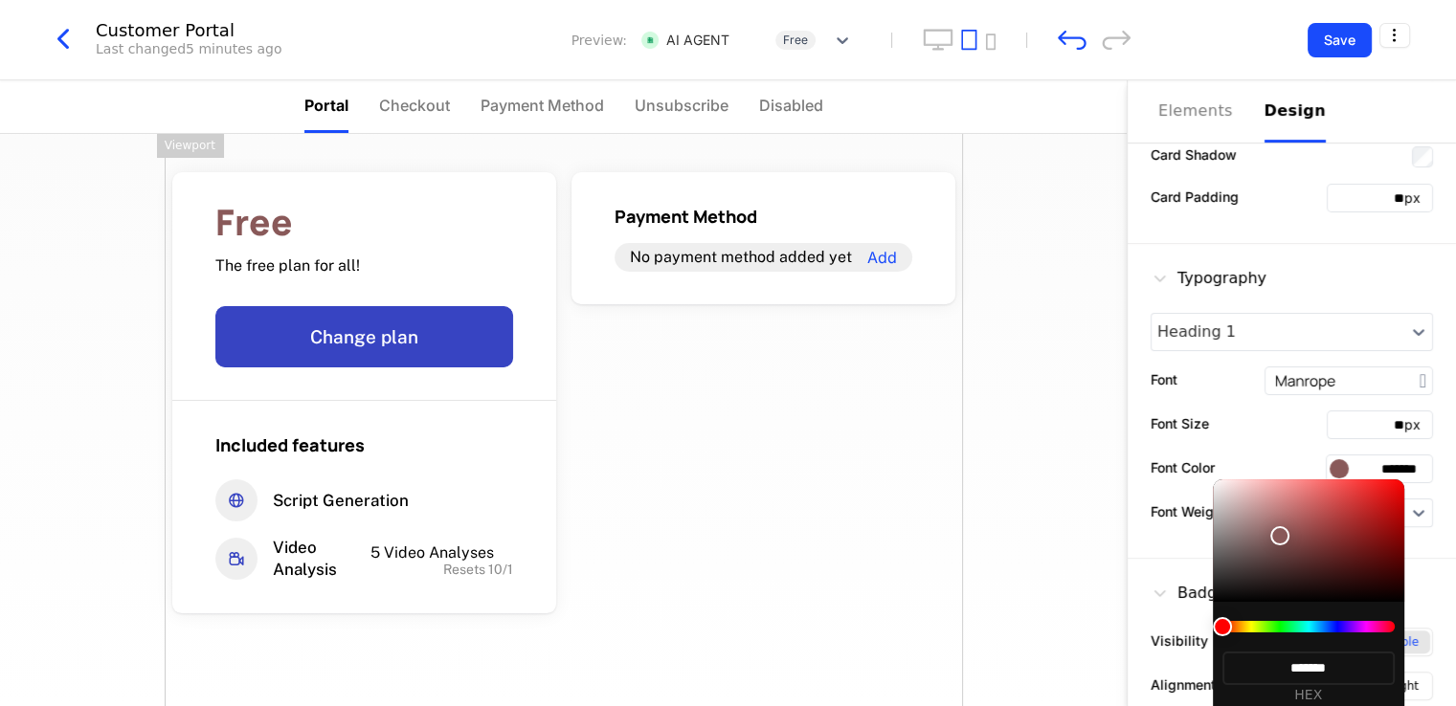
type input "*******"
click at [1307, 568] on div at bounding box center [1308, 541] width 191 height 123
type input "*******"
click at [1286, 574] on div at bounding box center [1308, 541] width 191 height 123
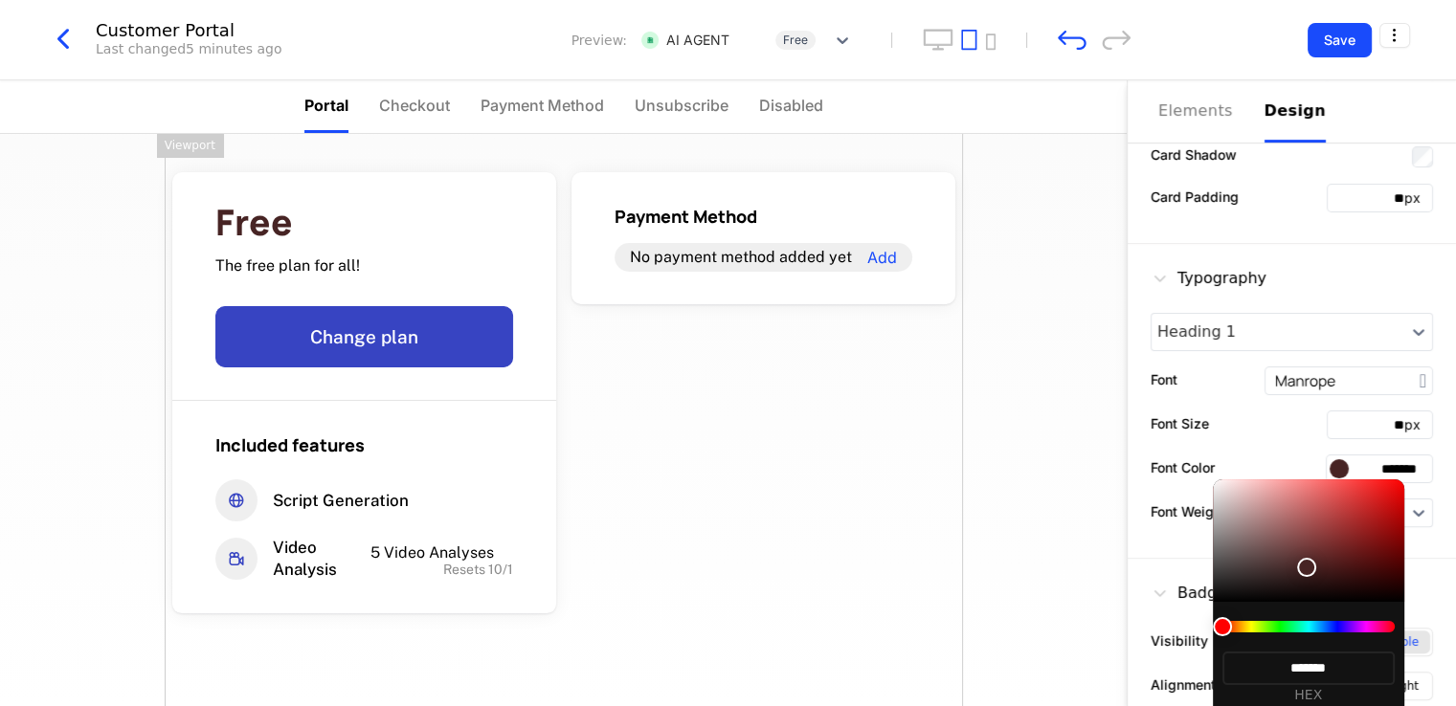
type input "*******"
click at [1248, 572] on div at bounding box center [1308, 541] width 191 height 123
type input "*******"
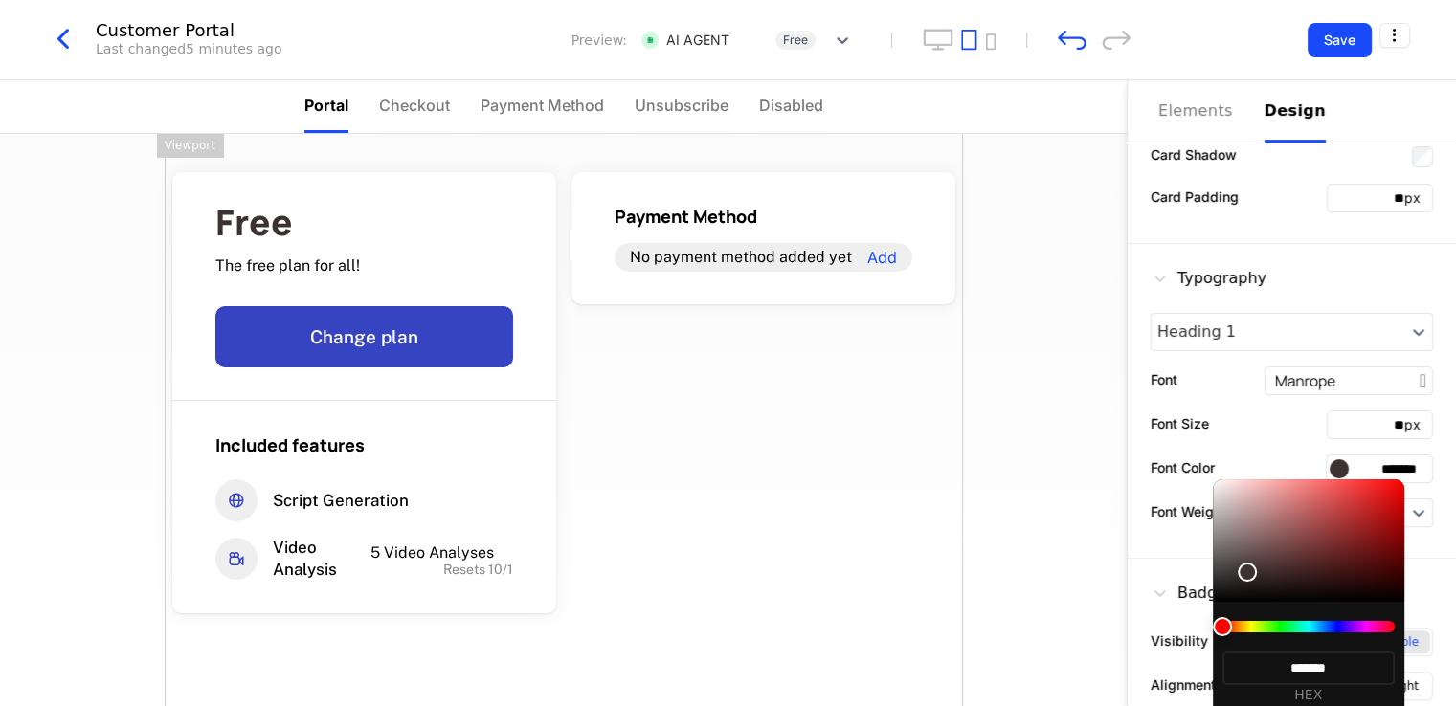
click at [1346, 630] on div at bounding box center [1308, 626] width 172 height 11
type input "*******"
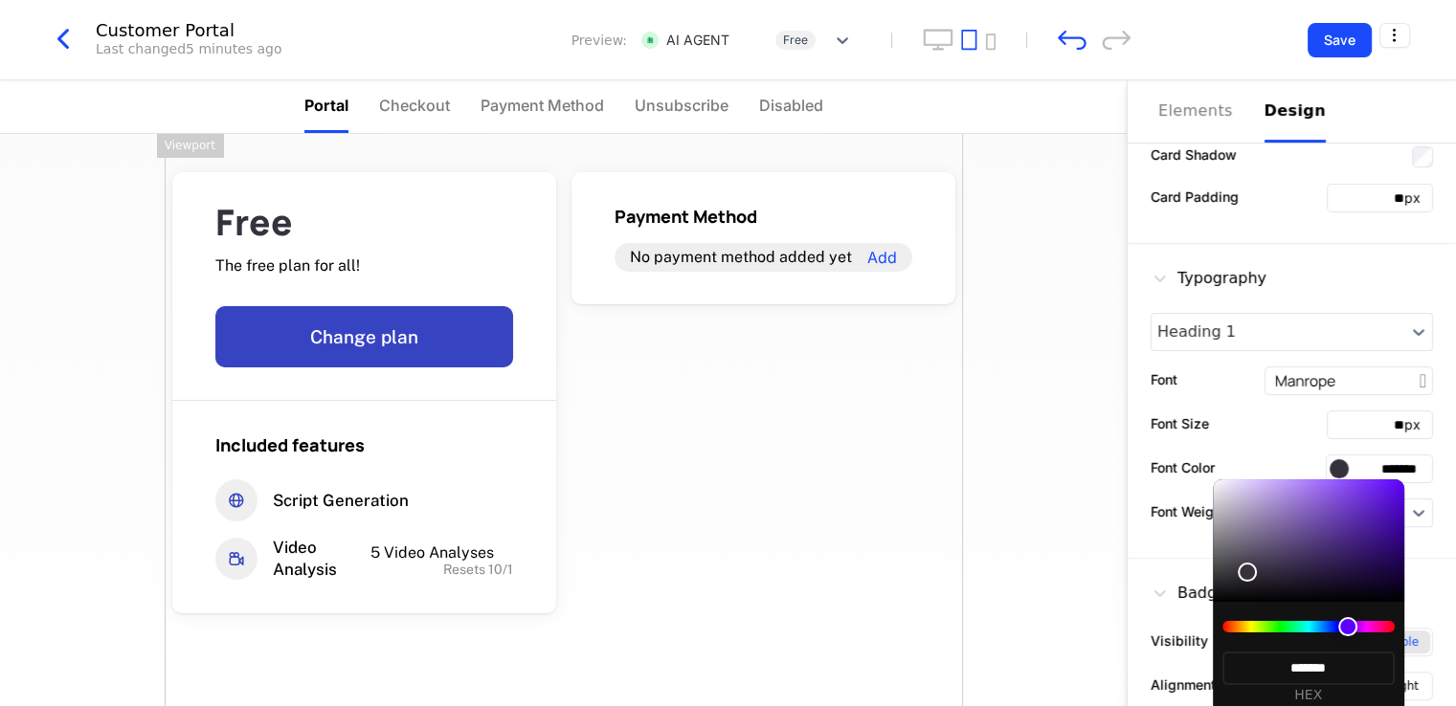
click at [1363, 627] on div at bounding box center [1308, 626] width 172 height 11
type input "*******"
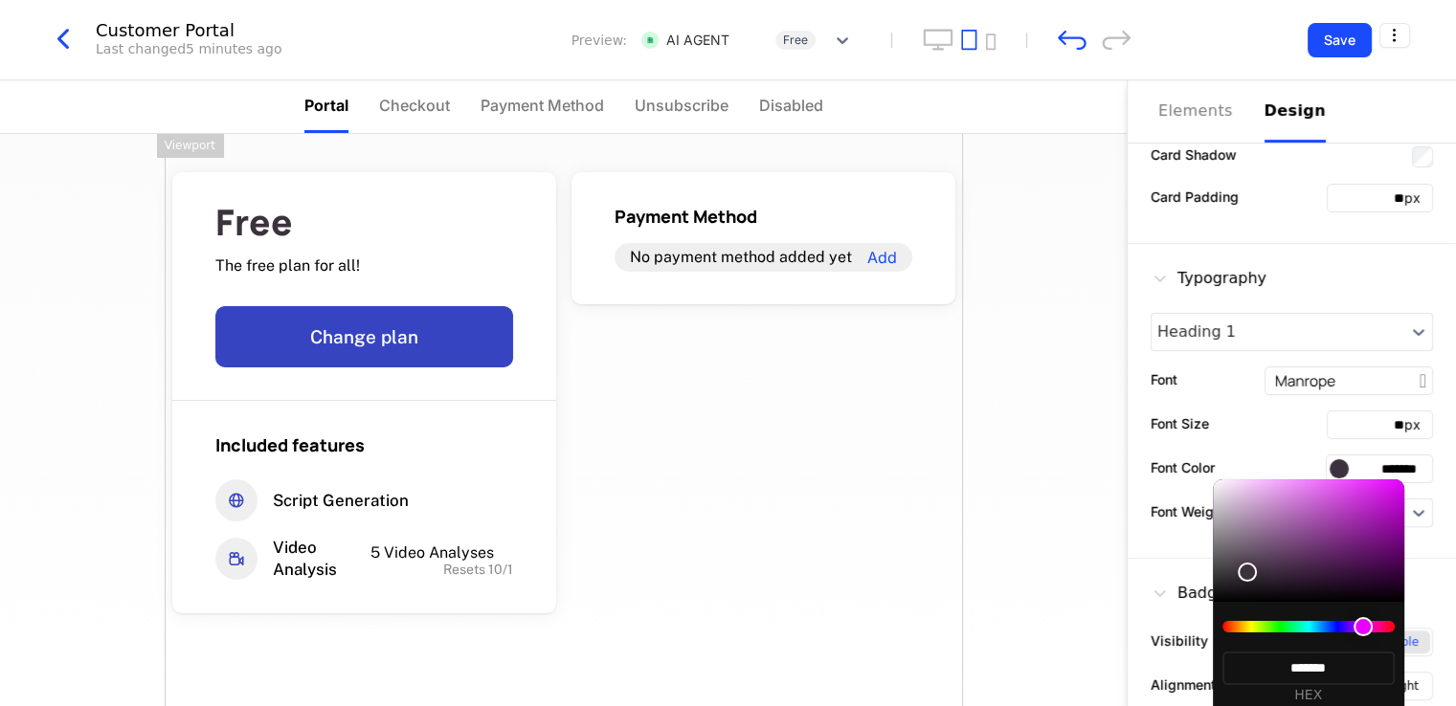
type input "*******"
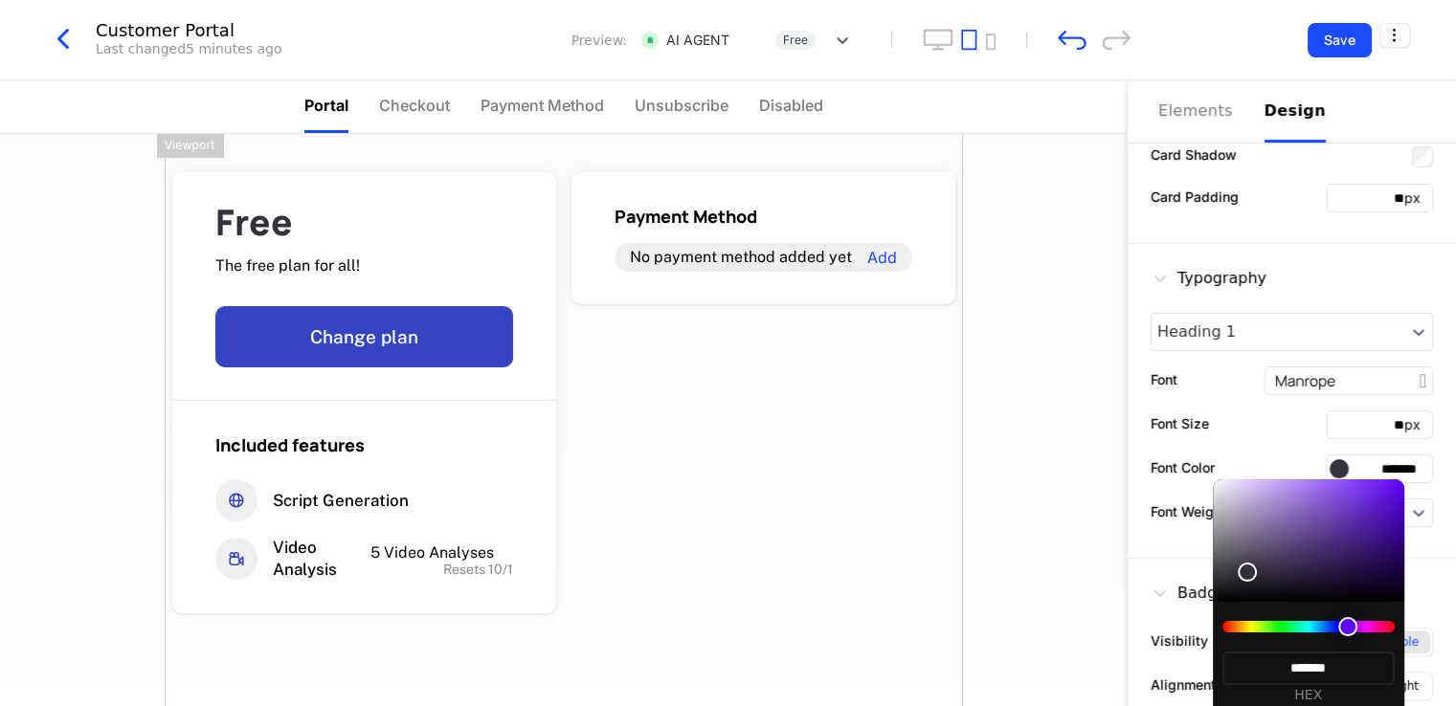
click at [1347, 624] on div at bounding box center [1308, 626] width 172 height 11
type input "*******"
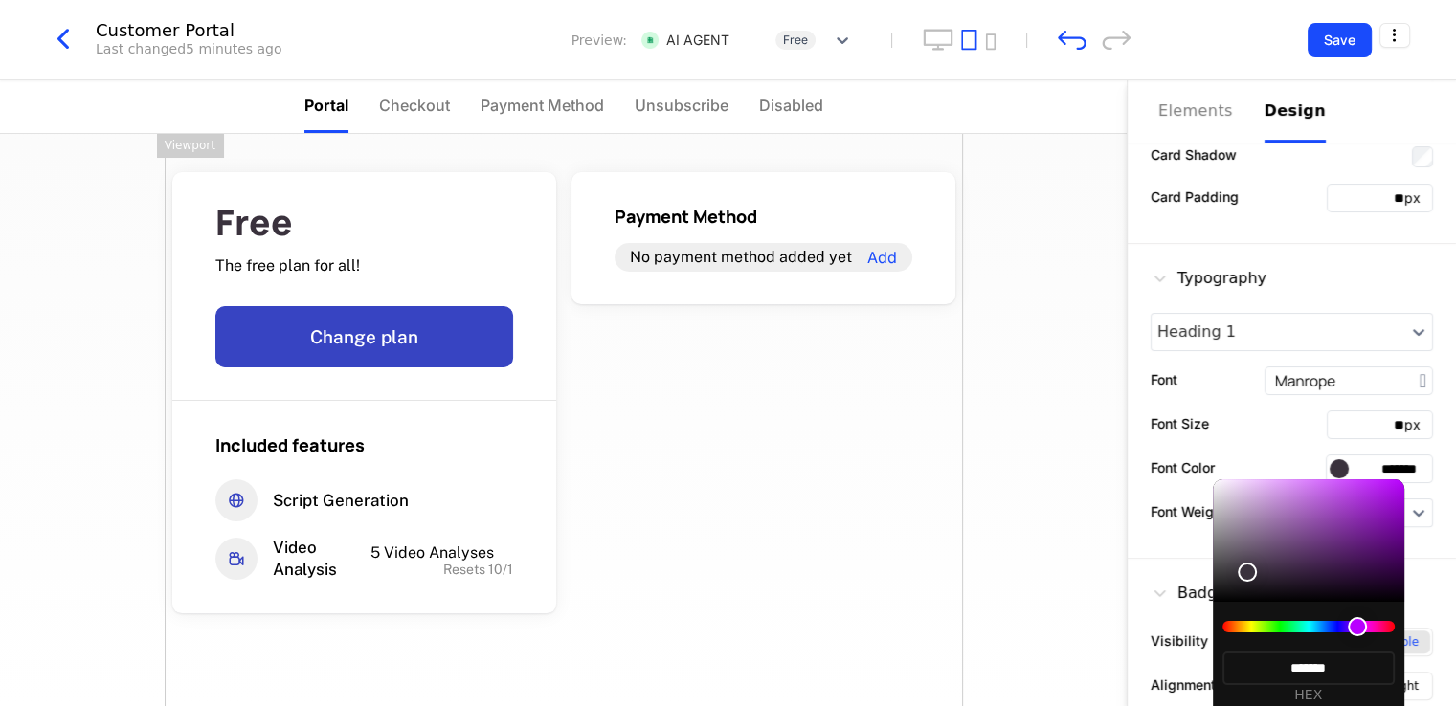
click at [1356, 625] on div at bounding box center [1308, 626] width 172 height 11
type input "*******"
click at [1350, 629] on div at bounding box center [1357, 626] width 19 height 19
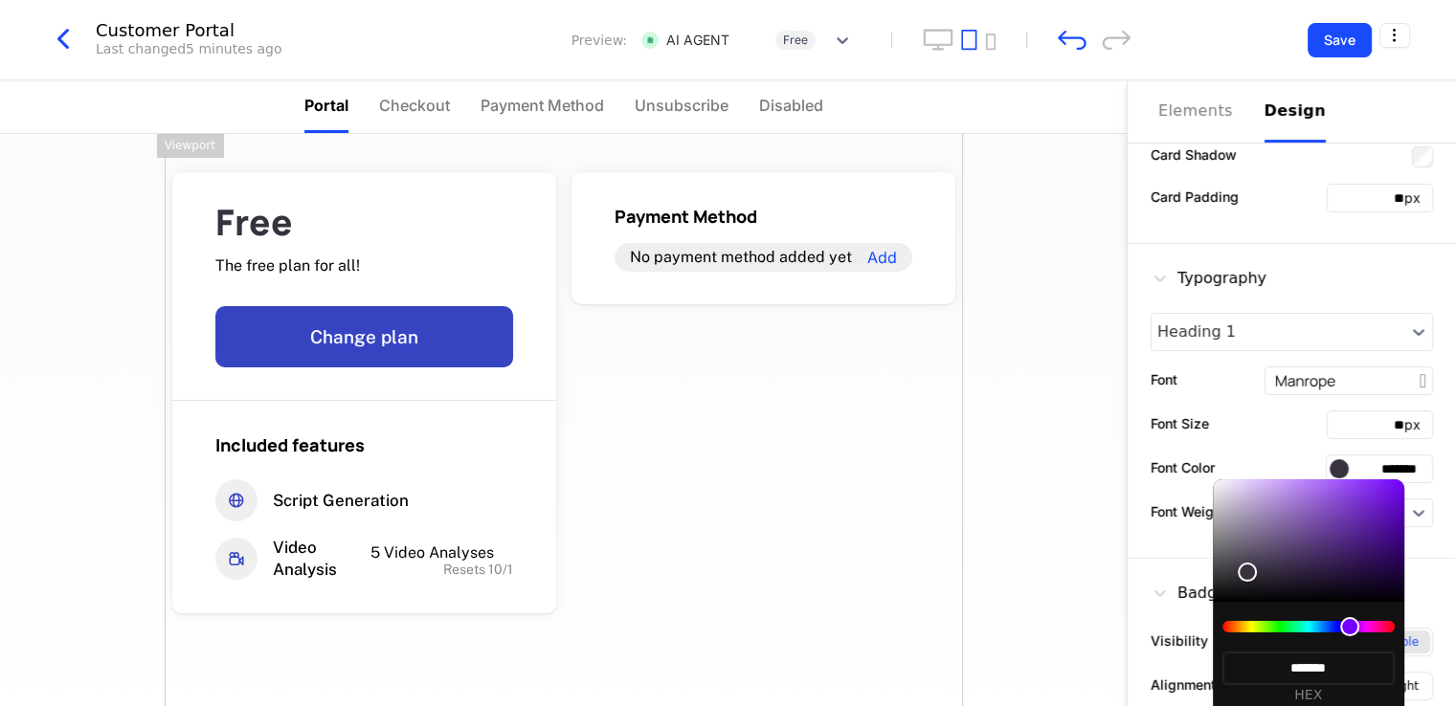
click at [1376, 503] on div at bounding box center [1308, 541] width 191 height 123
type input "*******"
click at [1390, 525] on div at bounding box center [1308, 541] width 191 height 123
type input "*******"
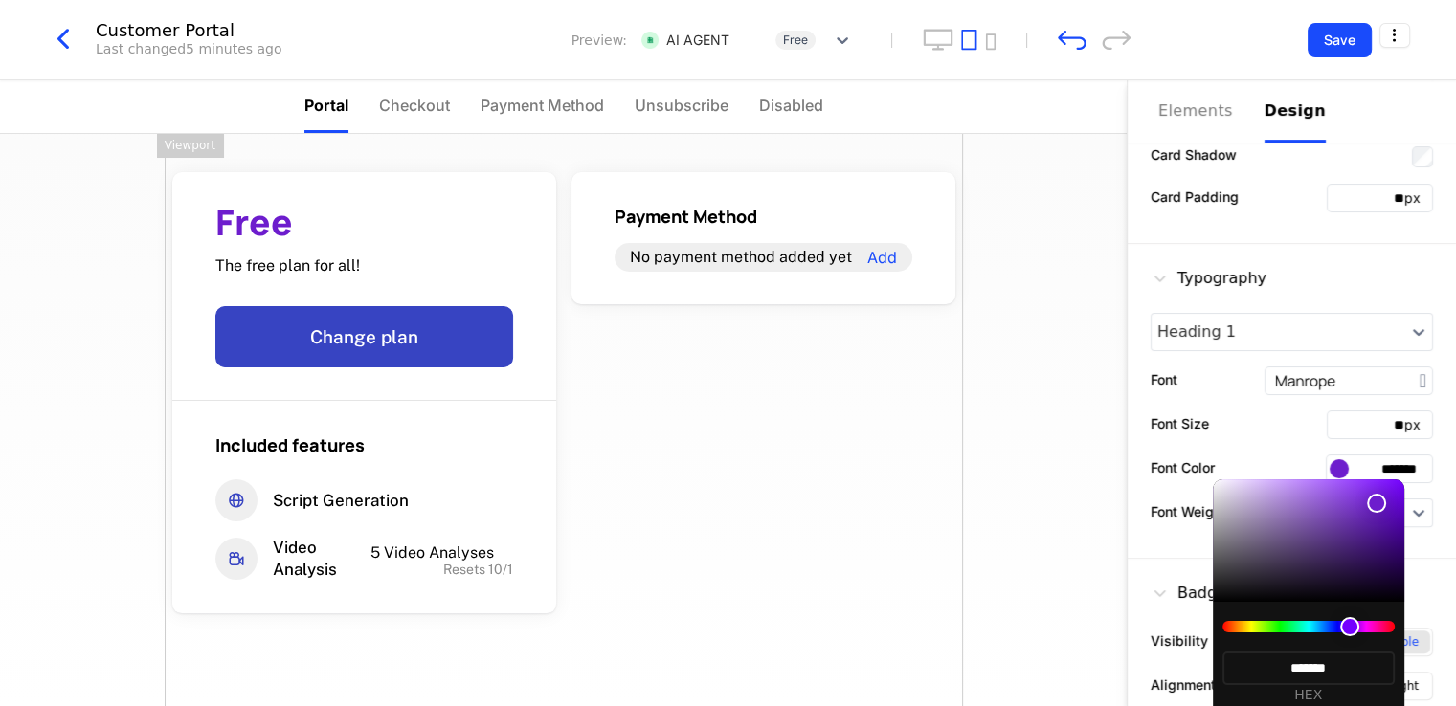
type input "*******"
click at [1413, 542] on div at bounding box center [728, 353] width 1456 height 706
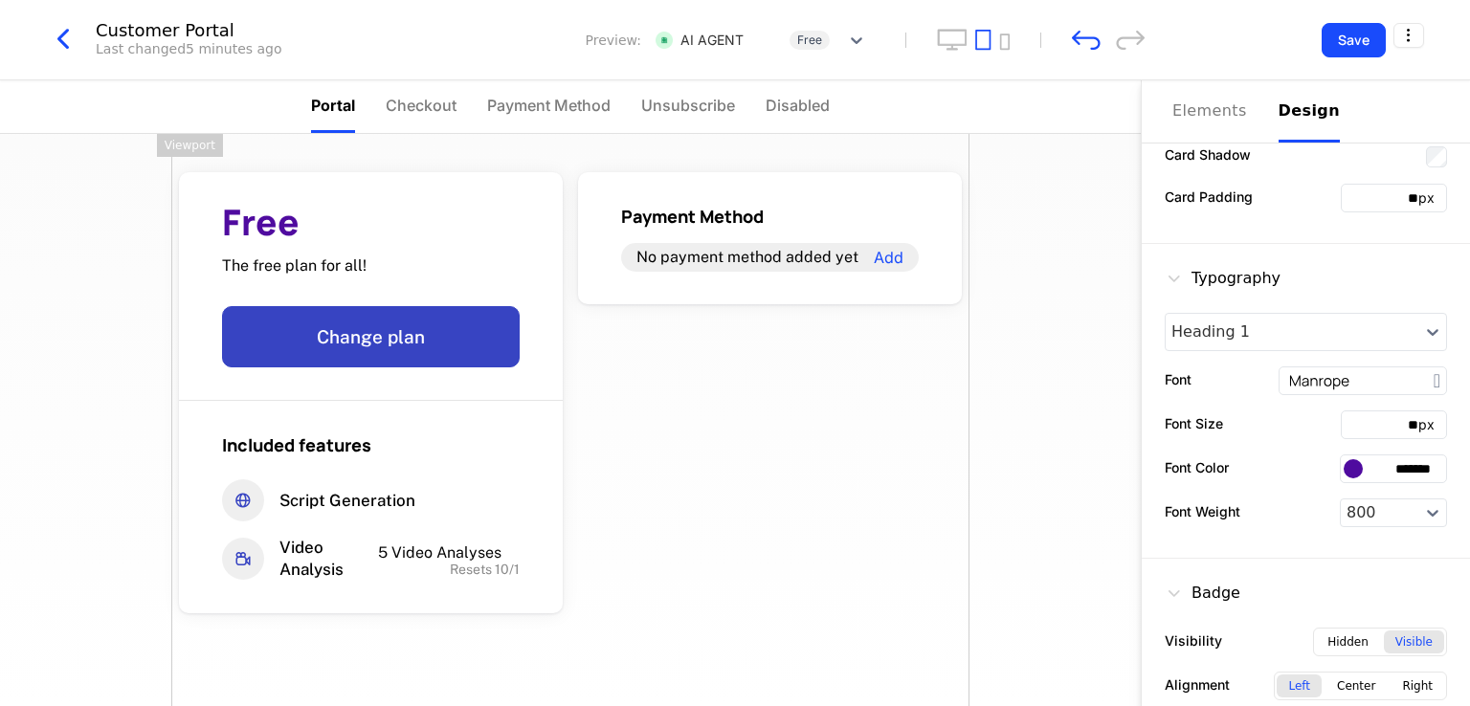
click at [1386, 457] on input "*******" at bounding box center [1393, 469] width 107 height 29
click at [950, 444] on div "Free The free plan for all! Change plan Included features Script Generation Vid…" at bounding box center [570, 462] width 798 height 656
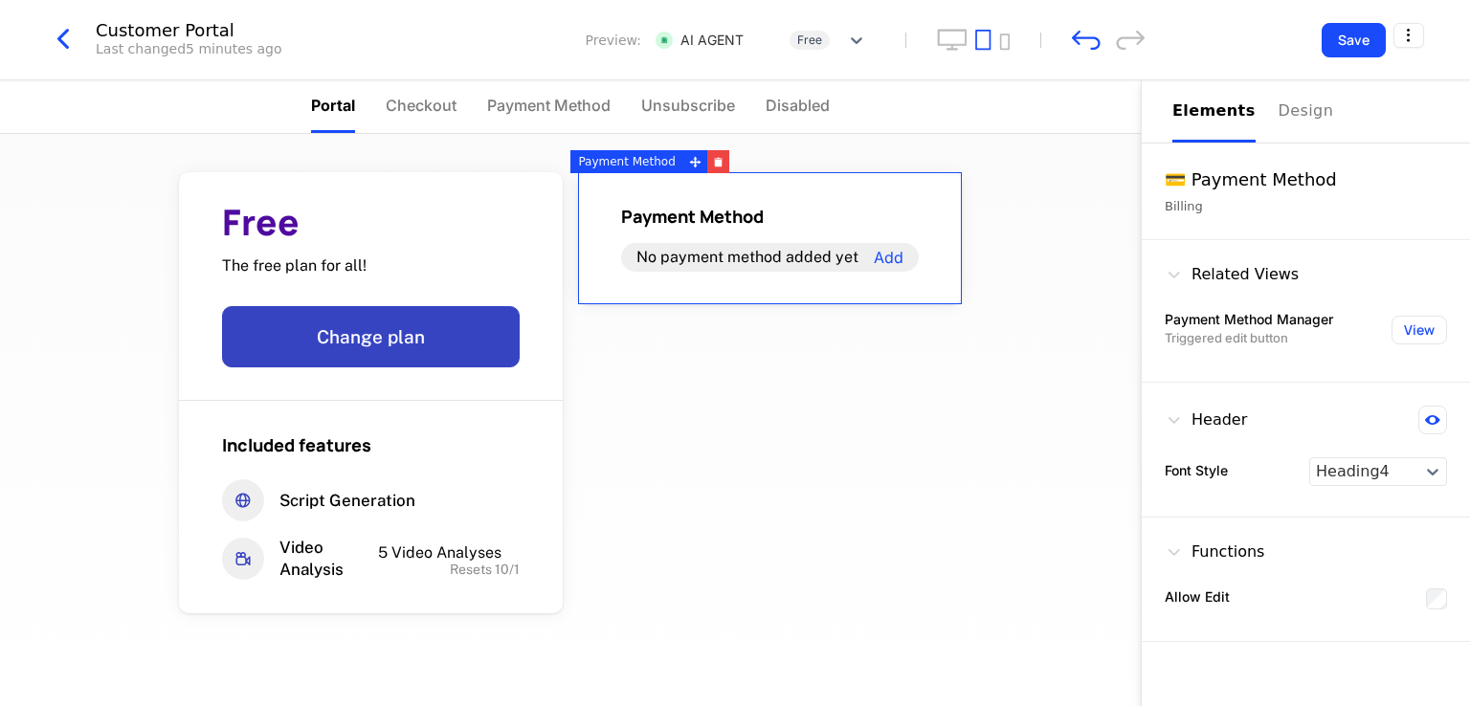
click at [838, 200] on div "Payment Method No payment method added yet Add" at bounding box center [770, 238] width 384 height 132
click at [1032, 395] on div "Free The free plan for all! Change plan Included features Script Generation Vid…" at bounding box center [570, 420] width 1141 height 572
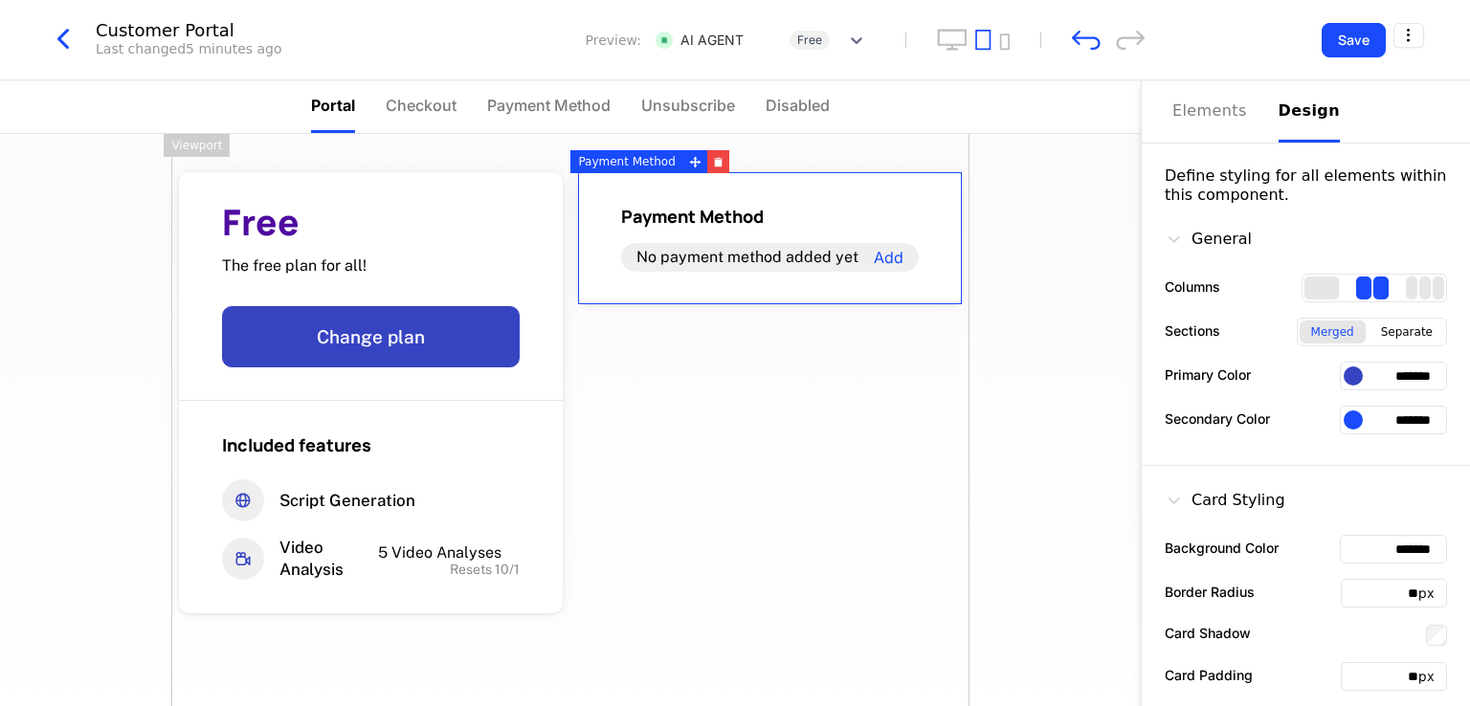
click at [1285, 115] on div "Design" at bounding box center [1309, 111] width 61 height 23
click at [1380, 380] on input "*******" at bounding box center [1393, 376] width 107 height 29
click at [1029, 485] on div "Free The free plan for all! Change plan Included features Script Generation Vid…" at bounding box center [570, 420] width 1141 height 572
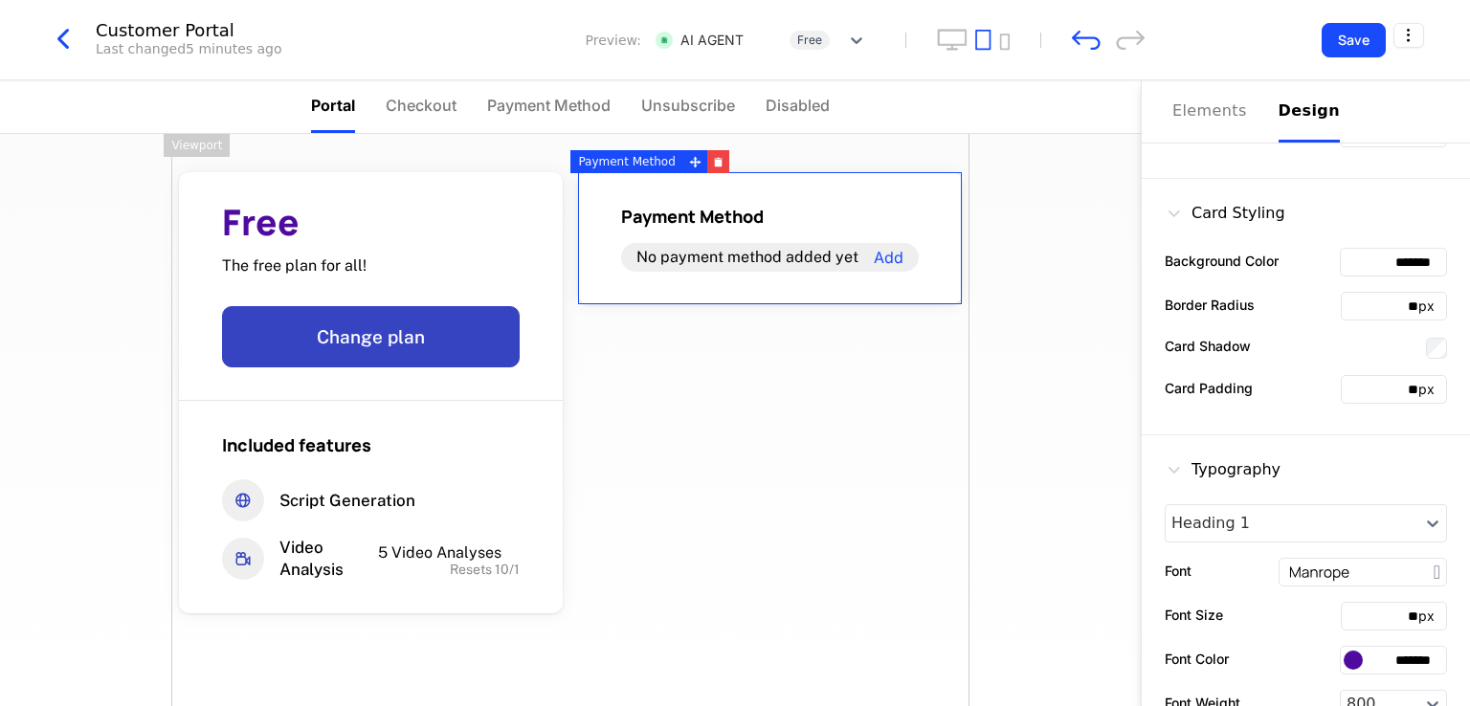
click at [1390, 664] on input "*******" at bounding box center [1393, 660] width 107 height 29
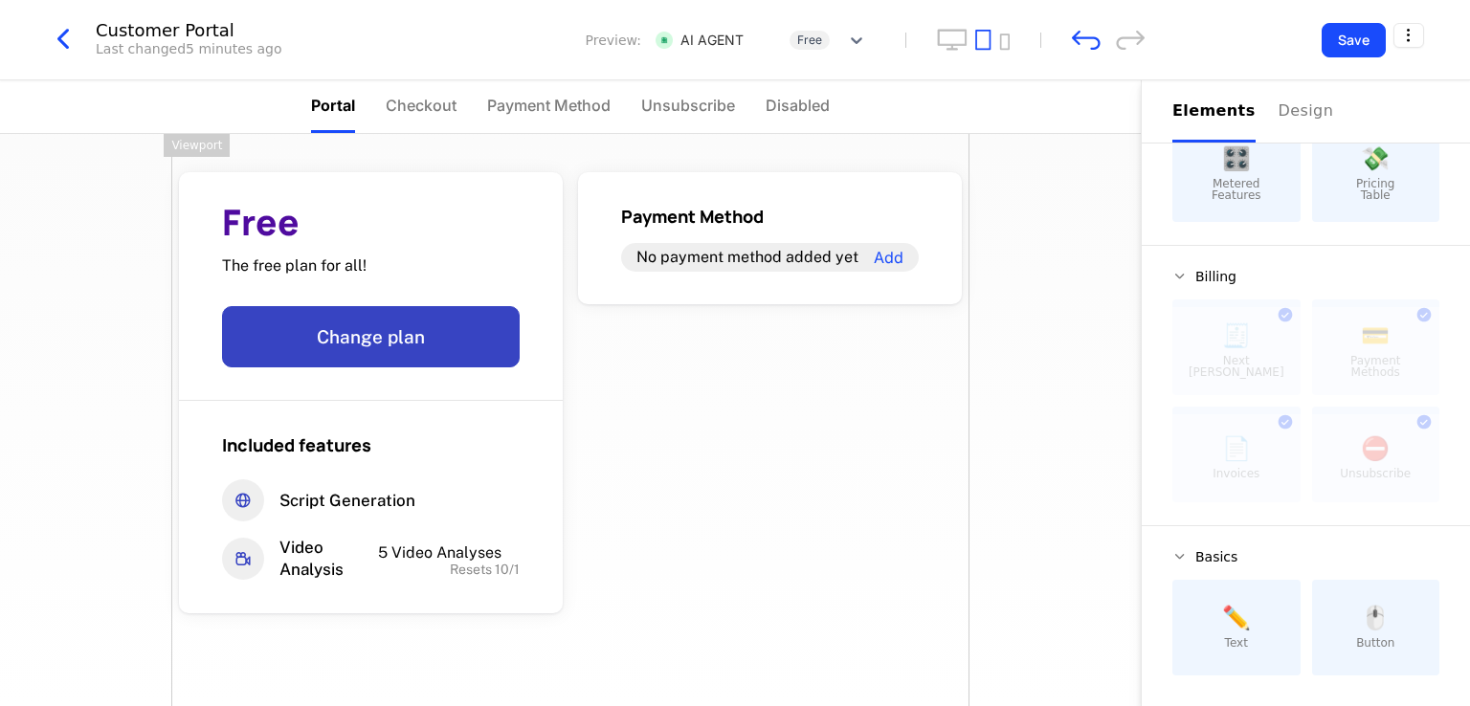
click at [924, 514] on div "Free The free plan for all! Change plan Included features Script Generation Vid…" at bounding box center [570, 462] width 798 height 656
click at [1003, 478] on div "Free The free plan for all! Change plan Included features Script Generation Vid…" at bounding box center [570, 420] width 1141 height 572
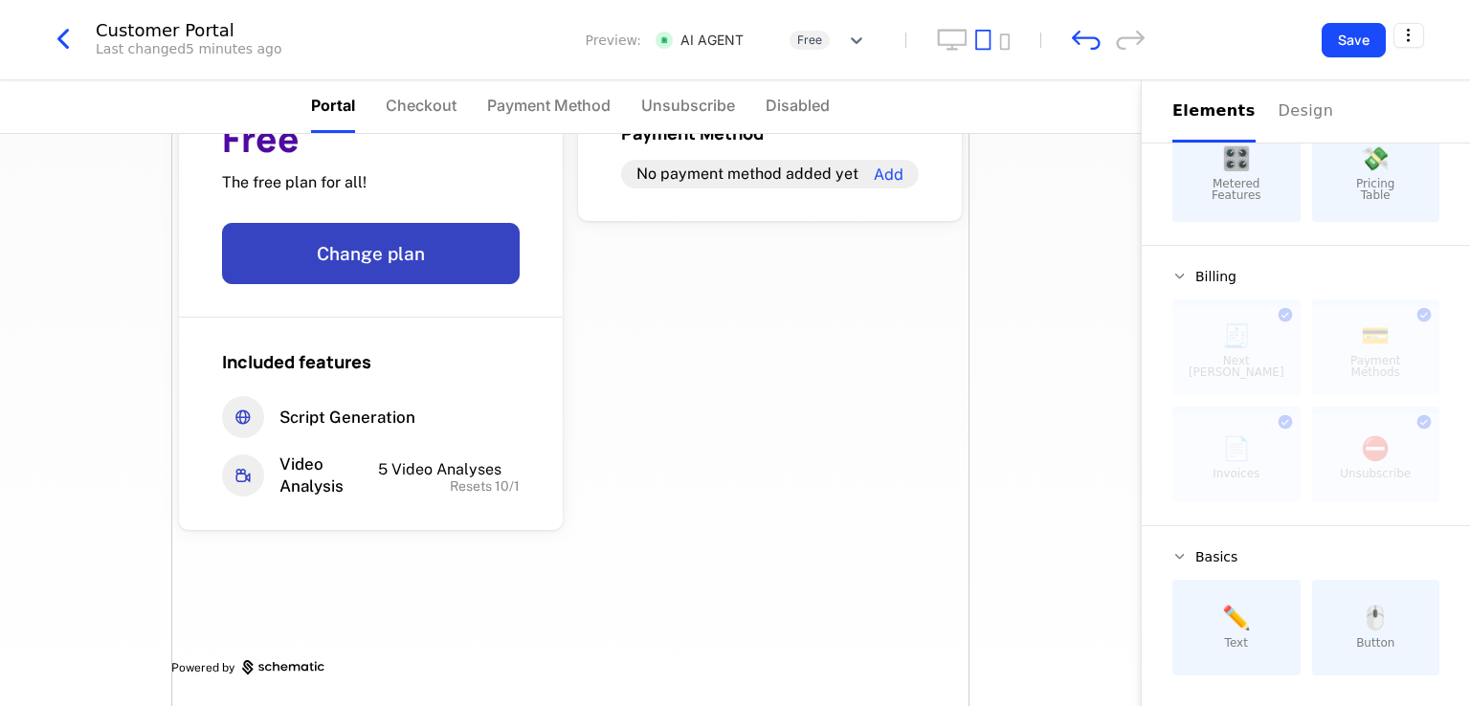
scroll to position [0, 0]
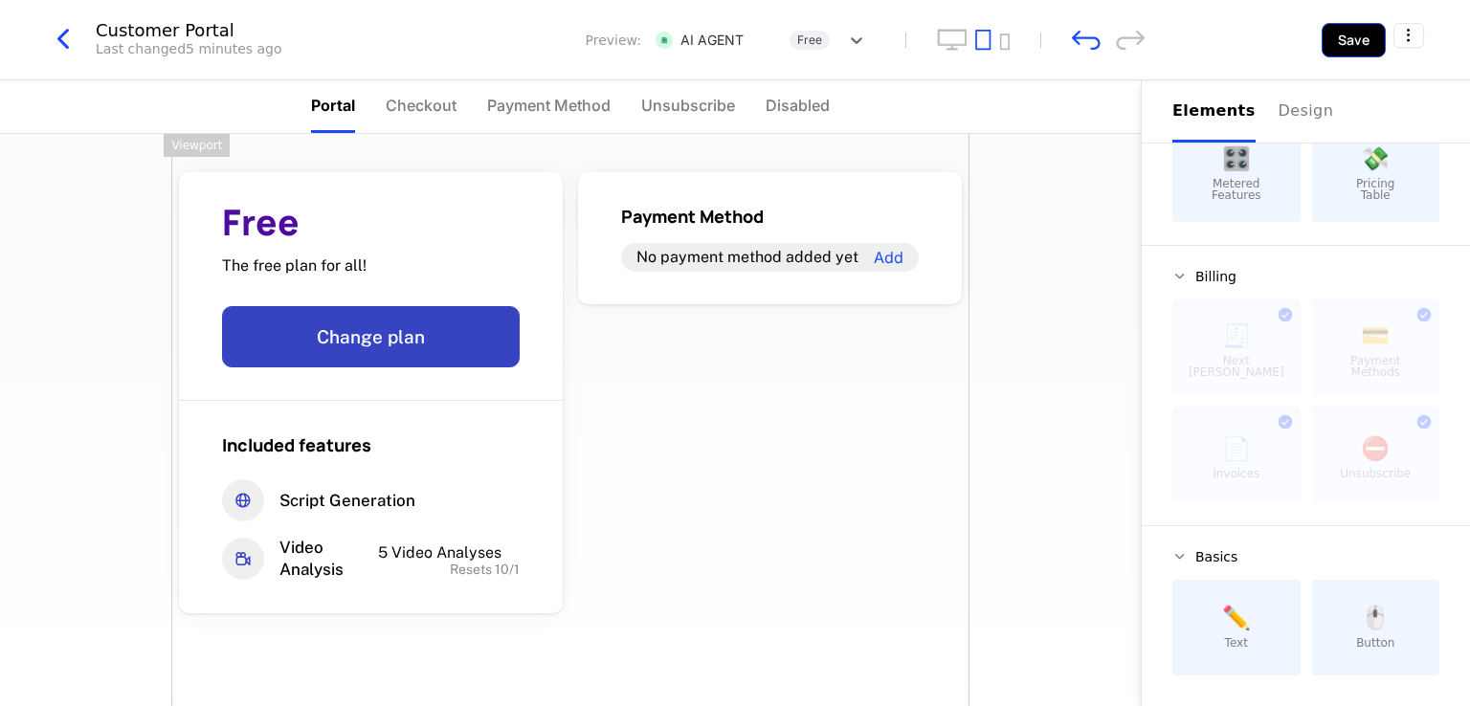
click at [1345, 41] on button "Save" at bounding box center [1354, 40] width 64 height 34
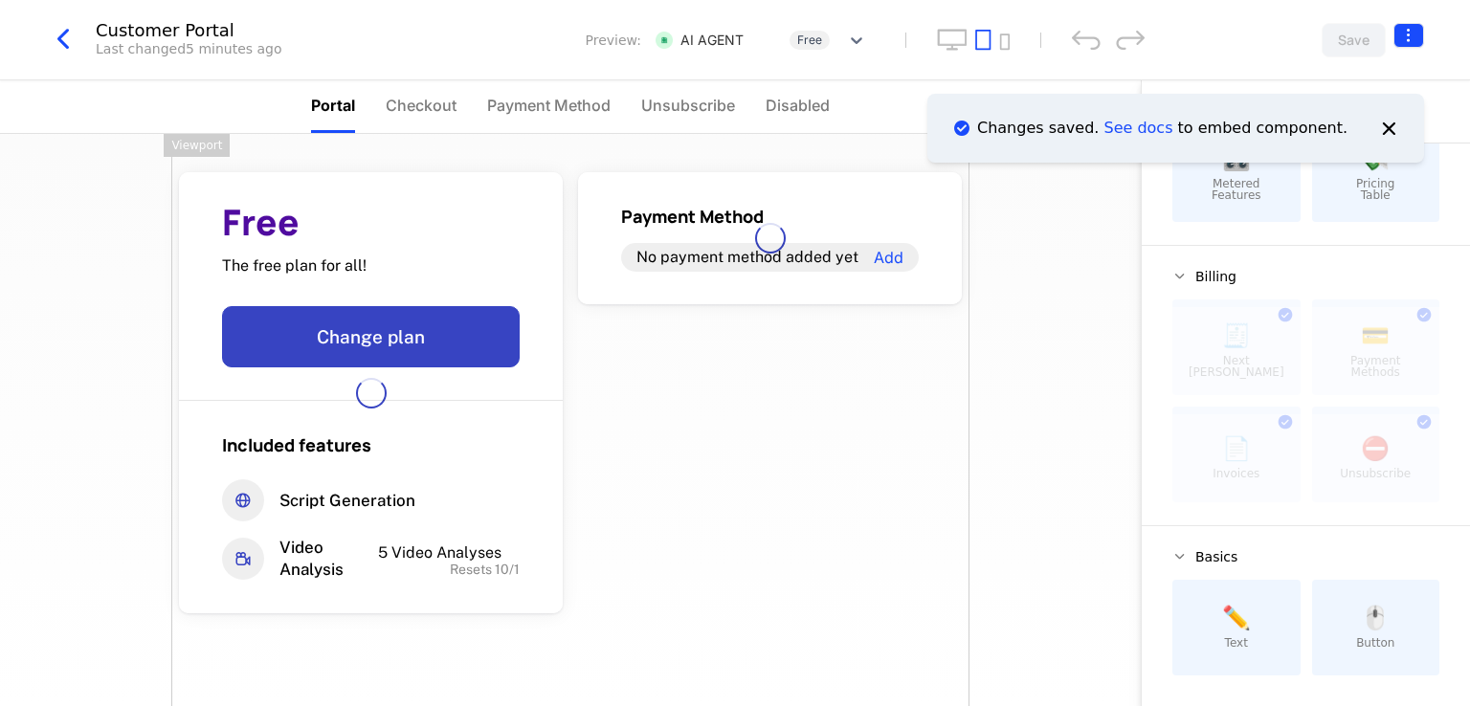
click at [1411, 36] on html "AI NMP Development Dev Features Features Flags Catalog Plans Add Ons Credits Co…" at bounding box center [735, 353] width 1470 height 706
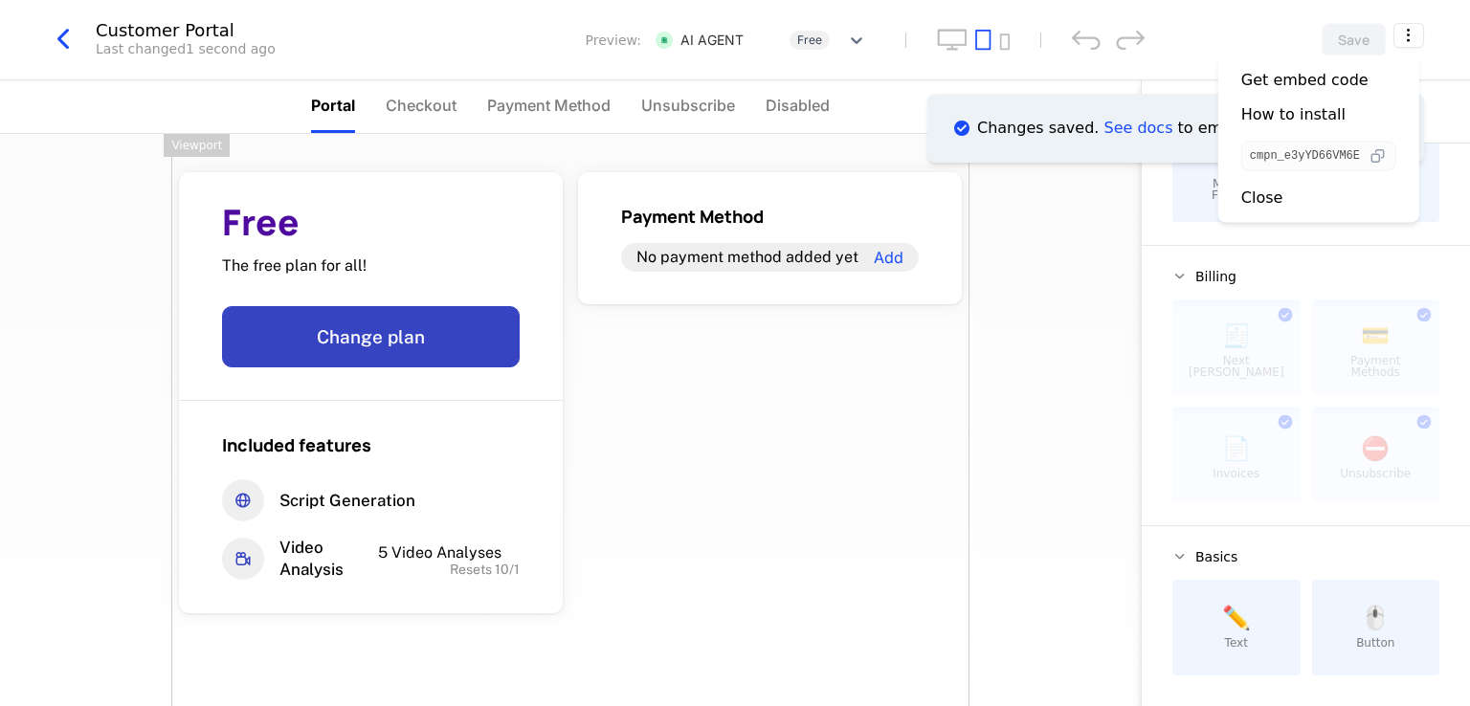
click at [1383, 158] on icon "button" at bounding box center [1378, 156] width 20 height 20
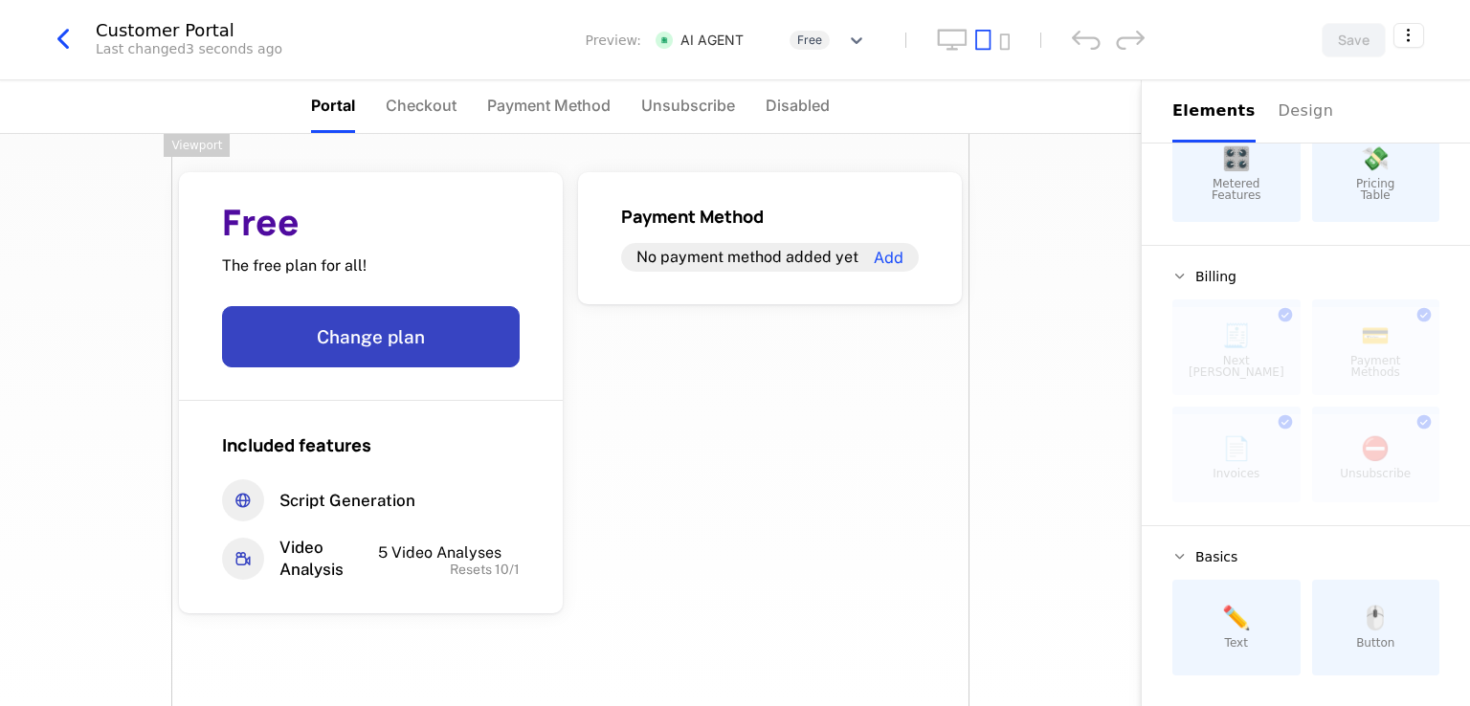
click at [1033, 349] on html "AI NMP Development Dev Features Features Flags Catalog Plans Add Ons Credits Co…" at bounding box center [735, 353] width 1470 height 706
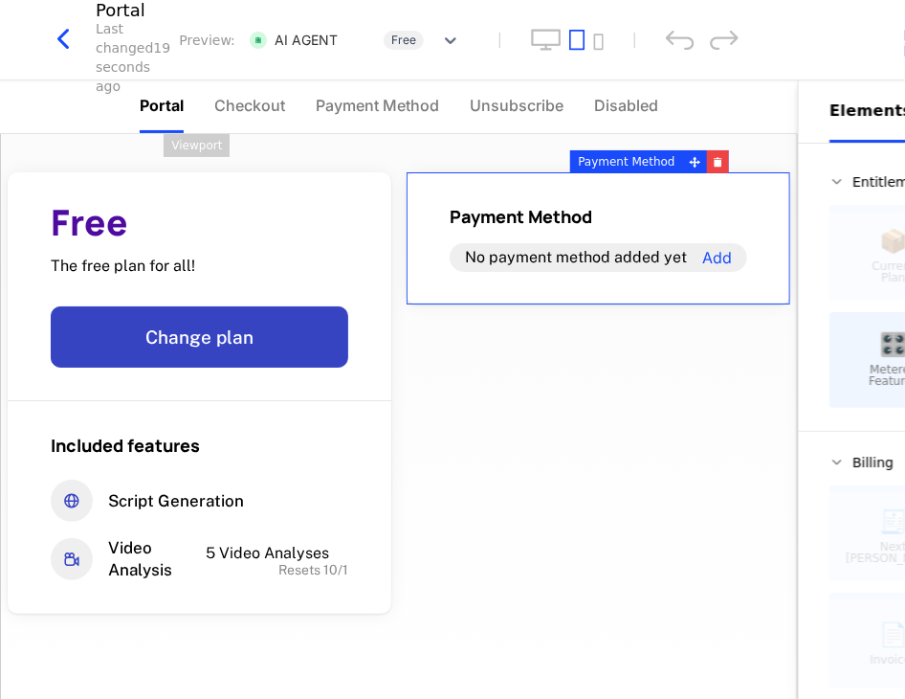
scroll to position [186, 0]
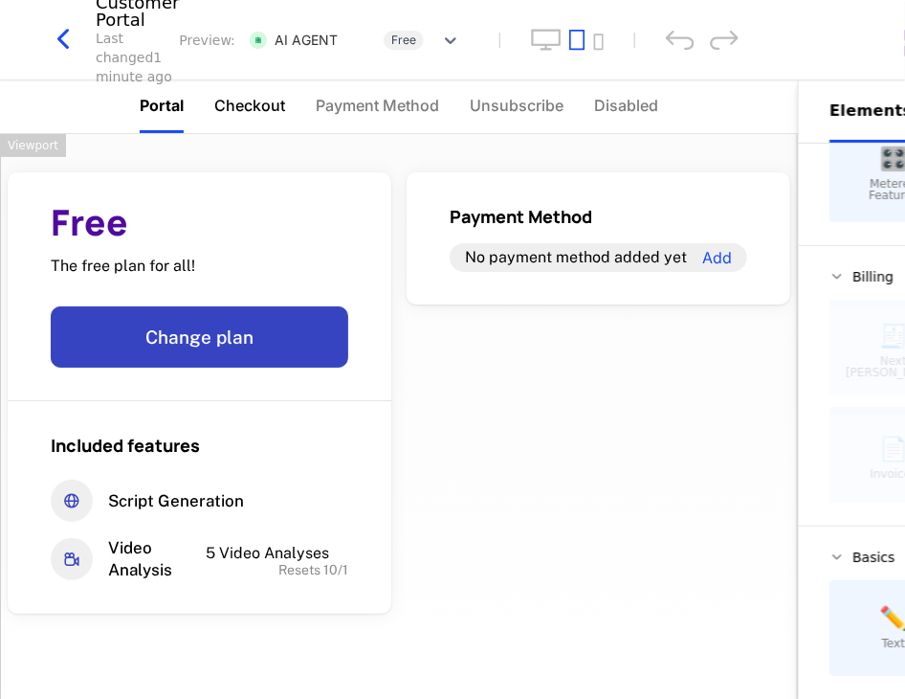
click at [272, 104] on span "Checkout" at bounding box center [249, 105] width 71 height 23
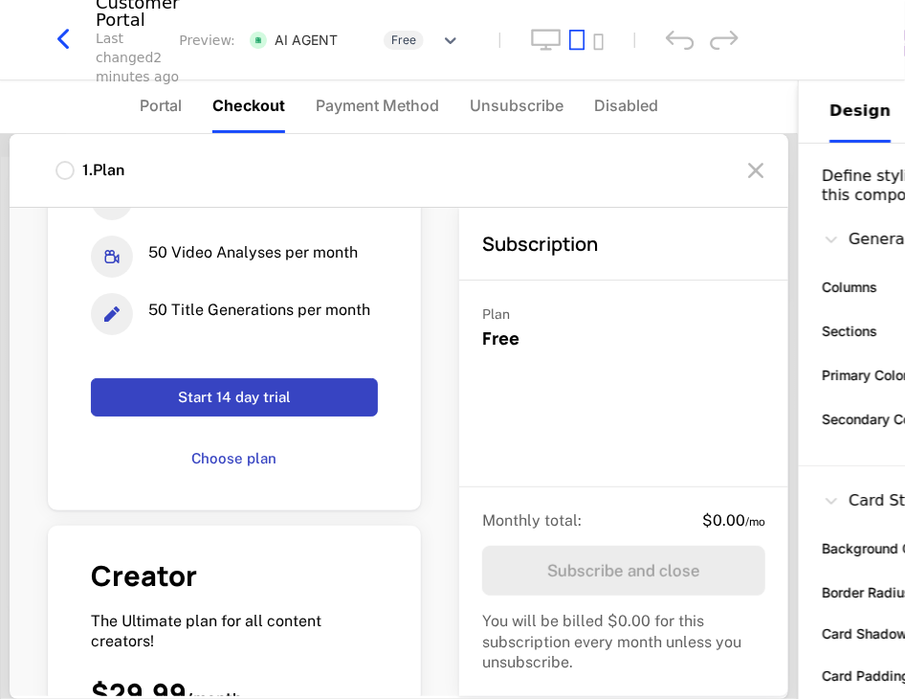
scroll to position [0, 0]
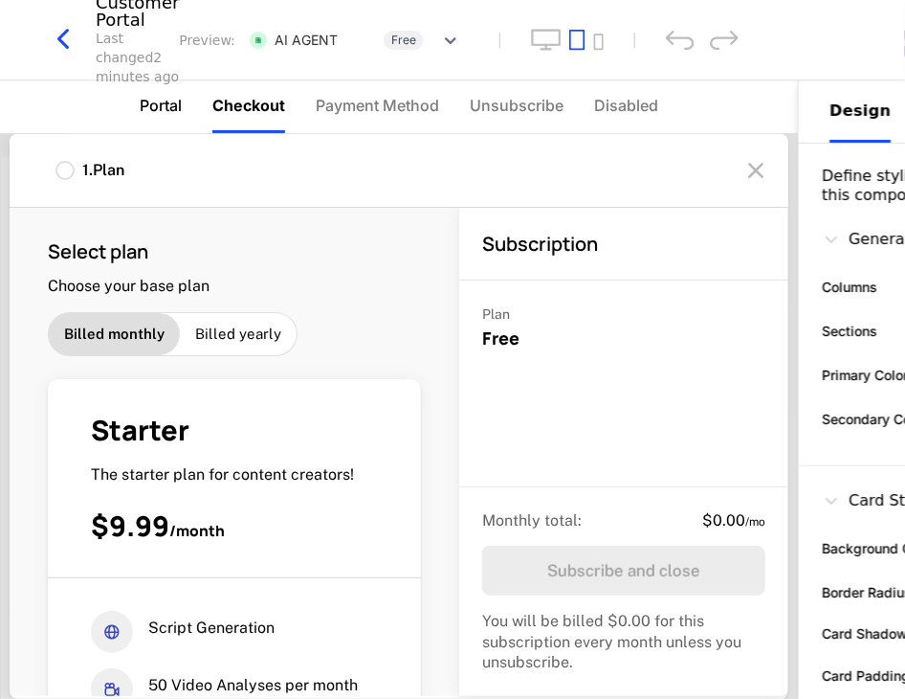
click at [163, 92] on li "Portal" at bounding box center [161, 106] width 42 height 53
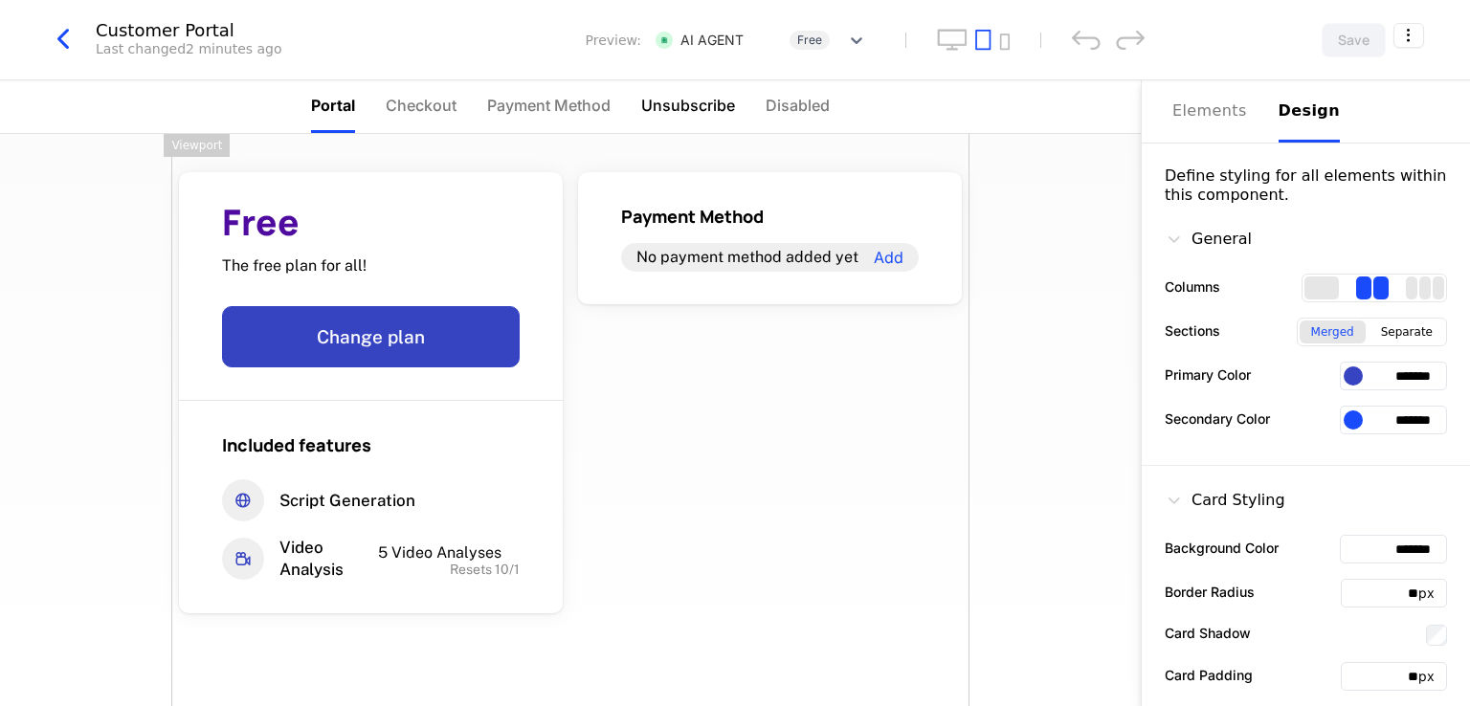
click at [703, 102] on span "Unsubscribe" at bounding box center [688, 105] width 94 height 23
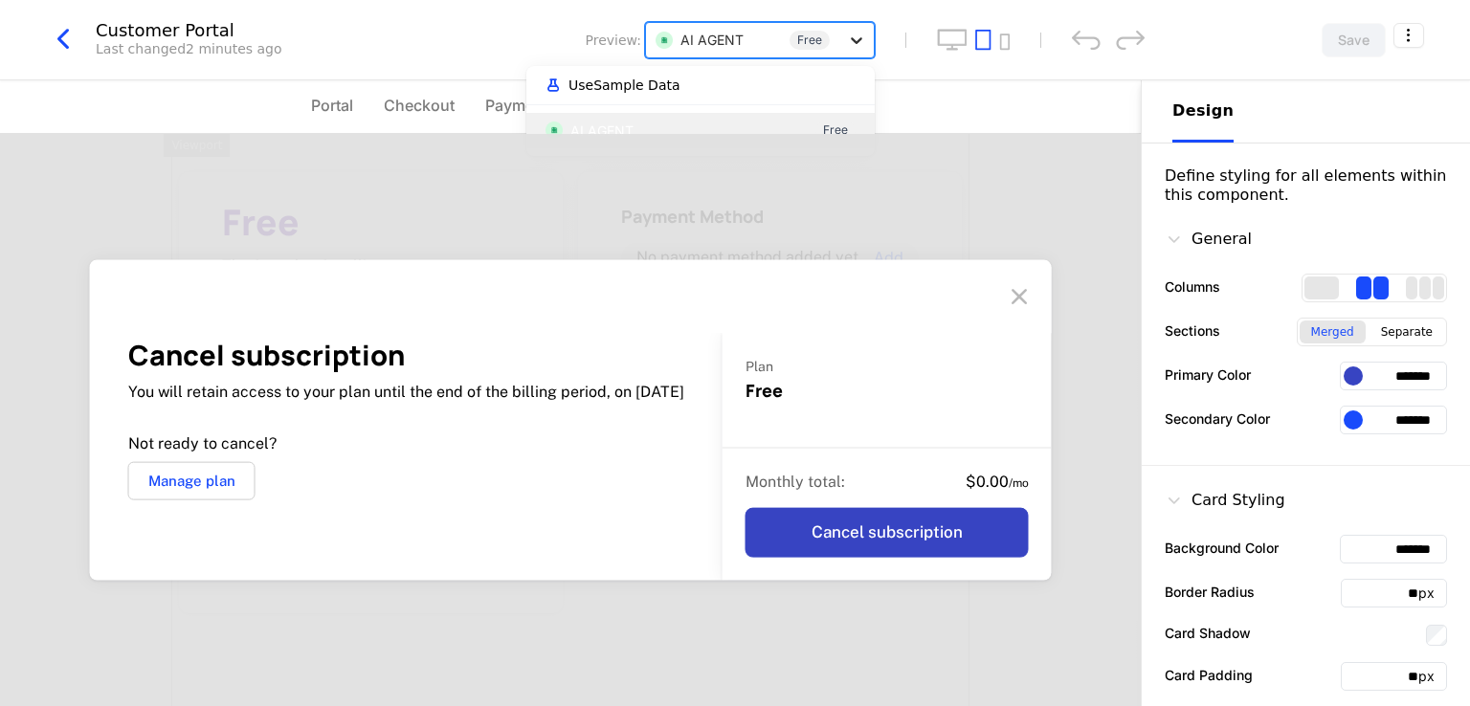
click at [857, 37] on icon at bounding box center [856, 40] width 19 height 19
click at [662, 185] on div "Cancel subscription You will retain access to your plan until the end of the bi…" at bounding box center [570, 420] width 1141 height 572
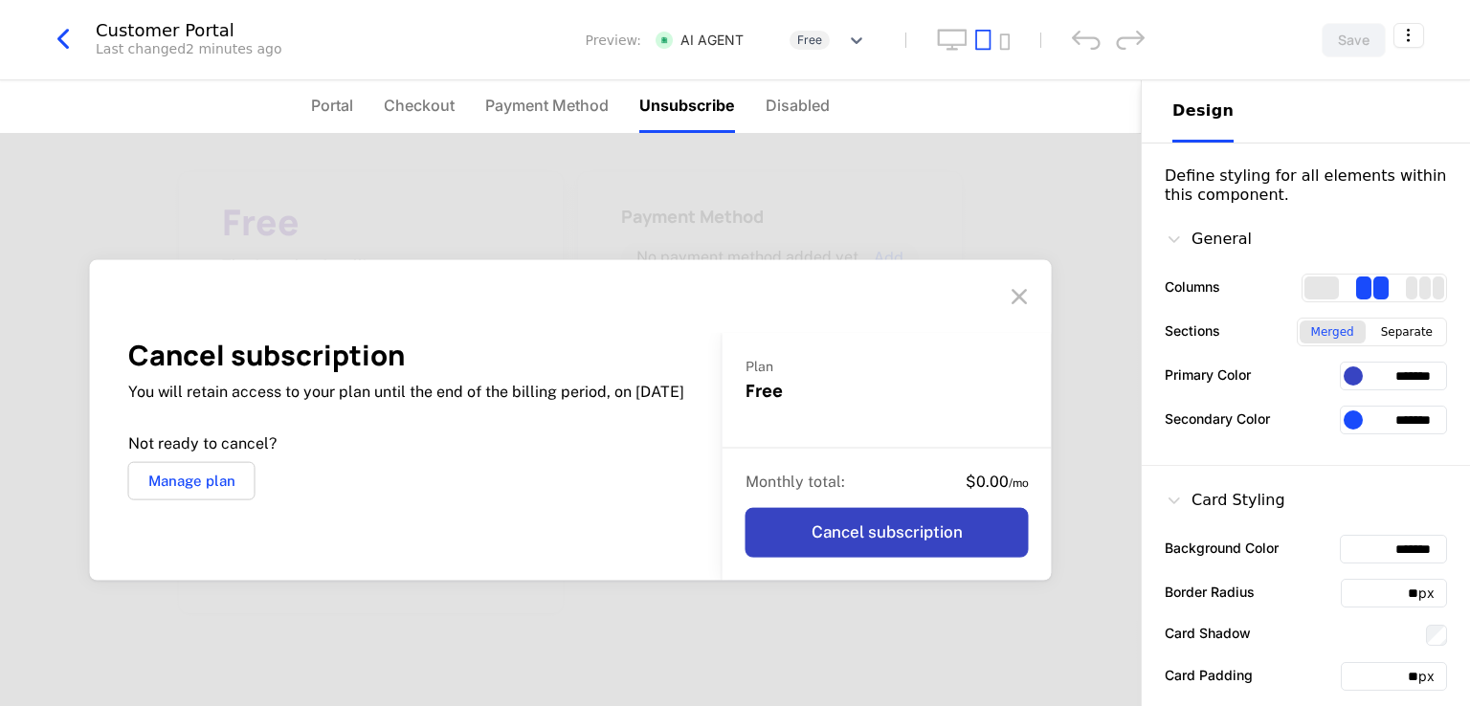
click at [459, 121] on ul "Portal Checkout Payment Method Unsubscribe Disabled" at bounding box center [570, 106] width 519 height 53
click at [426, 113] on span "Checkout" at bounding box center [419, 105] width 71 height 23
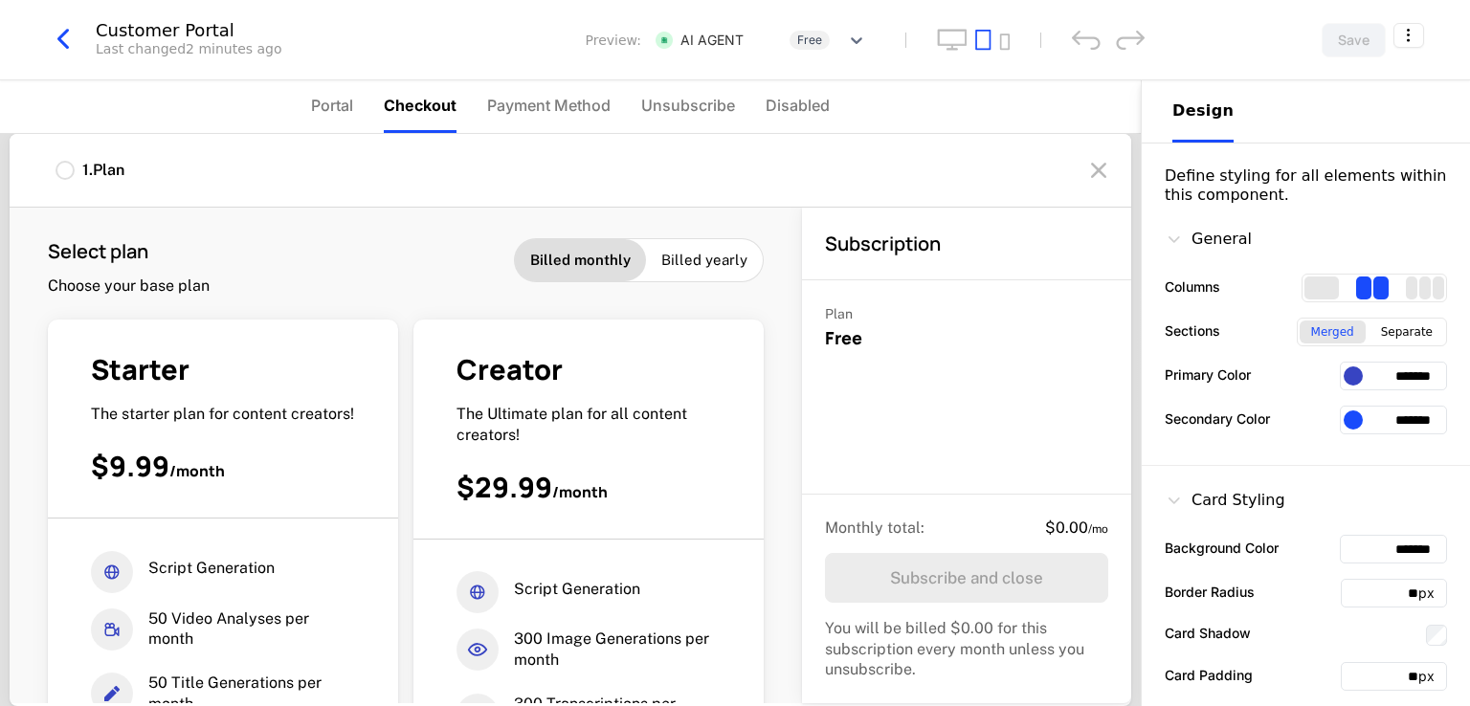
click at [63, 38] on icon "button" at bounding box center [63, 39] width 34 height 34
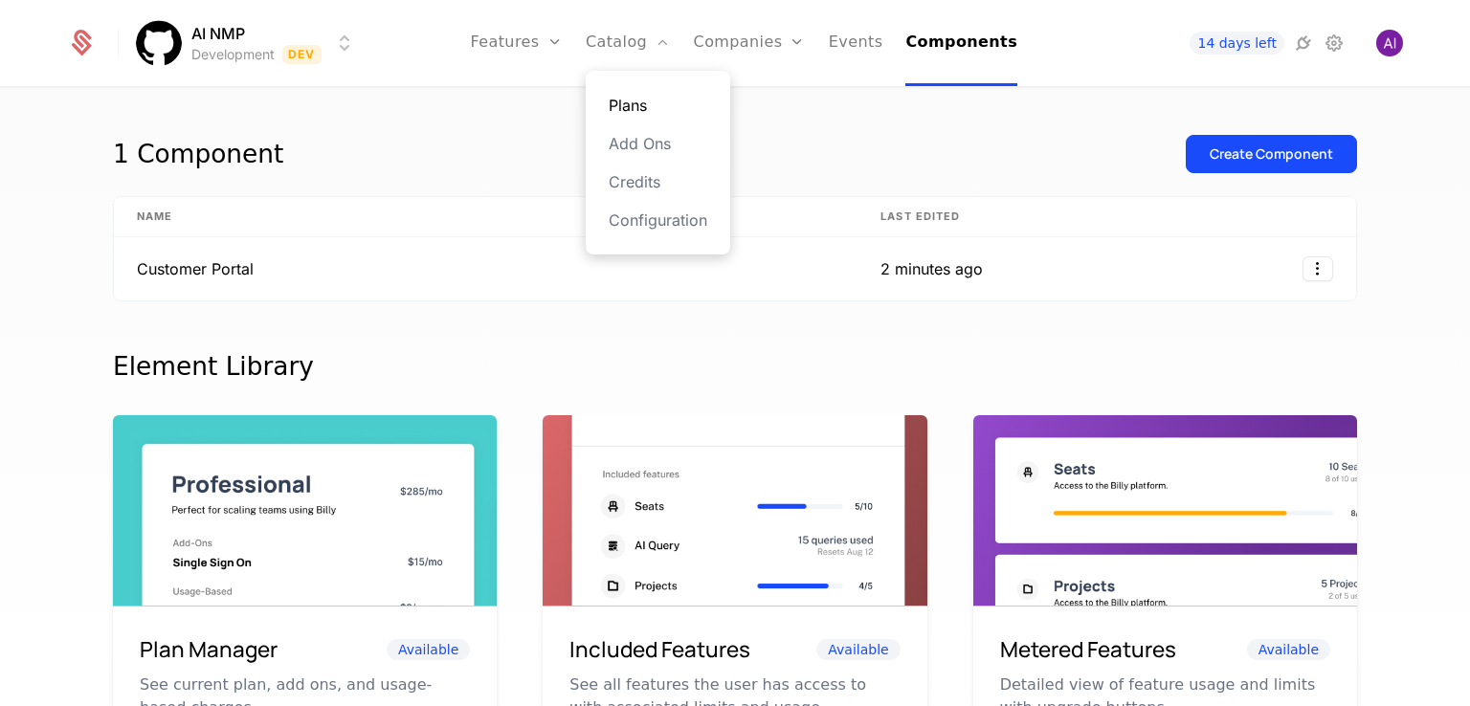
click at [629, 104] on link "Plans" at bounding box center [658, 105] width 99 height 23
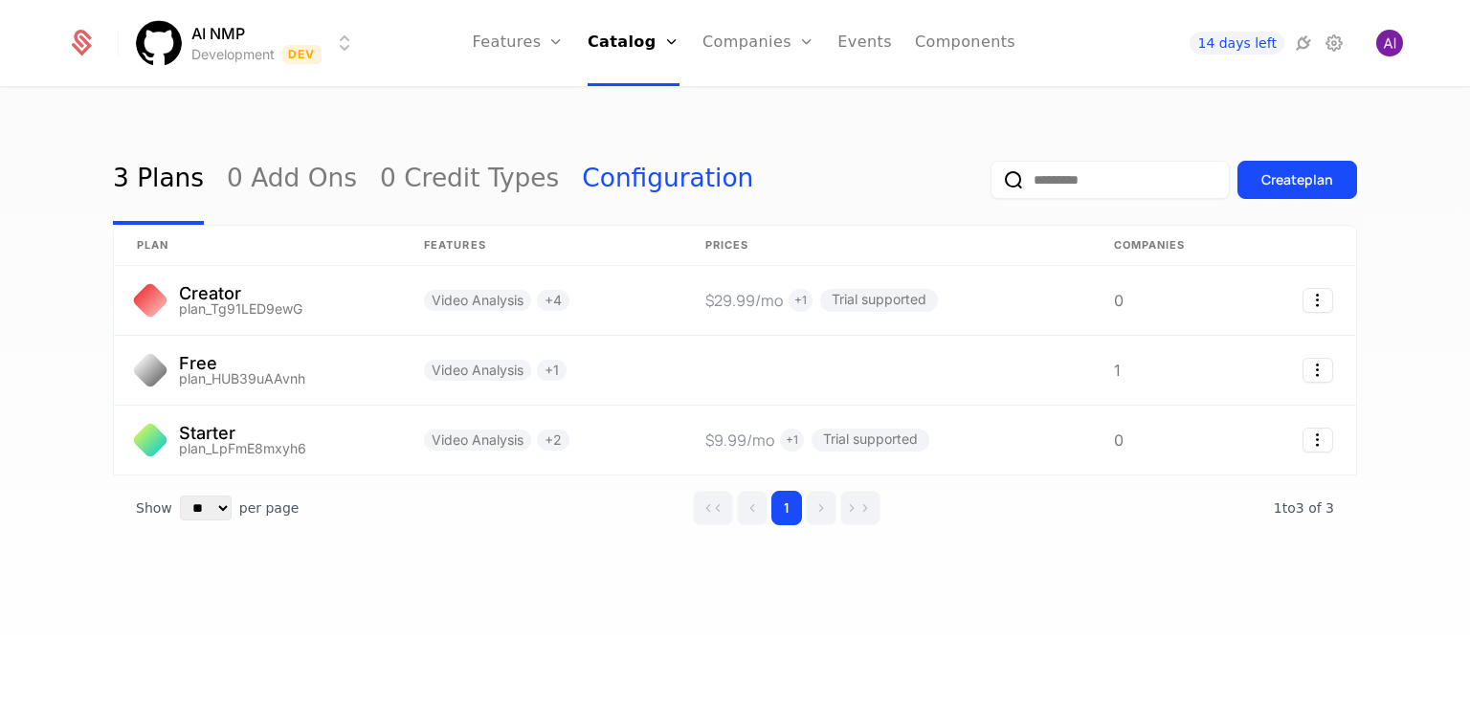
click at [582, 181] on link "Configuration" at bounding box center [667, 180] width 171 height 90
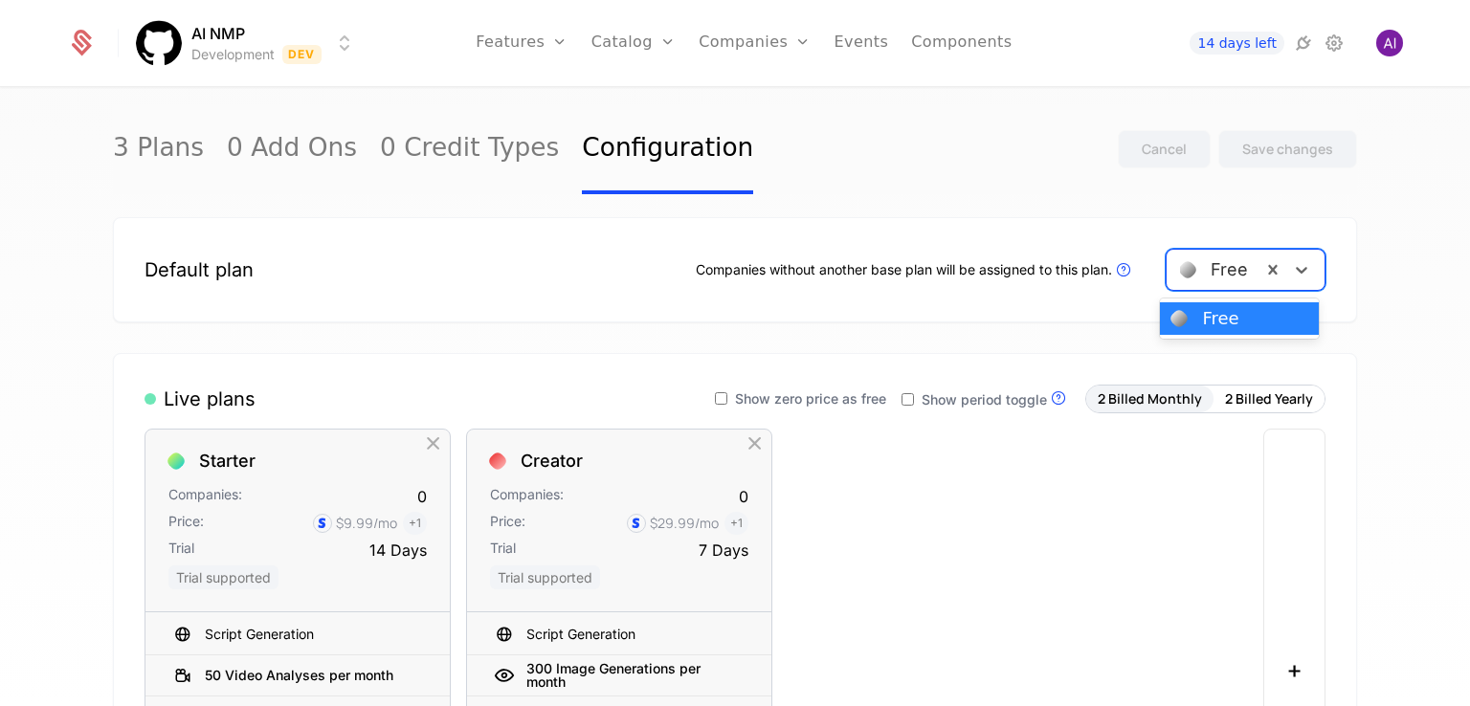
click at [1200, 270] on div at bounding box center [1214, 270] width 68 height 27
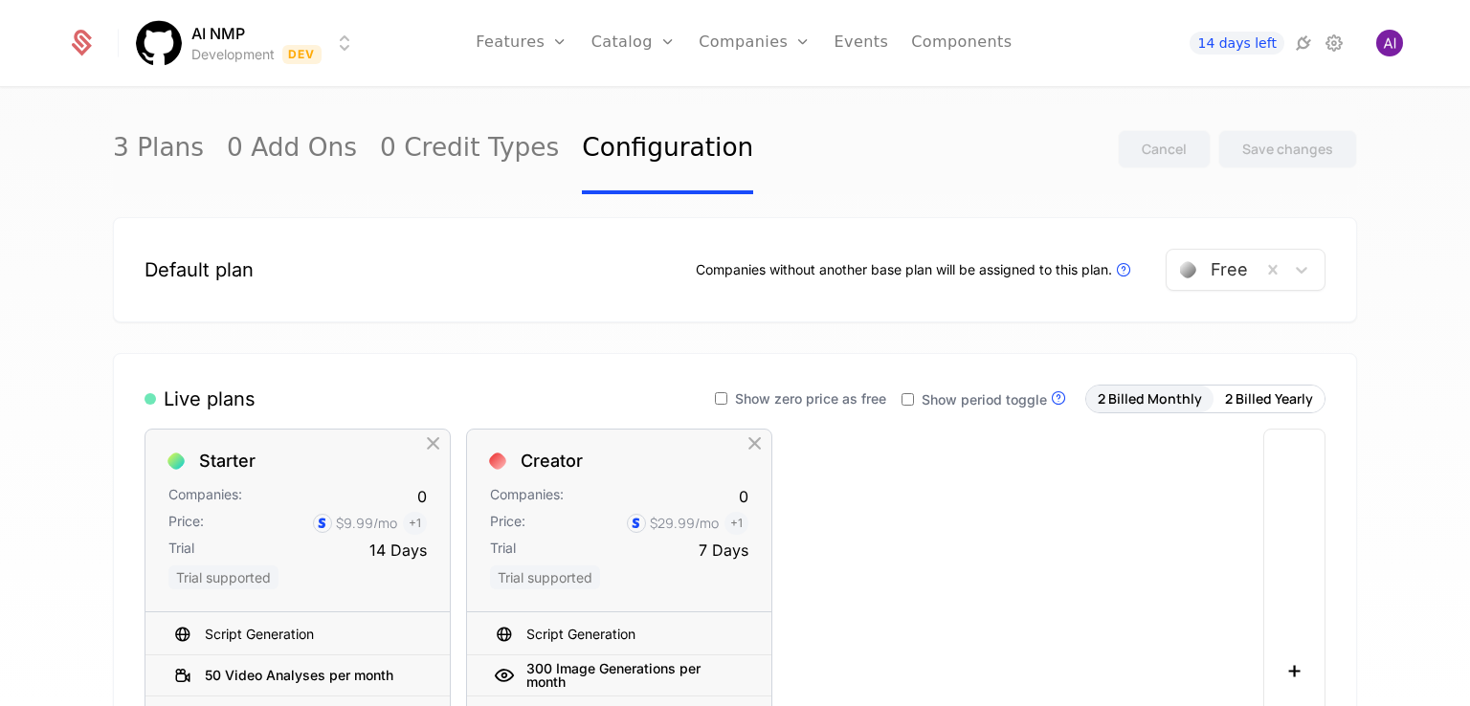
click at [995, 502] on div "Starter Companies: 0 Price: $9.99 /mo + 1 Trial 14 Days Trial supported Script …" at bounding box center [698, 670] width 1107 height 483
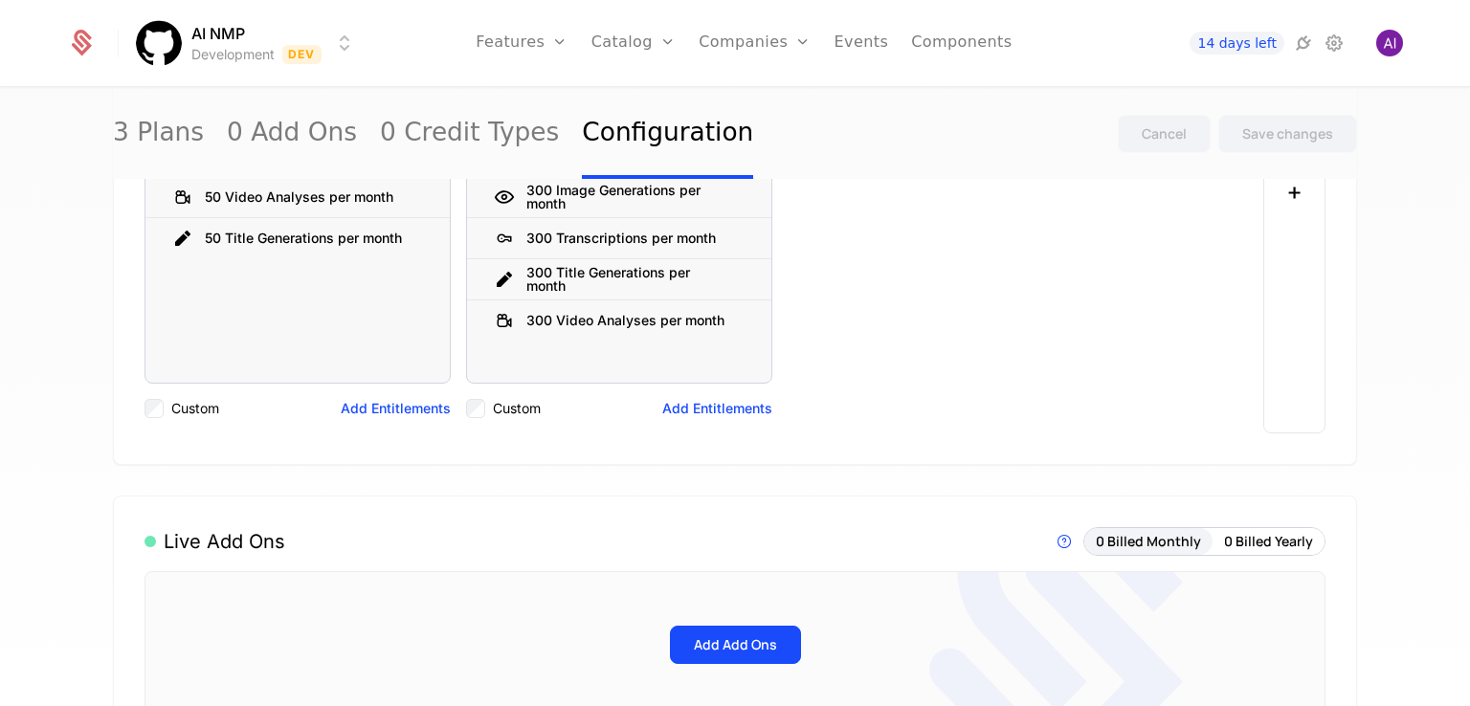
scroll to position [191, 0]
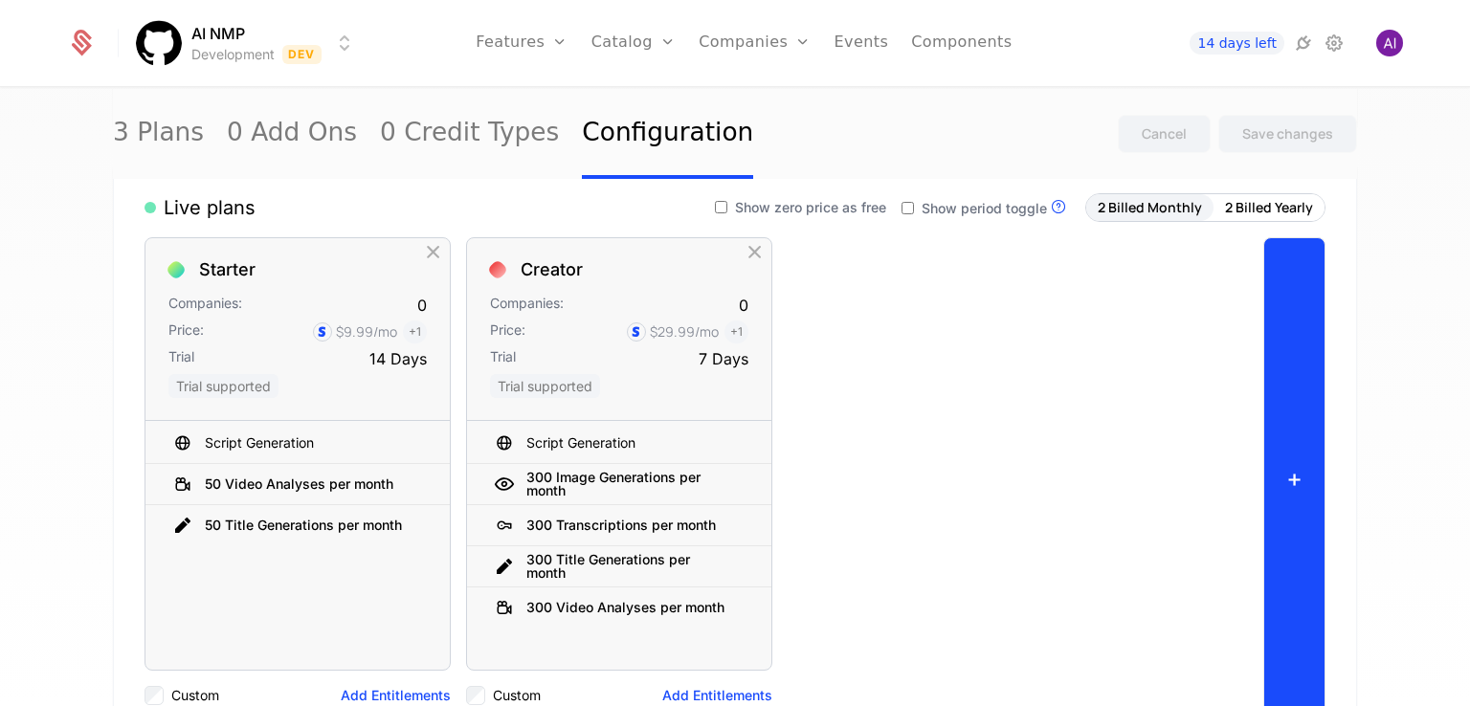
click at [1283, 429] on button "+" at bounding box center [1294, 478] width 62 height 483
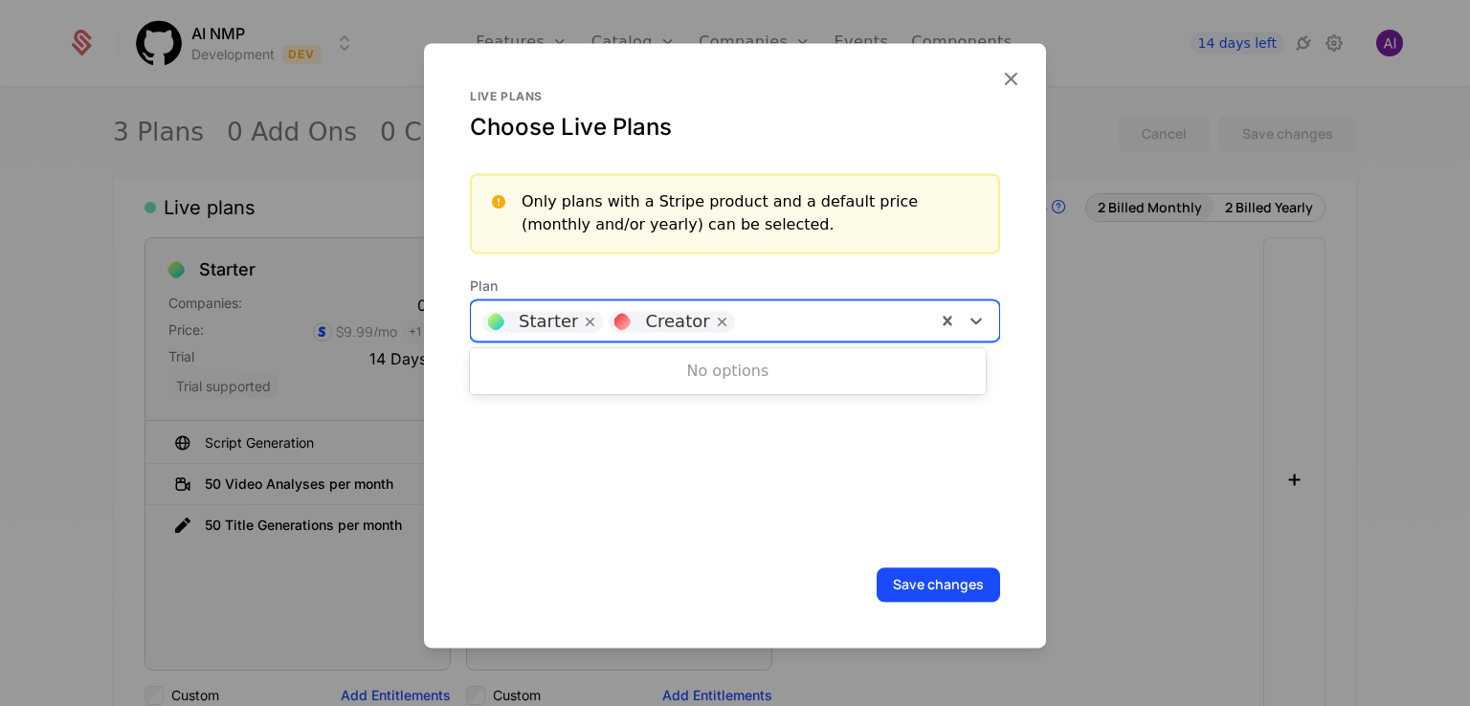
click at [806, 309] on div at bounding box center [835, 318] width 180 height 27
type input "*"
click at [1015, 81] on icon "button" at bounding box center [1010, 78] width 25 height 25
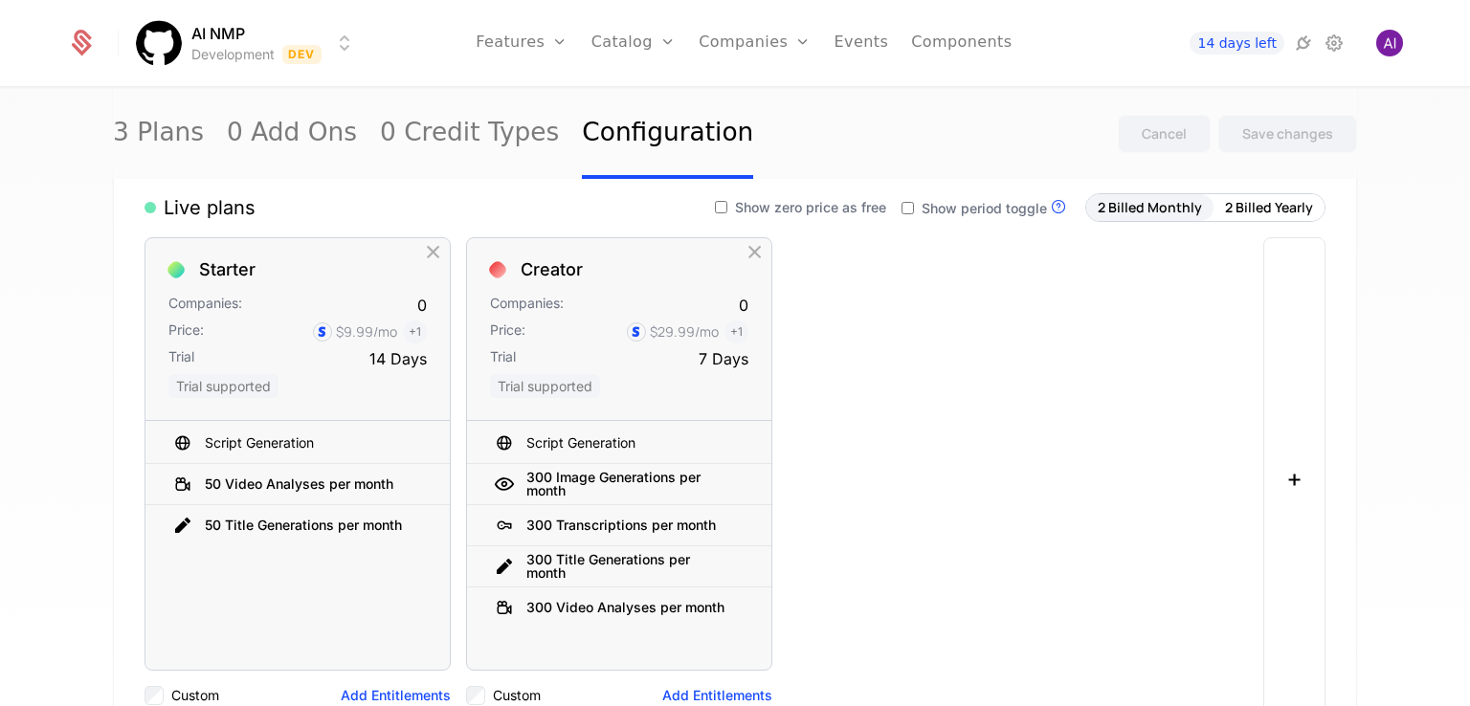
scroll to position [0, 0]
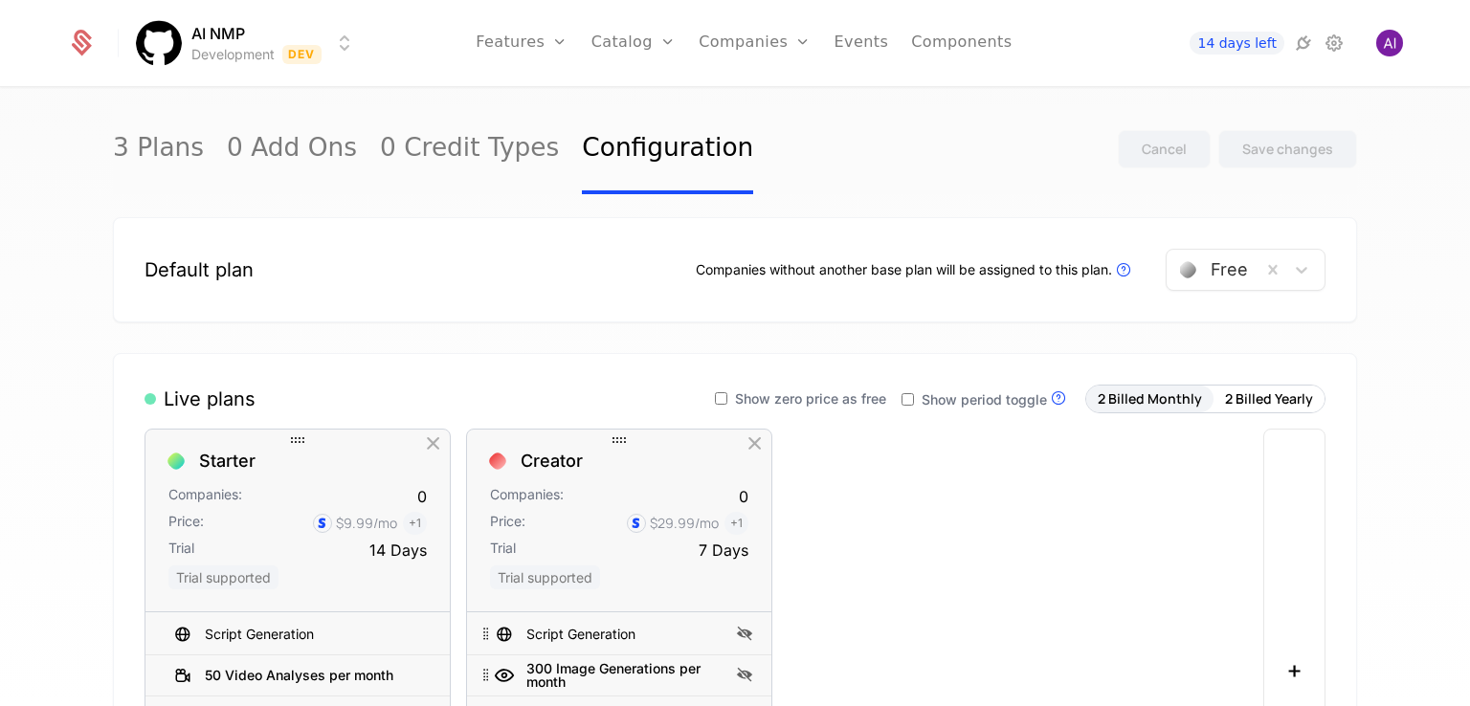
click at [762, 440] on div at bounding box center [619, 440] width 306 height 23
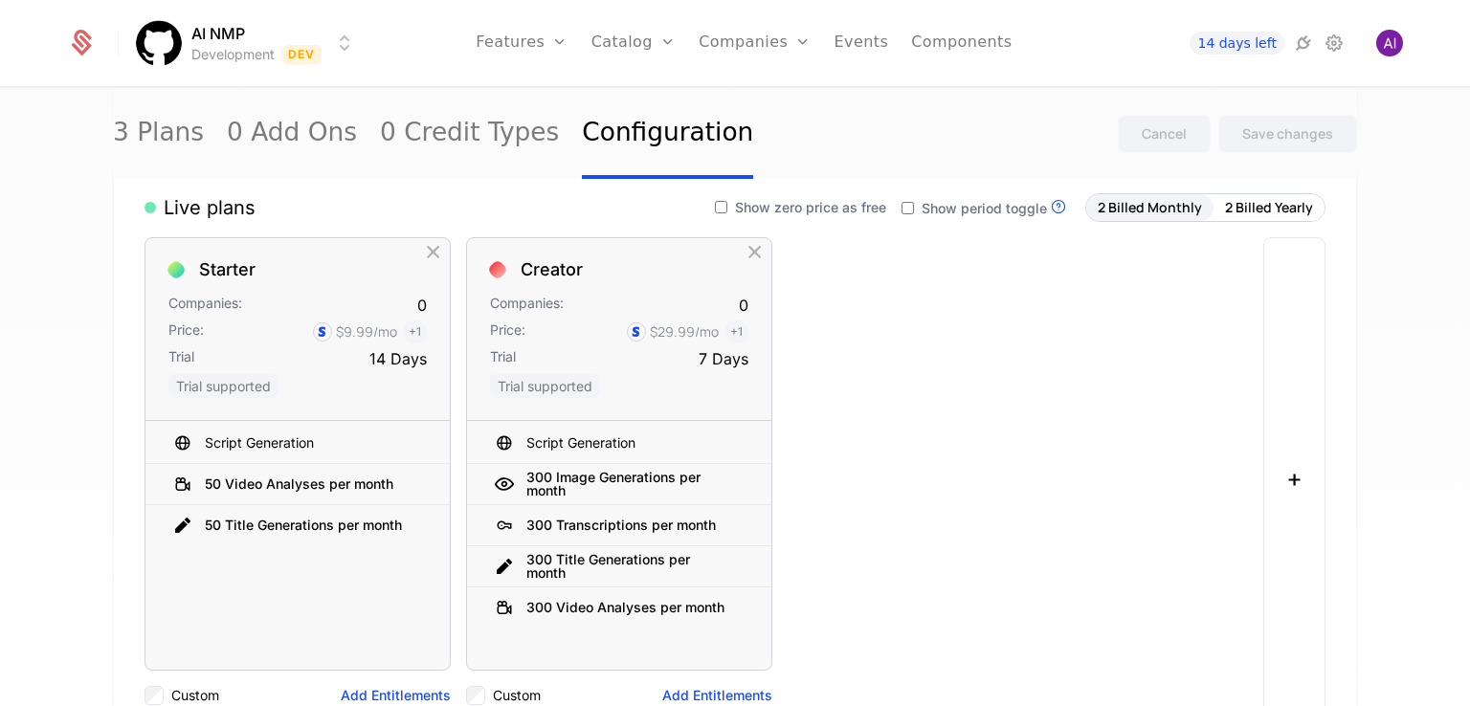
scroll to position [383, 0]
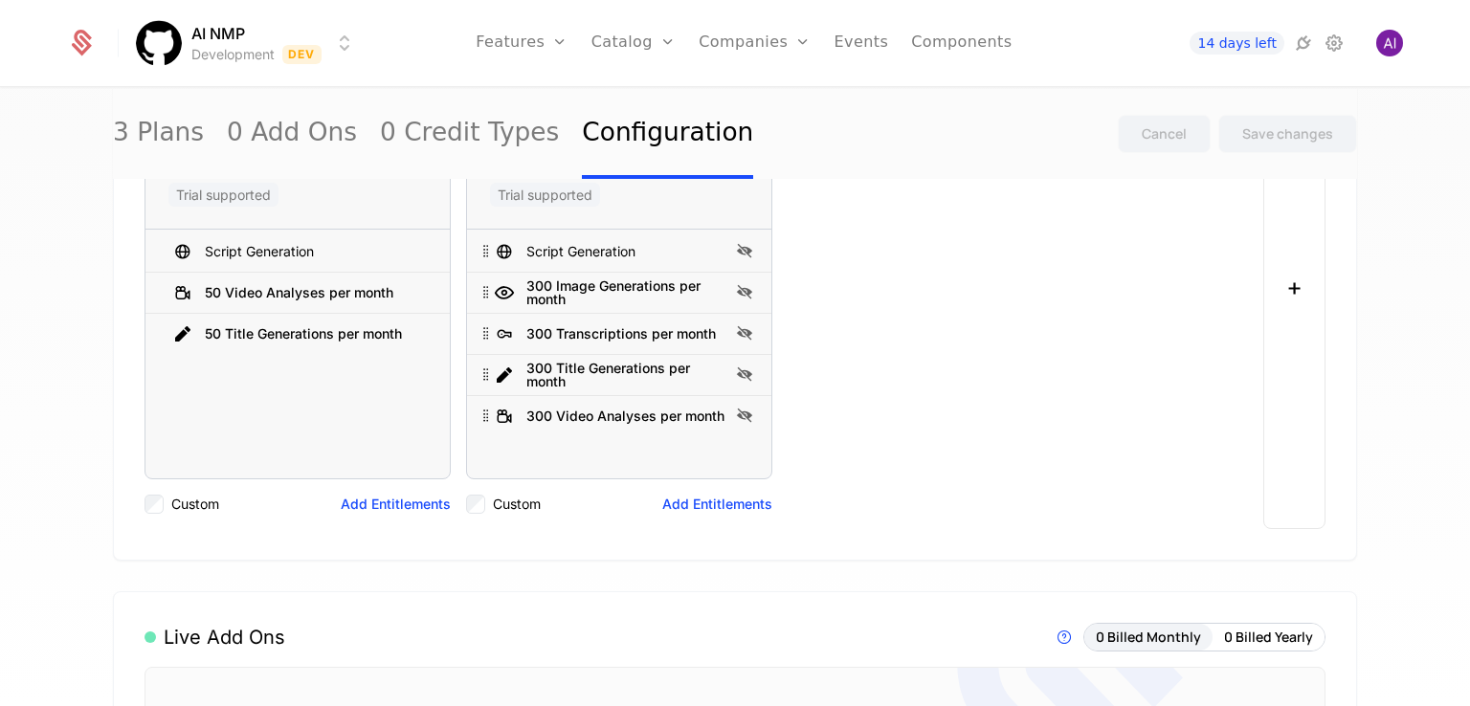
click at [513, 507] on label "Custom" at bounding box center [517, 504] width 48 height 19
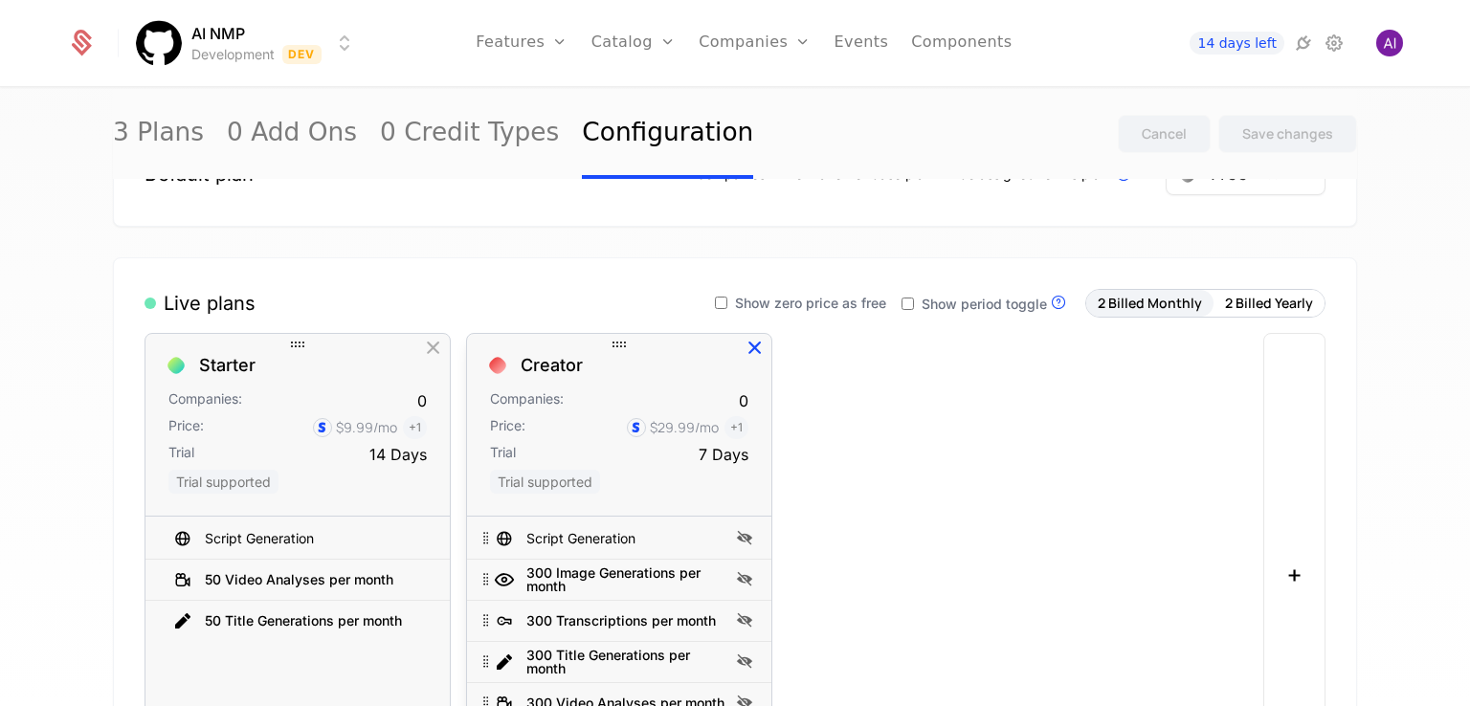
click at [747, 346] on icon "button" at bounding box center [755, 348] width 25 height 25
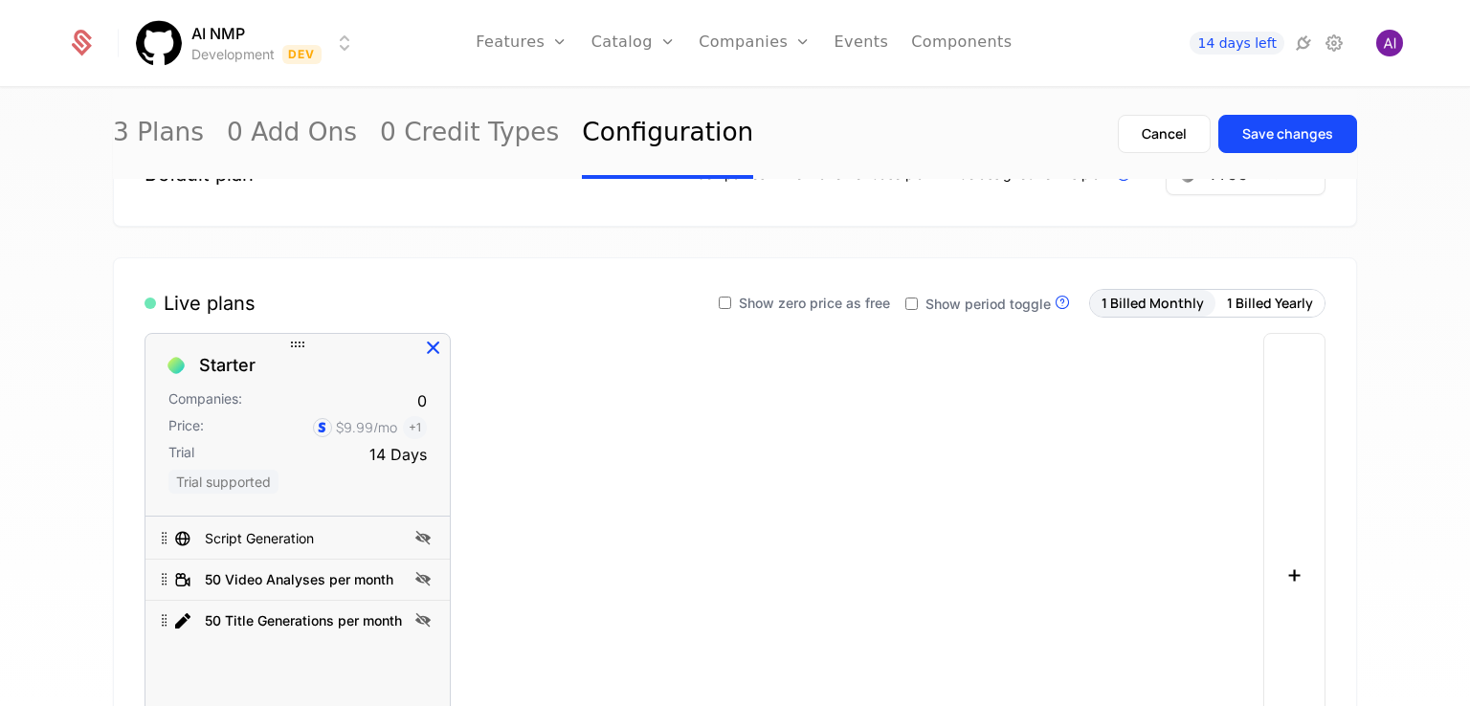
click at [426, 346] on icon "button" at bounding box center [433, 348] width 25 height 25
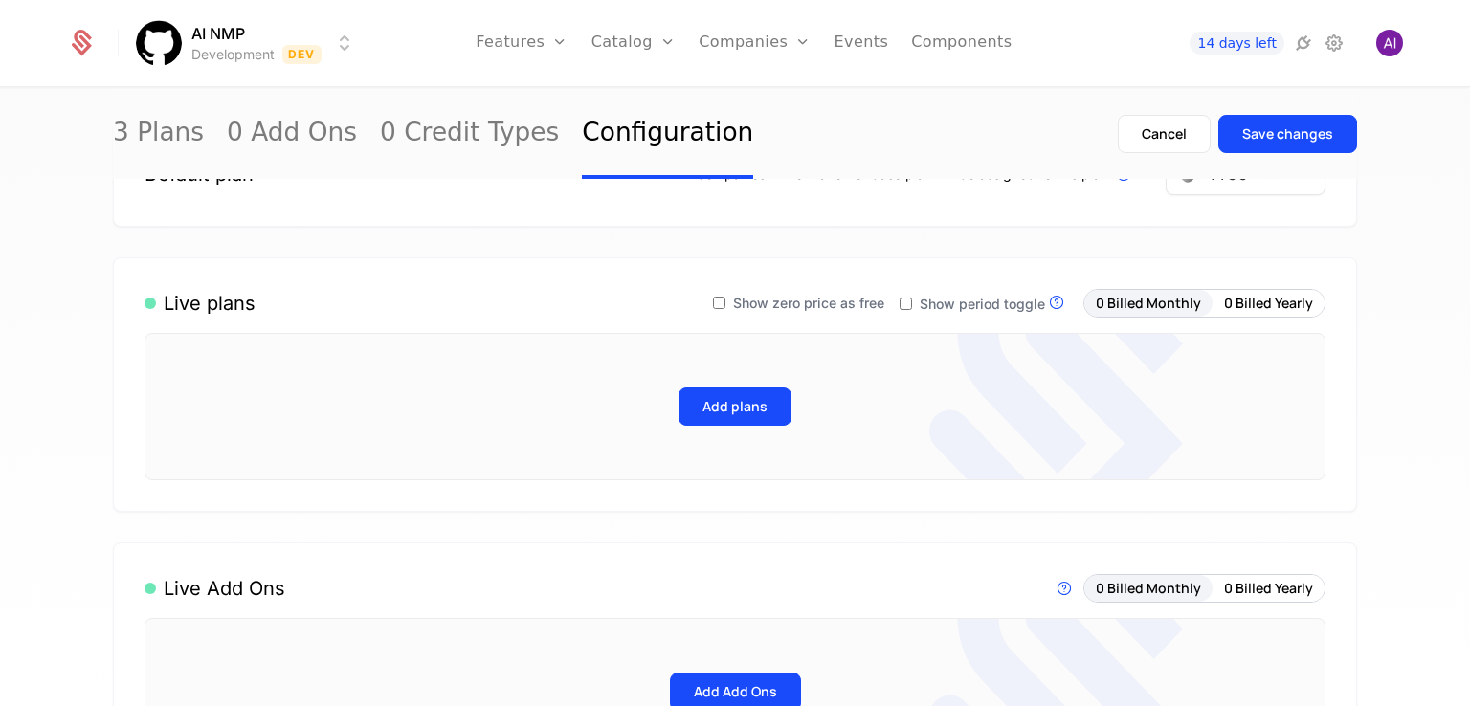
scroll to position [0, 0]
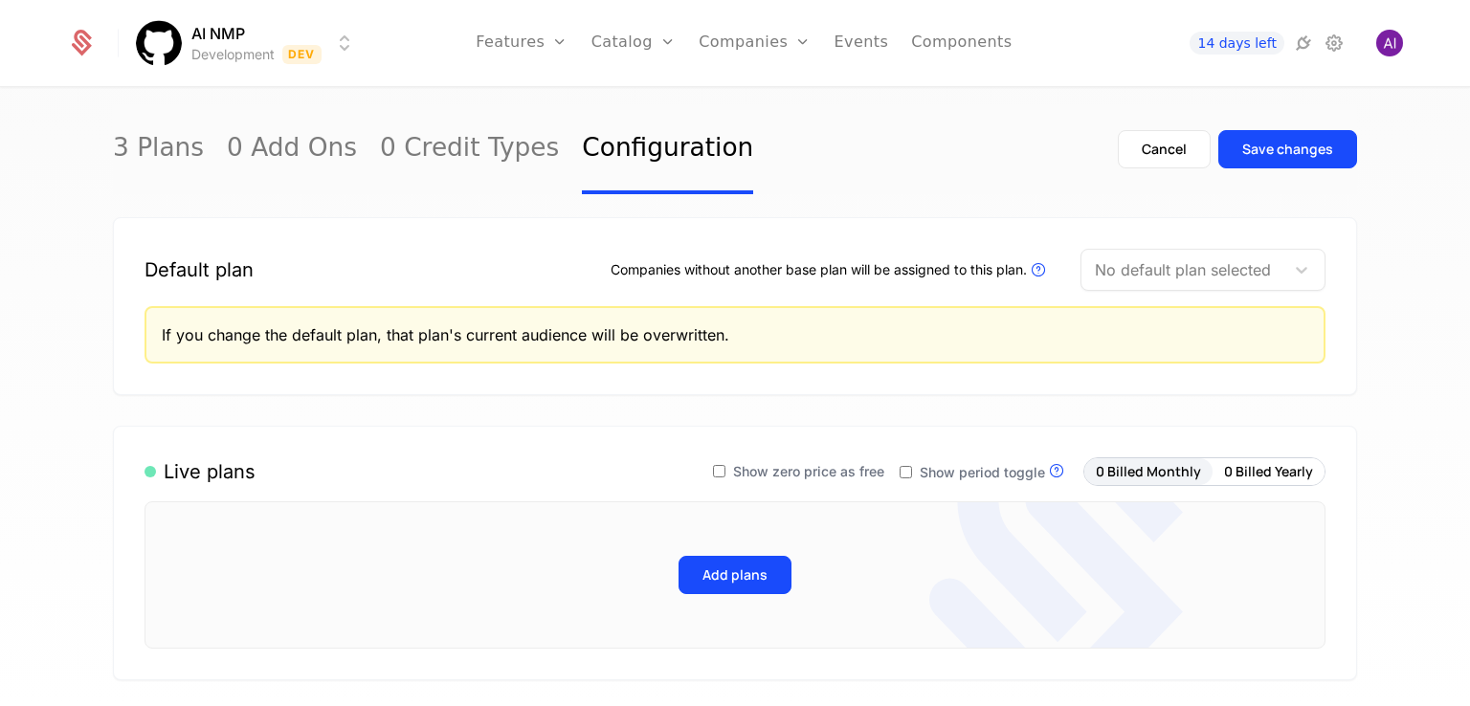
click at [1102, 377] on div "Default plan Companies without another base plan will be assigned to this plan.…" at bounding box center [735, 306] width 1244 height 178
click at [1279, 165] on button "Save changes" at bounding box center [1287, 149] width 139 height 38
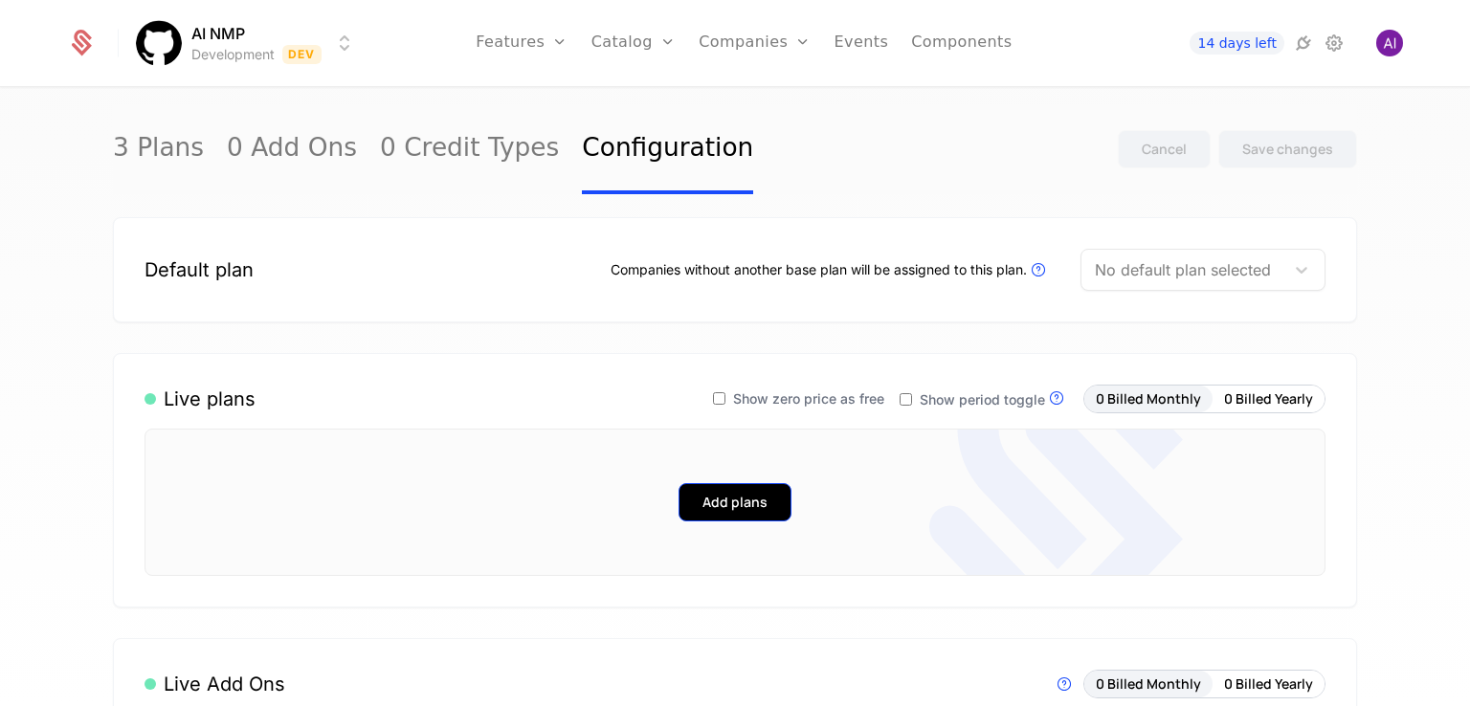
click at [714, 508] on button "Add plans" at bounding box center [735, 502] width 113 height 38
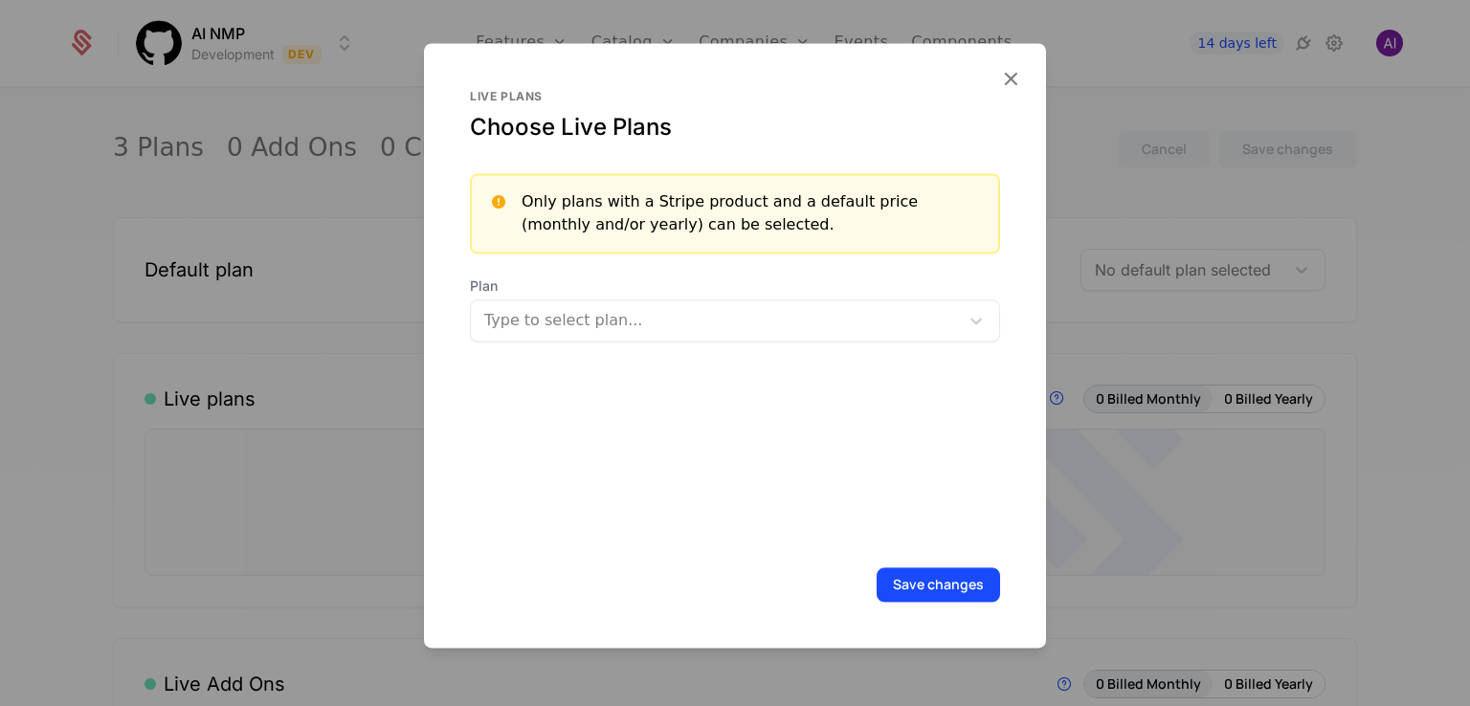
click at [717, 315] on div at bounding box center [716, 320] width 461 height 27
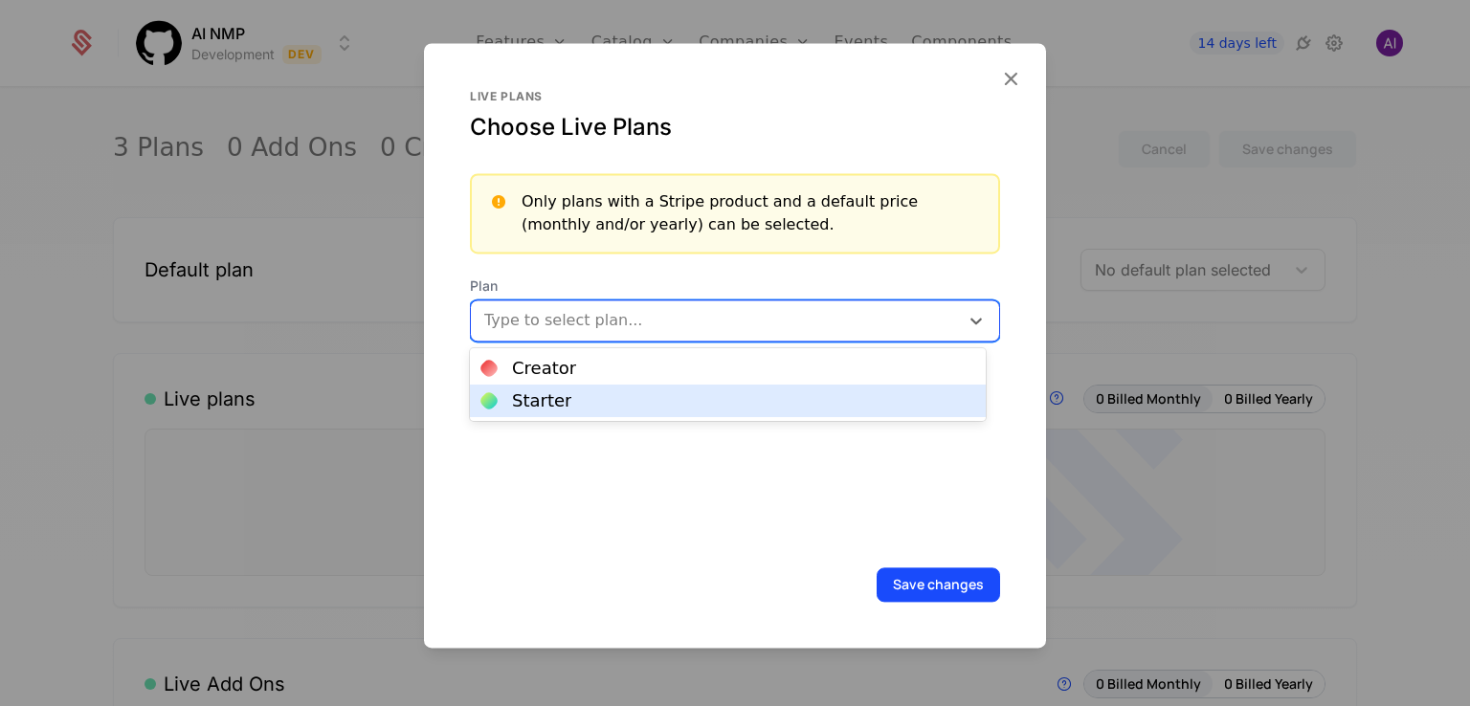
click at [1145, 542] on div at bounding box center [735, 353] width 1470 height 706
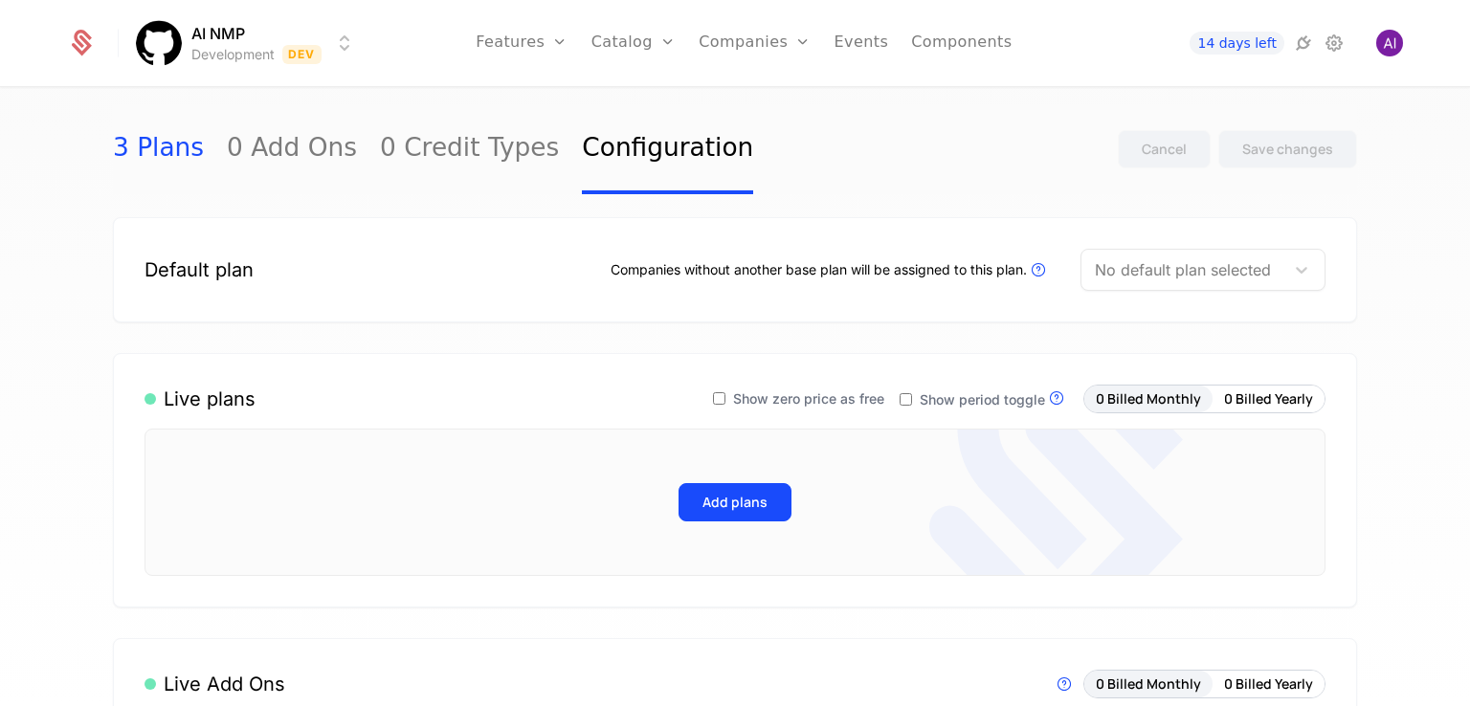
click at [142, 156] on link "3 Plans" at bounding box center [158, 149] width 91 height 90
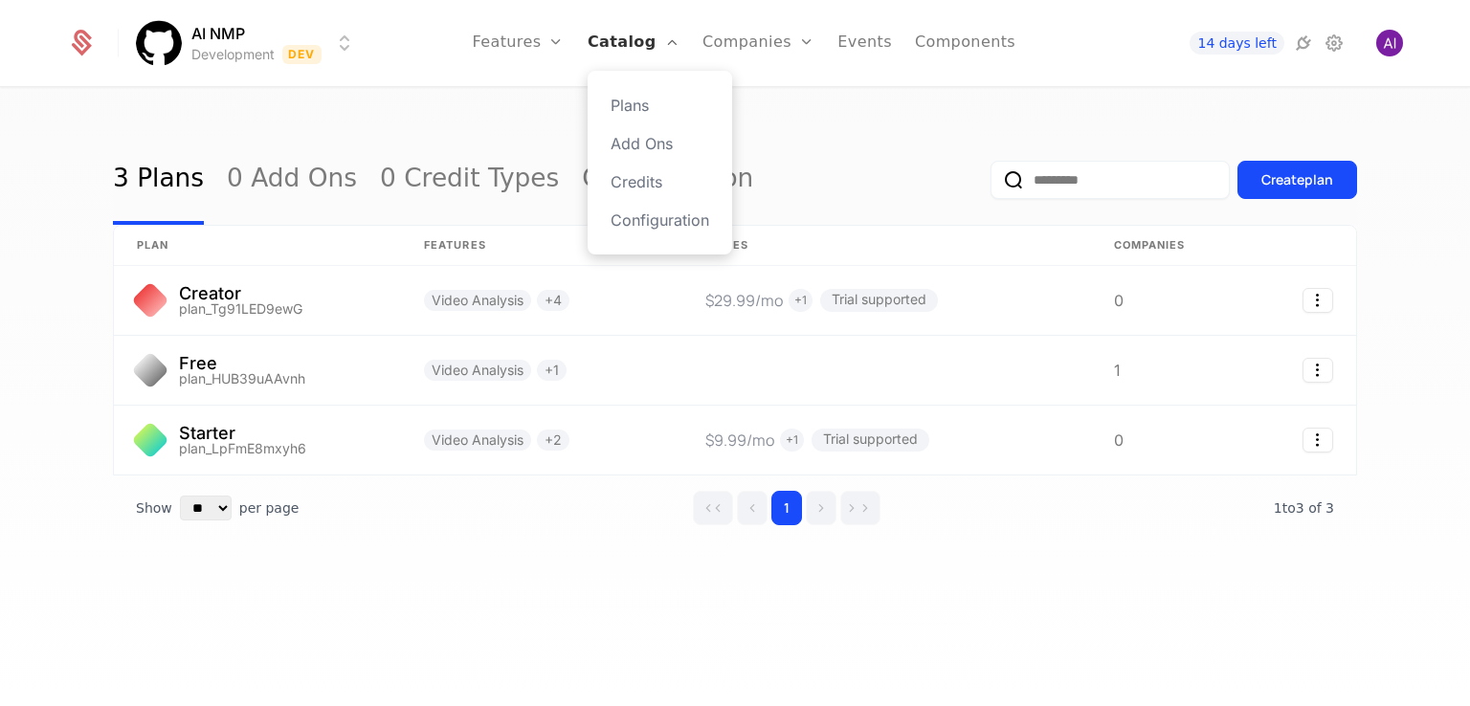
click at [631, 47] on link "Catalog" at bounding box center [634, 43] width 92 height 86
click at [657, 112] on link "Plans" at bounding box center [660, 105] width 99 height 23
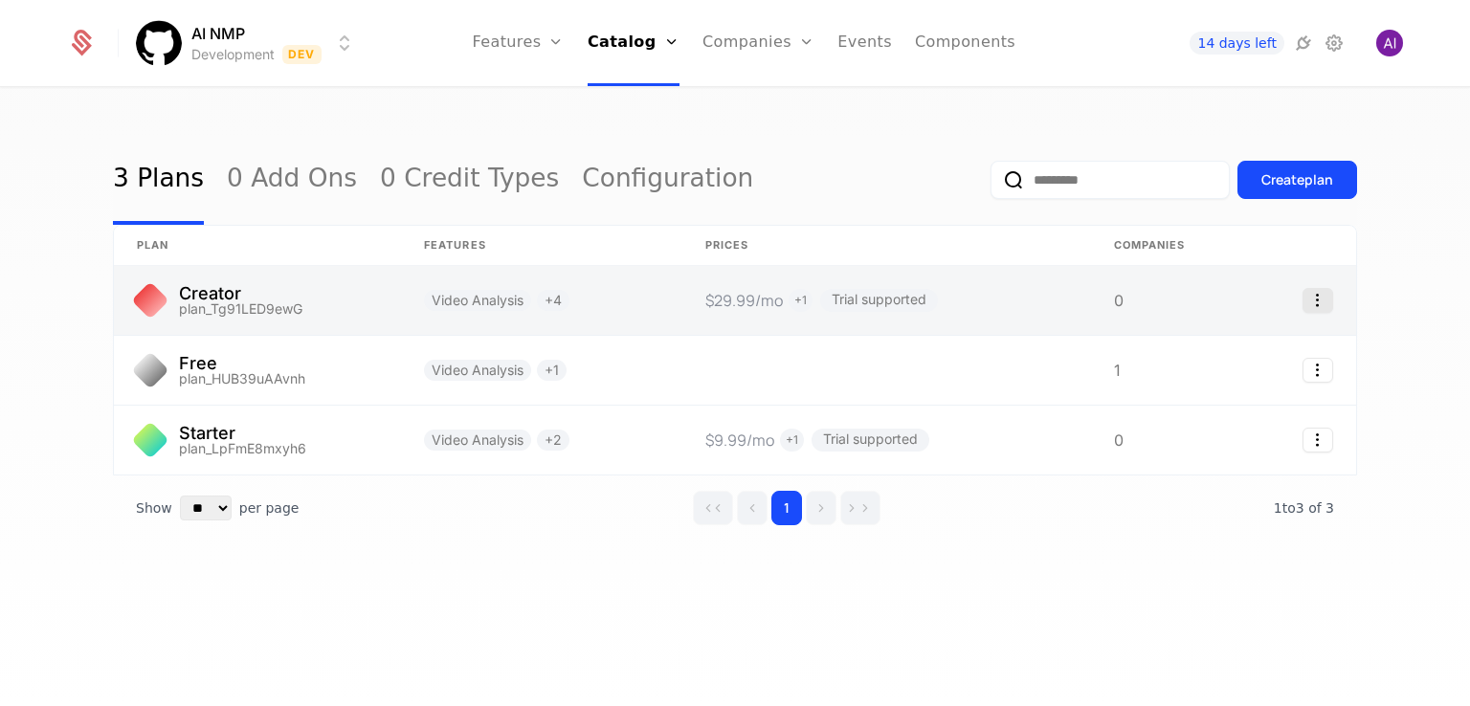
click at [1317, 299] on icon "Select action" at bounding box center [1318, 300] width 31 height 25
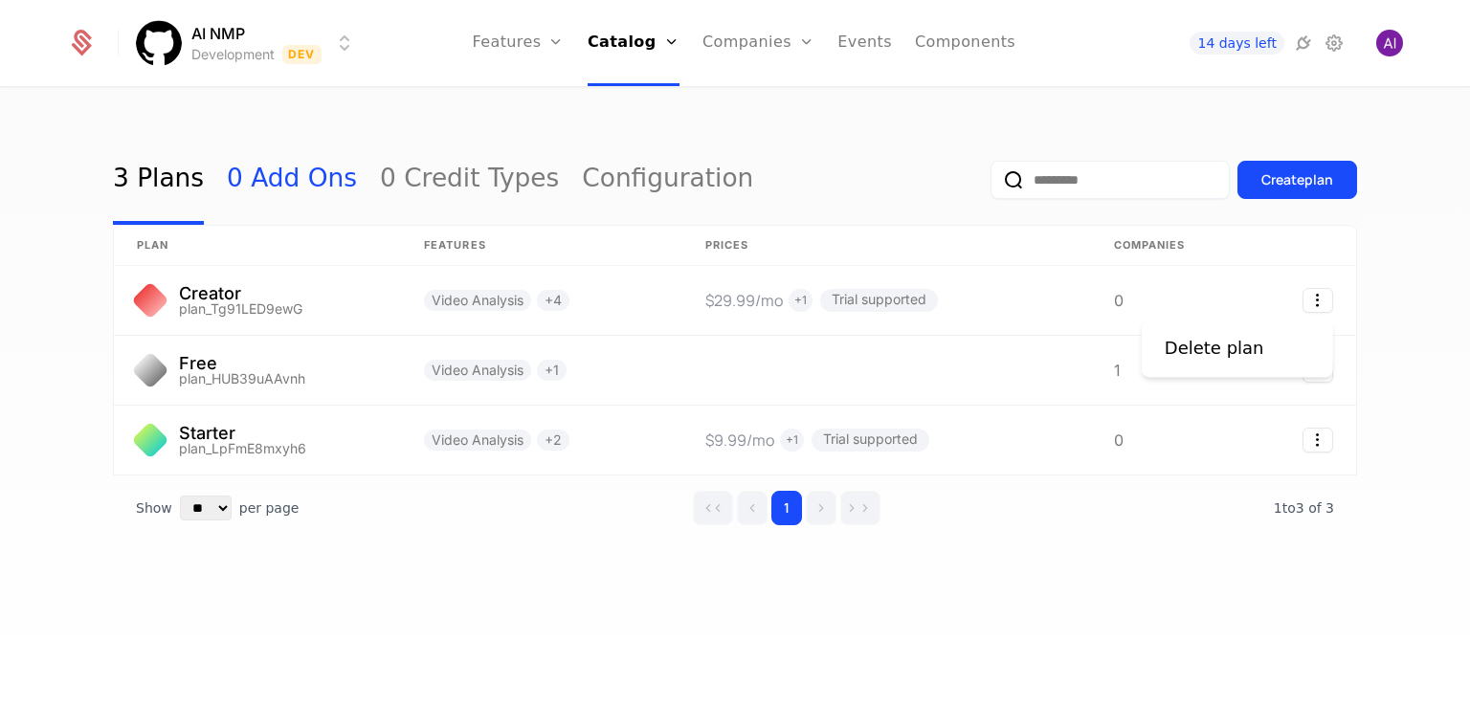
drag, startPoint x: 256, startPoint y: 173, endPoint x: 301, endPoint y: 172, distance: 46.0
click at [257, 173] on html "AI NMP Development Dev Features Features Flags Catalog Plans Add Ons Credits Co…" at bounding box center [735, 353] width 1470 height 706
click at [400, 173] on link "0 Credit Types" at bounding box center [469, 180] width 179 height 90
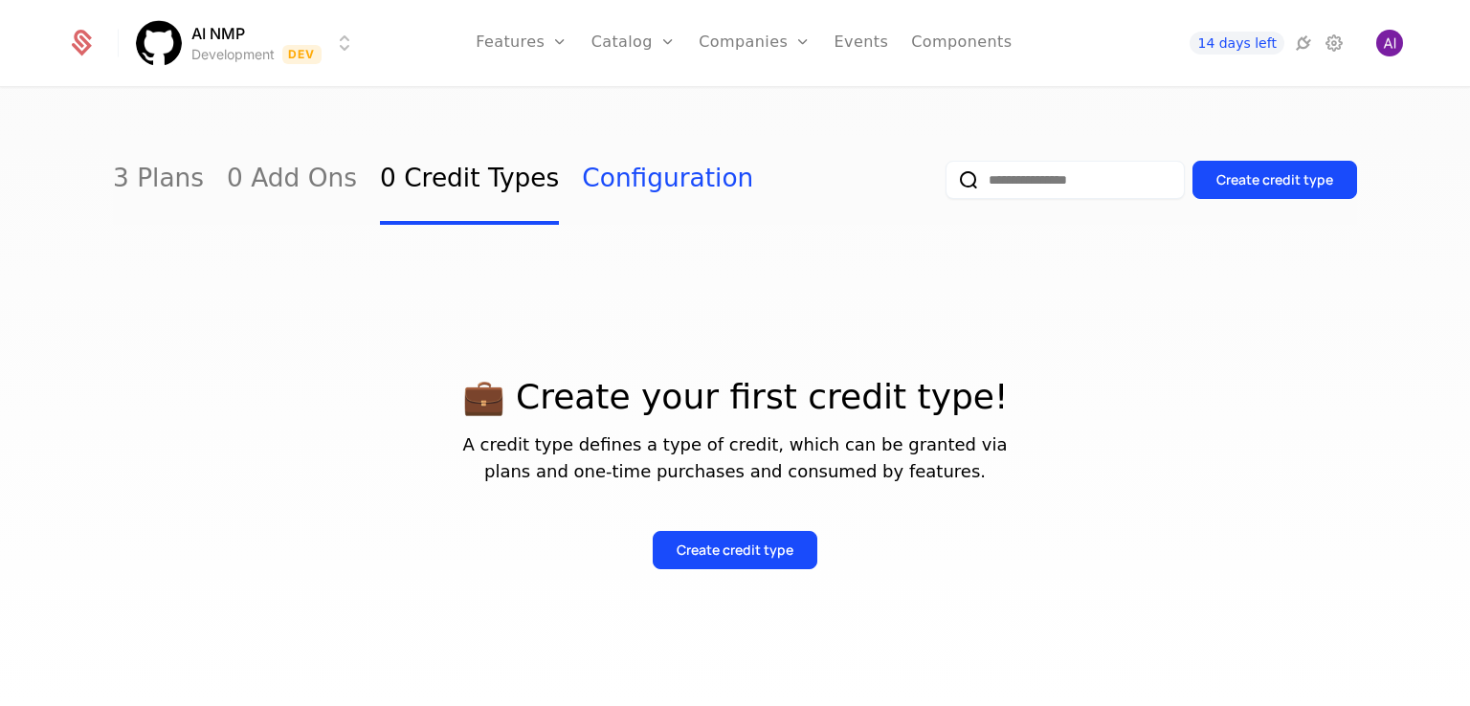
click at [582, 182] on link "Configuration" at bounding box center [667, 180] width 171 height 90
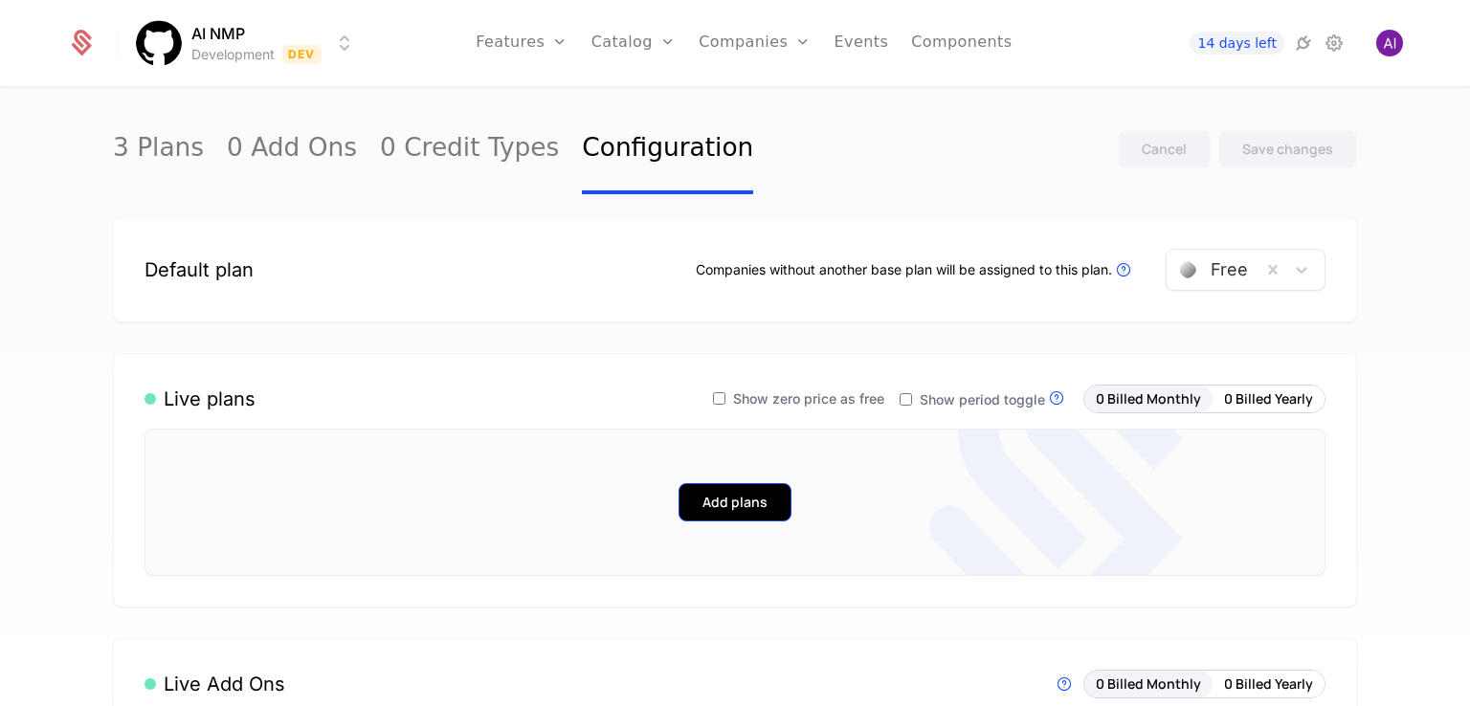
click at [735, 484] on button "Add plans" at bounding box center [735, 502] width 113 height 38
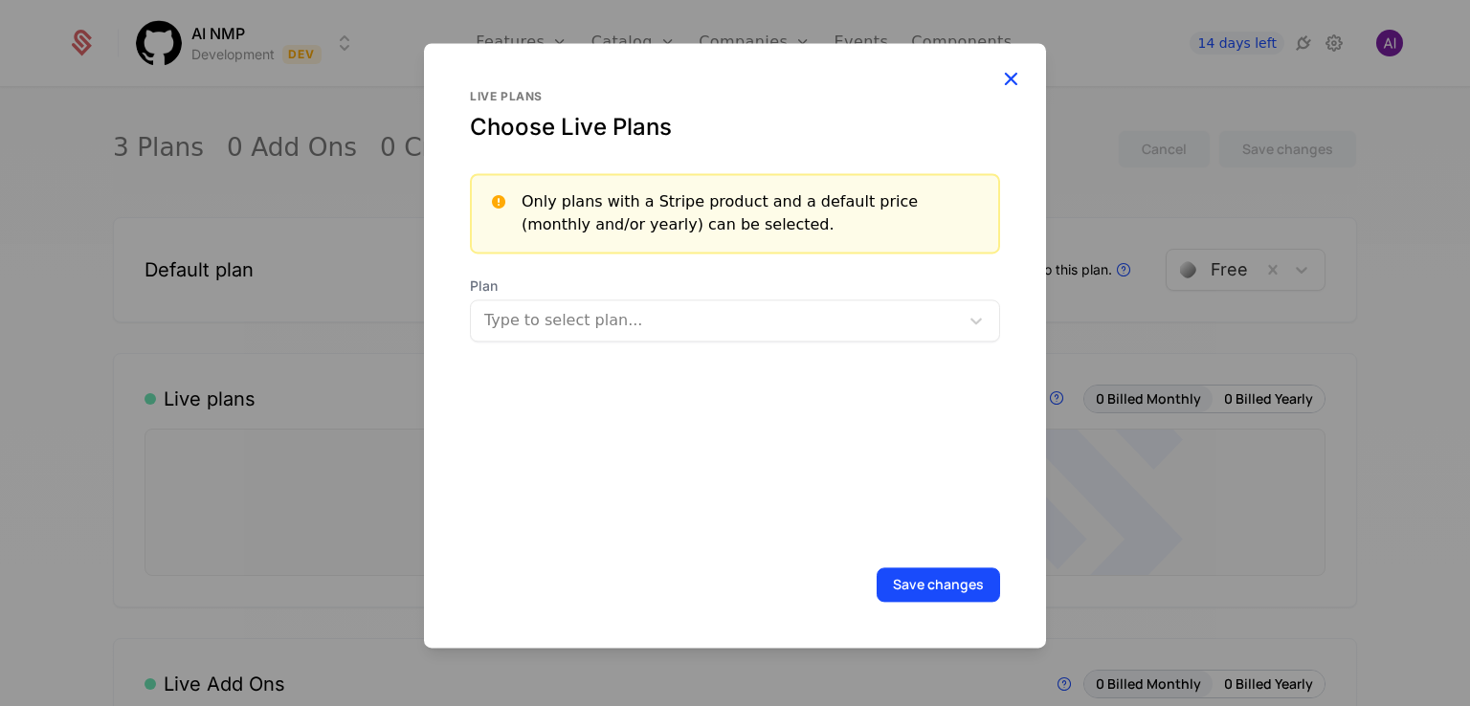
click at [1004, 75] on icon "button" at bounding box center [1010, 78] width 25 height 25
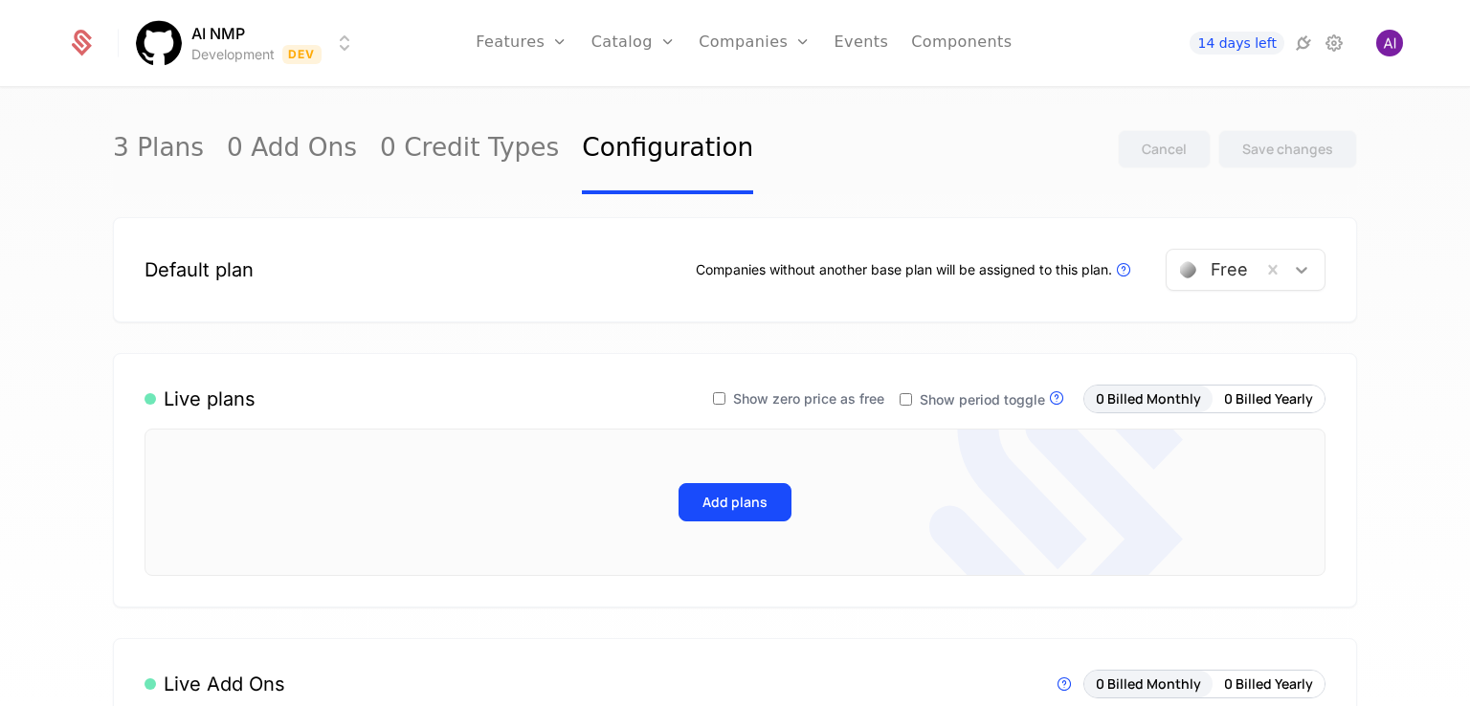
click at [1305, 267] on div at bounding box center [1301, 269] width 34 height 23
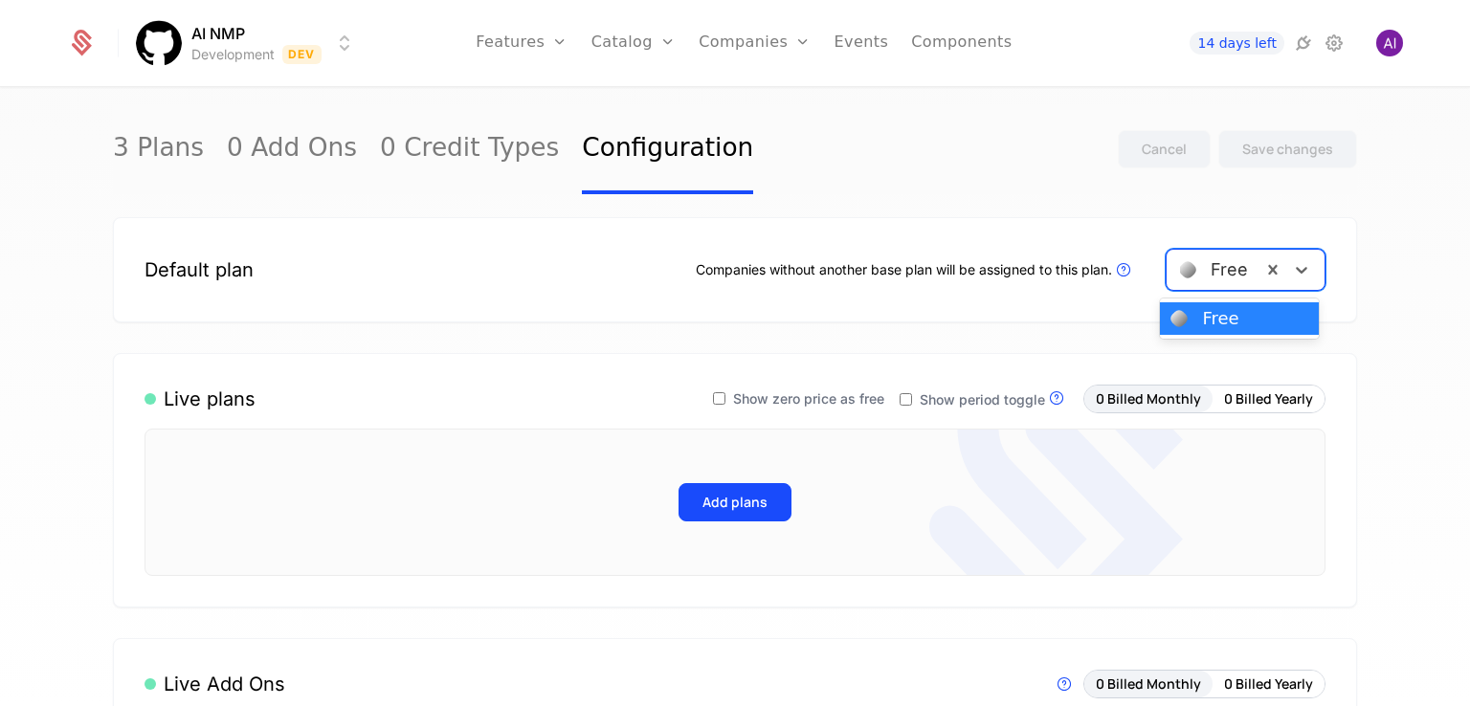
click at [1181, 256] on div "Free" at bounding box center [1214, 270] width 95 height 34
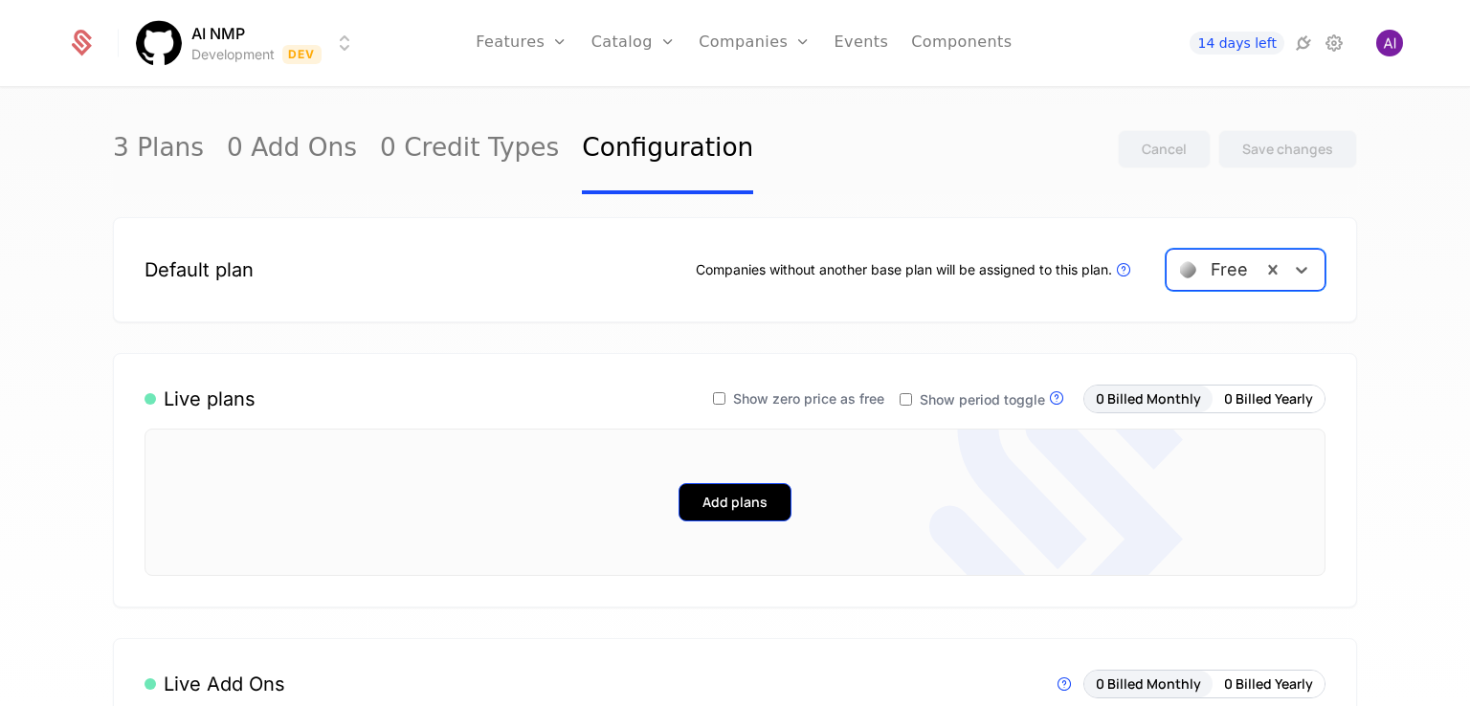
click at [739, 500] on button "Add plans" at bounding box center [735, 502] width 113 height 38
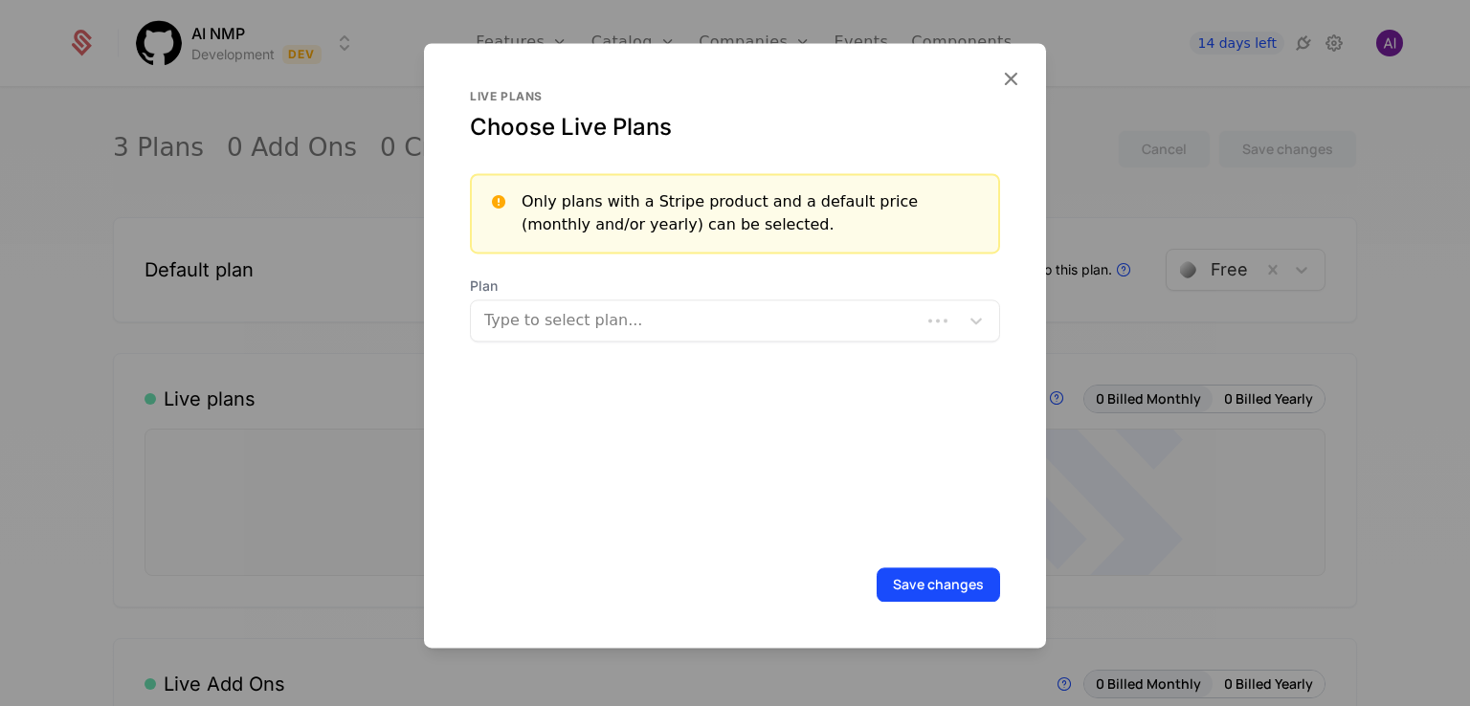
click at [641, 330] on div at bounding box center [697, 320] width 423 height 27
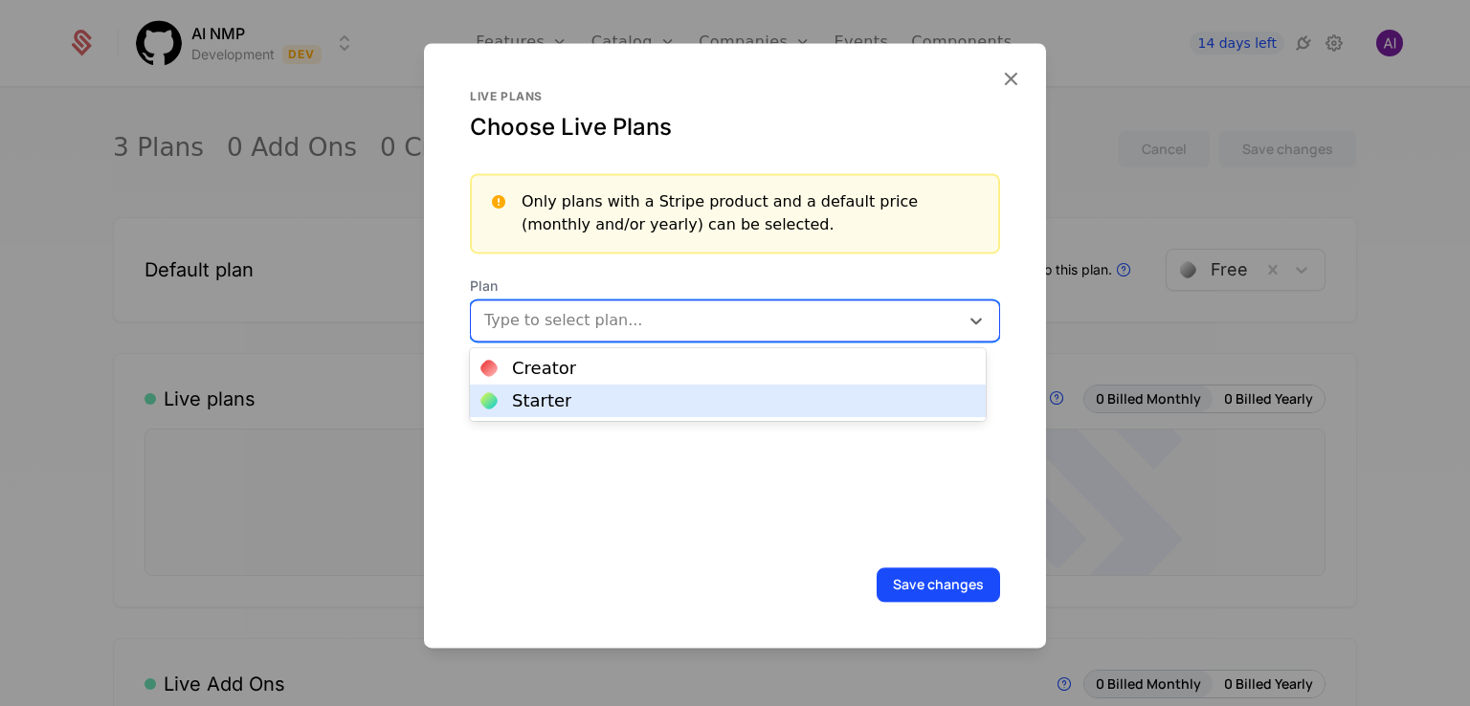
drag, startPoint x: 615, startPoint y: 401, endPoint x: 627, endPoint y: 334, distance: 68.0
click at [614, 400] on div "Starter" at bounding box center [727, 400] width 493 height 17
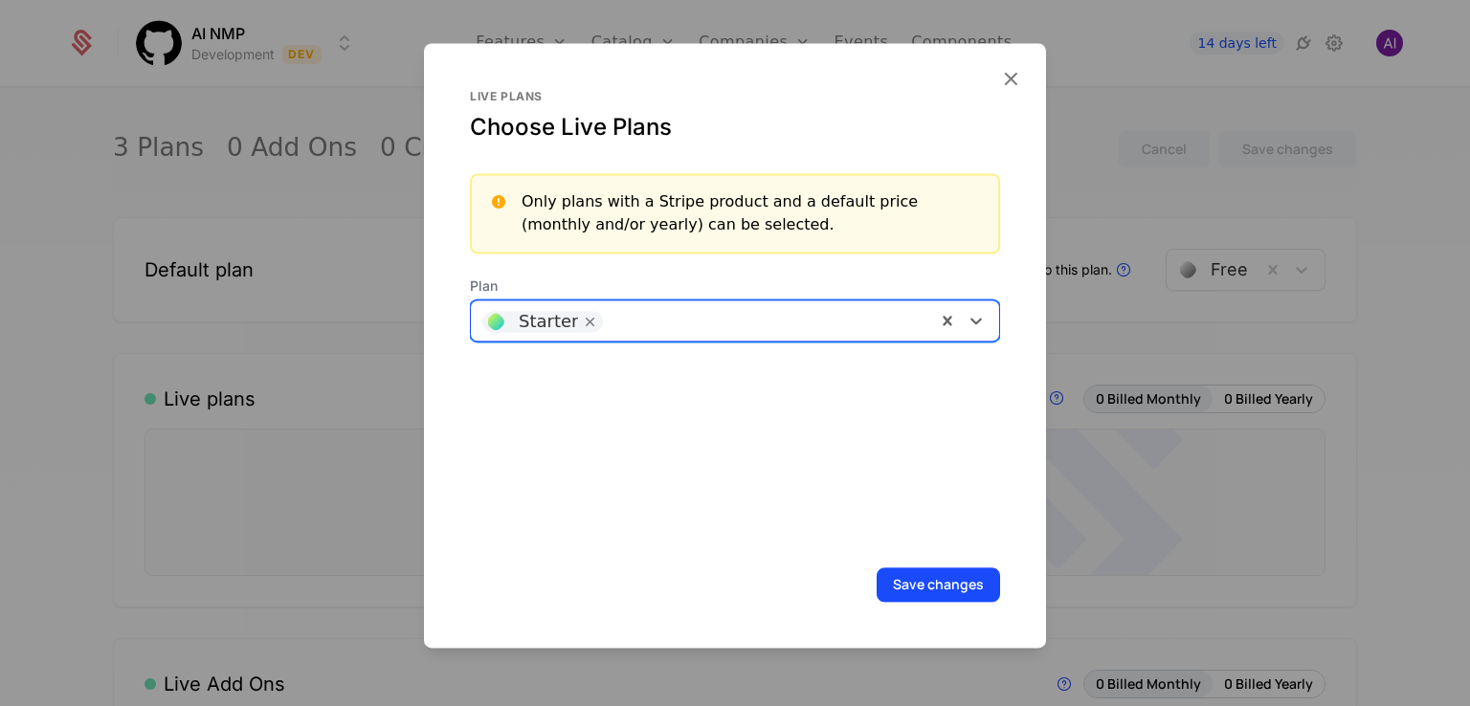
click at [632, 324] on div at bounding box center [769, 318] width 312 height 27
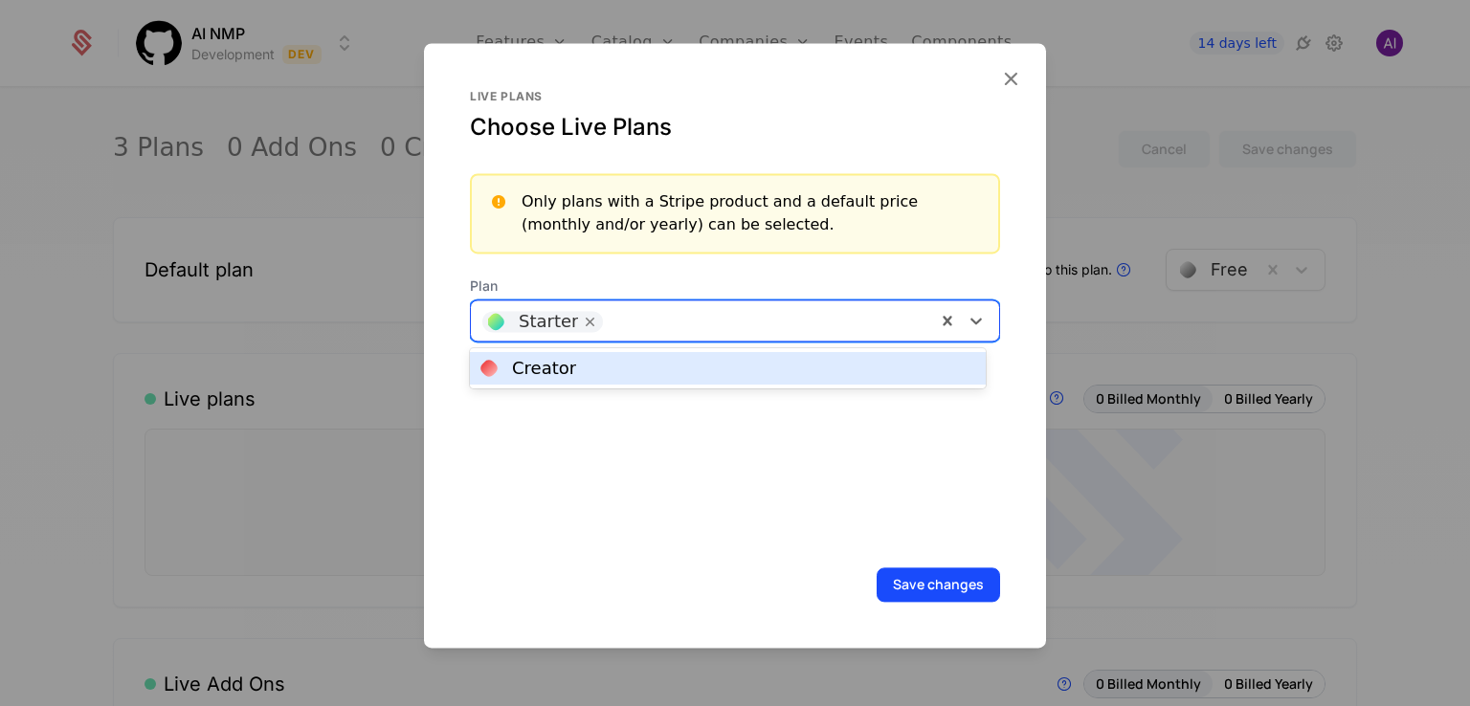
click at [645, 372] on div "Creator" at bounding box center [727, 368] width 493 height 17
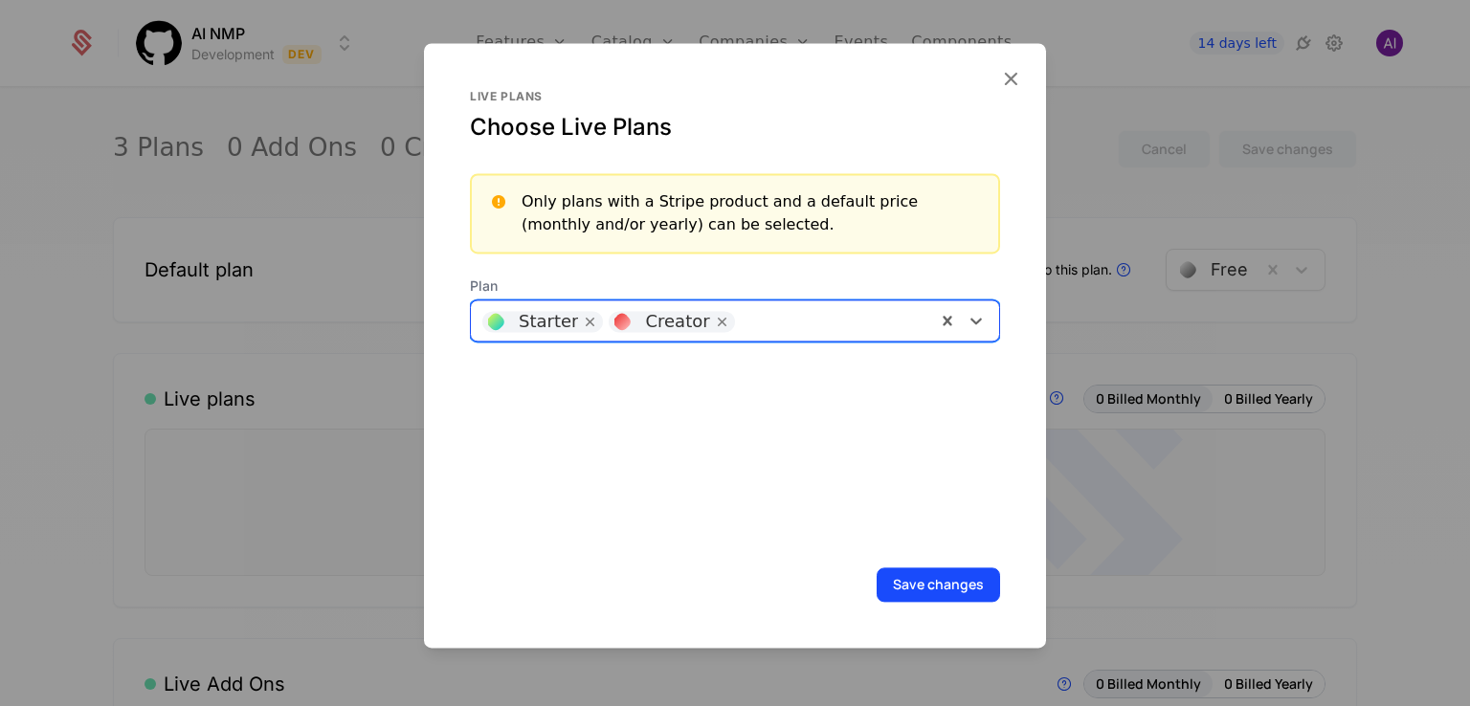
click at [598, 217] on div "Only plans with a Stripe product and a default price (monthly and/or yearly) ca…" at bounding box center [752, 213] width 461 height 46
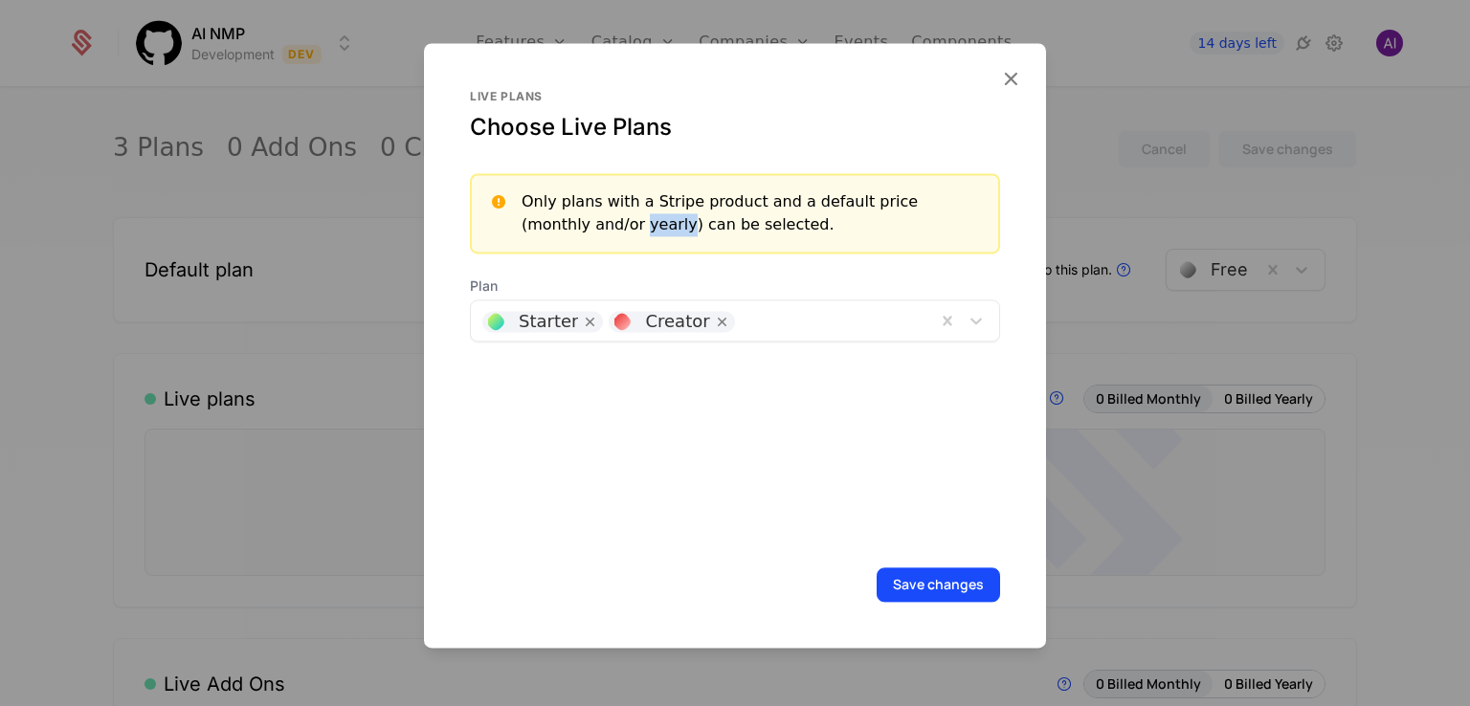
click at [598, 217] on div "Only plans with a Stripe product and a default price (monthly and/or yearly) ca…" at bounding box center [752, 213] width 461 height 46
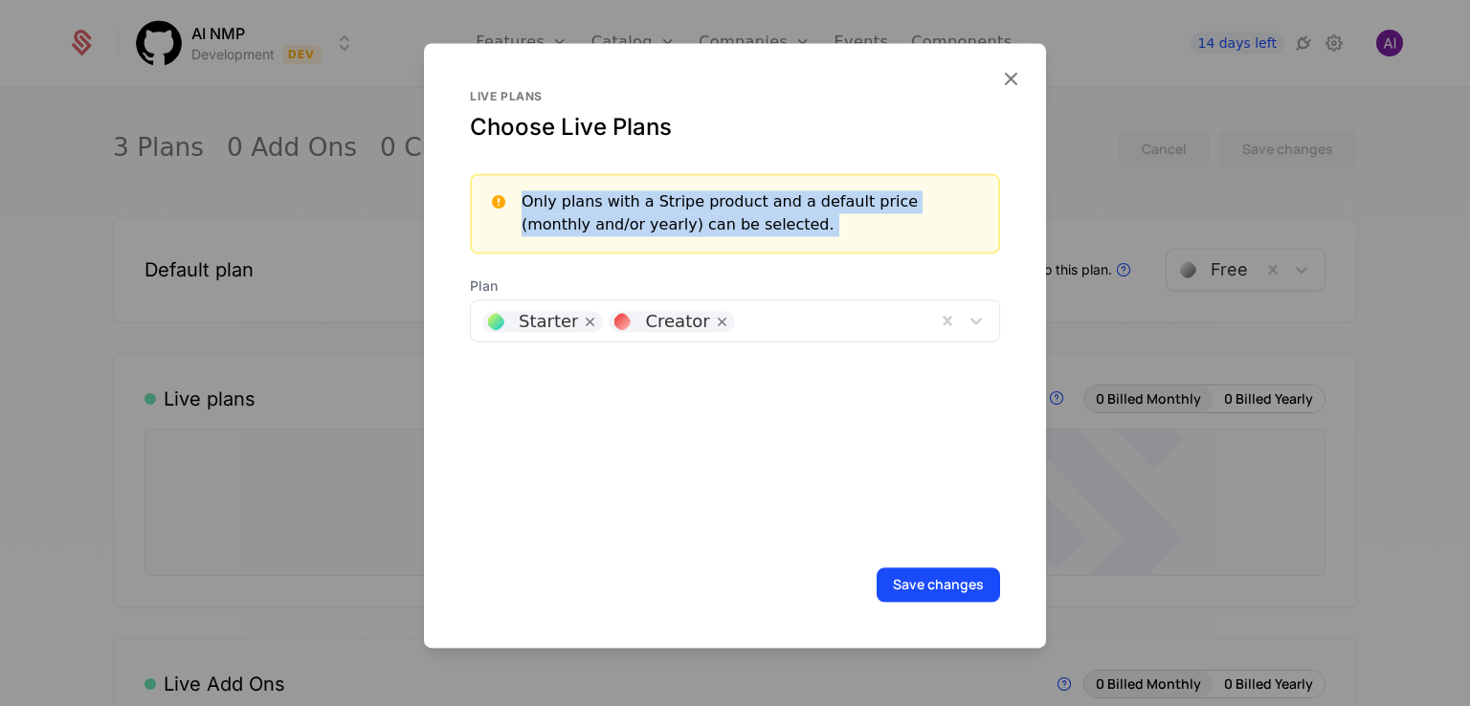
click at [598, 217] on div "Only plans with a Stripe product and a default price (monthly and/or yearly) ca…" at bounding box center [752, 213] width 461 height 46
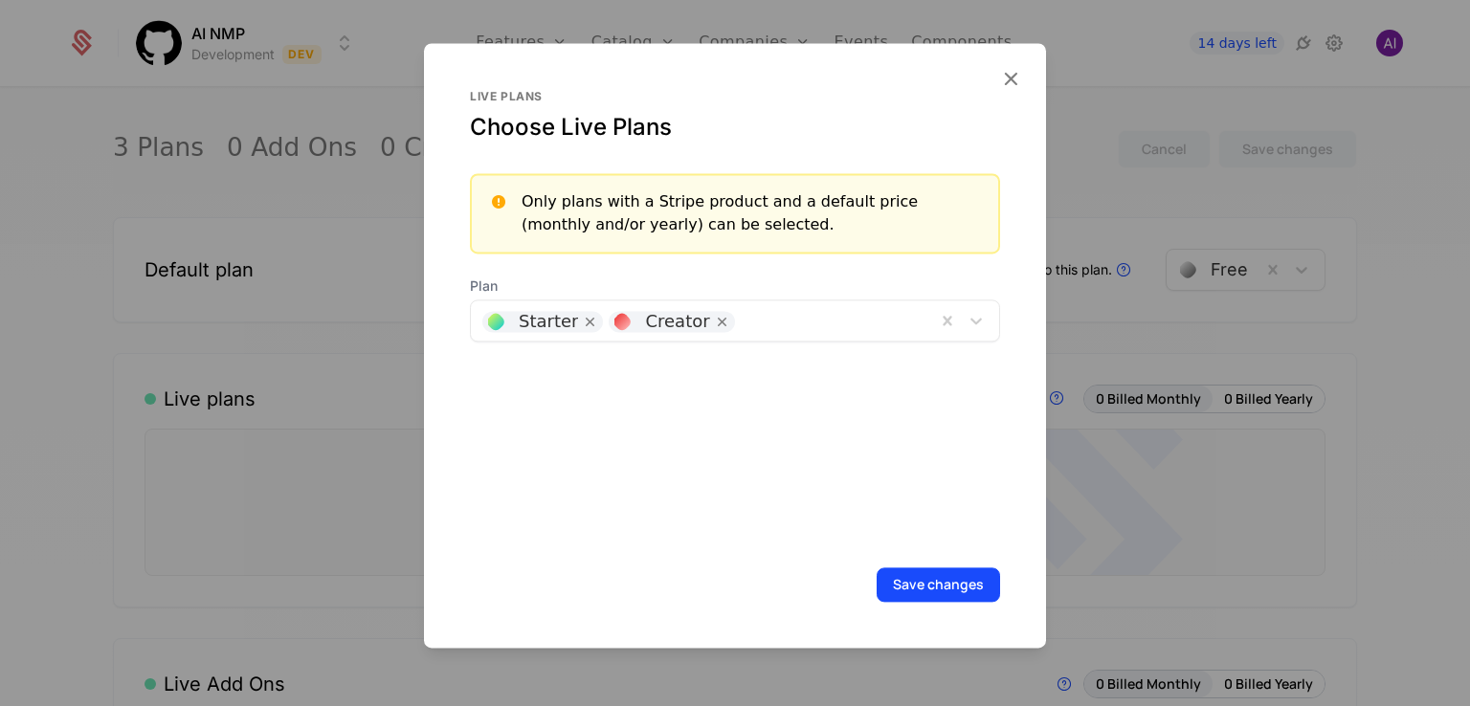
click at [914, 431] on div "Live plans Choose Live Plans Only plans with a Stripe product and a default pri…" at bounding box center [735, 317] width 530 height 456
click at [913, 577] on button "Save changes" at bounding box center [938, 585] width 123 height 34
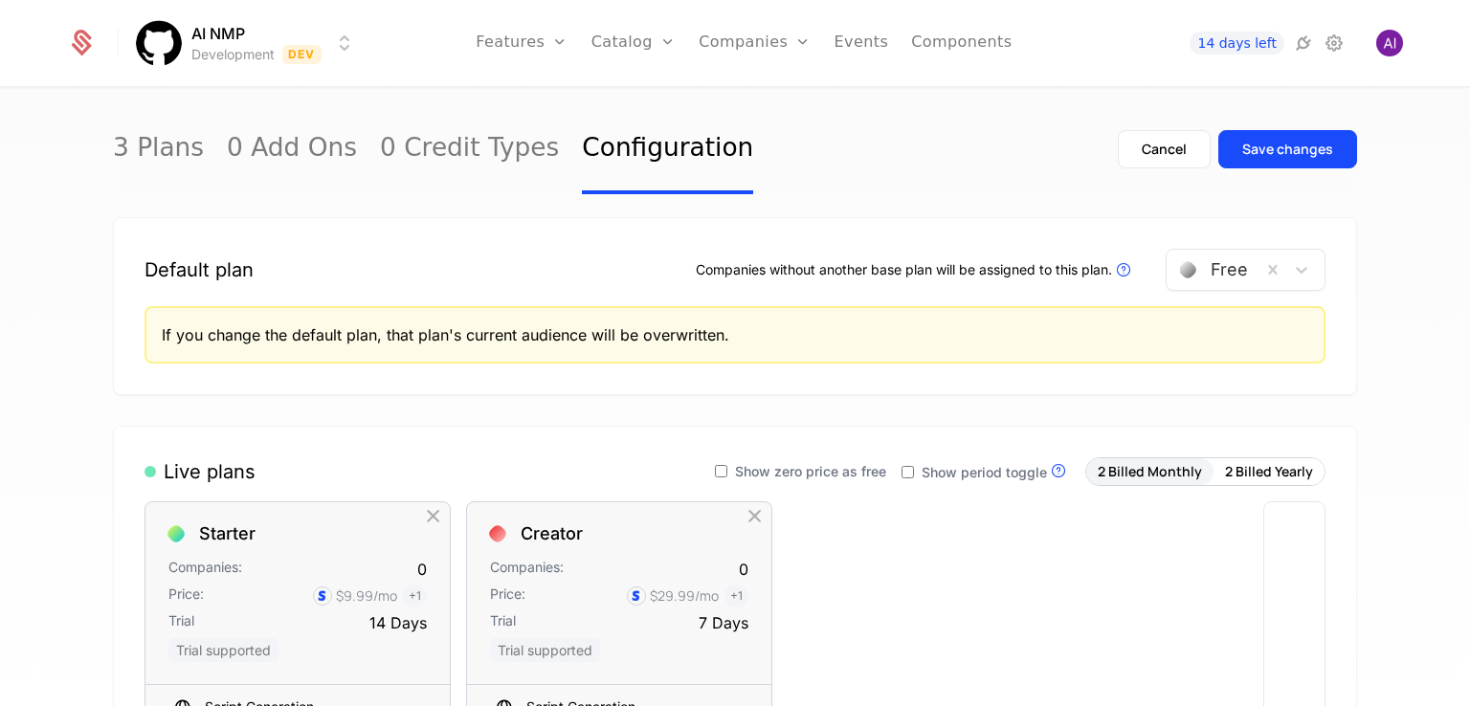
scroll to position [287, 0]
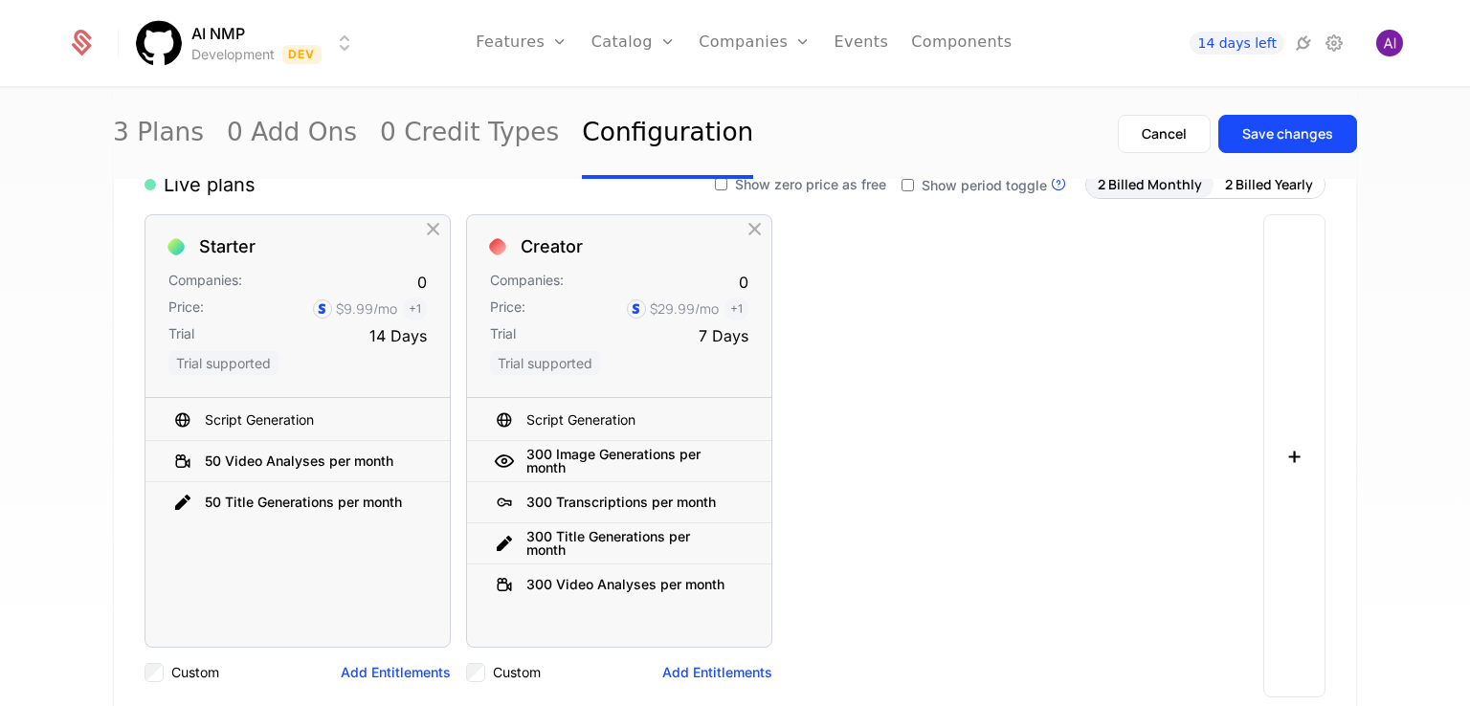
click at [1326, 459] on div "Live plans Show zero price as free Show period toggle Live Plans are visible in…" at bounding box center [735, 434] width 1244 height 591
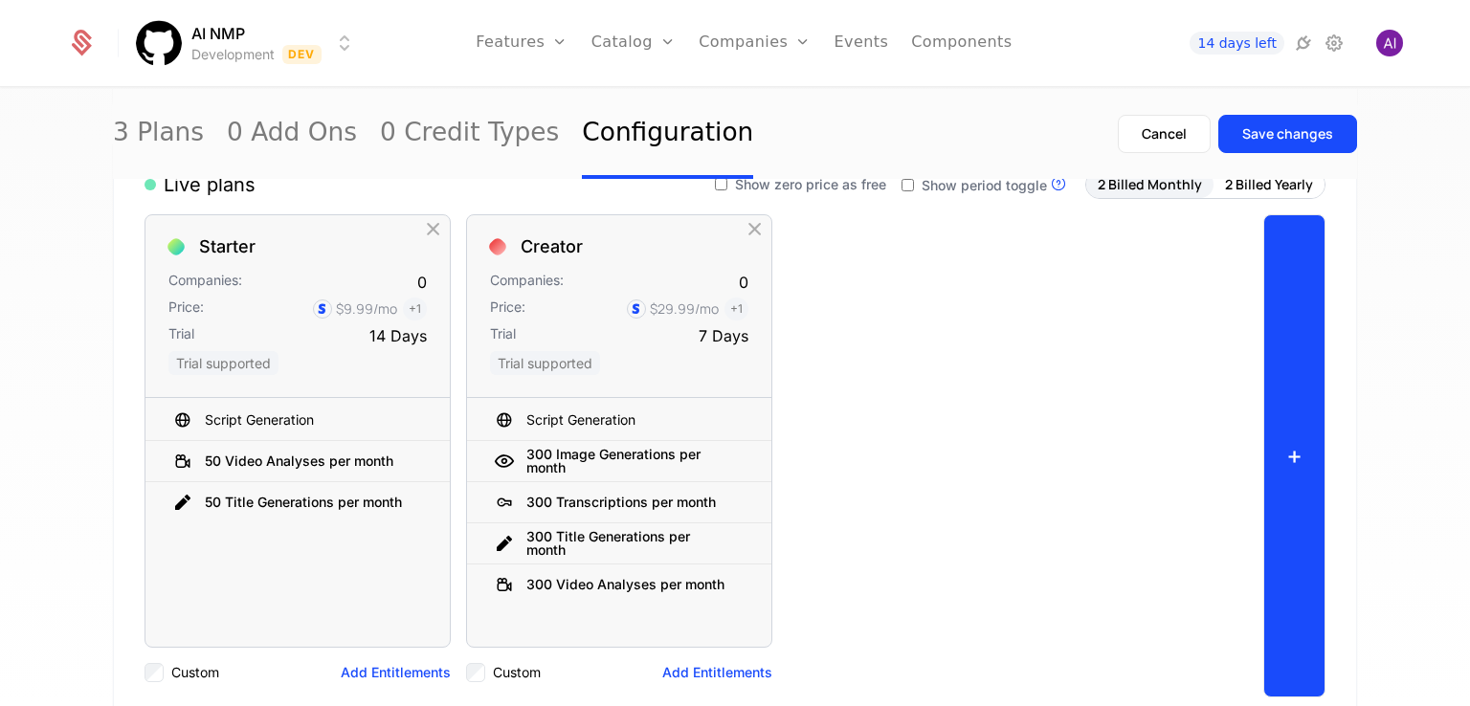
click at [1313, 454] on button "+" at bounding box center [1294, 455] width 62 height 483
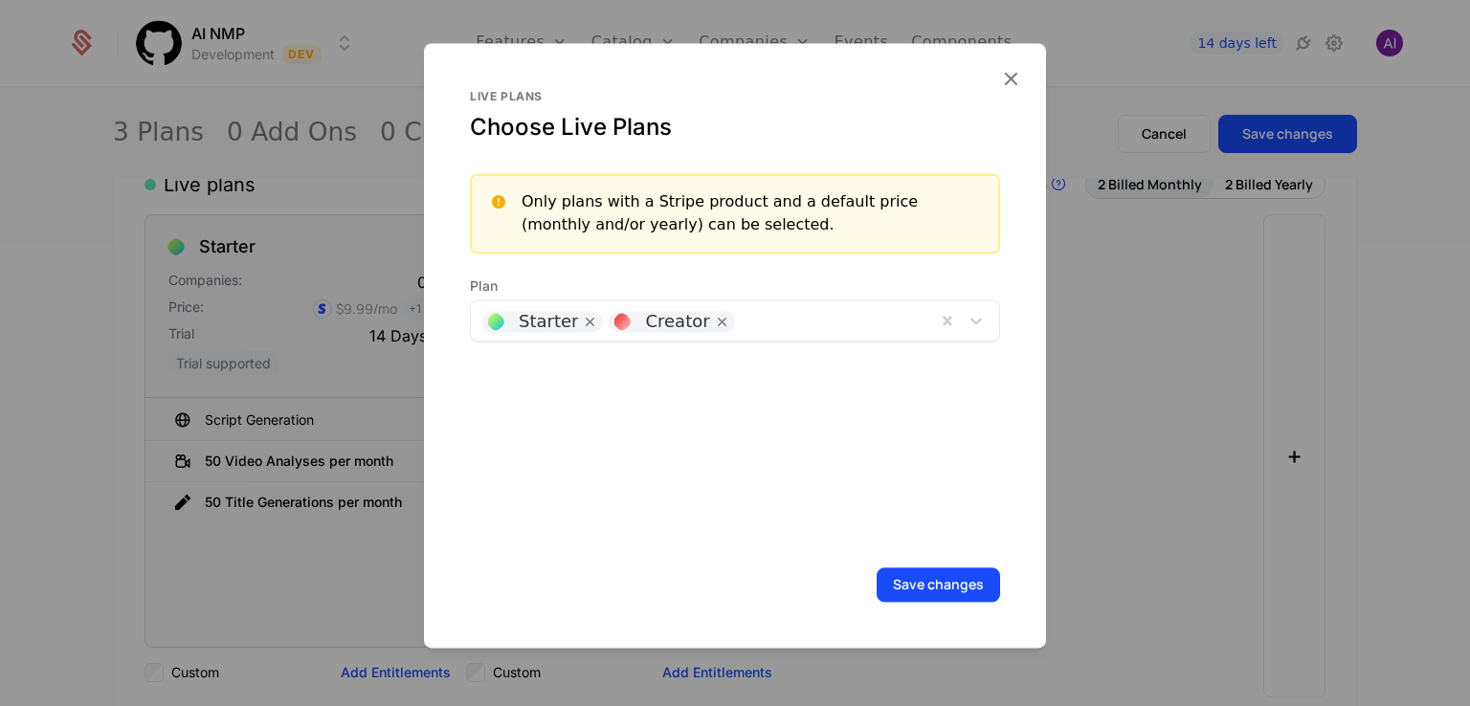
click at [802, 346] on div "Live plans Choose Live Plans Only plans with a Stripe product and a default pri…" at bounding box center [735, 317] width 530 height 456
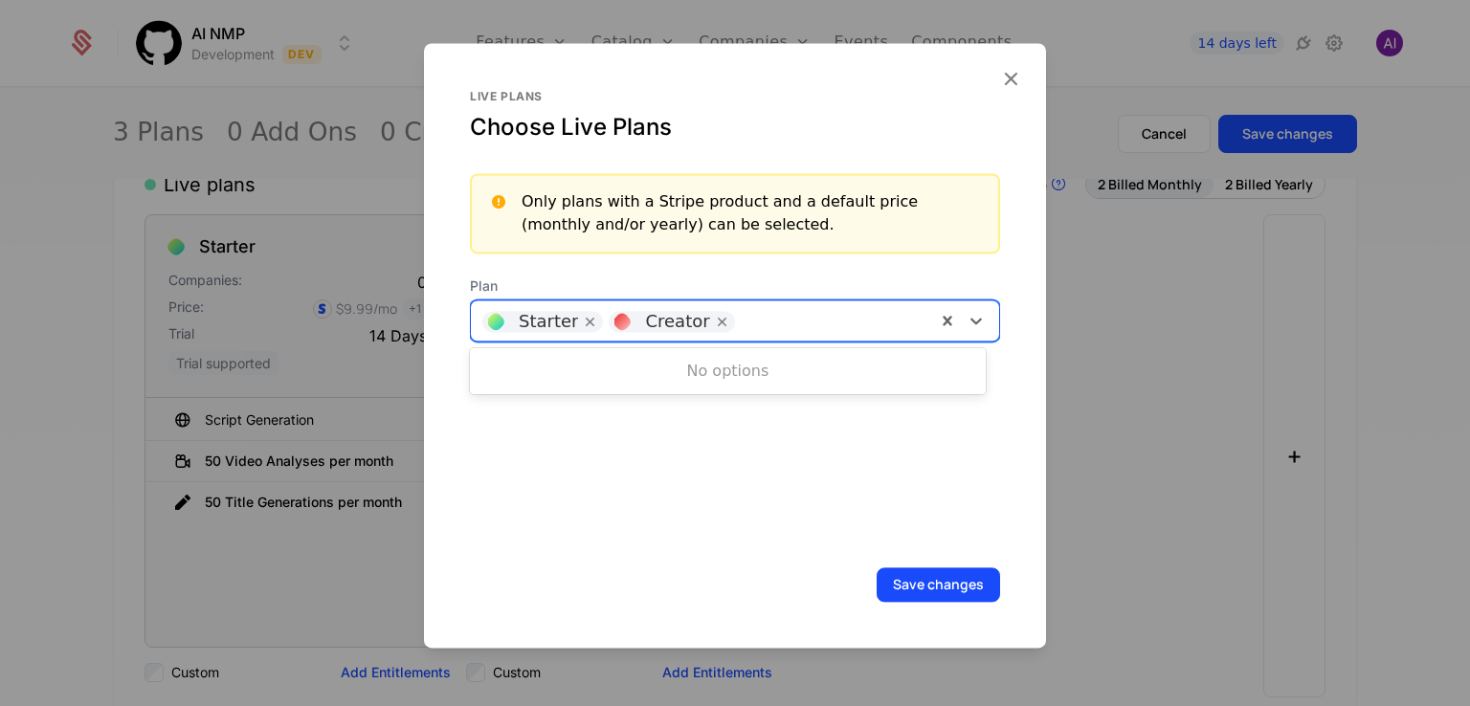
click at [823, 308] on div at bounding box center [835, 318] width 180 height 27
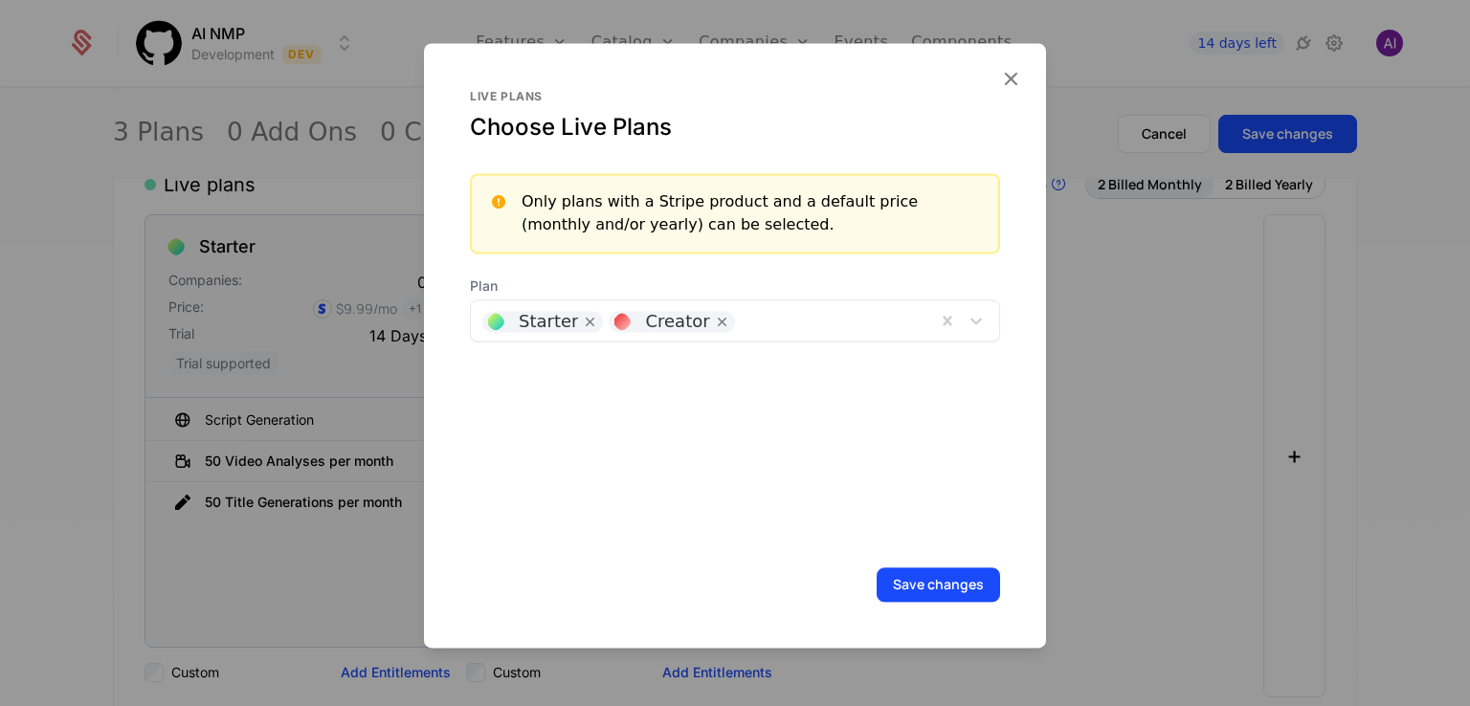
click at [1113, 453] on div at bounding box center [735, 353] width 1470 height 706
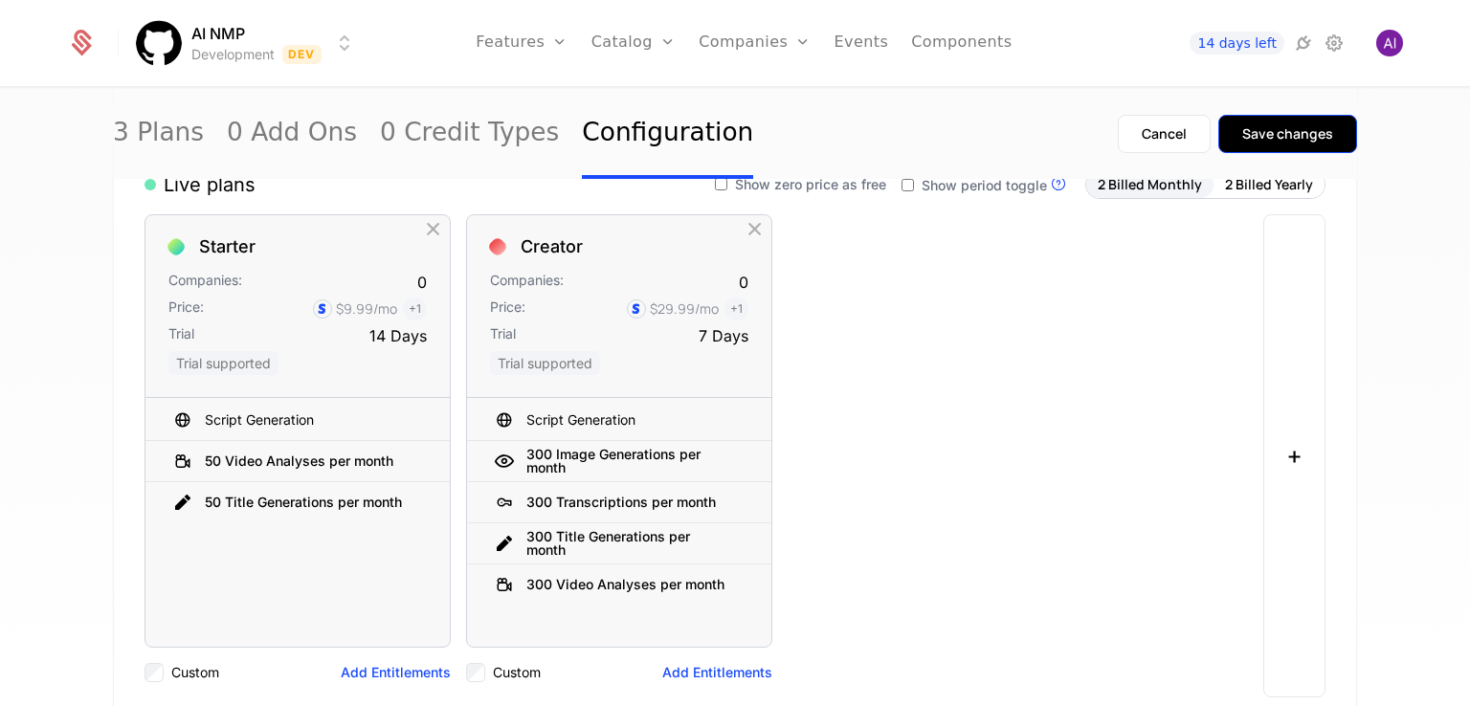
click at [1271, 151] on button "Save changes" at bounding box center [1287, 134] width 139 height 38
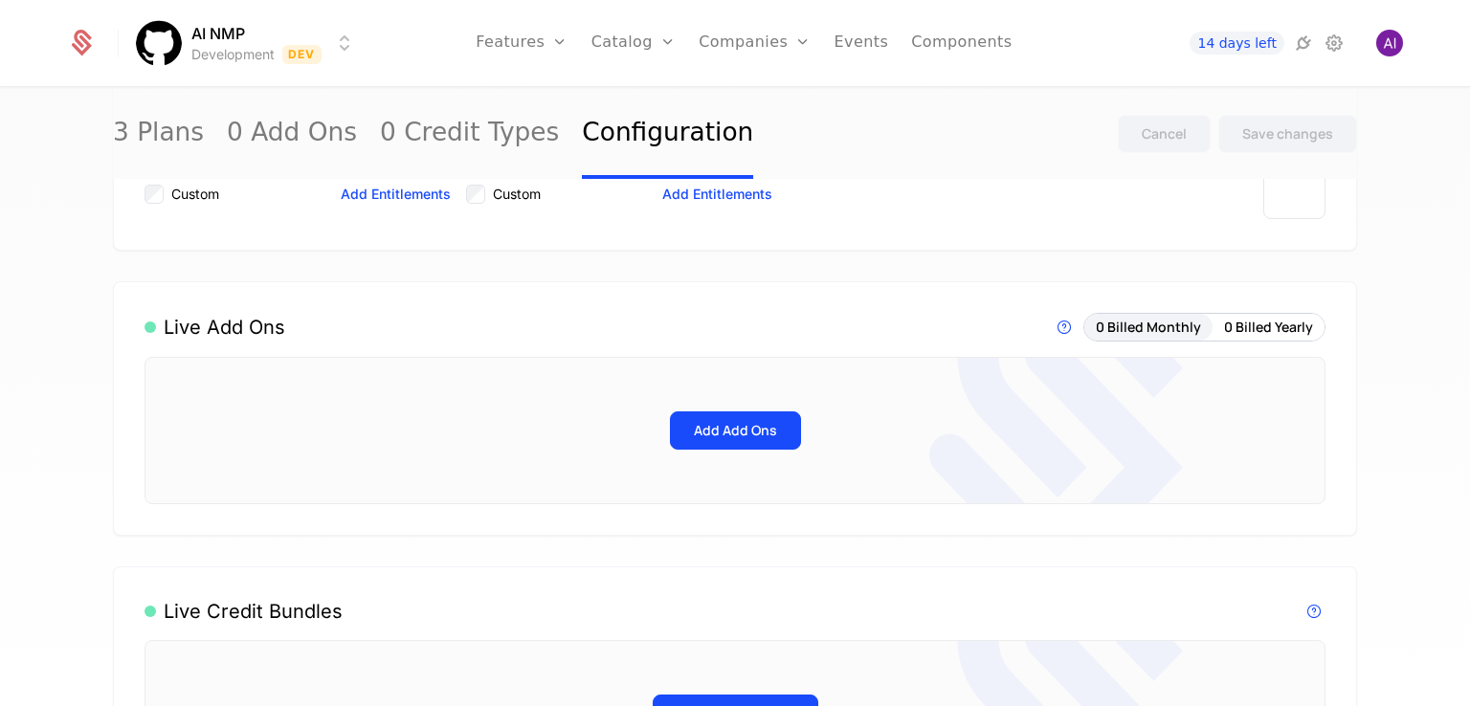
scroll to position [502, 0]
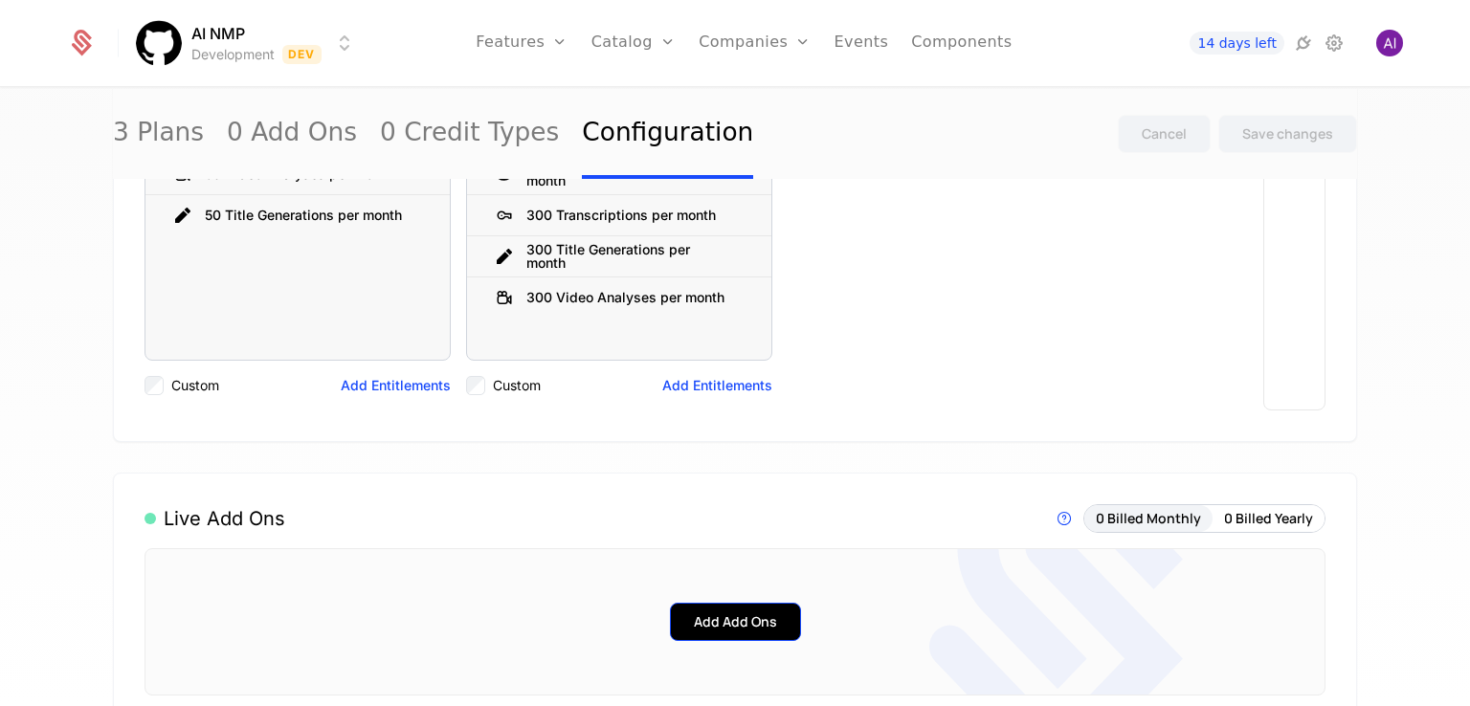
click at [731, 633] on button "Add Add Ons" at bounding box center [735, 622] width 131 height 38
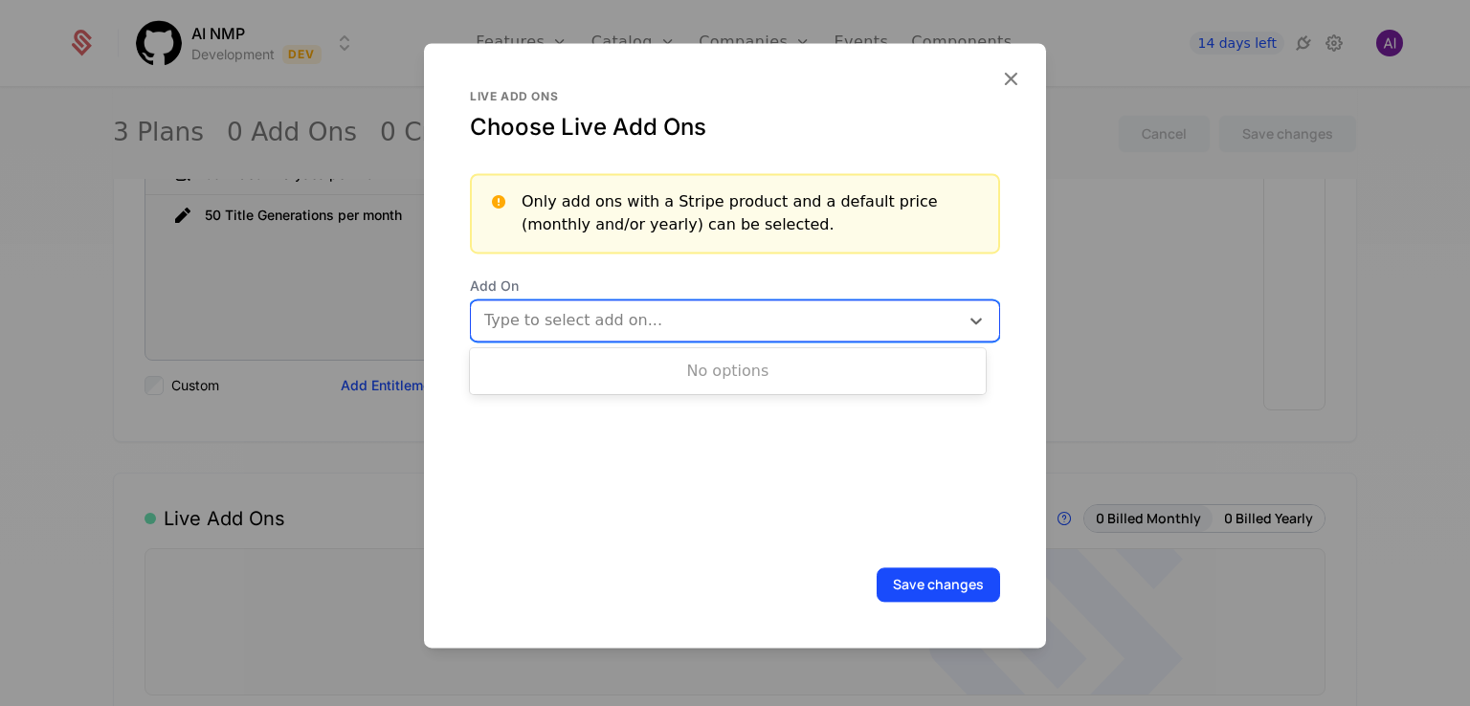
click at [806, 332] on div at bounding box center [716, 320] width 461 height 27
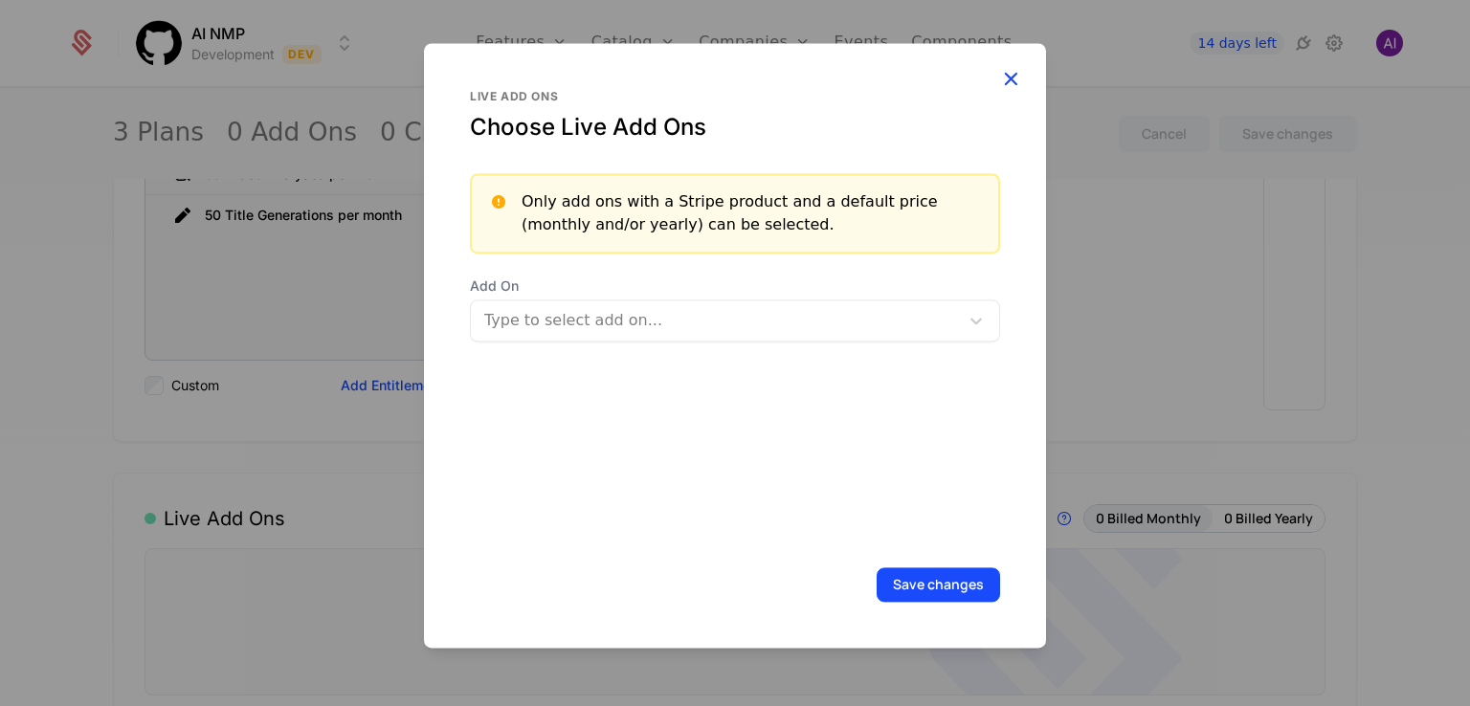
click at [1013, 79] on icon "button" at bounding box center [1010, 78] width 25 height 25
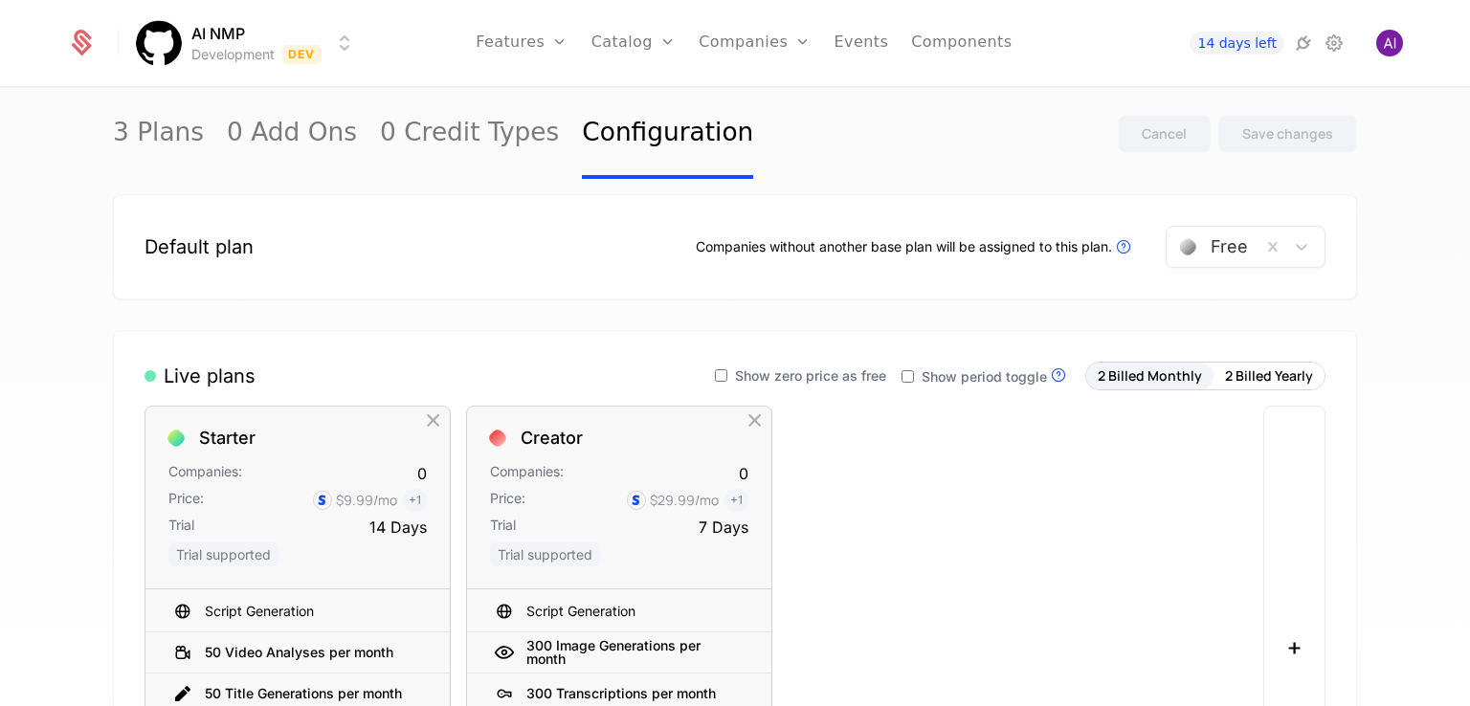
scroll to position [0, 0]
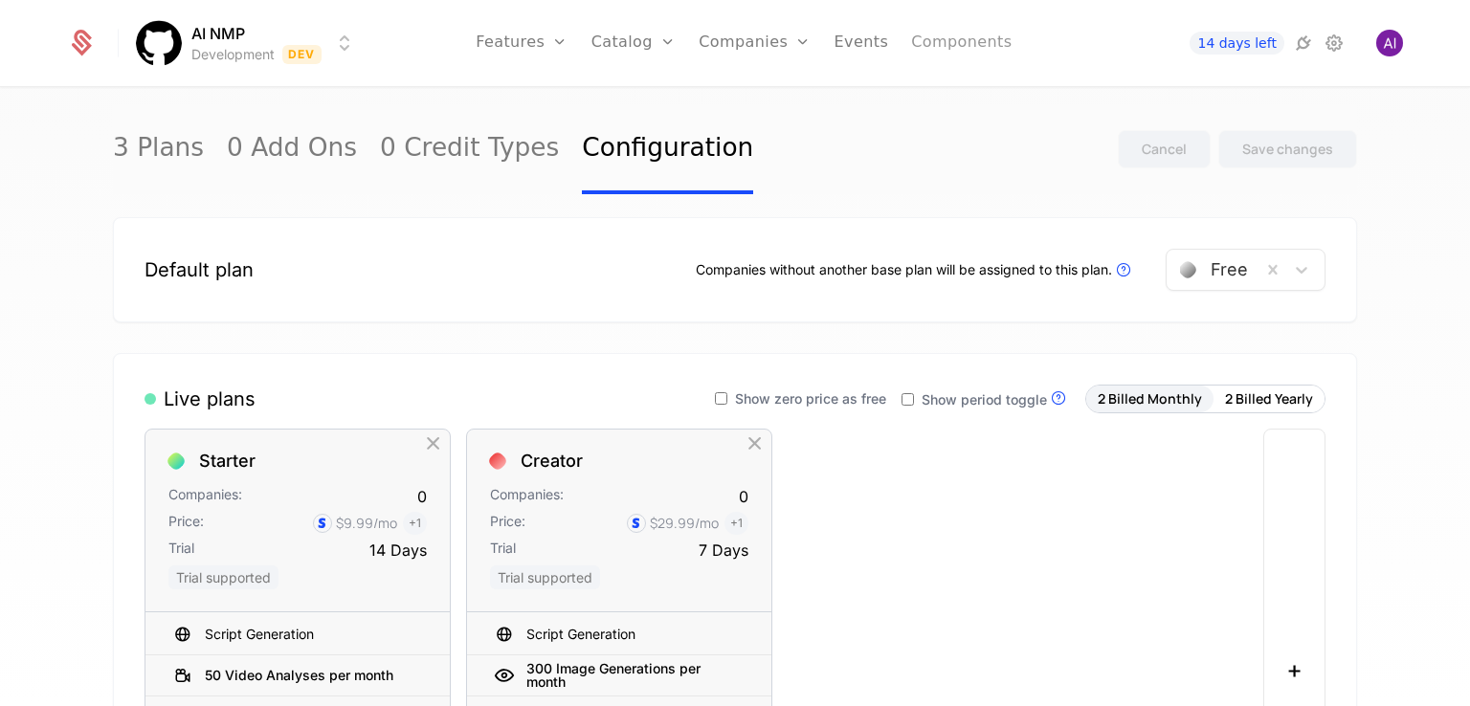
click at [949, 48] on link "Components" at bounding box center [961, 43] width 100 height 86
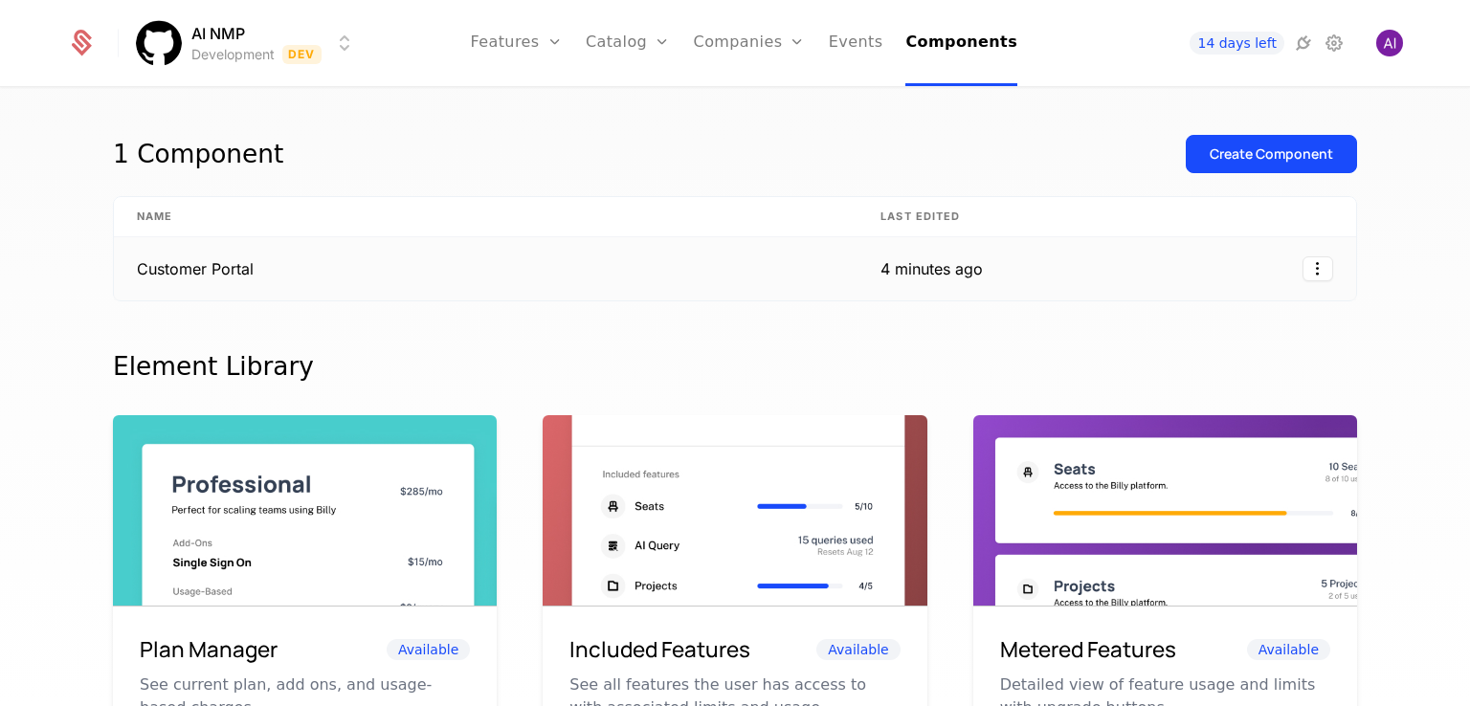
click at [341, 277] on td "Customer Portal" at bounding box center [486, 268] width 744 height 63
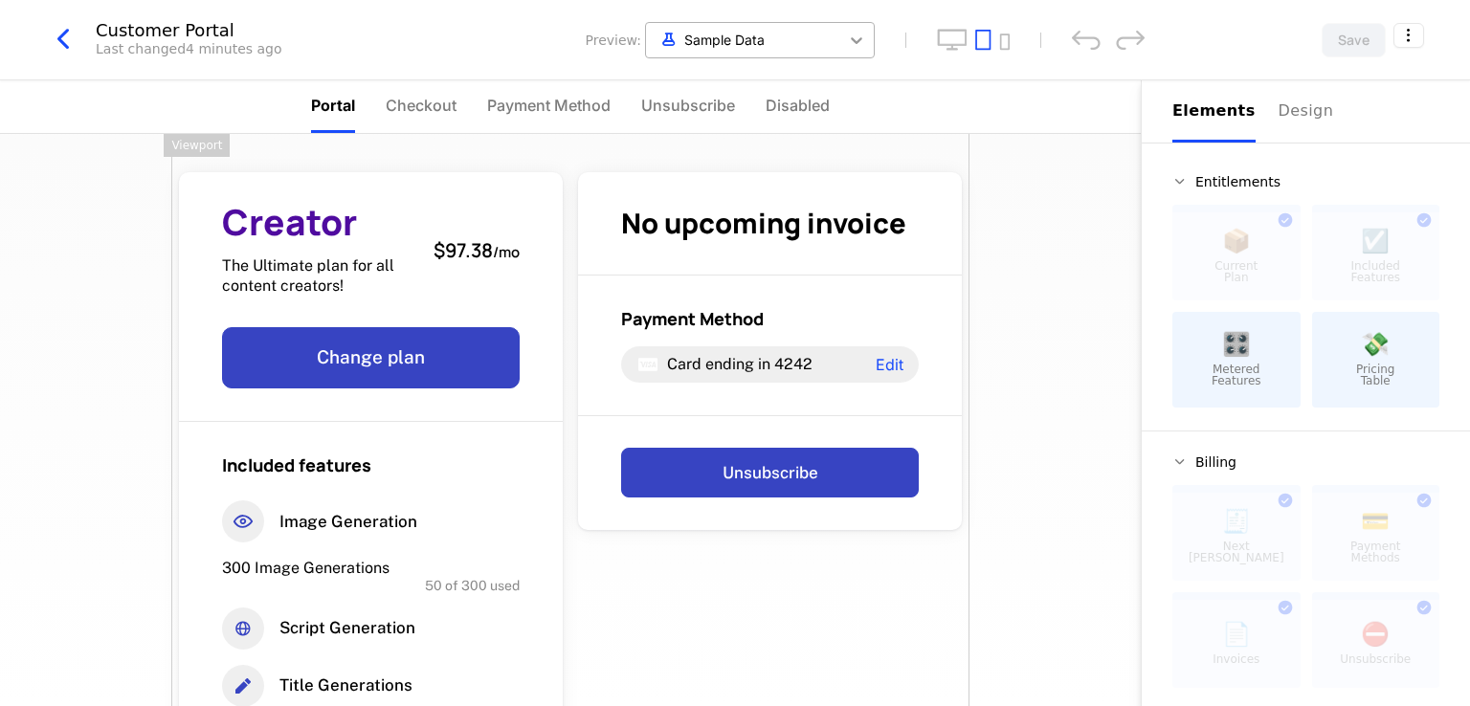
click at [849, 39] on icon at bounding box center [856, 40] width 19 height 19
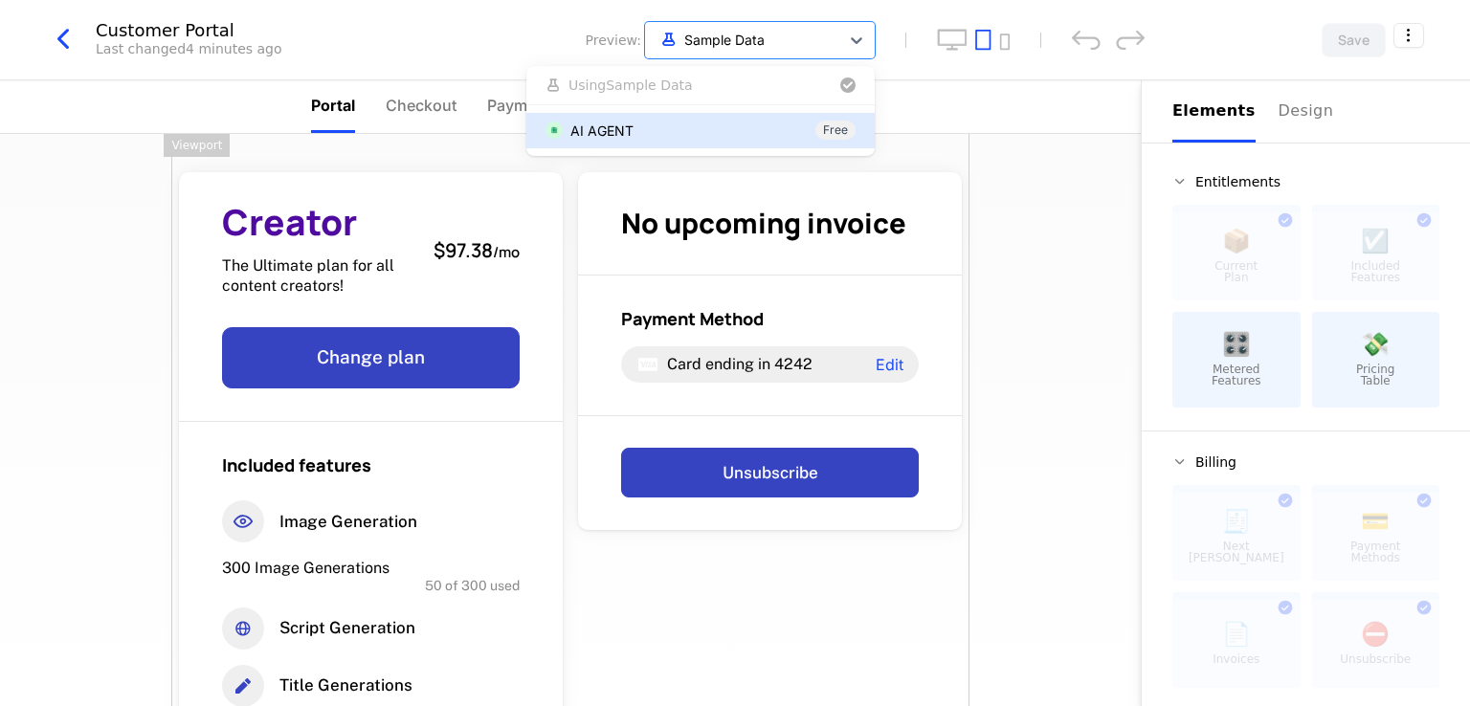
click at [632, 123] on div "AI AGENT" at bounding box center [601, 131] width 63 height 20
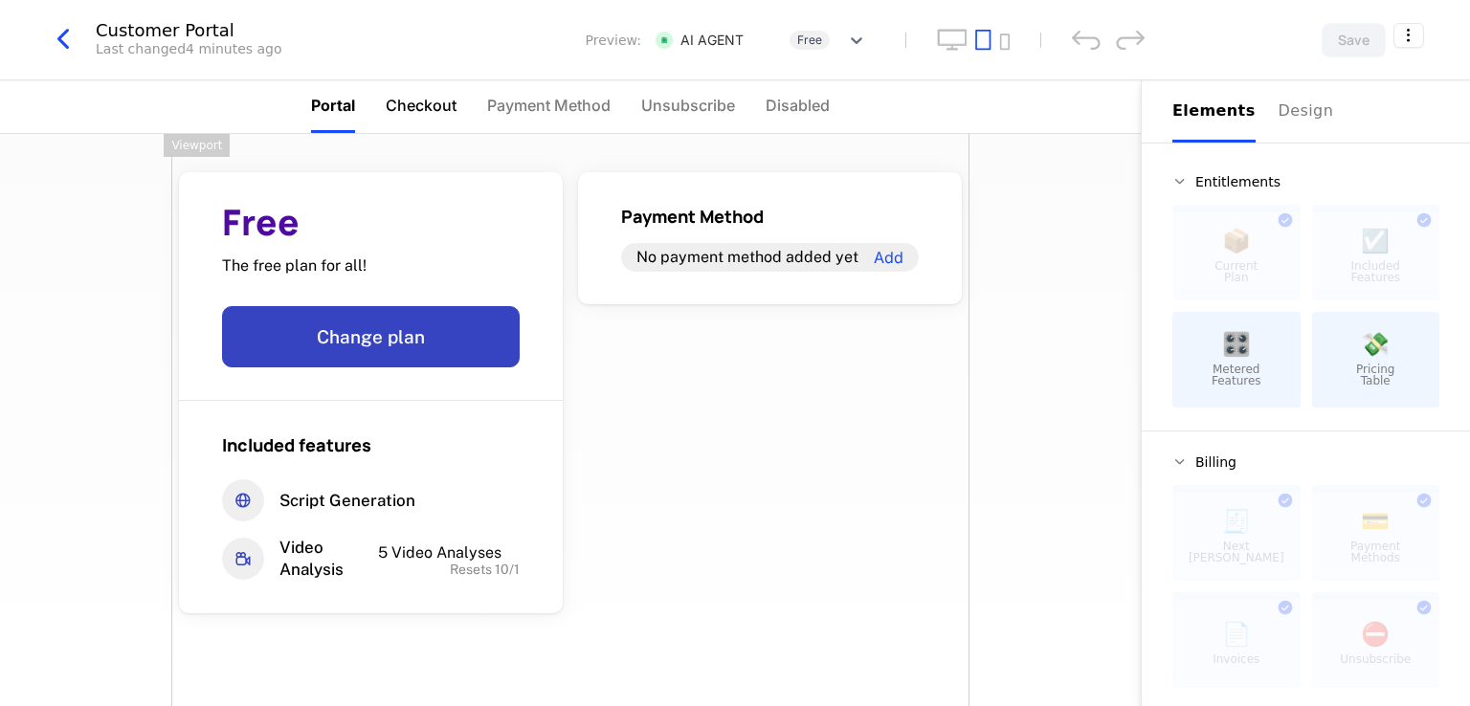
click at [414, 104] on span "Checkout" at bounding box center [421, 105] width 71 height 23
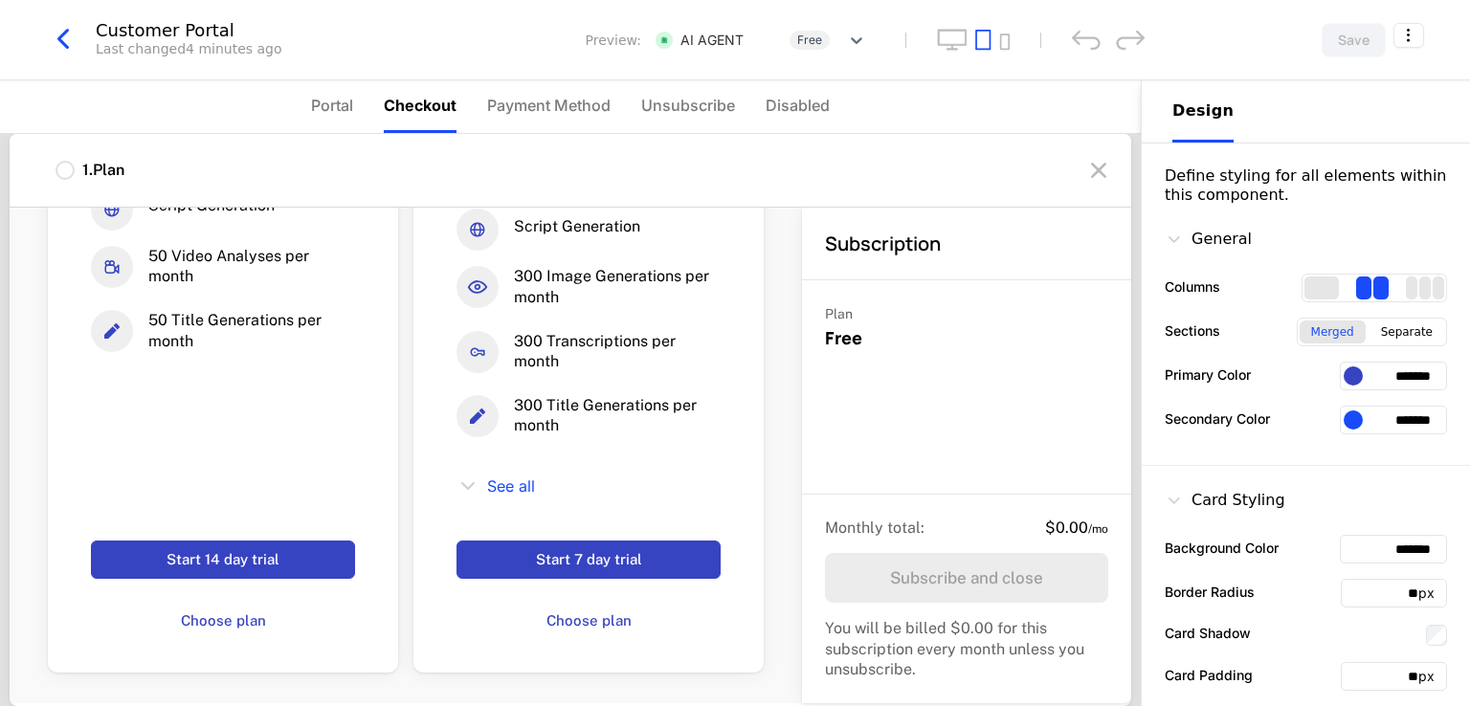
scroll to position [267, 0]
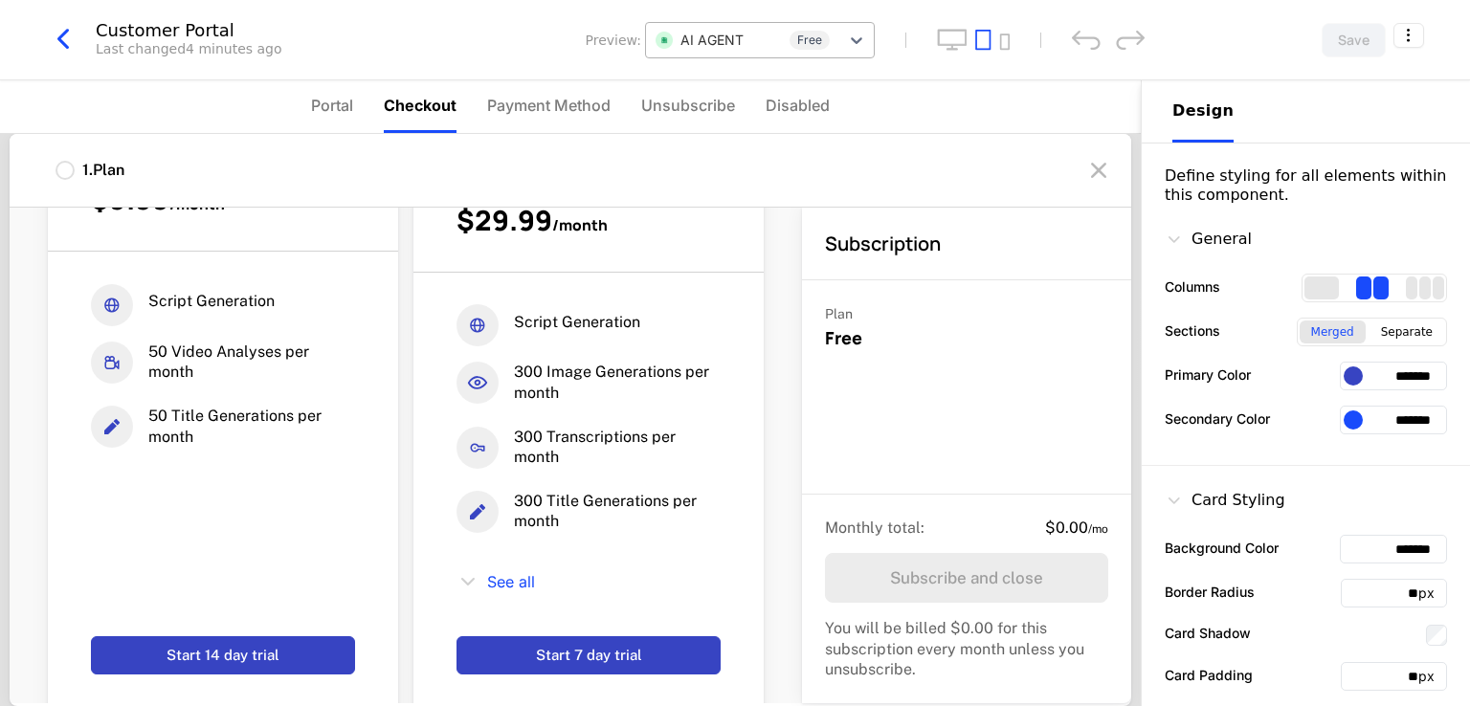
click at [775, 35] on div at bounding box center [743, 40] width 174 height 24
click at [630, 90] on span "Use Sample Data" at bounding box center [625, 84] width 112 height 13
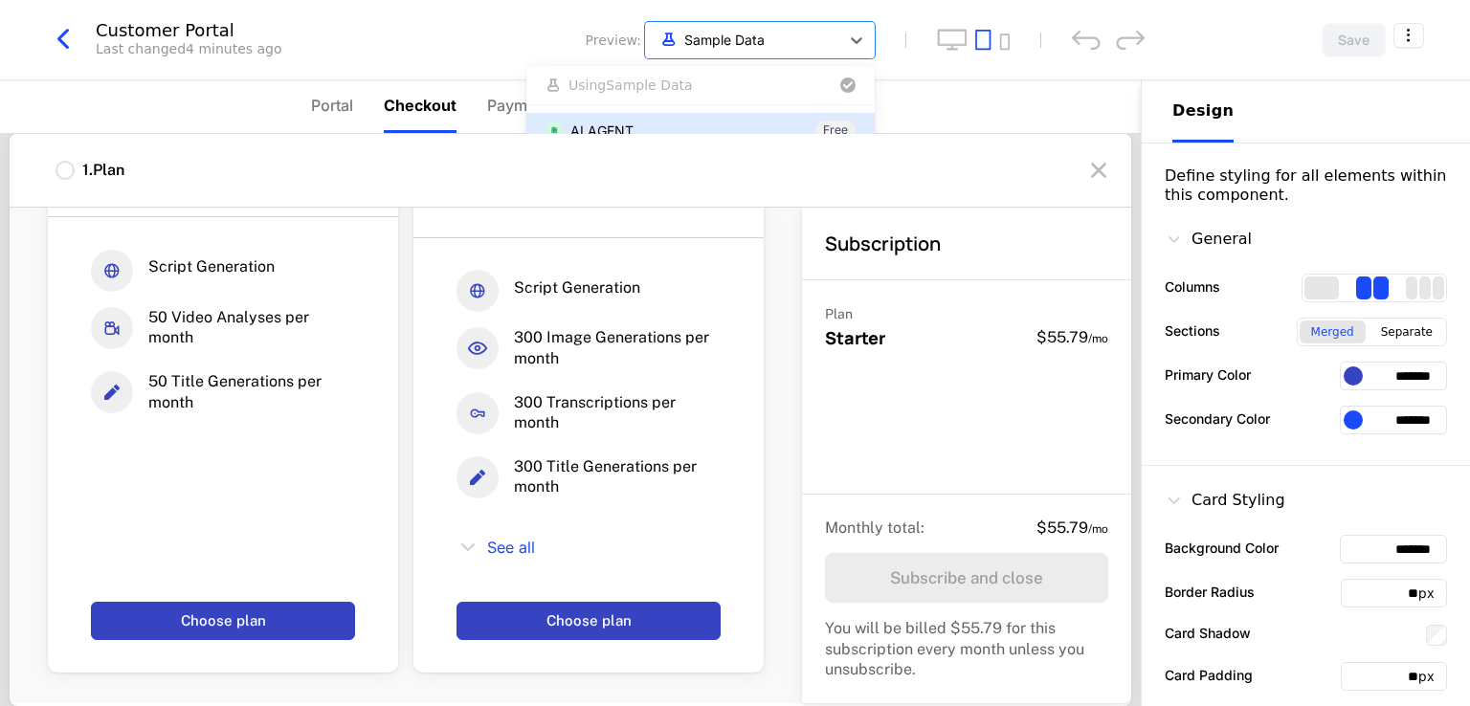
scroll to position [0, 0]
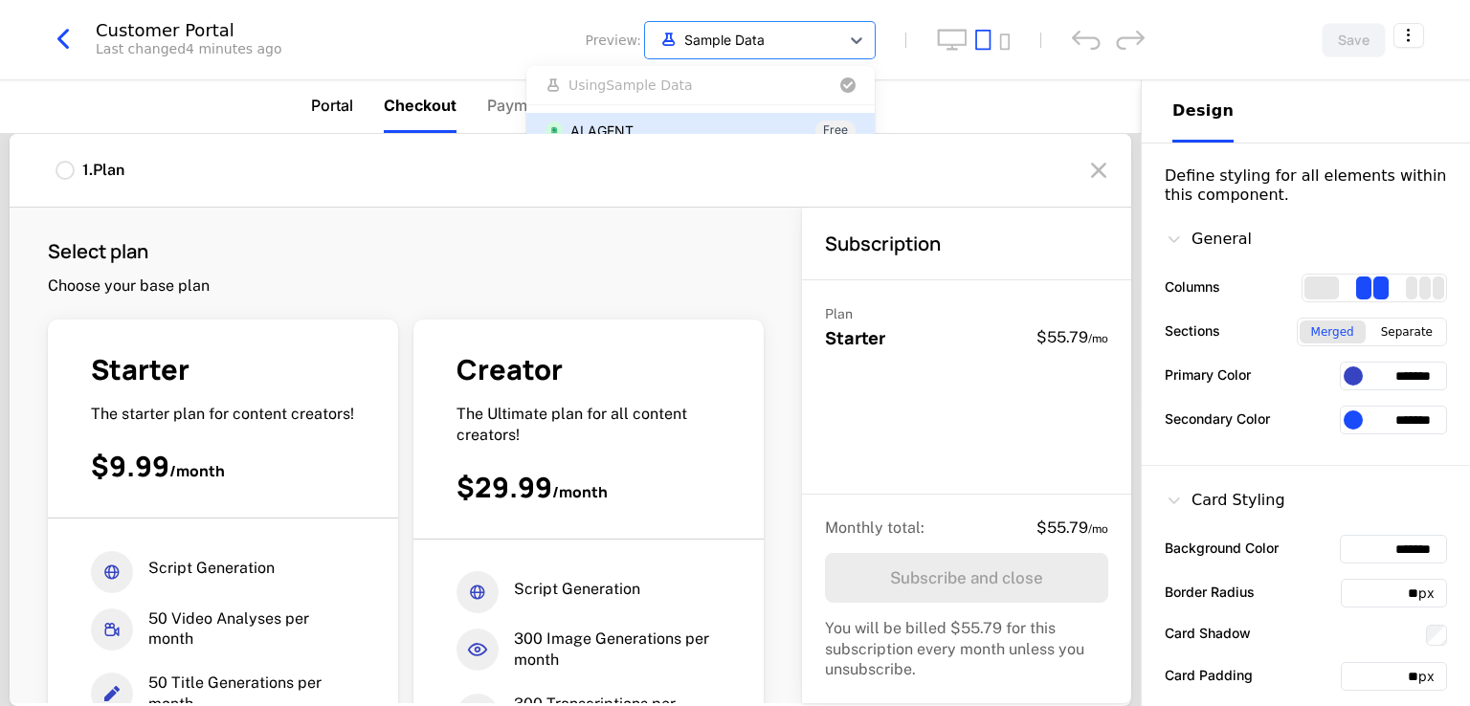
click at [341, 113] on span "Portal" at bounding box center [332, 105] width 42 height 23
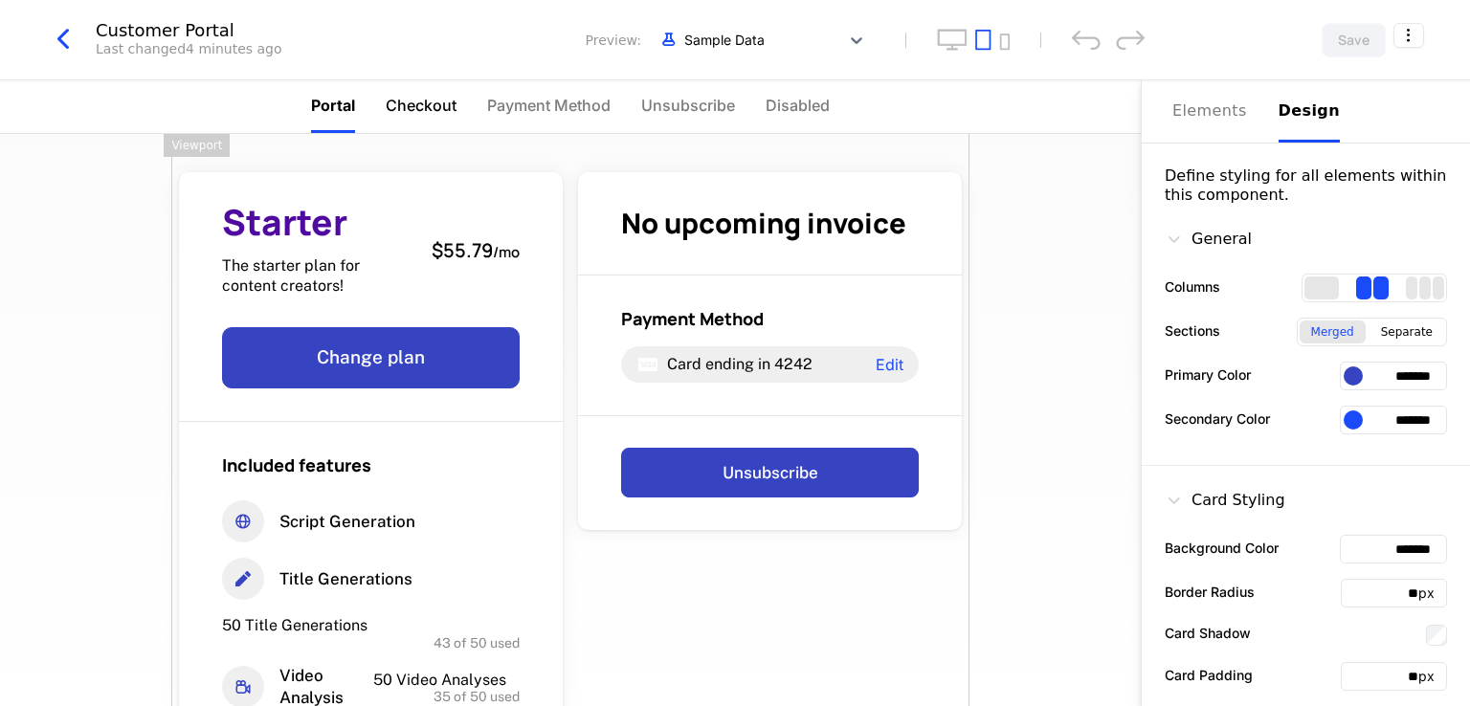
click at [410, 92] on li "Checkout" at bounding box center [421, 106] width 71 height 53
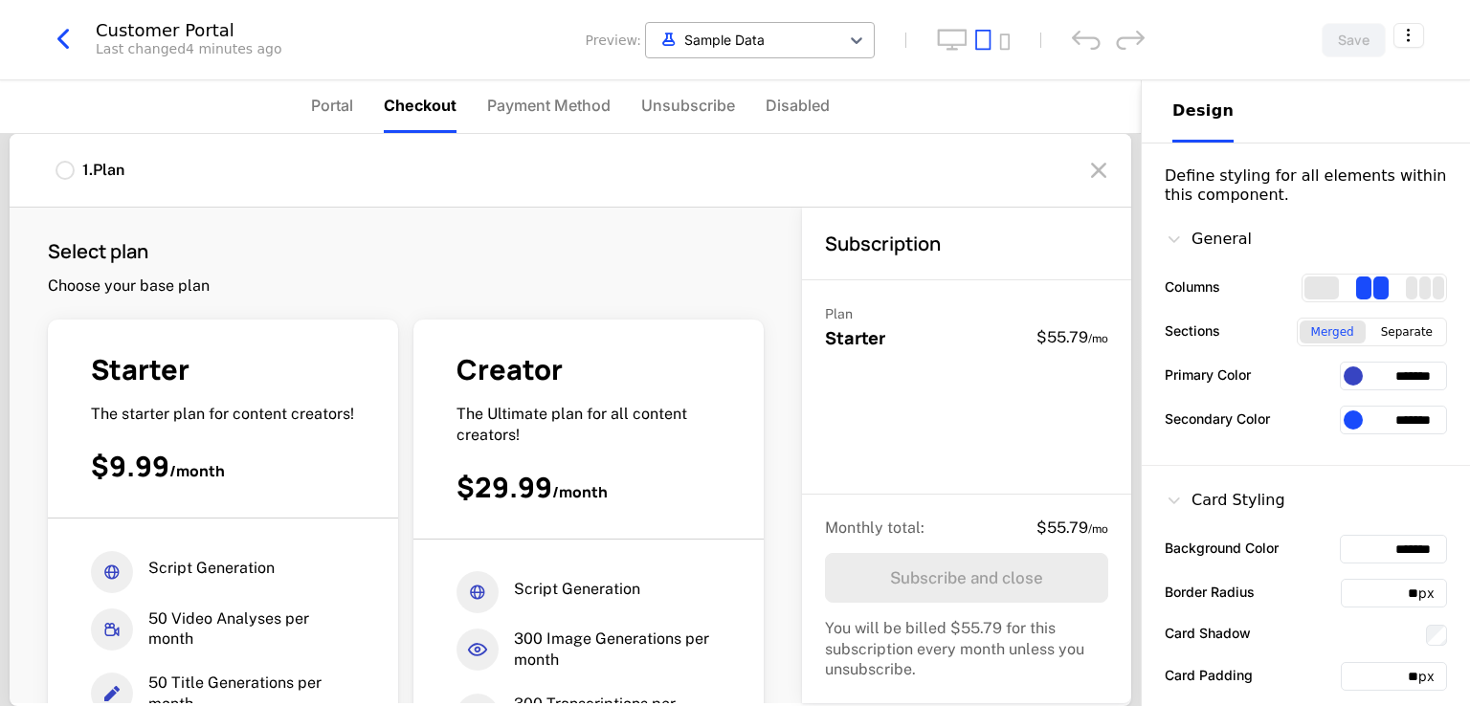
click at [789, 47] on div at bounding box center [743, 40] width 174 height 24
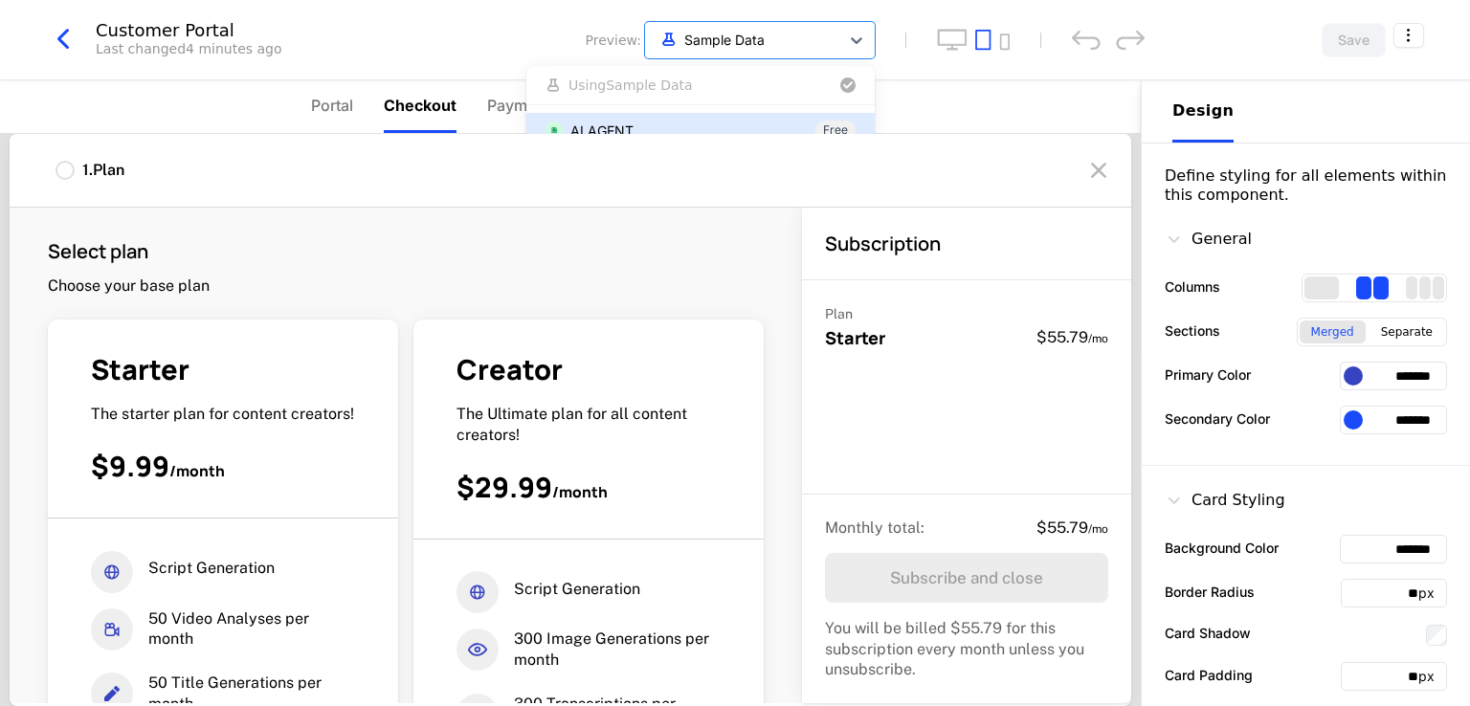
click at [597, 123] on div "AI AGENT" at bounding box center [601, 131] width 63 height 20
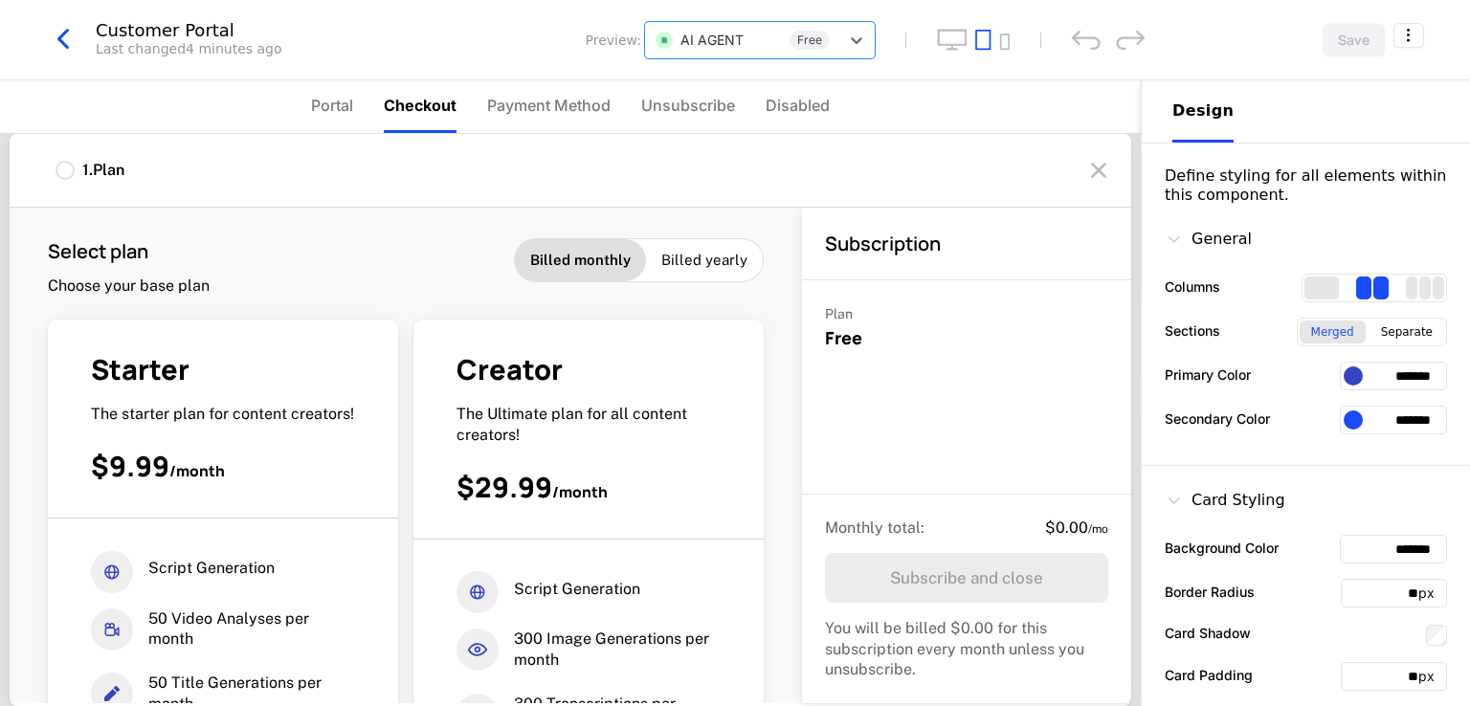
click at [58, 36] on icon "button" at bounding box center [63, 39] width 34 height 34
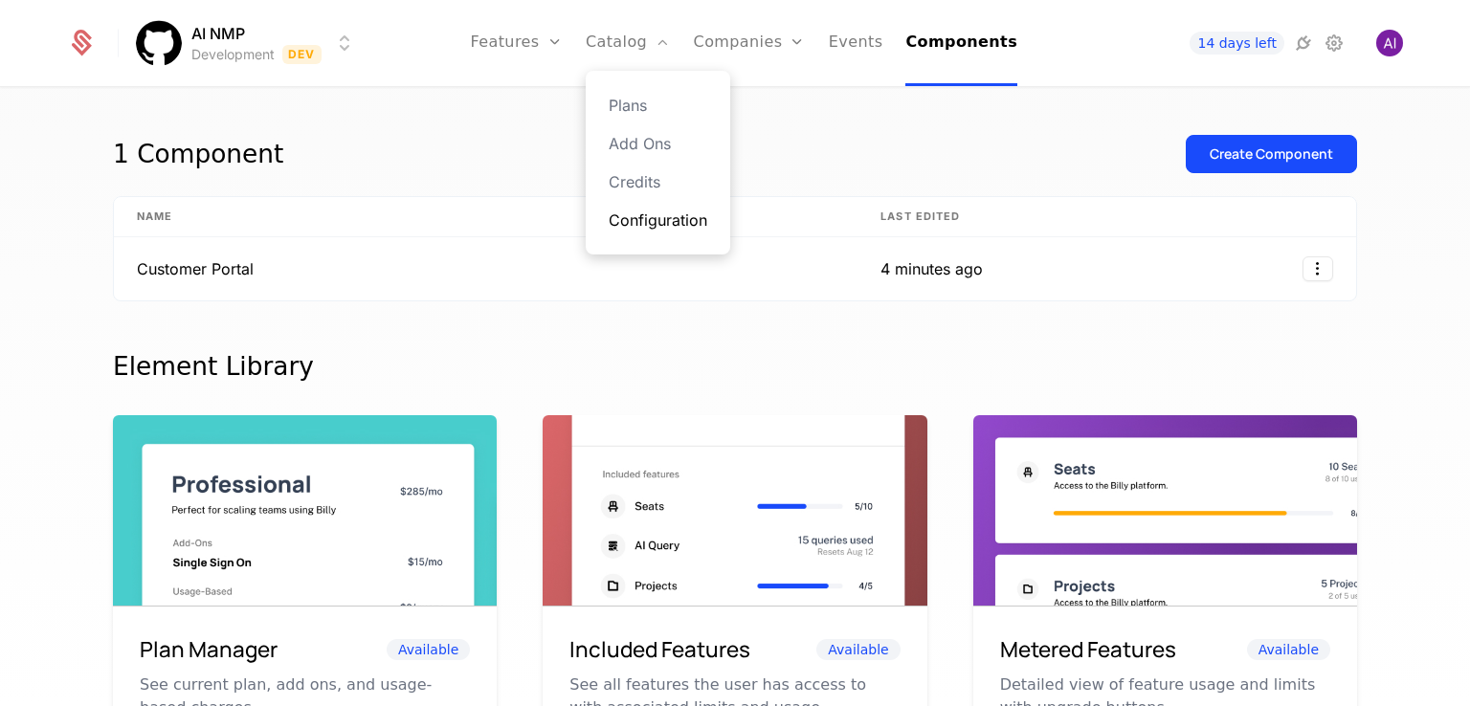
click at [633, 216] on link "Configuration" at bounding box center [658, 220] width 99 height 23
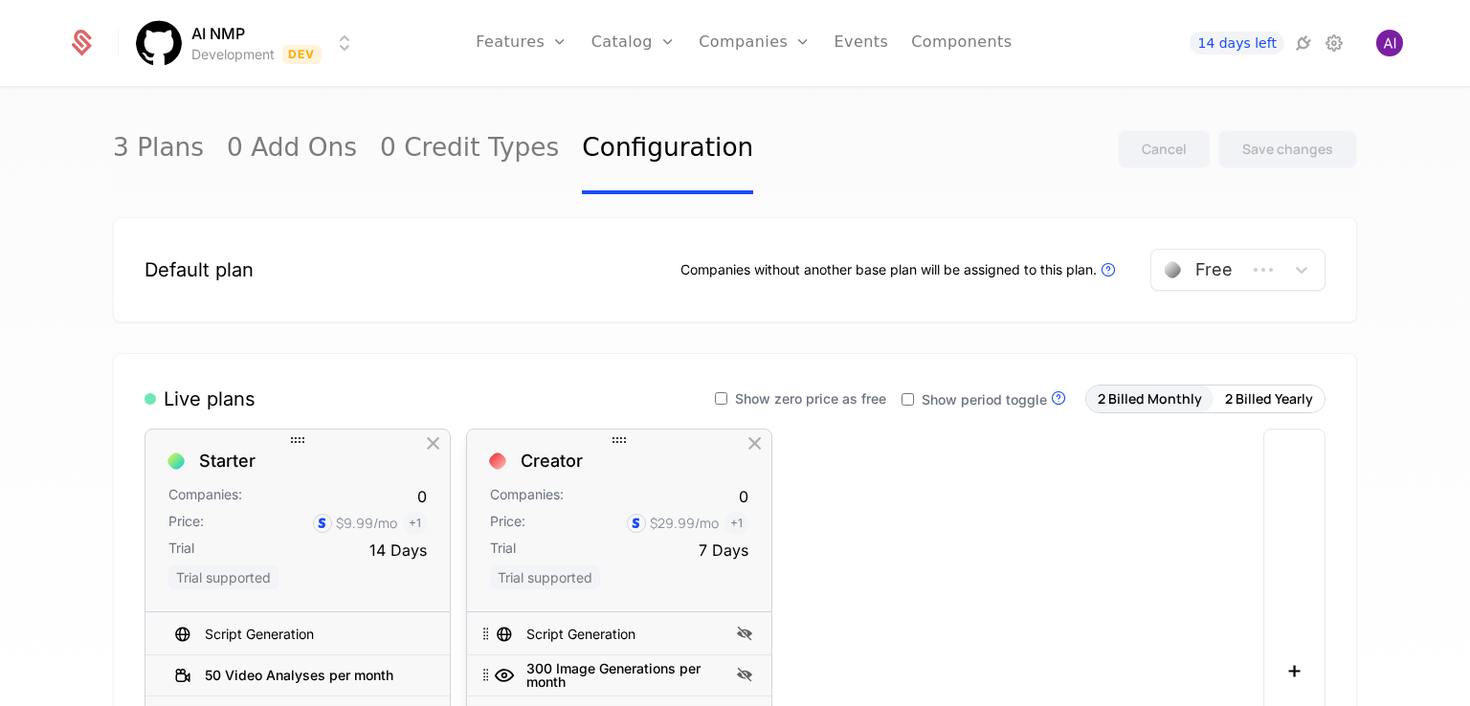
scroll to position [191, 0]
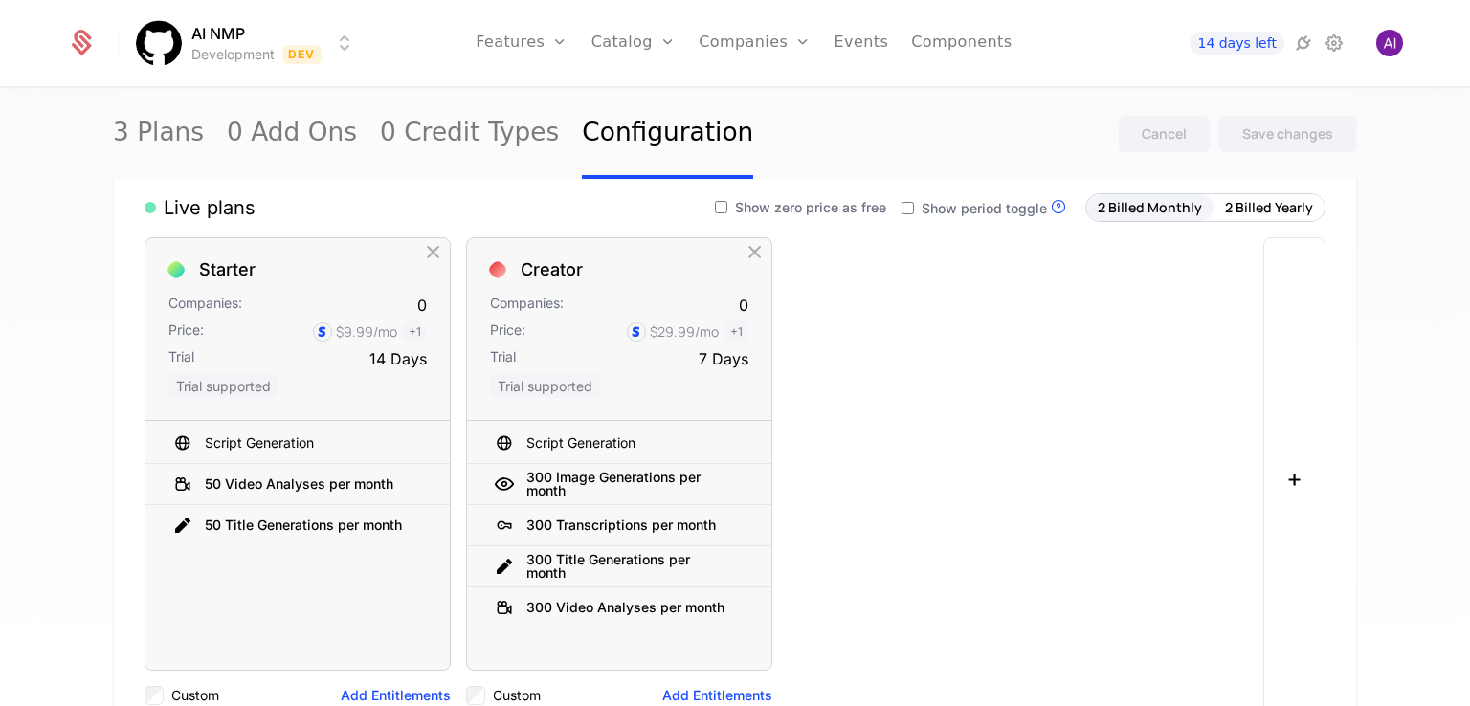
click at [965, 421] on div "Starter Companies: 0 Price: $9.99 /mo + 1 Trial 14 Days Trial supported Script …" at bounding box center [698, 478] width 1107 height 483
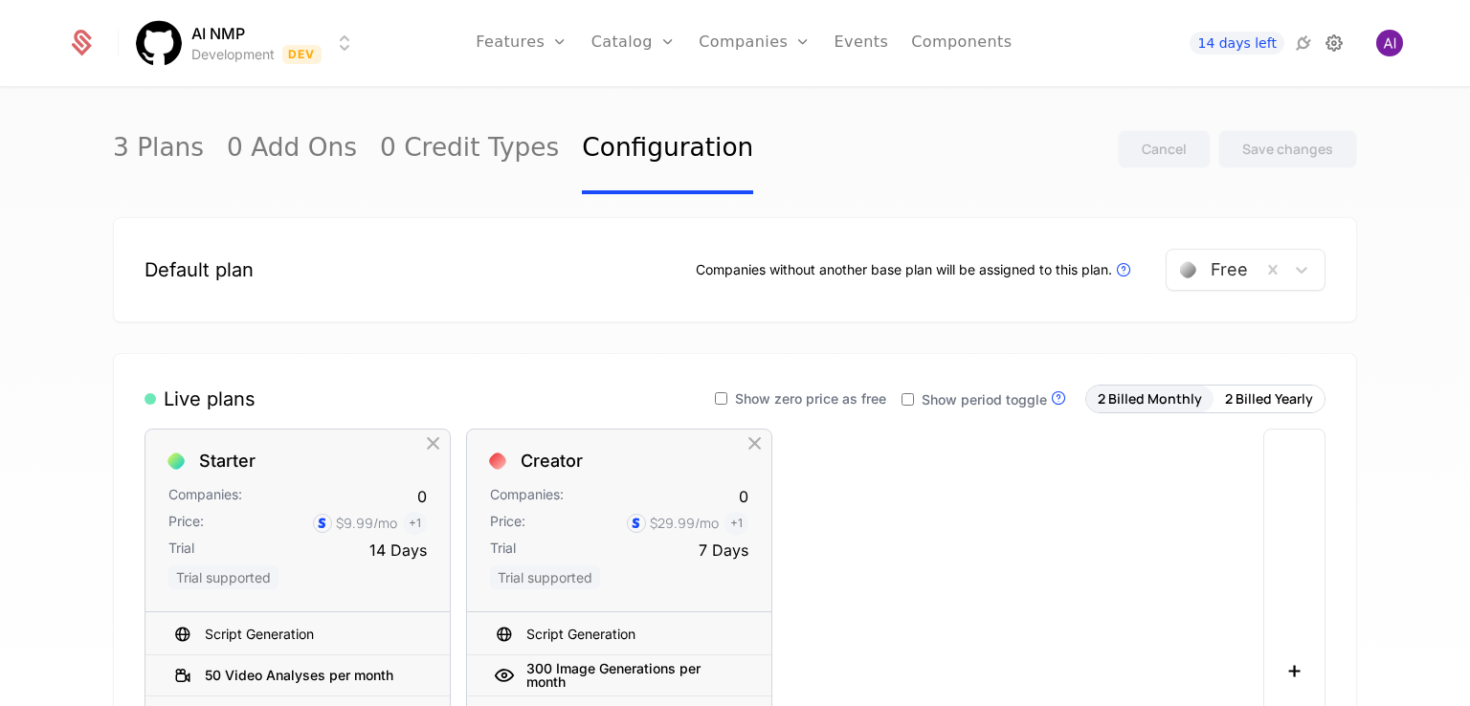
click at [1325, 51] on icon at bounding box center [1334, 43] width 23 height 23
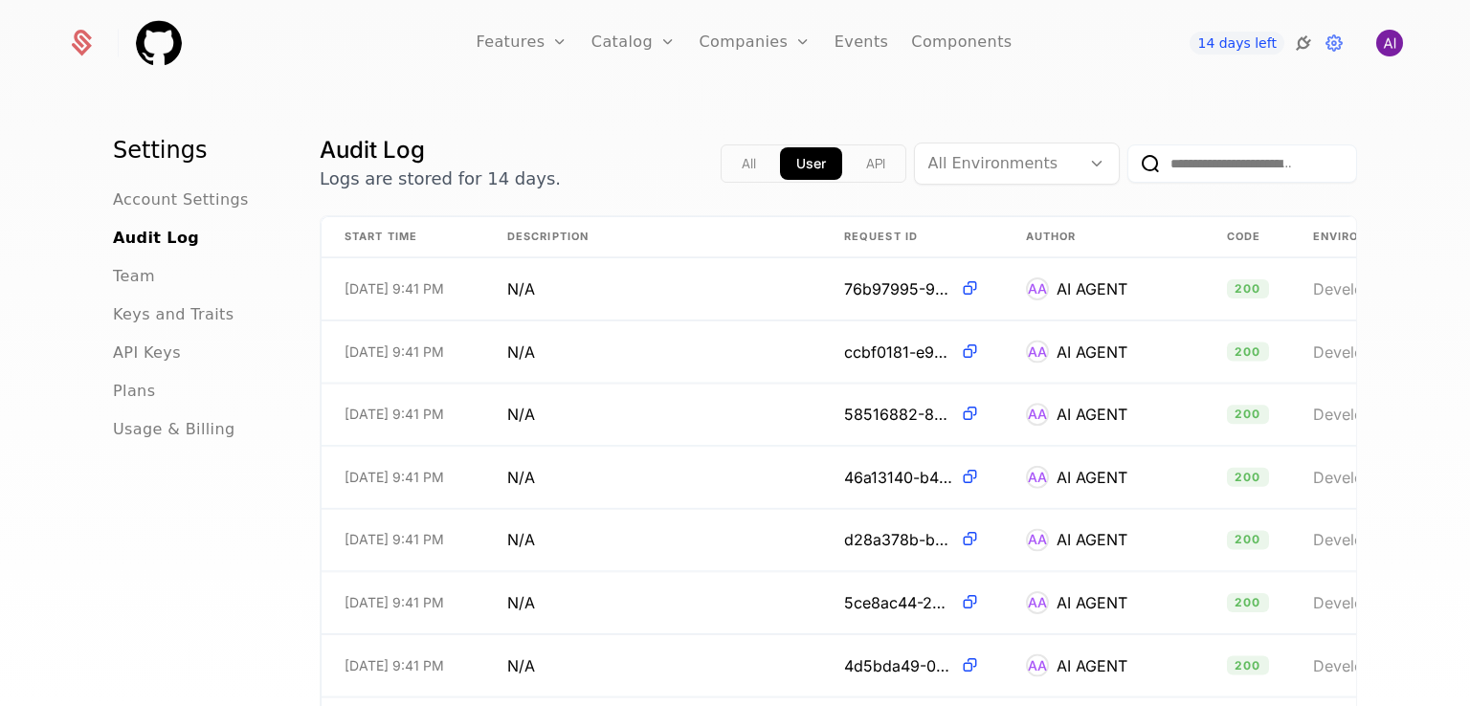
click at [1299, 47] on icon at bounding box center [1303, 43] width 23 height 23
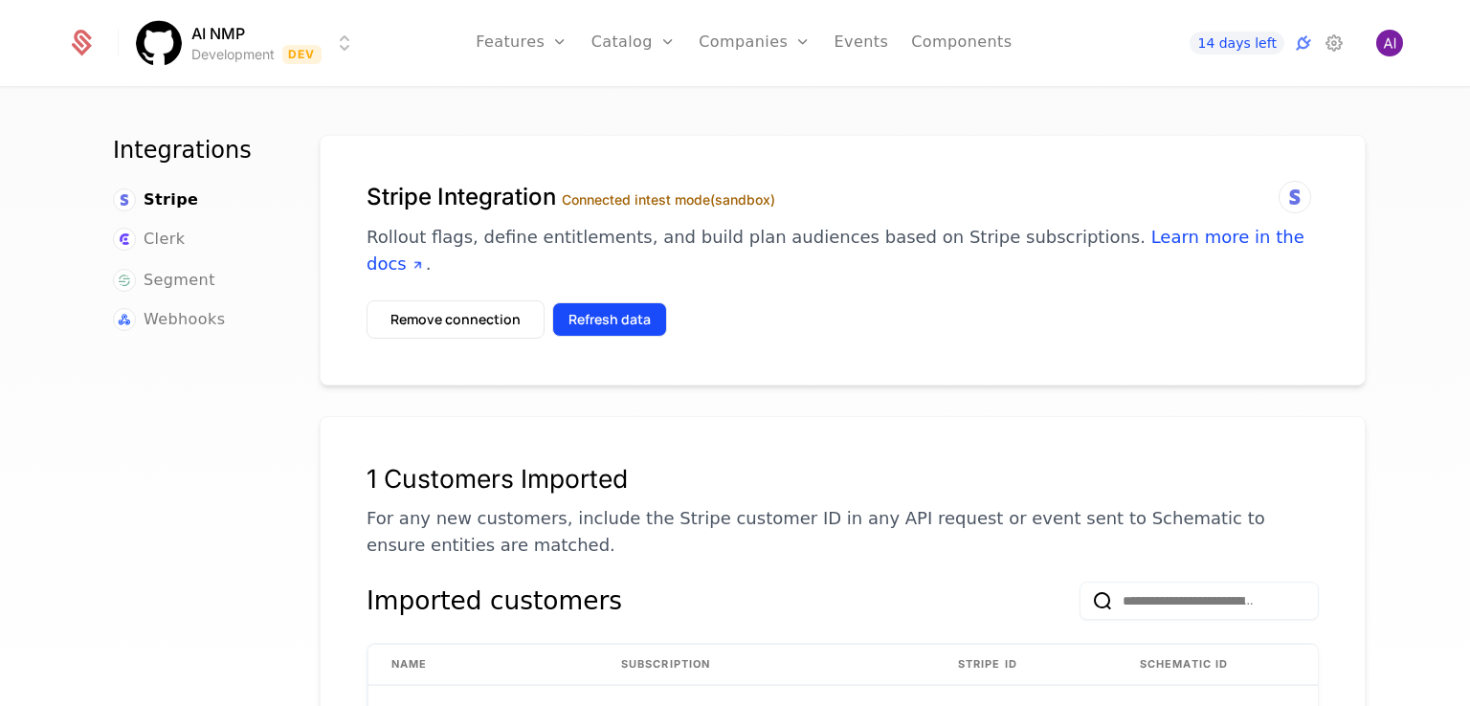
click at [614, 302] on button "Refresh data" at bounding box center [609, 319] width 115 height 34
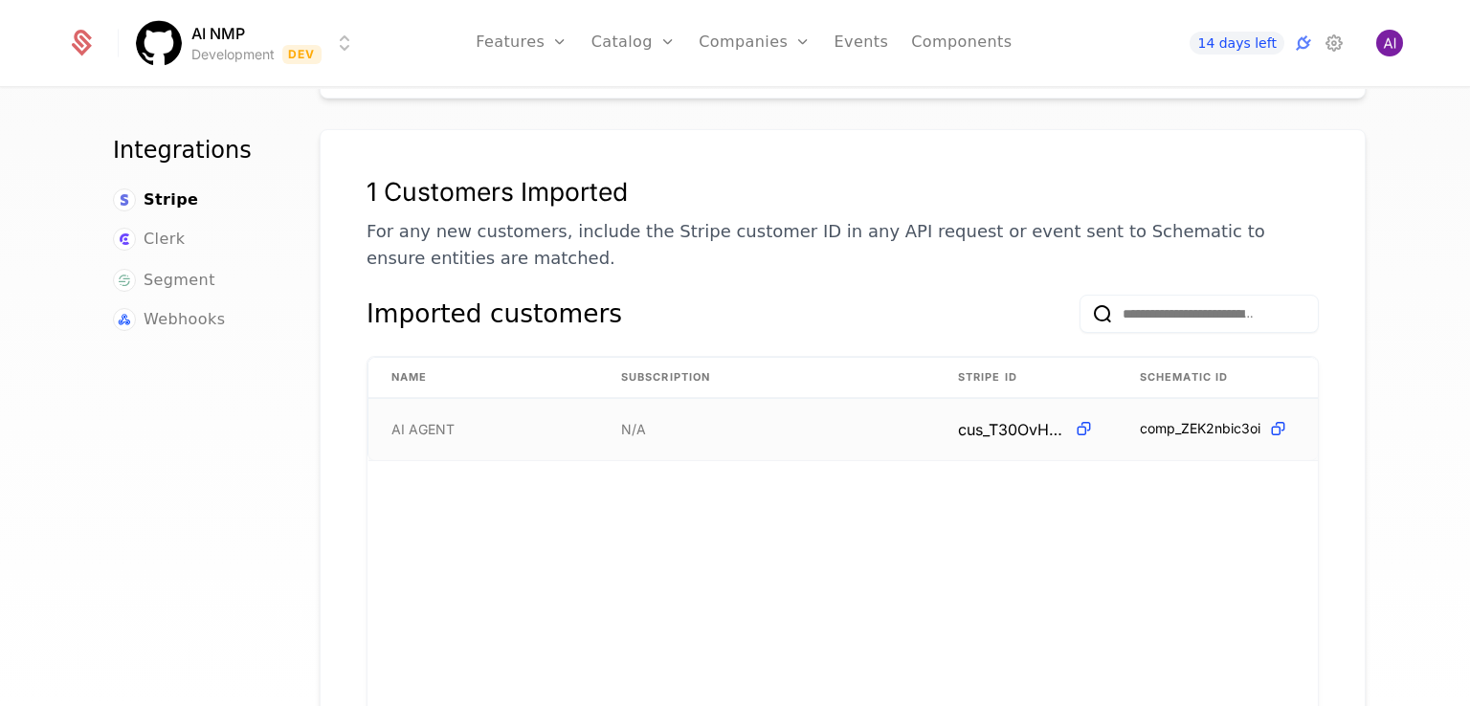
click at [436, 420] on span "AI AGENT" at bounding box center [422, 429] width 63 height 19
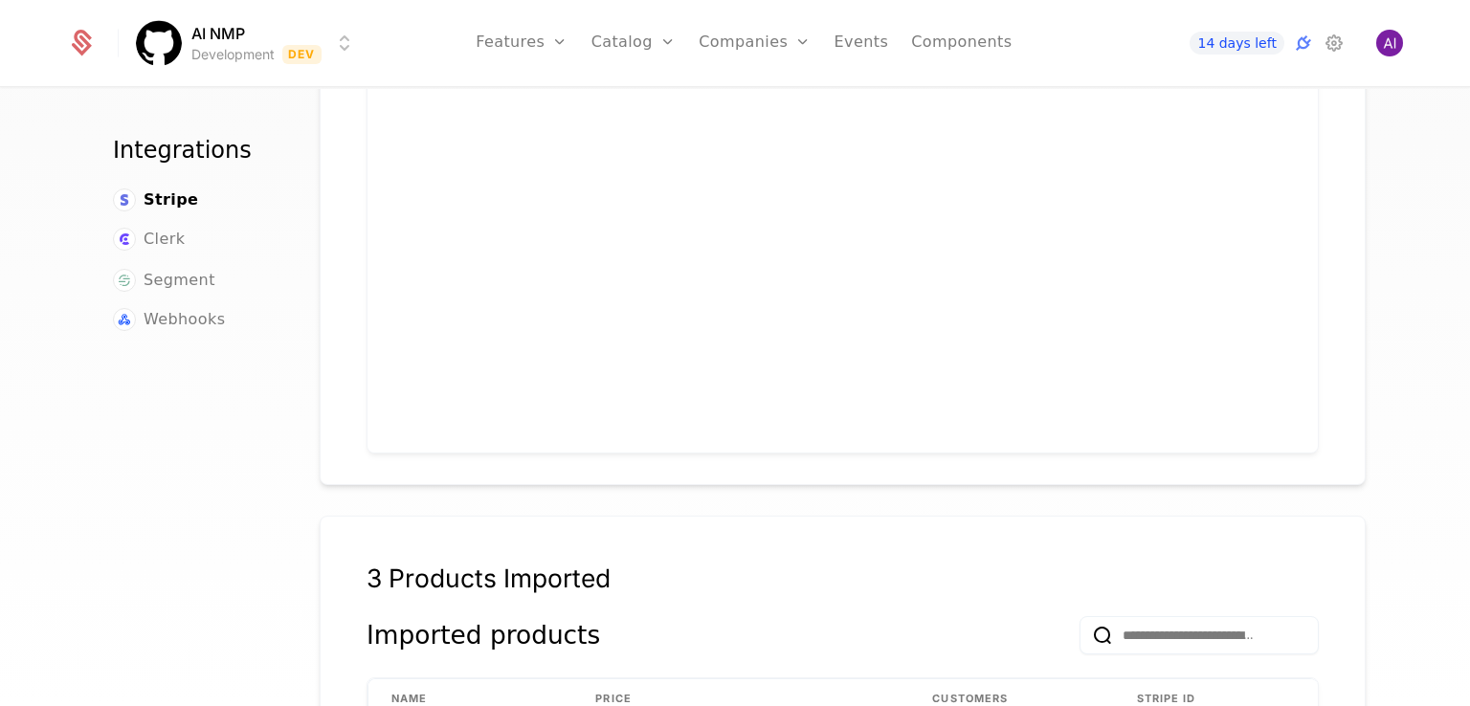
scroll to position [1053, 0]
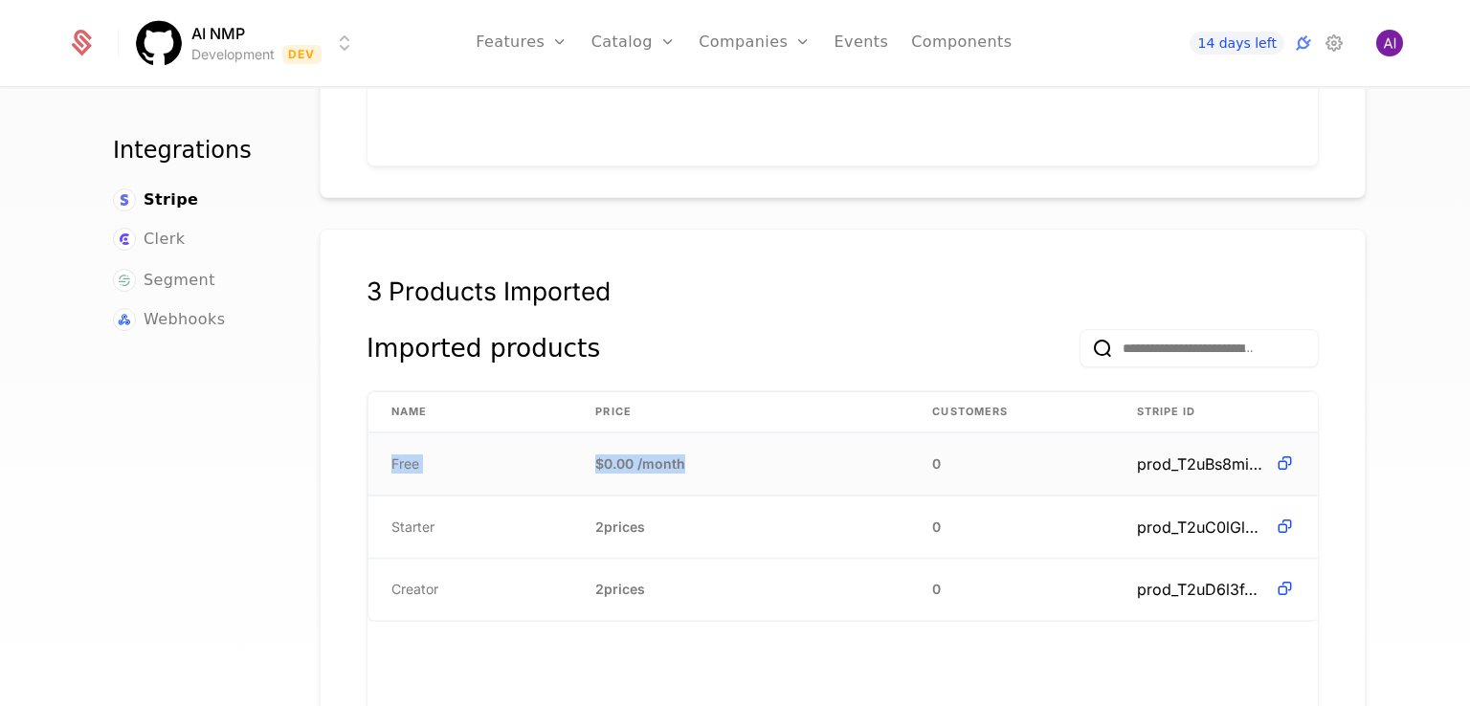
drag, startPoint x: 366, startPoint y: 429, endPoint x: 734, endPoint y: 429, distance: 368.5
click at [697, 434] on tr "Free $0.00 / month 0 prod_T2uBs8miytCmxh" at bounding box center [842, 465] width 949 height 63
click at [750, 435] on td "$0.00 / month" at bounding box center [740, 465] width 337 height 62
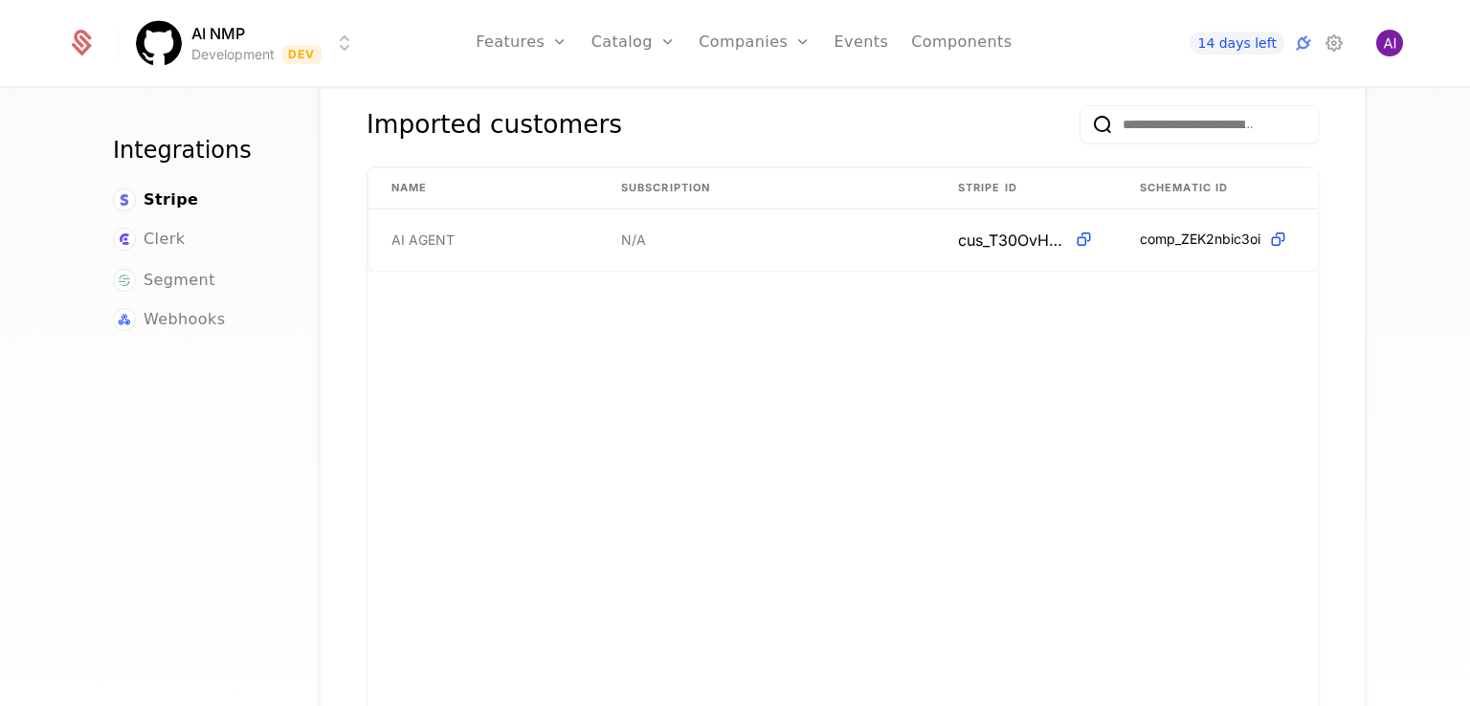
scroll to position [94, 0]
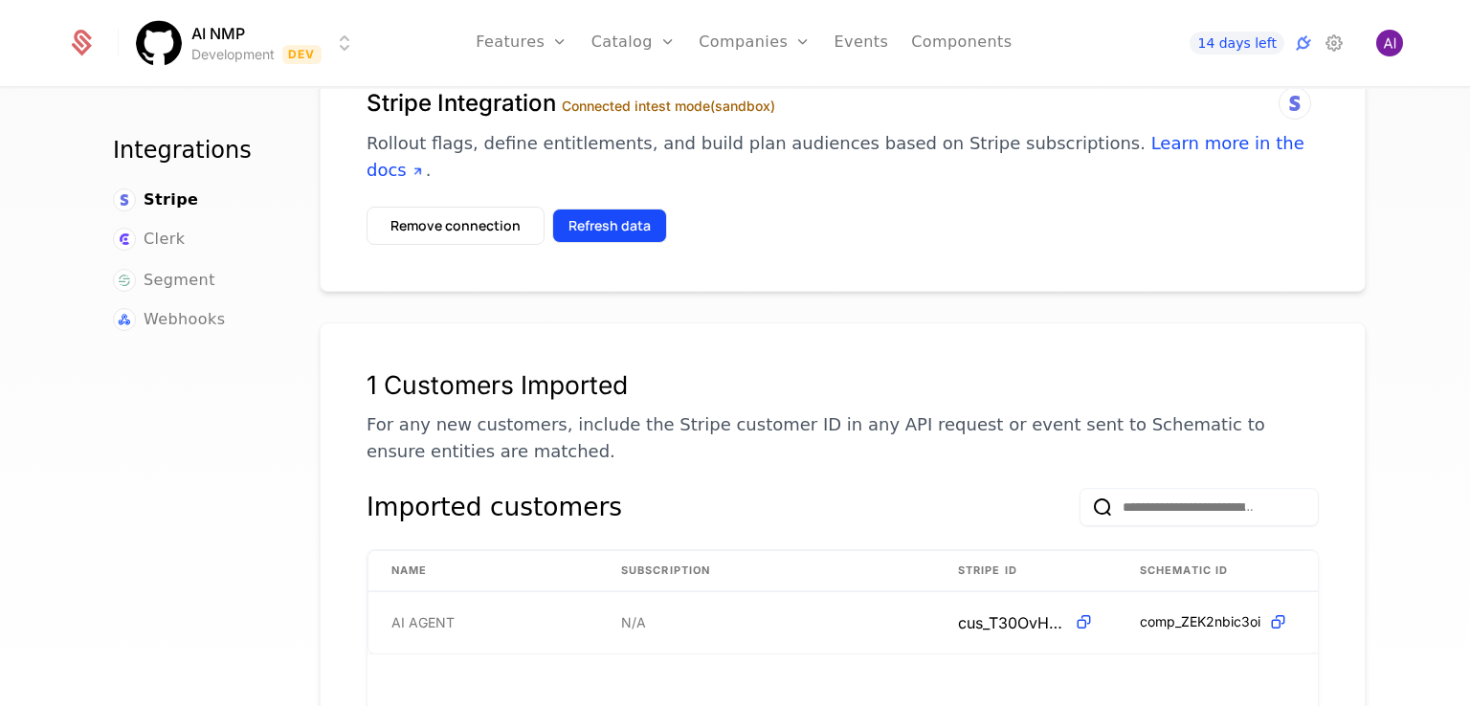
click at [632, 209] on button "Refresh data" at bounding box center [609, 226] width 115 height 34
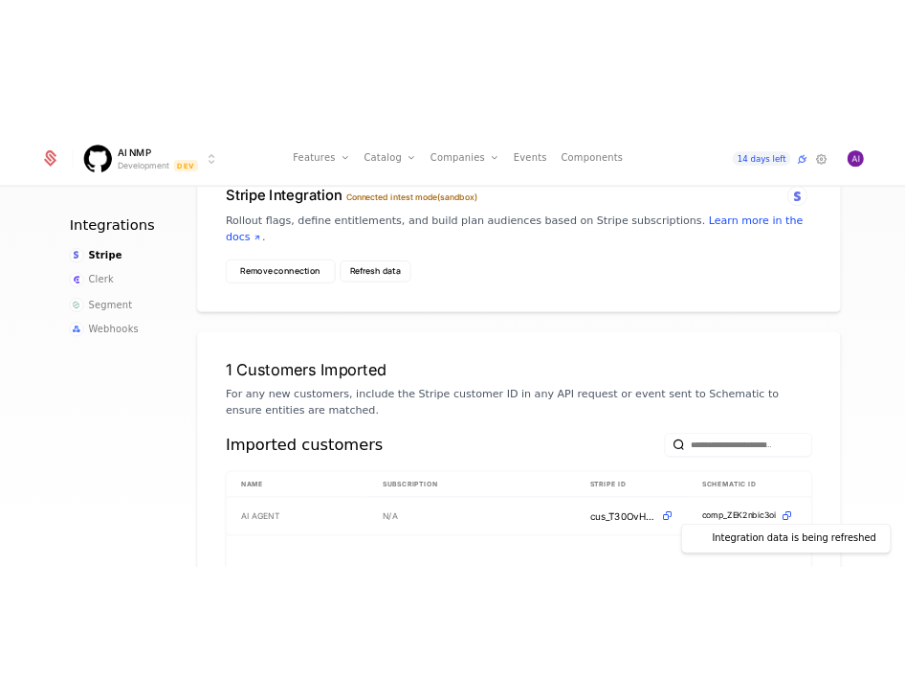
scroll to position [0, 0]
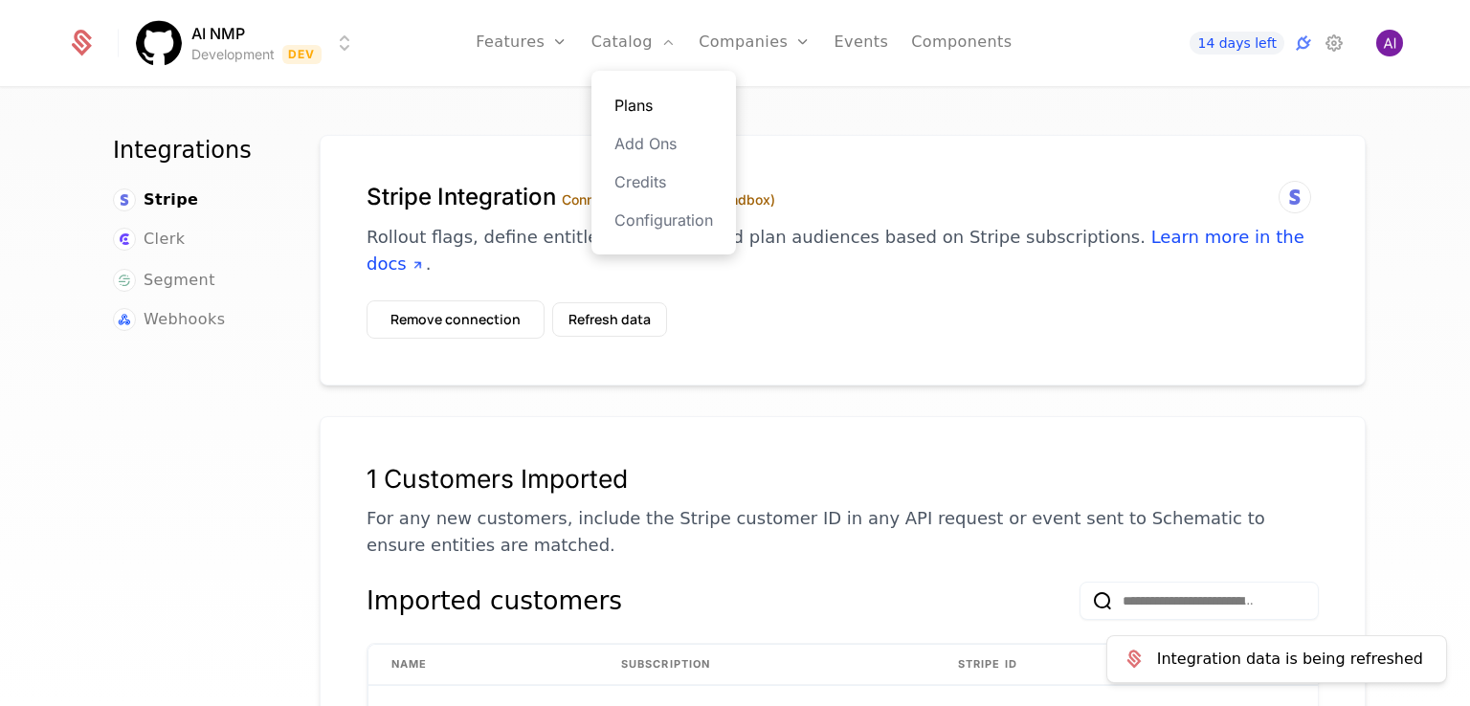
click at [651, 93] on div "Plans Add Ons Credits Configuration" at bounding box center [663, 163] width 145 height 184
click at [938, 43] on link "Components" at bounding box center [961, 43] width 100 height 86
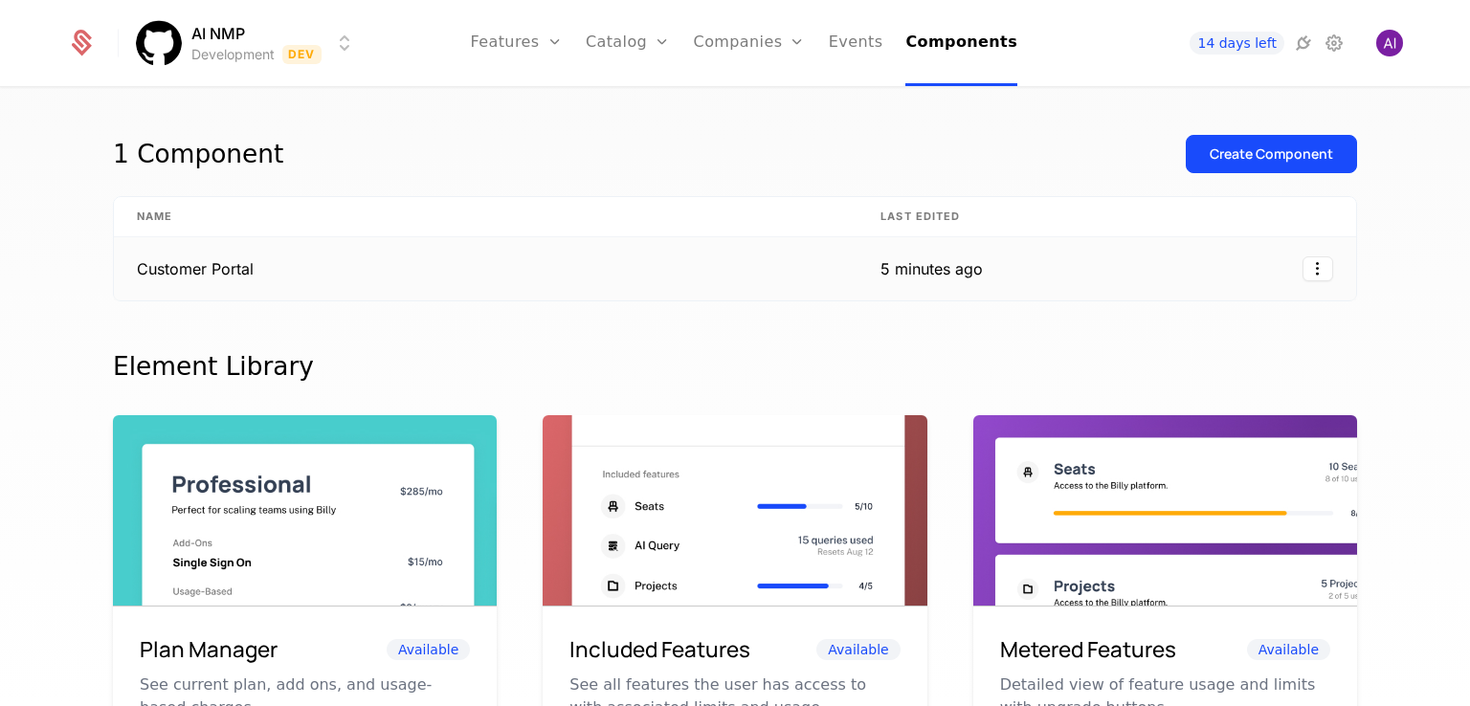
click at [741, 265] on td "Customer Portal" at bounding box center [486, 268] width 744 height 63
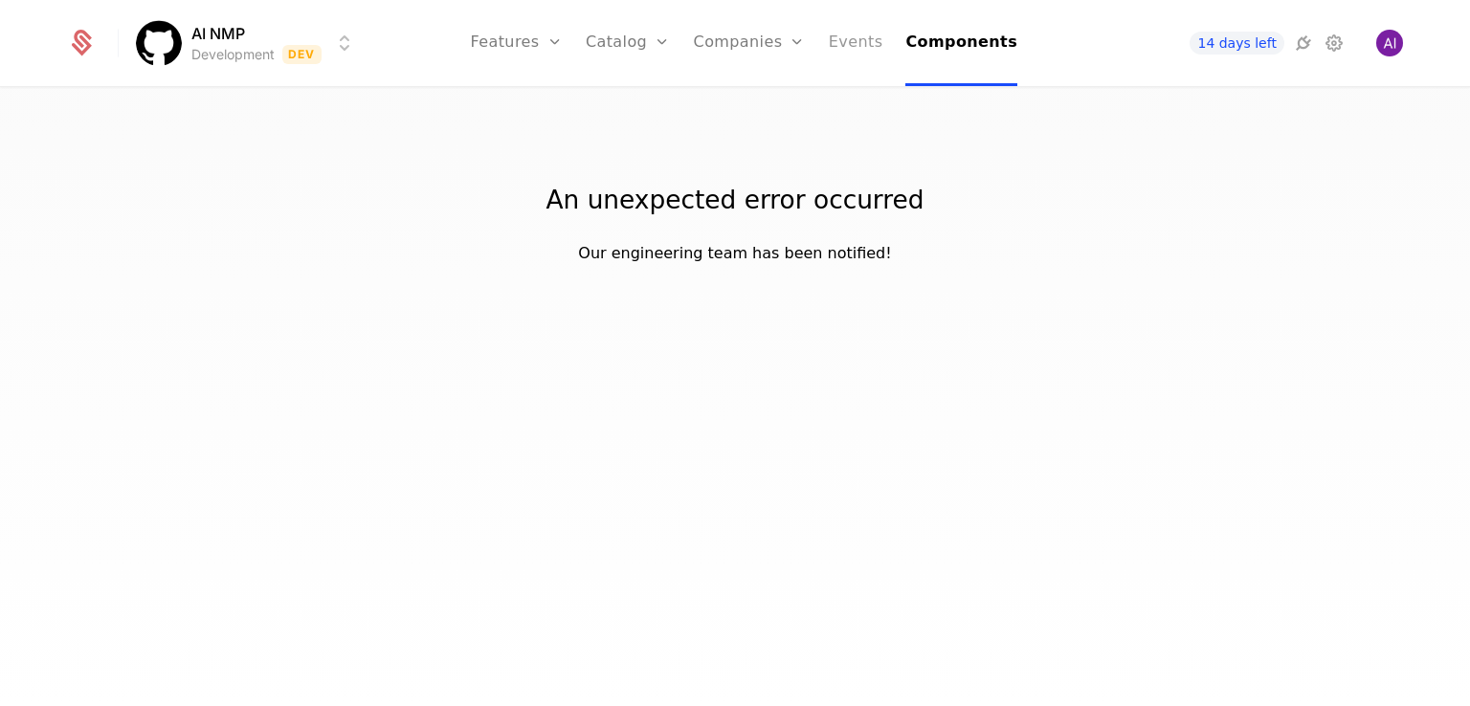
click at [864, 47] on link "Events" at bounding box center [856, 43] width 55 height 86
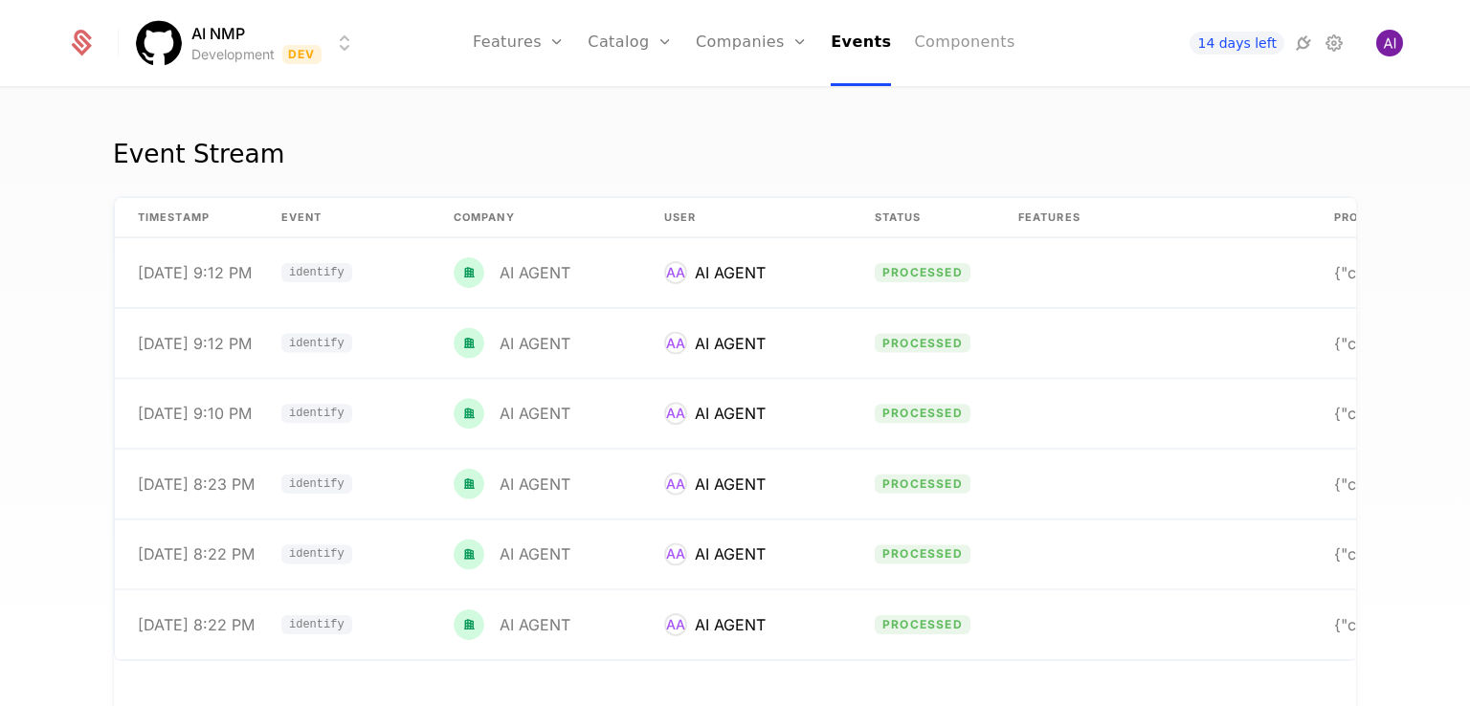
click at [930, 62] on link "Components" at bounding box center [964, 43] width 100 height 86
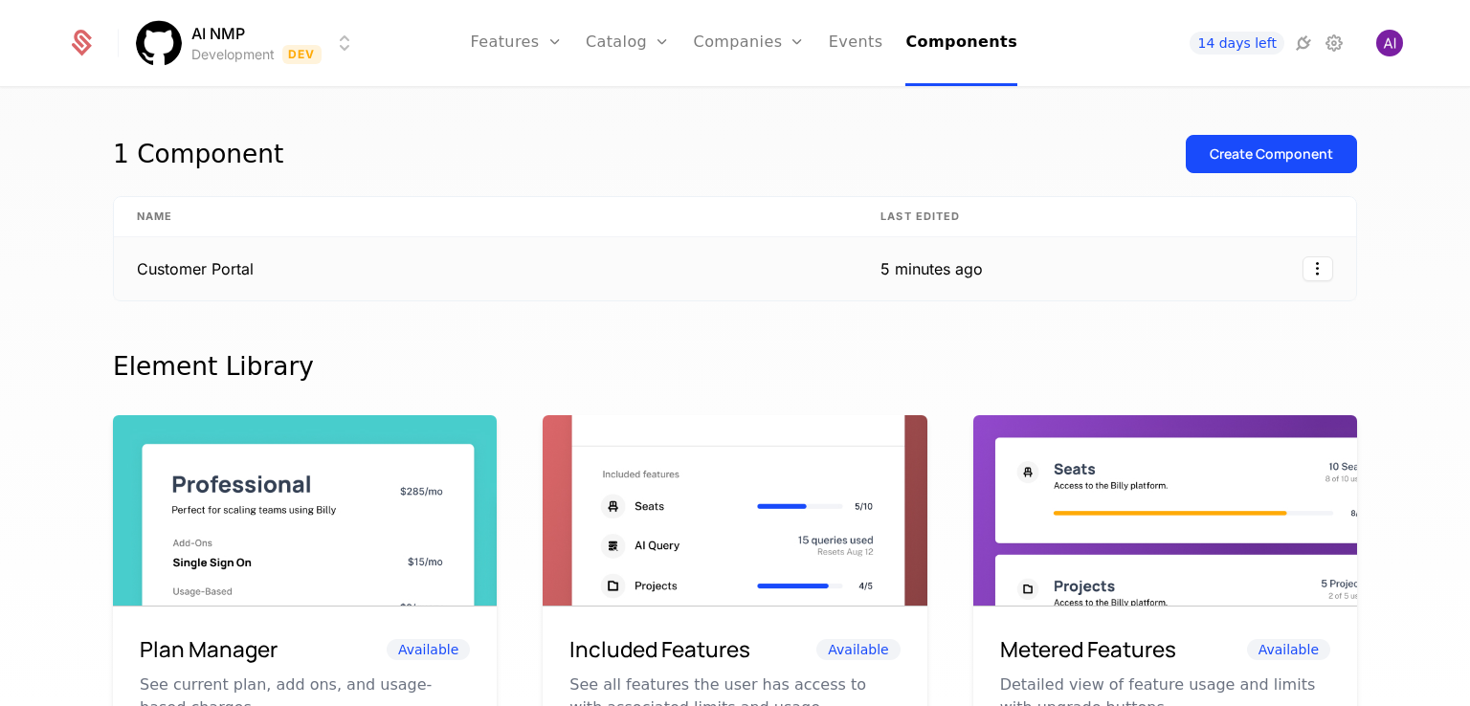
click at [627, 247] on td "Customer Portal" at bounding box center [486, 268] width 744 height 63
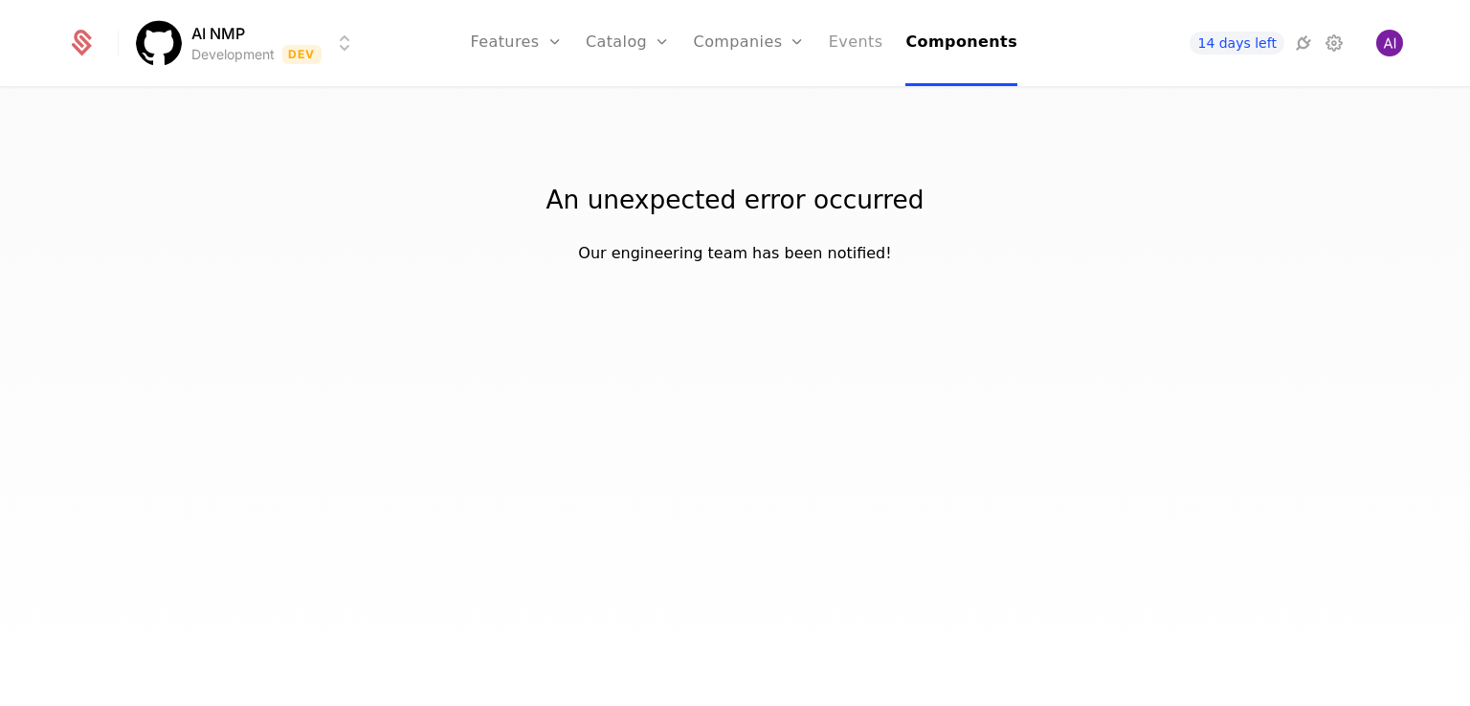
click at [866, 35] on link "Events" at bounding box center [856, 43] width 55 height 86
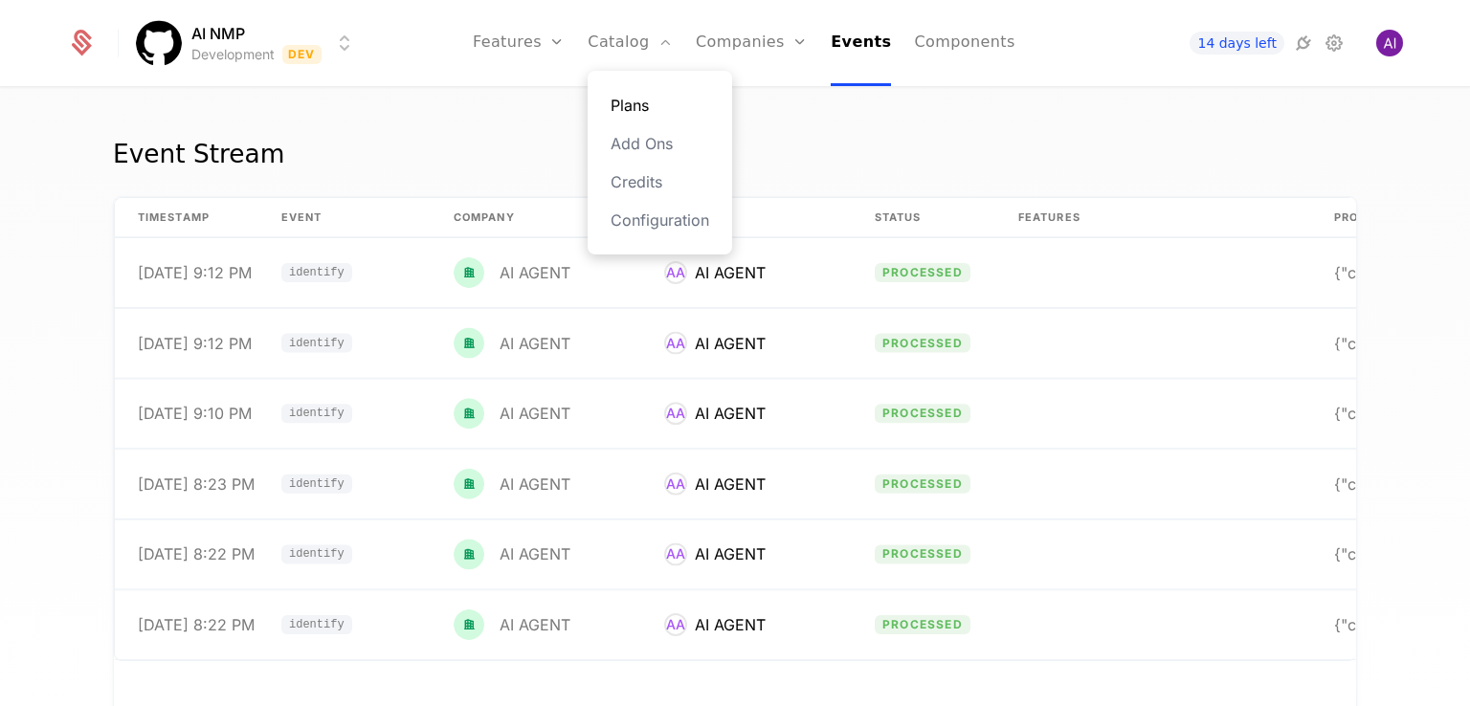
click at [658, 99] on link "Plans" at bounding box center [660, 105] width 99 height 23
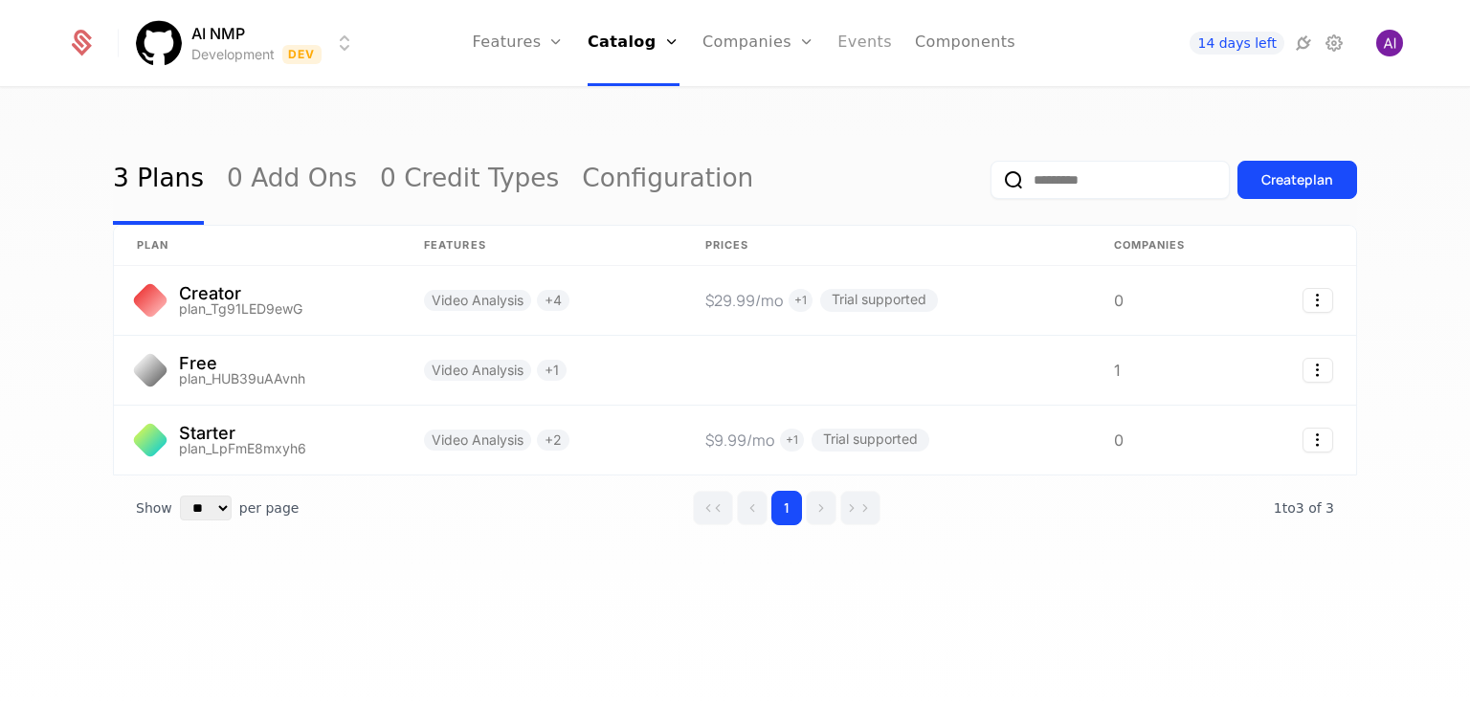
click at [842, 39] on link "Events" at bounding box center [864, 43] width 55 height 86
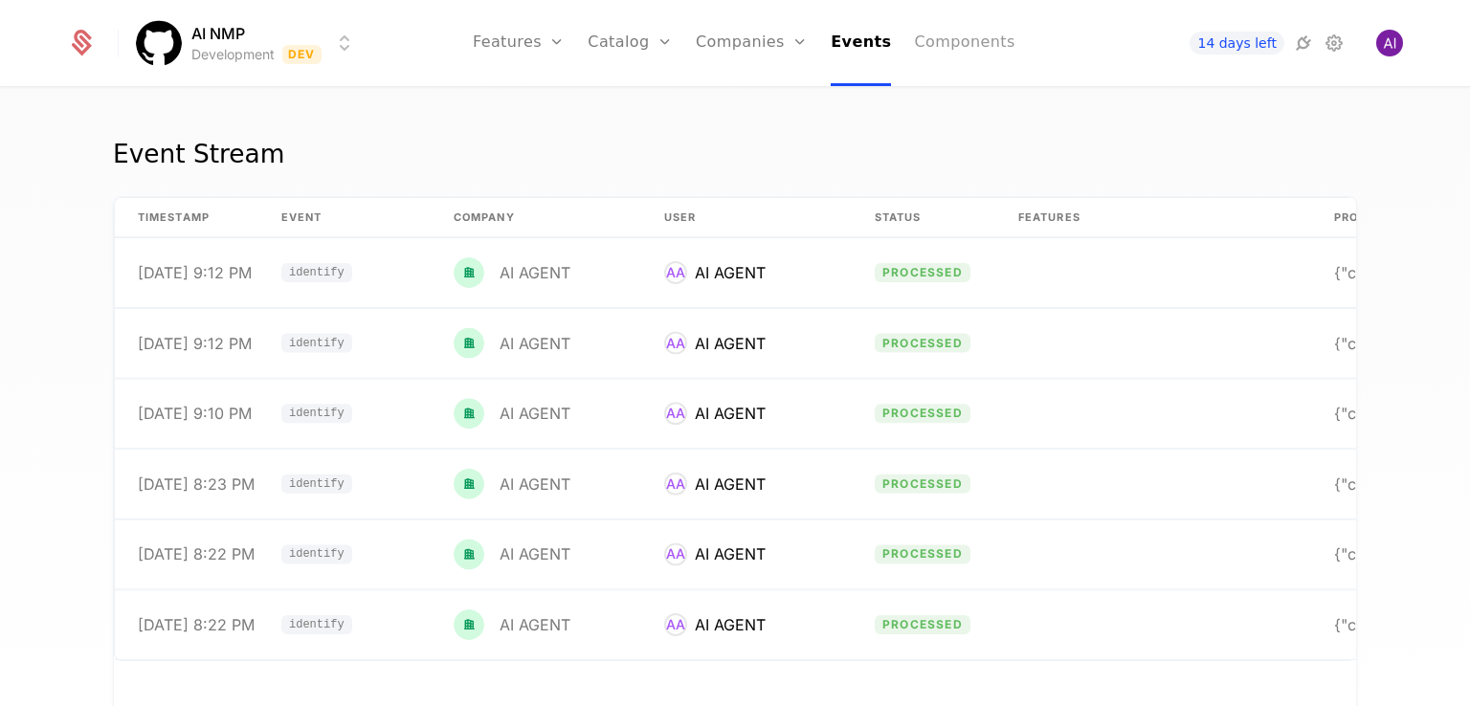
click at [922, 51] on link "Components" at bounding box center [964, 43] width 100 height 86
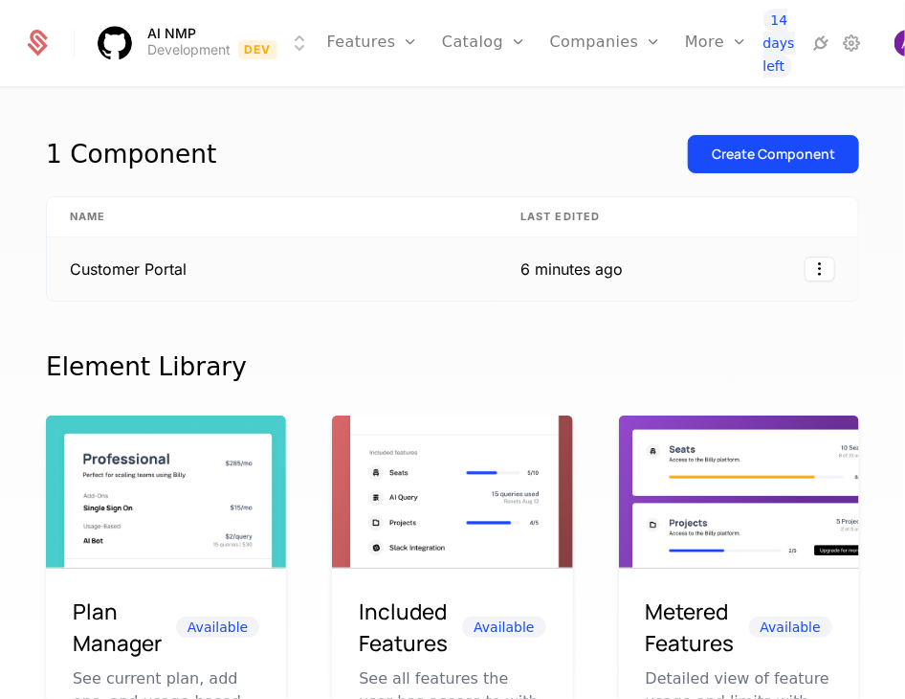
click at [379, 269] on td "Customer Portal" at bounding box center [272, 268] width 451 height 63
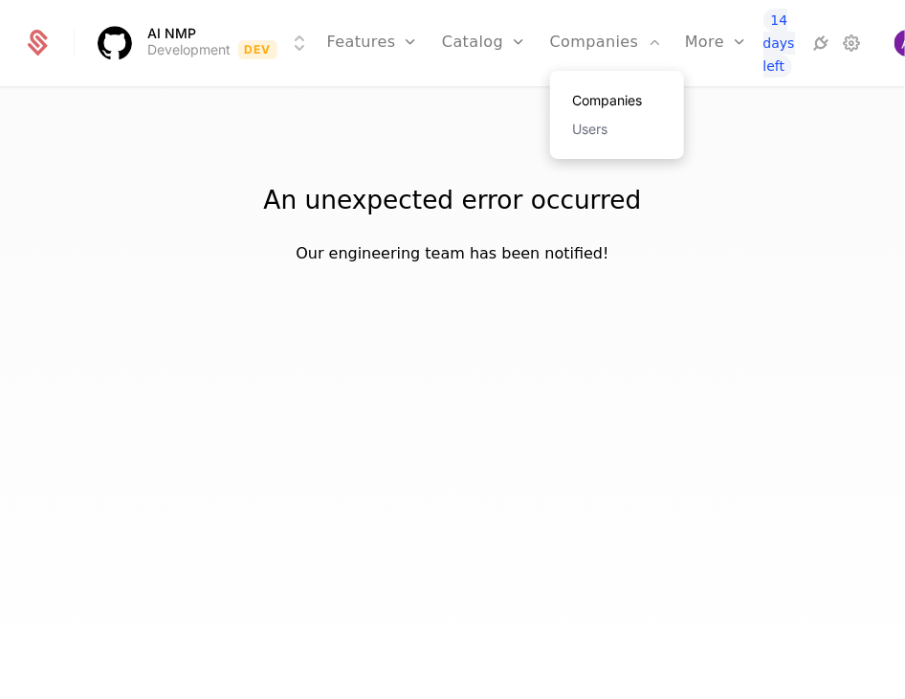
click at [582, 101] on link "Companies" at bounding box center [617, 100] width 88 height 13
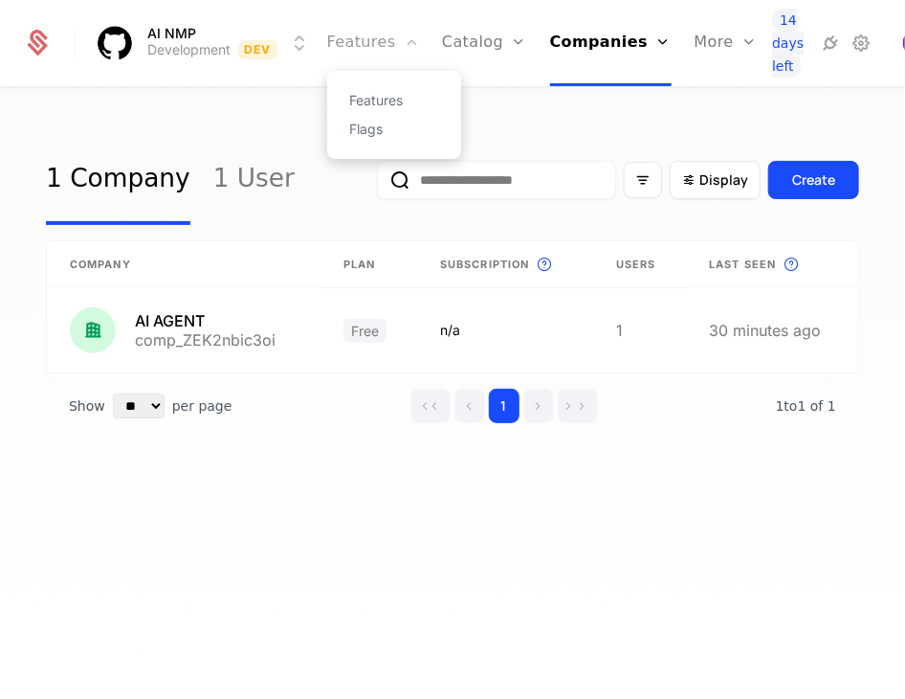
click at [346, 46] on link "Features" at bounding box center [373, 43] width 92 height 86
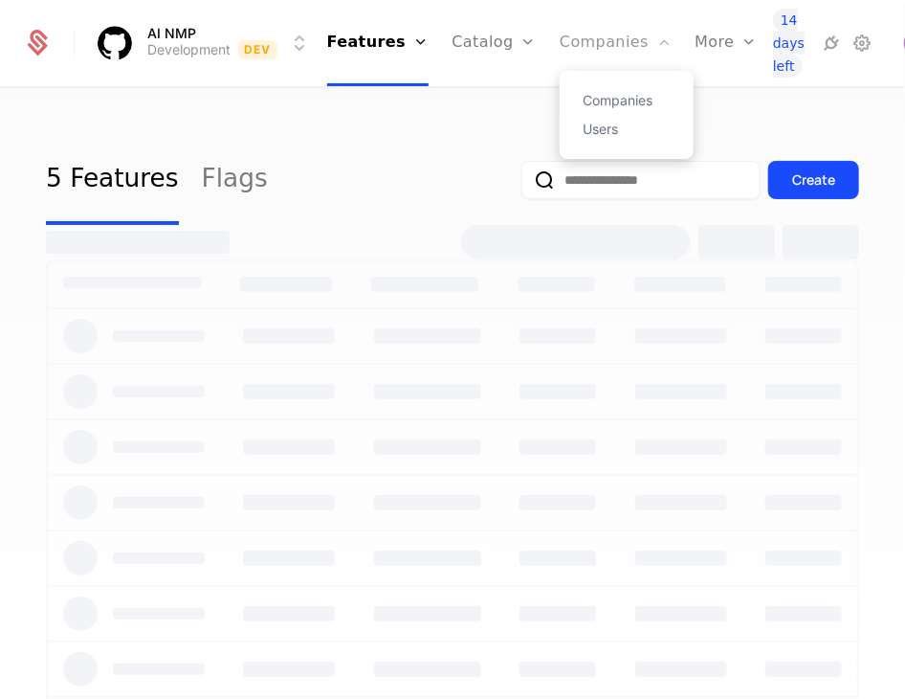
drag, startPoint x: 363, startPoint y: 90, endPoint x: 572, endPoint y: 32, distance: 217.6
click at [363, 90] on div "Features Flags" at bounding box center [394, 107] width 134 height 88
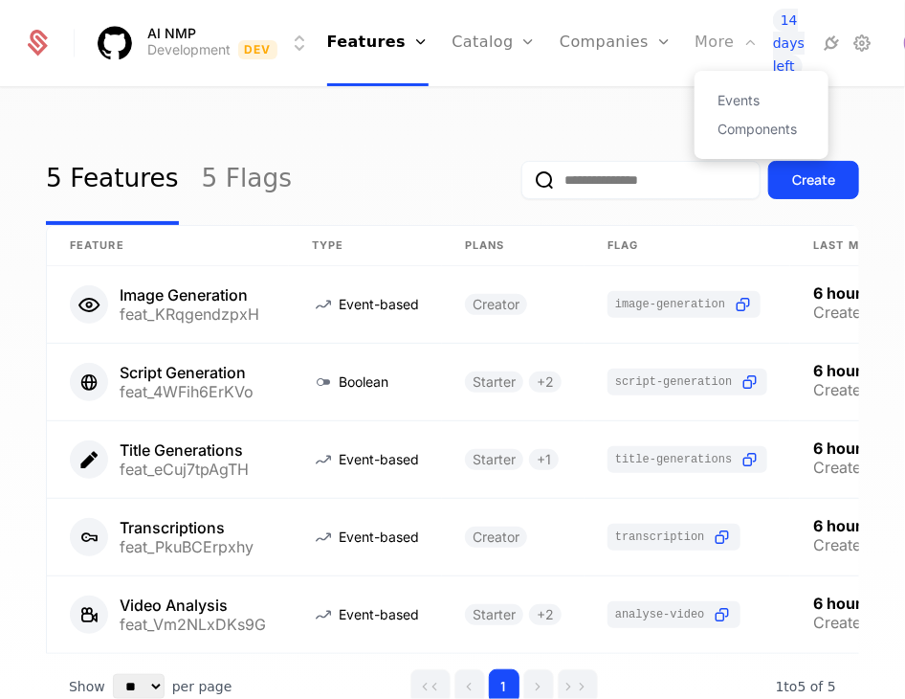
click at [695, 36] on div "More" at bounding box center [726, 43] width 63 height 86
click at [720, 129] on link "Components" at bounding box center [762, 129] width 88 height 13
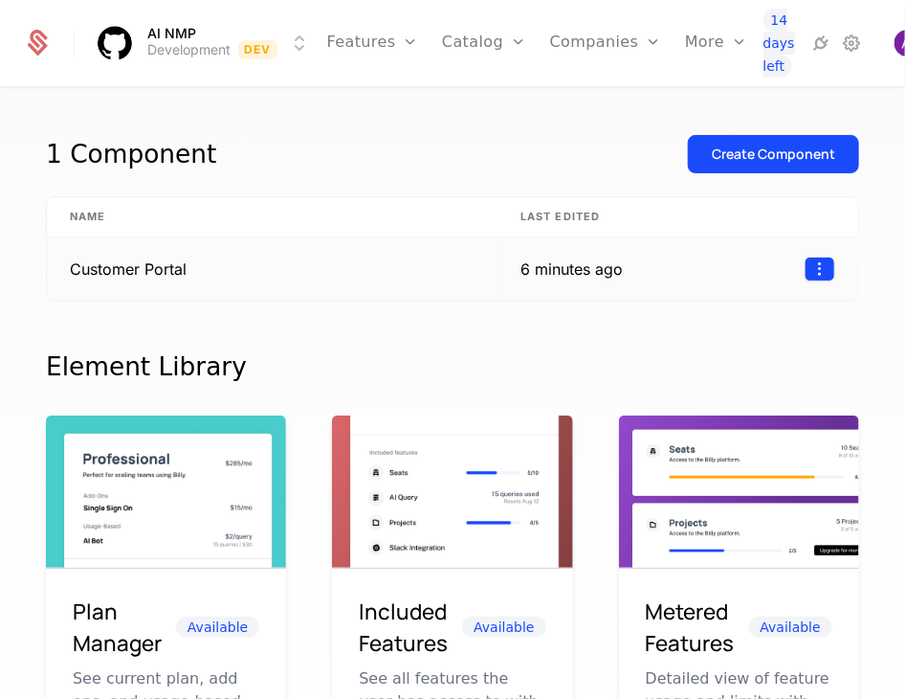
click at [817, 267] on html "AI NMP Development Dev Features Features Flags Catalog Plans Add Ons Credits Co…" at bounding box center [452, 349] width 905 height 699
click at [667, 346] on div "Edit" at bounding box center [669, 358] width 33 height 27
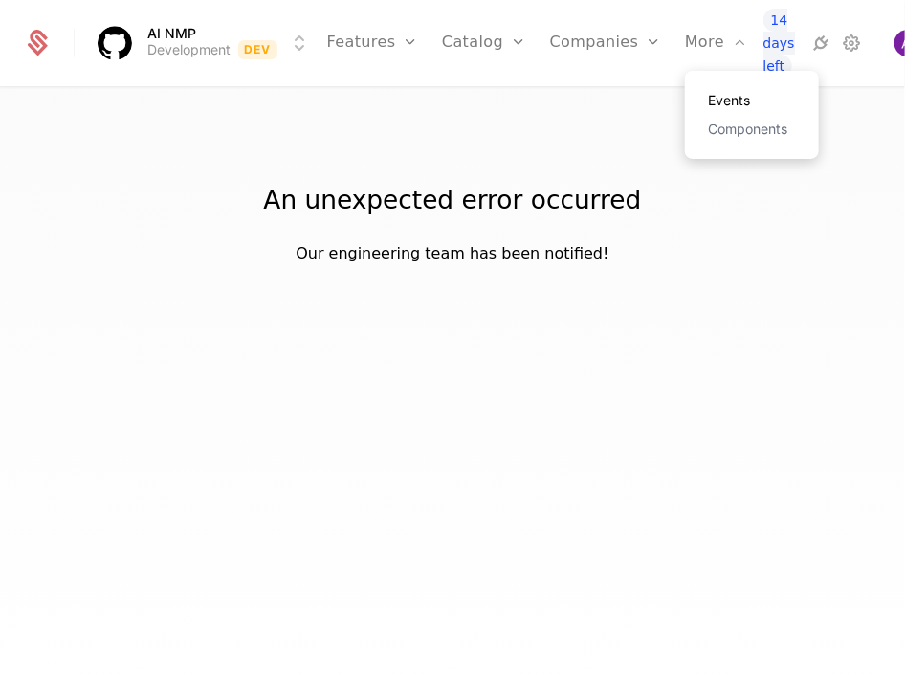
click at [708, 94] on link "Events" at bounding box center [752, 100] width 88 height 13
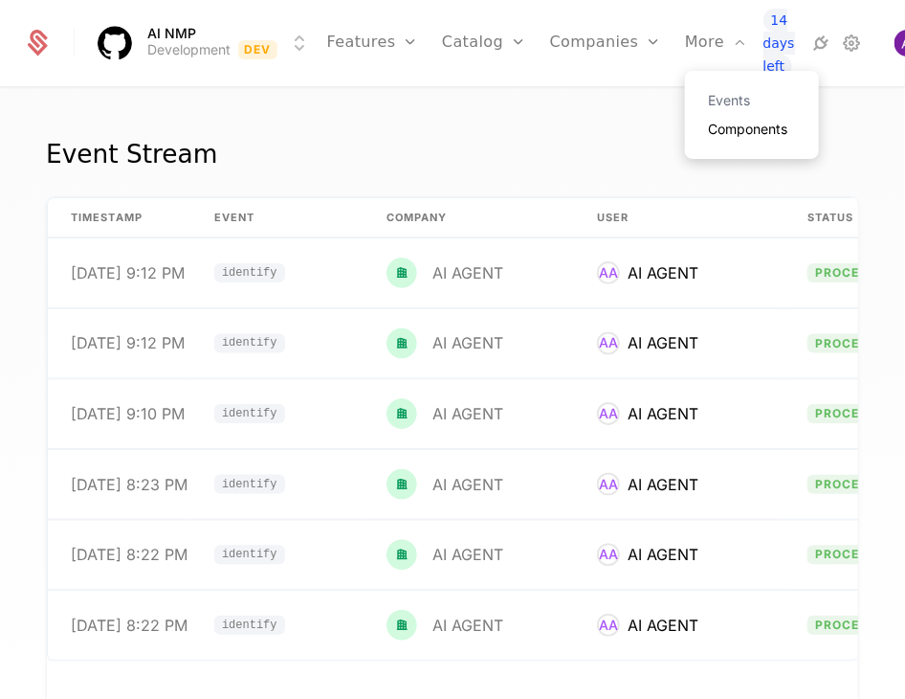
click at [708, 127] on link "Components" at bounding box center [752, 129] width 88 height 13
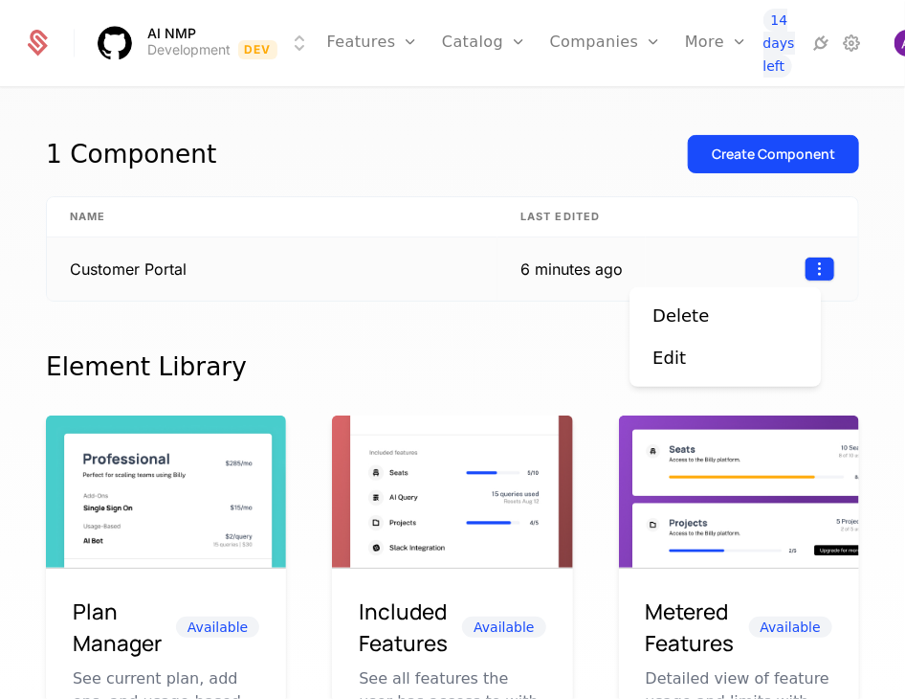
click at [812, 257] on html "AI NMP Development Dev Features Features Flags Catalog Plans Add Ons Credits Co…" at bounding box center [452, 349] width 905 height 699
click at [718, 359] on div "Edit" at bounding box center [725, 358] width 145 height 27
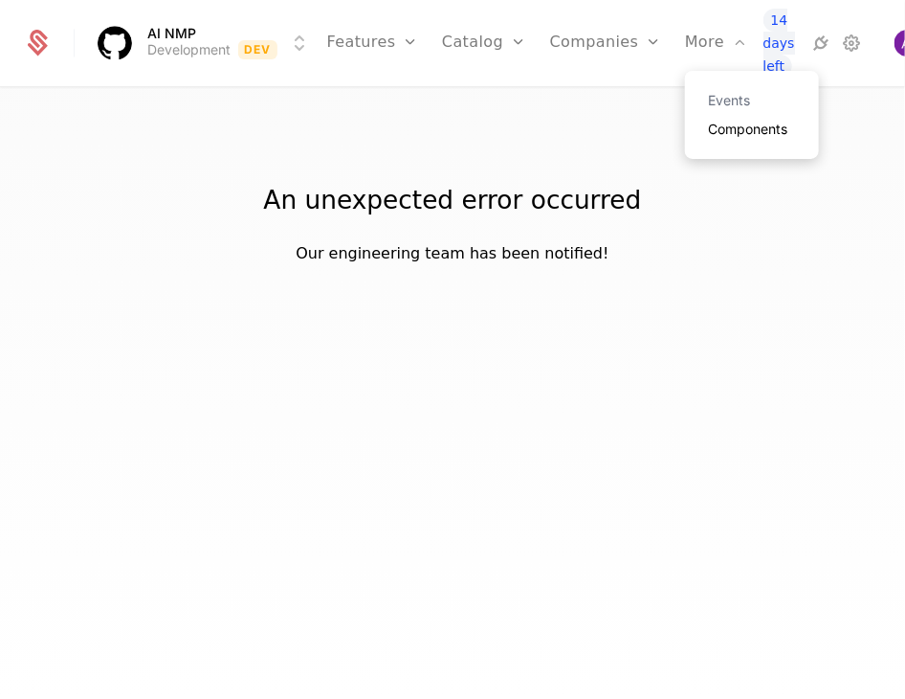
click at [708, 123] on link "Components" at bounding box center [752, 129] width 88 height 13
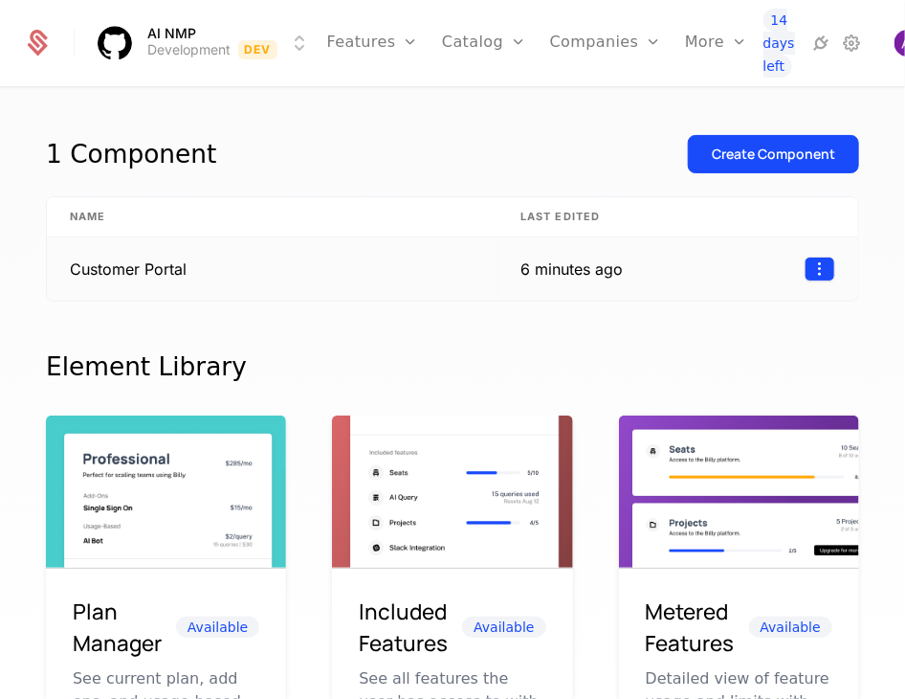
click at [792, 265] on html "AI NMP Development Dev Features Features Flags Catalog Plans Add Ons Credits Co…" at bounding box center [452, 349] width 905 height 699
click at [743, 302] on div "Delete" at bounding box center [725, 315] width 145 height 27
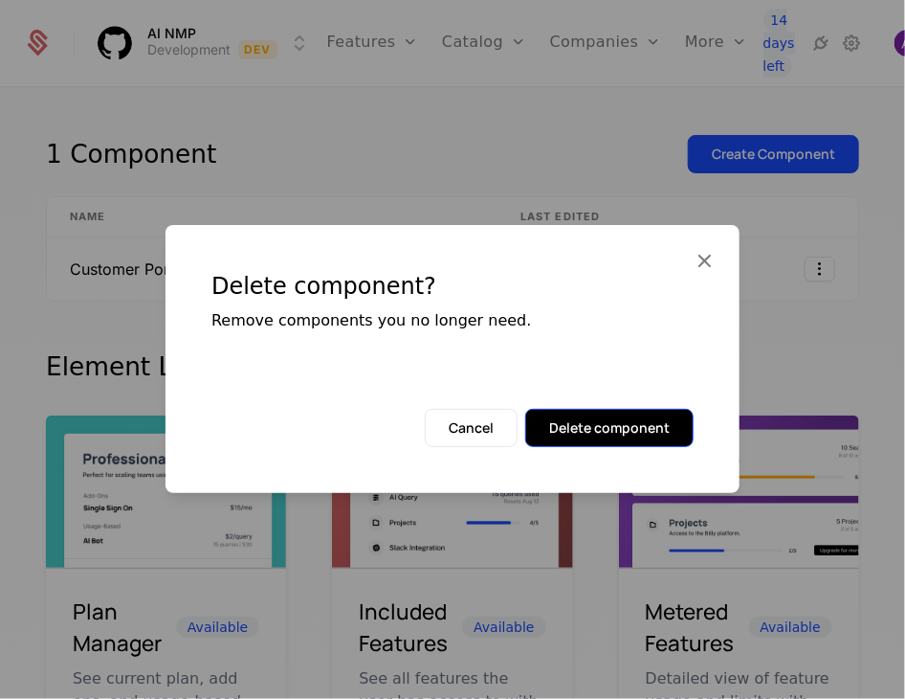
click at [624, 435] on button "Delete component" at bounding box center [609, 428] width 168 height 38
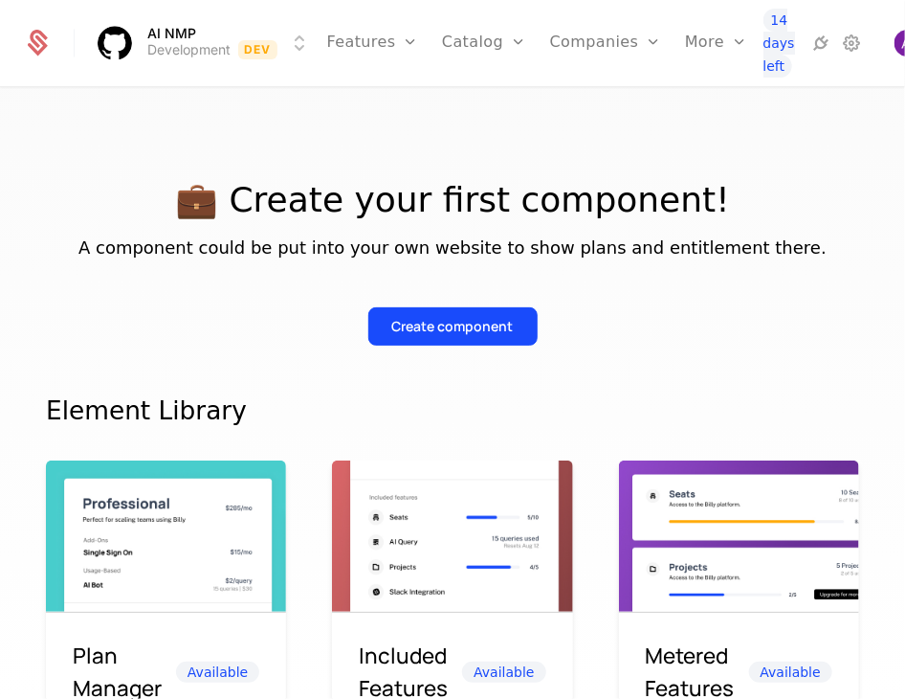
click at [747, 155] on div "💼 Create your first component! A component could be put into your own website t…" at bounding box center [453, 240] width 814 height 211
click at [457, 334] on div "Create component" at bounding box center [453, 326] width 122 height 19
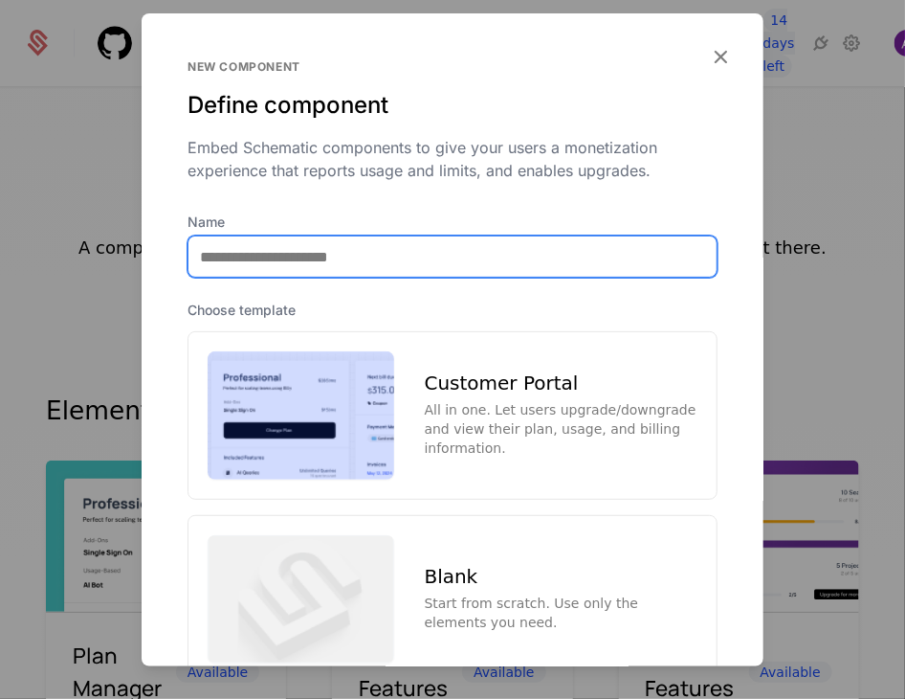
click at [371, 238] on input "Name" at bounding box center [453, 256] width 528 height 40
type input "**********"
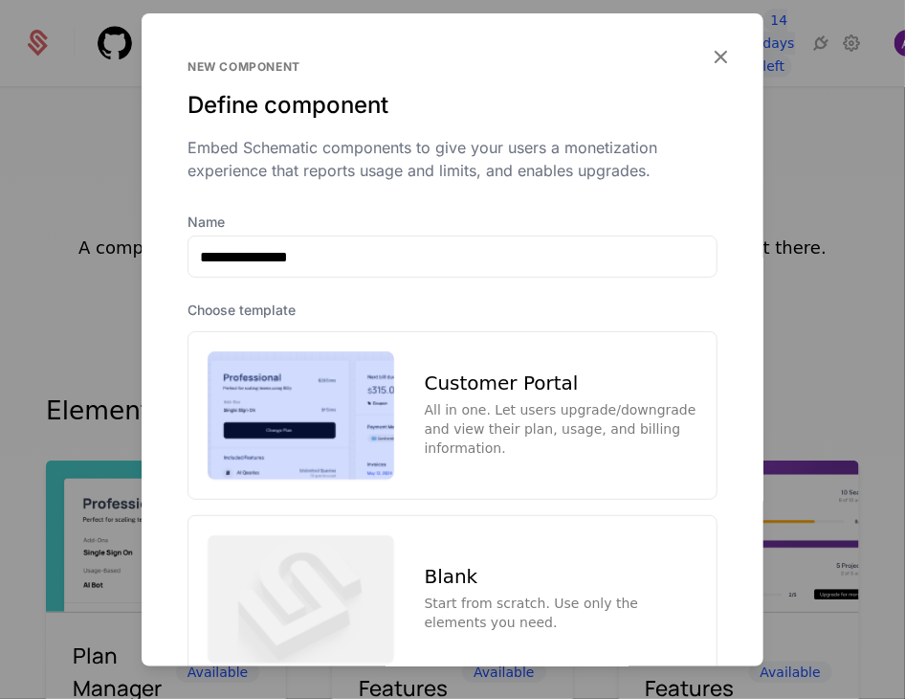
click at [315, 389] on img at bounding box center [301, 415] width 187 height 128
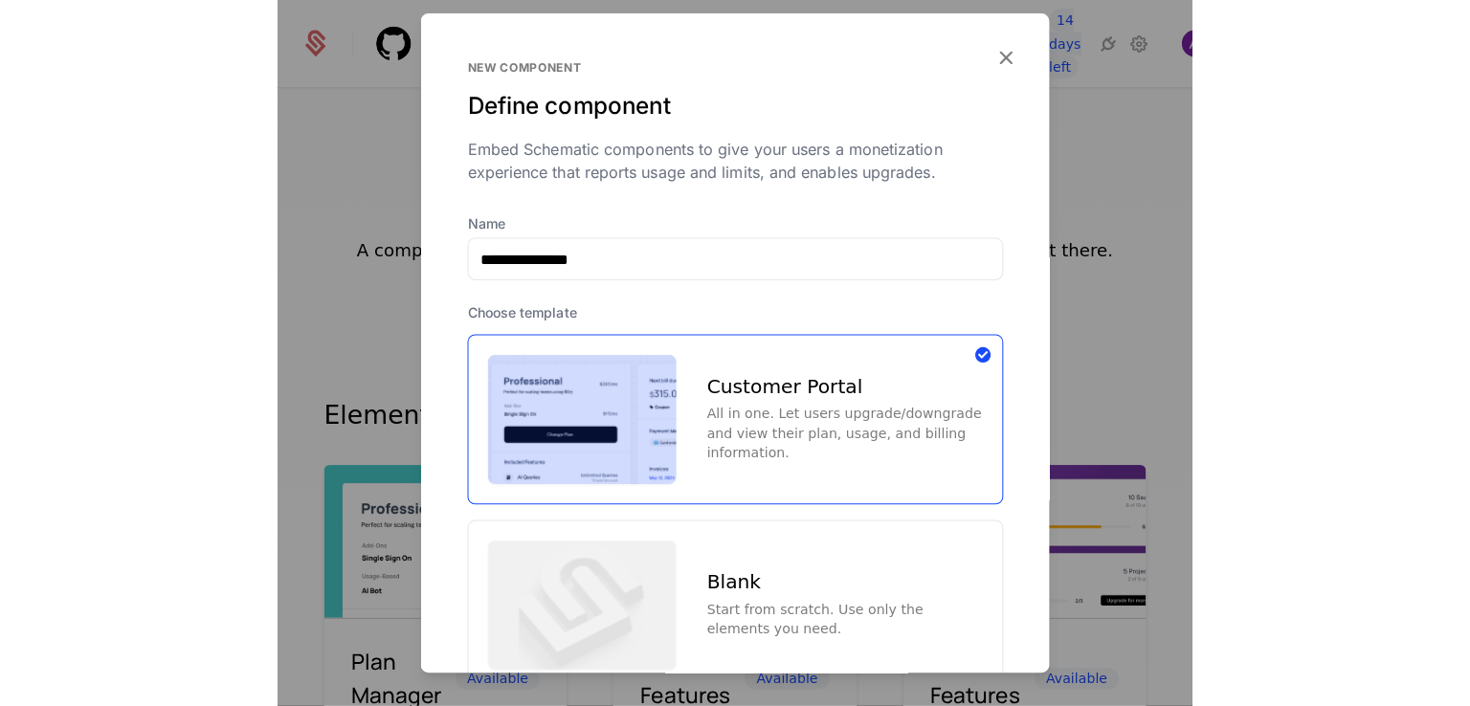
scroll to position [138, 0]
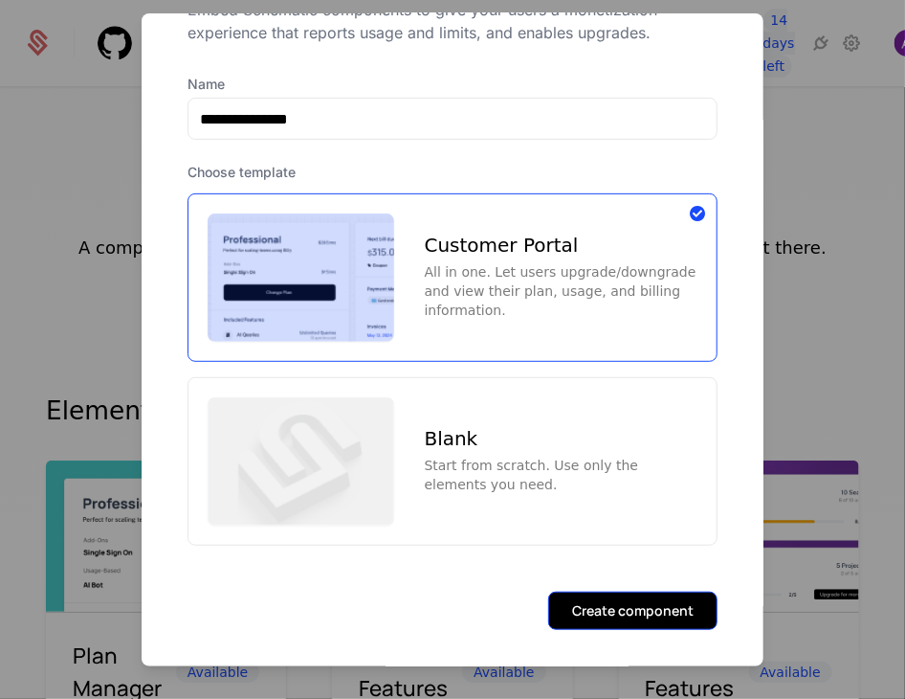
click at [664, 594] on button "Create component" at bounding box center [632, 610] width 169 height 38
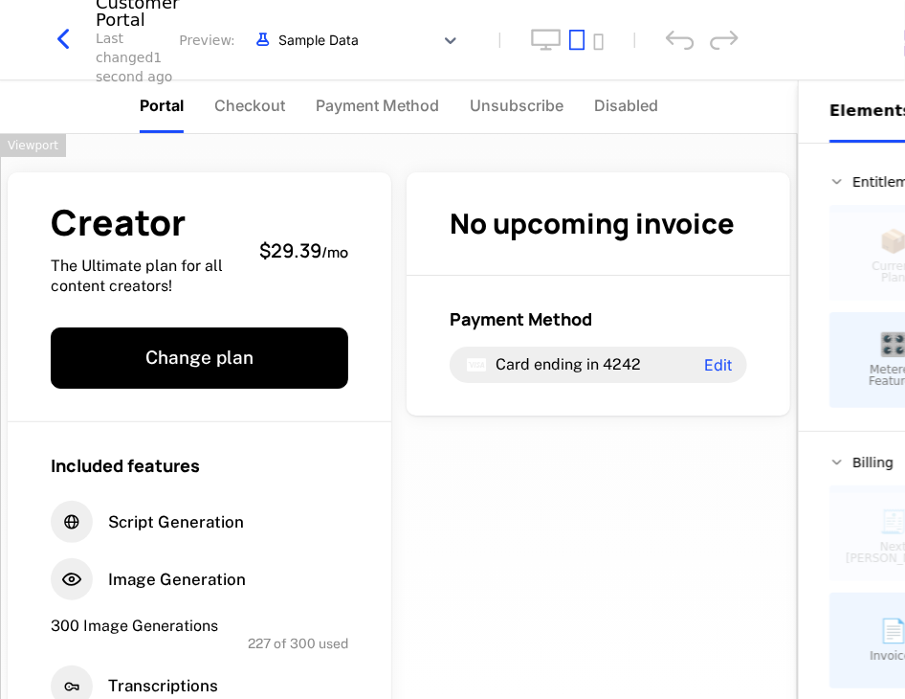
click at [570, 531] on div "Creator The Ultimate plan for all content creators! $29.39 / mo Change plan Inc…" at bounding box center [399, 630] width 798 height 992
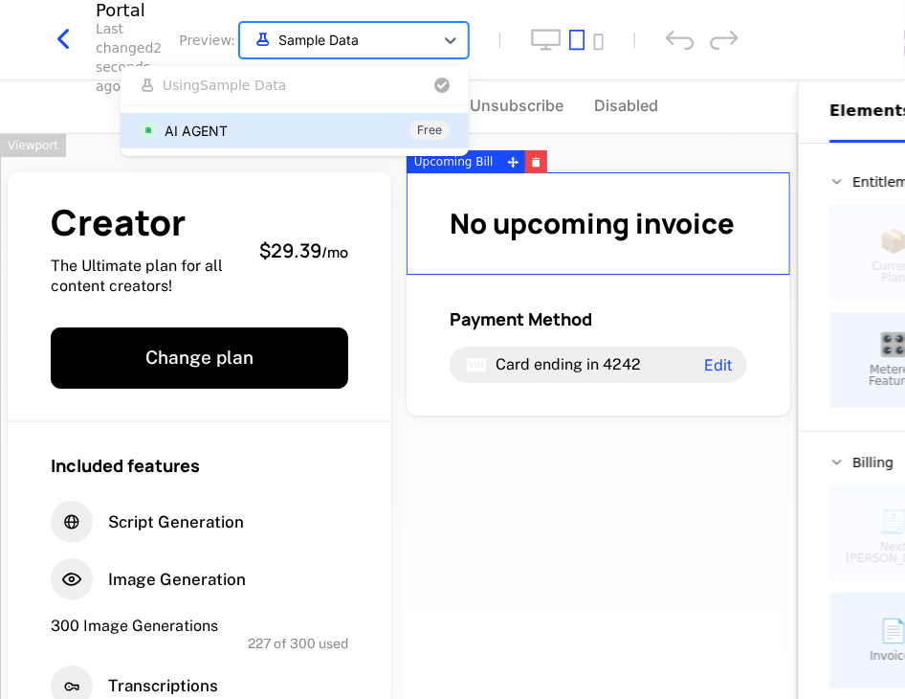
click at [414, 47] on div "Sample Data" at bounding box center [336, 40] width 193 height 32
click at [348, 122] on div "AI AGENT Free" at bounding box center [295, 131] width 310 height 20
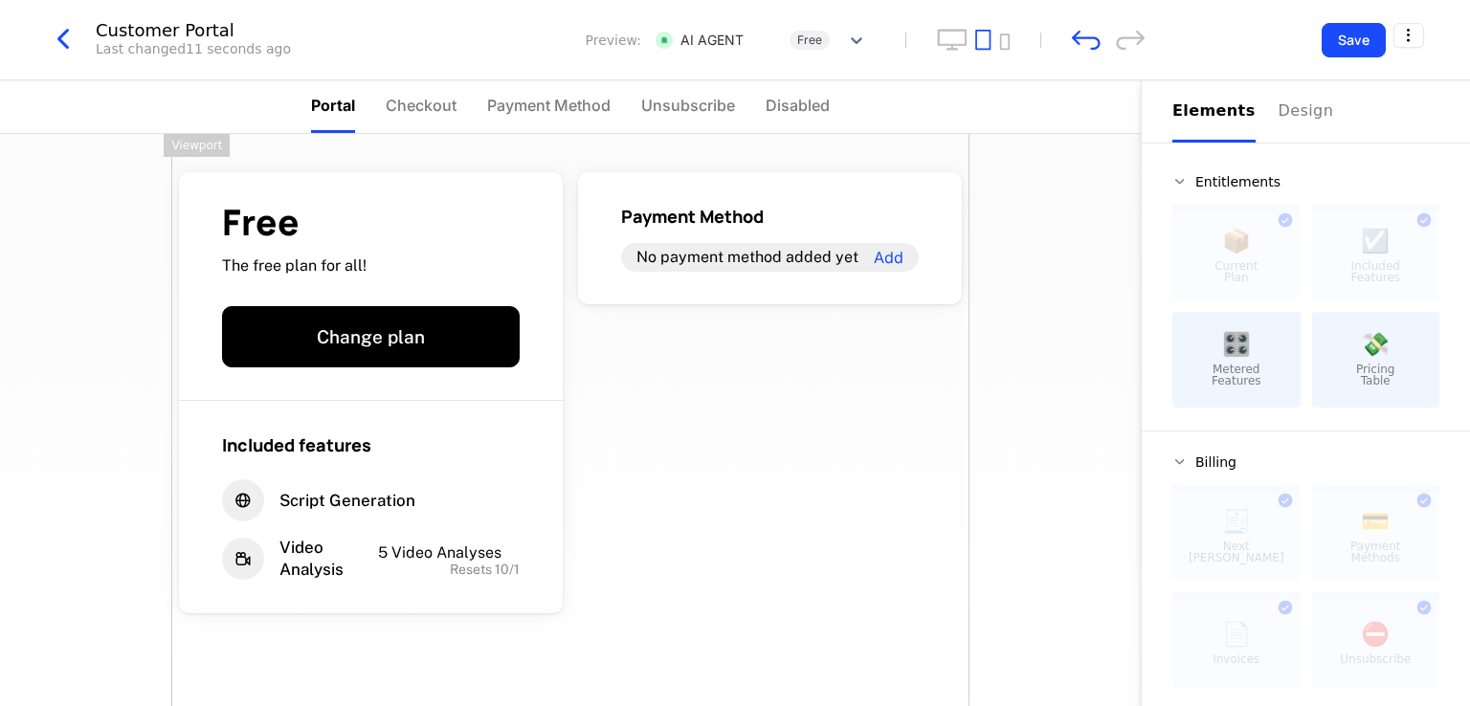
click at [842, 449] on div "Free The free plan for all! Change plan Included features Script Generation Vid…" at bounding box center [570, 462] width 798 height 656
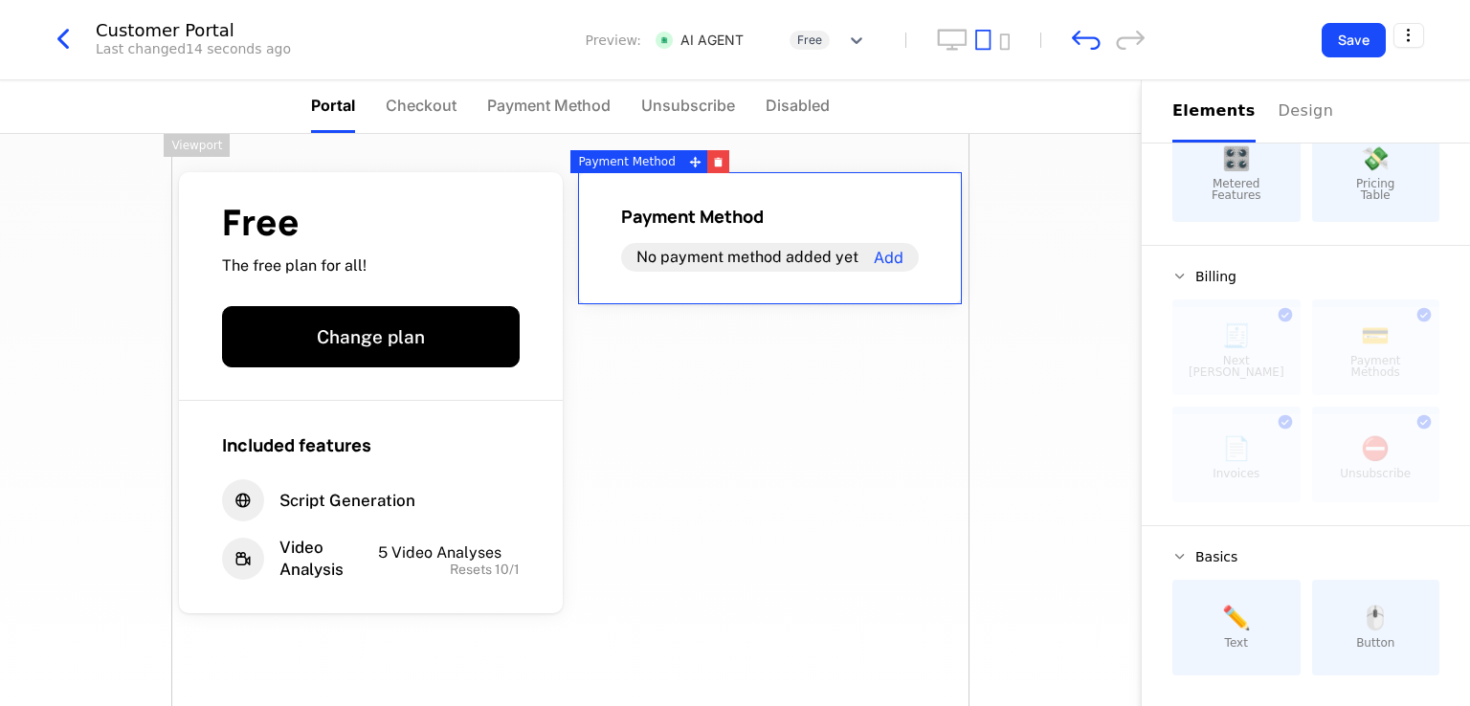
drag, startPoint x: 1292, startPoint y: 115, endPoint x: 1292, endPoint y: 143, distance: 27.8
click at [1292, 115] on div "Design" at bounding box center [1309, 111] width 61 height 23
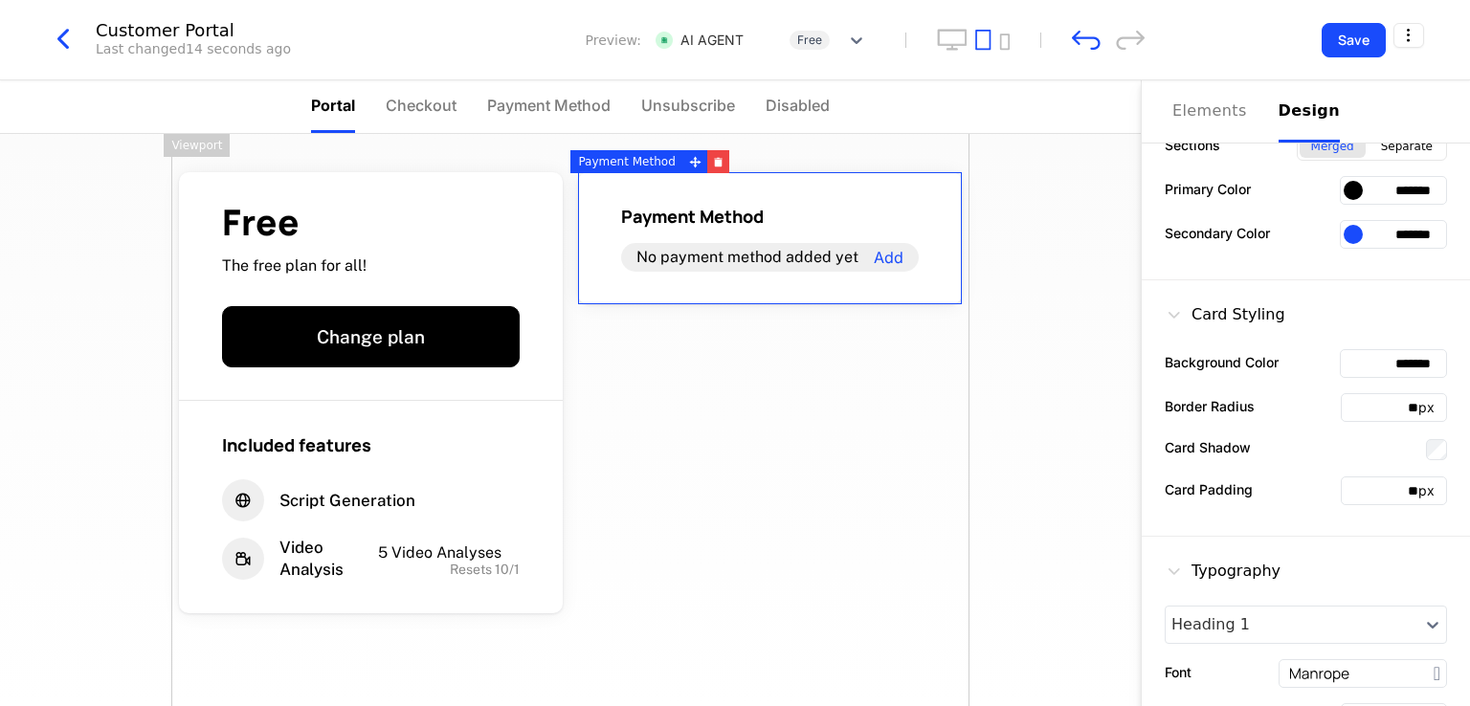
scroll to position [0, 0]
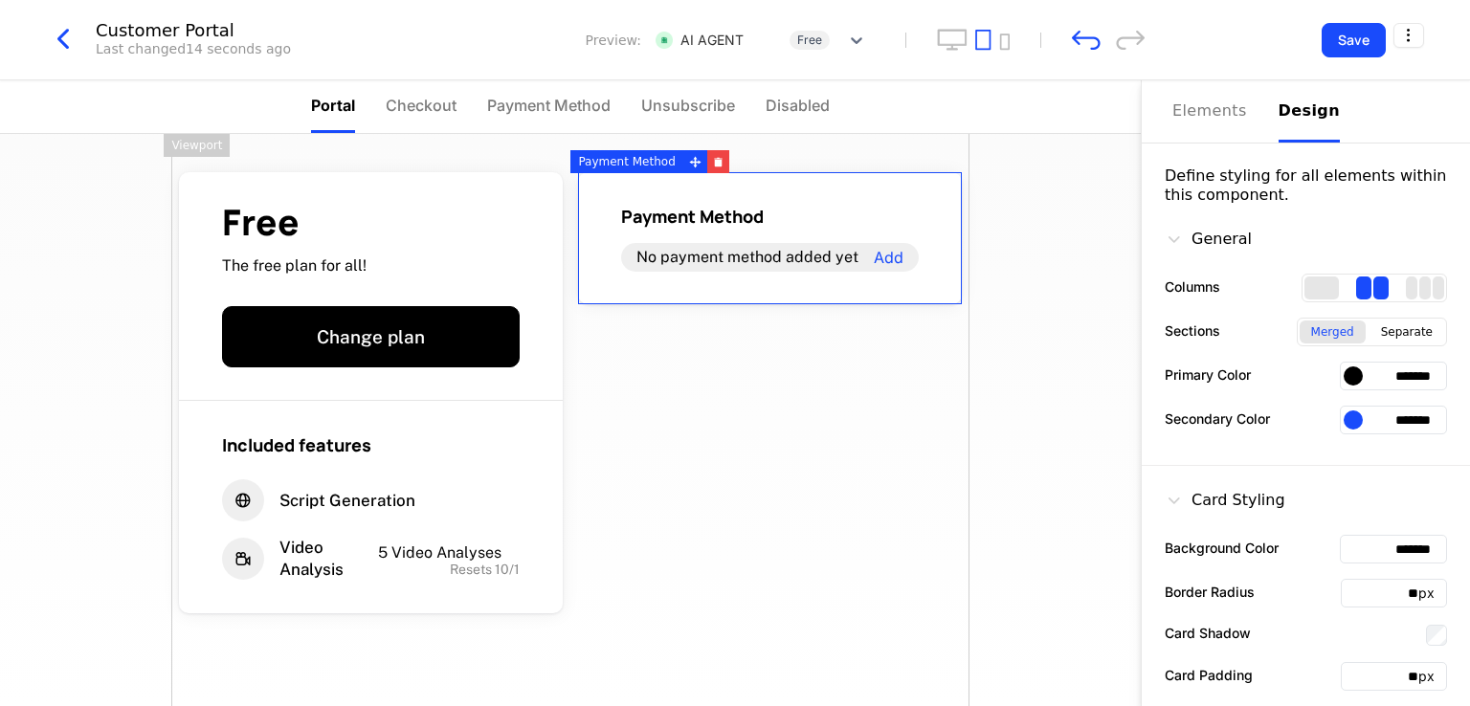
click at [1344, 372] on div at bounding box center [1353, 376] width 19 height 19
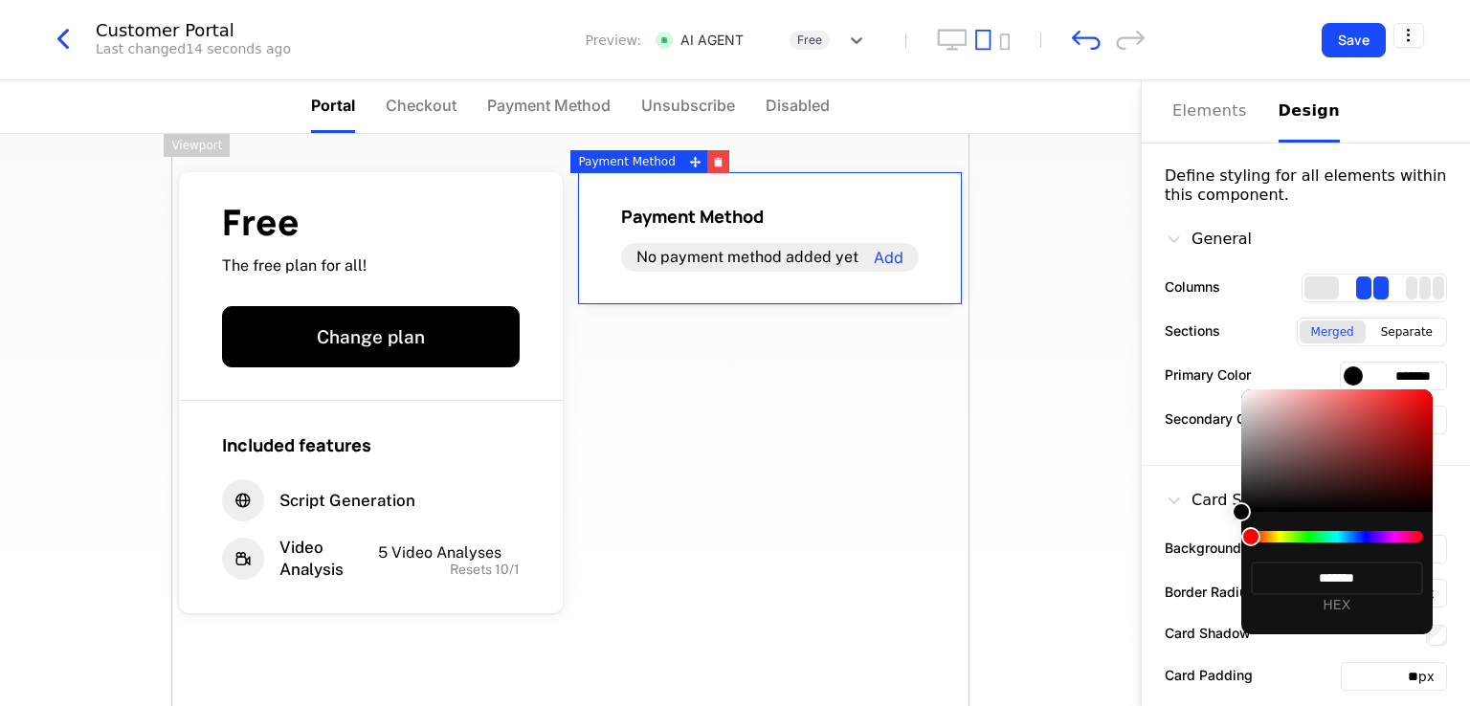
click at [1367, 534] on div at bounding box center [1337, 536] width 172 height 11
click at [1367, 537] on div at bounding box center [1337, 536] width 172 height 11
drag, startPoint x: 1255, startPoint y: 538, endPoint x: 1385, endPoint y: 537, distance: 130.2
click at [1385, 537] on div at bounding box center [1337, 536] width 172 height 11
click at [1372, 540] on div at bounding box center [1337, 536] width 172 height 11
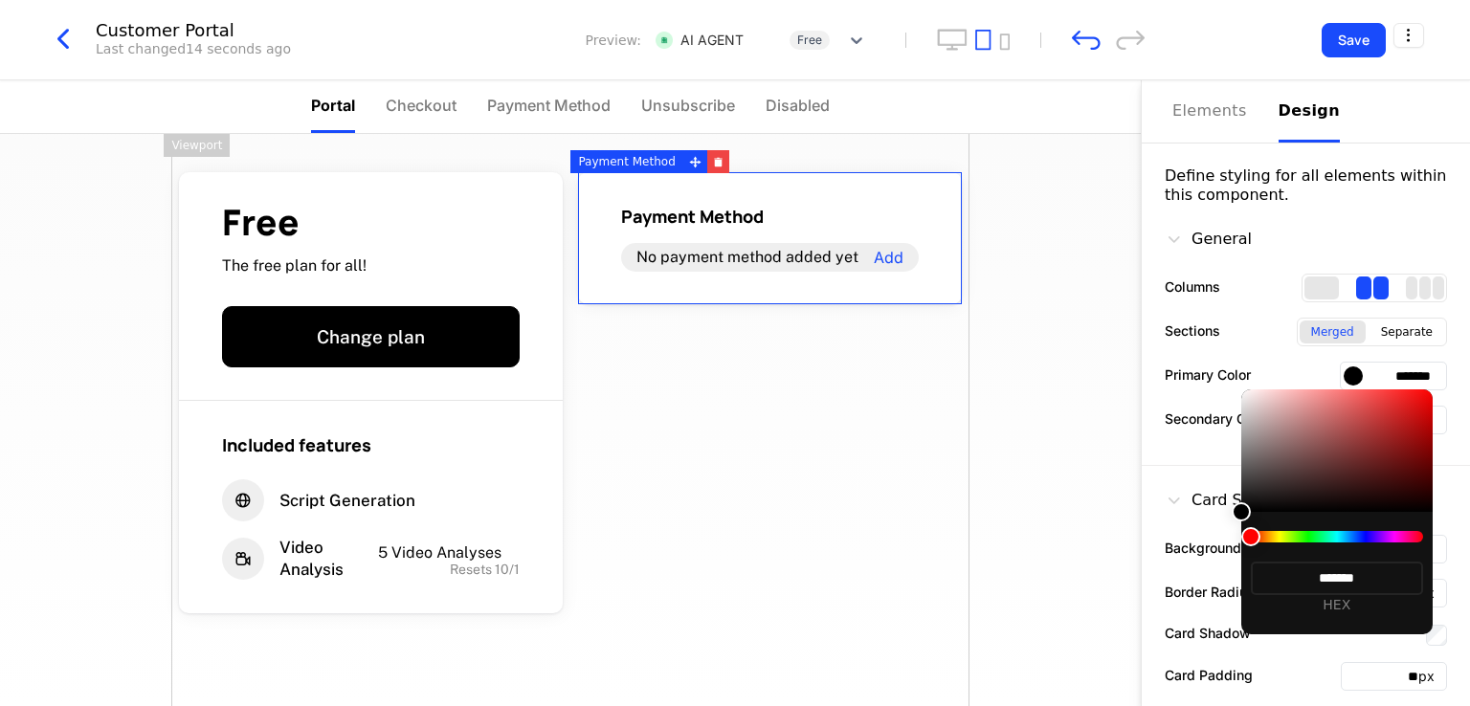
click at [1363, 453] on div at bounding box center [1336, 451] width 191 height 123
click at [1404, 398] on div at bounding box center [1336, 451] width 191 height 123
click at [1076, 501] on div at bounding box center [735, 353] width 1470 height 706
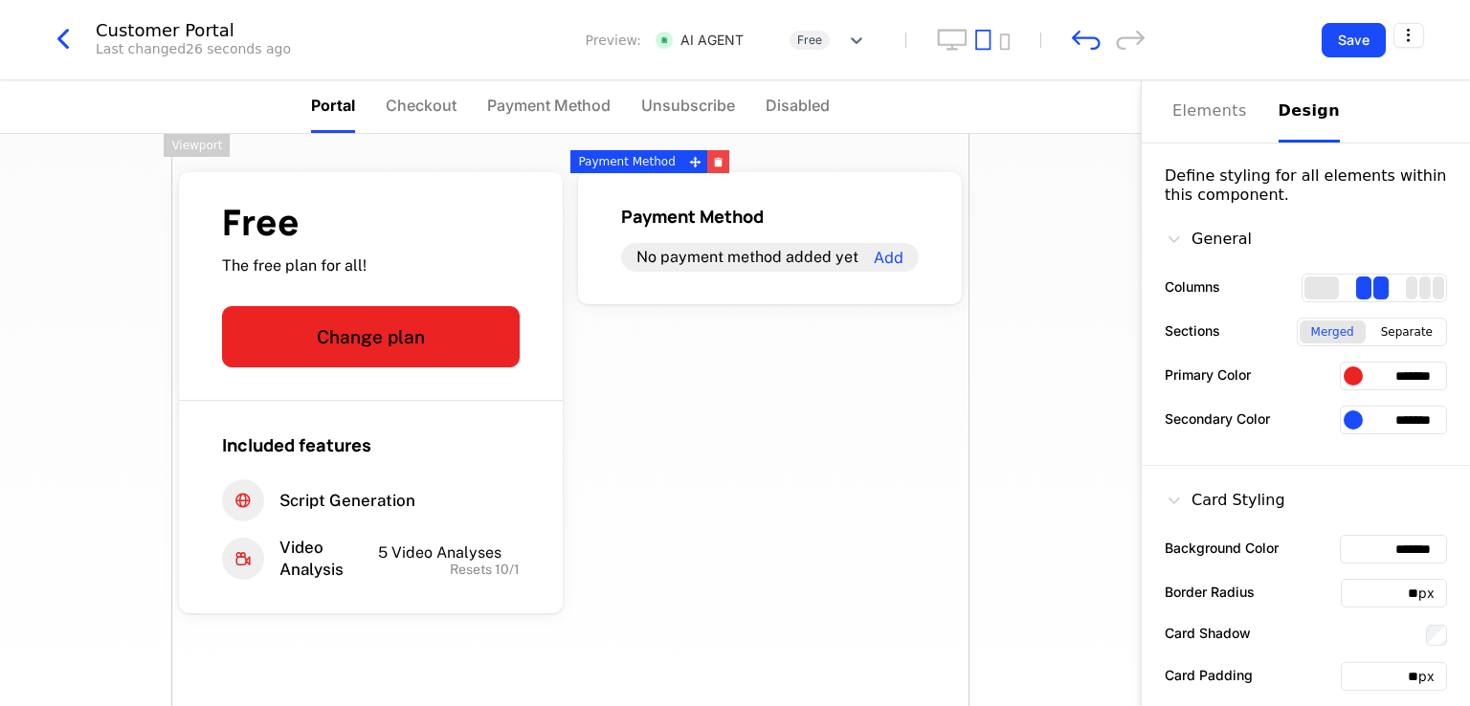
click at [1344, 373] on div at bounding box center [1353, 376] width 19 height 19
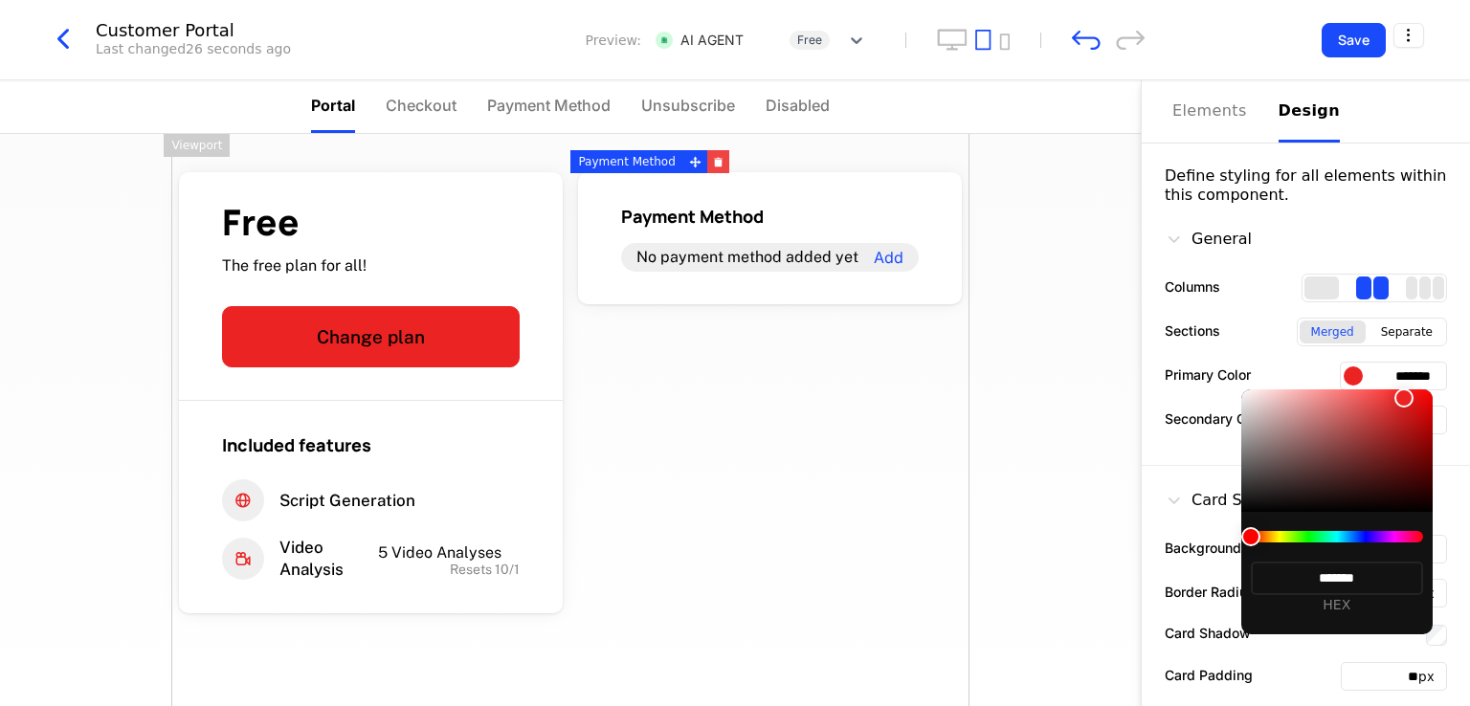
click at [1358, 540] on div at bounding box center [1337, 536] width 172 height 11
click at [1261, 534] on div at bounding box center [1250, 536] width 19 height 19
click at [1261, 538] on div at bounding box center [1250, 536] width 19 height 19
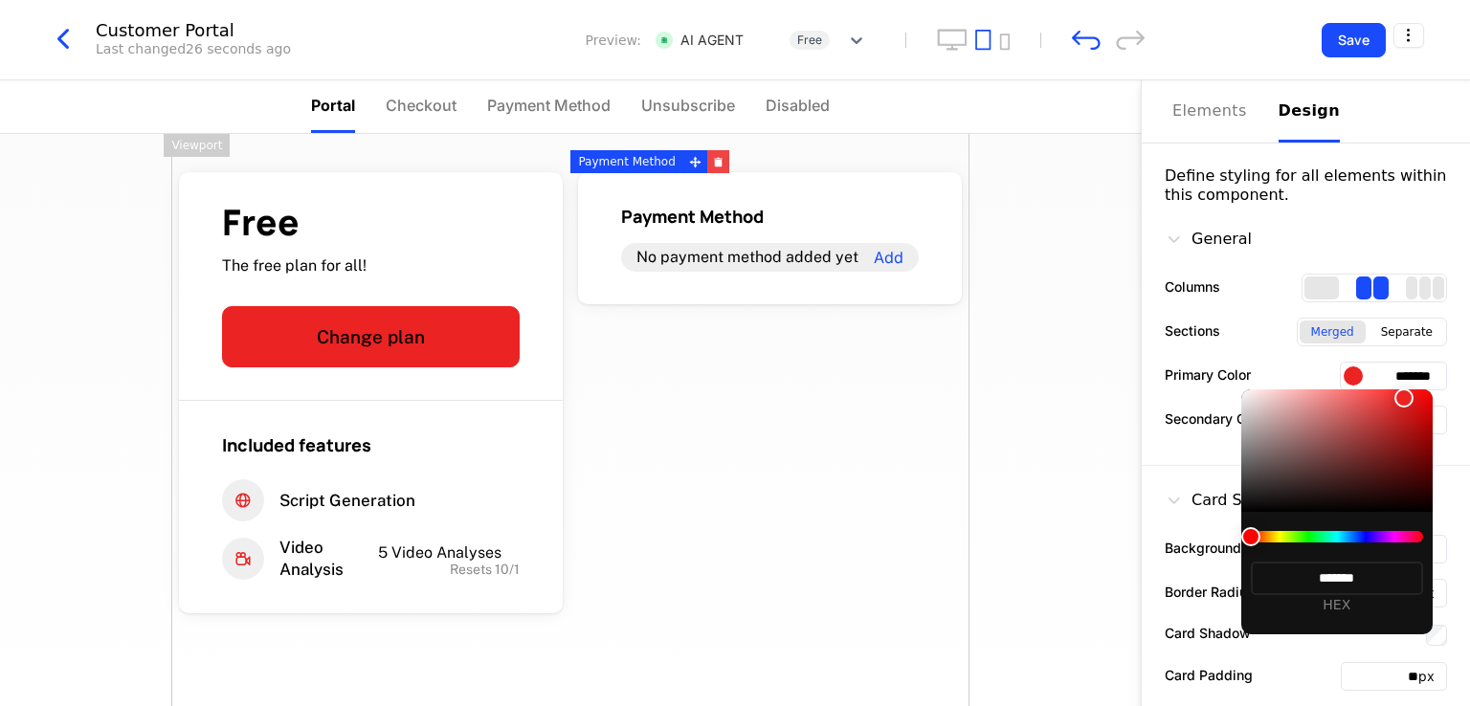
type input "*******"
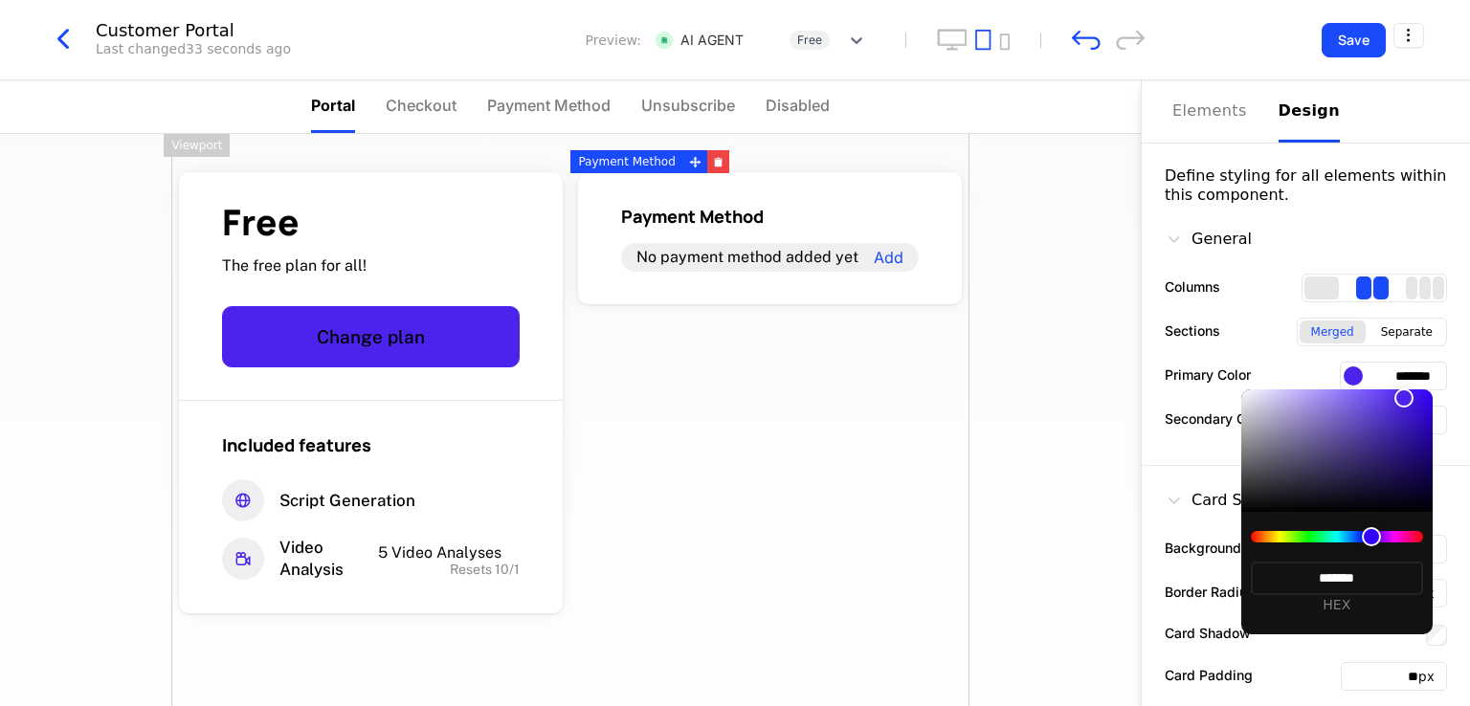
drag, startPoint x: 1360, startPoint y: 537, endPoint x: 1411, endPoint y: 406, distance: 140.6
click at [1356, 537] on div at bounding box center [1337, 536] width 172 height 11
click at [1422, 426] on div at bounding box center [1336, 451] width 191 height 123
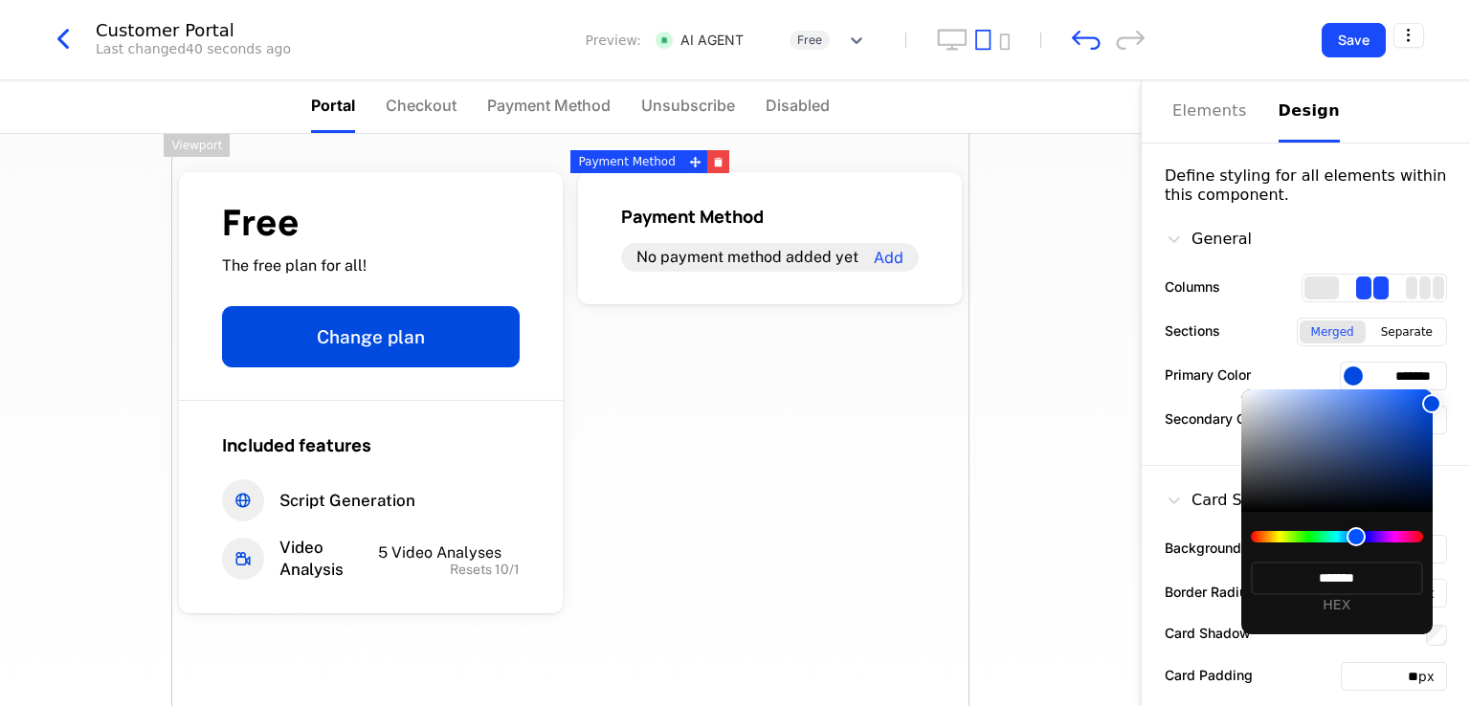
click at [1429, 428] on div at bounding box center [1336, 451] width 191 height 123
type input "*******"
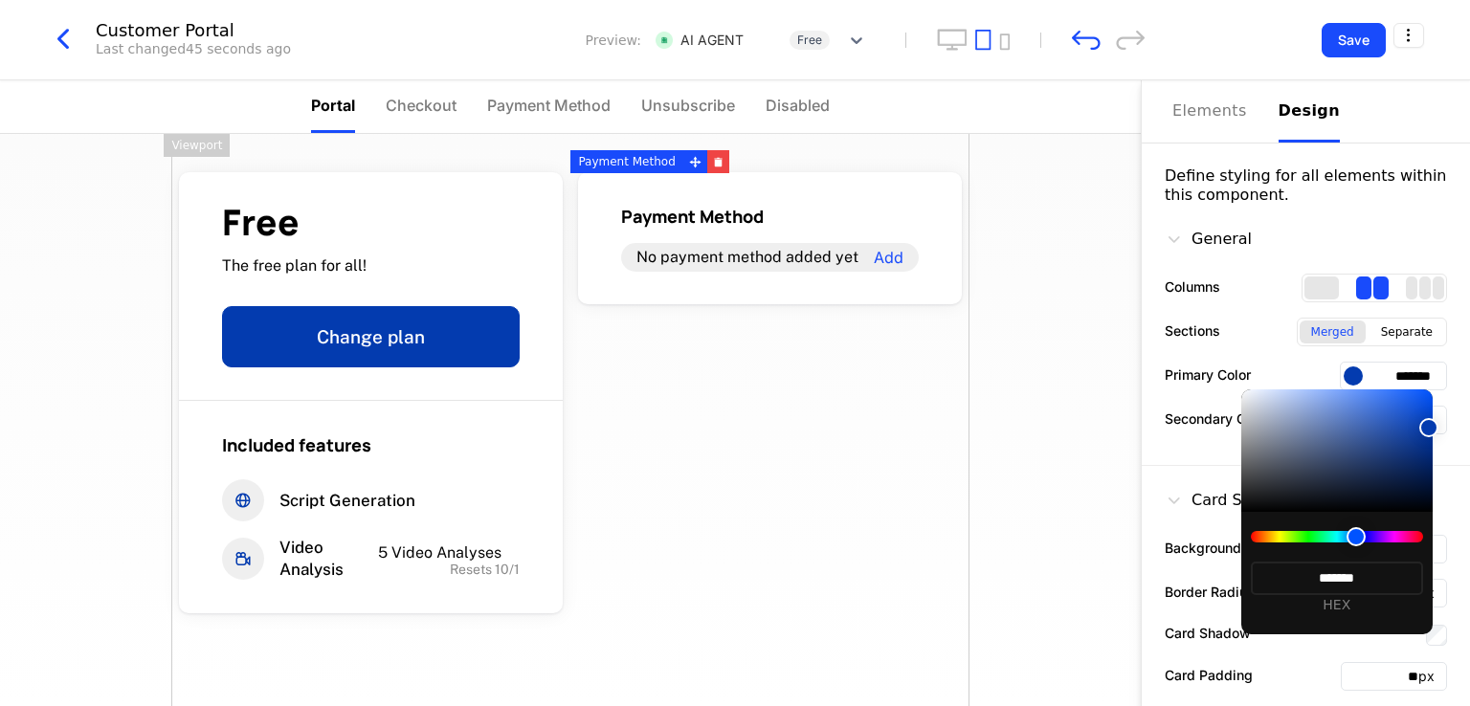
click at [814, 418] on div at bounding box center [735, 353] width 1470 height 706
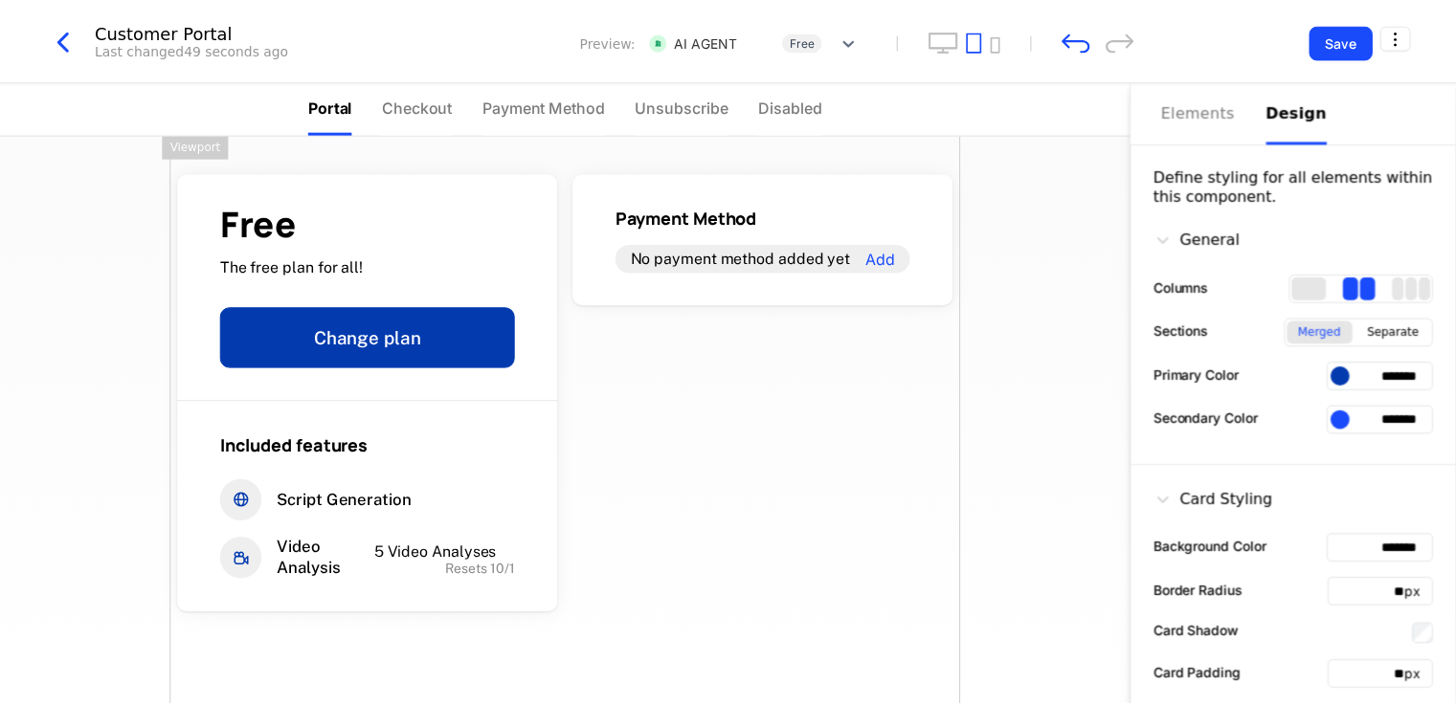
scroll to position [383, 0]
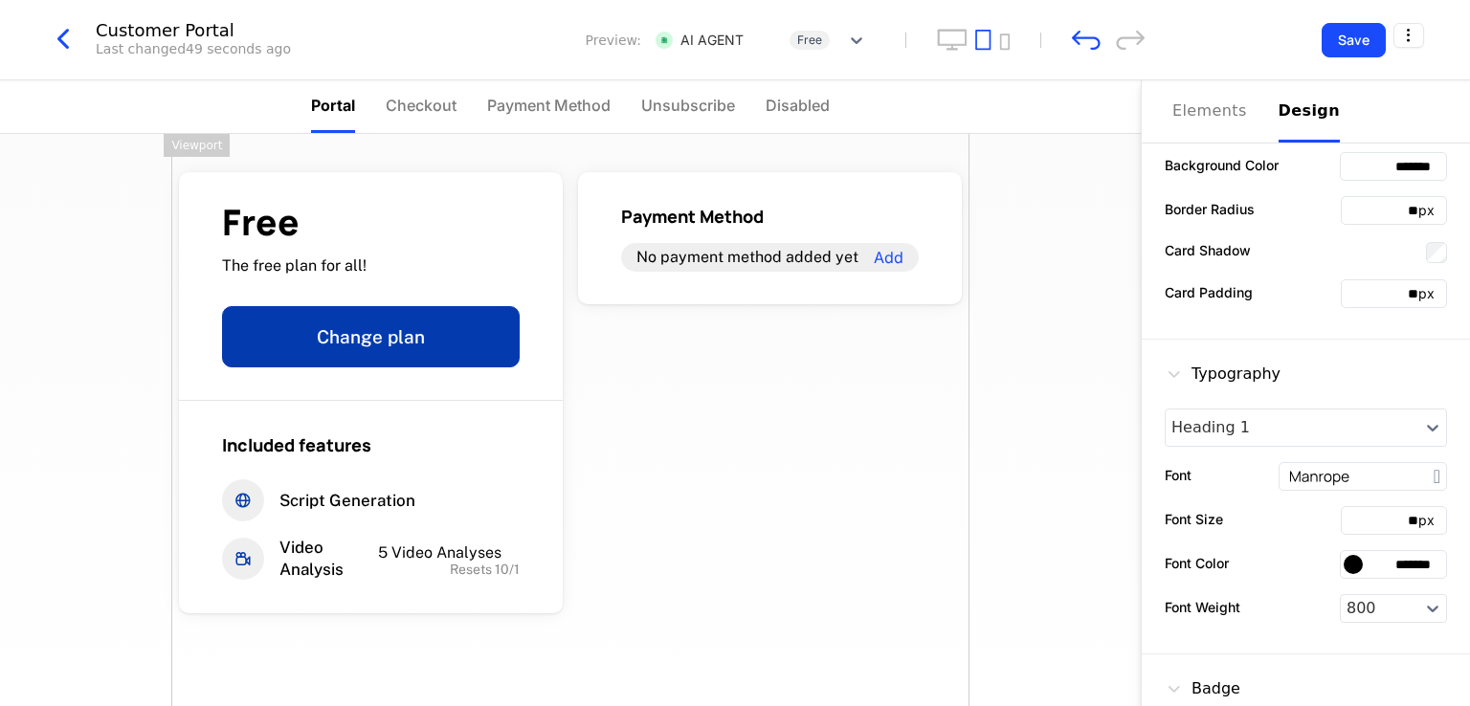
click at [1344, 564] on div at bounding box center [1353, 564] width 19 height 19
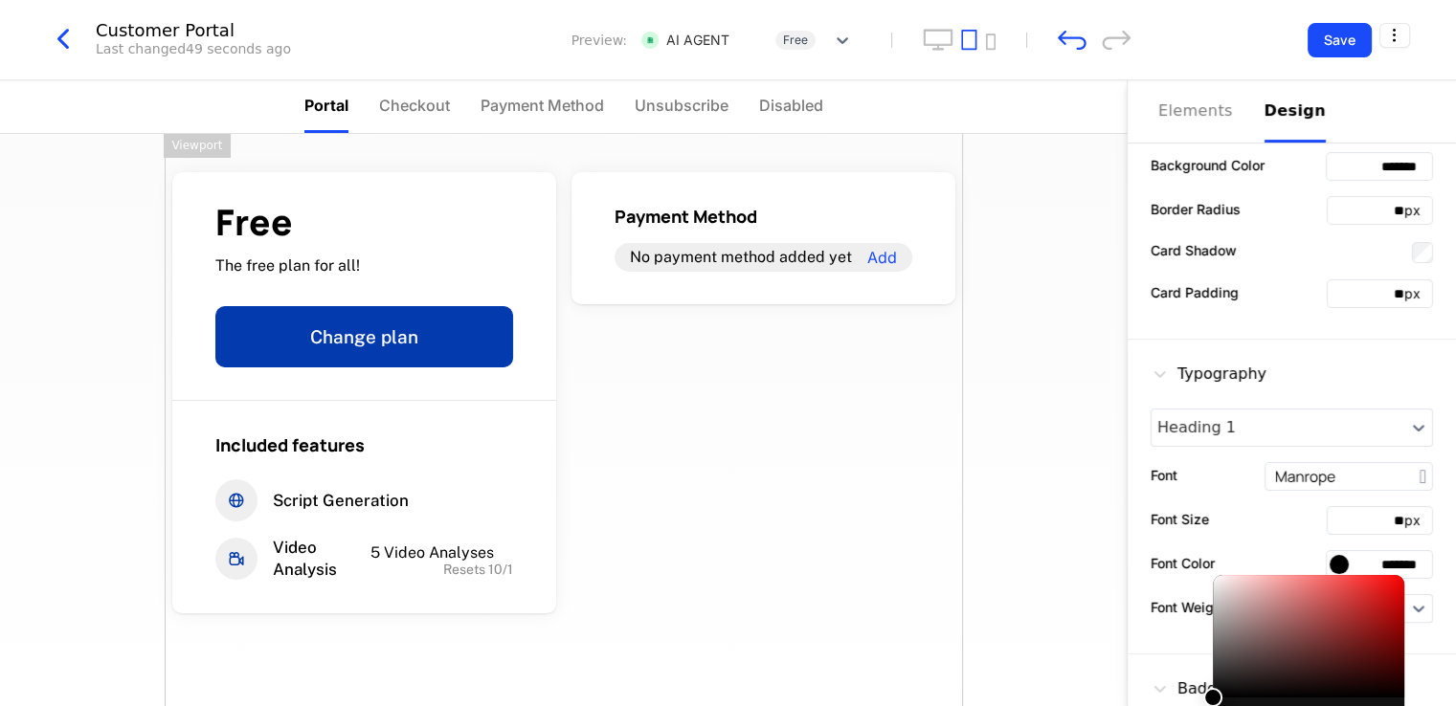
scroll to position [113, 0]
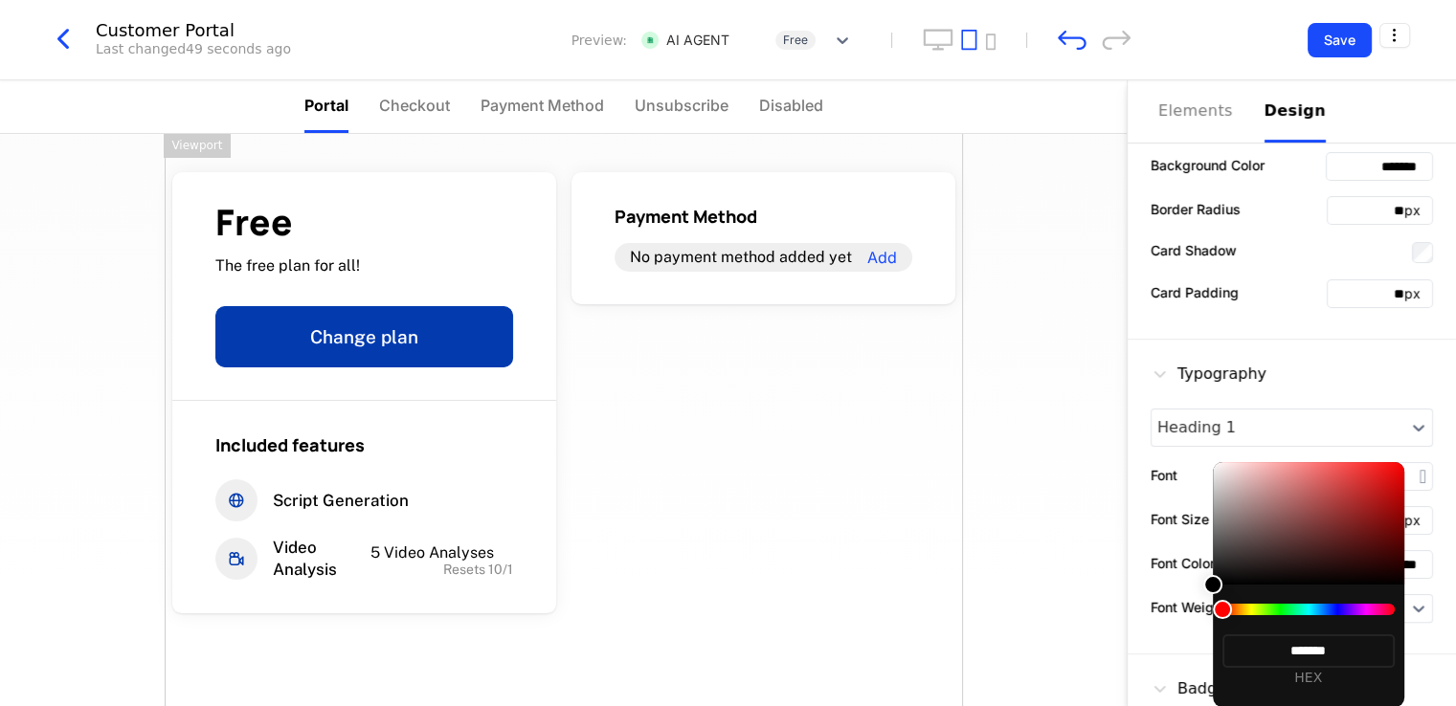
click at [1364, 609] on div at bounding box center [1308, 609] width 172 height 11
click at [1367, 468] on div at bounding box center [1308, 523] width 191 height 123
type input "*******"
click at [1385, 473] on div at bounding box center [1308, 523] width 191 height 123
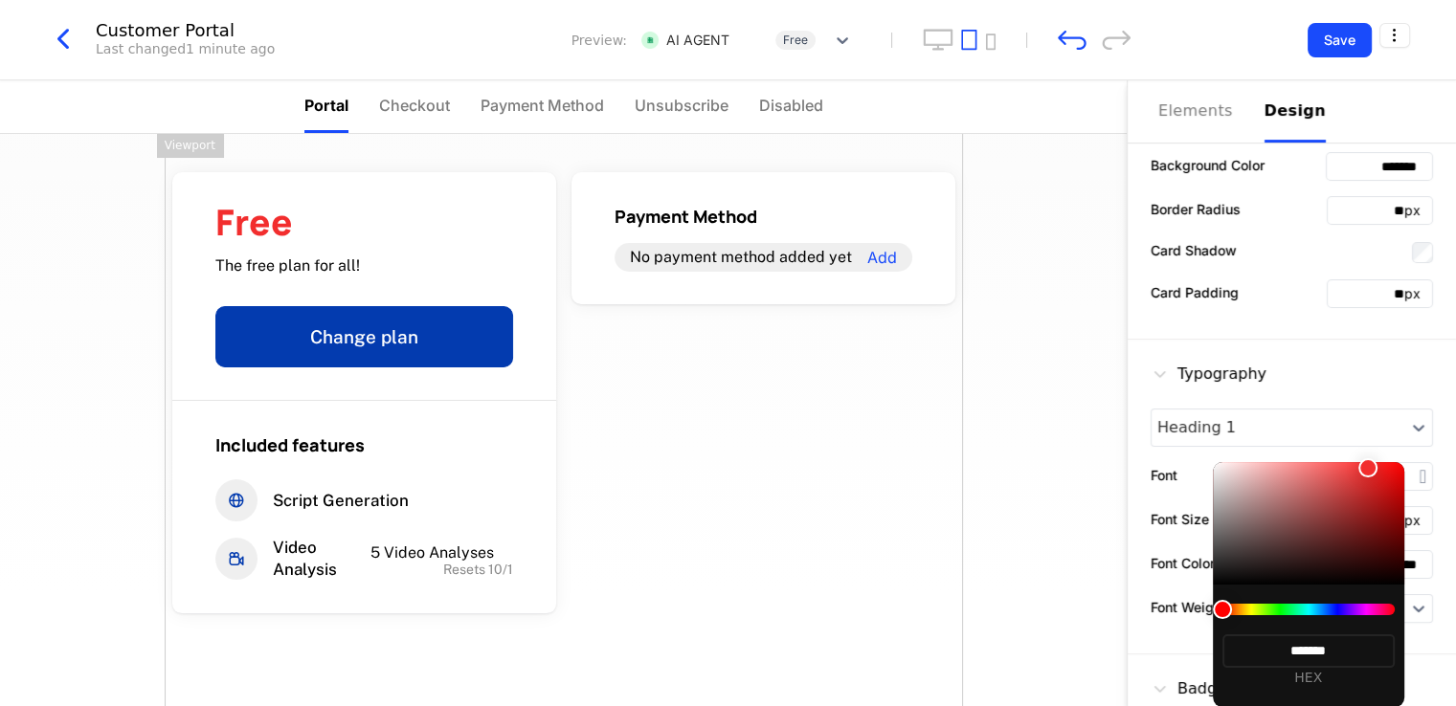
type input "*******"
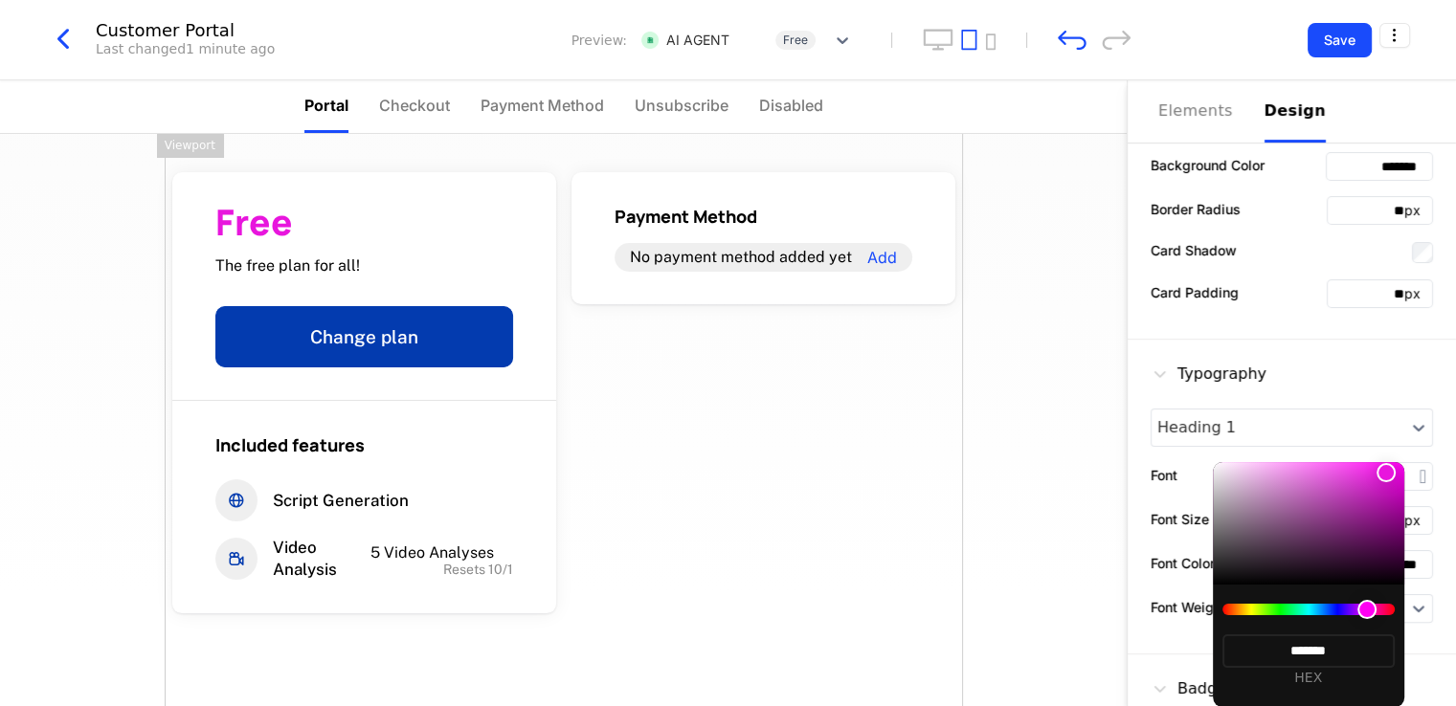
click at [1367, 606] on div at bounding box center [1308, 609] width 172 height 11
click at [1358, 608] on div at bounding box center [1366, 609] width 19 height 19
type input "*******"
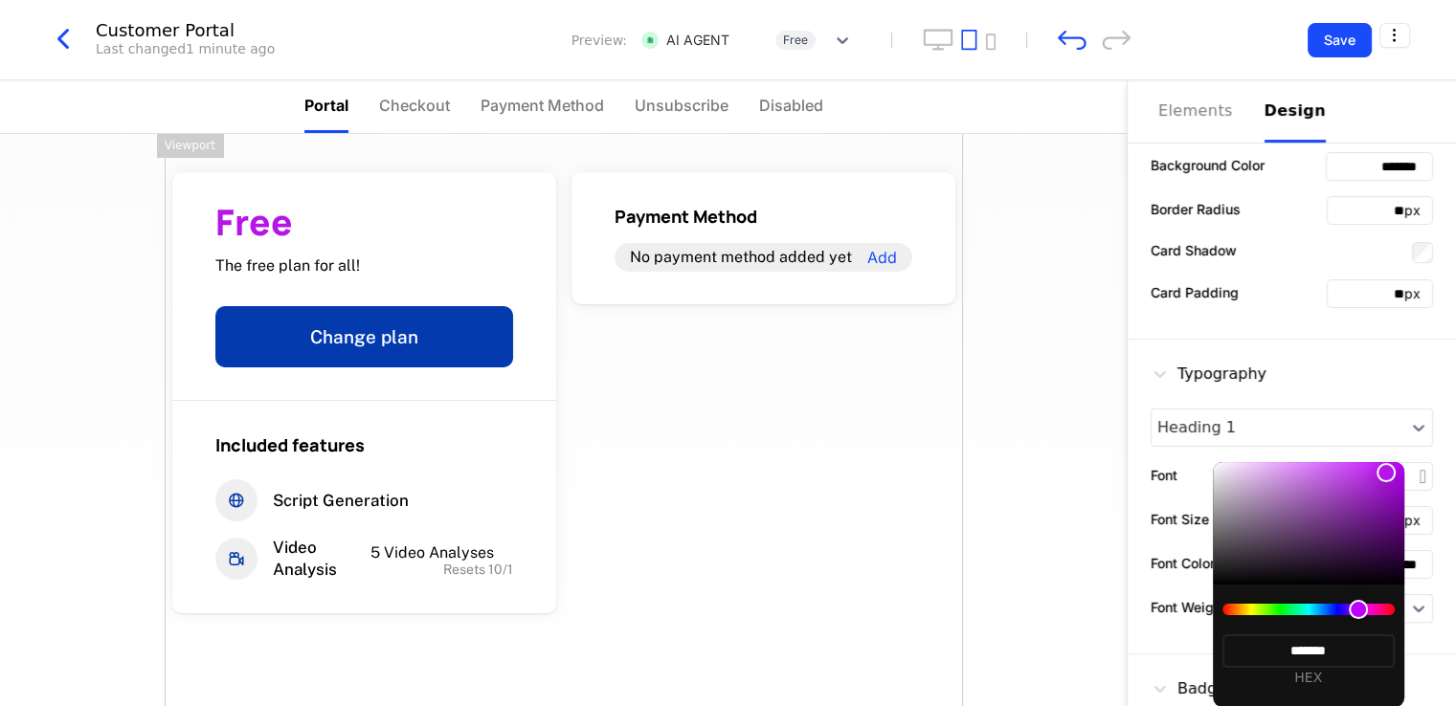
type input "*******"
drag, startPoint x: 1368, startPoint y: 487, endPoint x: 1348, endPoint y: 530, distance: 47.5
click at [1348, 530] on div at bounding box center [1308, 523] width 191 height 123
type input "*******"
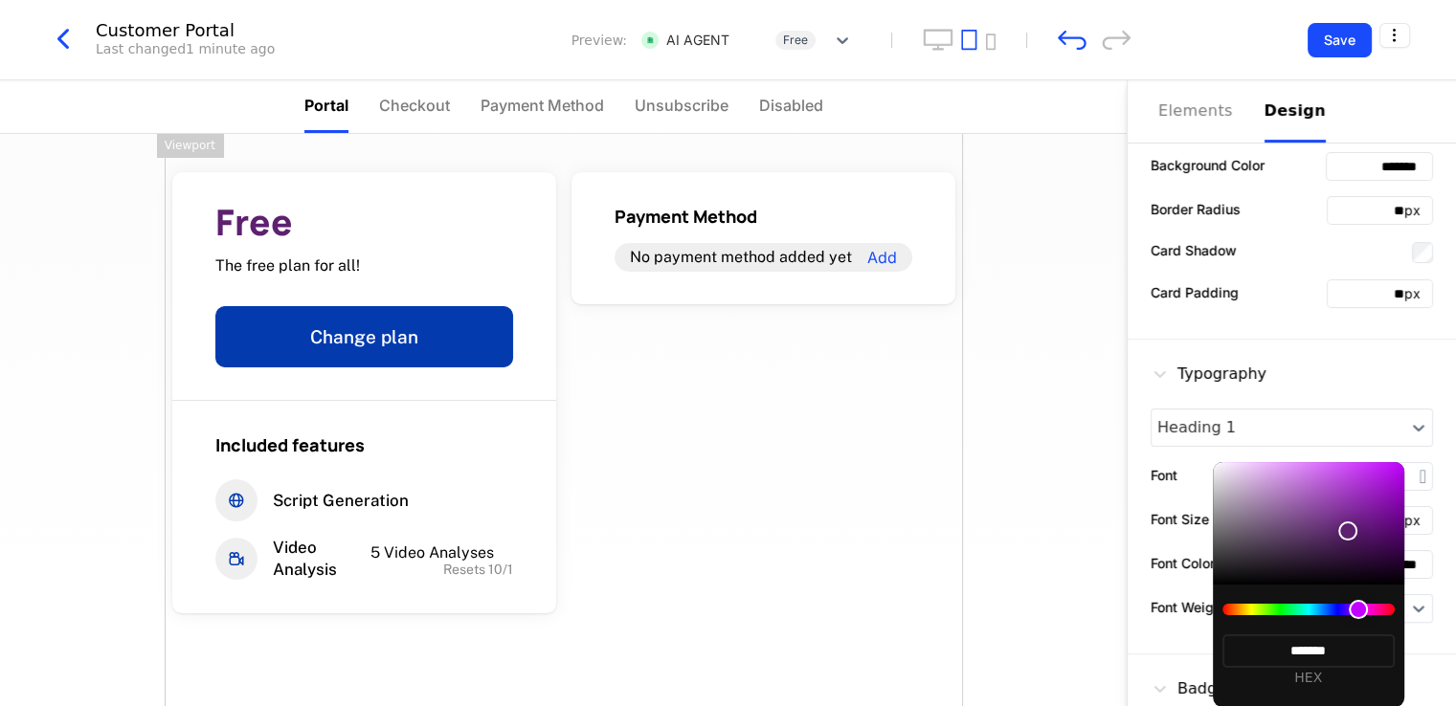
type input "*******"
click at [1370, 514] on div at bounding box center [1308, 523] width 191 height 123
type input "*******"
click at [1322, 496] on div at bounding box center [1308, 523] width 191 height 123
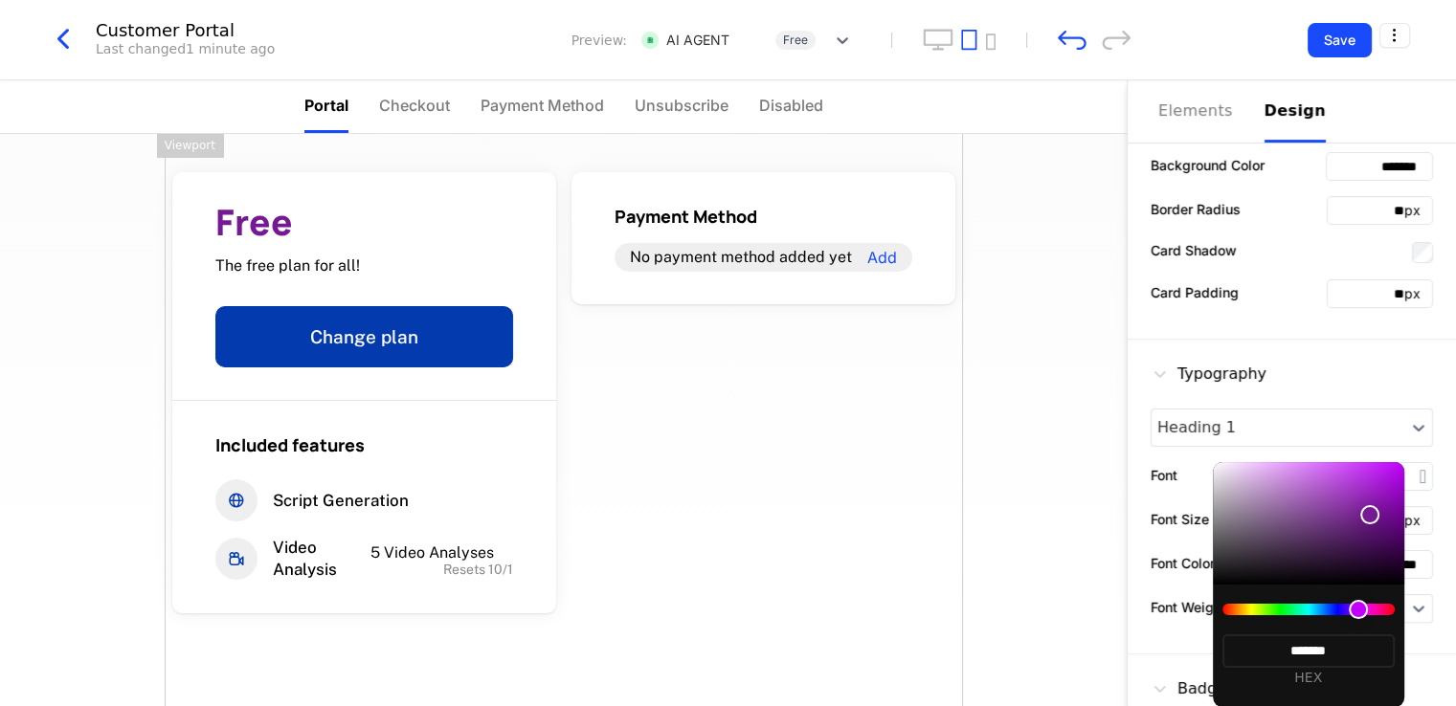
type input "*******"
click at [1309, 476] on div at bounding box center [1308, 523] width 191 height 123
type input "*******"
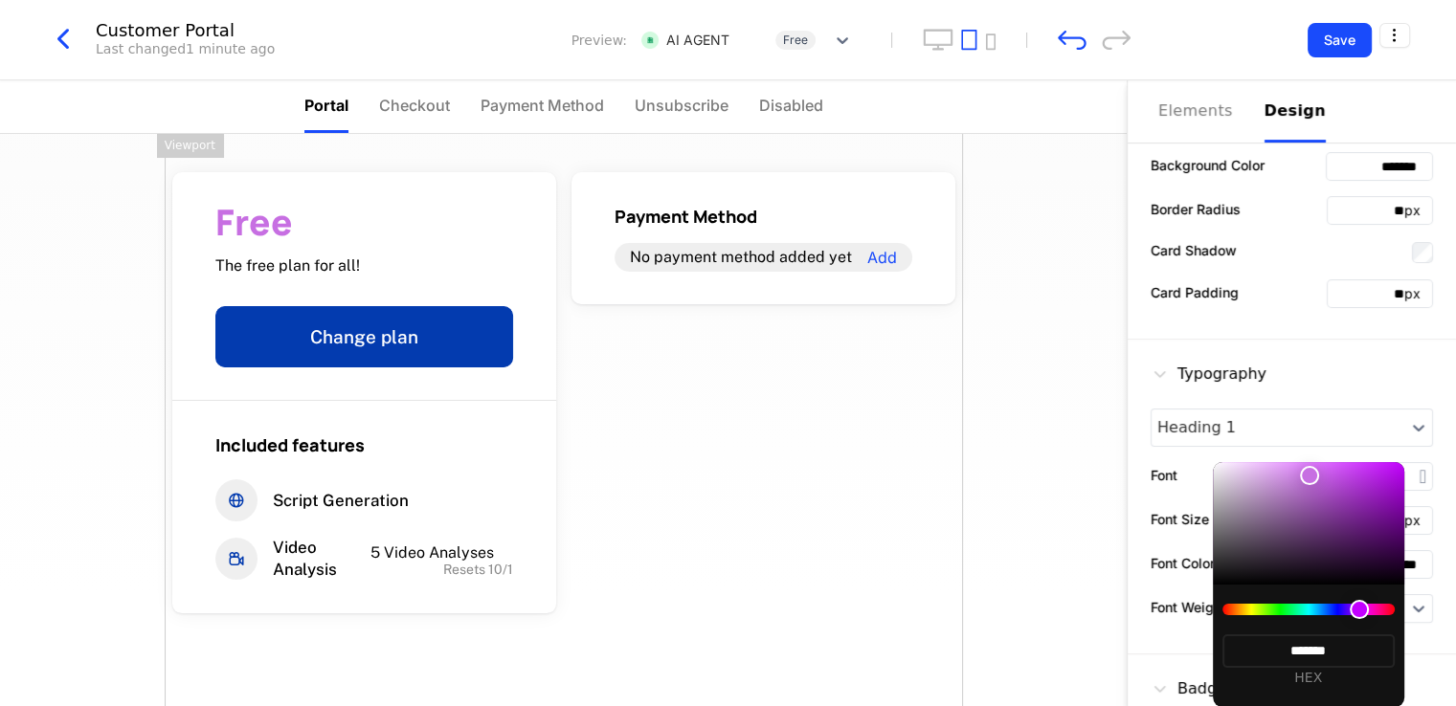
type input "*******"
click at [1324, 514] on div at bounding box center [1308, 523] width 191 height 123
click at [938, 468] on div at bounding box center [728, 353] width 1456 height 706
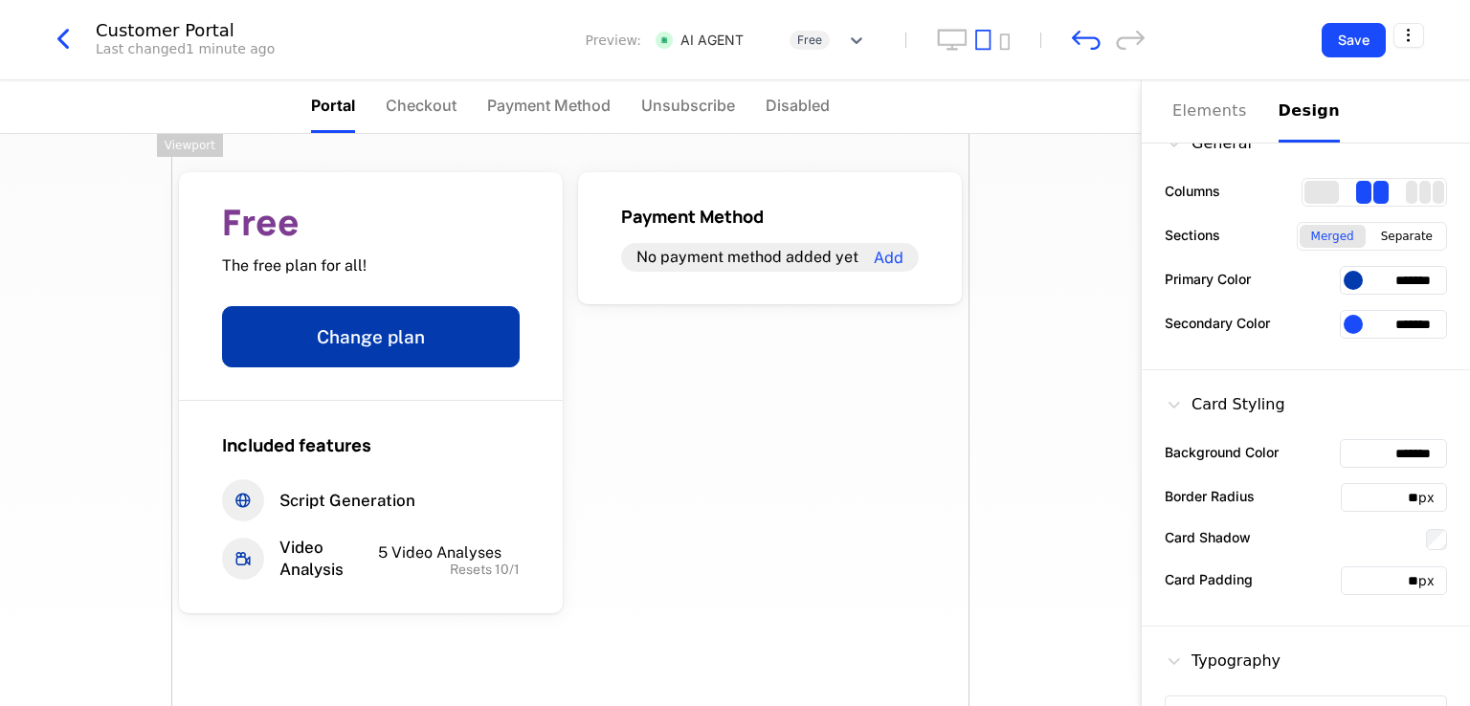
scroll to position [0, 0]
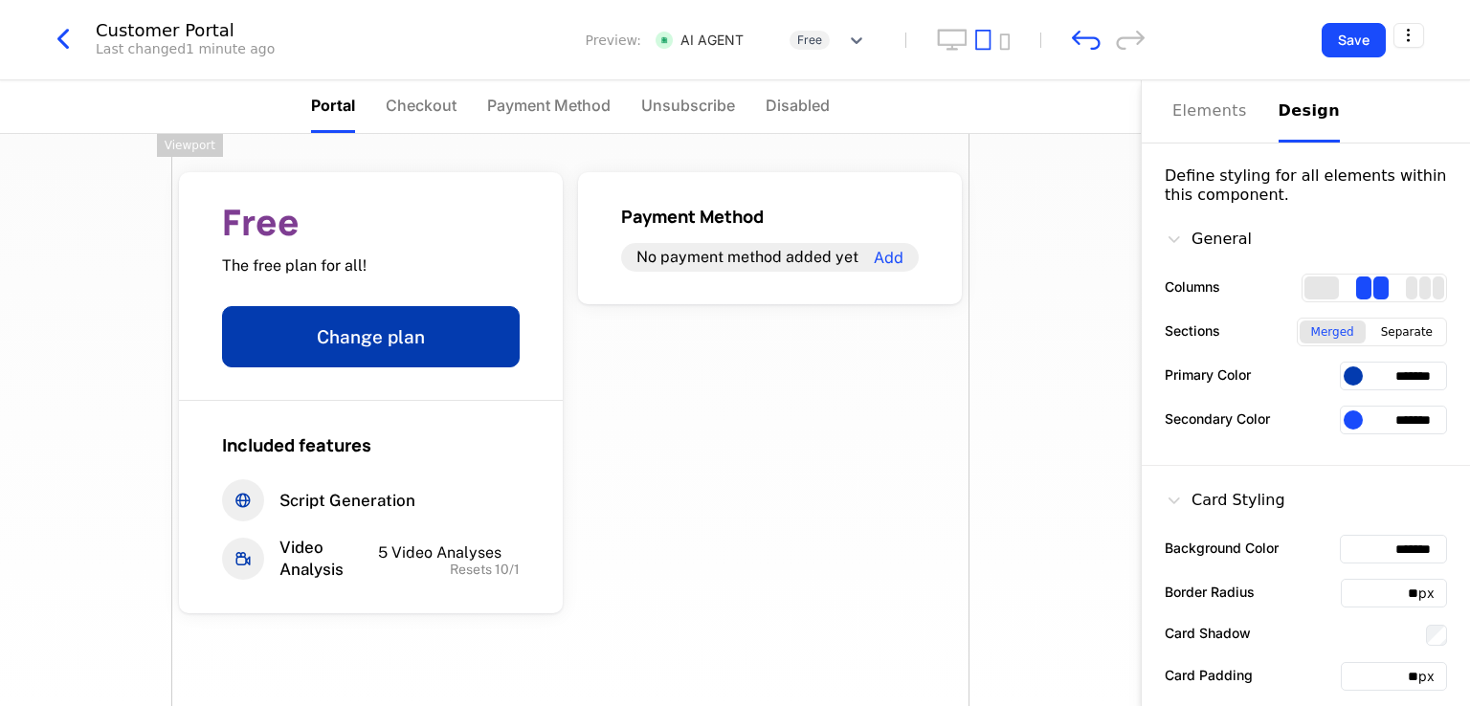
click at [1372, 411] on input "*******" at bounding box center [1393, 420] width 107 height 29
click at [1394, 372] on input "*******" at bounding box center [1393, 376] width 107 height 29
click at [1006, 504] on div "Free The free plan for all! Change plan Included features Script Generation Vid…" at bounding box center [570, 420] width 1141 height 572
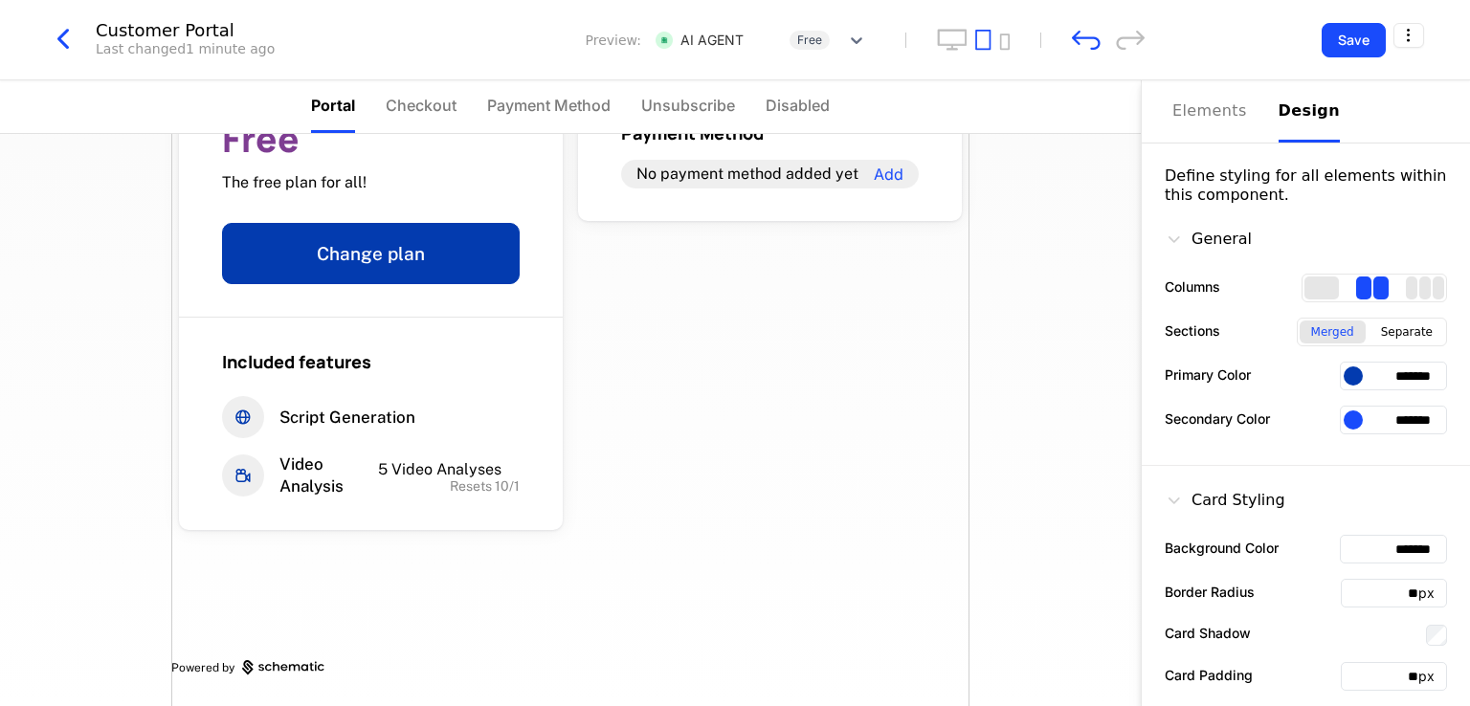
scroll to position [287, 0]
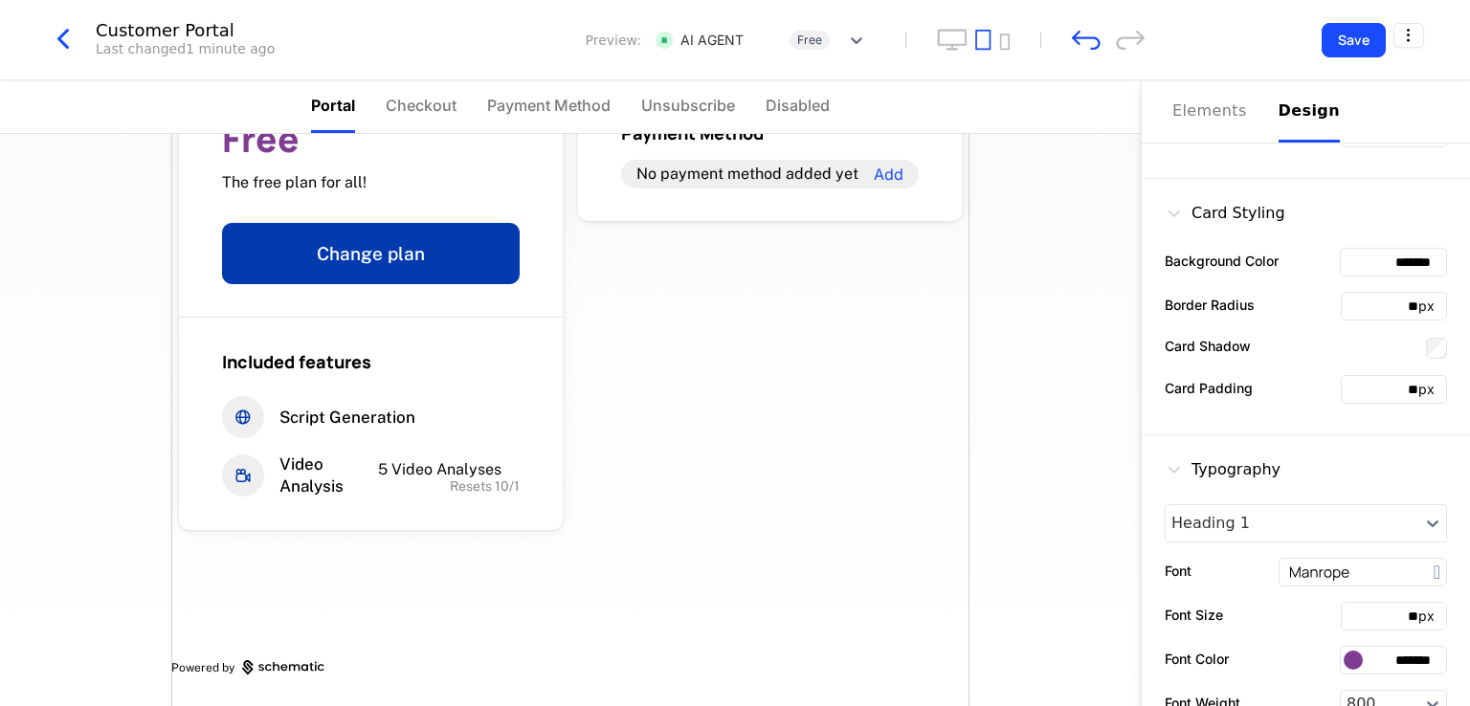
click at [1392, 653] on input "*******" at bounding box center [1393, 660] width 107 height 29
paste input "text"
type input "*******"
click at [1071, 396] on div "Free The free plan for all! Change plan Included features Script Generation Vid…" at bounding box center [570, 420] width 1141 height 572
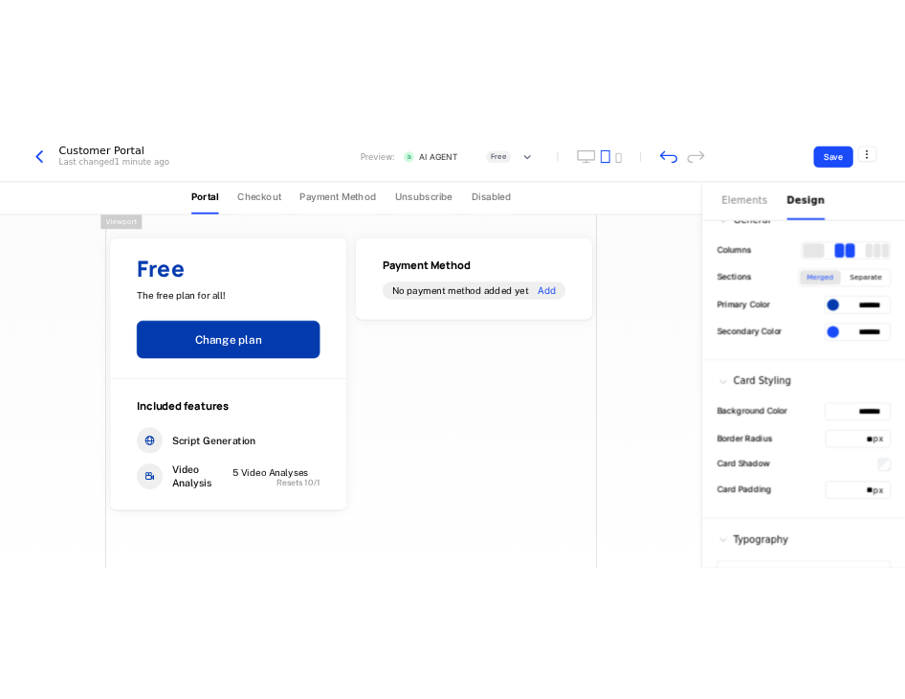
scroll to position [0, 0]
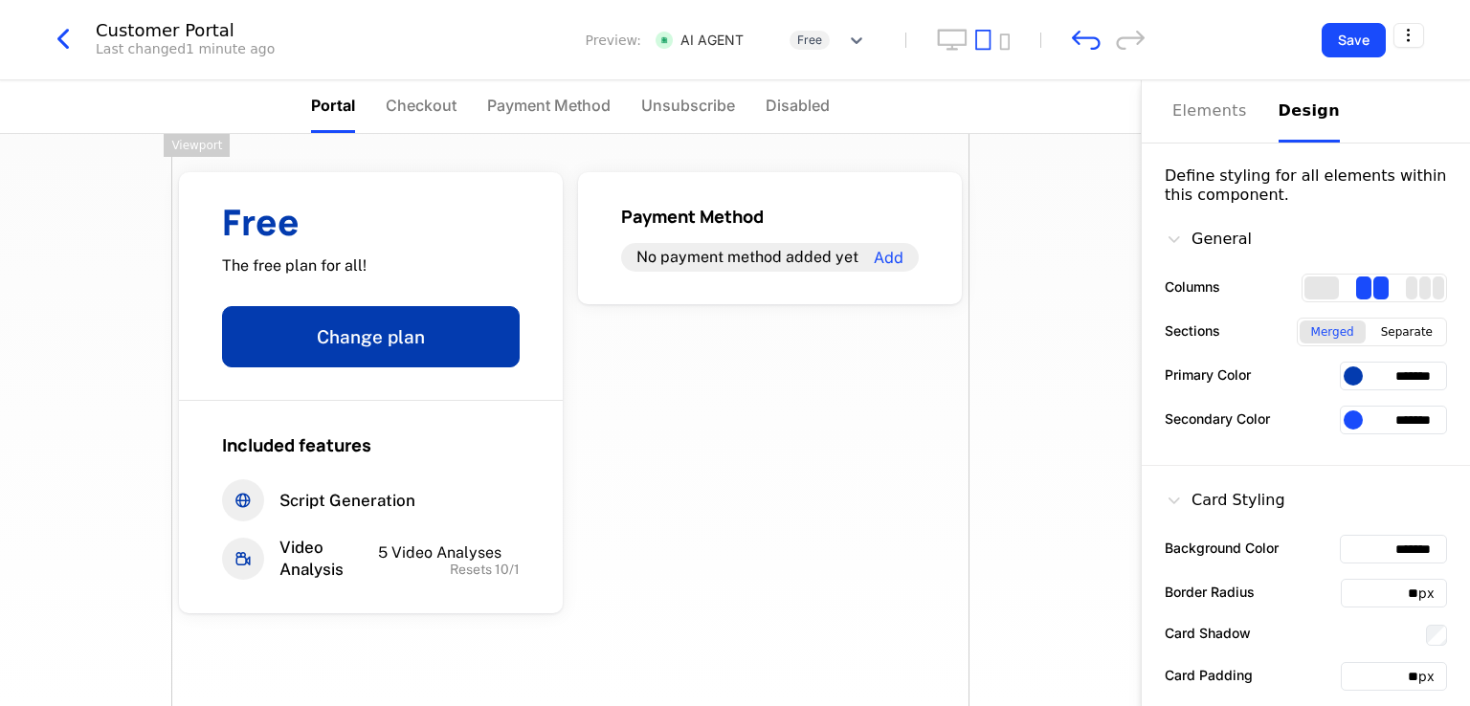
click at [1348, 418] on div at bounding box center [1353, 420] width 19 height 19
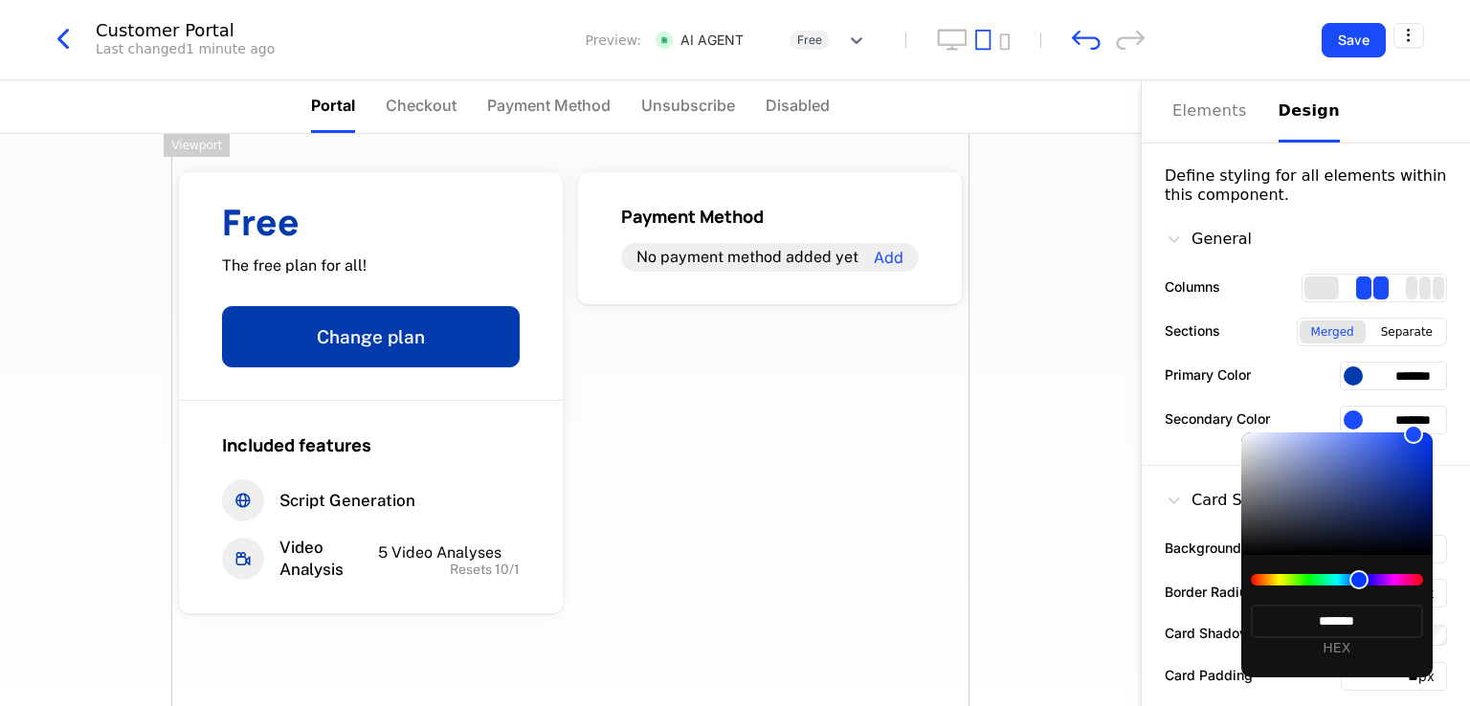
type input "*******"
click at [1260, 580] on div at bounding box center [1337, 579] width 172 height 11
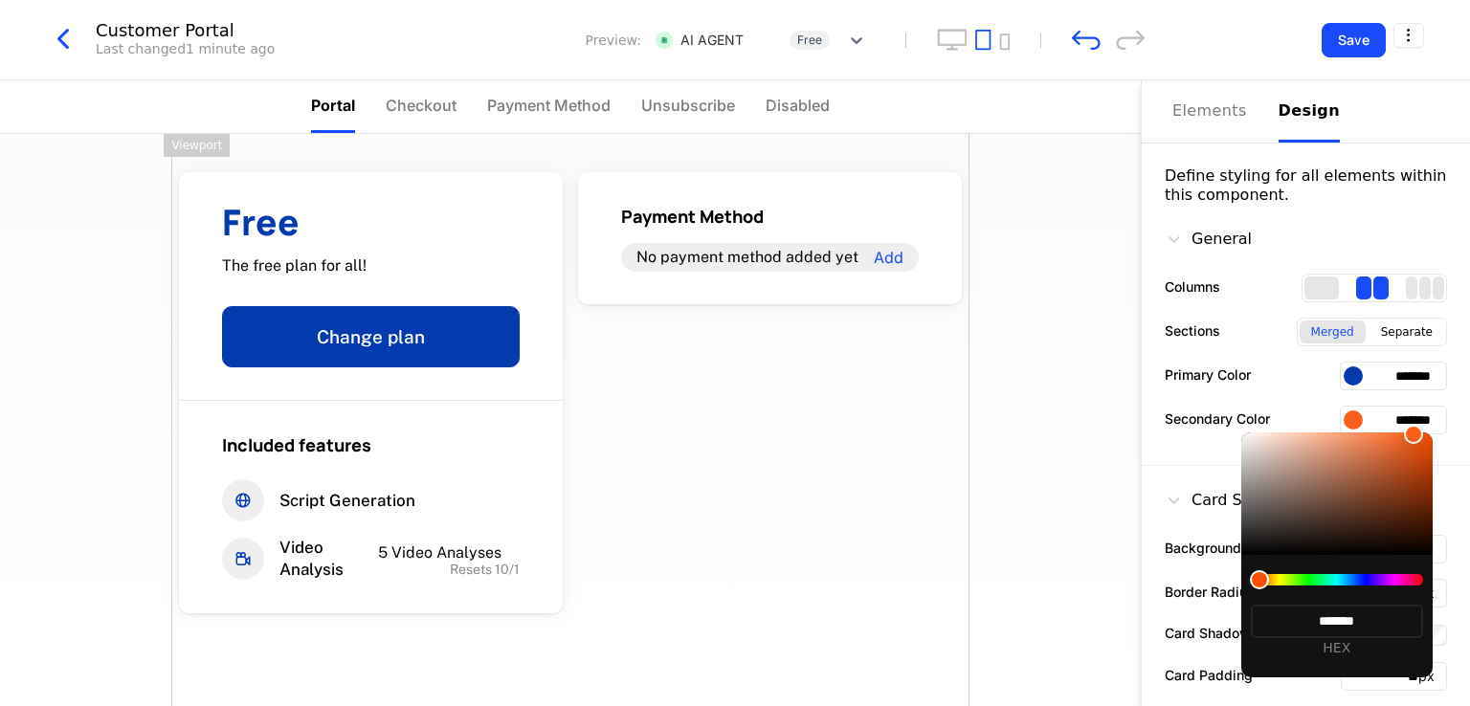
type input "*******"
click at [1407, 437] on div at bounding box center [1406, 437] width 19 height 19
type input "*******"
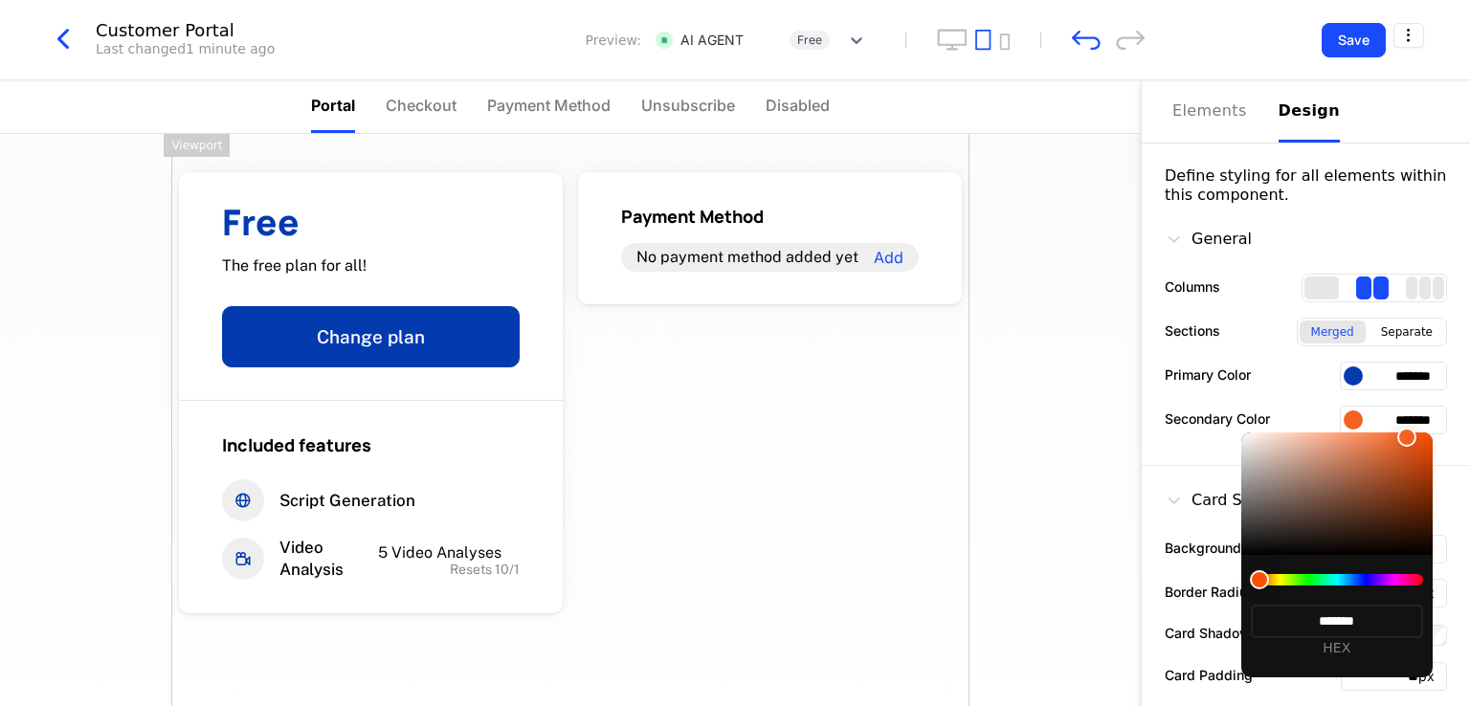
click at [1403, 448] on div at bounding box center [1336, 494] width 191 height 123
click at [808, 492] on div at bounding box center [735, 353] width 1470 height 706
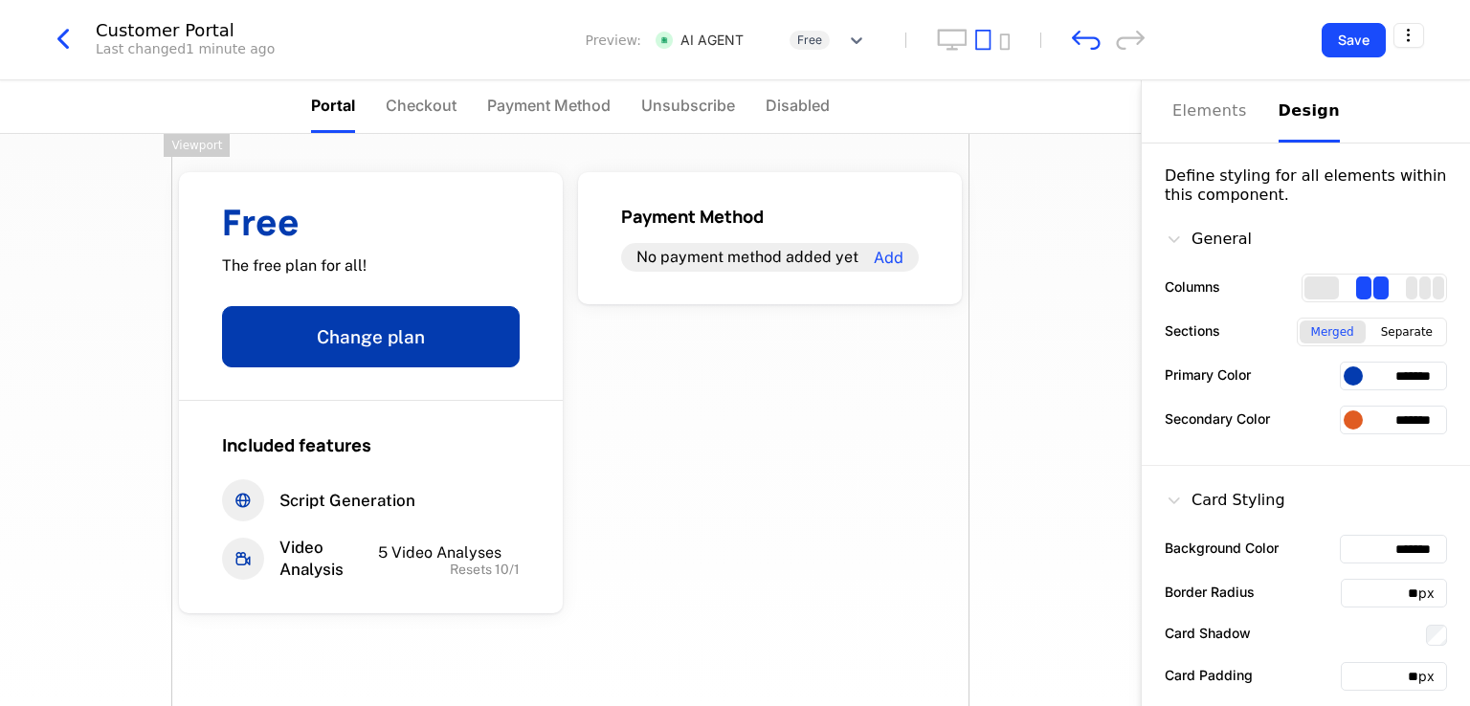
click at [1376, 426] on input "*******" at bounding box center [1393, 420] width 107 height 29
click at [1091, 491] on div "Free The free plan for all! Change plan Included features Script Generation Vid…" at bounding box center [570, 420] width 1141 height 572
click at [1087, 45] on icon "undo" at bounding box center [1086, 40] width 29 height 20
click at [1073, 39] on icon "undo" at bounding box center [1086, 40] width 29 height 20
click at [1076, 42] on icon "undo" at bounding box center [1086, 40] width 29 height 19
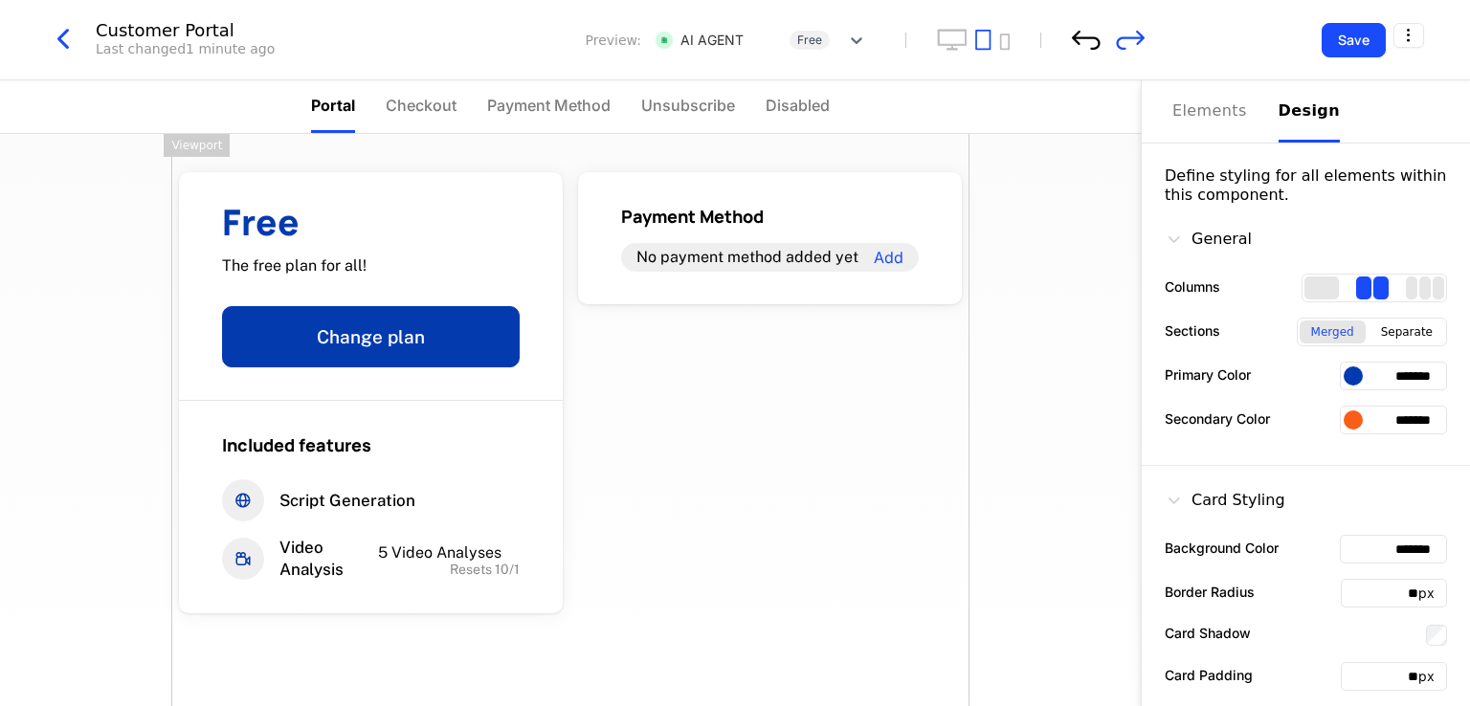
type input "*******"
click at [1344, 378] on div at bounding box center [1353, 376] width 19 height 19
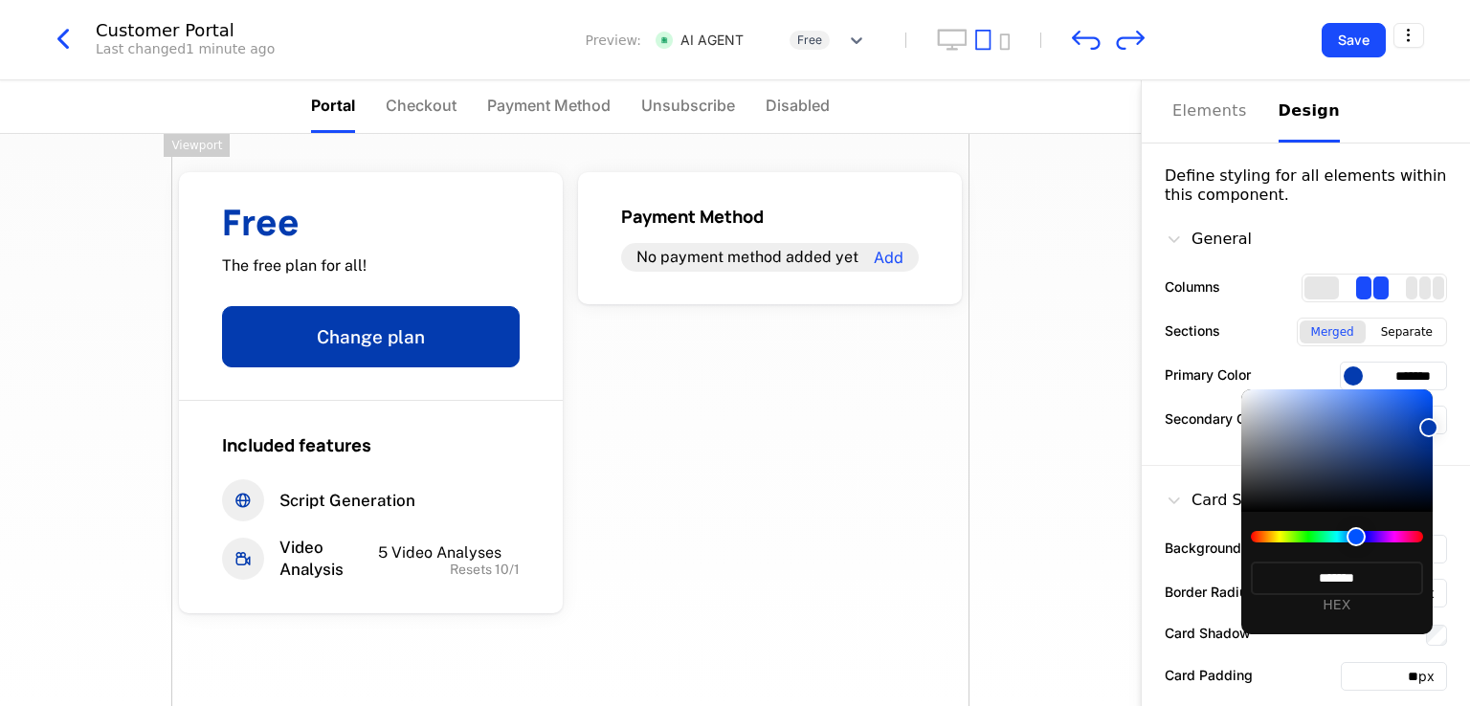
click at [1257, 534] on div at bounding box center [1337, 536] width 172 height 11
type input "*******"
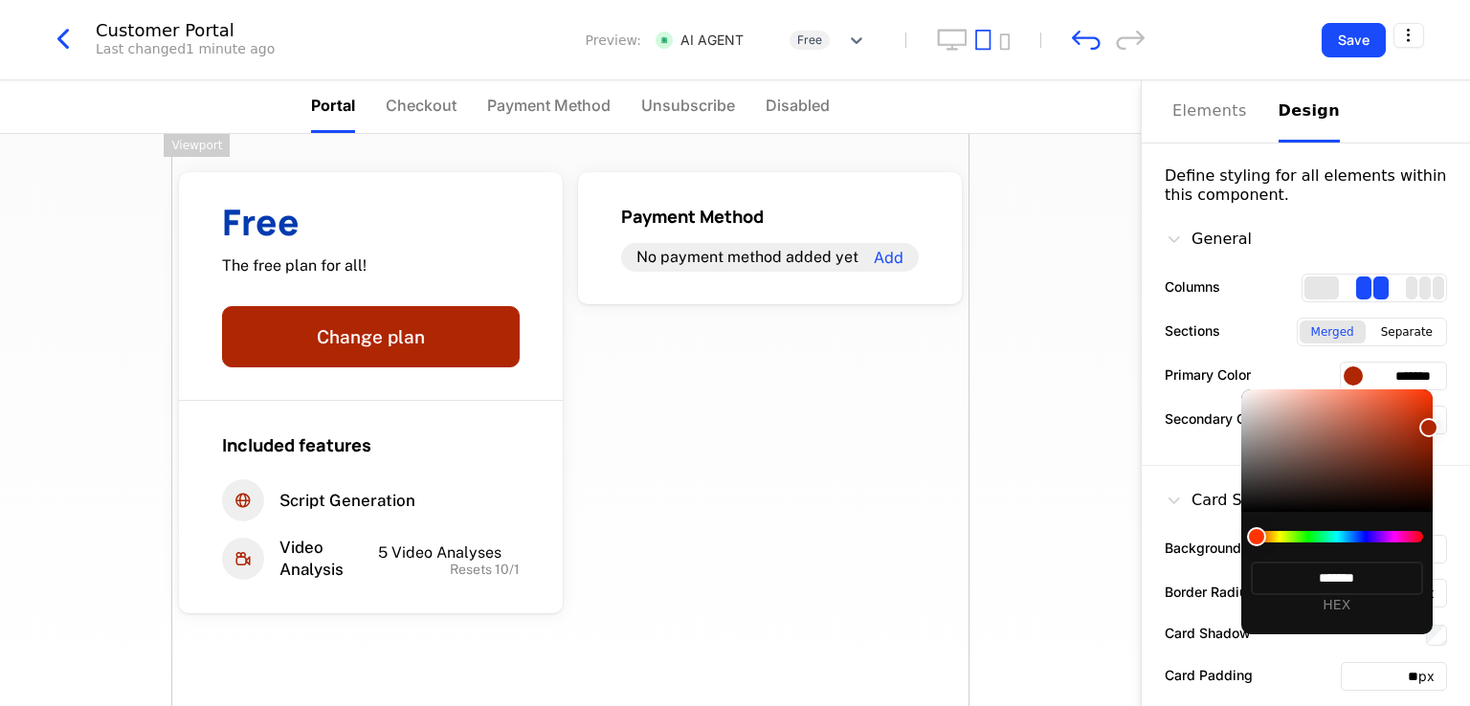
click at [1404, 397] on div at bounding box center [1336, 451] width 191 height 123
type input "*******"
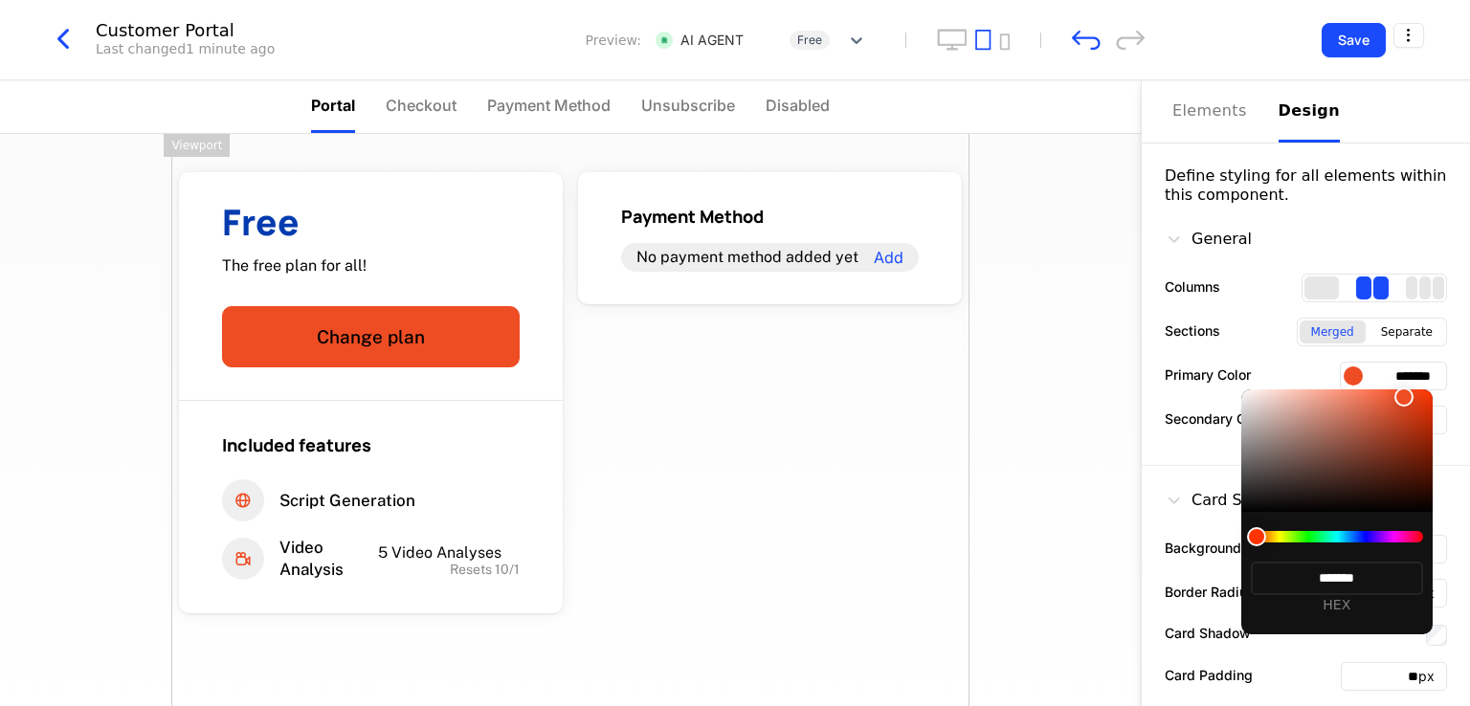
click at [1415, 457] on div at bounding box center [1336, 451] width 191 height 123
click at [1426, 429] on div at bounding box center [1336, 451] width 191 height 123
type input "*******"
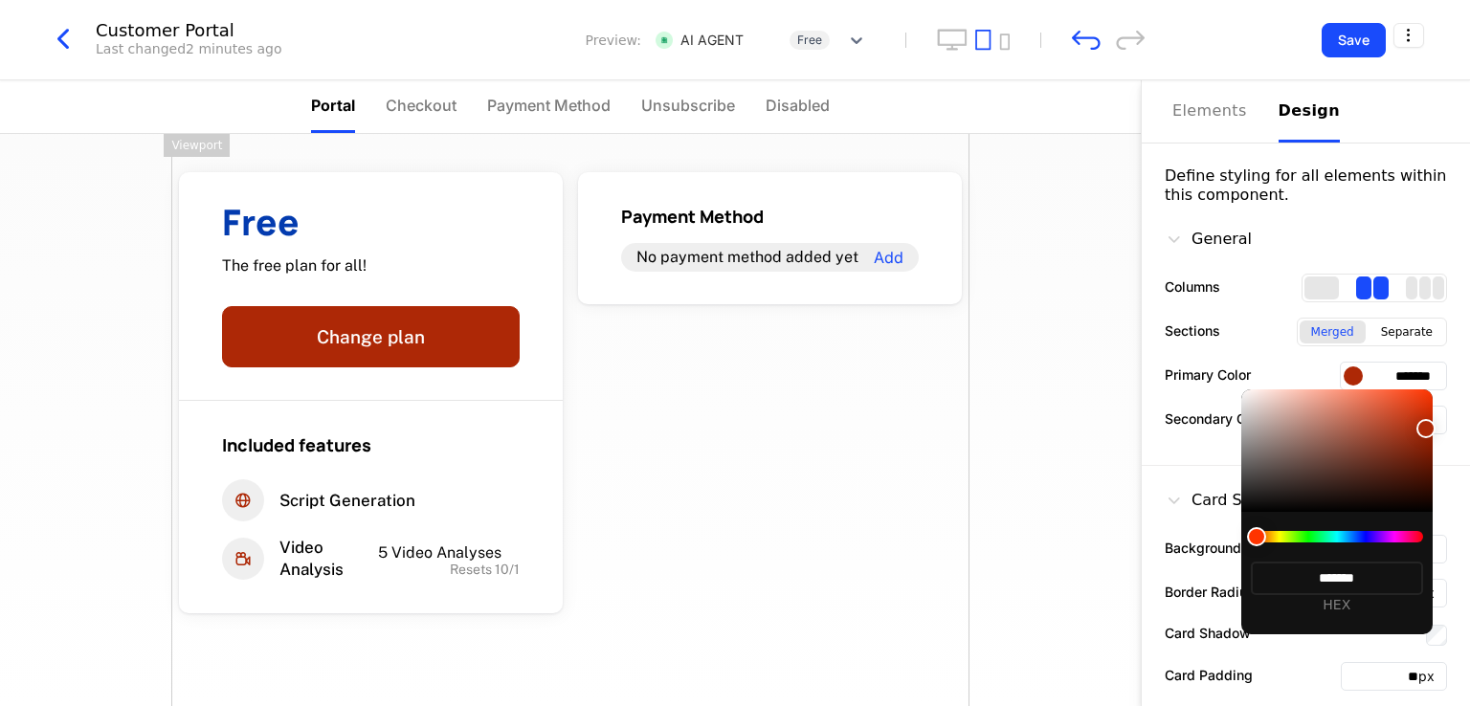
click at [1394, 380] on div at bounding box center [735, 353] width 1470 height 706
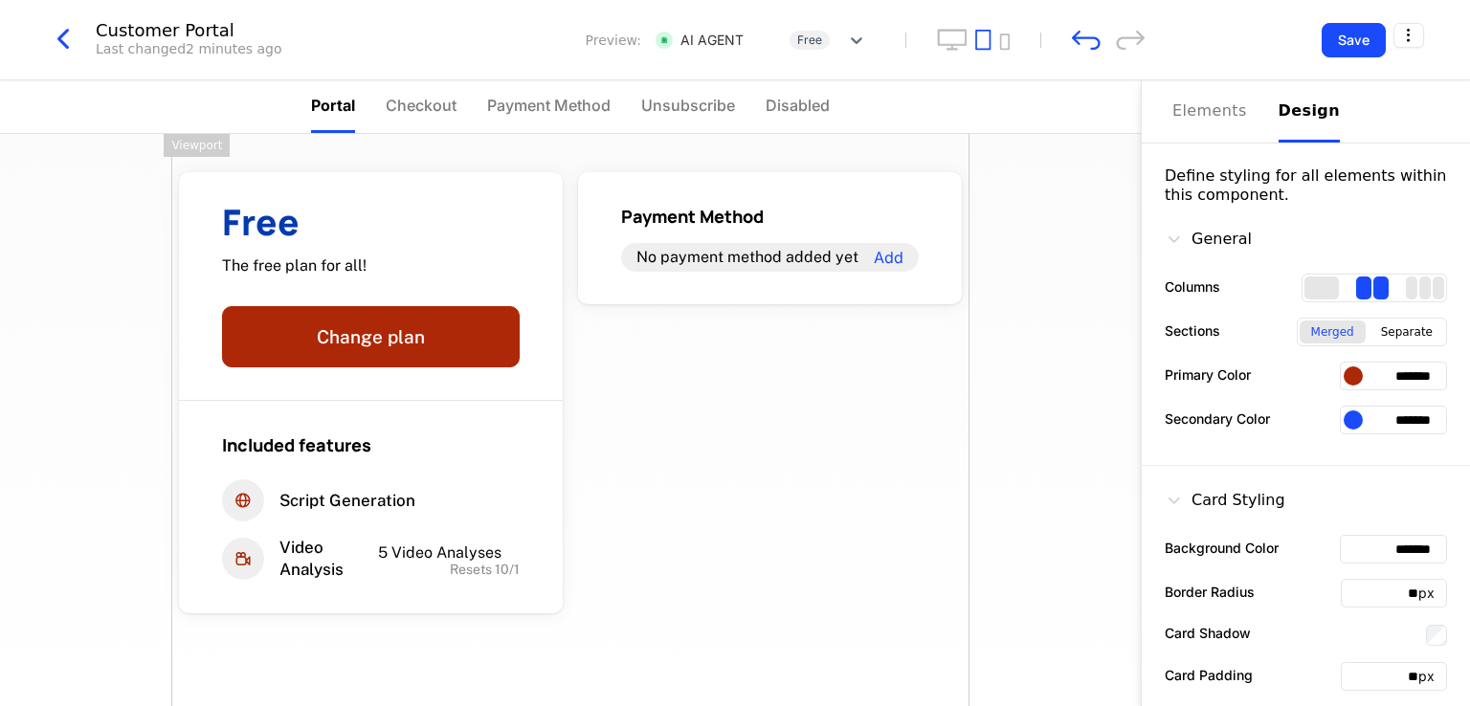
click at [1394, 380] on input "*******" at bounding box center [1393, 376] width 107 height 29
paste input "text"
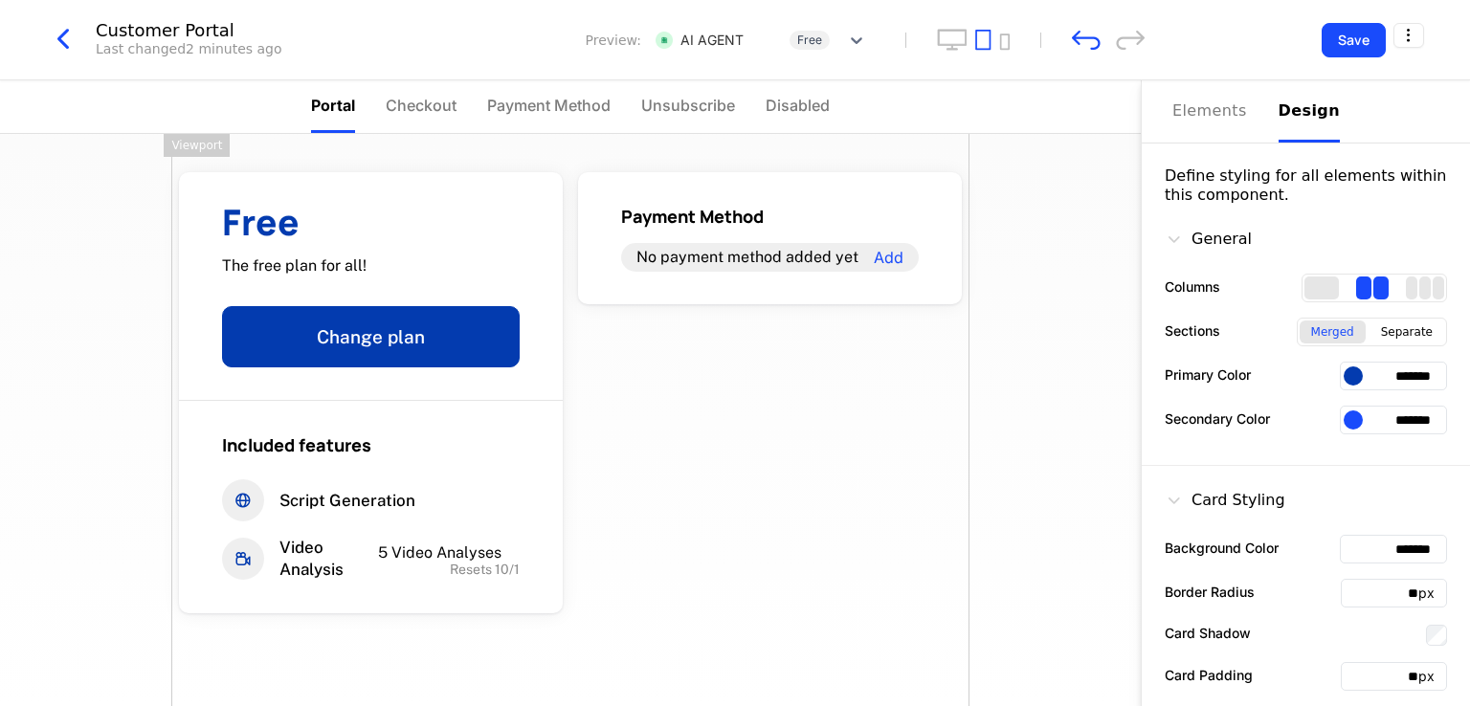
type input "*******"
click at [782, 451] on div "Free The free plan for all! Change plan Included features Script Generation Vid…" at bounding box center [570, 462] width 798 height 656
click at [1353, 43] on button "Save" at bounding box center [1354, 40] width 64 height 34
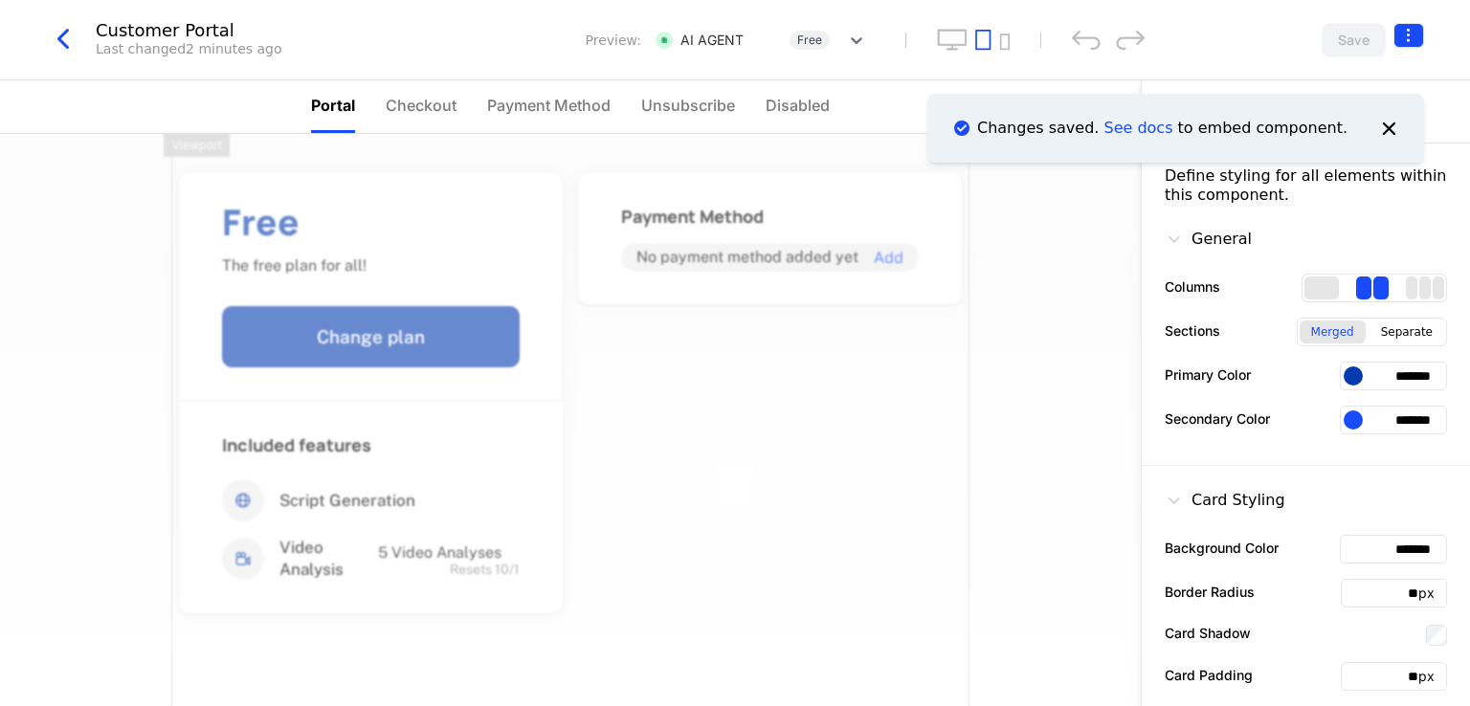
click at [1409, 35] on html "AI NMP Development Dev Features Features Flags Catalog Plans Add Ons Credits Co…" at bounding box center [735, 353] width 1470 height 706
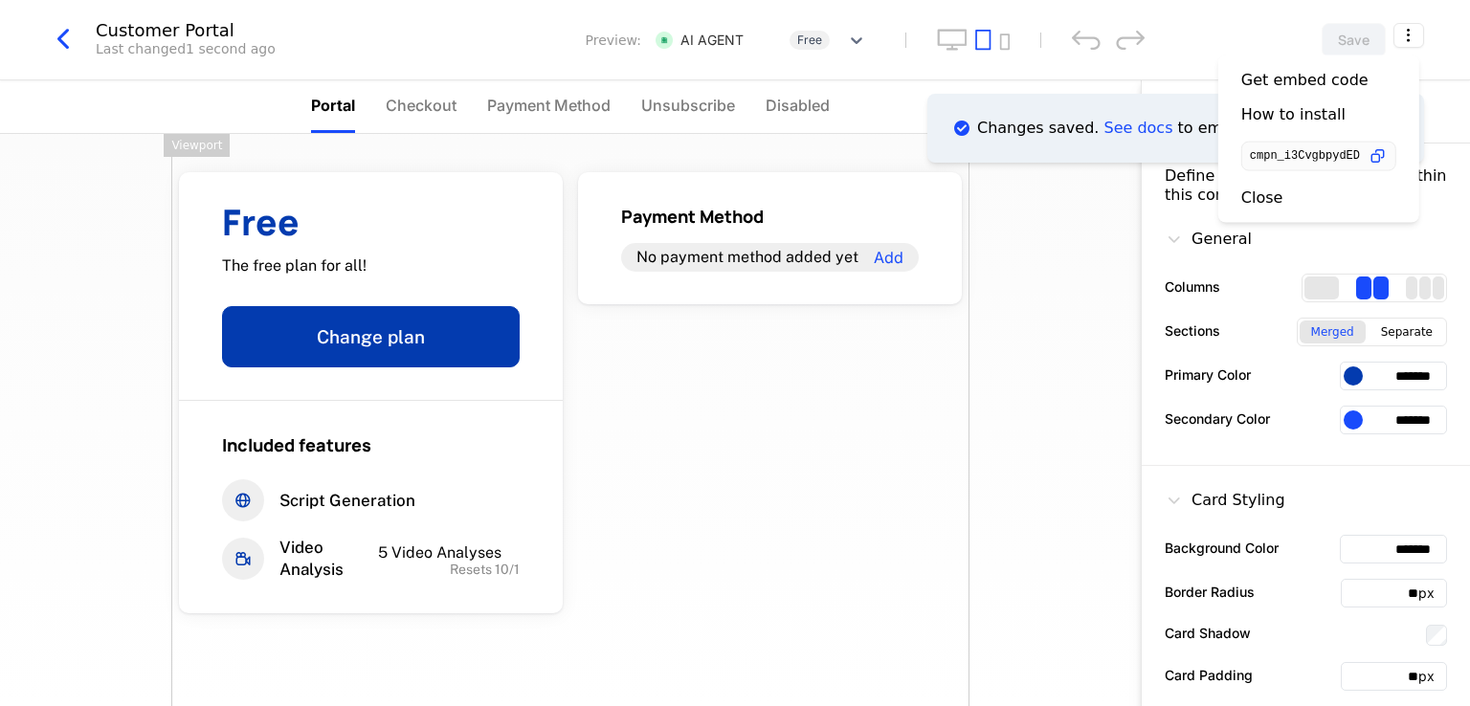
click at [871, 422] on div "Free The free plan for all! Change plan Included features Script Generation Vid…" at bounding box center [570, 462] width 798 height 656
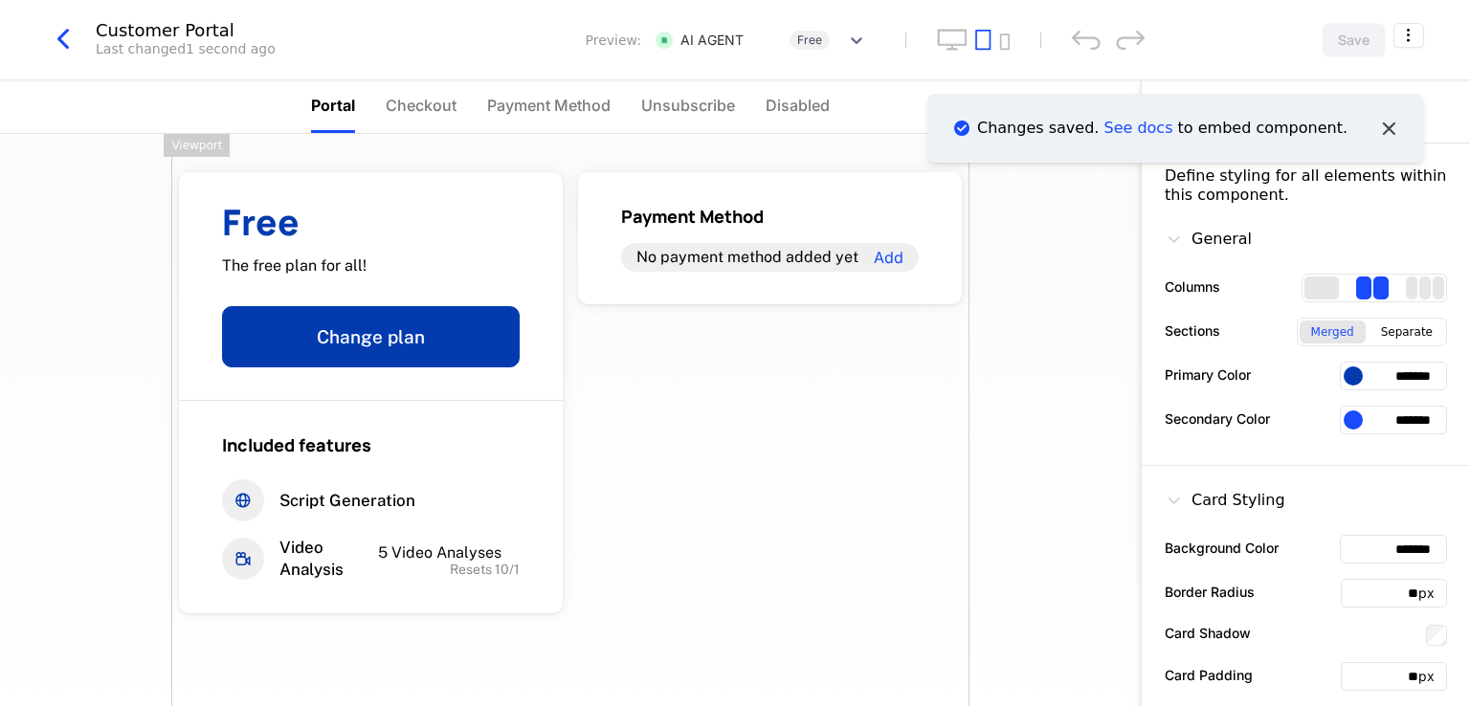
click at [1386, 128] on icon "Notifications (F8)" at bounding box center [1388, 128] width 25 height 25
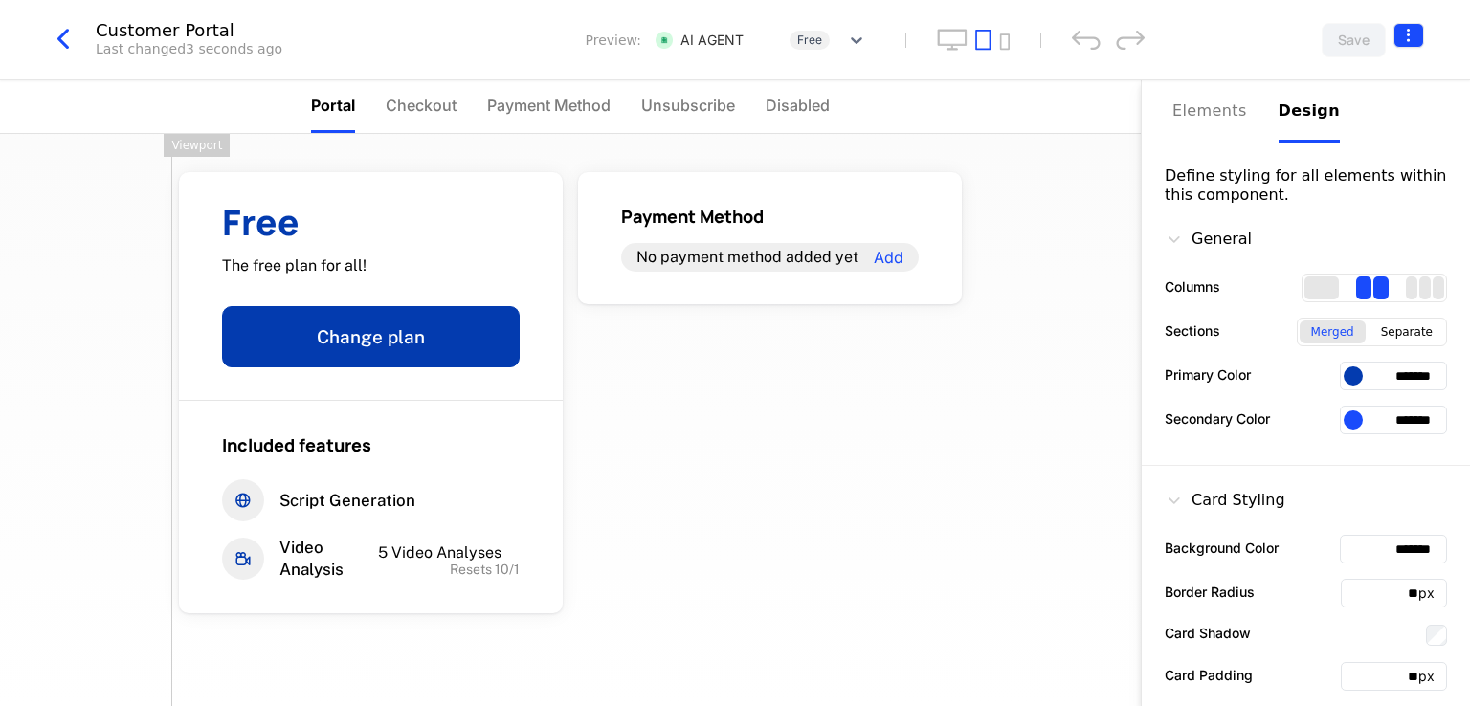
click at [1409, 33] on html "AI NMP Development Dev Features Features Flags Catalog Plans Add Ons Credits Co…" at bounding box center [735, 353] width 1470 height 706
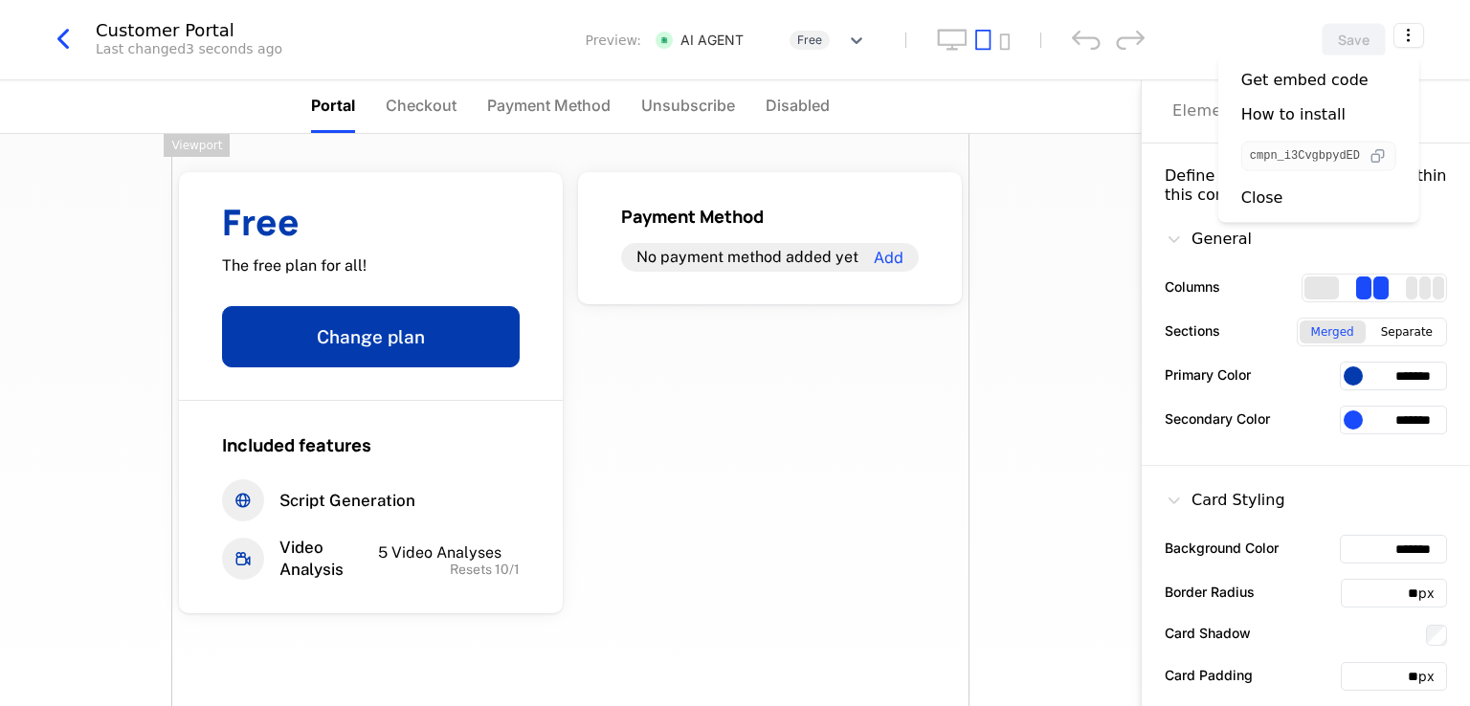
click at [1380, 154] on icon "button" at bounding box center [1378, 156] width 20 height 20
click at [595, 443] on div "Free The free plan for all! Change plan Included features Script Generation Vid…" at bounding box center [570, 462] width 798 height 656
